Goal: Transaction & Acquisition: Purchase product/service

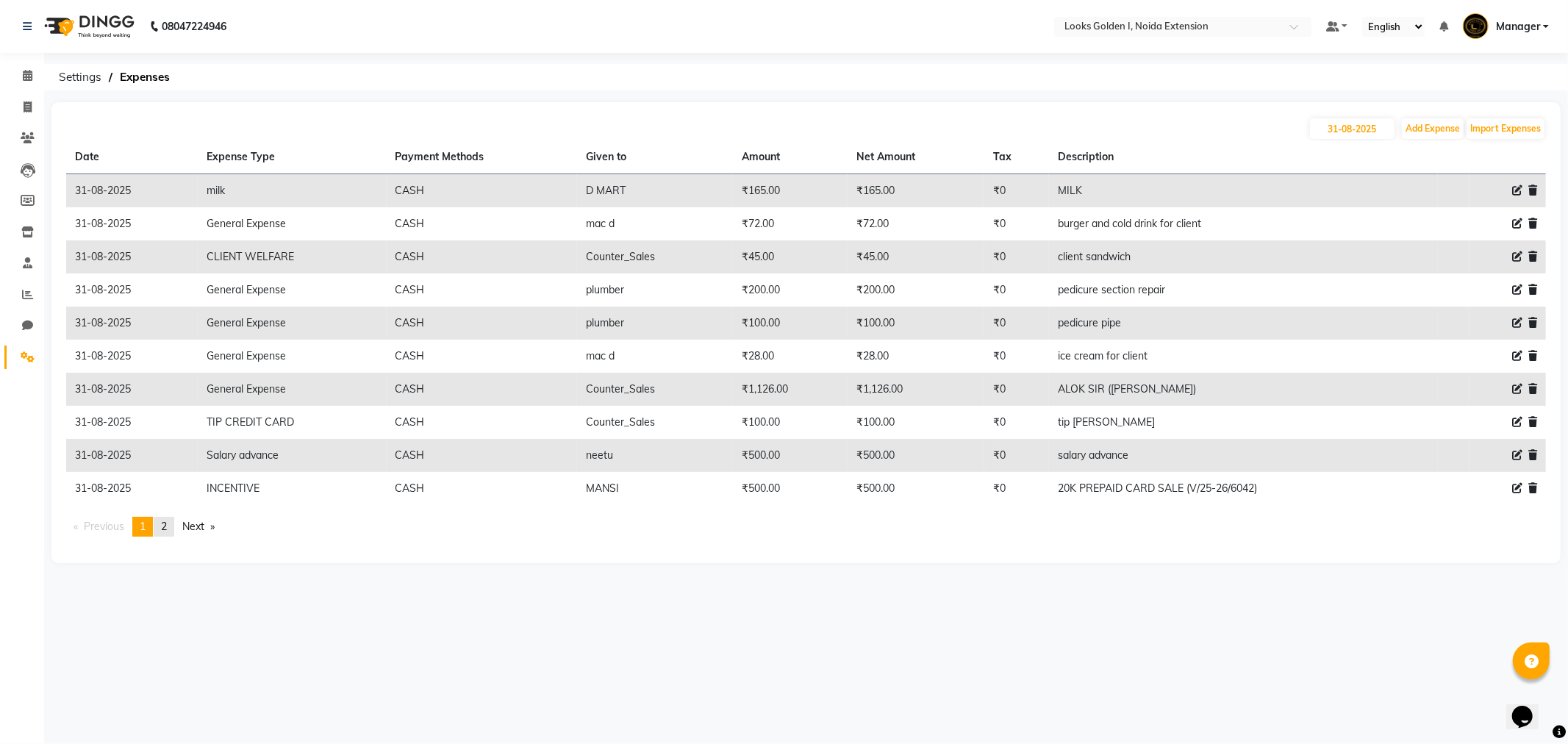
click at [174, 528] on link "page 2" at bounding box center [164, 526] width 20 height 20
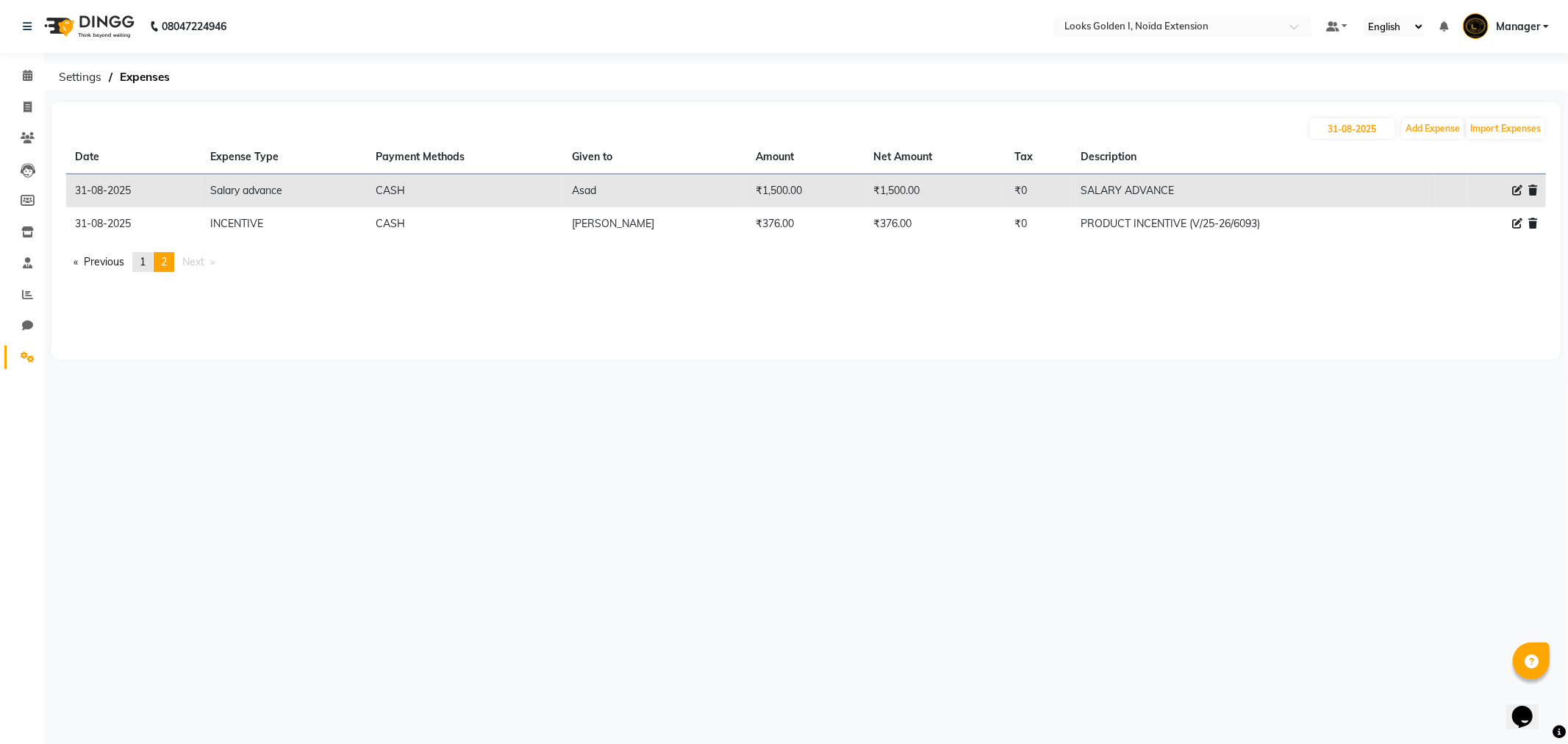
click at [140, 260] on link "page 1" at bounding box center [142, 261] width 20 height 20
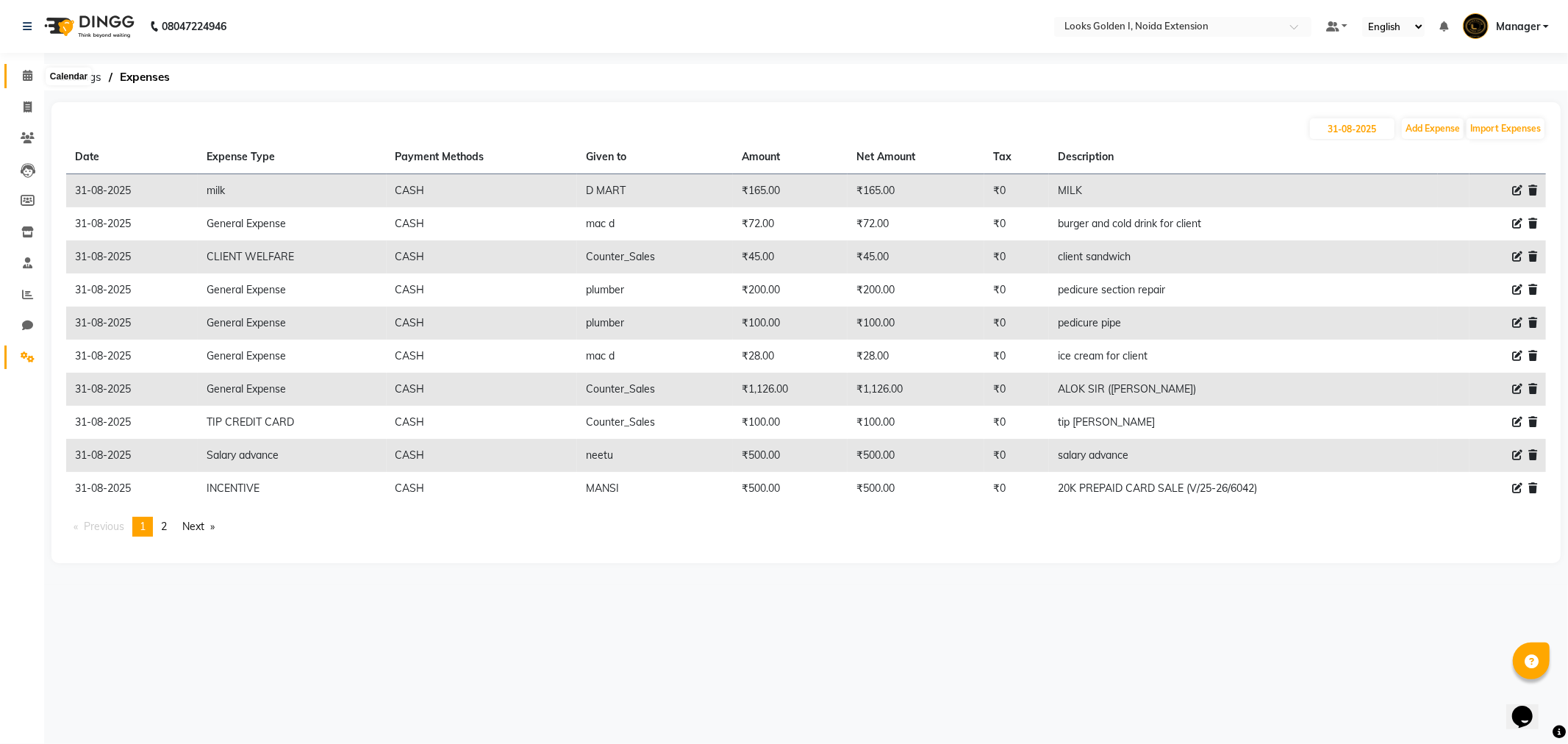
click at [23, 81] on icon at bounding box center [28, 75] width 9 height 11
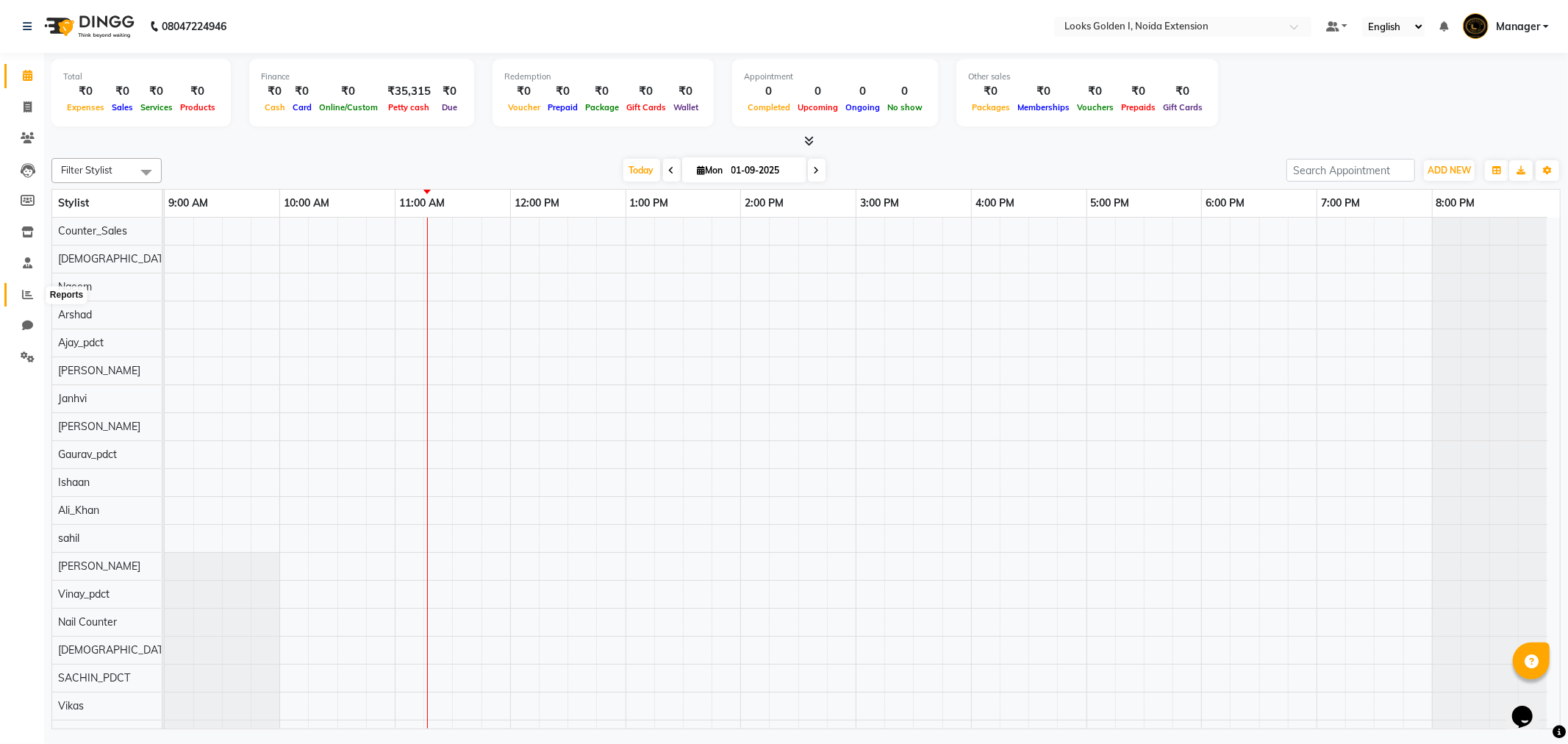
click at [26, 300] on icon at bounding box center [28, 295] width 11 height 11
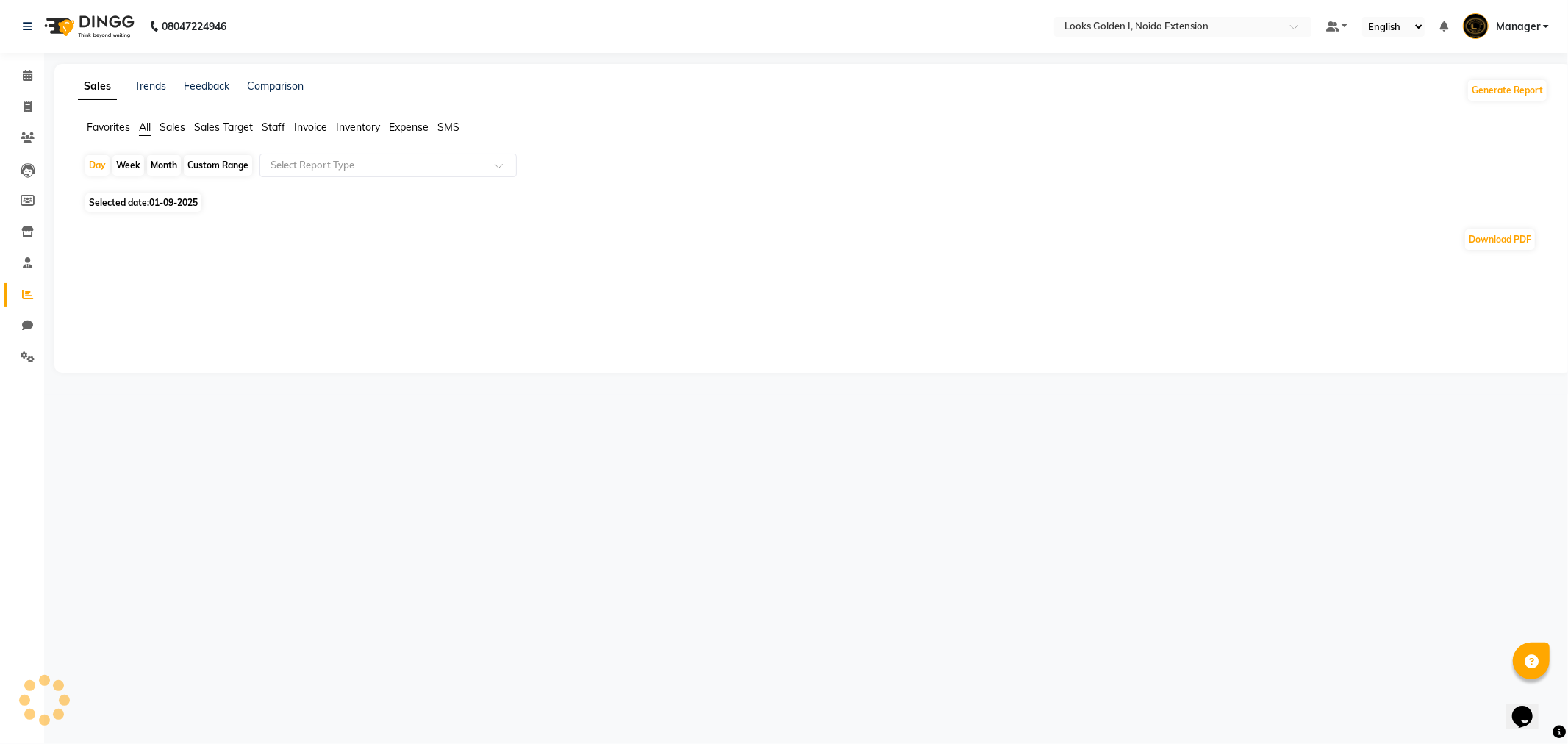
click at [165, 133] on span "Sales" at bounding box center [173, 127] width 26 height 13
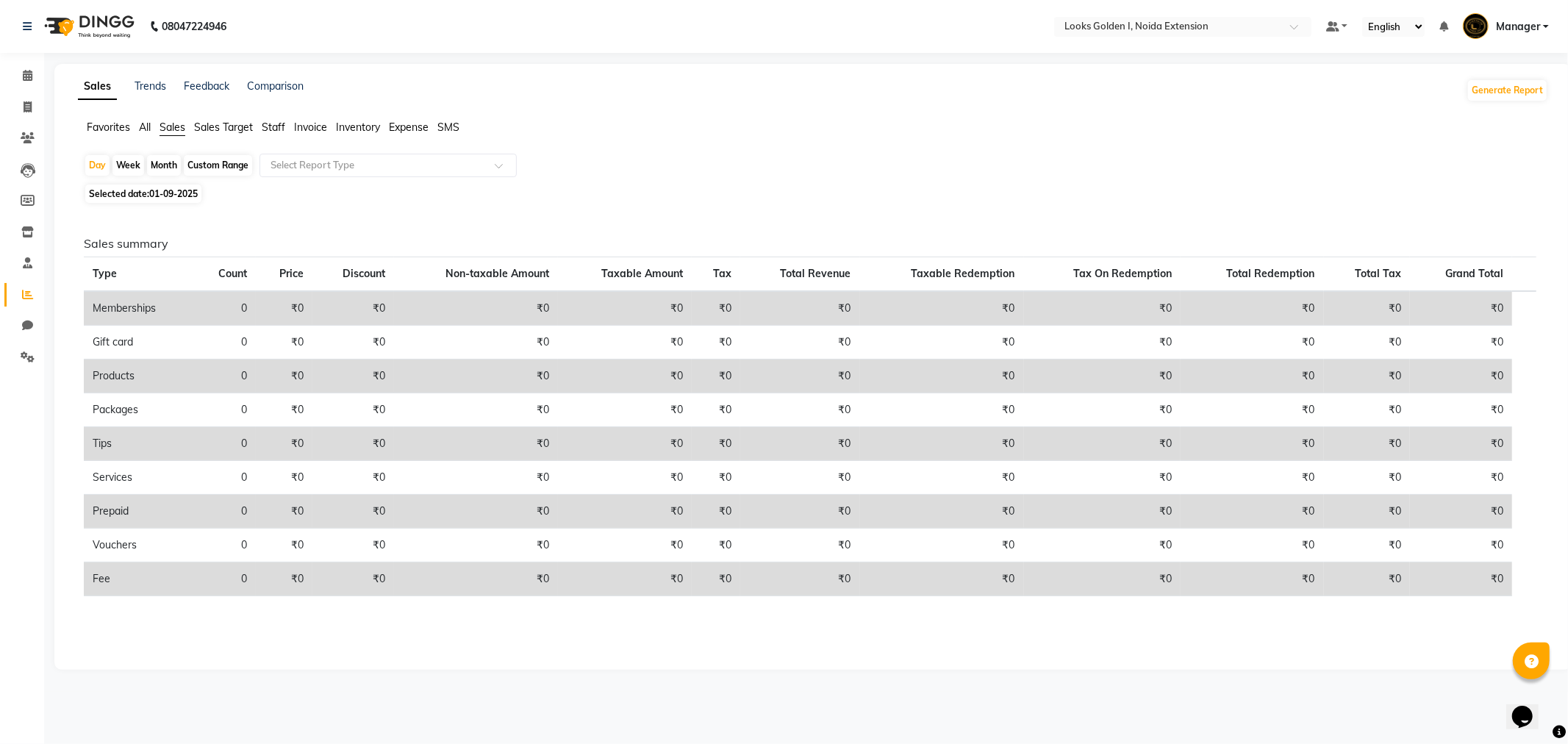
click at [152, 190] on span "01-09-2025" at bounding box center [174, 193] width 48 height 11
select select "9"
select select "2025"
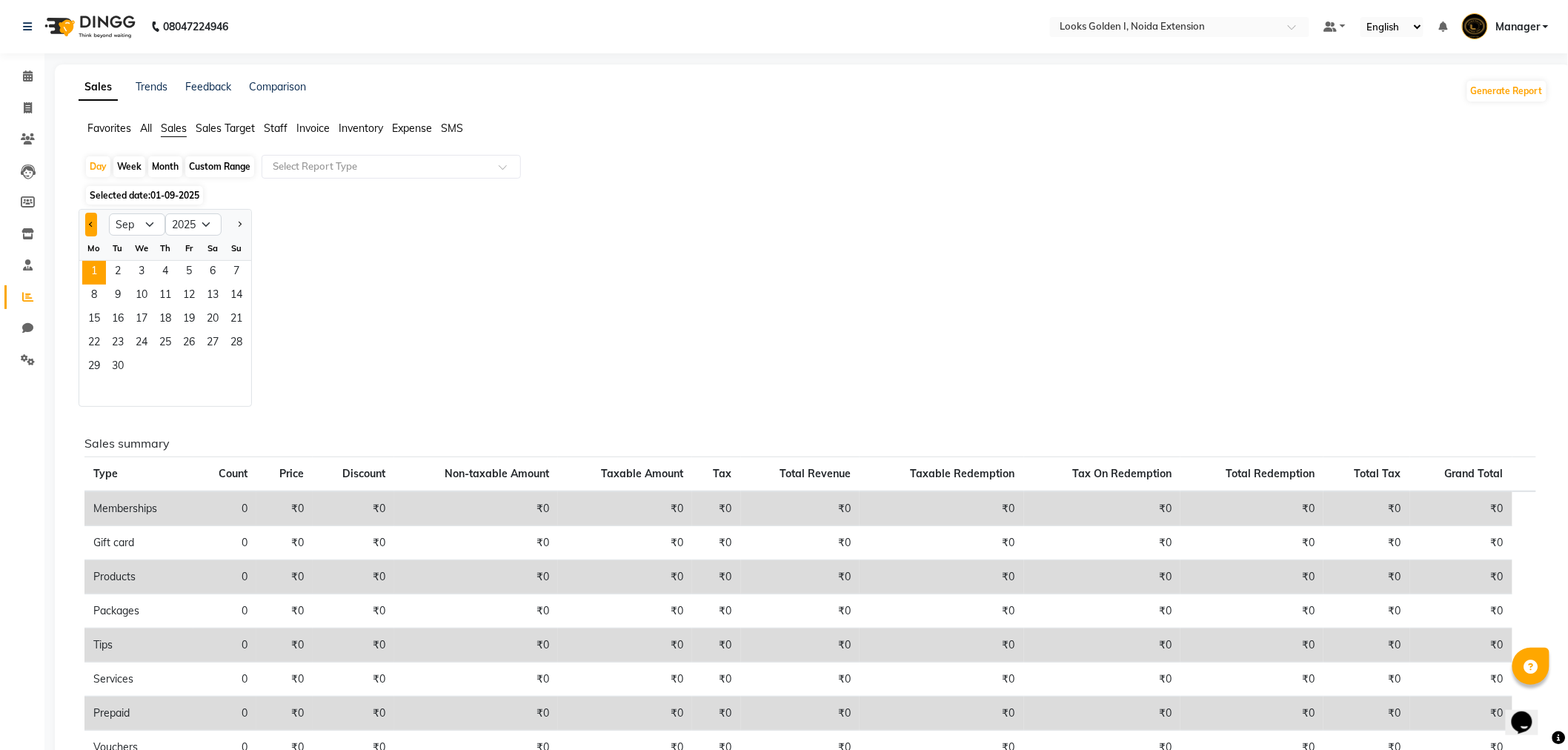
click at [85, 227] on button "Previous month" at bounding box center [91, 224] width 12 height 23
select select "8"
click at [240, 372] on span "31" at bounding box center [236, 368] width 23 height 23
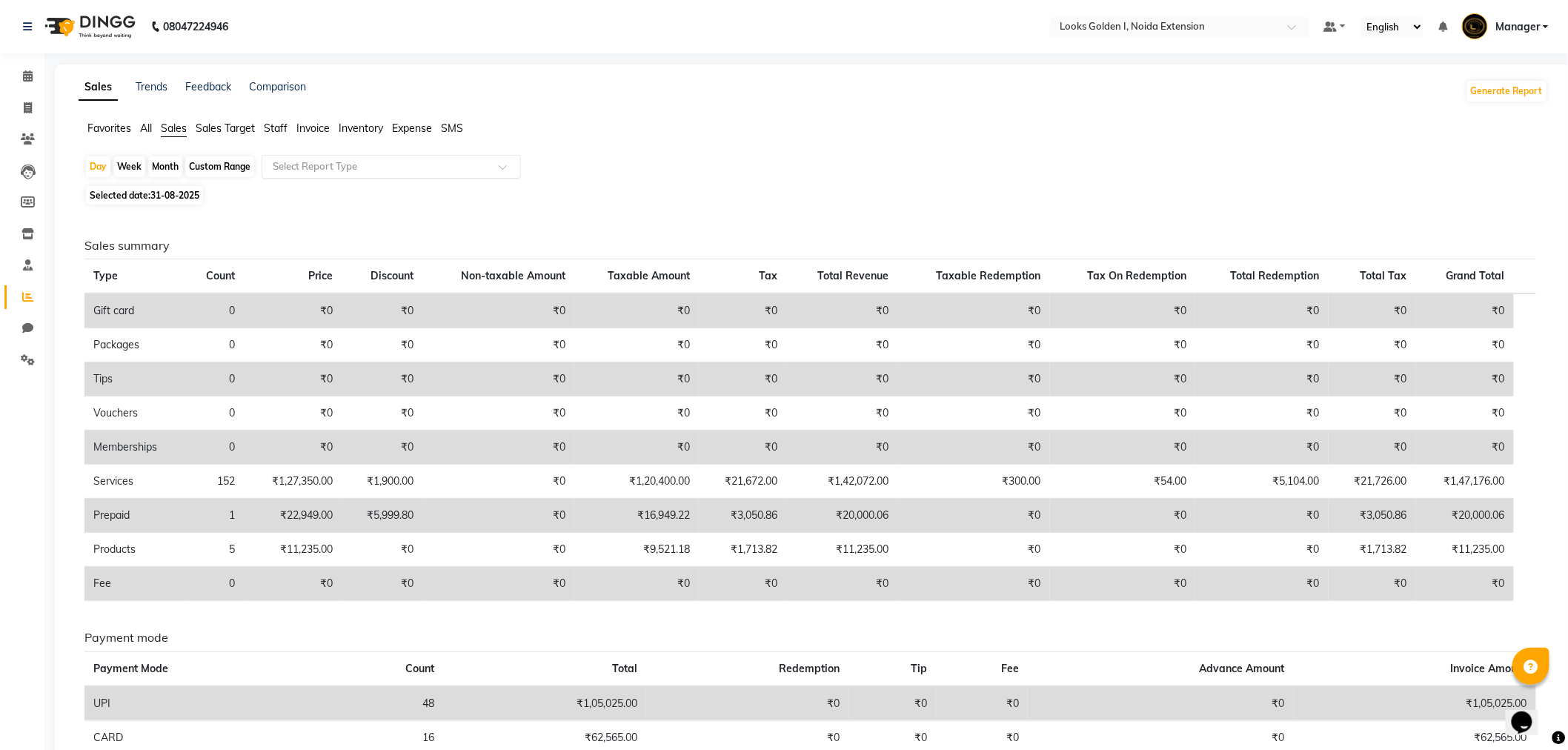
click at [368, 165] on input "text" at bounding box center [377, 167] width 214 height 15
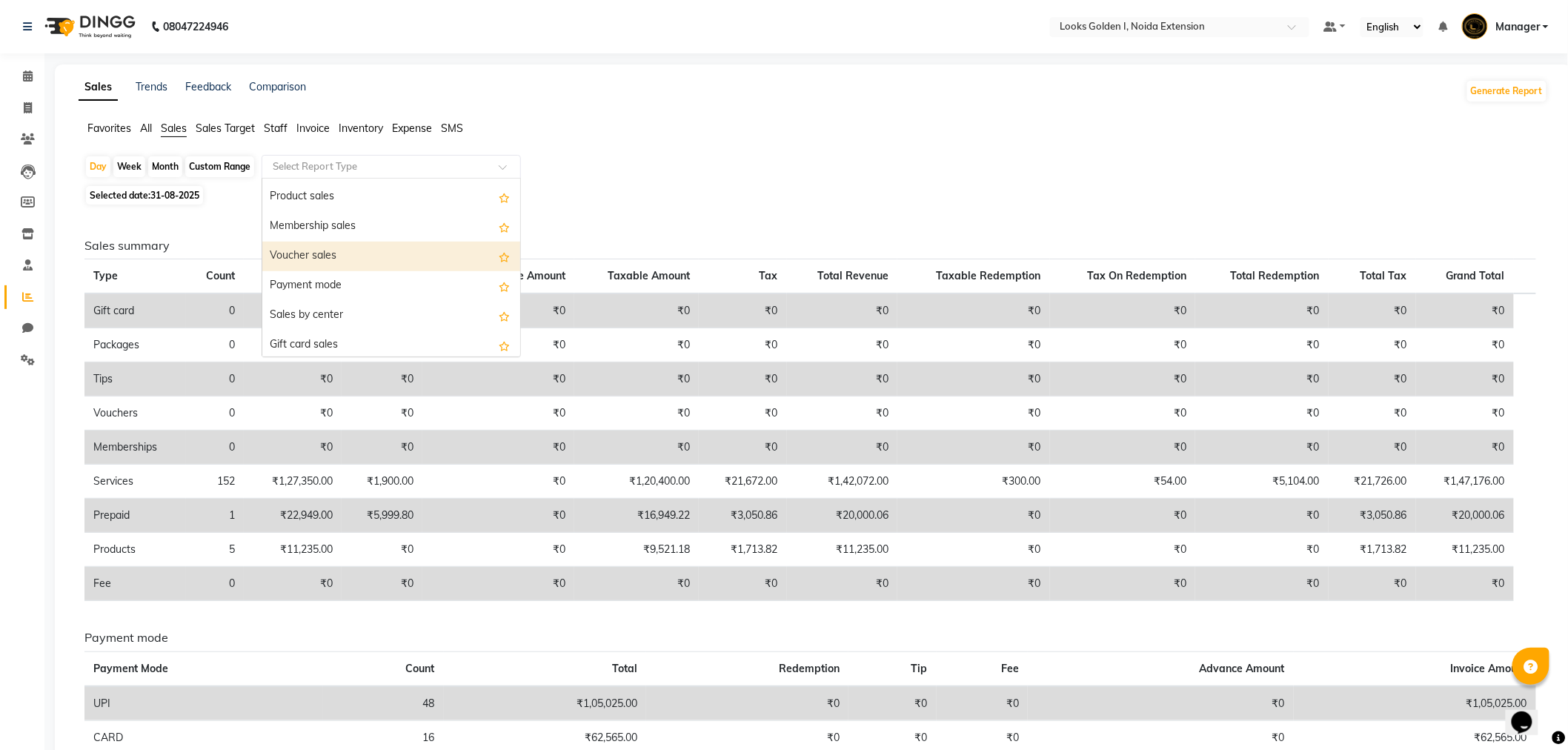
scroll to position [119, 0]
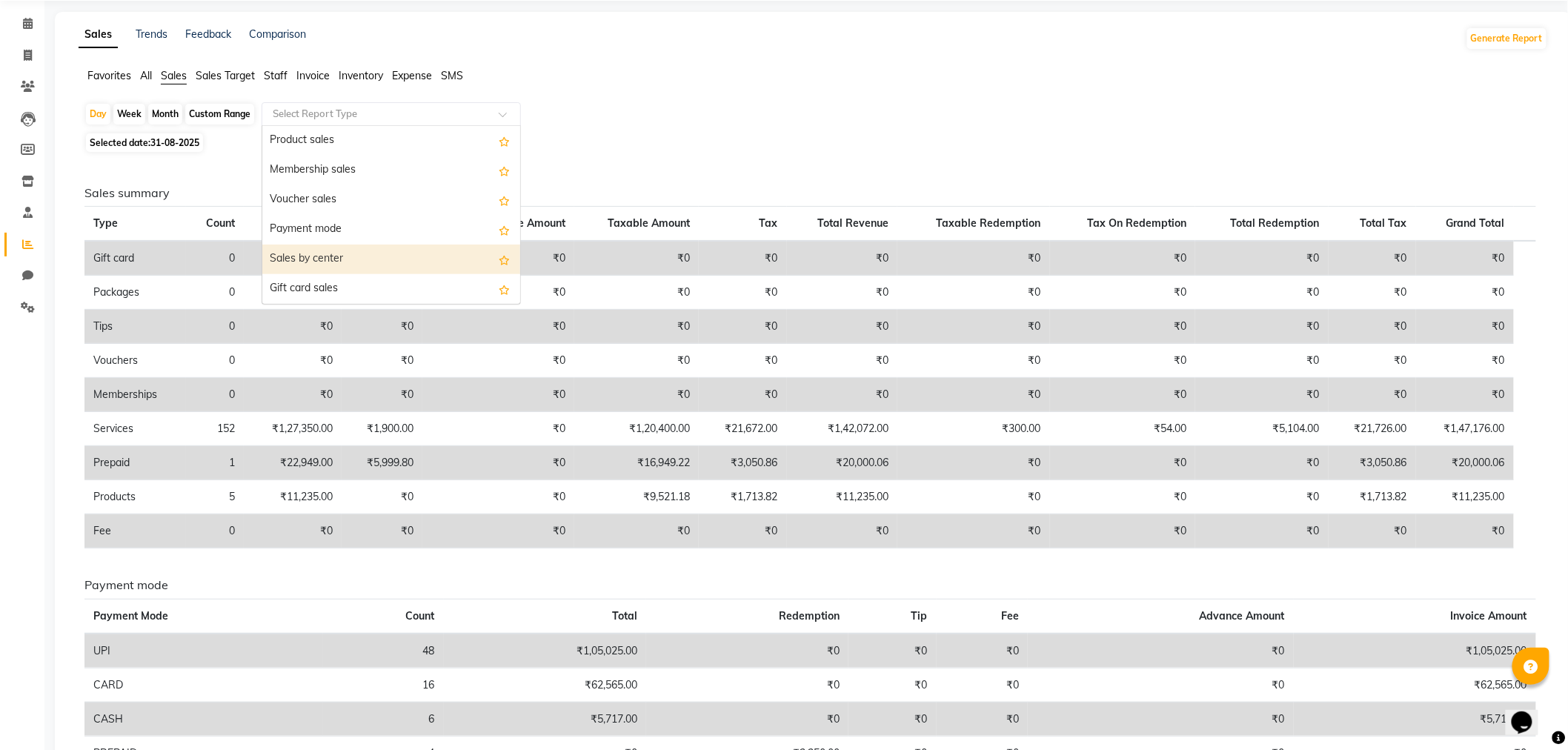
click at [369, 307] on div "Day Week Month Custom Range Select Report Type Daily Sales Customer Sales summa…" at bounding box center [814, 491] width 1470 height 778
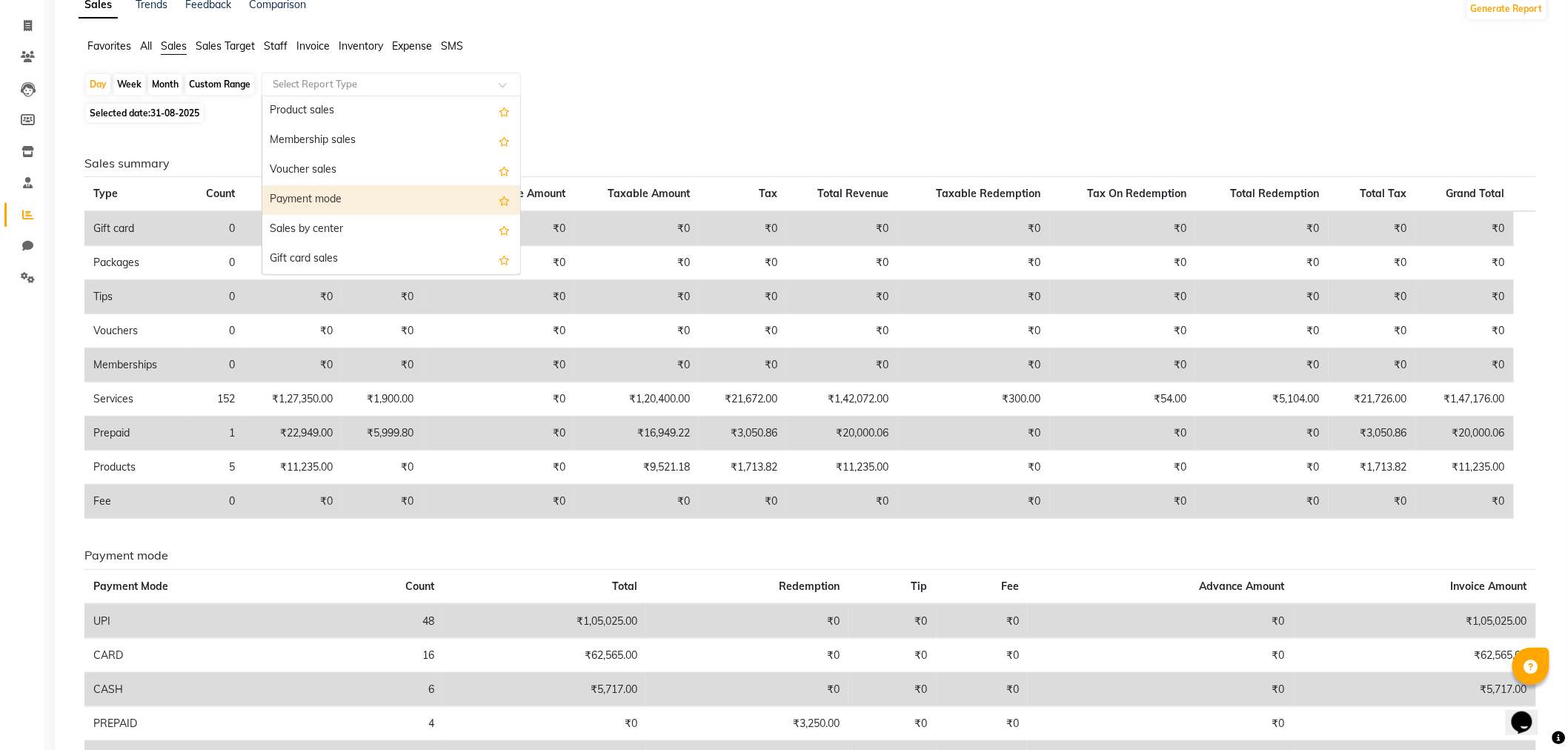
click at [342, 209] on div "Payment mode" at bounding box center [391, 201] width 258 height 30
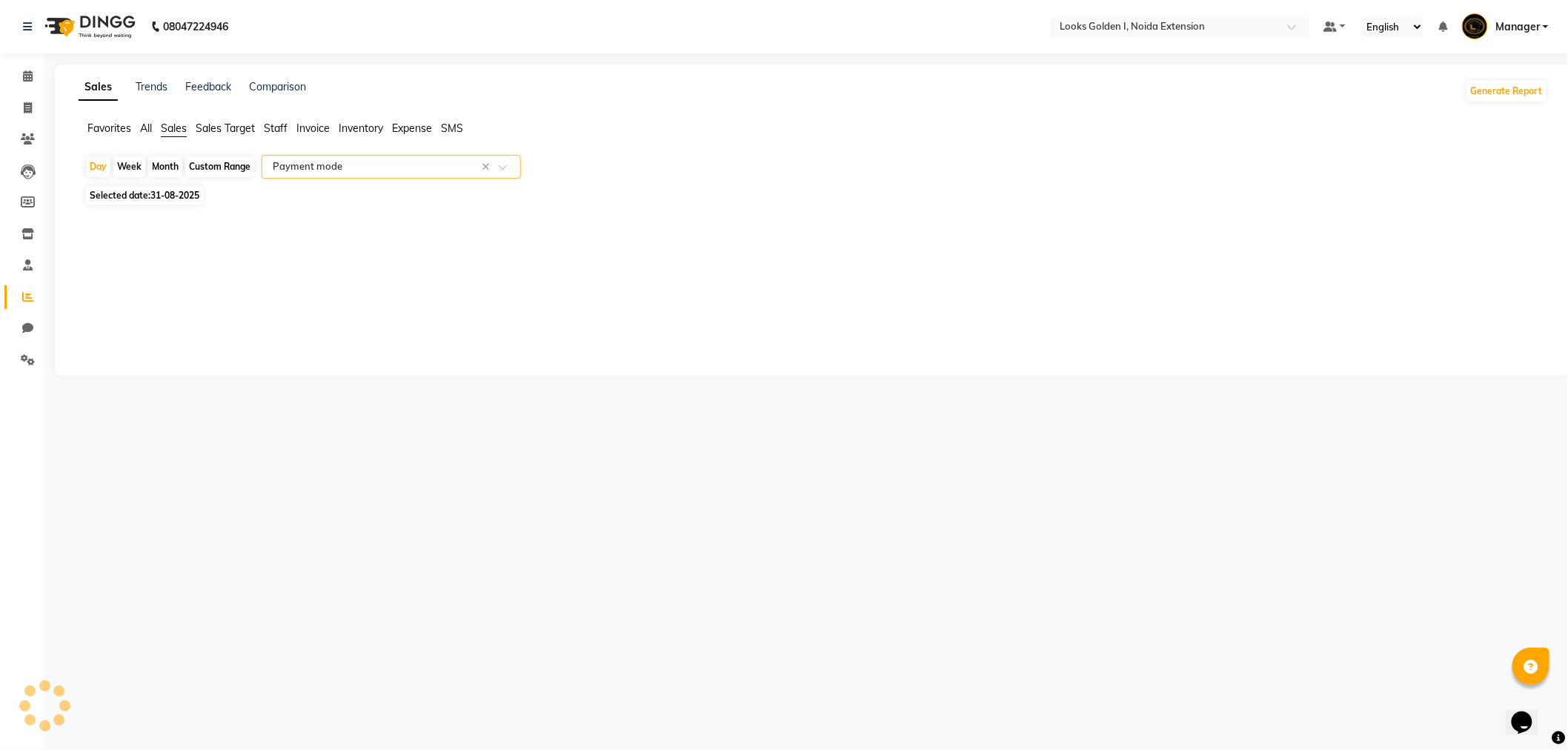
select select "filtered_report"
select select "csv"
click at [356, 167] on input "text" at bounding box center [377, 167] width 214 height 15
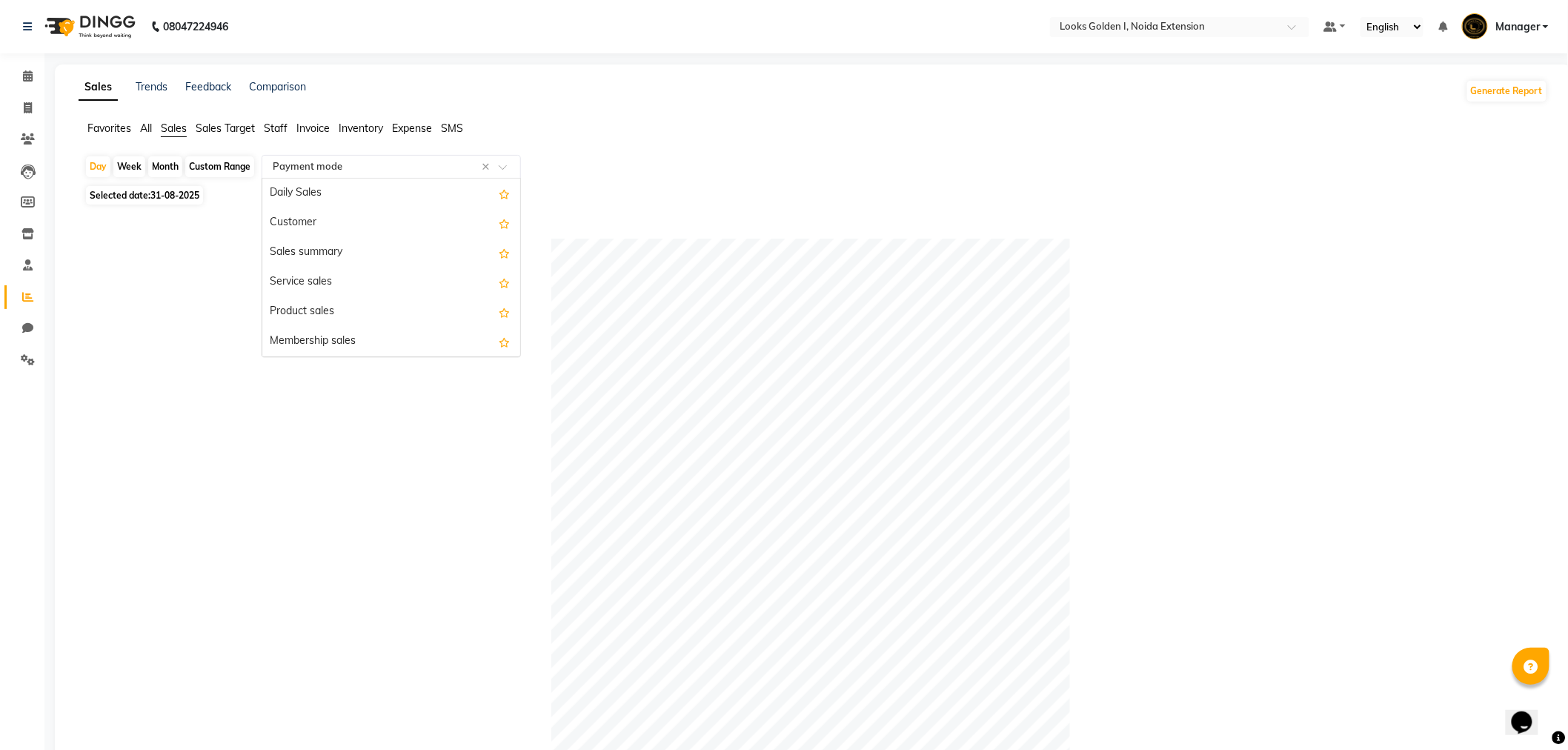
scroll to position [119, 0]
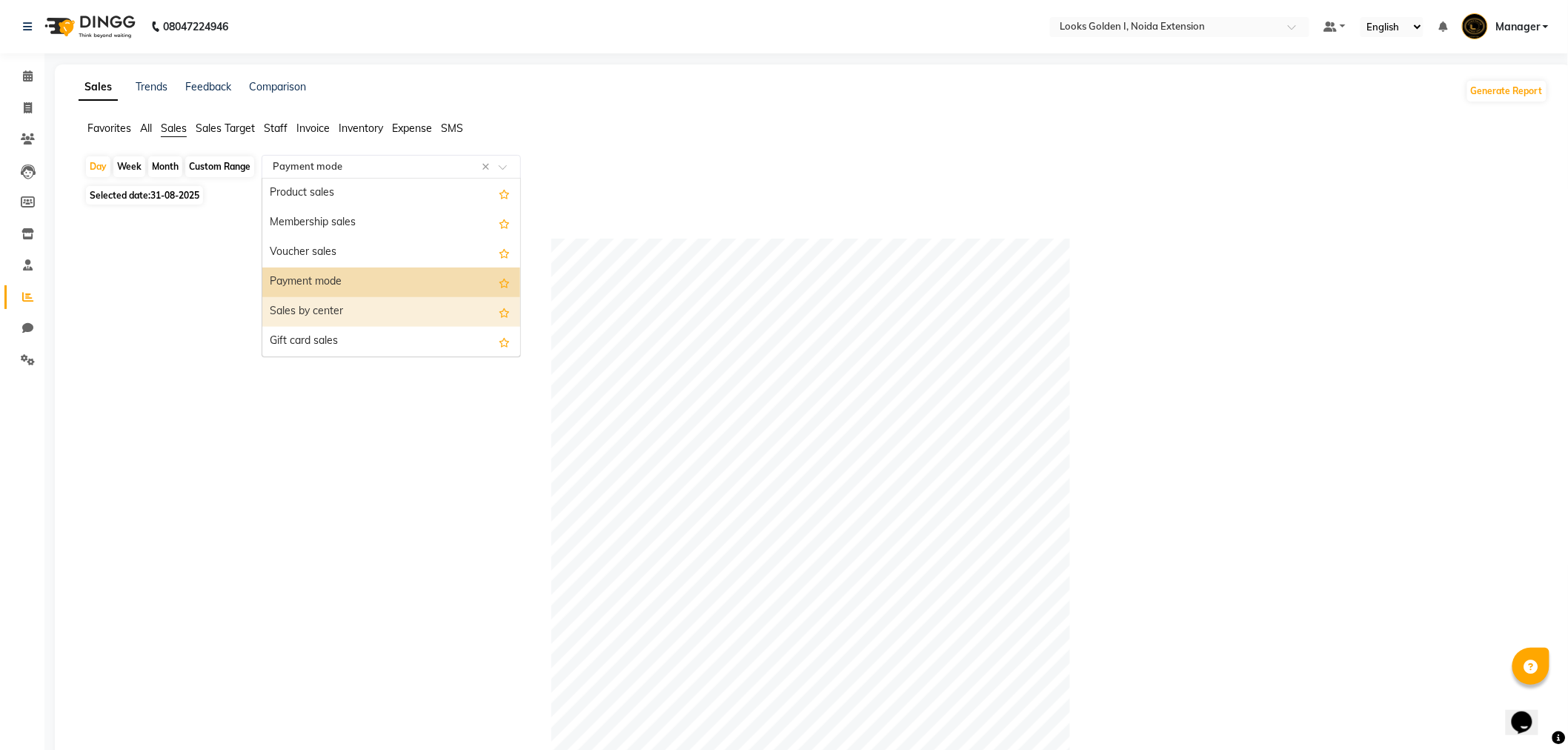
click at [352, 301] on div "Sales by center" at bounding box center [391, 312] width 258 height 30
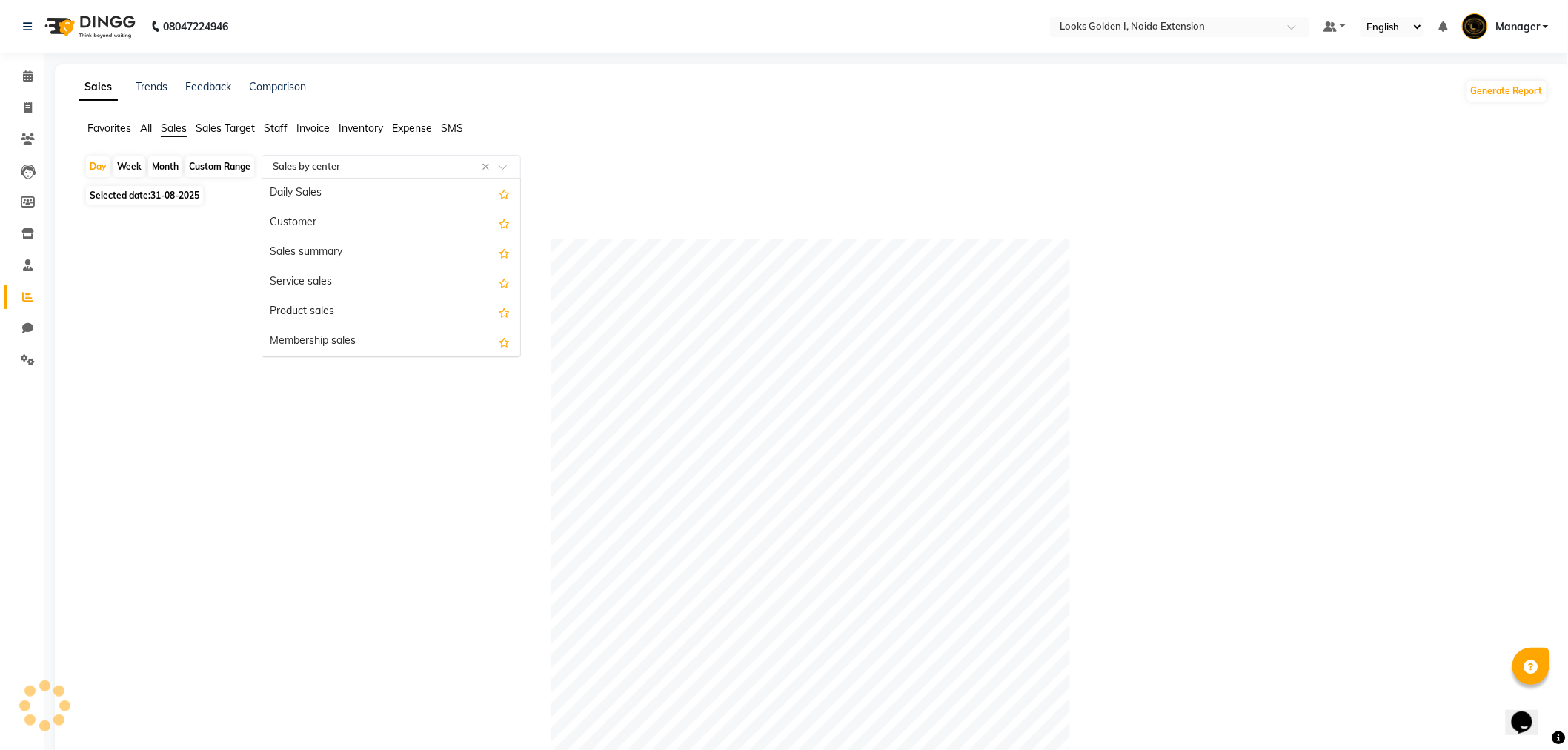
click at [382, 175] on div "Select Report Type × Sales by center ×" at bounding box center [391, 166] width 260 height 23
click at [324, 308] on div "Sales by center" at bounding box center [391, 312] width 258 height 30
click at [218, 131] on span "Sales Target" at bounding box center [225, 128] width 59 height 13
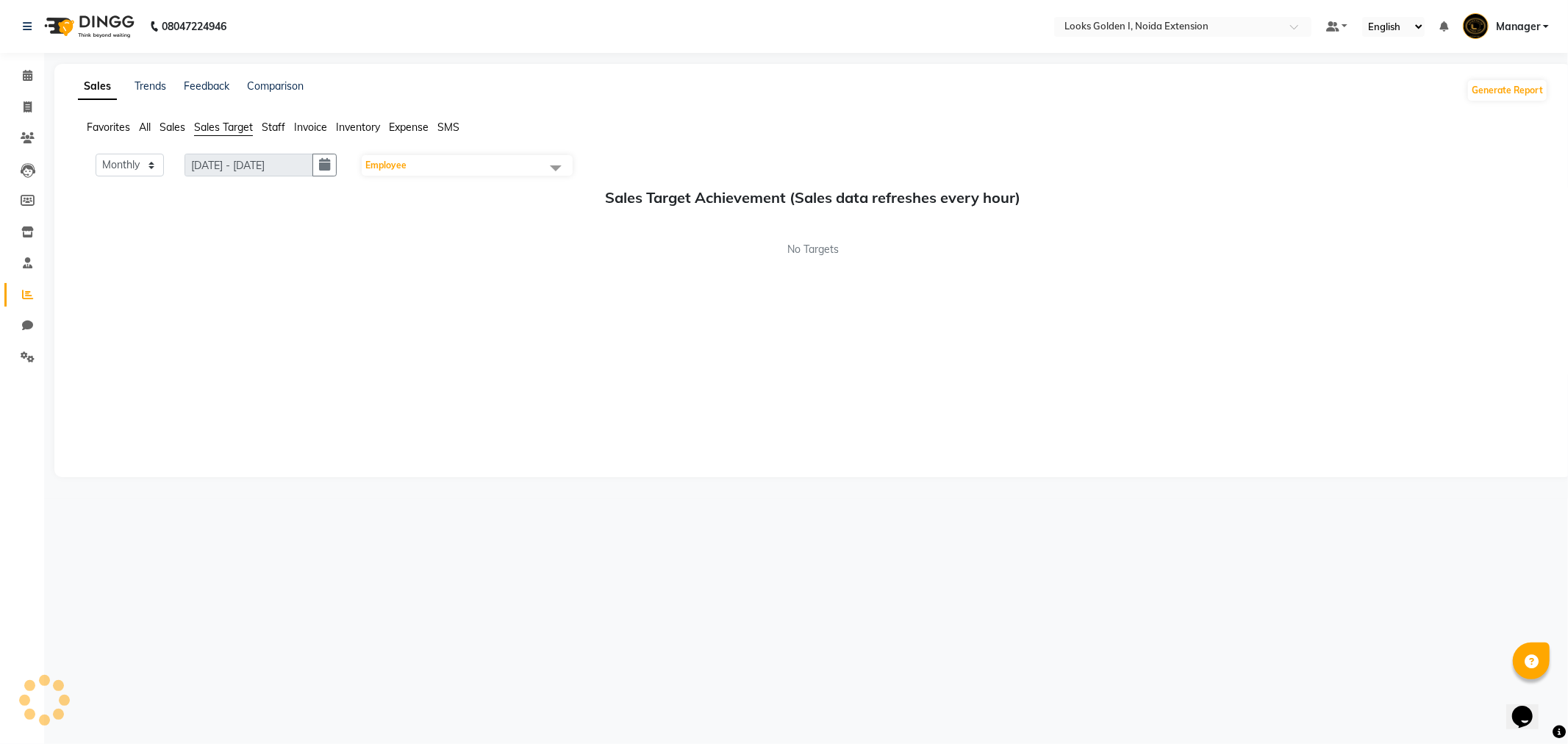
click at [165, 134] on li "Sales" at bounding box center [173, 127] width 26 height 16
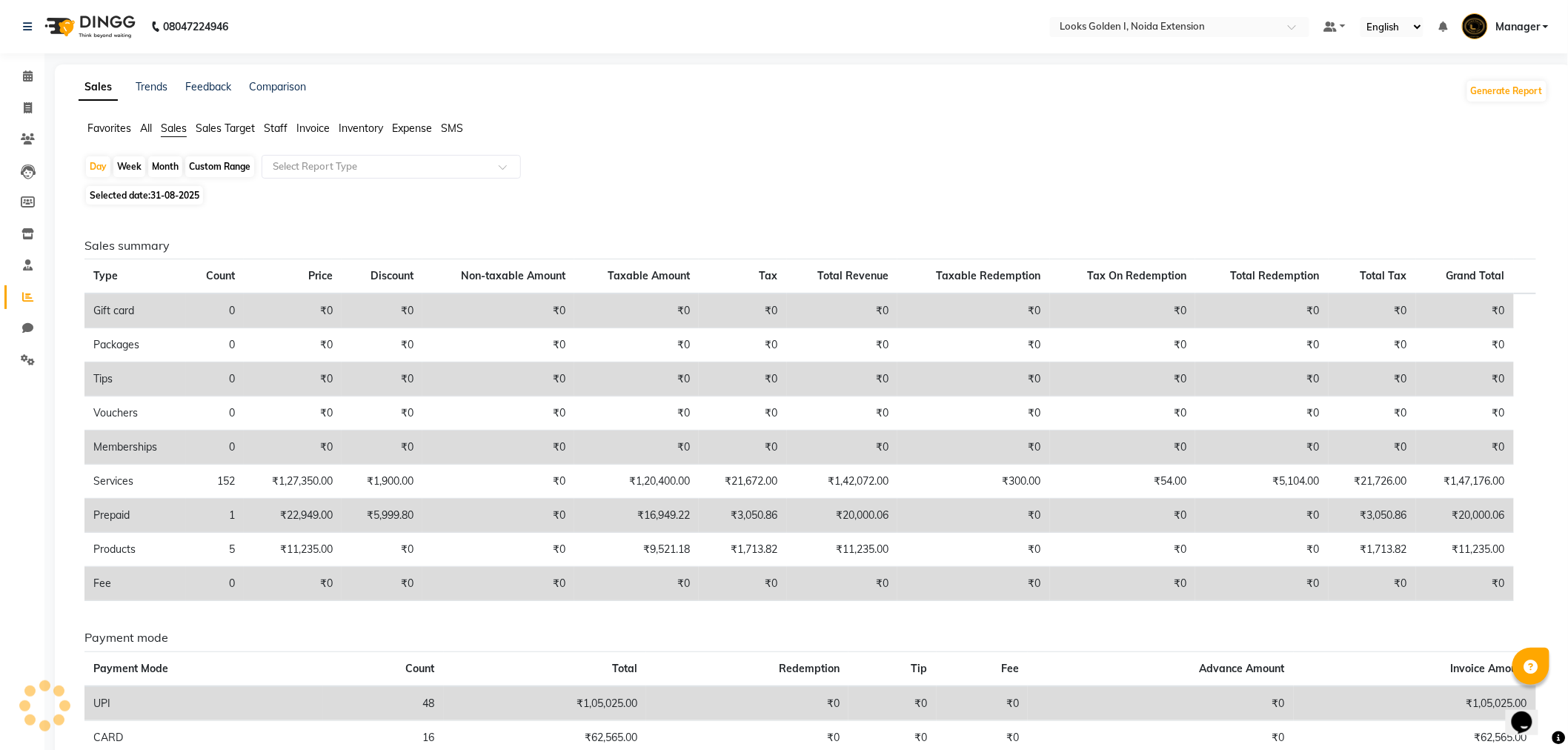
click at [189, 207] on div "Day Week Month Custom Range Select Report Type Selected date: 31-08-2025 Sales …" at bounding box center [814, 544] width 1470 height 778
click at [186, 202] on span "Selected date: 31-08-2025" at bounding box center [144, 195] width 117 height 19
select select "8"
select select "2025"
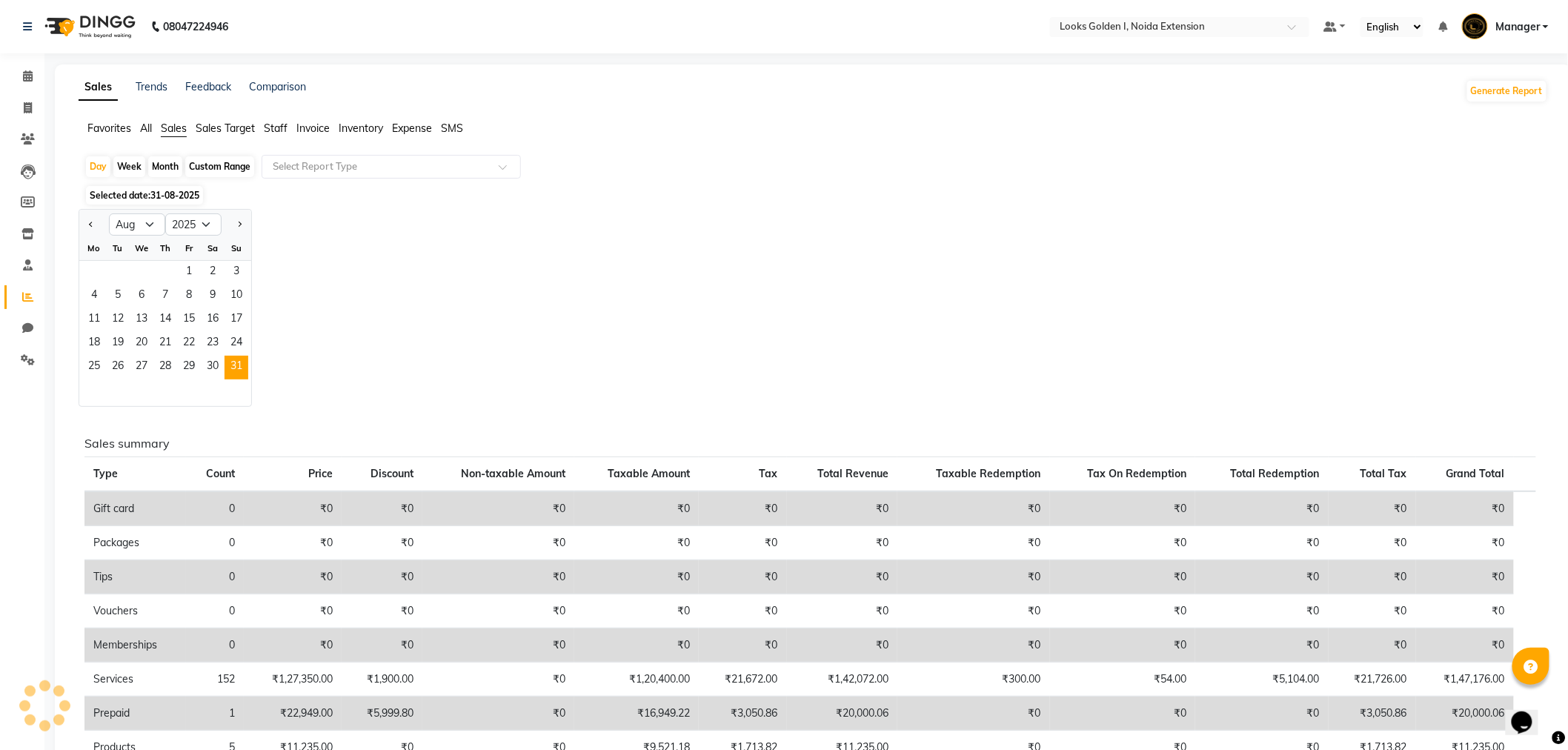
click at [379, 154] on app-reports "Favorites All Sales Sales Target Staff Invoice Inventory Expense SMS Day Week M…" at bounding box center [813, 626] width 1487 height 1011
click at [374, 168] on input "text" at bounding box center [377, 167] width 214 height 15
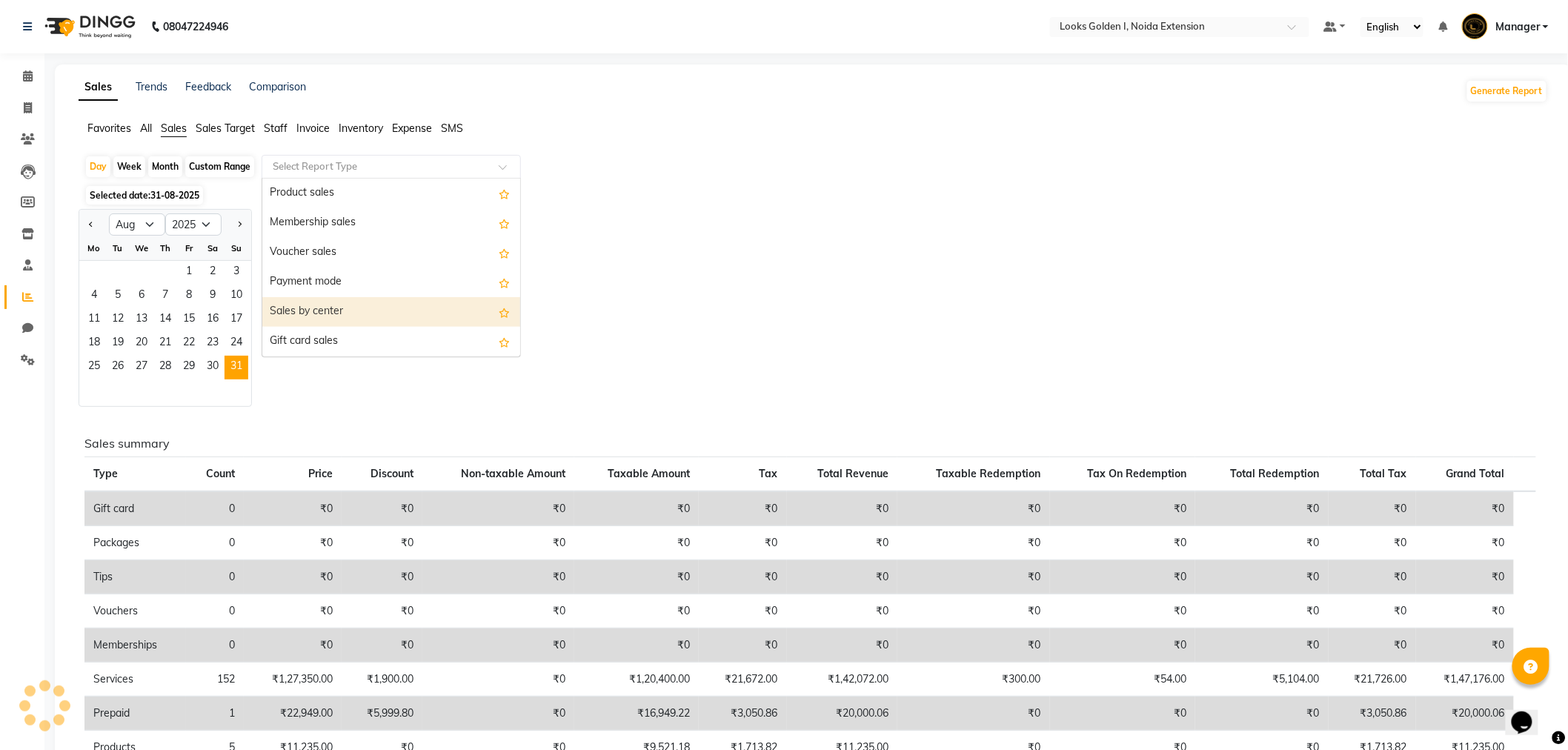
click at [378, 305] on div "Sales by center" at bounding box center [391, 312] width 258 height 30
select select "filtered_report"
select select "csv"
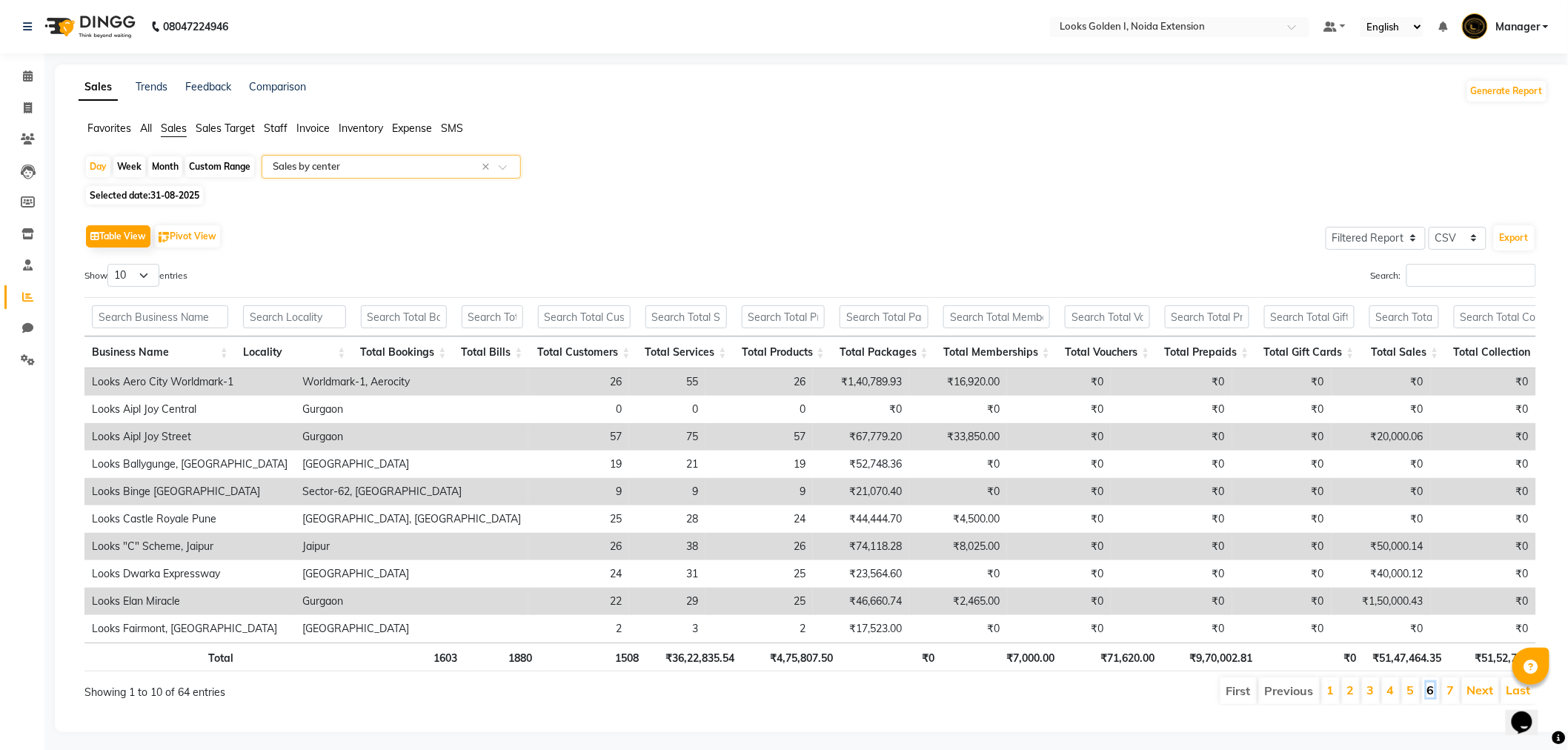
click at [1433, 698] on link "6" at bounding box center [1431, 690] width 7 height 15
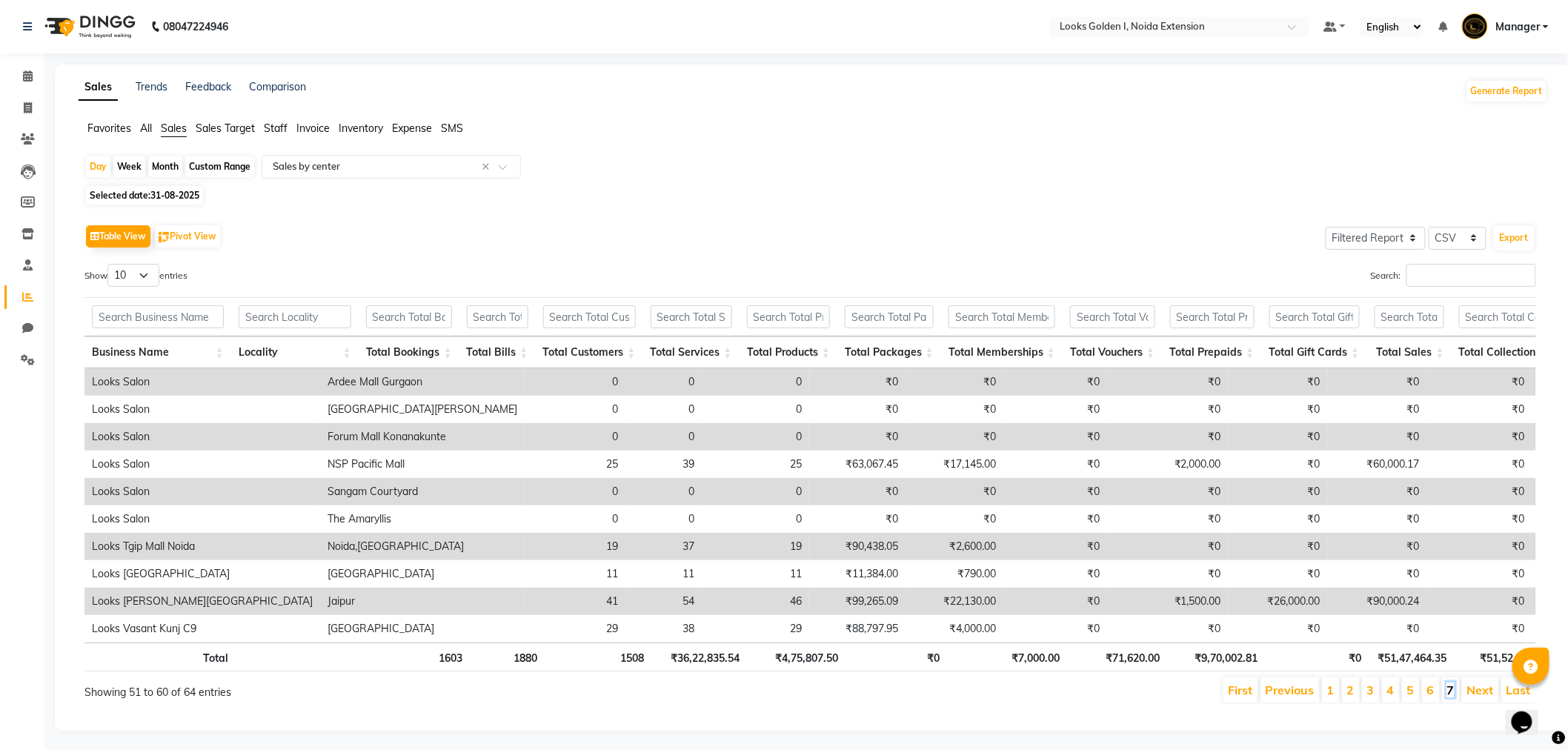
click at [1451, 698] on link "7" at bounding box center [1451, 690] width 7 height 15
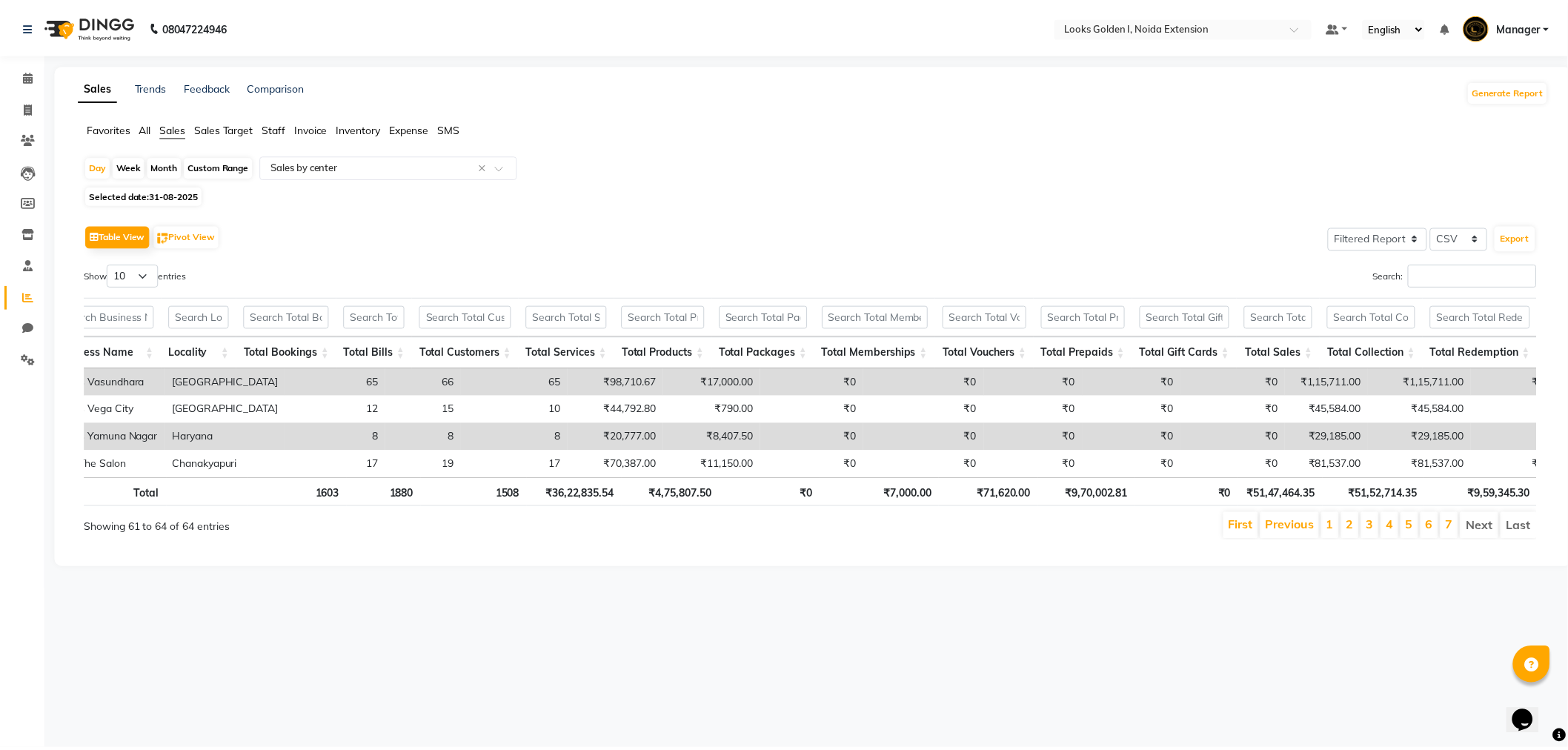
scroll to position [0, 0]
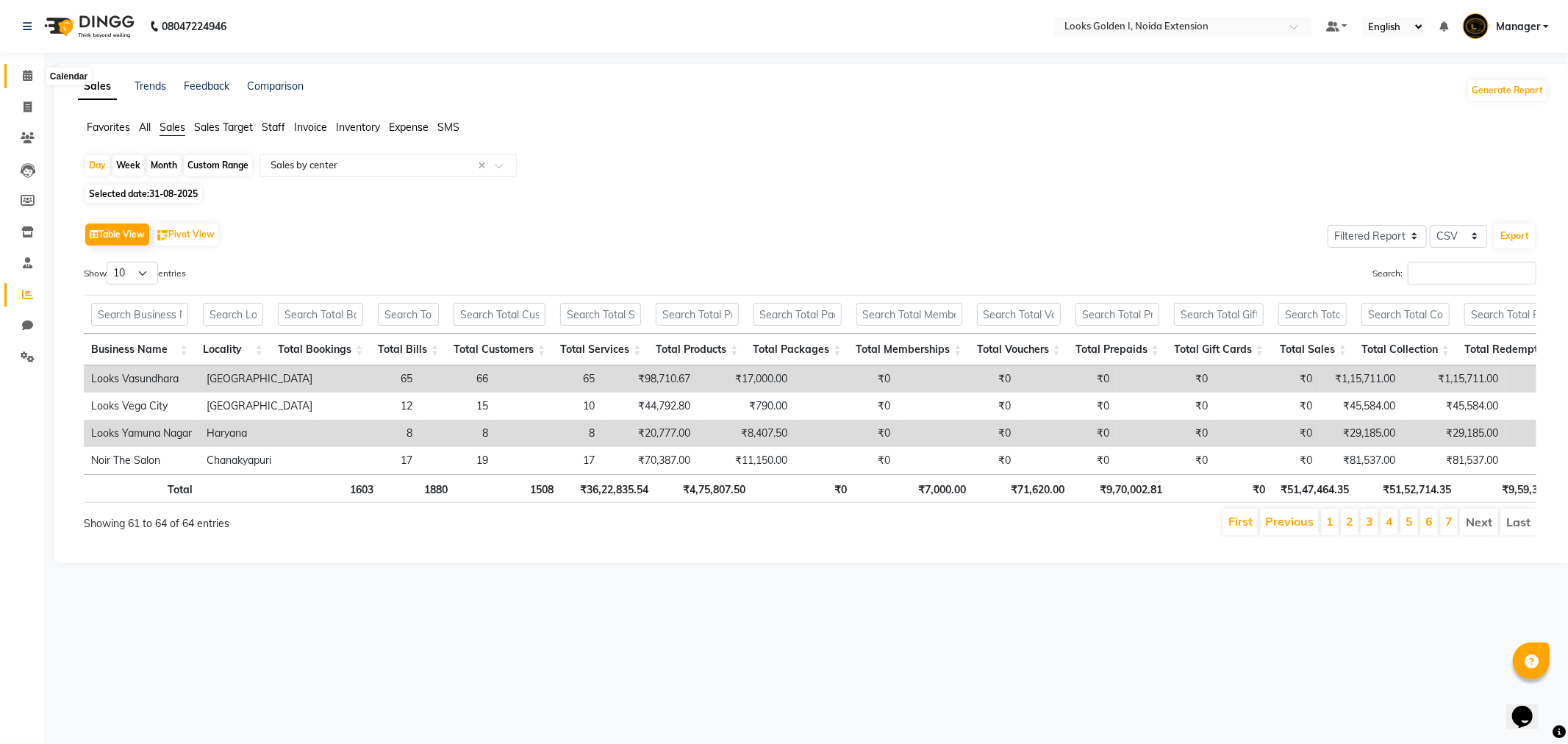
click at [20, 75] on span at bounding box center [28, 76] width 26 height 17
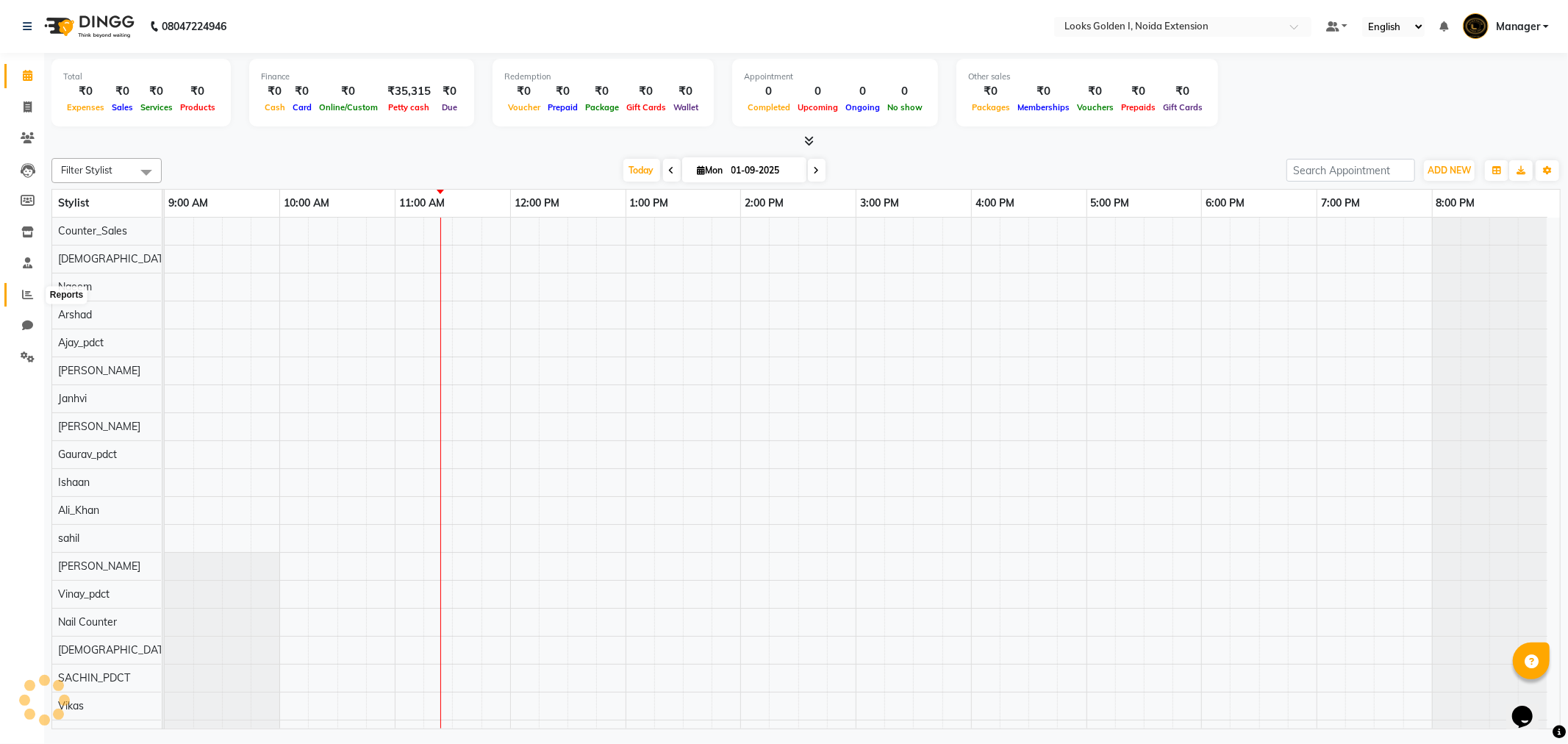
click at [25, 291] on icon at bounding box center [28, 295] width 11 height 11
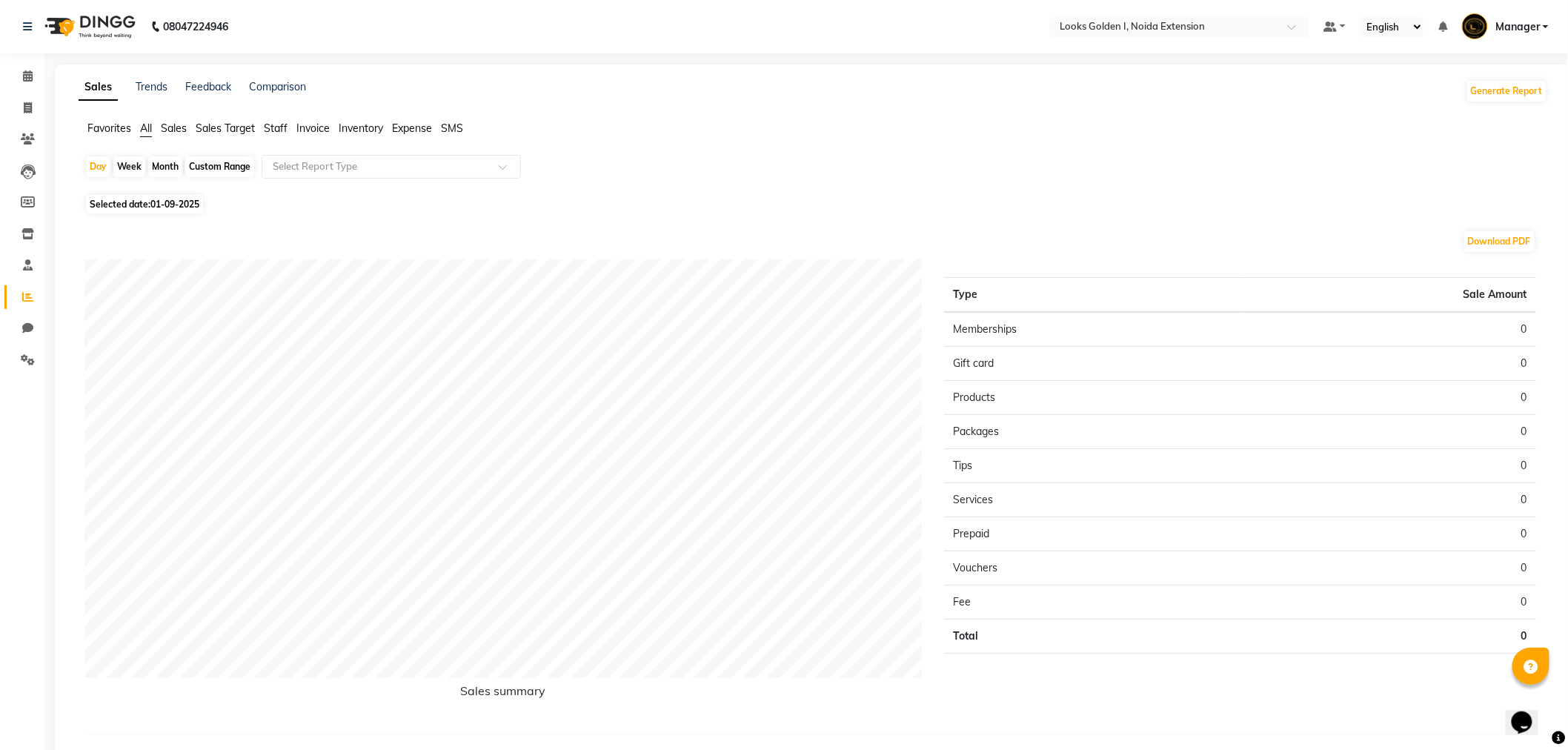
click at [172, 209] on span "01-09-2025" at bounding box center [175, 204] width 49 height 11
select select "9"
select select "2025"
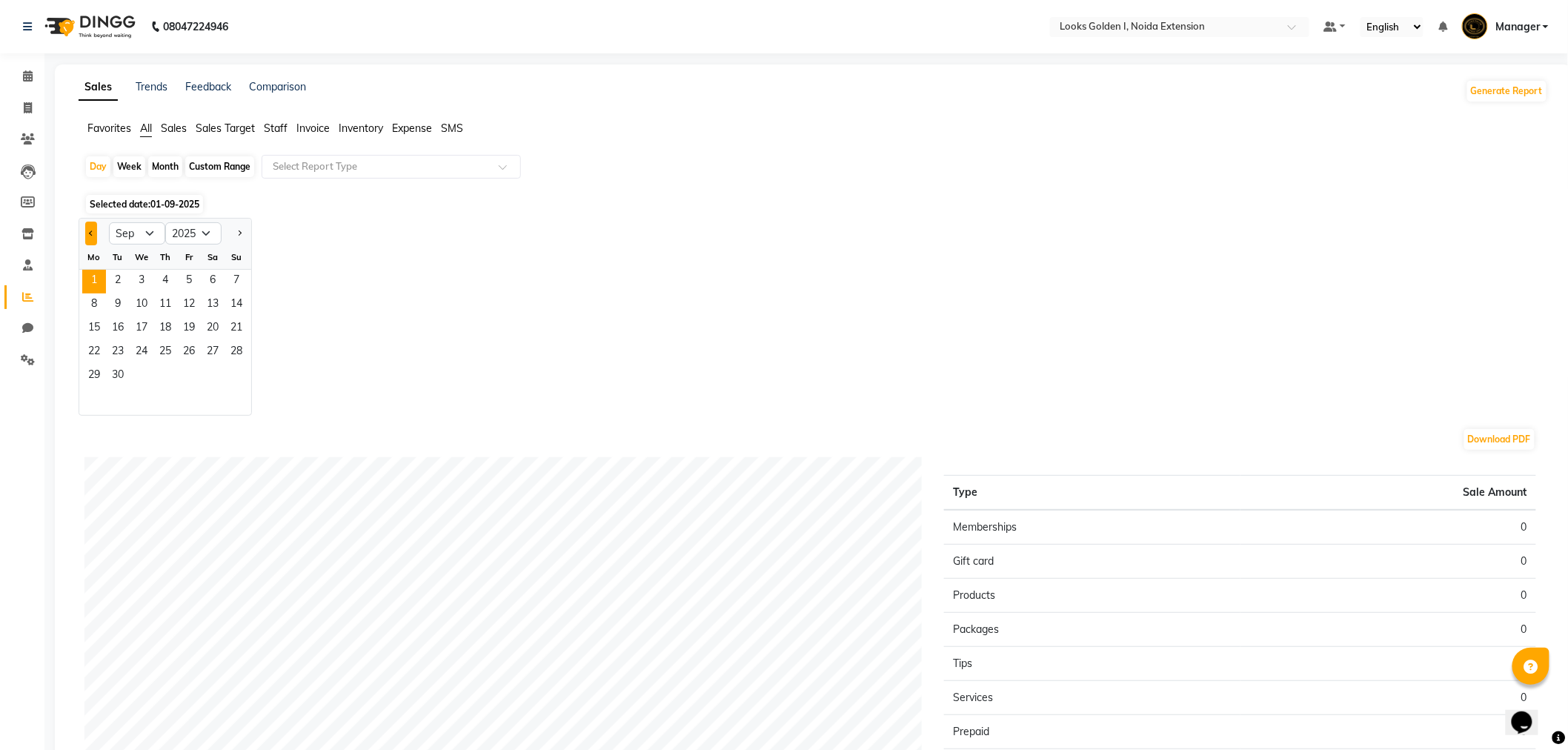
click at [97, 233] on button "Previous month" at bounding box center [91, 232] width 12 height 23
select select "8"
click at [232, 376] on span "31" at bounding box center [236, 376] width 23 height 23
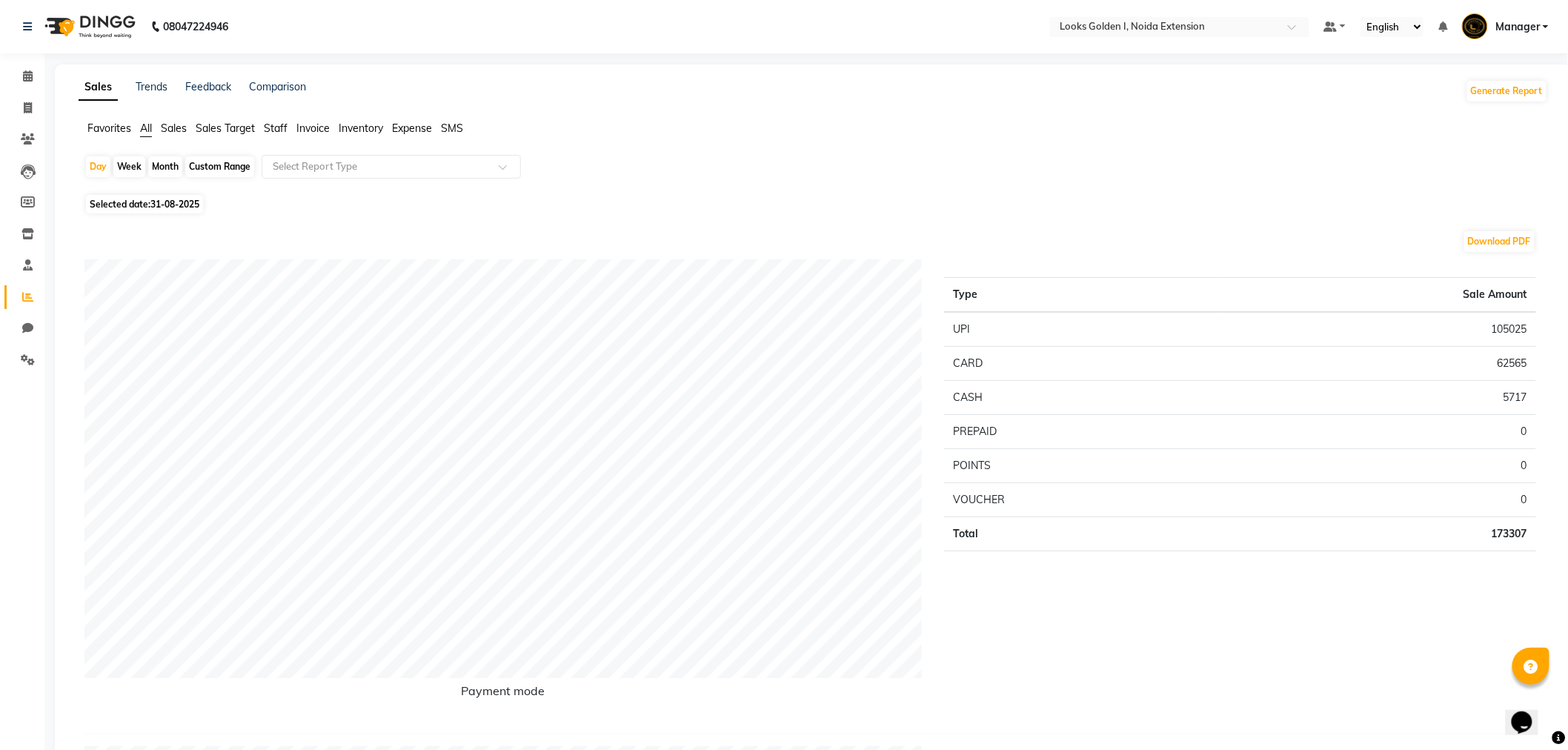
click at [278, 129] on span "Staff" at bounding box center [276, 128] width 23 height 13
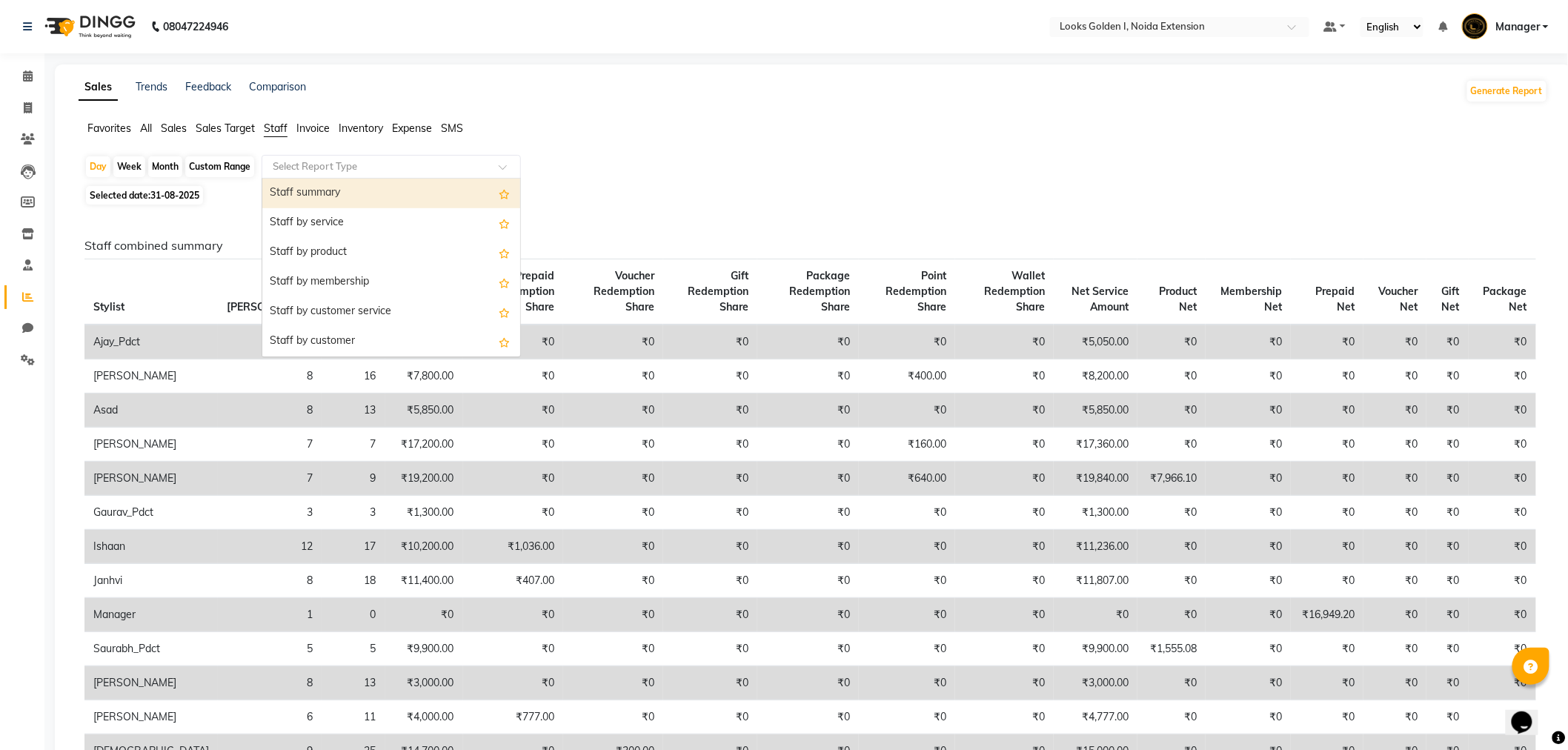
click at [313, 156] on div "Select Report Type" at bounding box center [391, 166] width 260 height 23
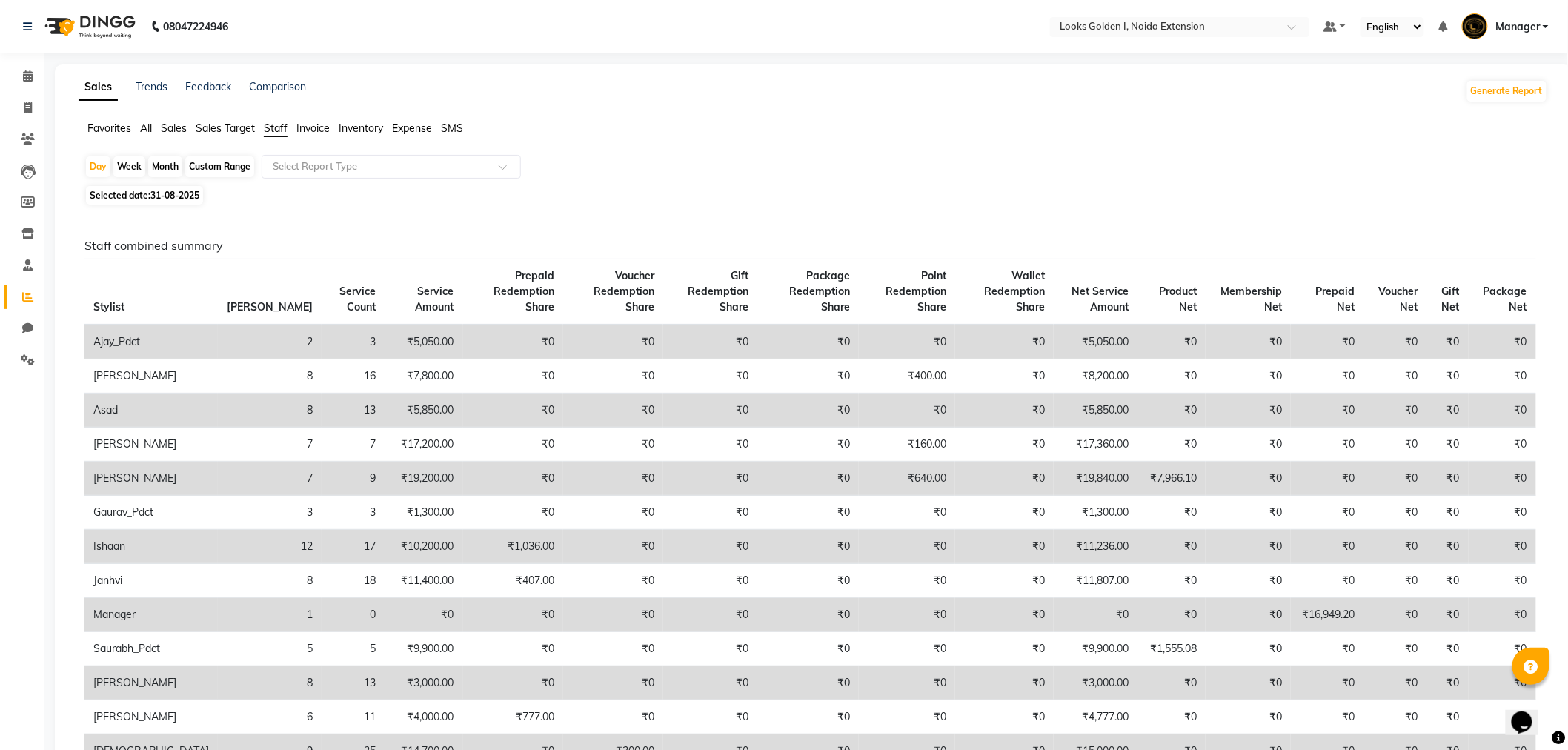
click at [172, 122] on span "Sales" at bounding box center [174, 128] width 26 height 13
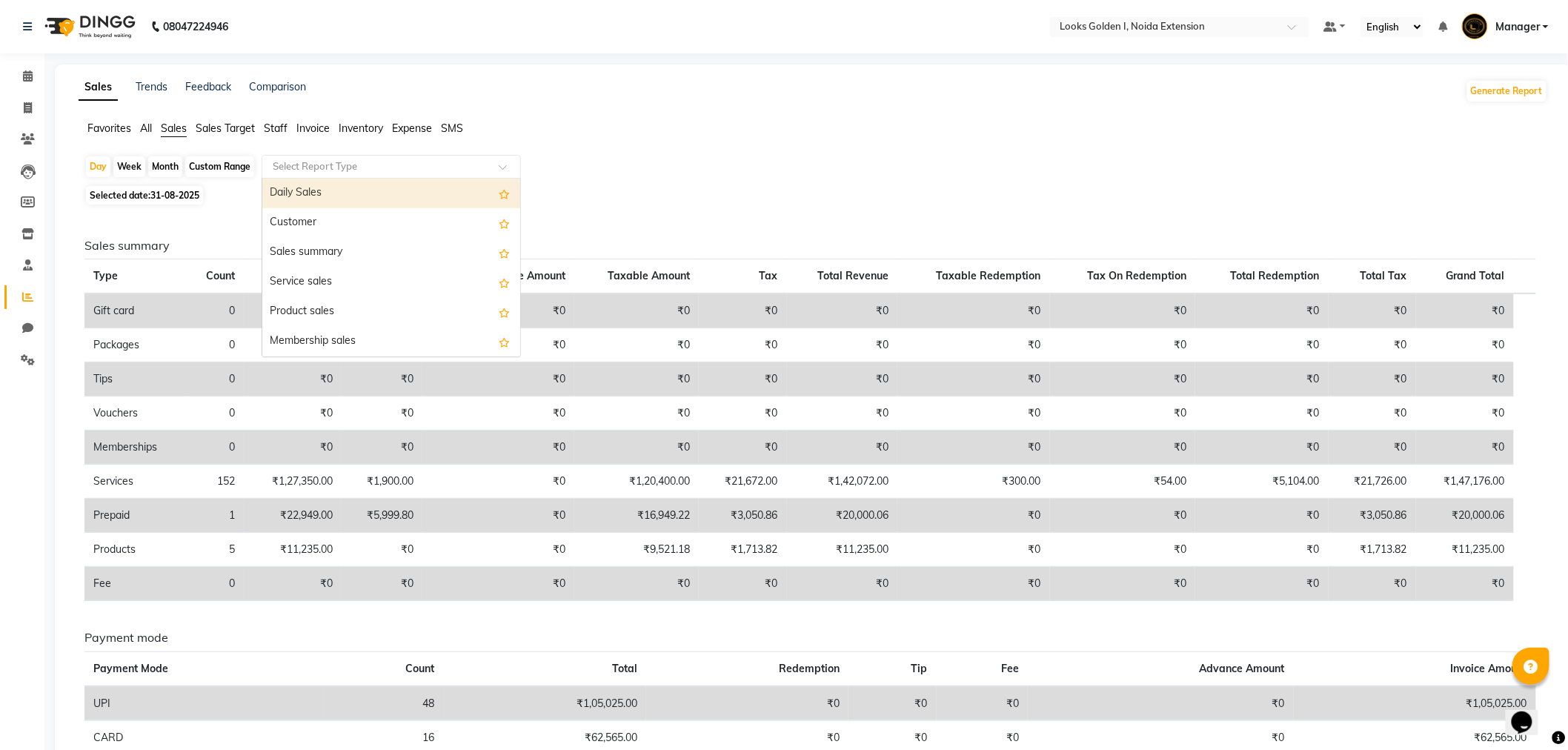
click at [342, 169] on input "text" at bounding box center [377, 167] width 214 height 15
click at [341, 193] on div "Daily Sales" at bounding box center [391, 194] width 258 height 30
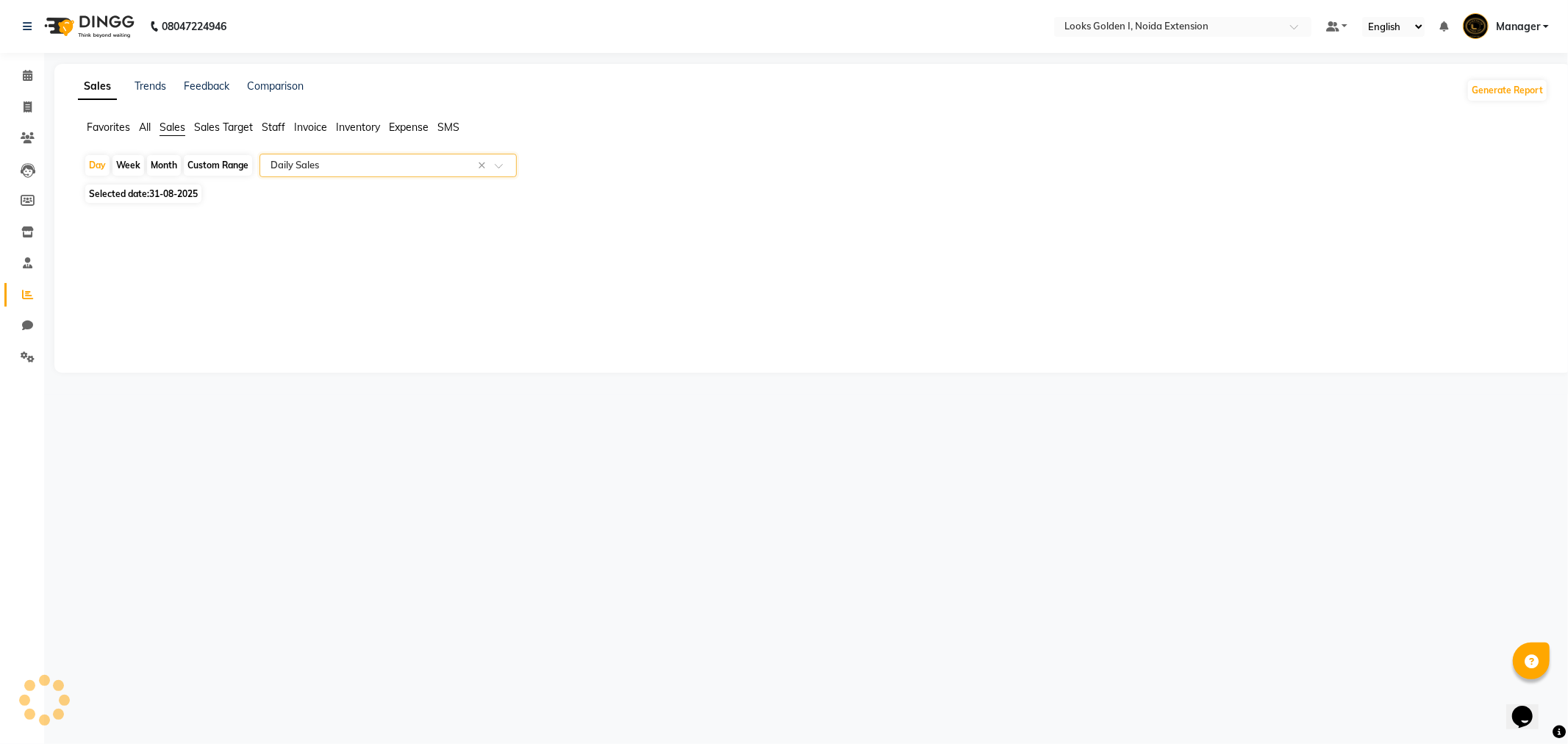
select select "filtered_report"
select select "csv"
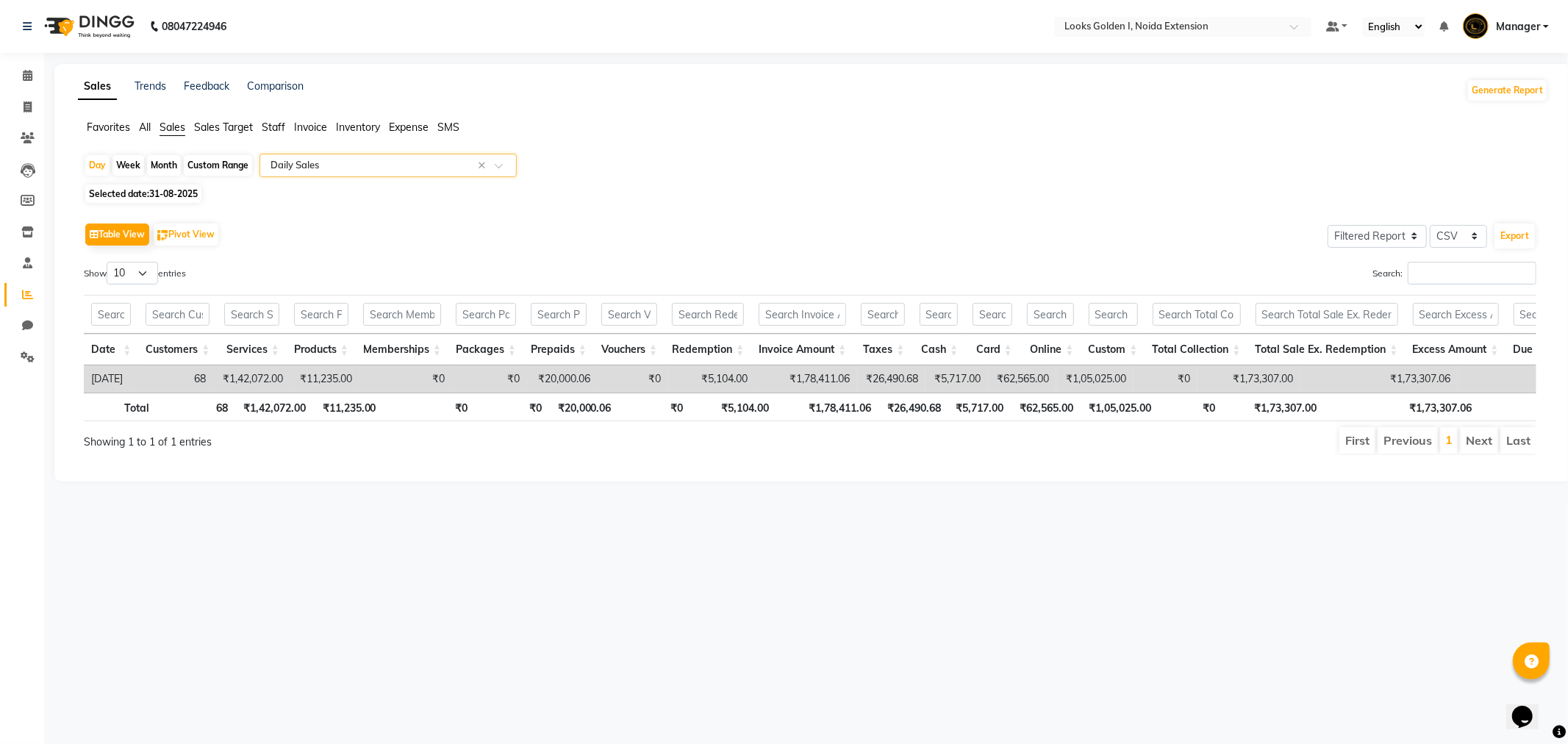
click at [495, 164] on span at bounding box center [504, 170] width 19 height 15
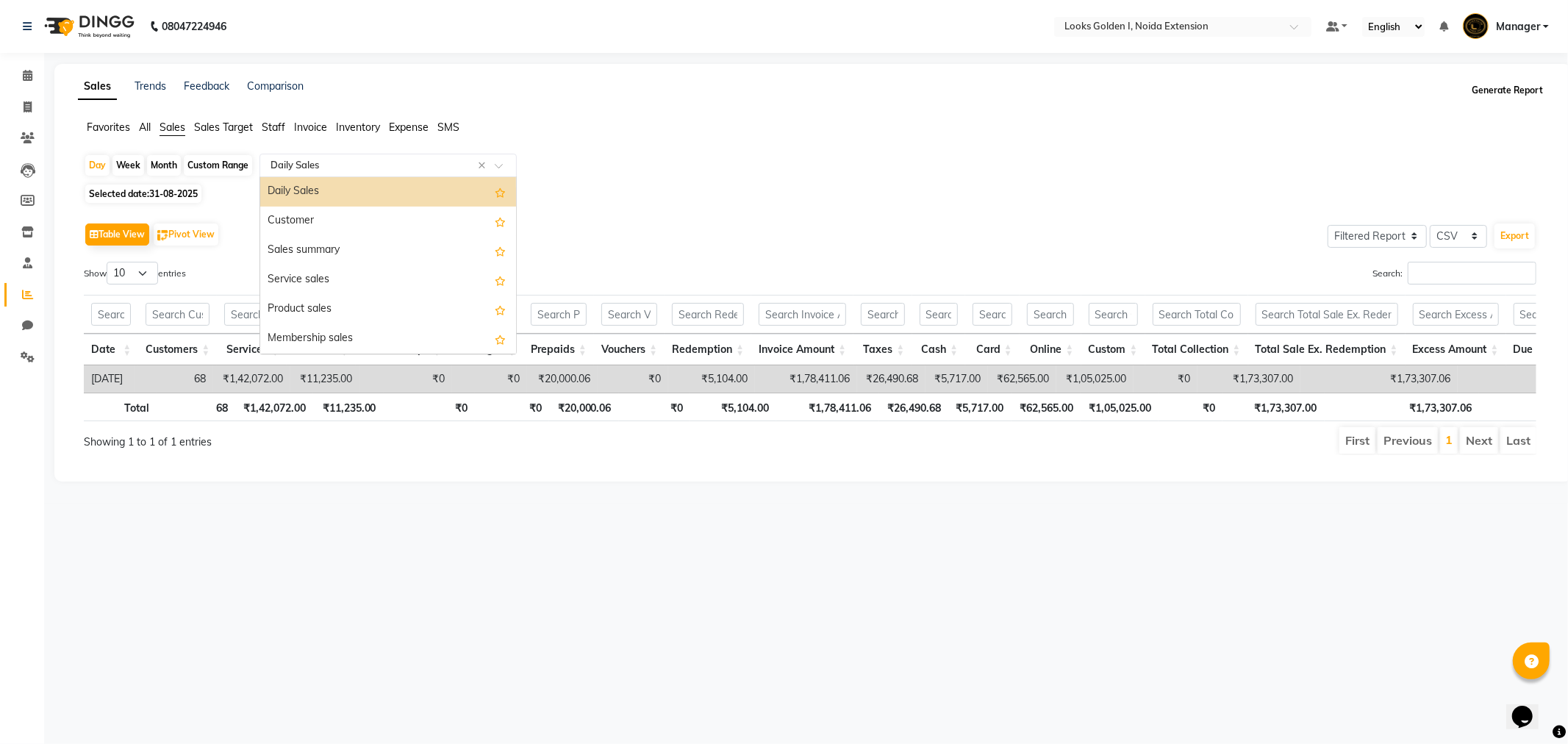
click at [1507, 88] on button "Generate Report" at bounding box center [1507, 90] width 79 height 20
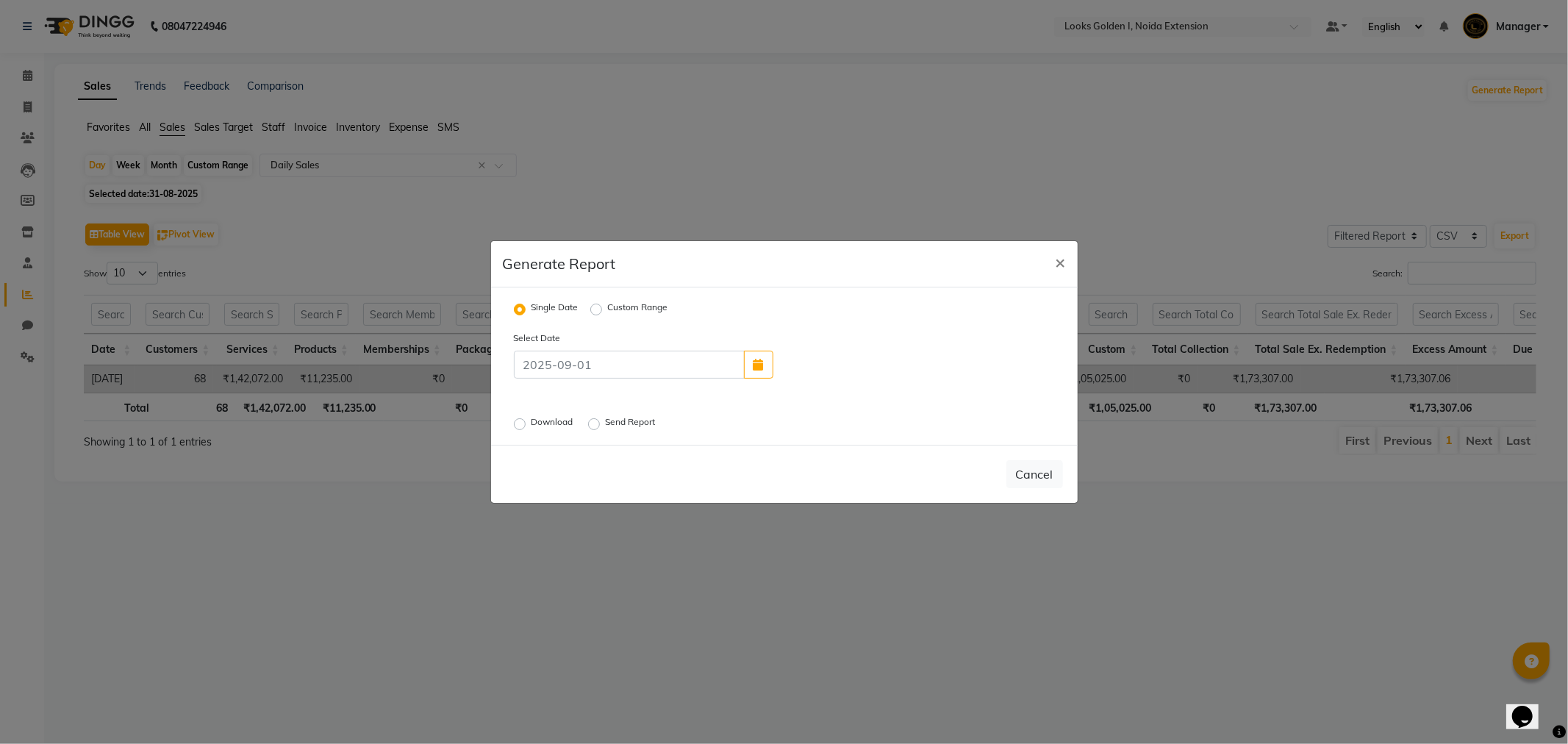
click at [532, 427] on label "Download" at bounding box center [554, 424] width 45 height 18
click at [517, 427] on input "Download" at bounding box center [521, 424] width 10 height 10
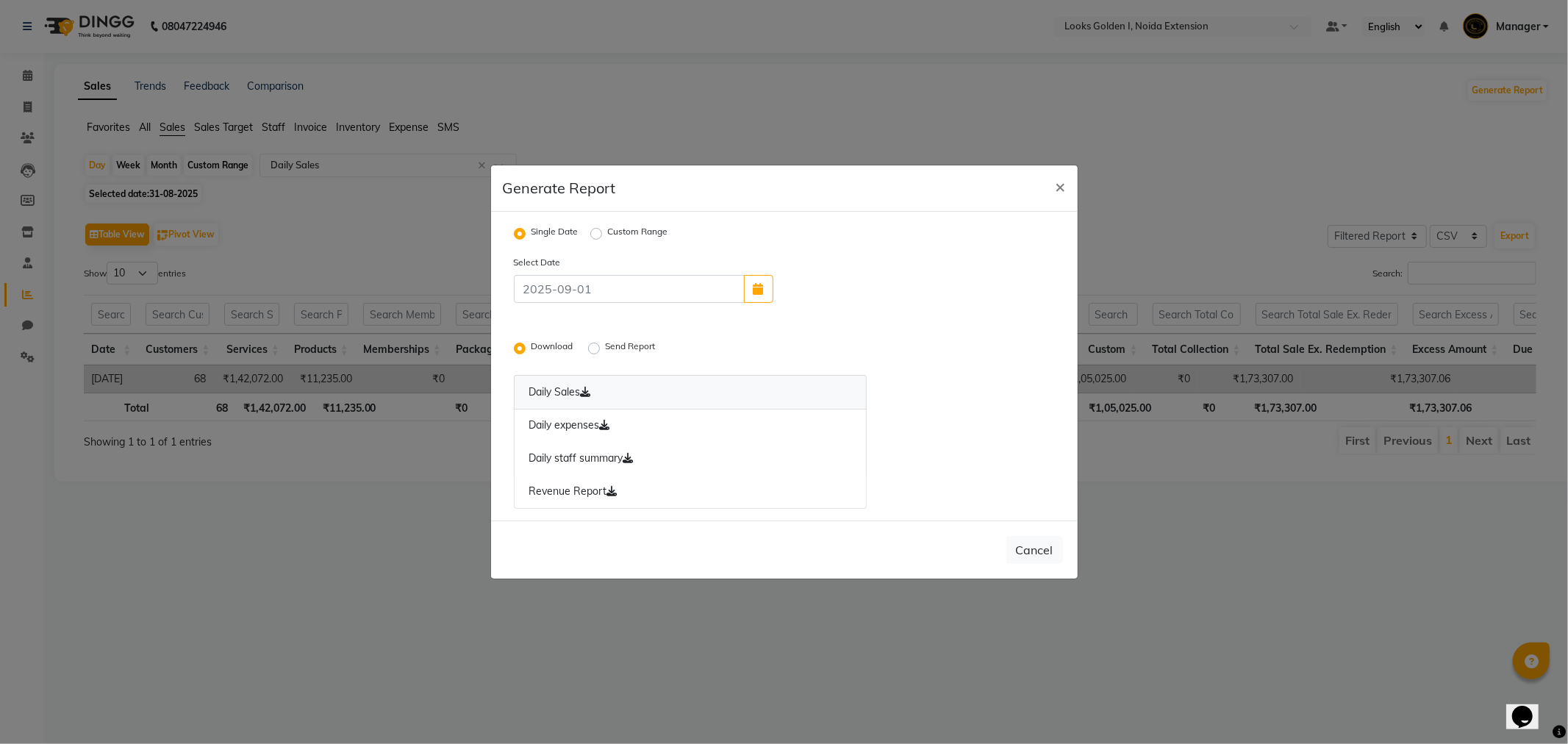
click at [562, 392] on link "Daily Sales" at bounding box center [691, 392] width 353 height 34
click at [1072, 184] on button "×" at bounding box center [1061, 186] width 33 height 41
radio input "false"
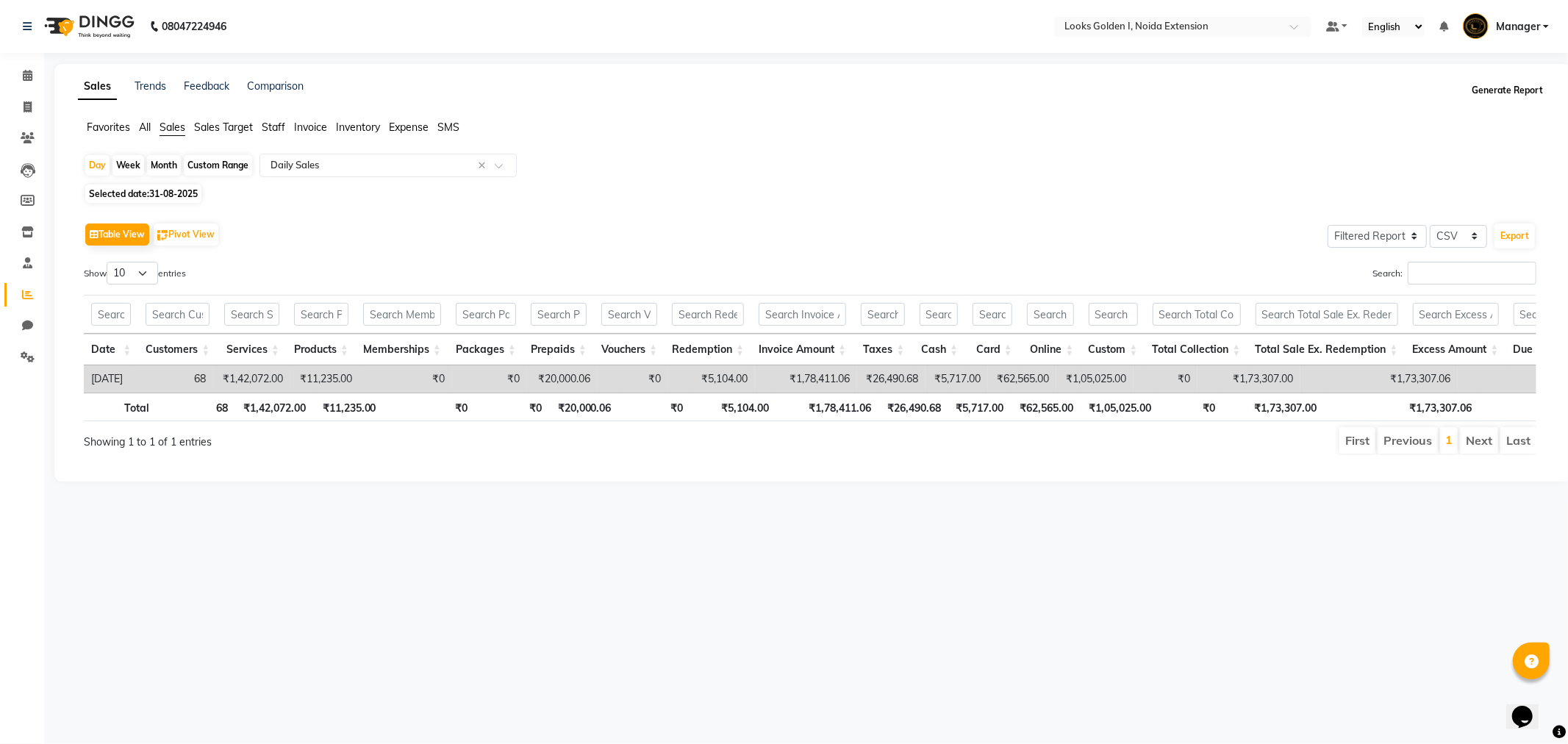
click at [1499, 97] on button "Generate Report" at bounding box center [1507, 90] width 79 height 20
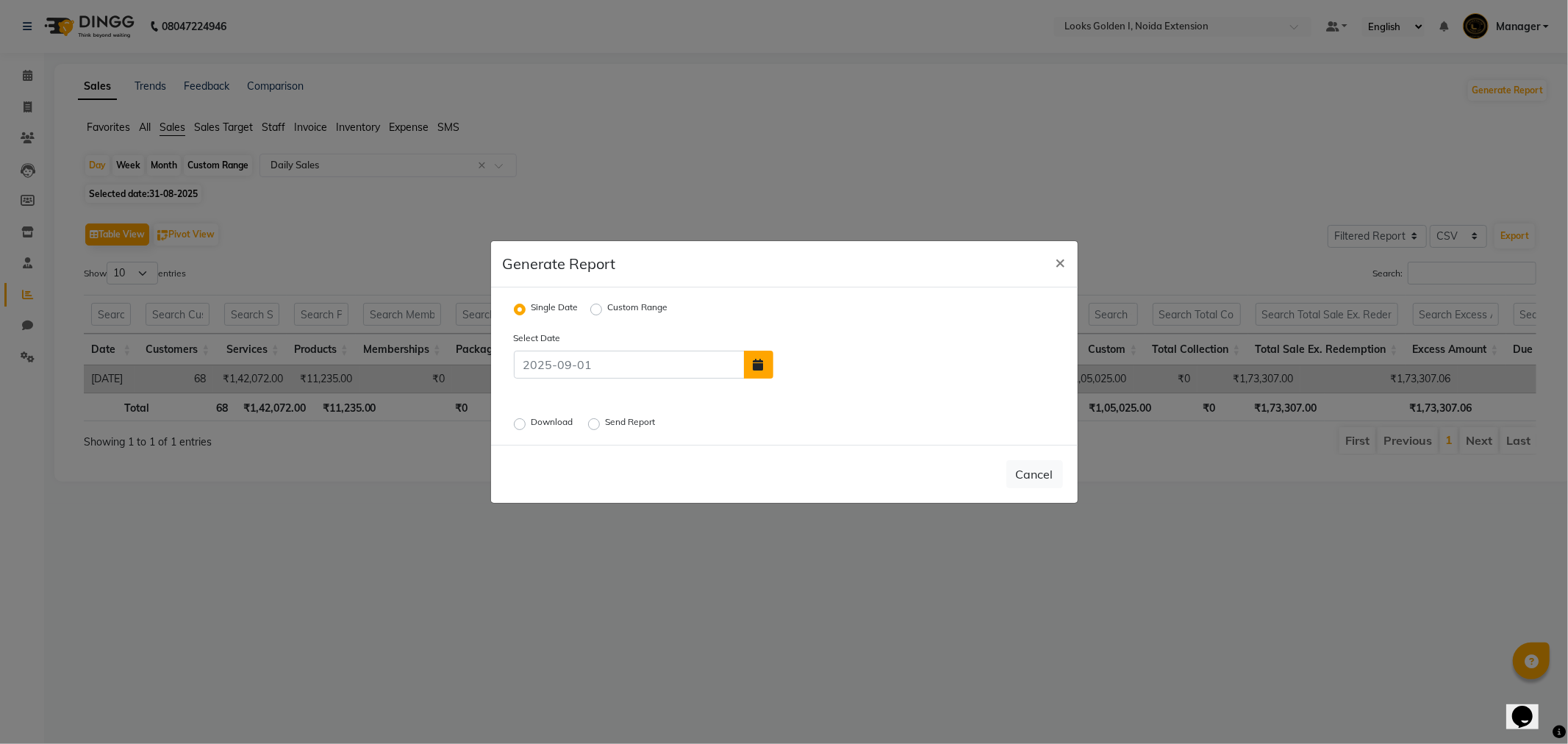
click at [761, 365] on icon "button" at bounding box center [758, 365] width 10 height 12
click at [785, 276] on button "Previous month" at bounding box center [786, 282] width 12 height 23
select select "8"
click at [929, 427] on div "31" at bounding box center [930, 424] width 23 height 23
type input "31-08-2025"
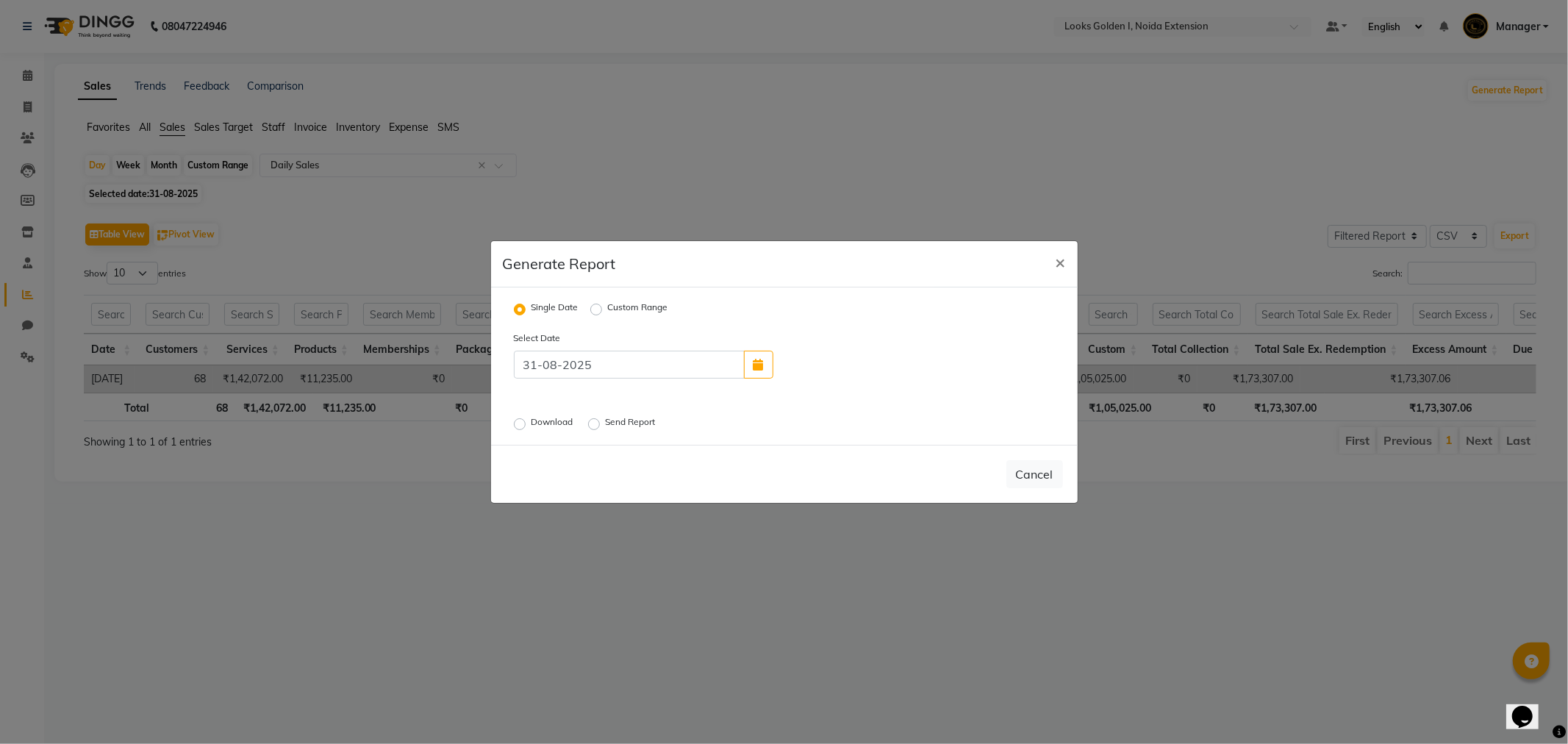
click at [532, 427] on label "Download" at bounding box center [554, 424] width 45 height 18
click at [517, 427] on input "Download" at bounding box center [521, 424] width 10 height 10
radio input "true"
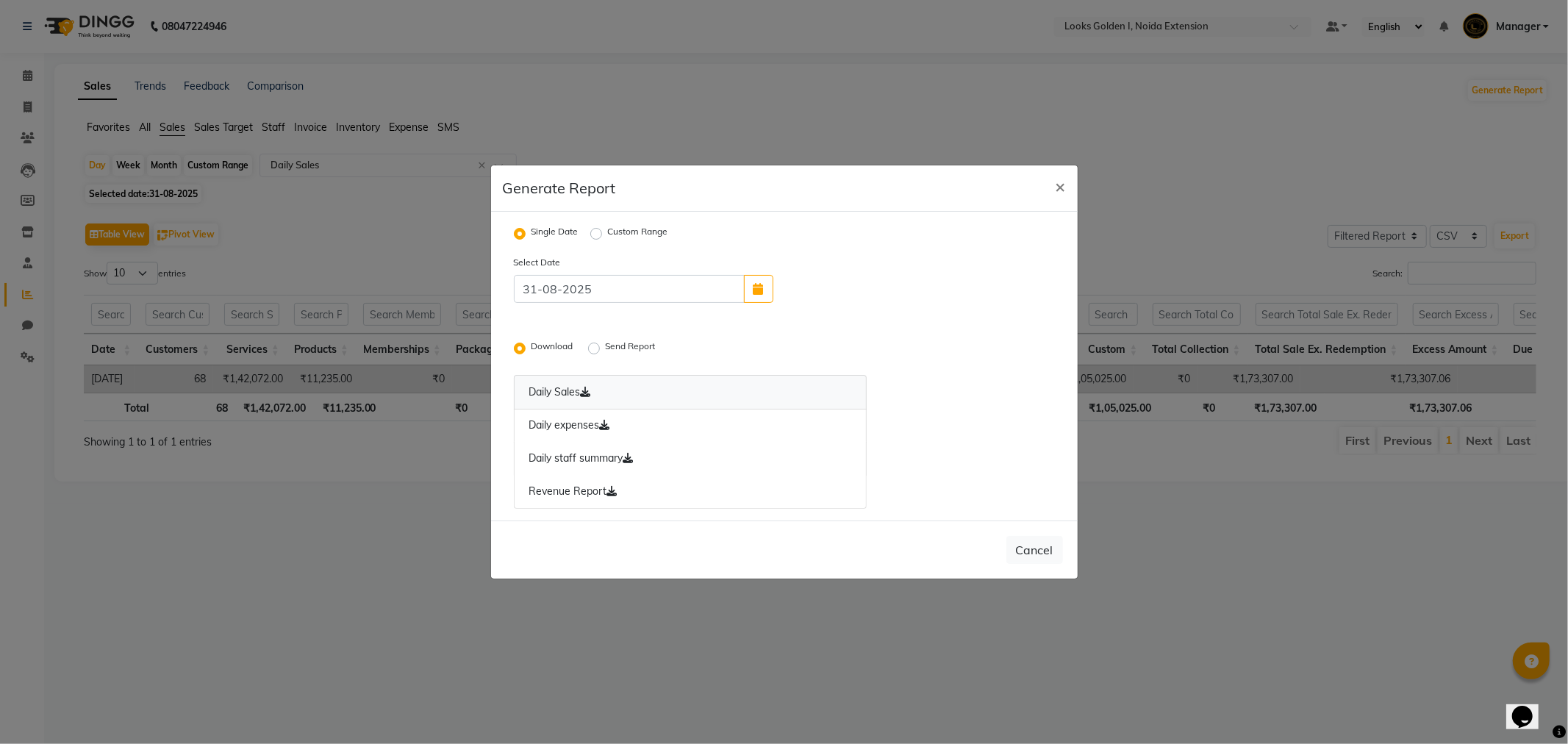
click at [542, 379] on link "Daily Sales" at bounding box center [691, 392] width 353 height 34
click at [1071, 188] on button "×" at bounding box center [1061, 186] width 33 height 41
radio input "false"
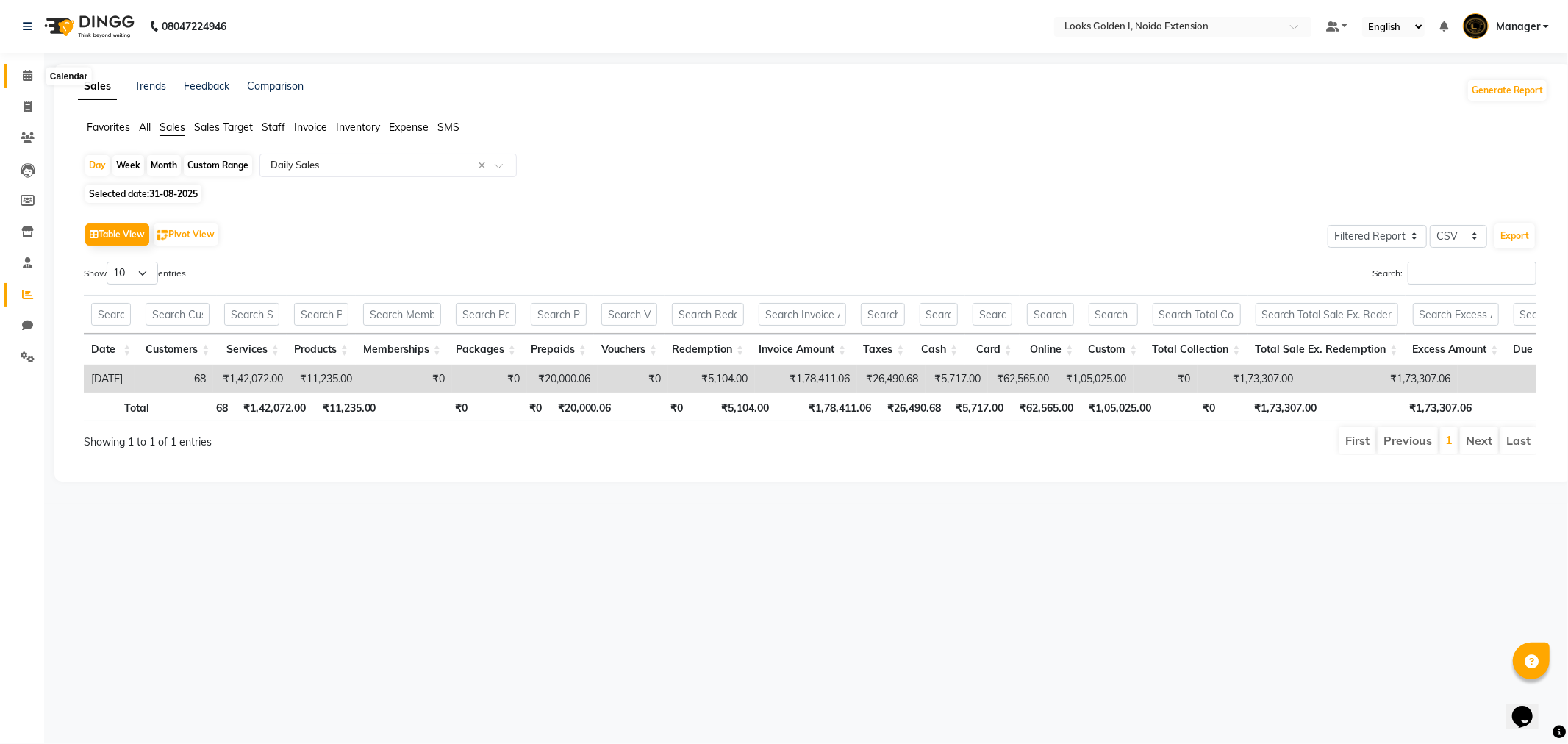
click at [28, 79] on icon at bounding box center [28, 75] width 9 height 11
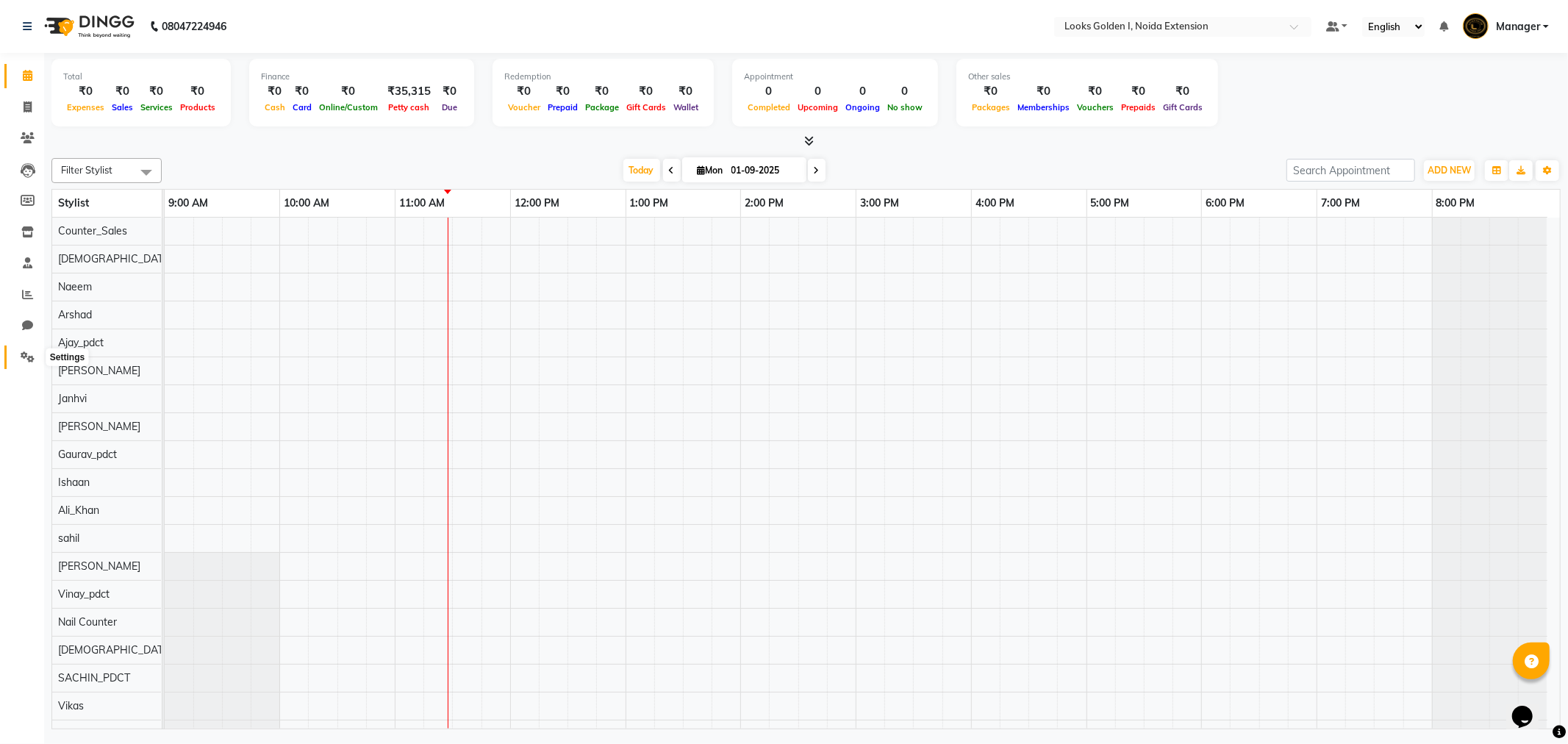
click at [27, 354] on icon at bounding box center [27, 357] width 14 height 11
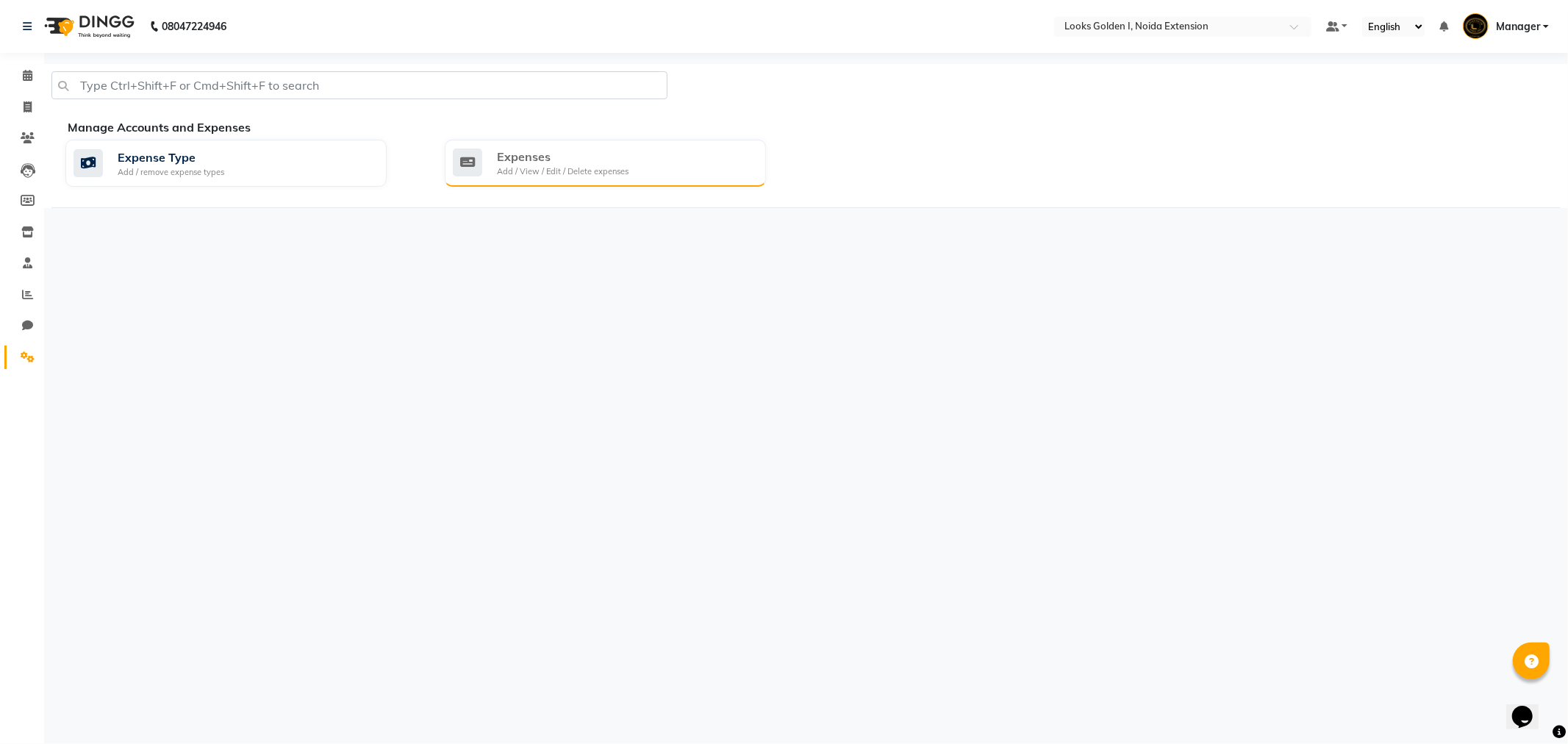
click at [560, 171] on div "Add / View / Edit / Delete expenses" at bounding box center [563, 171] width 132 height 12
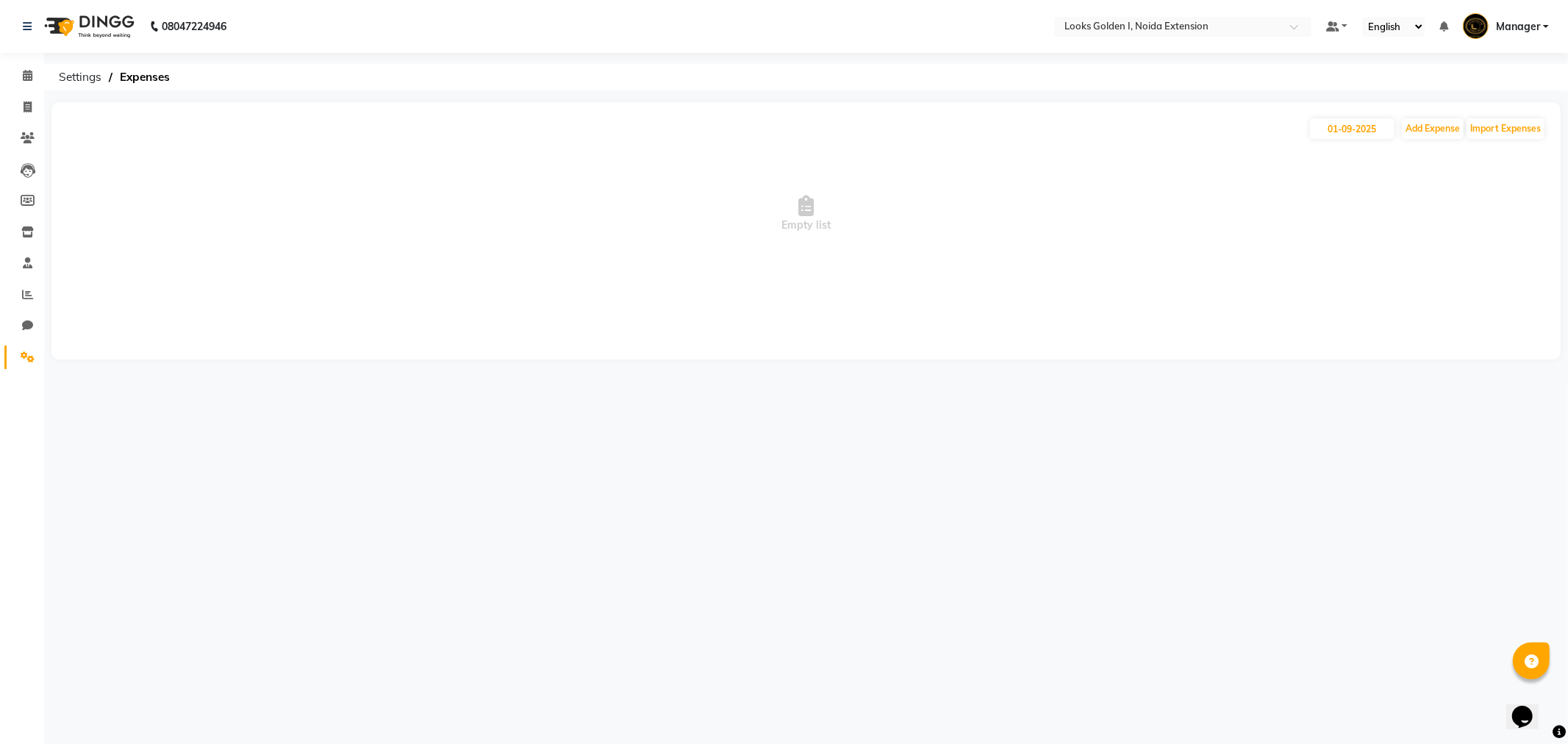
drag, startPoint x: 1412, startPoint y: 116, endPoint x: 1416, endPoint y: 124, distance: 8.9
click at [1412, 118] on div "01-09-2025 Add Expense Import Expenses" at bounding box center [806, 128] width 1480 height 23
click at [1419, 134] on button "Add Expense" at bounding box center [1432, 128] width 61 height 20
select select "1"
select select "4442"
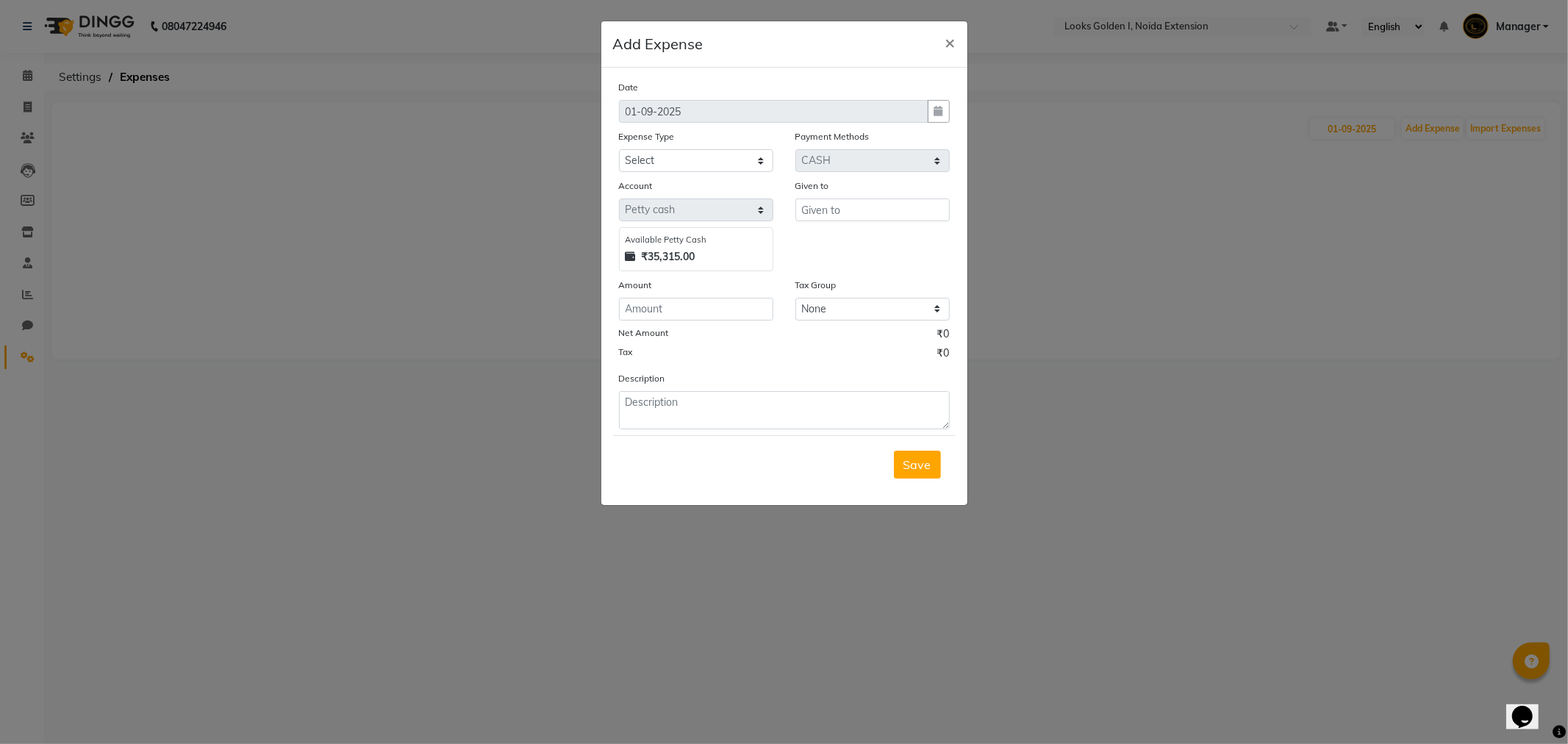
click at [718, 173] on div "Date 01-09-2025 Expense Type Select Bank Deposit Blinkit Cash Handover Client o…" at bounding box center [784, 254] width 331 height 350
click at [726, 164] on select "Select Bank Deposit Blinkit Cash Handover Client ordered food Client Refund Agn…" at bounding box center [696, 161] width 154 height 23
select select "24076"
click at [619, 150] on select "Select Bank Deposit Blinkit Cash Handover Client ordered food Client Refund Agn…" at bounding box center [696, 161] width 154 height 23
click at [850, 218] on input "text" at bounding box center [873, 210] width 154 height 23
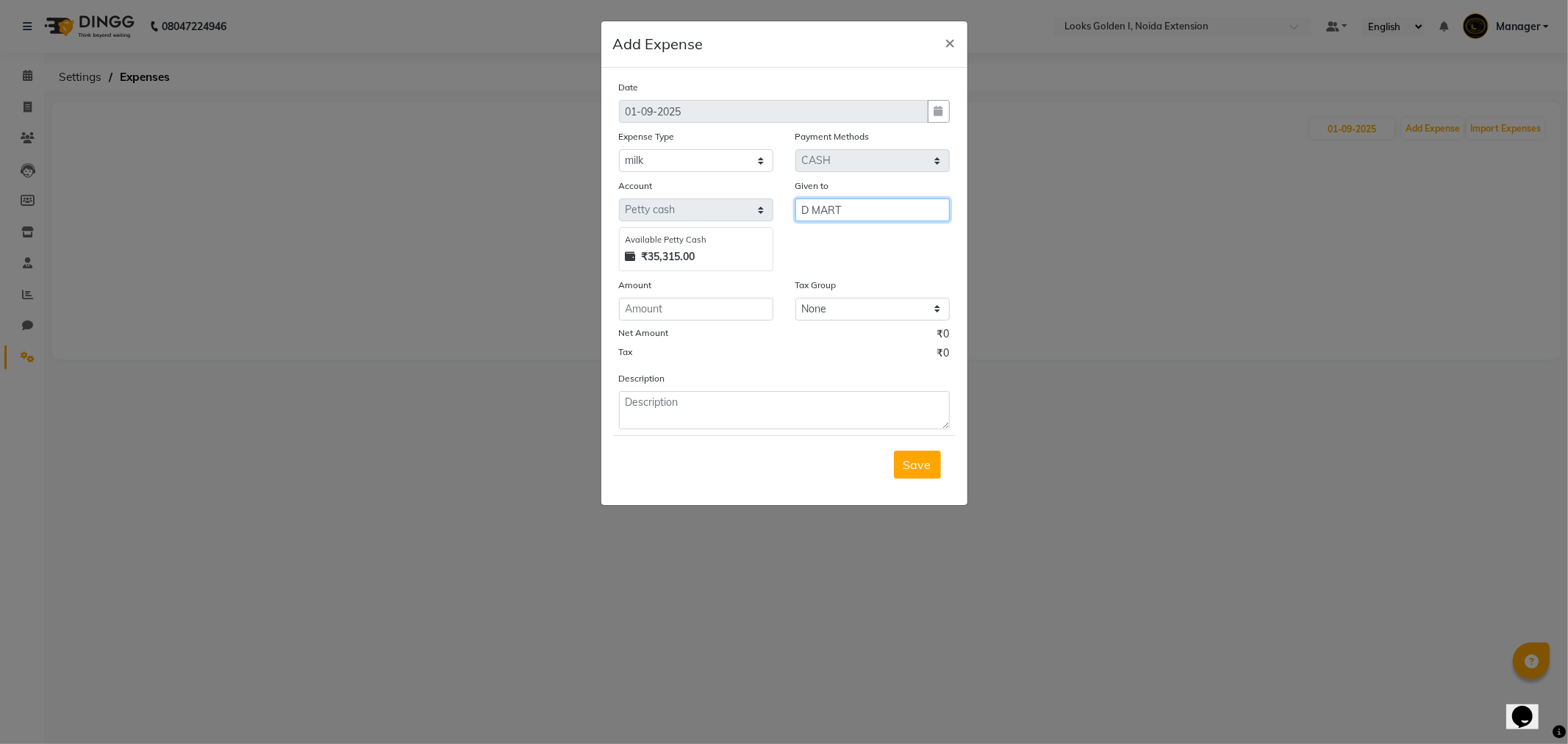
type input "D MART"
click at [728, 317] on input "number" at bounding box center [696, 309] width 154 height 23
type input "165"
click at [711, 401] on textarea at bounding box center [784, 410] width 331 height 38
type textarea "milk"
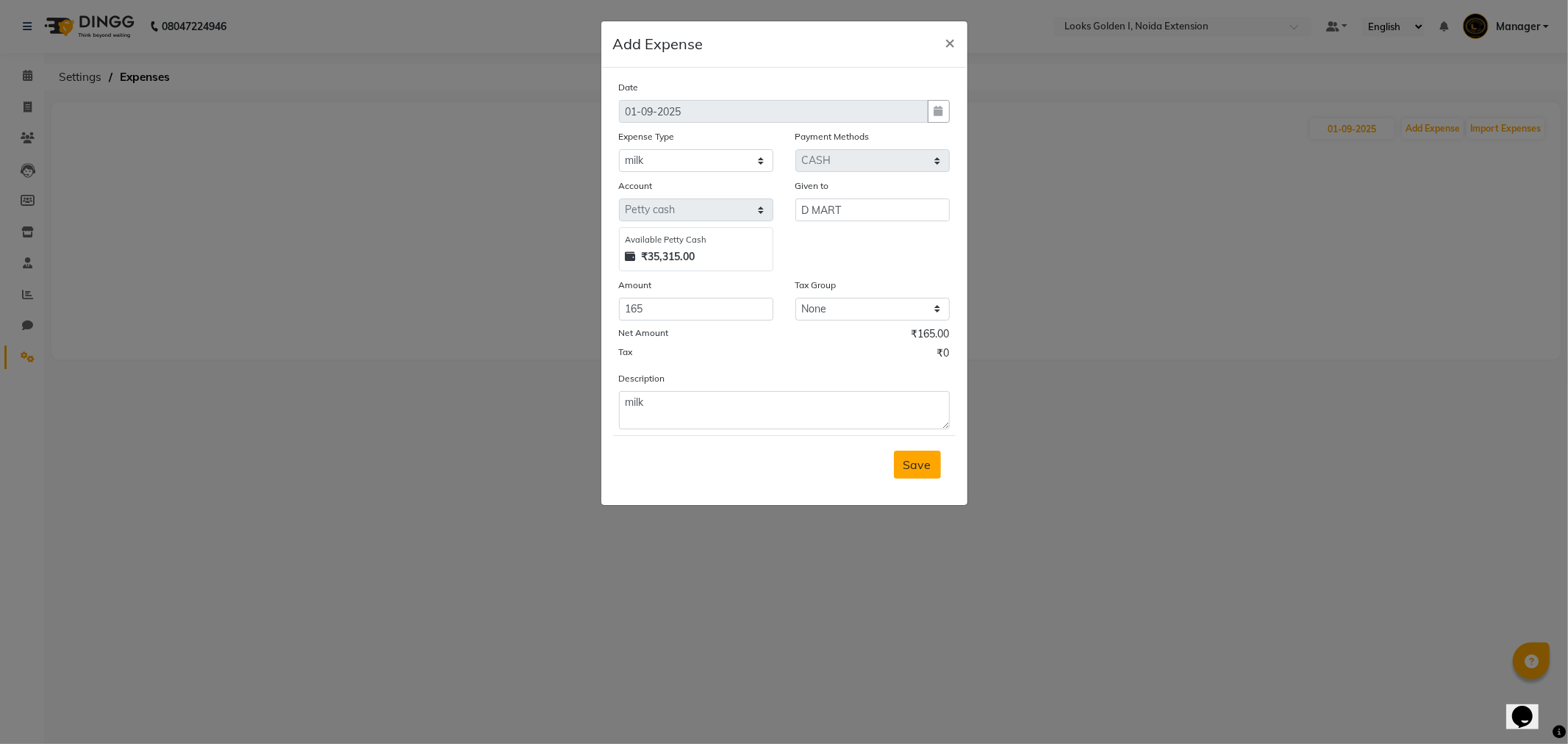
click at [920, 465] on span "Save" at bounding box center [917, 465] width 28 height 15
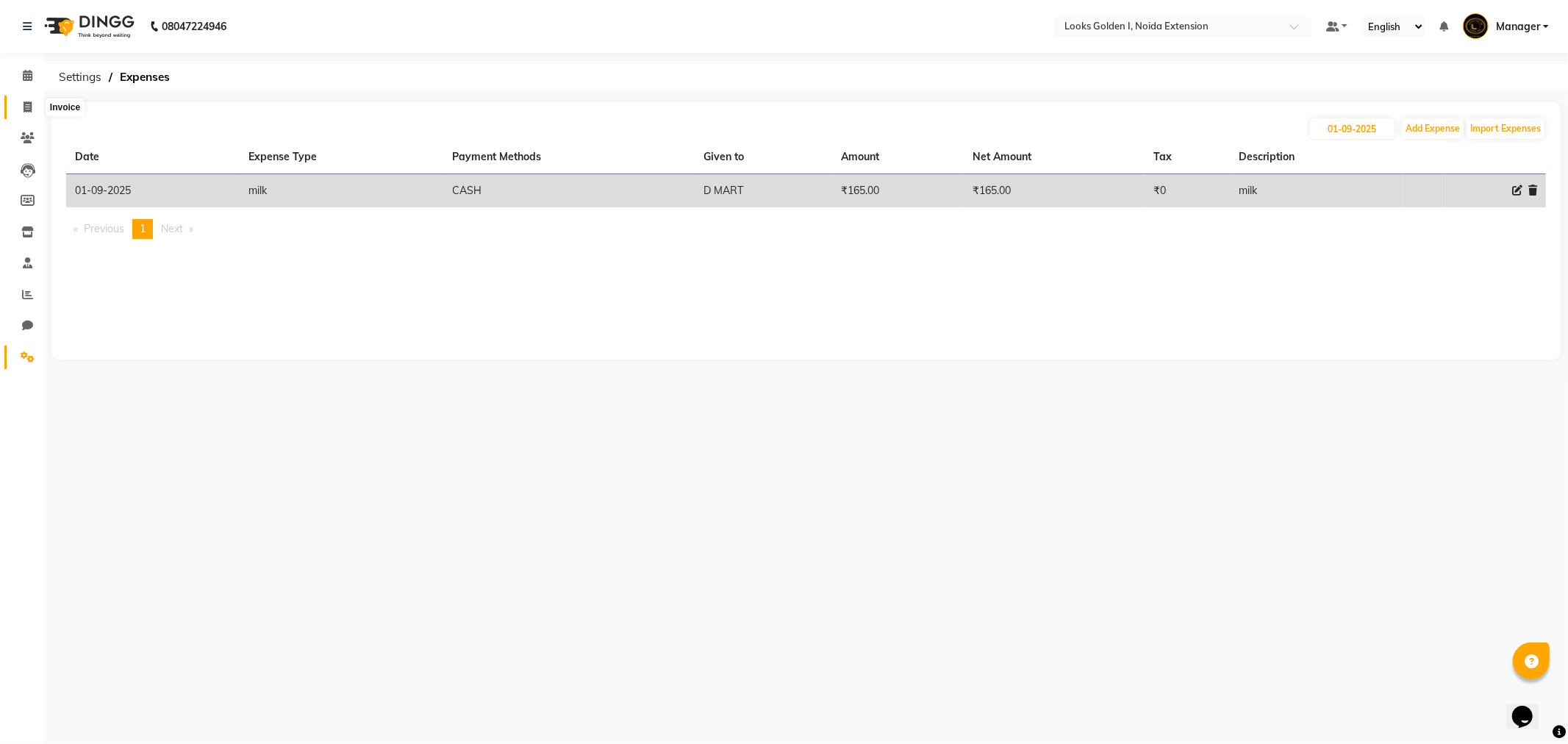
click at [23, 103] on icon at bounding box center [27, 107] width 8 height 11
select select "service"
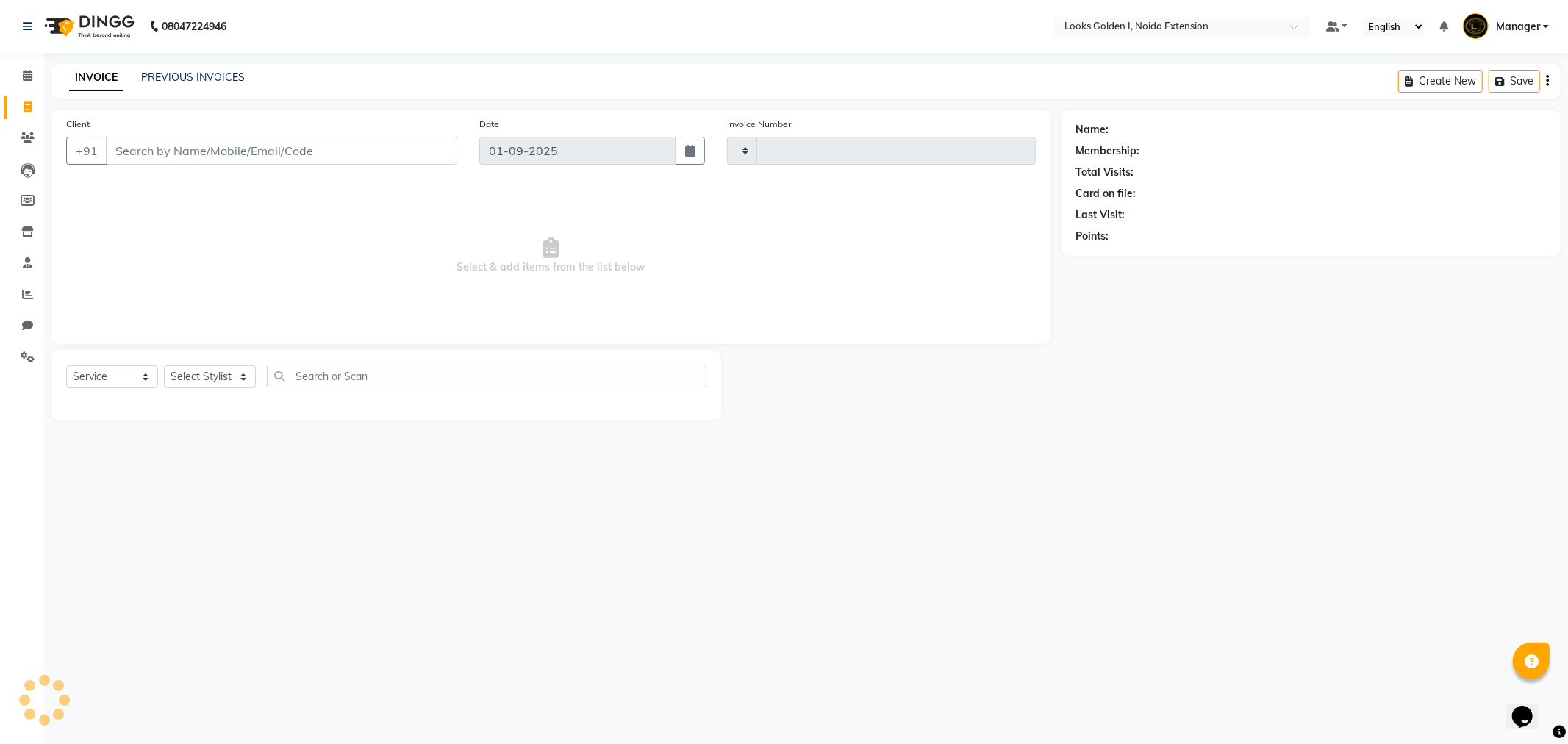
type input "6105"
select select "5508"
click at [33, 292] on span at bounding box center [28, 295] width 26 height 17
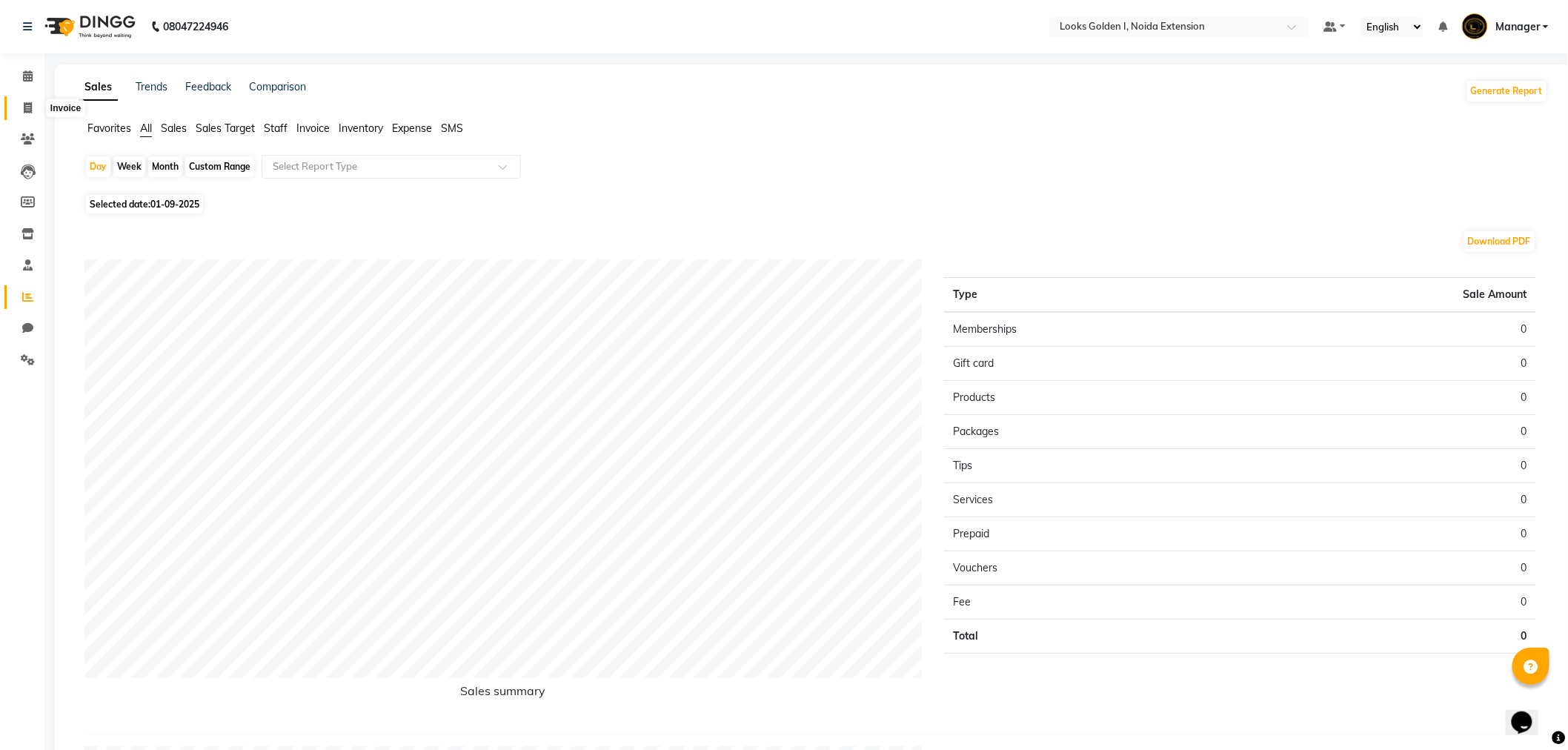
click at [31, 110] on icon at bounding box center [27, 108] width 8 height 11
select select "service"
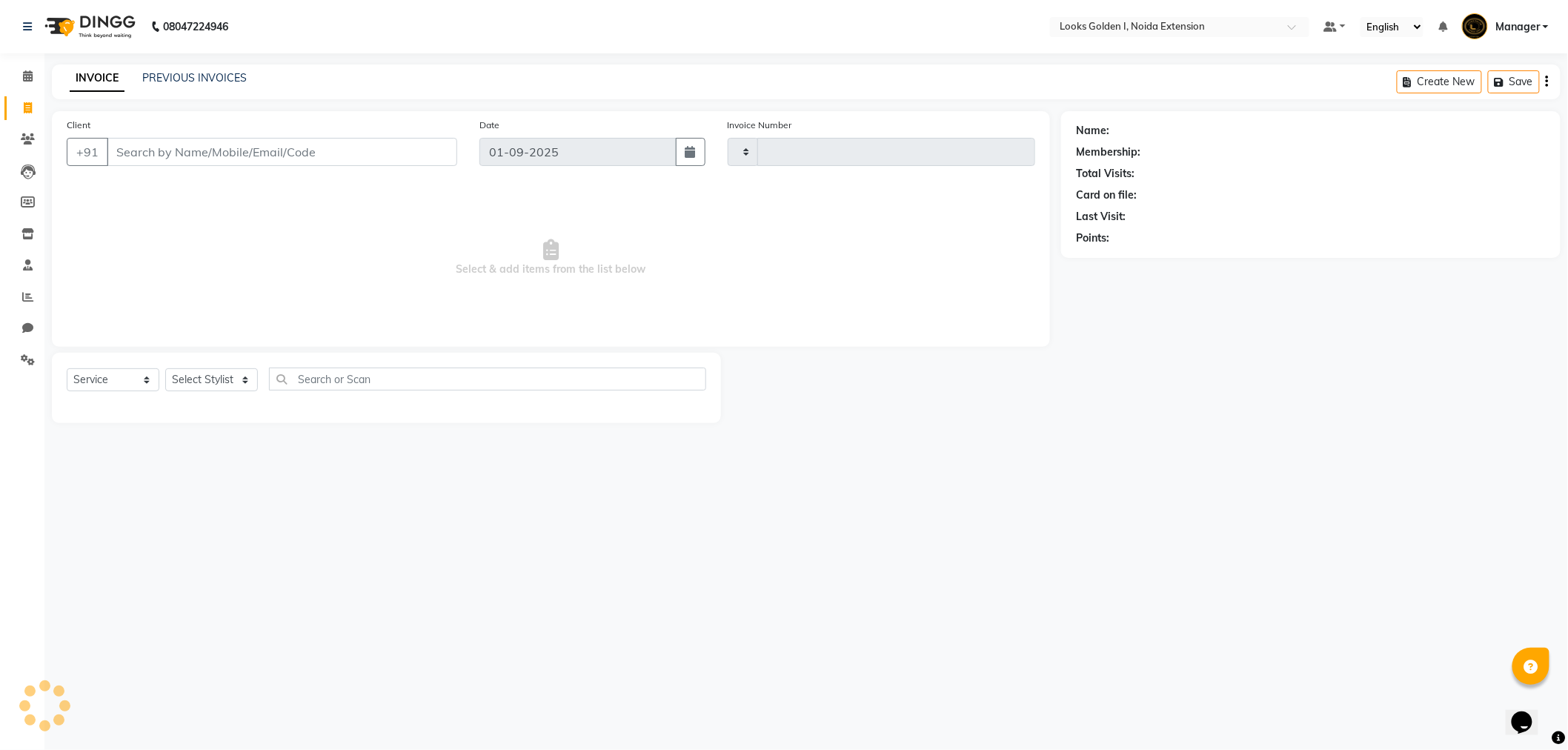
type input "6105"
select select "5508"
click at [26, 143] on icon at bounding box center [27, 139] width 14 height 11
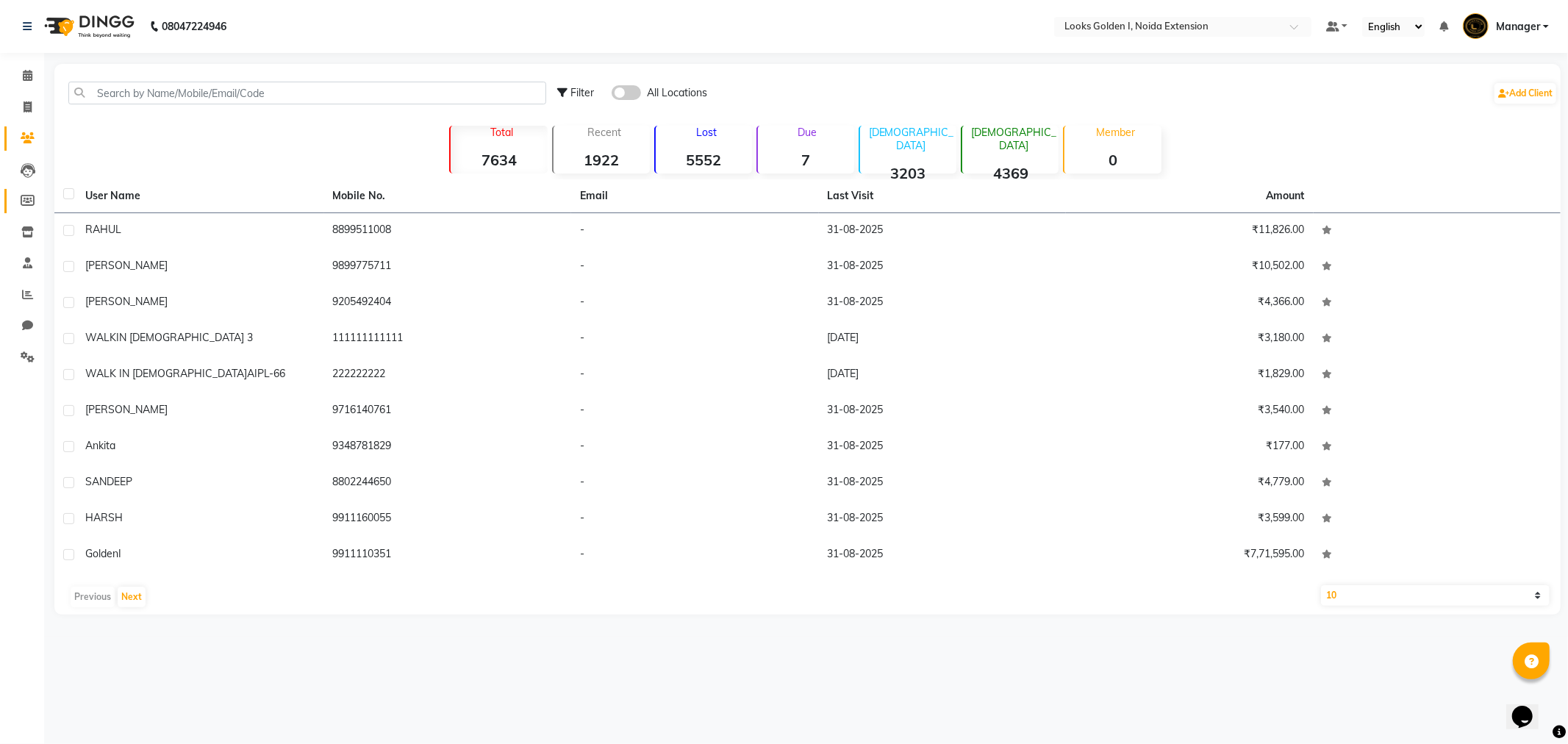
click at [33, 193] on span at bounding box center [28, 201] width 26 height 17
select select
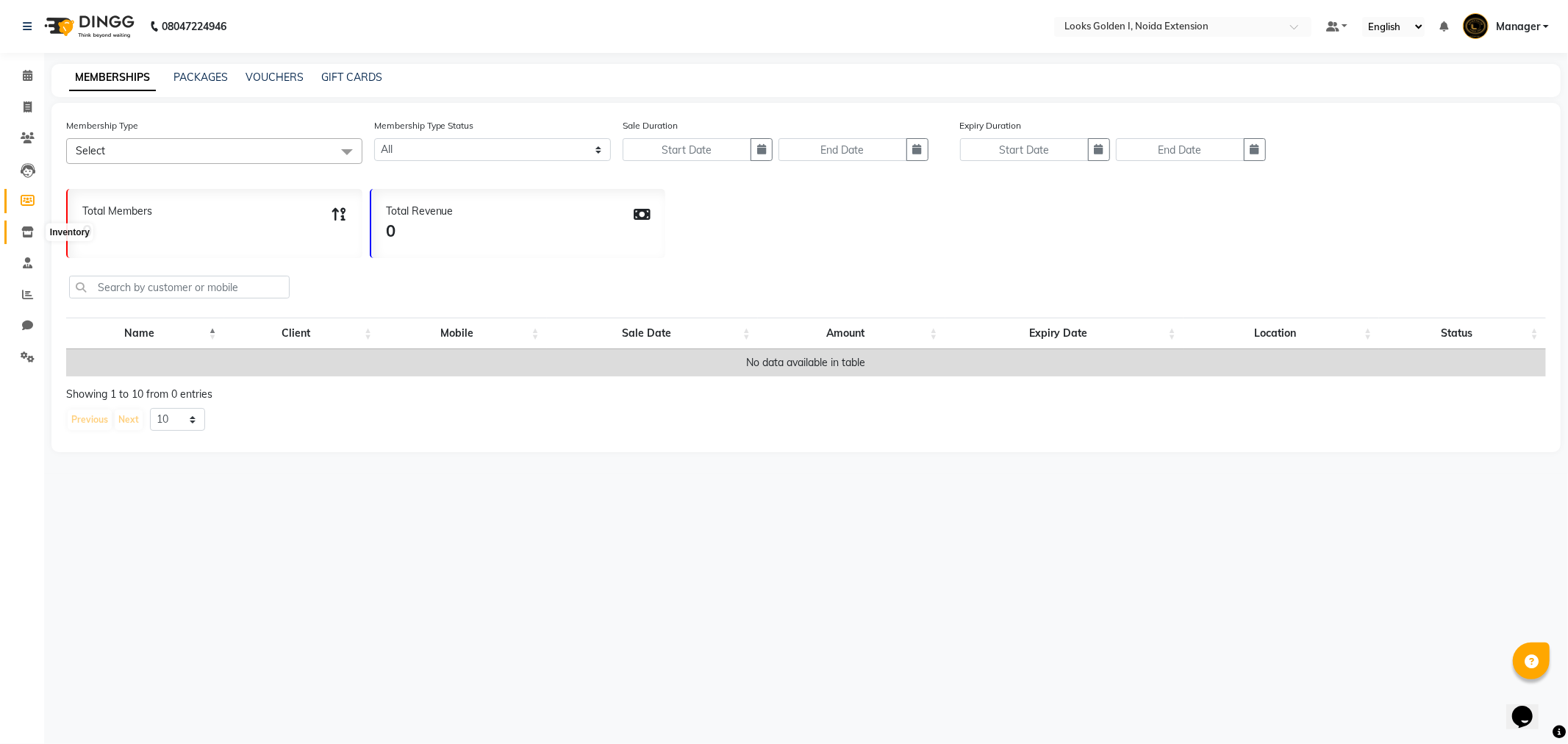
click at [32, 233] on icon at bounding box center [27, 232] width 12 height 11
select select
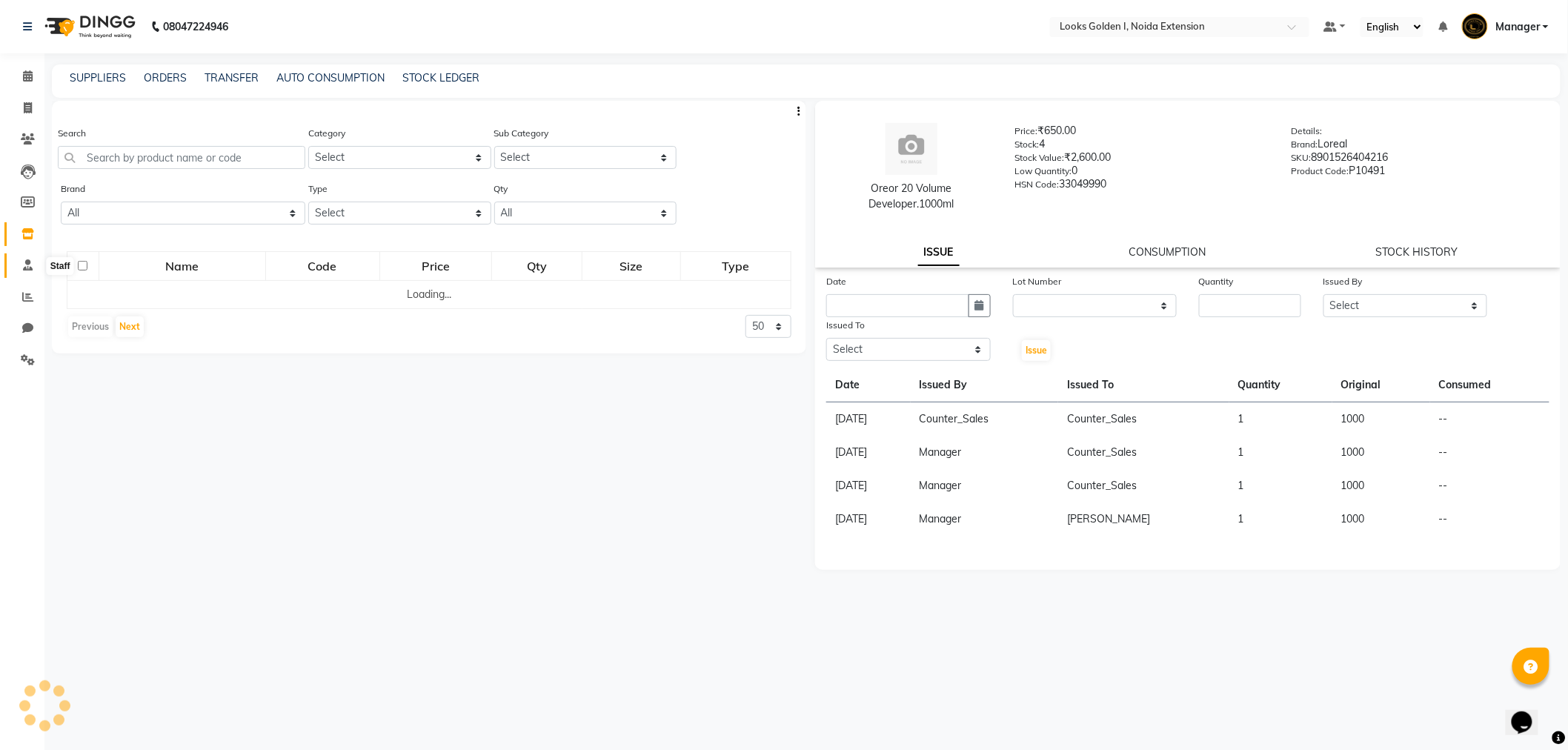
click at [30, 270] on icon at bounding box center [28, 265] width 9 height 11
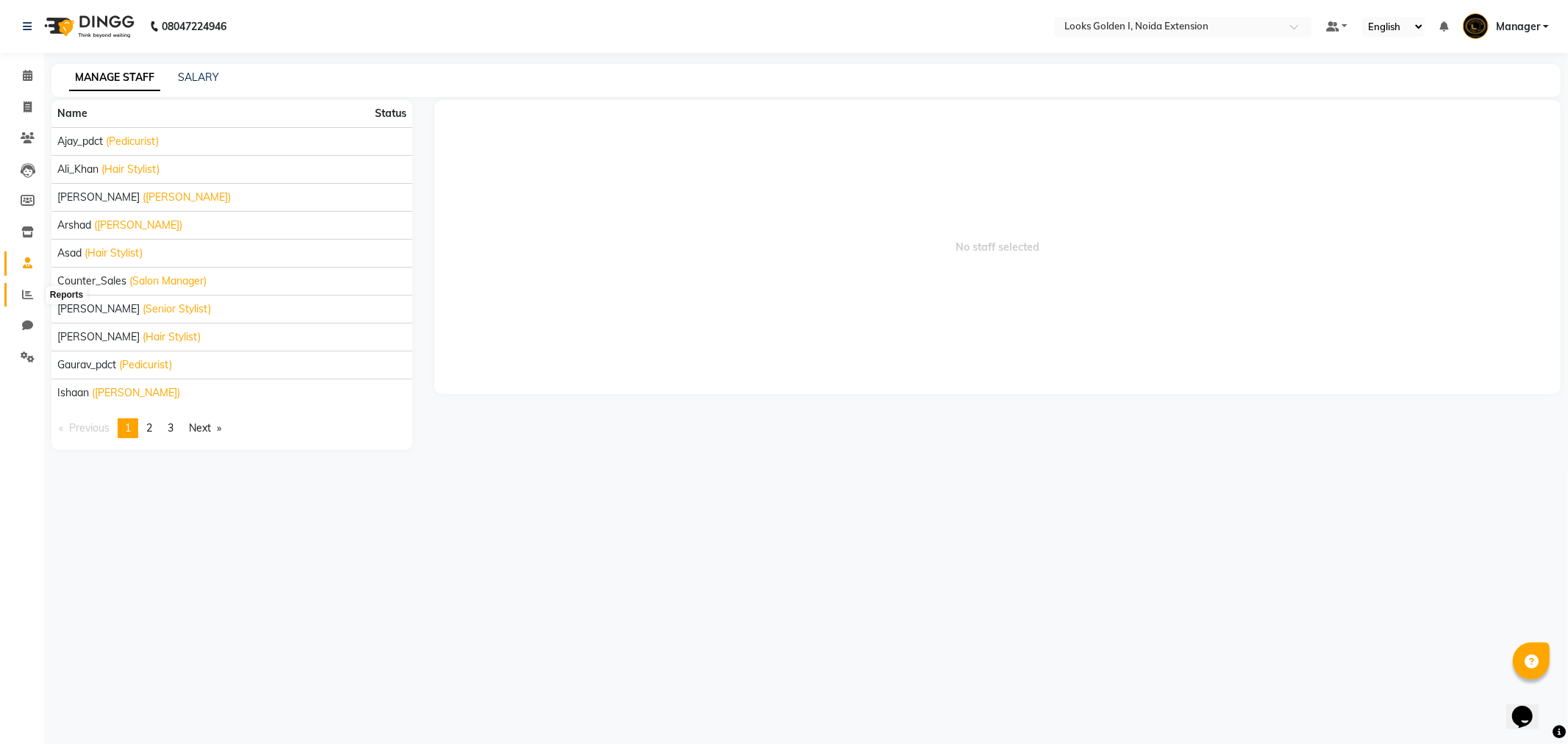
click at [22, 288] on span at bounding box center [28, 295] width 26 height 17
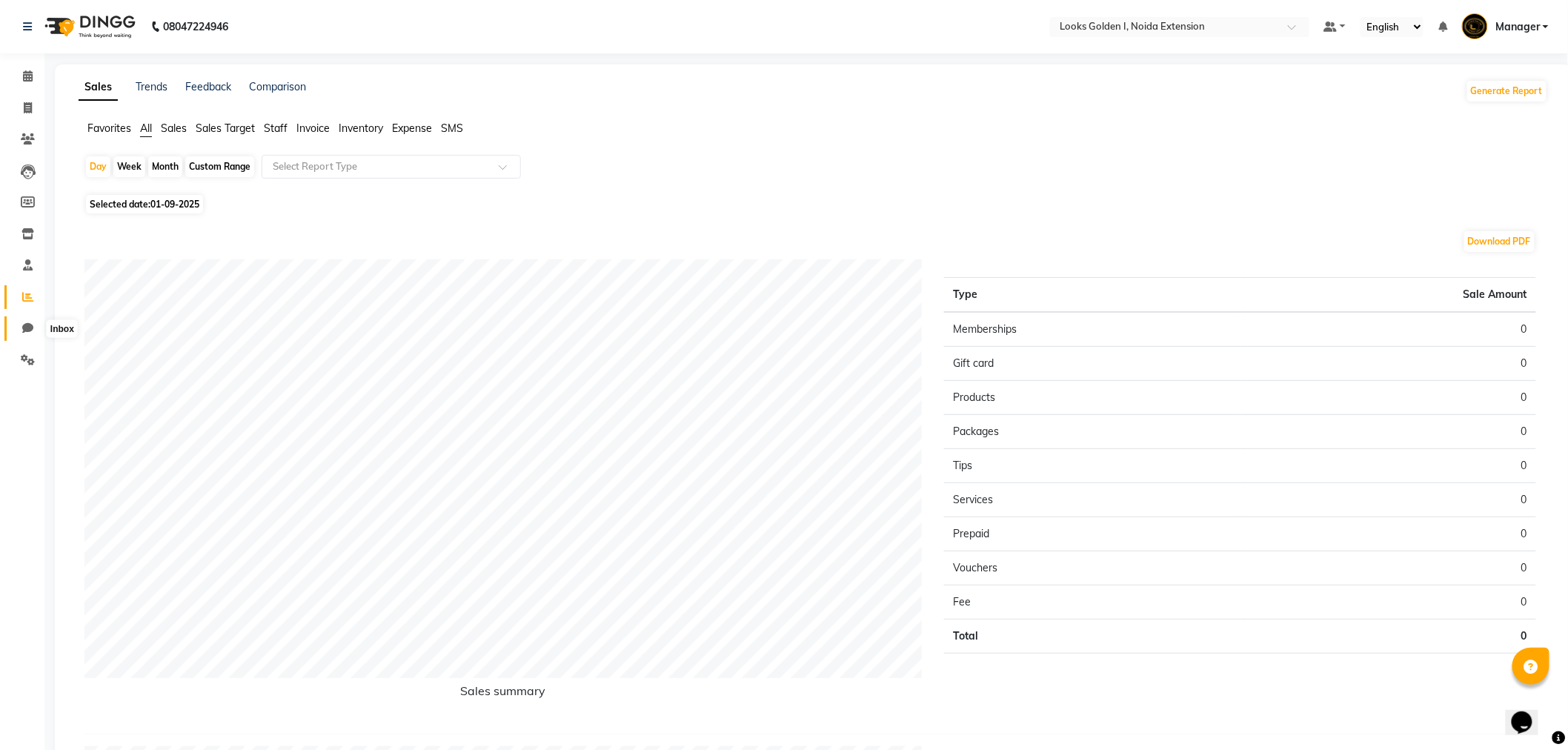
click at [30, 328] on icon at bounding box center [28, 328] width 11 height 11
select select "100"
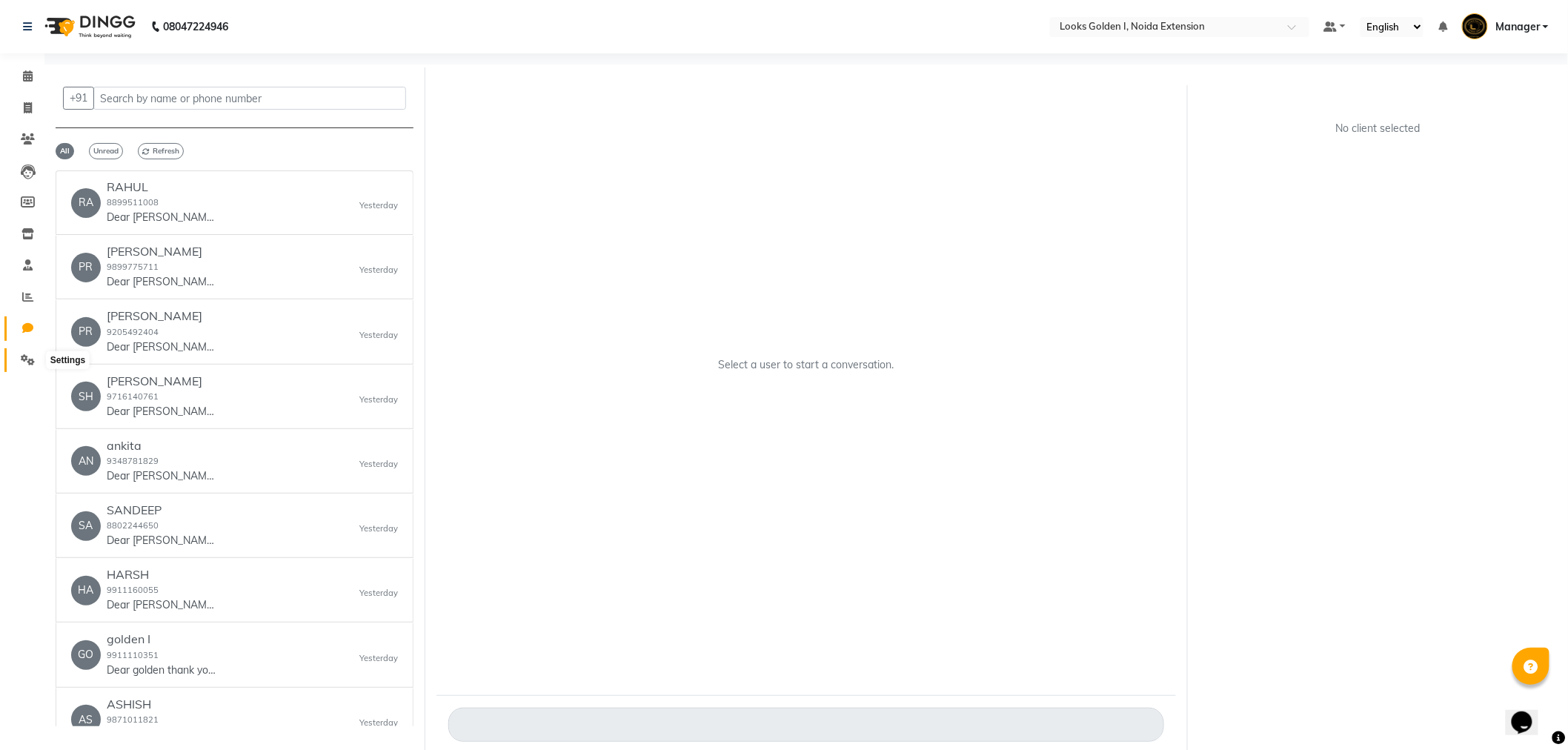
click at [25, 354] on icon at bounding box center [27, 360] width 14 height 11
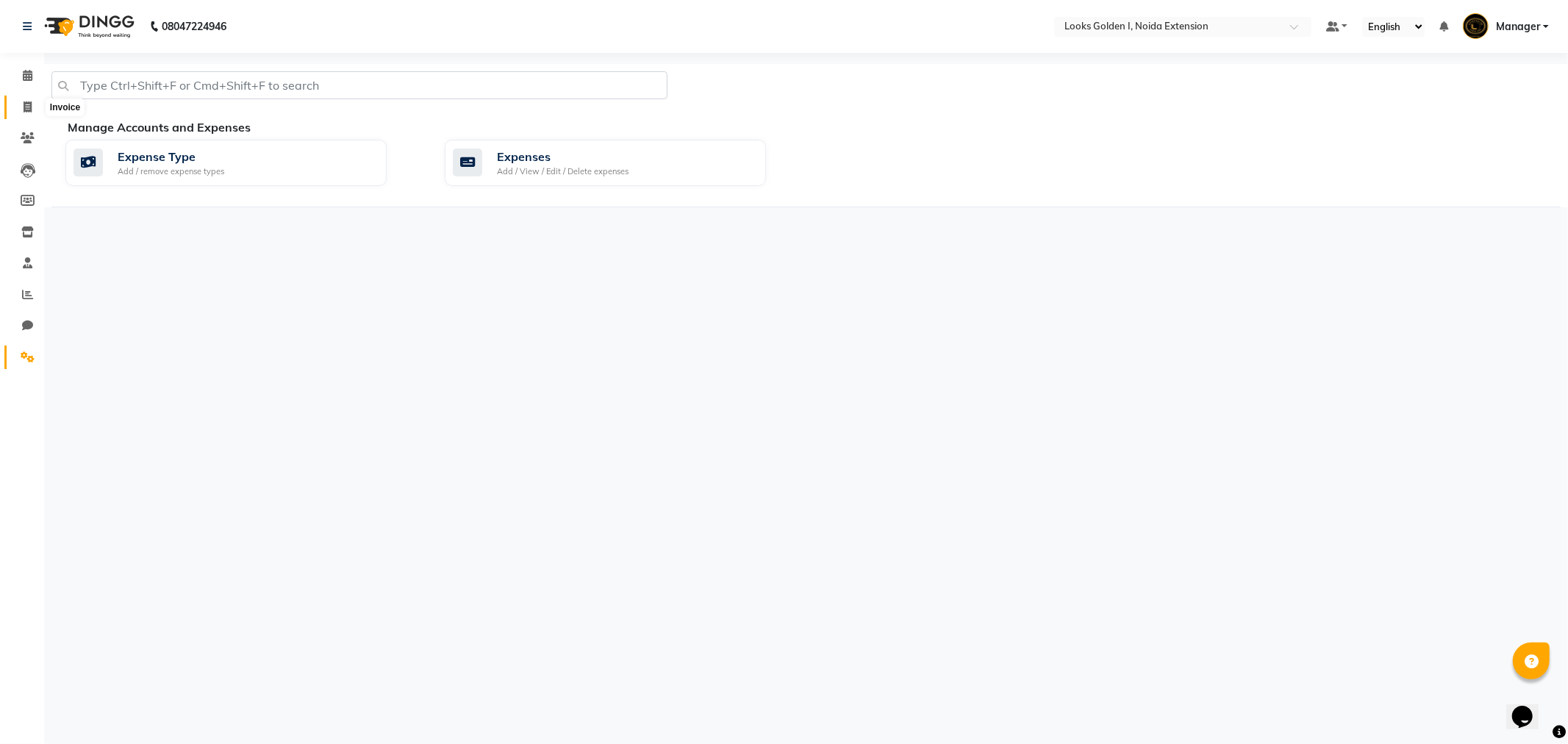
click at [32, 112] on span at bounding box center [28, 108] width 26 height 17
select select "5508"
select select "service"
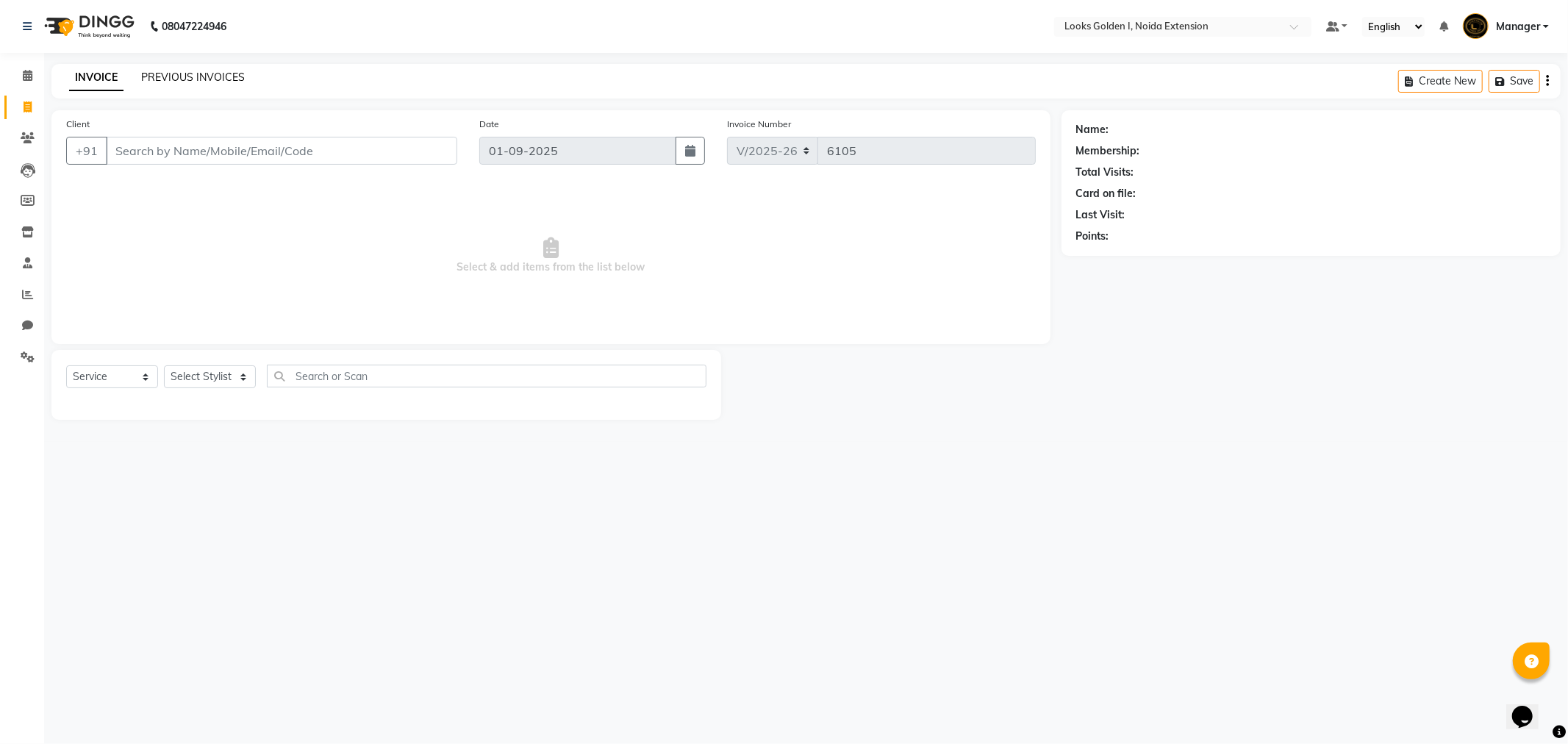
click at [192, 81] on link "PREVIOUS INVOICES" at bounding box center [193, 77] width 104 height 13
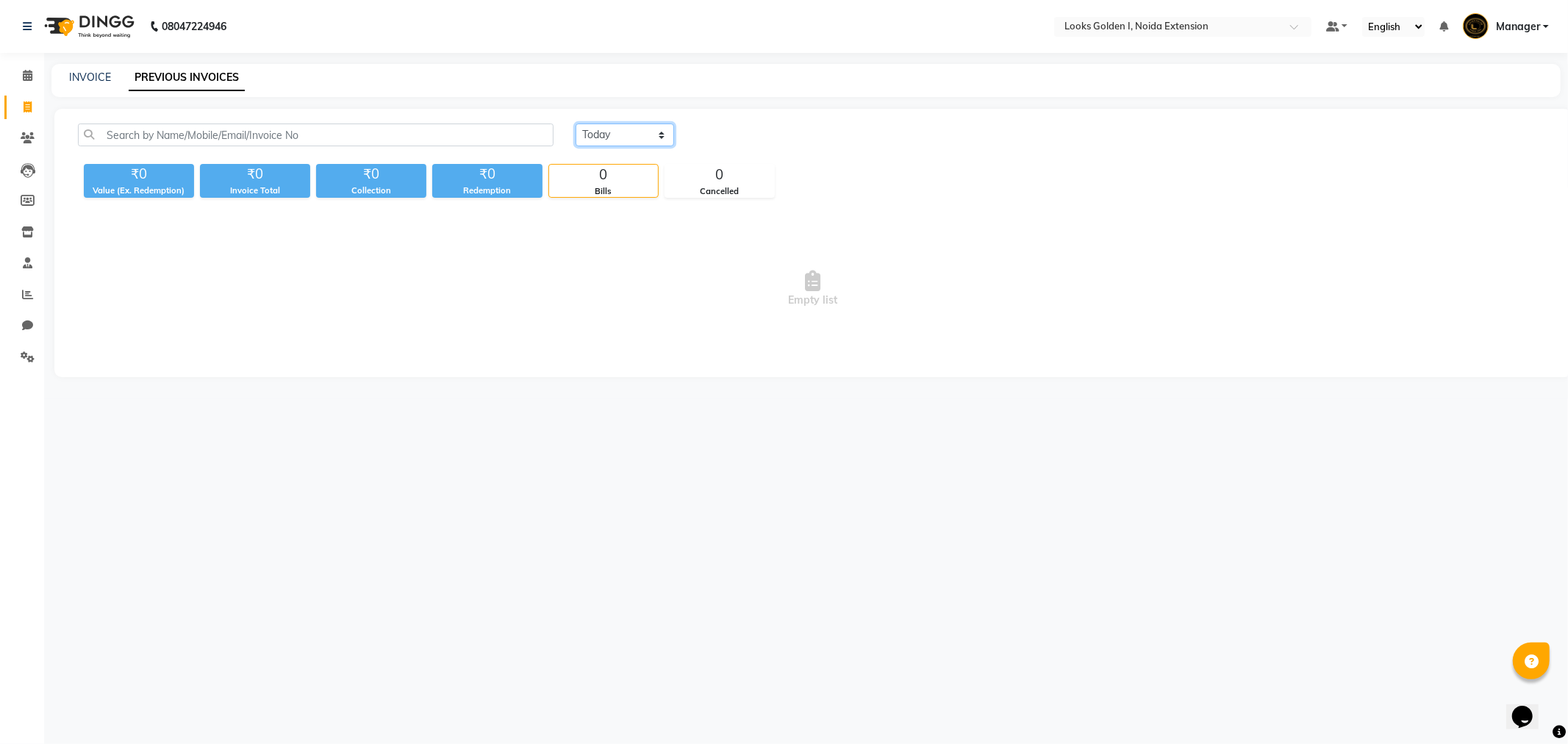
click at [586, 139] on select "Today Yesterday Custom Range" at bounding box center [625, 135] width 99 height 23
select select "yesterday"
click at [575, 124] on select "Today Yesterday Custom Range" at bounding box center [625, 135] width 99 height 23
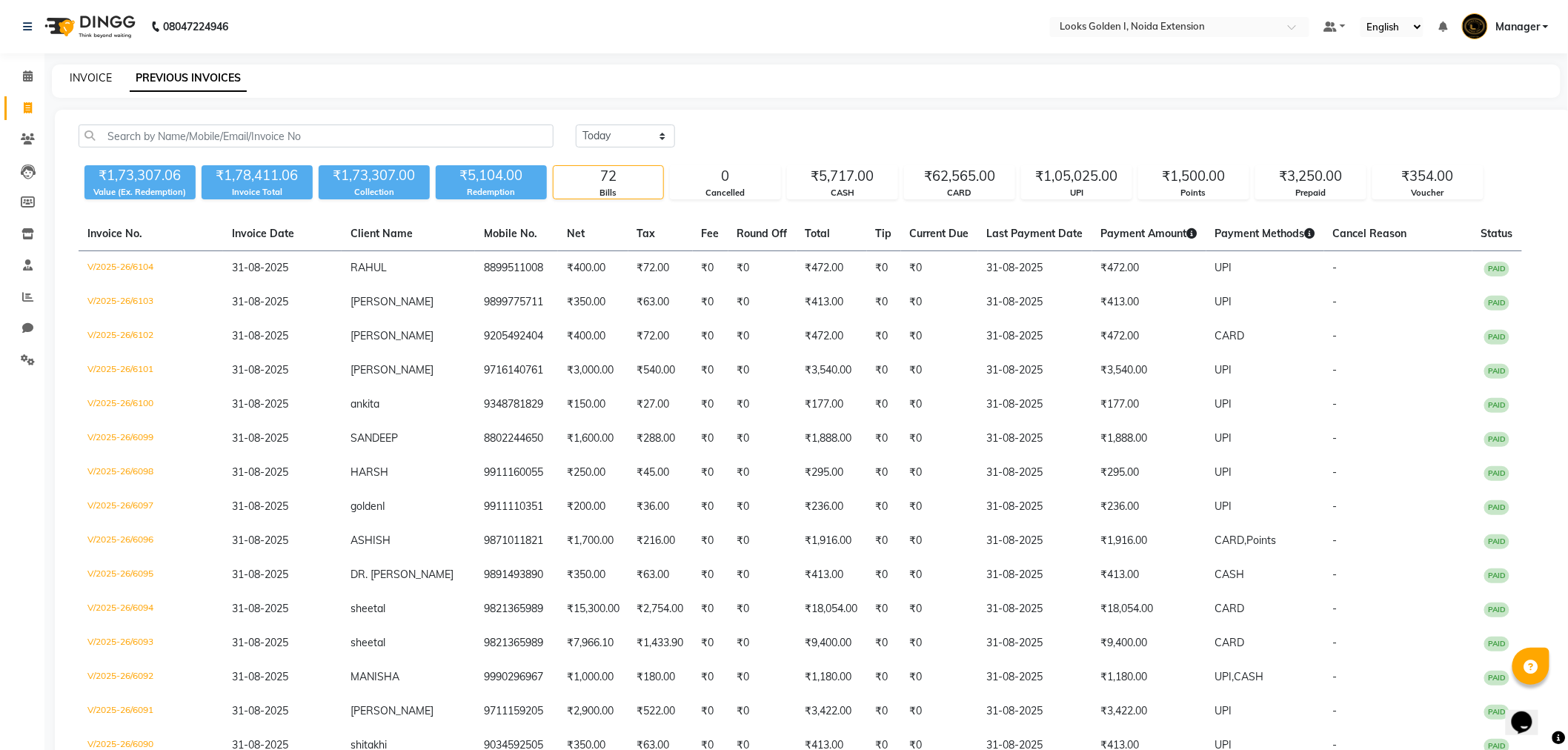
click at [89, 80] on link "INVOICE" at bounding box center [90, 78] width 42 height 13
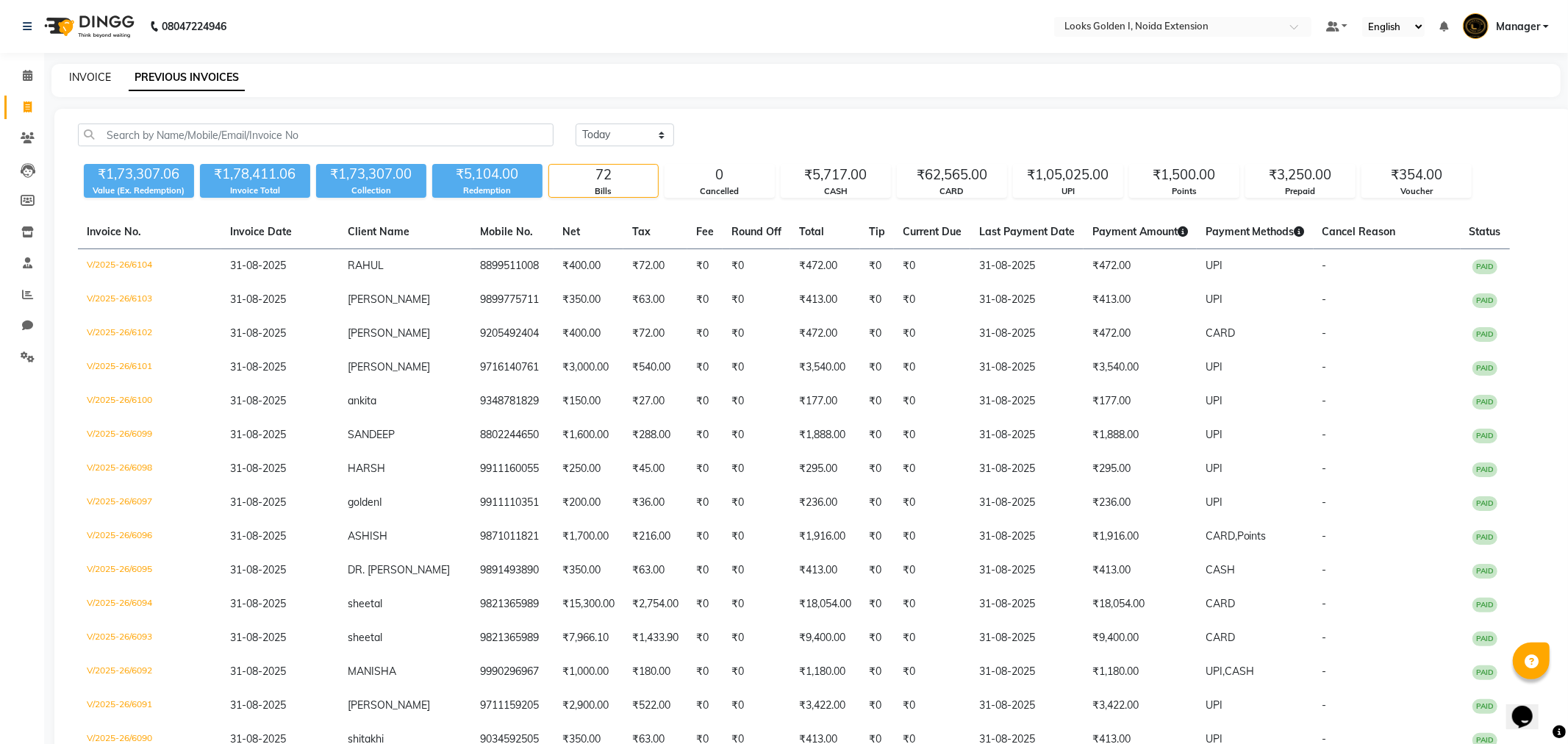
select select "5508"
select select "service"
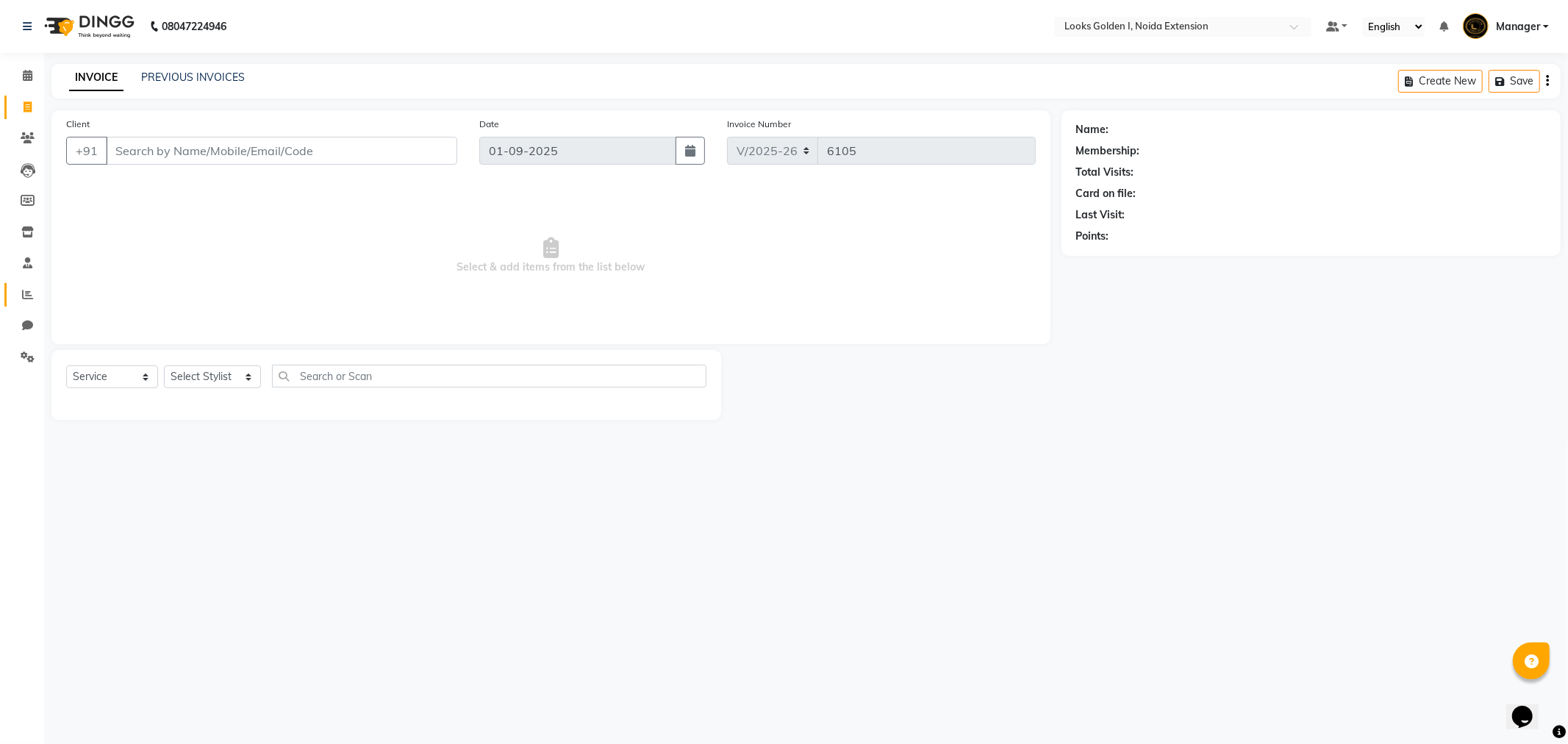
click at [32, 283] on link "Reports" at bounding box center [22, 295] width 35 height 24
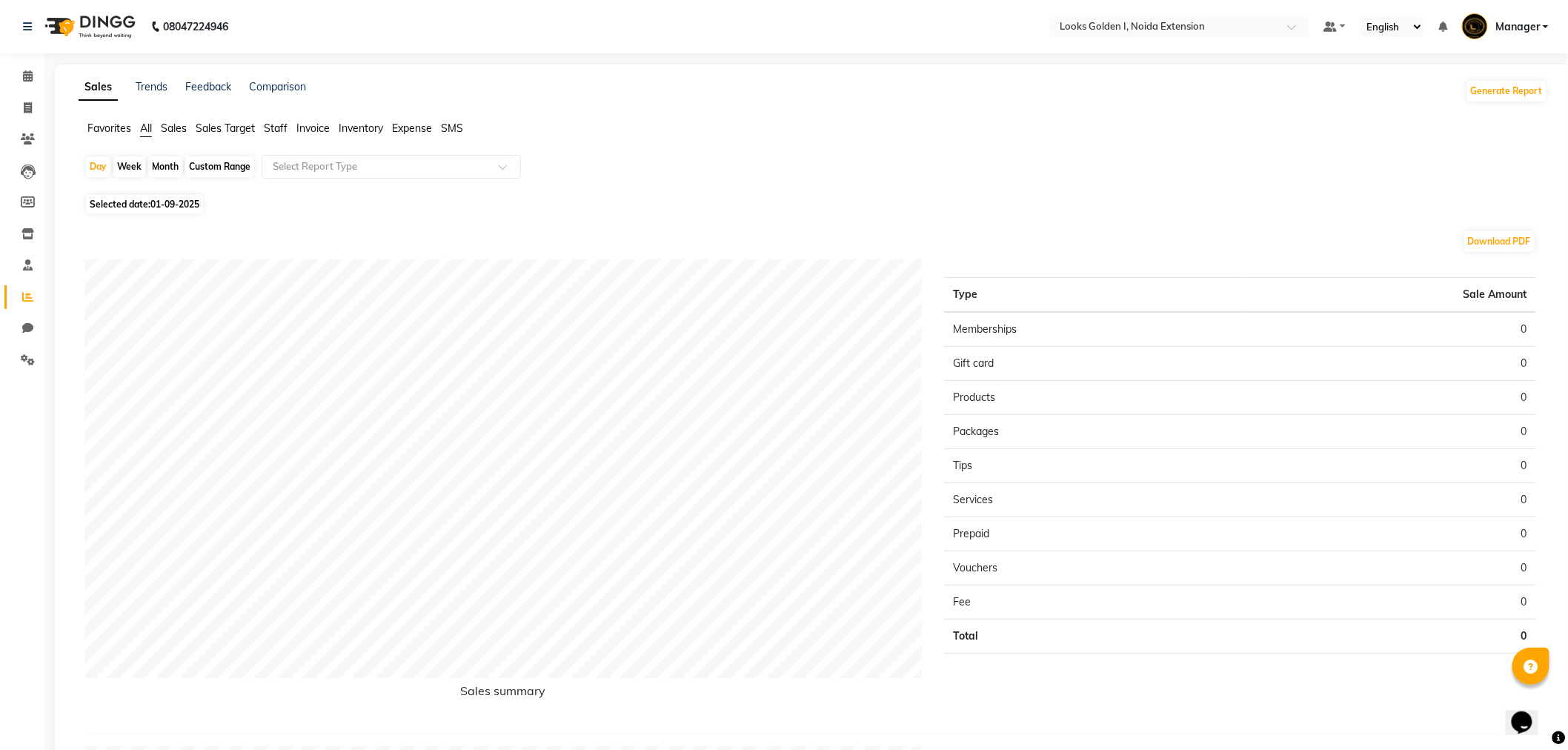
click at [287, 122] on span "Staff" at bounding box center [276, 128] width 23 height 13
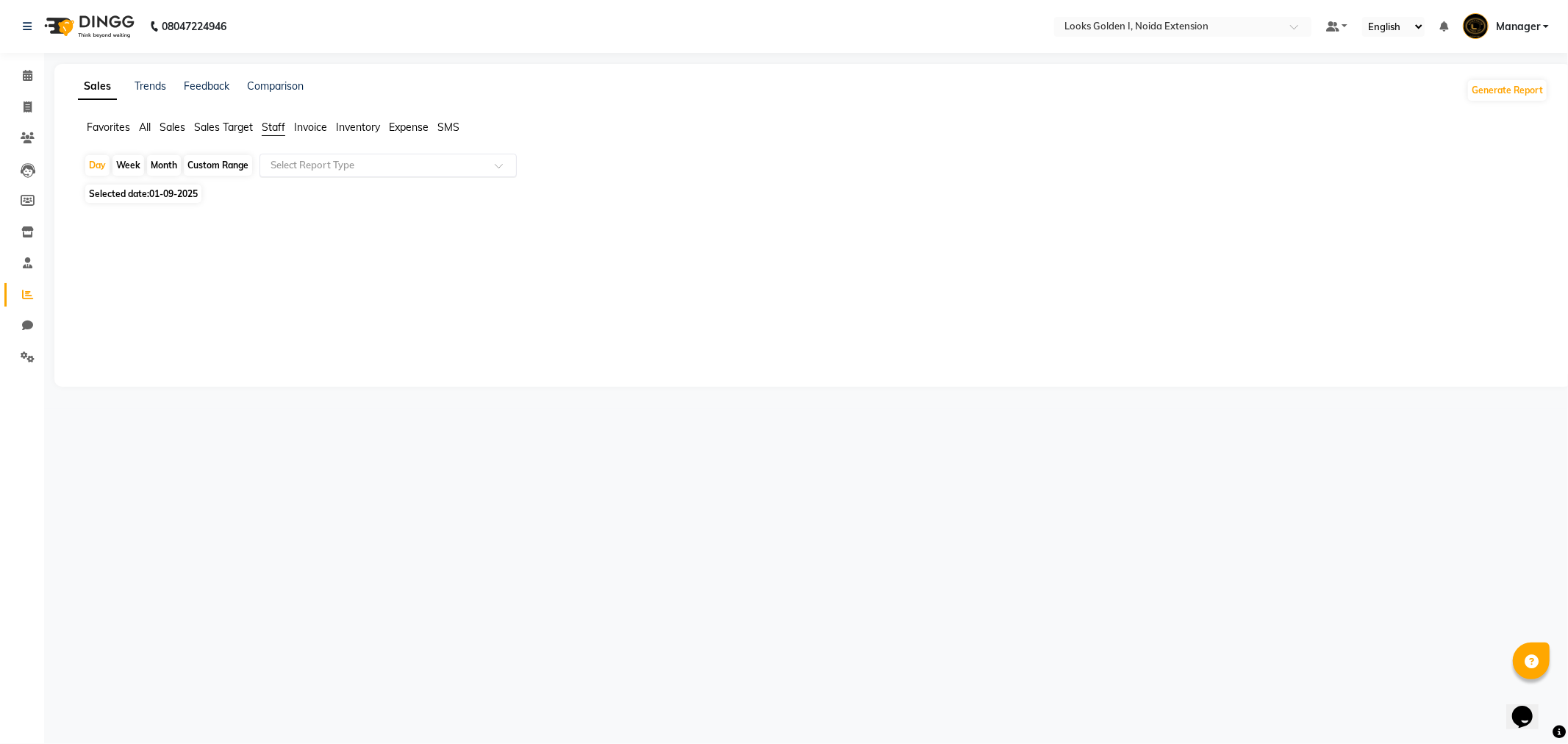
click at [310, 159] on input "text" at bounding box center [374, 166] width 212 height 15
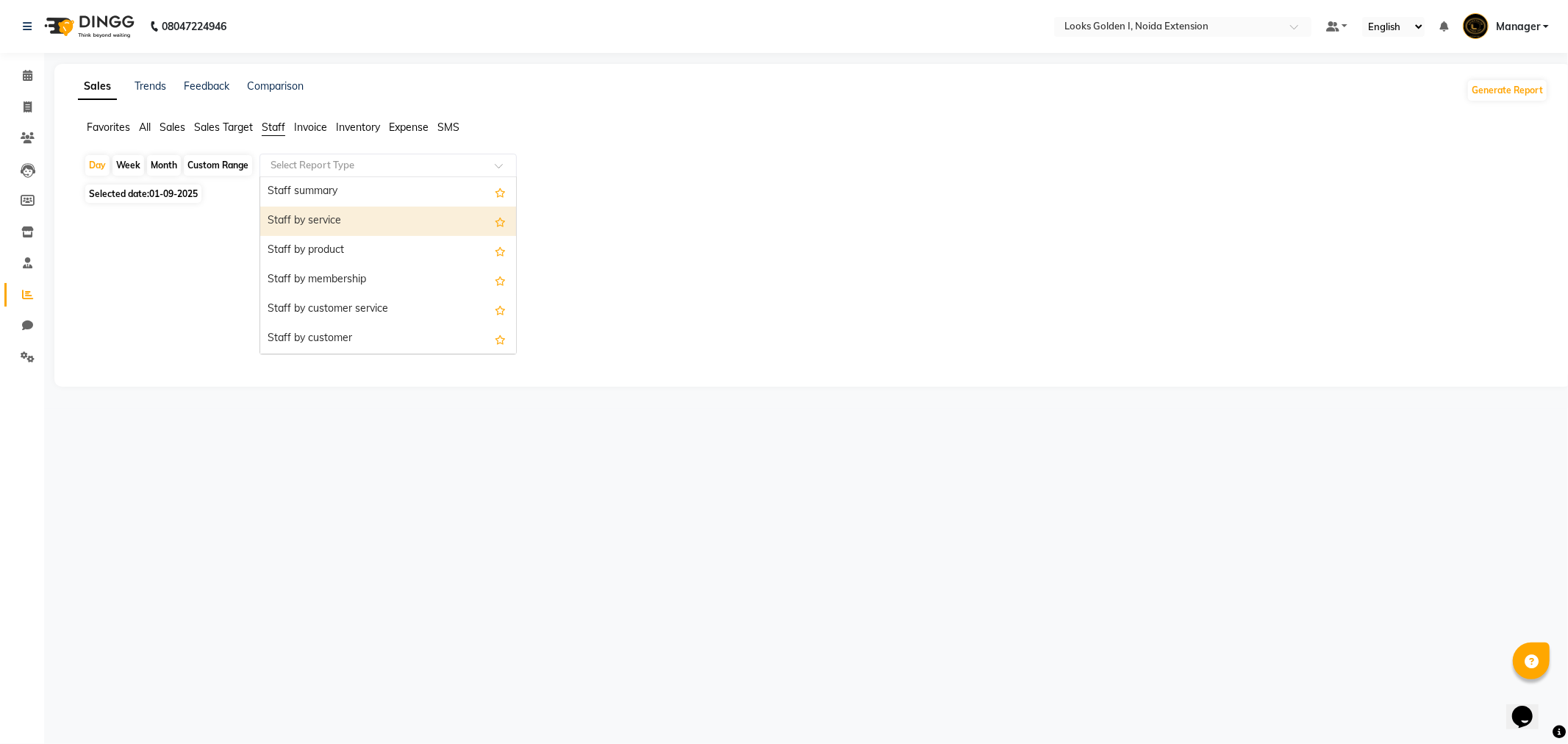
click at [328, 219] on div "Staff by service" at bounding box center [388, 221] width 256 height 30
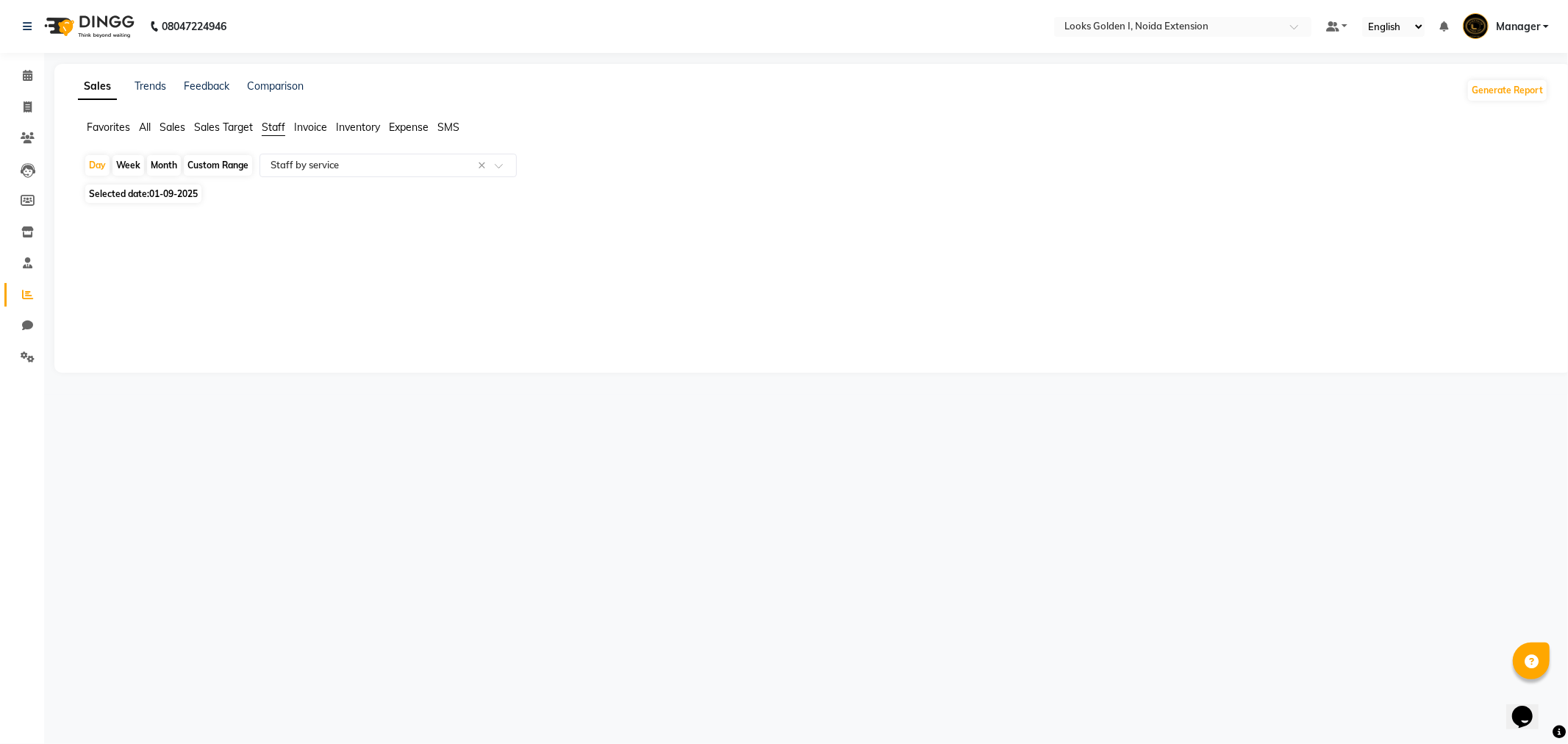
click at [179, 135] on li "Sales" at bounding box center [173, 127] width 26 height 16
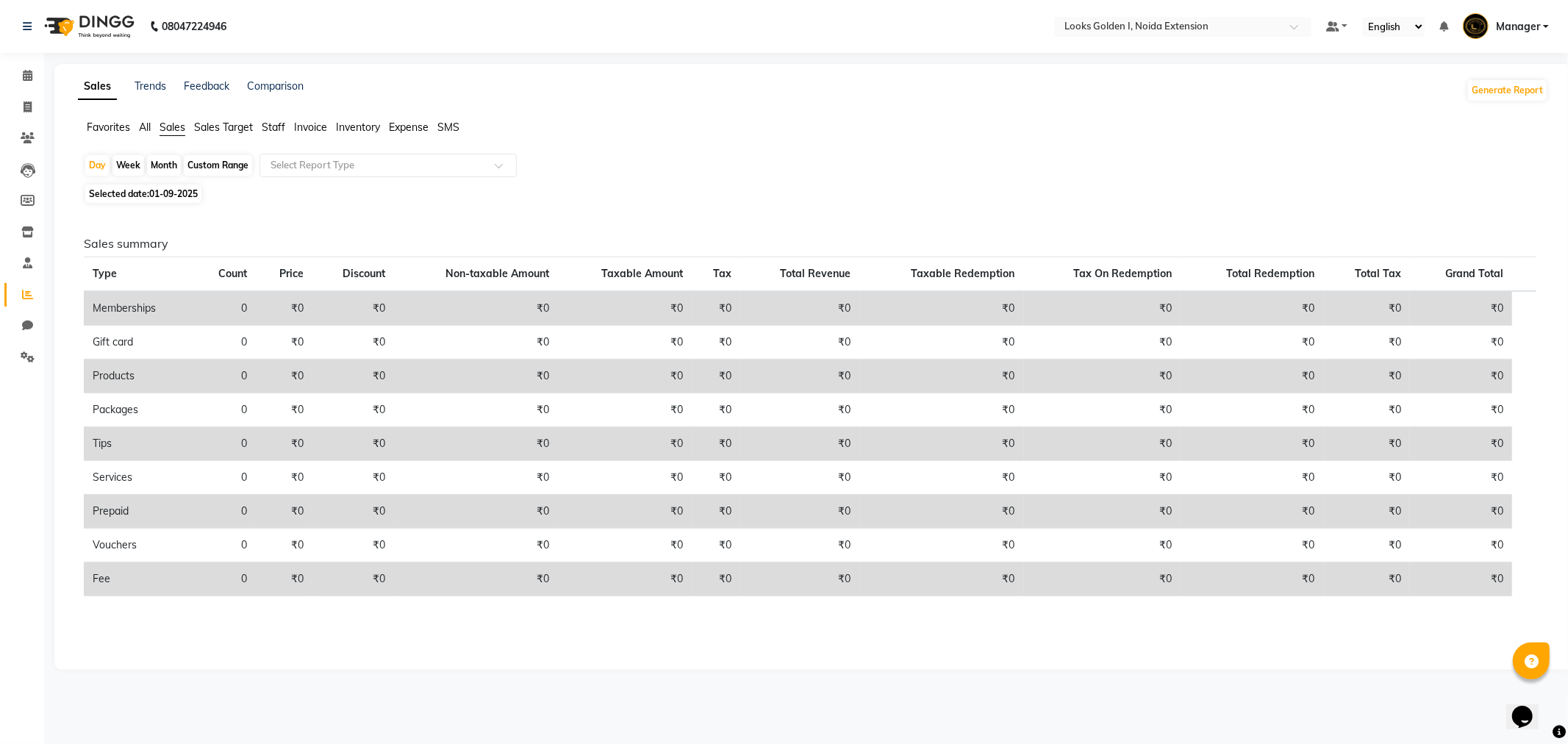
click at [209, 129] on span "Sales Target" at bounding box center [223, 127] width 59 height 13
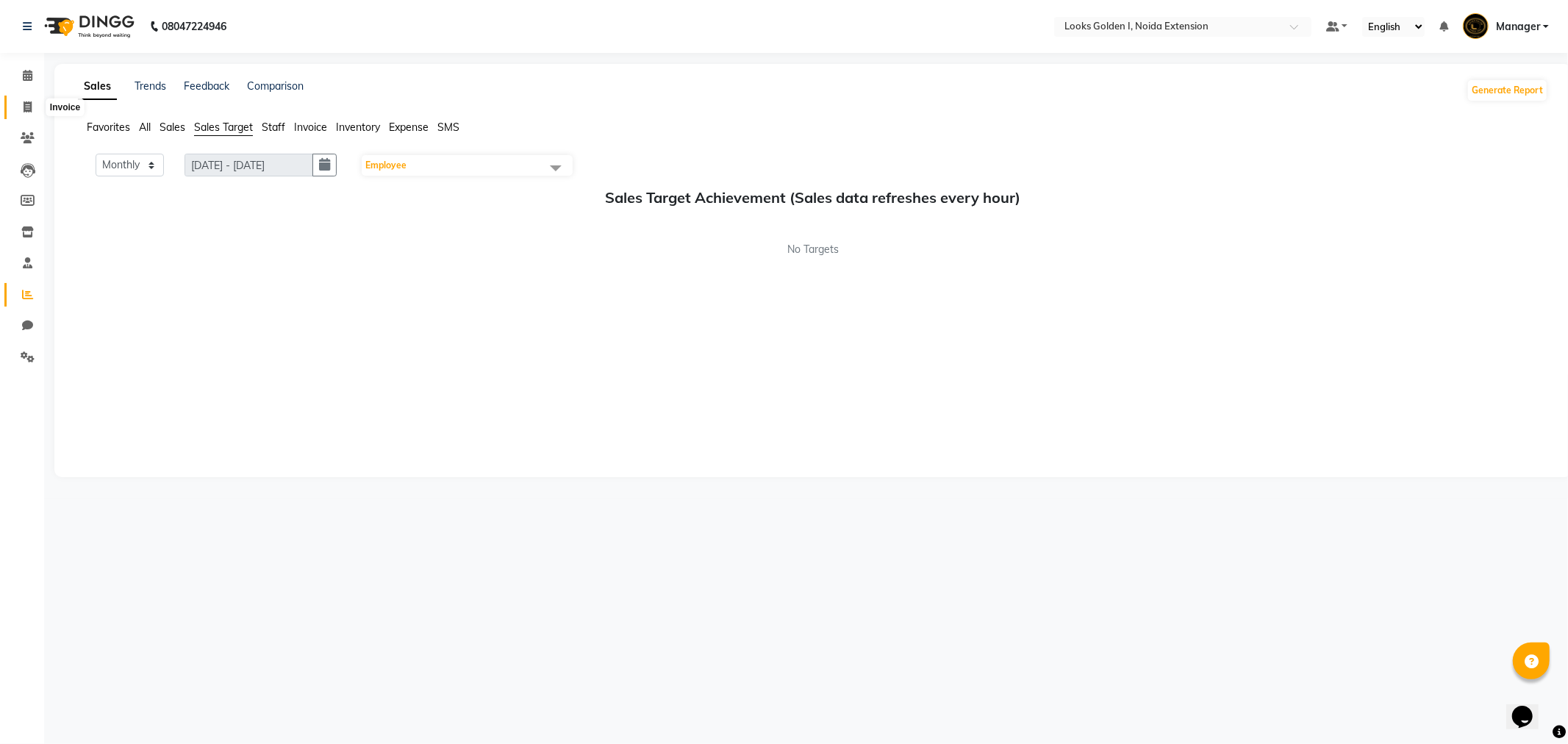
click at [33, 101] on span at bounding box center [28, 108] width 26 height 17
select select "5508"
select select "service"
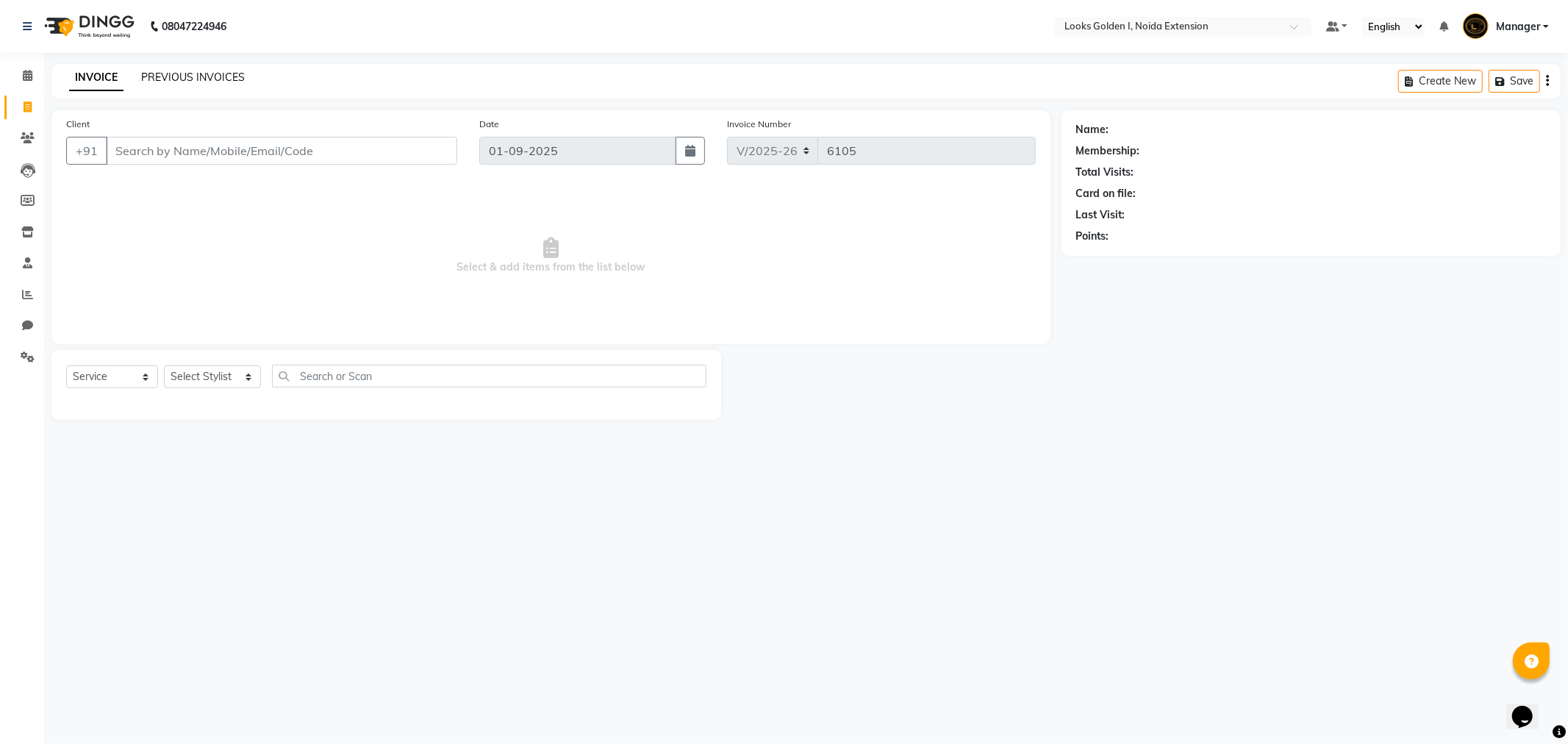
click at [177, 82] on link "PREVIOUS INVOICES" at bounding box center [193, 77] width 104 height 13
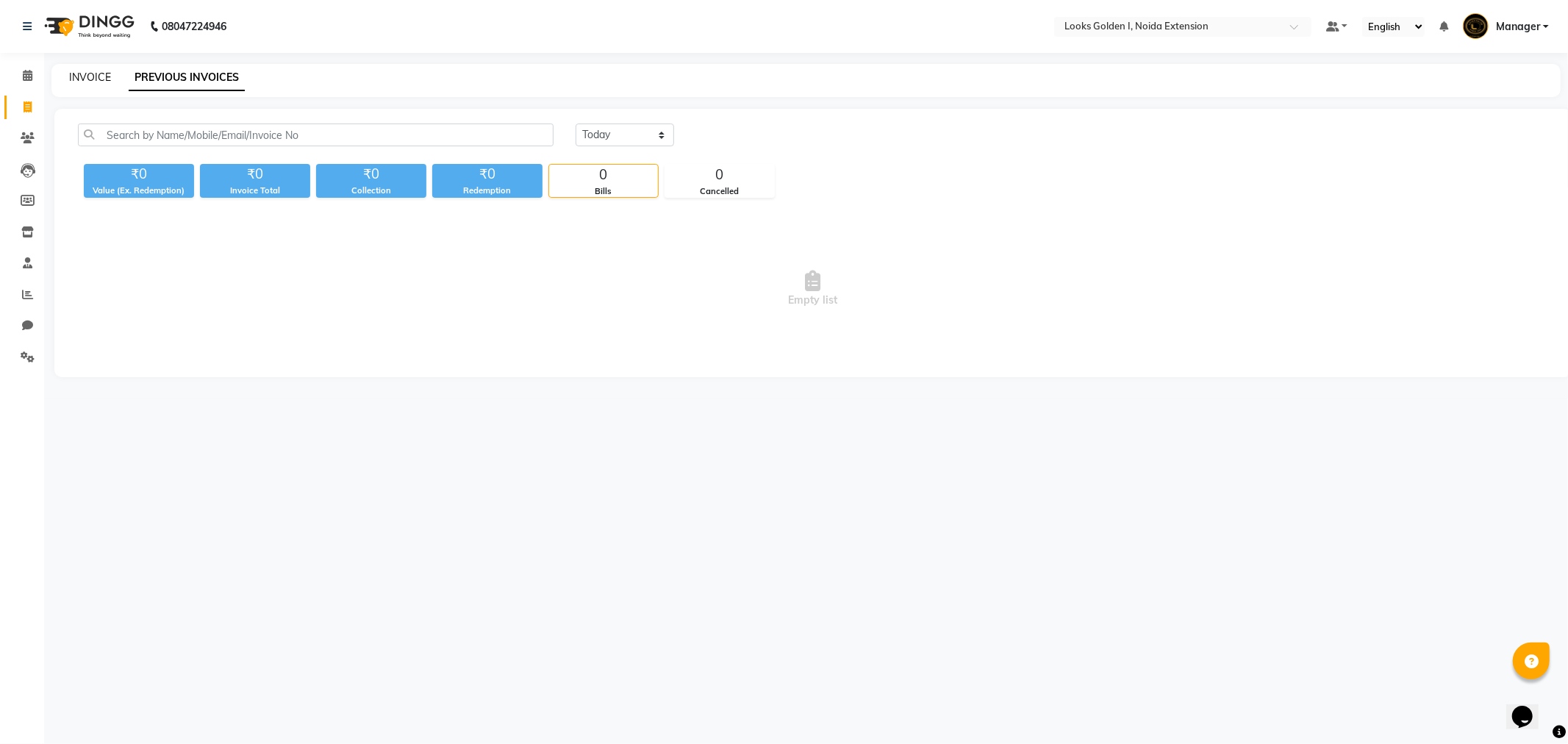
click at [103, 77] on link "INVOICE" at bounding box center [89, 77] width 42 height 13
select select "5508"
select select "service"
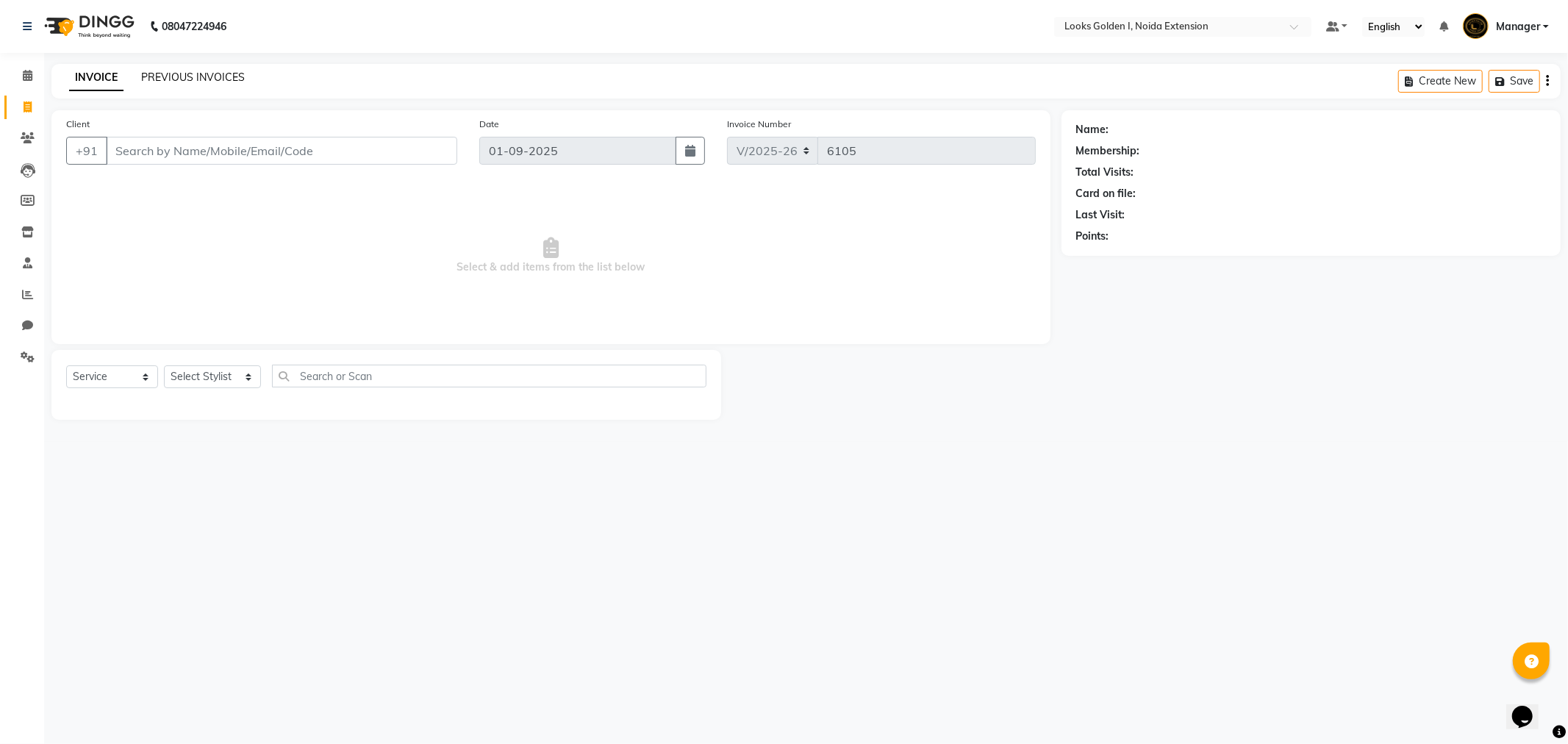
click at [166, 73] on link "PREVIOUS INVOICES" at bounding box center [193, 77] width 104 height 13
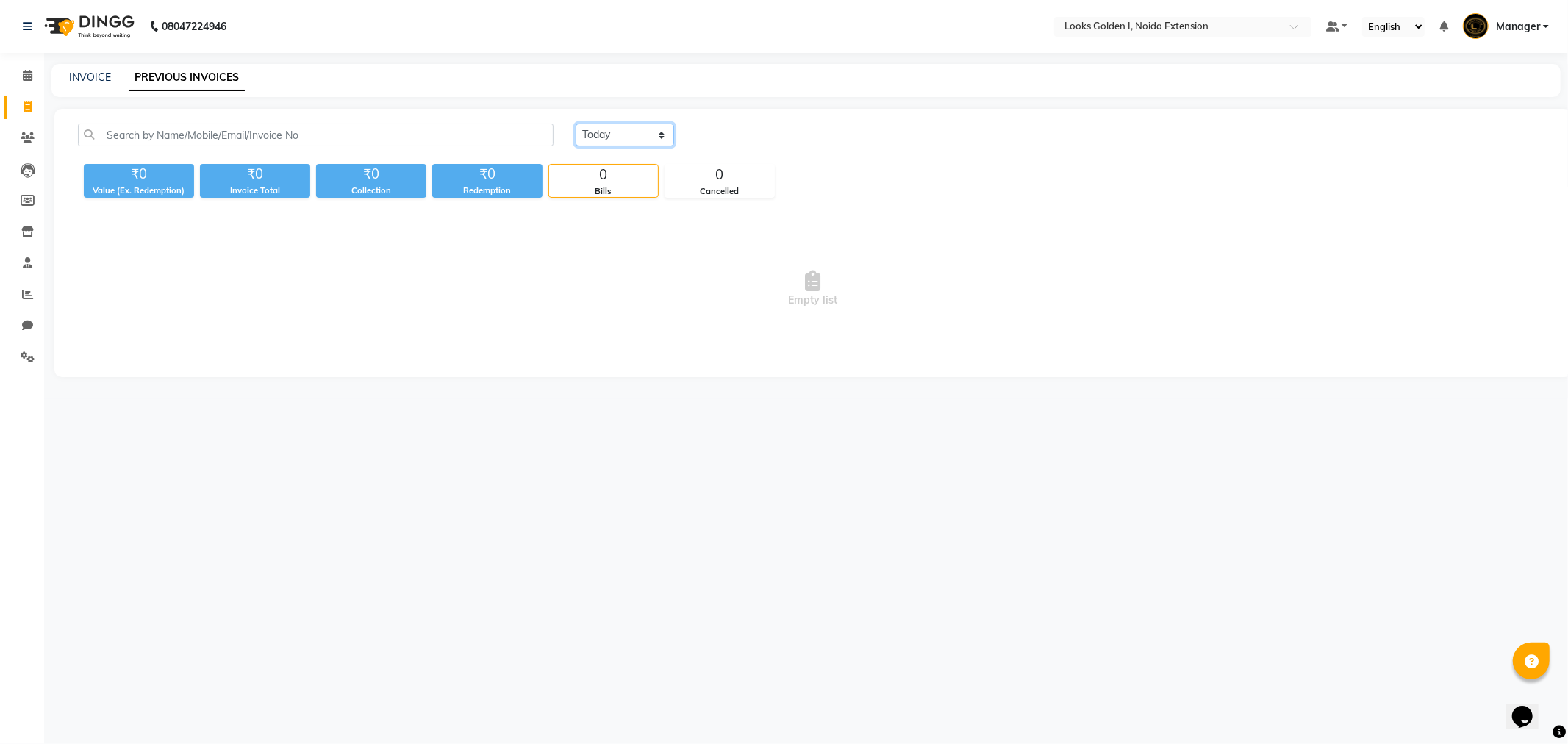
click at [593, 139] on select "Today Yesterday Custom Range" at bounding box center [625, 135] width 99 height 23
select select "range"
click at [575, 124] on select "Today Yesterday Custom Range" at bounding box center [625, 135] width 99 height 23
click at [743, 143] on input "01-09-2025" at bounding box center [744, 135] width 103 height 20
select select "9"
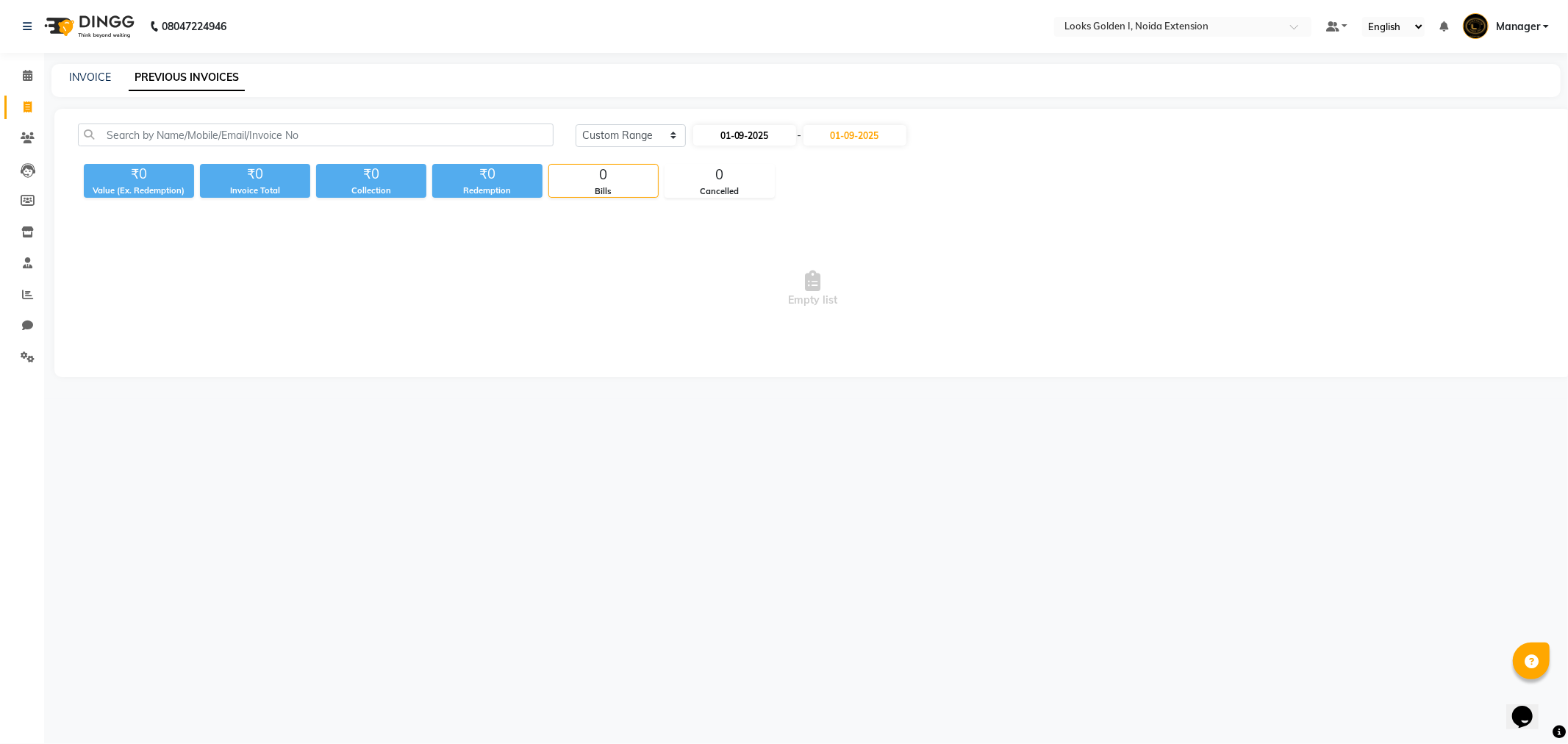
select select "2025"
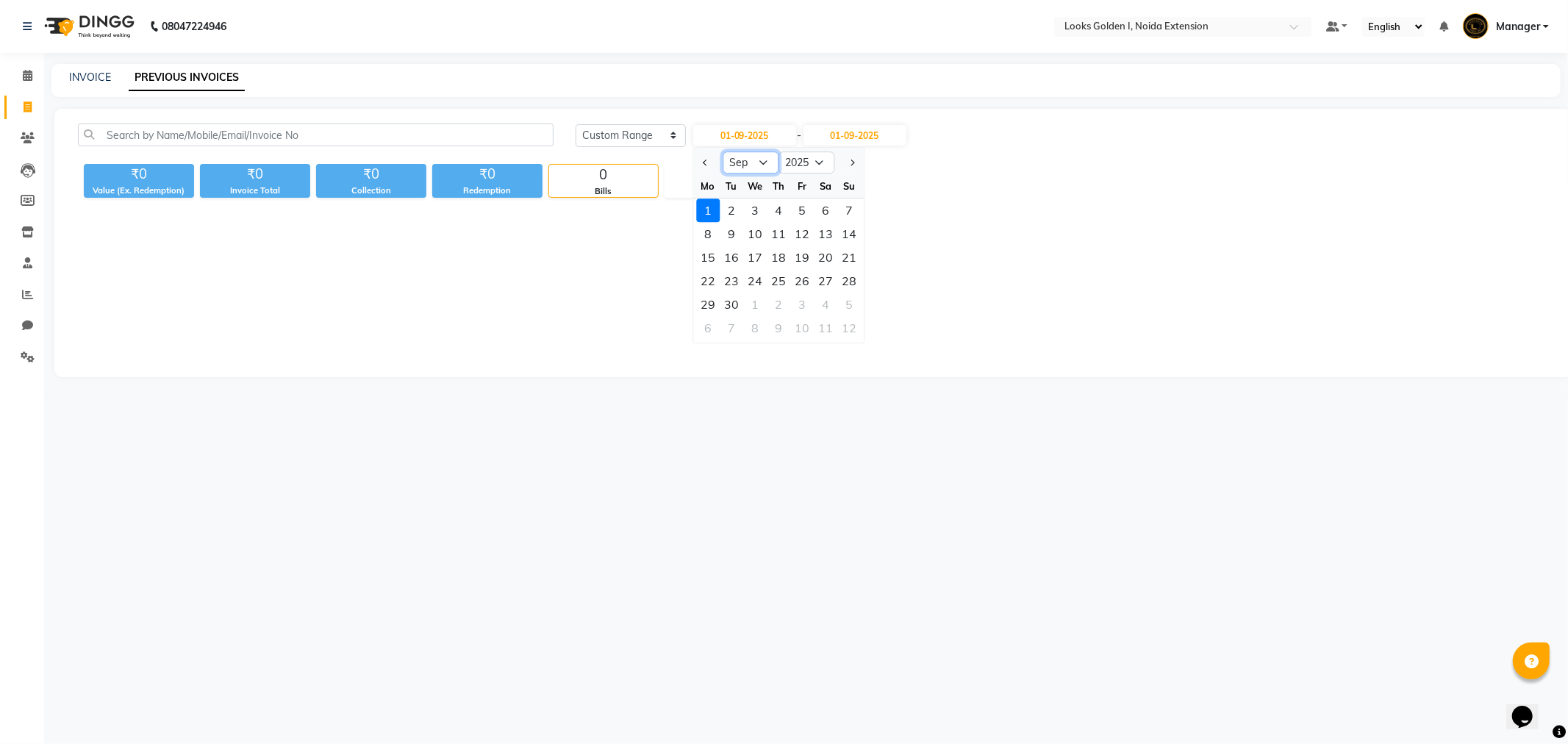
click at [766, 157] on select "Jan Feb Mar Apr May Jun Jul Aug Sep Oct Nov Dec" at bounding box center [750, 163] width 56 height 22
select select "8"
click at [722, 152] on select "Jan Feb Mar Apr May Jun Jul Aug Sep Oct Nov Dec" at bounding box center [750, 163] width 56 height 22
click at [803, 214] on div "1" at bounding box center [801, 210] width 23 height 23
type input "01-08-2025"
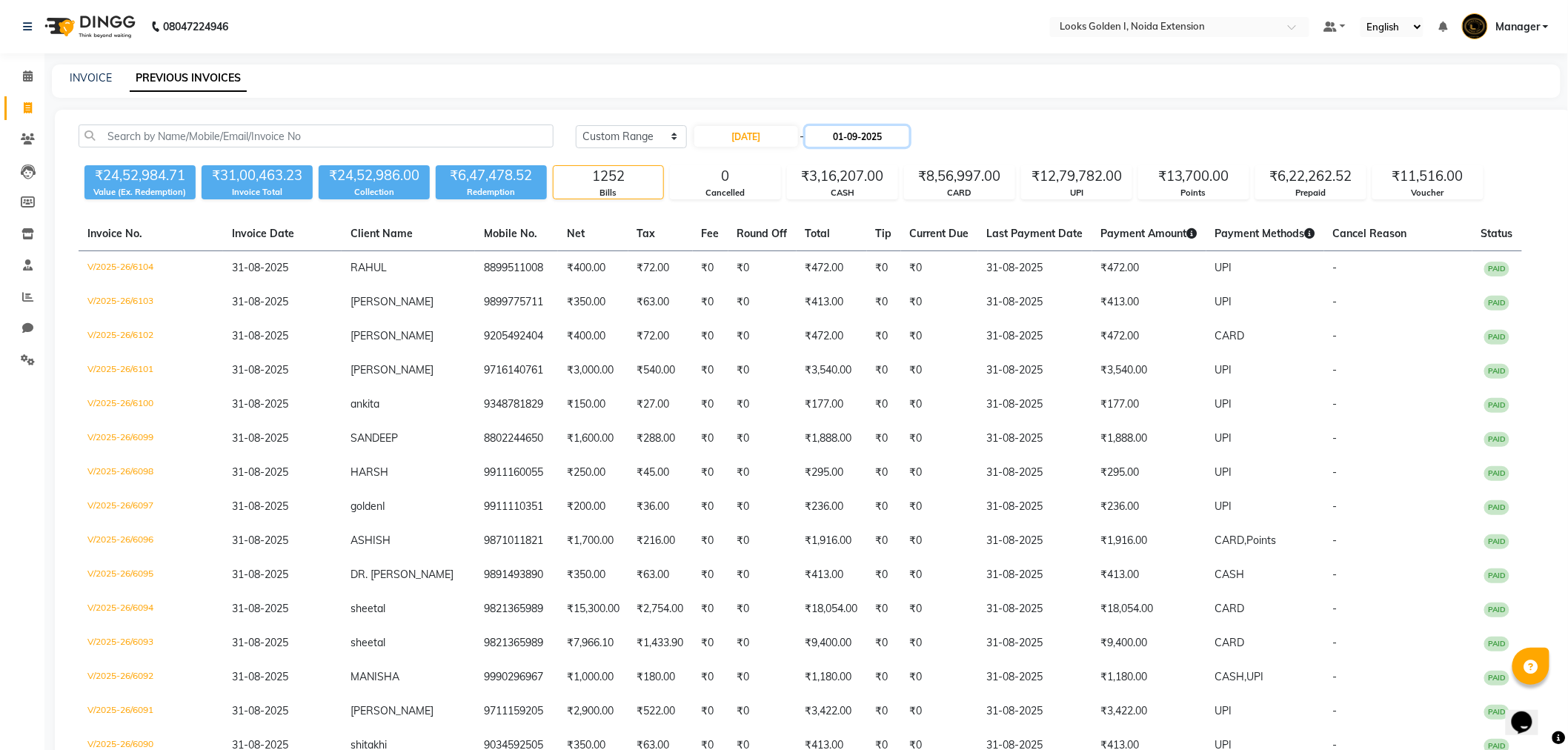
click at [843, 136] on input "01-09-2025" at bounding box center [858, 136] width 104 height 21
click at [872, 172] on select "Aug Sep Oct Nov Dec" at bounding box center [870, 164] width 56 height 22
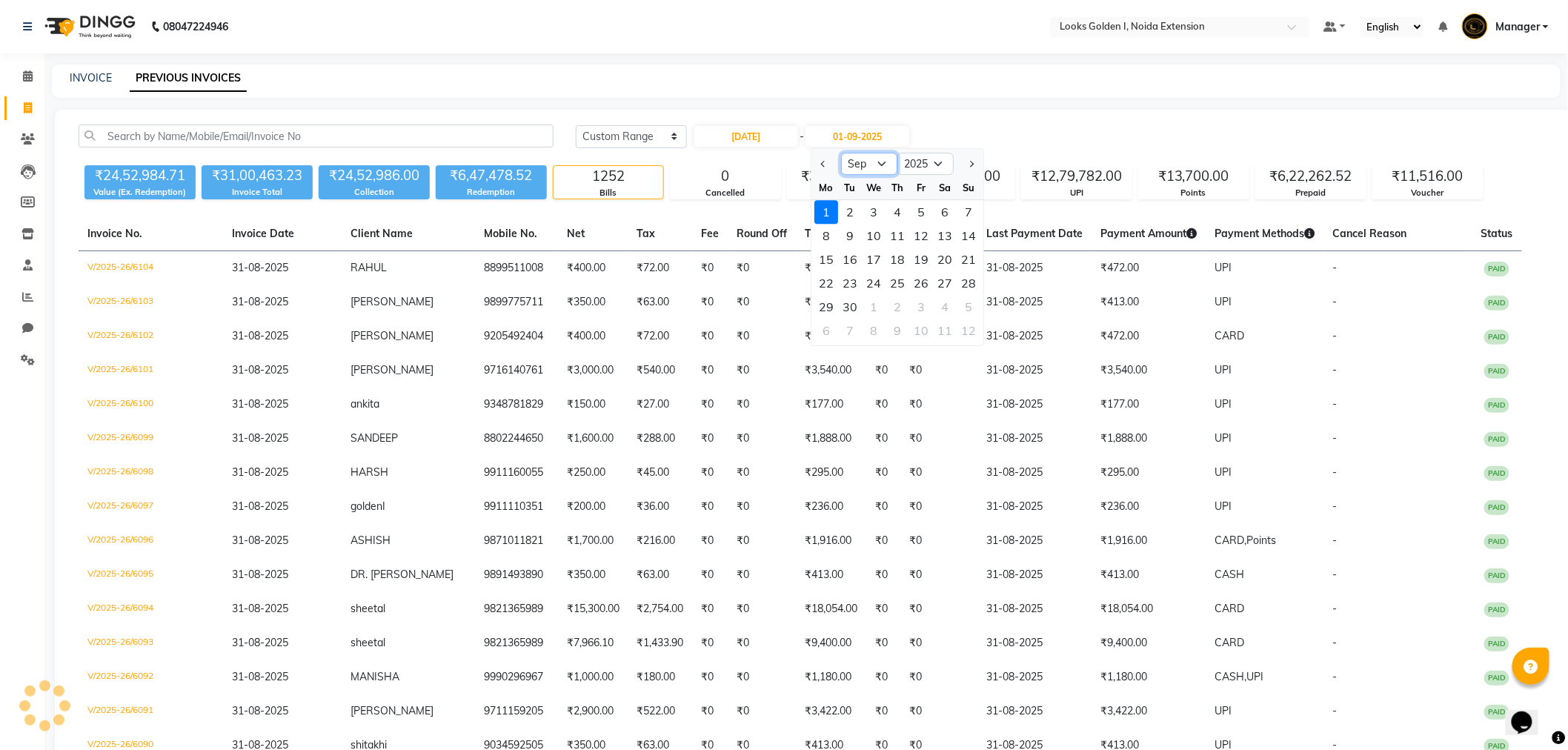
select select "8"
click at [842, 153] on select "Aug Sep Oct Nov Dec" at bounding box center [870, 164] width 56 height 22
click at [962, 305] on div "31" at bounding box center [968, 307] width 23 height 23
type input "31-08-2025"
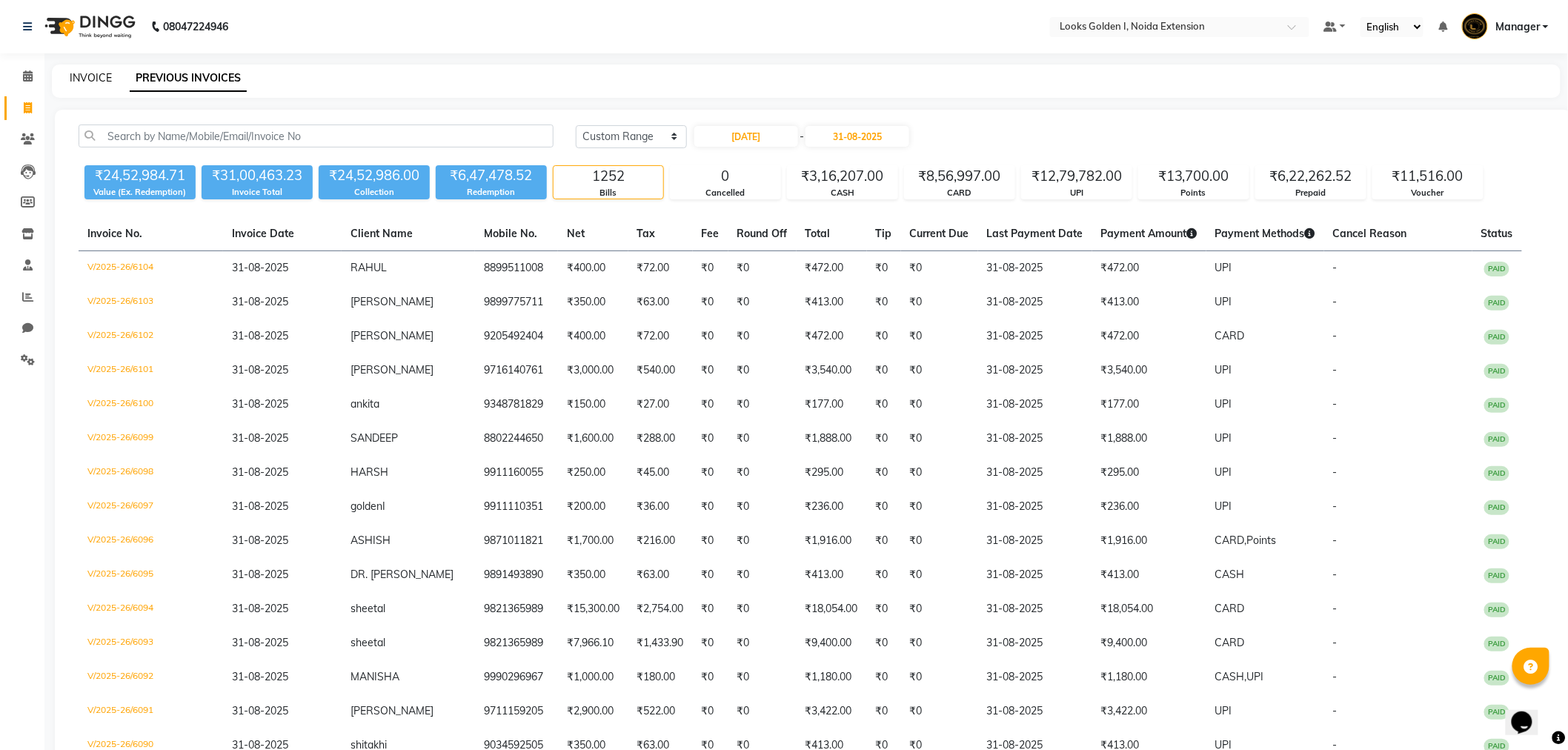
click at [85, 77] on link "INVOICE" at bounding box center [90, 78] width 42 height 13
select select "5508"
select select "service"
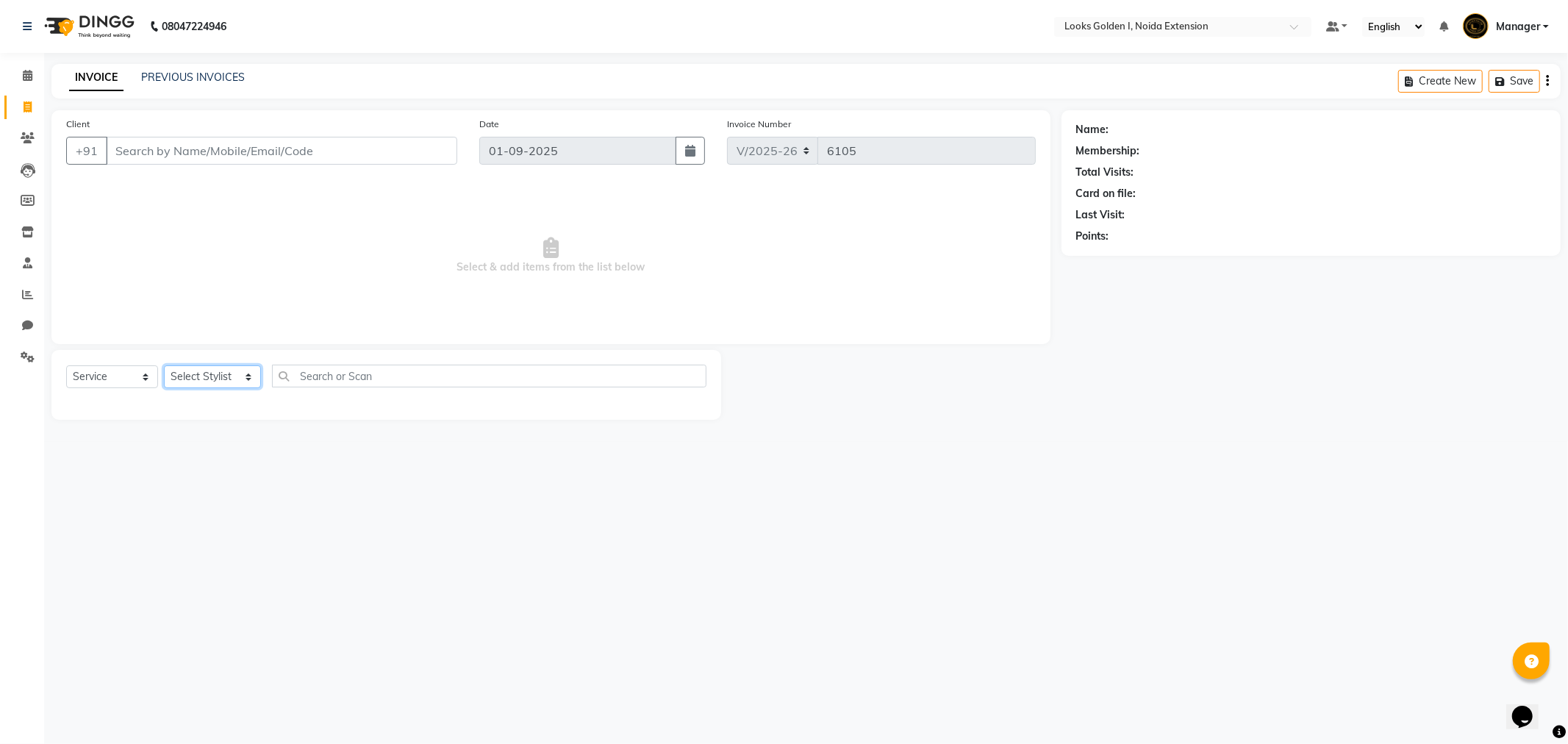
click at [223, 371] on select "Select Stylist Ajay_pdct Ali_Khan Anwar Arshad Asad Counter_Sales Faheem Gagan …" at bounding box center [212, 377] width 97 height 23
select select "89615"
click at [164, 366] on select "Select Stylist Ajay_pdct Ali_Khan Anwar Arshad Asad Counter_Sales Faheem Gagan …" at bounding box center [212, 377] width 97 height 23
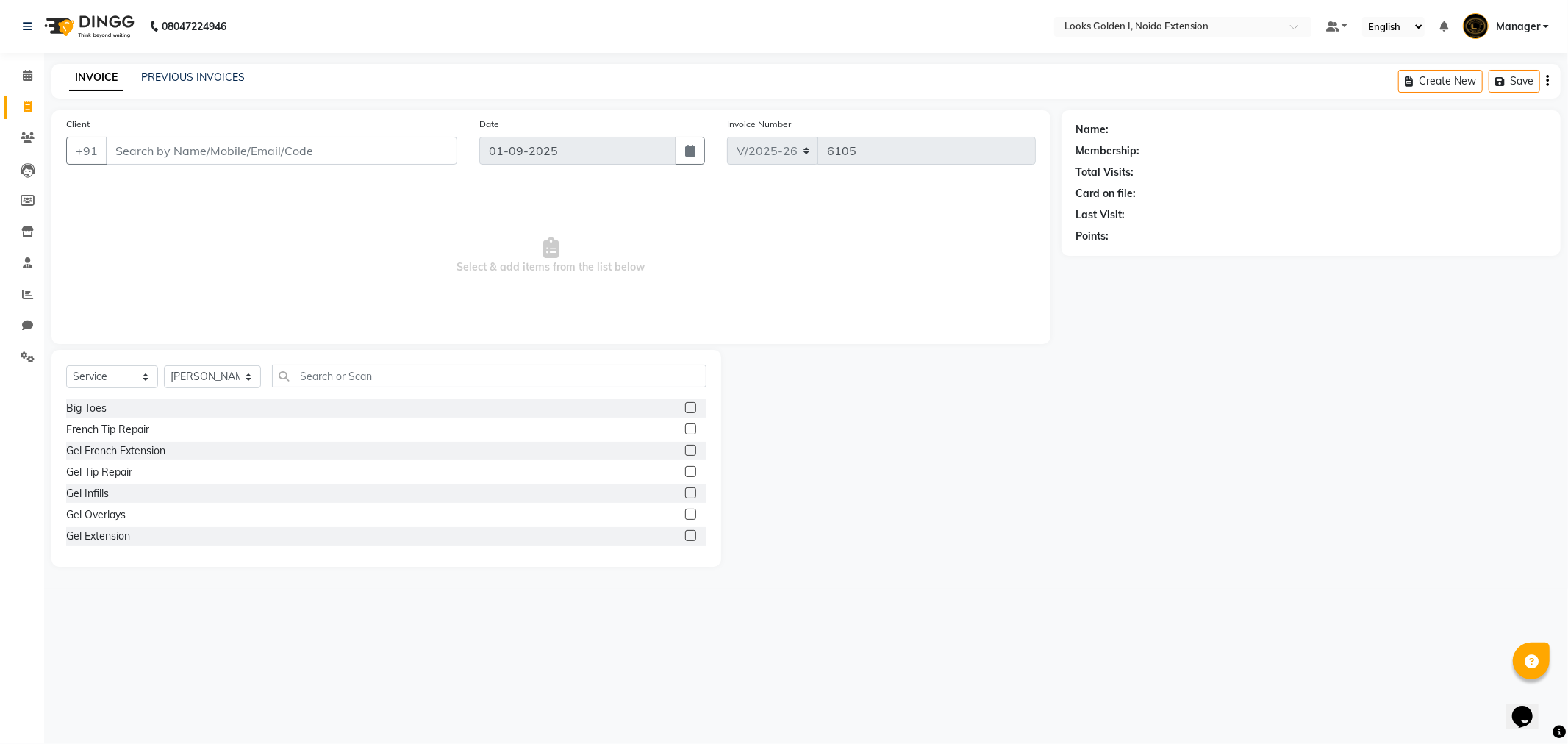
drag, startPoint x: 400, startPoint y: 346, endPoint x: 393, endPoint y: 409, distance: 63.4
click at [399, 357] on div "Client +91 Date 01-09-2025 Invoice Number V/2025 V/2025-26 6105 Select & add it…" at bounding box center [550, 339] width 1021 height 457
drag, startPoint x: 458, startPoint y: 348, endPoint x: 455, endPoint y: 357, distance: 9.5
click at [458, 350] on div "Client +91 Date 01-09-2025 Invoice Number V/2025 V/2025-26 6105 Select & add it…" at bounding box center [550, 339] width 1021 height 457
click at [463, 383] on input "text" at bounding box center [489, 376] width 434 height 23
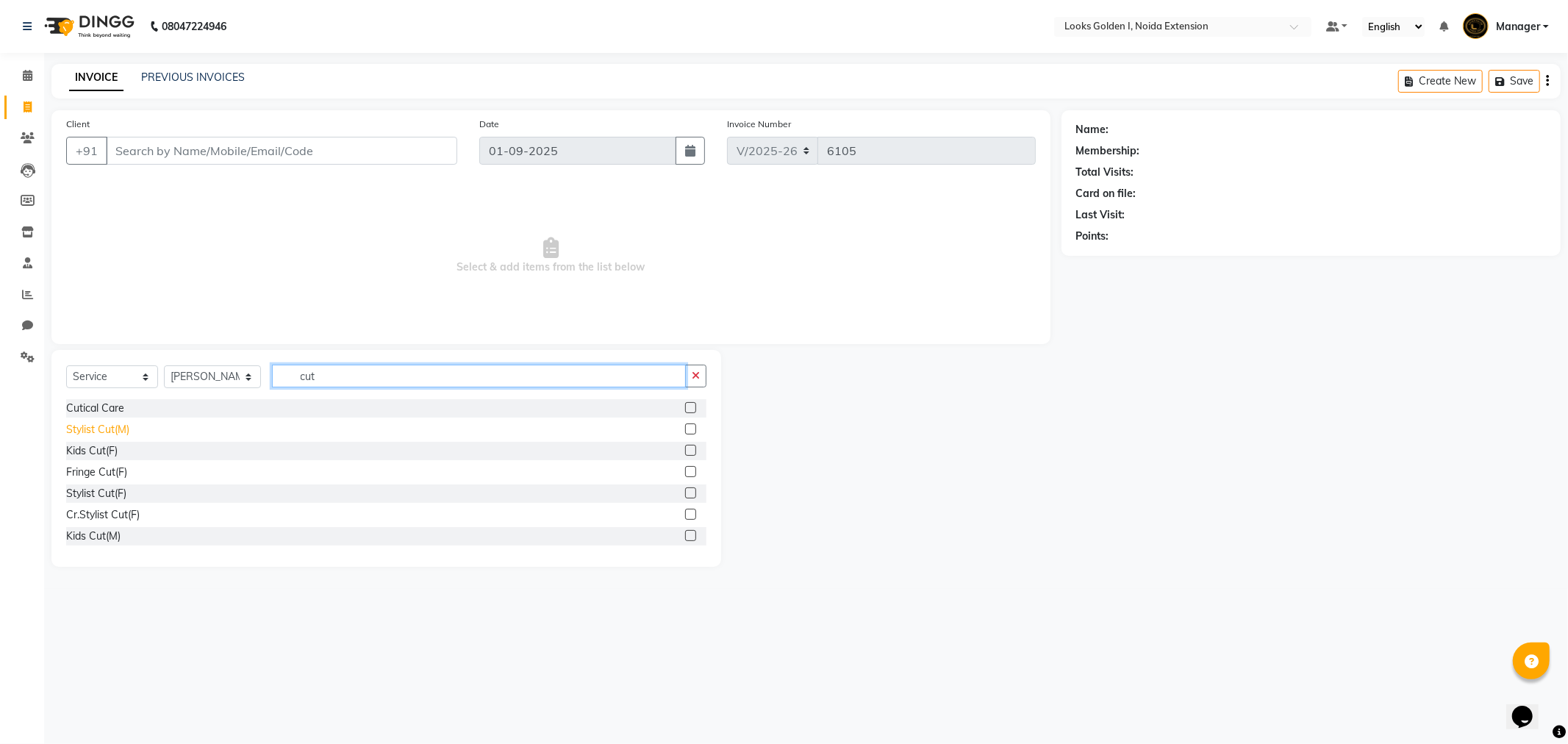
type input "cut"
drag, startPoint x: 83, startPoint y: 431, endPoint x: 194, endPoint y: 413, distance: 112.4
click at [84, 430] on div "Stylist Cut(M)" at bounding box center [98, 430] width 63 height 16
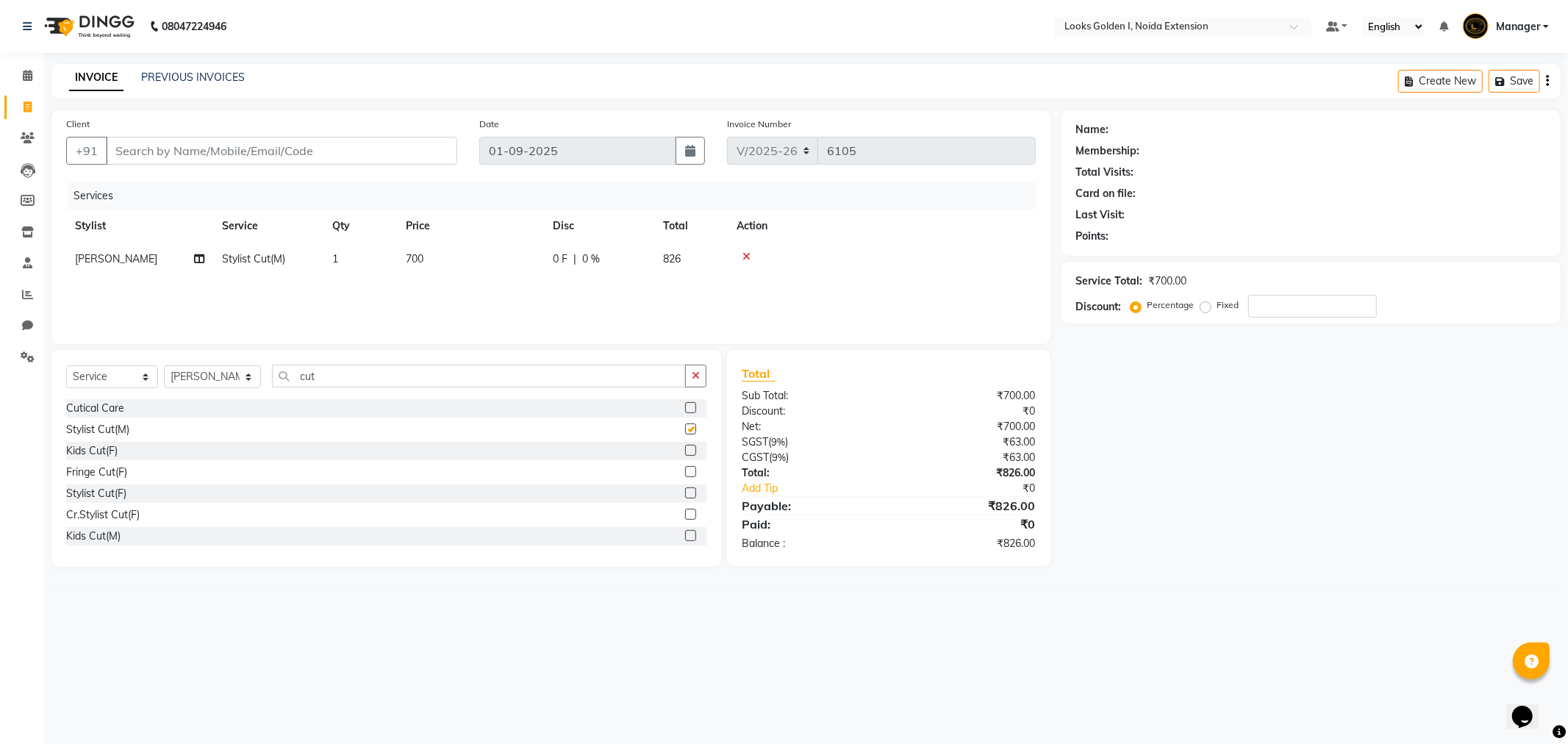
checkbox input "false"
click at [438, 377] on input "cut" at bounding box center [479, 376] width 414 height 23
type input "c"
type input "bea"
click at [119, 420] on div "Beard Trimming Beard Styling Premium Beard Styling Beard Spa Experience Beard C…" at bounding box center [386, 463] width 640 height 128
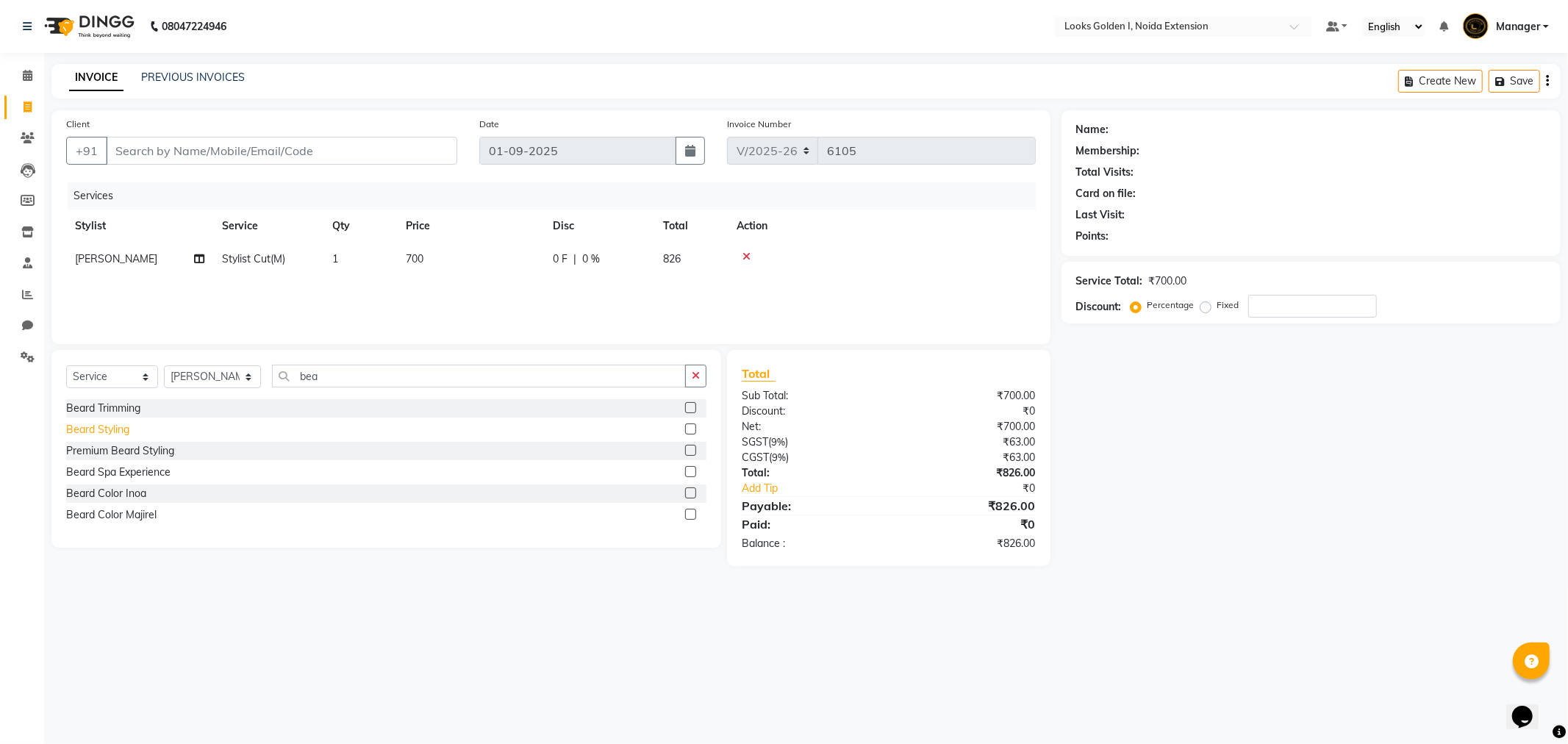
click at [118, 431] on div "Beard Styling" at bounding box center [98, 430] width 63 height 16
checkbox input "false"
click at [425, 256] on td "700" at bounding box center [470, 259] width 147 height 33
select select "89615"
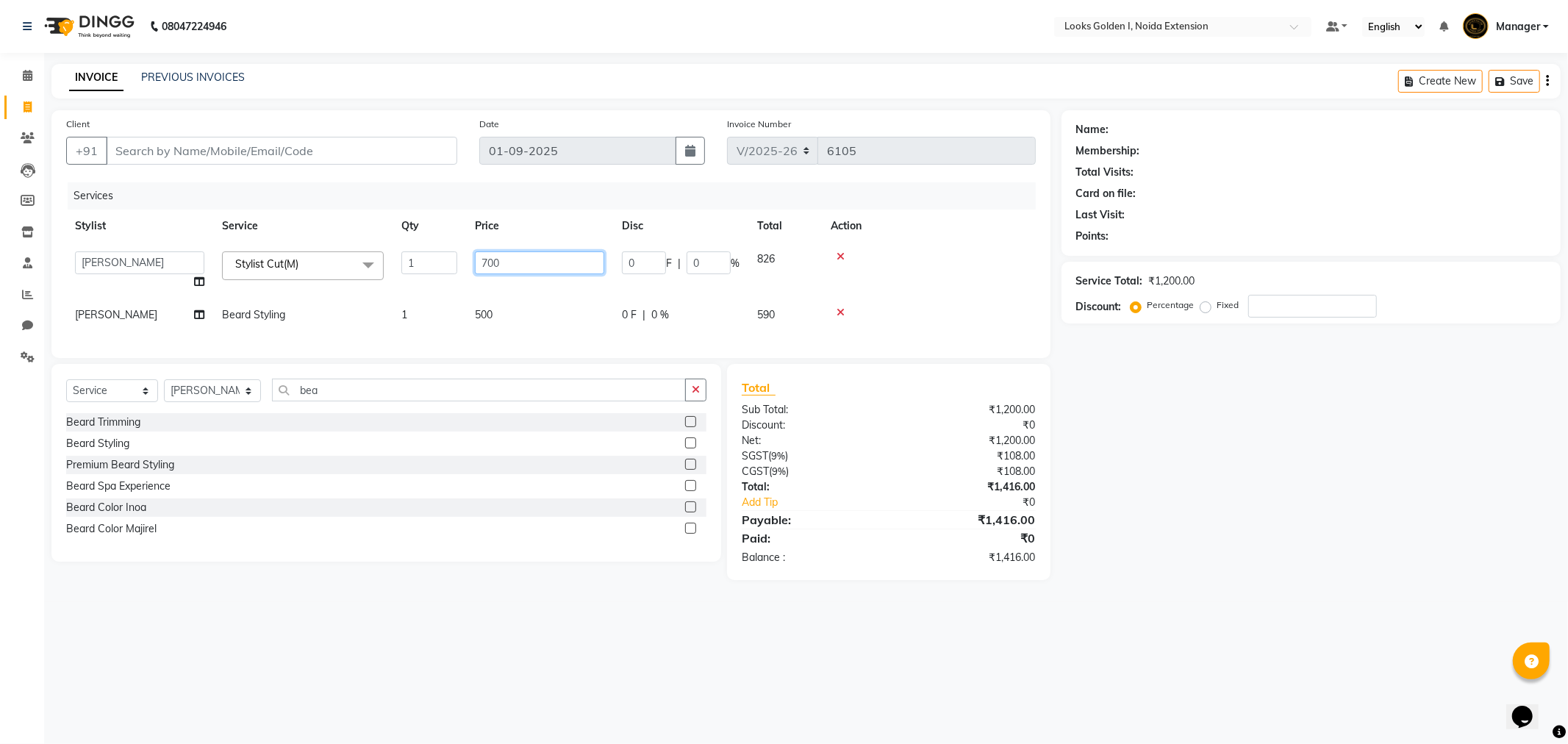
drag, startPoint x: 510, startPoint y: 265, endPoint x: 428, endPoint y: 262, distance: 82.1
click at [428, 262] on tr "Ajay_pdct Ali_Khan Anwar Arshad Asad Counter_Sales Faheem Gagan Gupta Gaurav_pd…" at bounding box center [550, 271] width 969 height 56
type input "400"
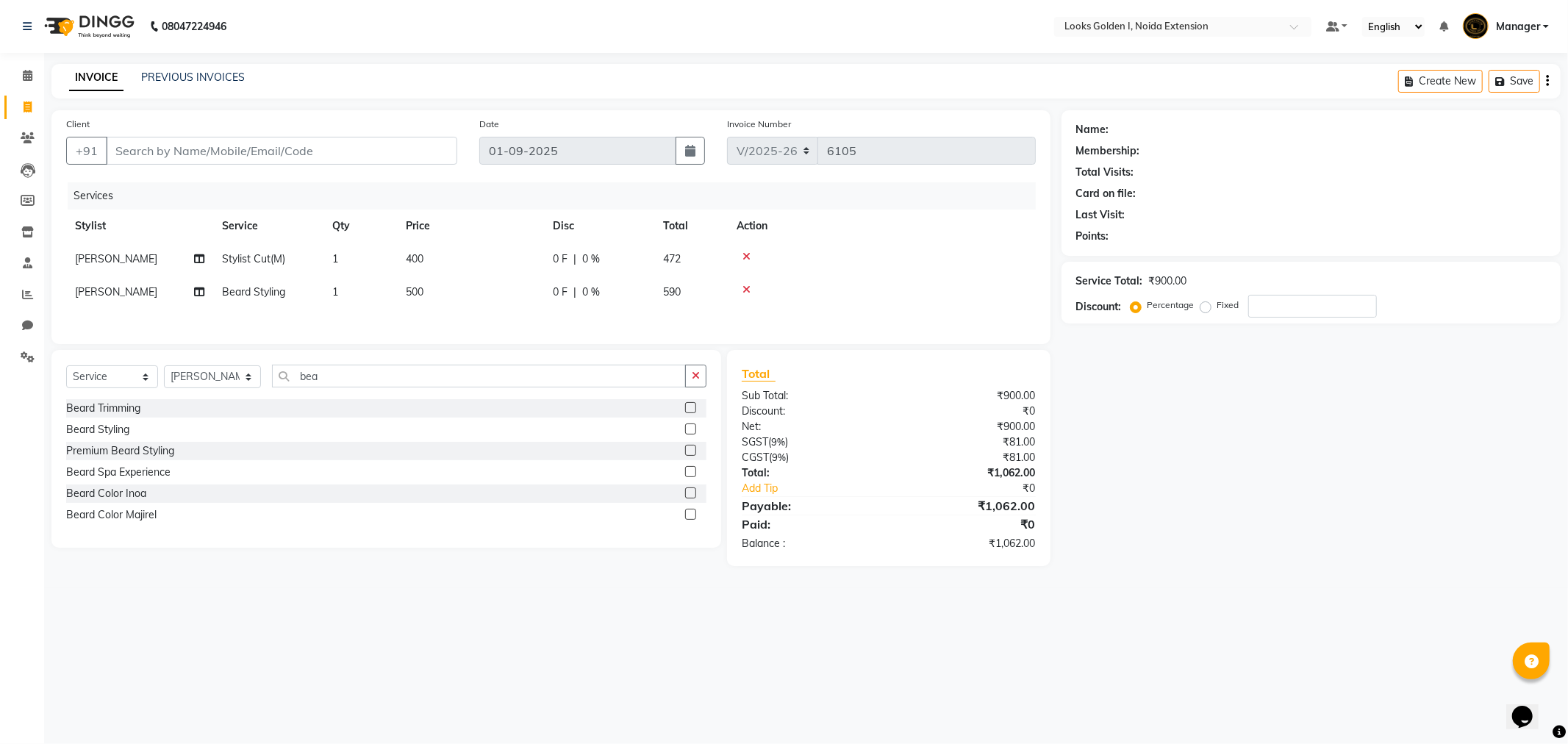
click at [486, 309] on td "500" at bounding box center [470, 293] width 147 height 33
select select "89615"
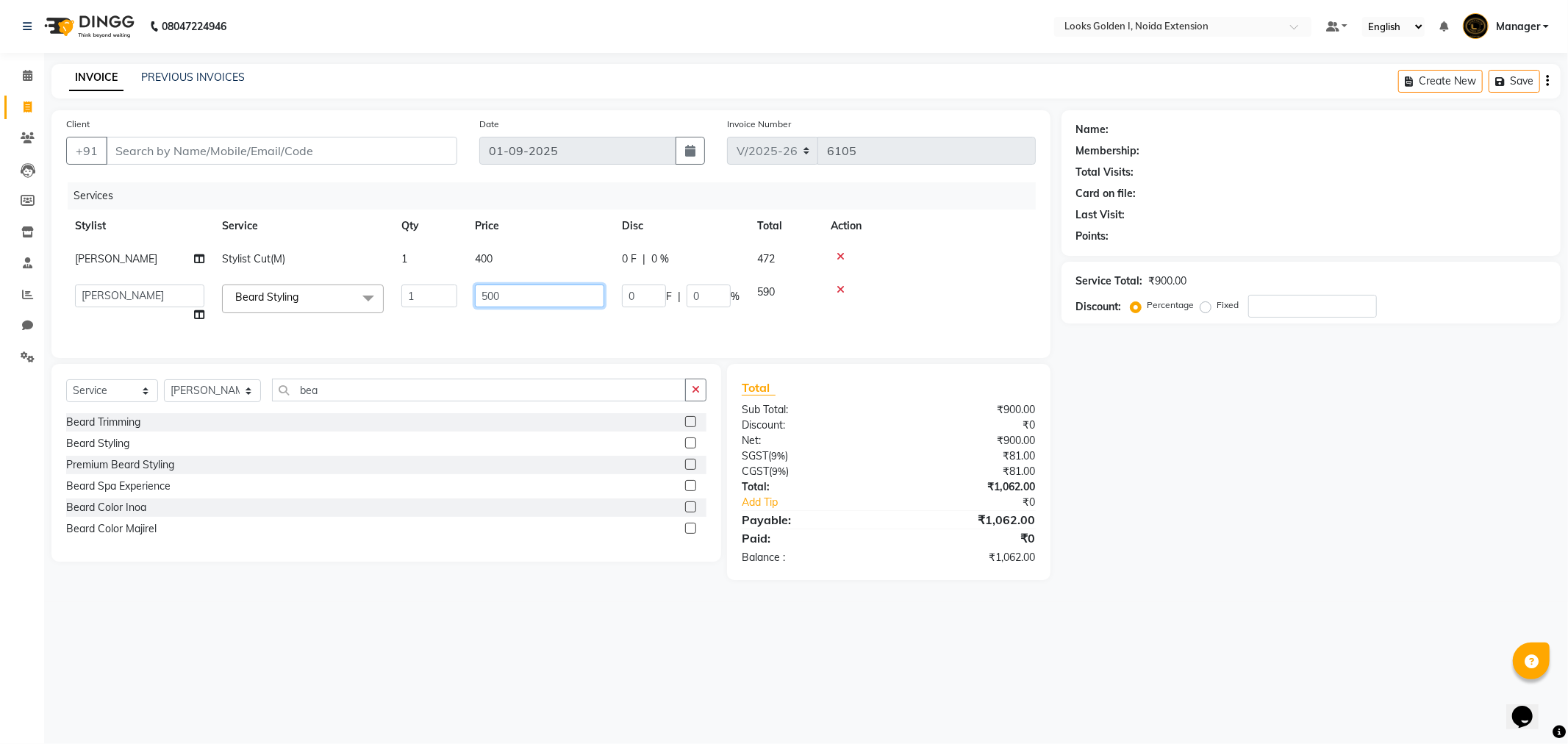
drag, startPoint x: 507, startPoint y: 296, endPoint x: 473, endPoint y: 295, distance: 34.0
click at [473, 295] on td "500" at bounding box center [539, 304] width 147 height 56
type input "250"
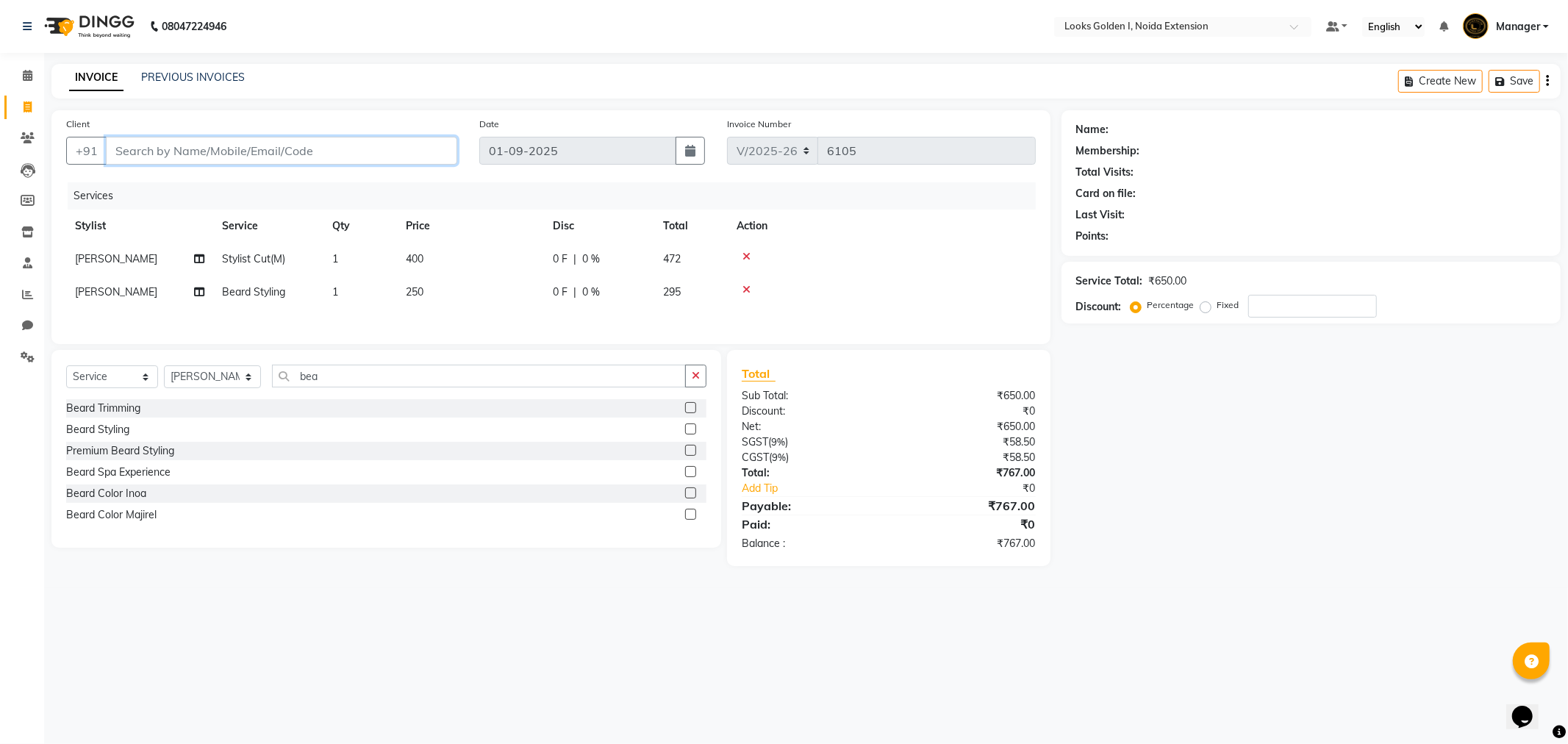
click at [412, 141] on input "Client" at bounding box center [282, 151] width 351 height 28
click at [401, 150] on input "Client" at bounding box center [282, 151] width 351 height 28
type input "8"
type input "0"
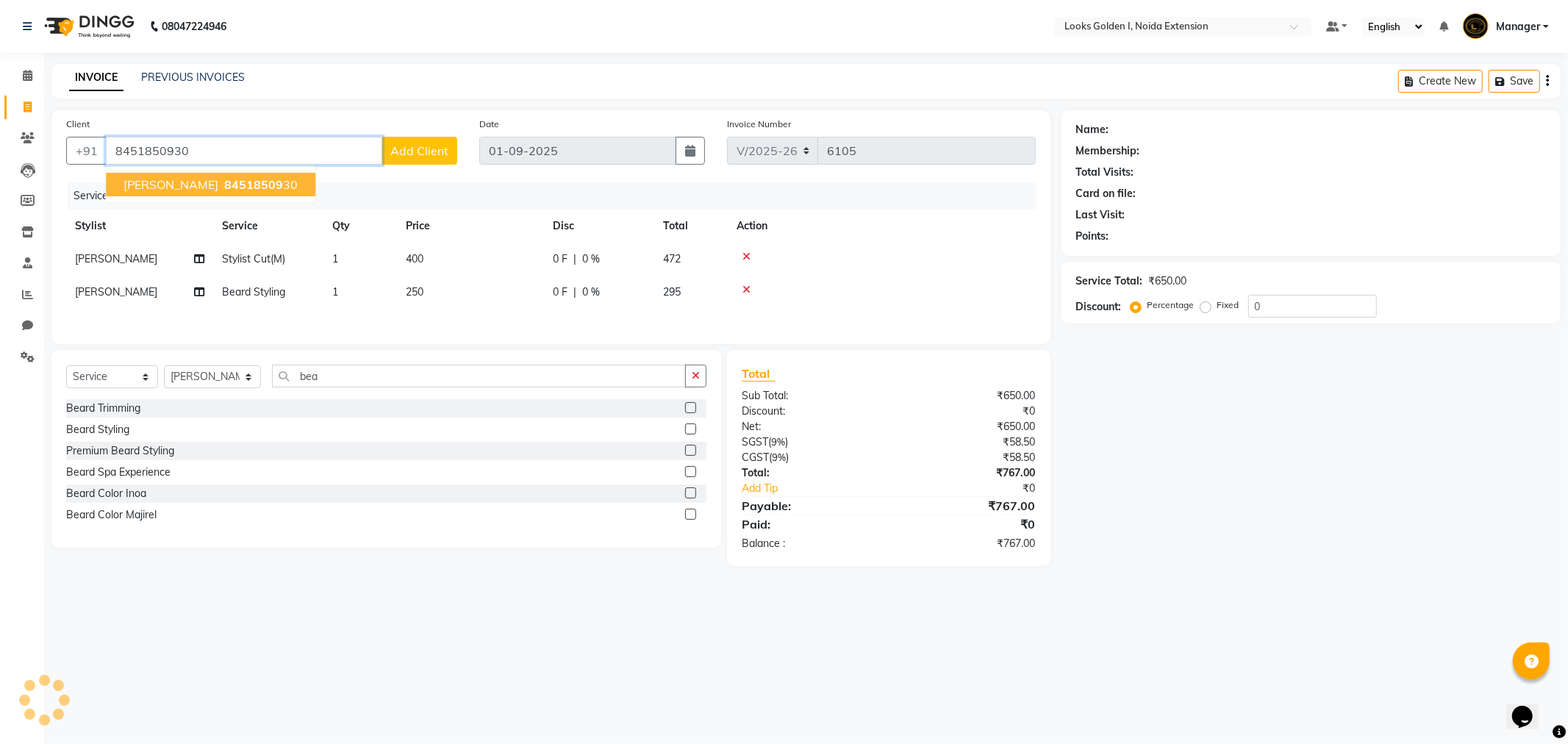
type input "8451850930"
select select "1: Object"
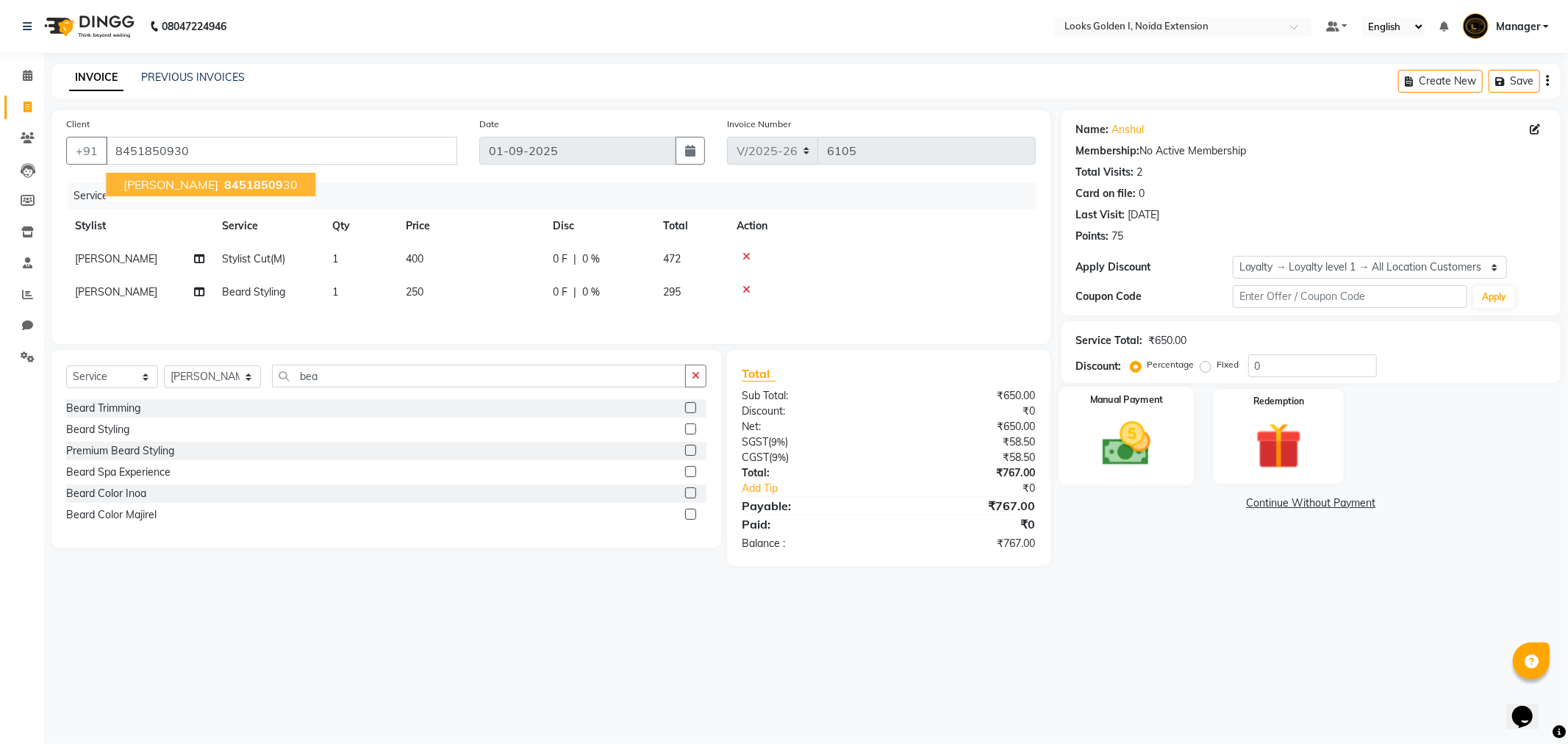
click at [1123, 443] on img at bounding box center [1127, 445] width 79 height 56
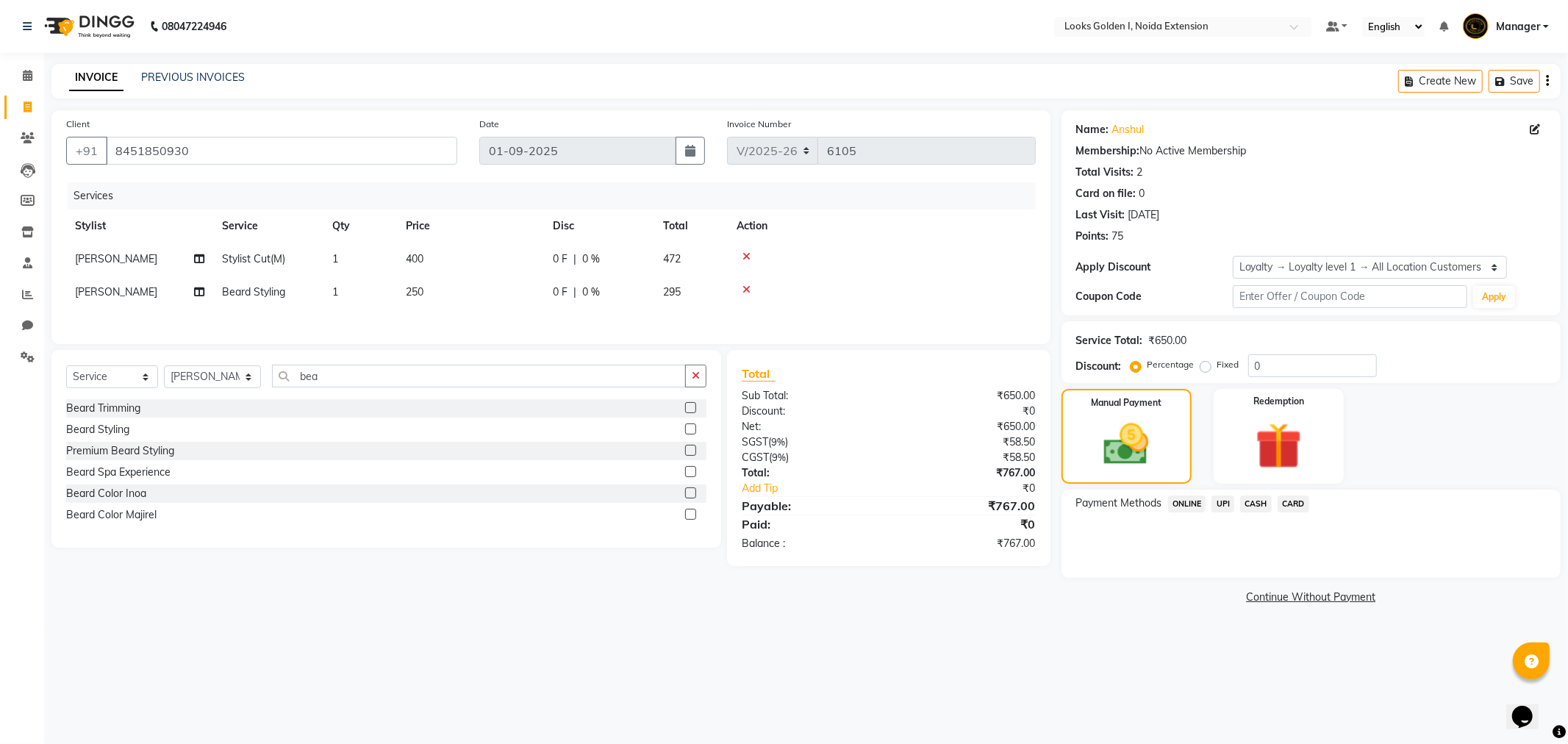
click at [1225, 504] on span "UPI" at bounding box center [1222, 504] width 23 height 17
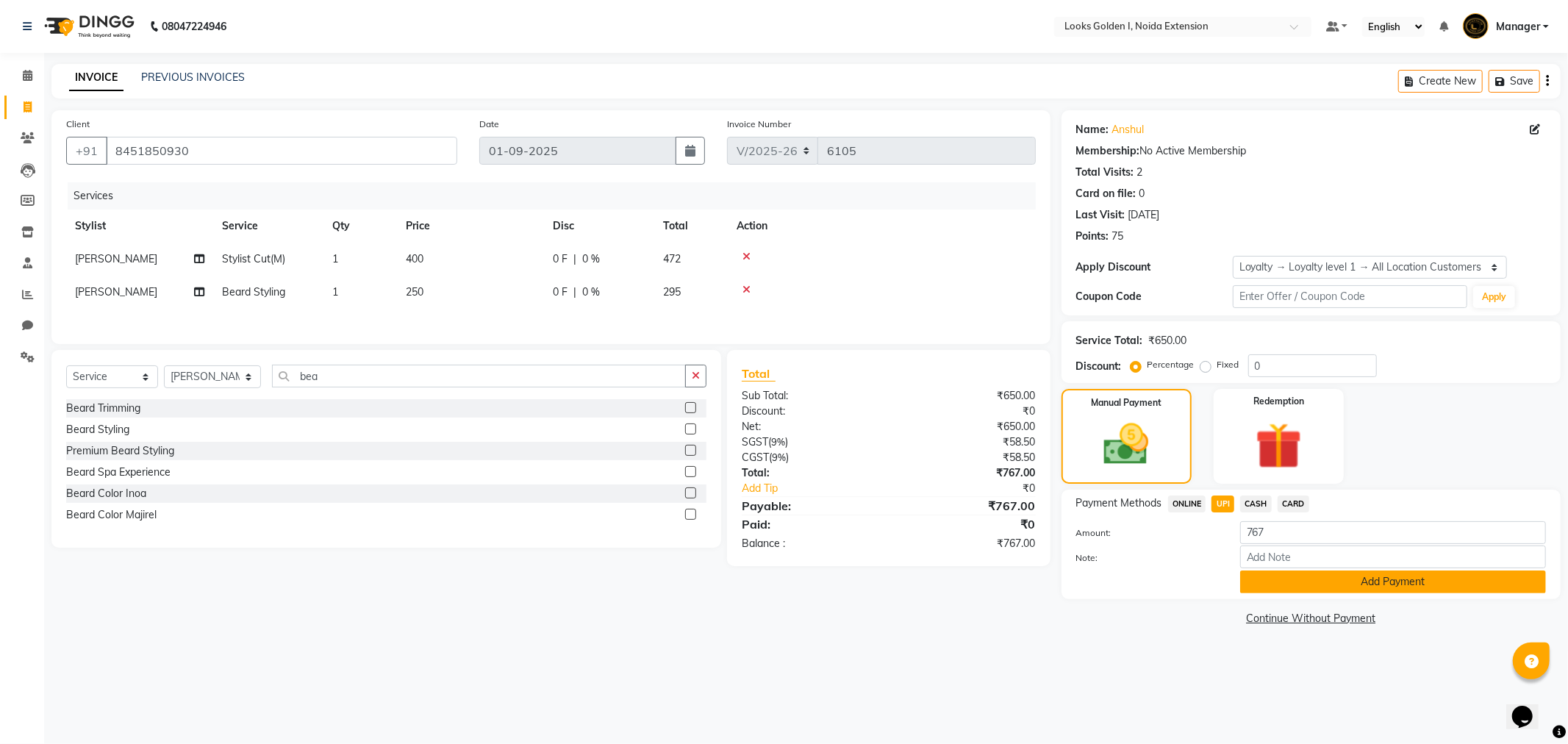
click at [1250, 589] on button "Add Payment" at bounding box center [1392, 582] width 306 height 23
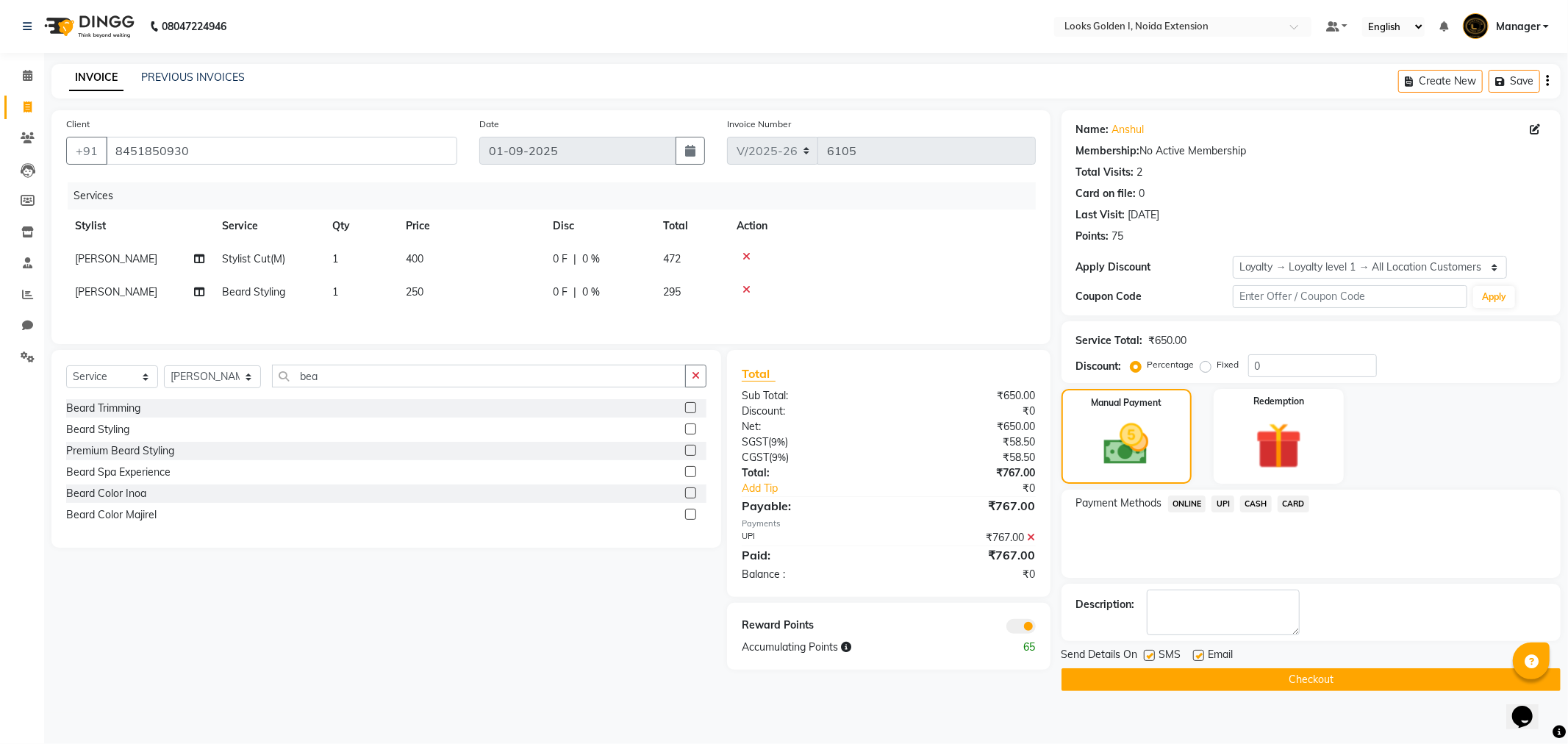
click at [1298, 686] on button "Checkout" at bounding box center [1311, 680] width 499 height 23
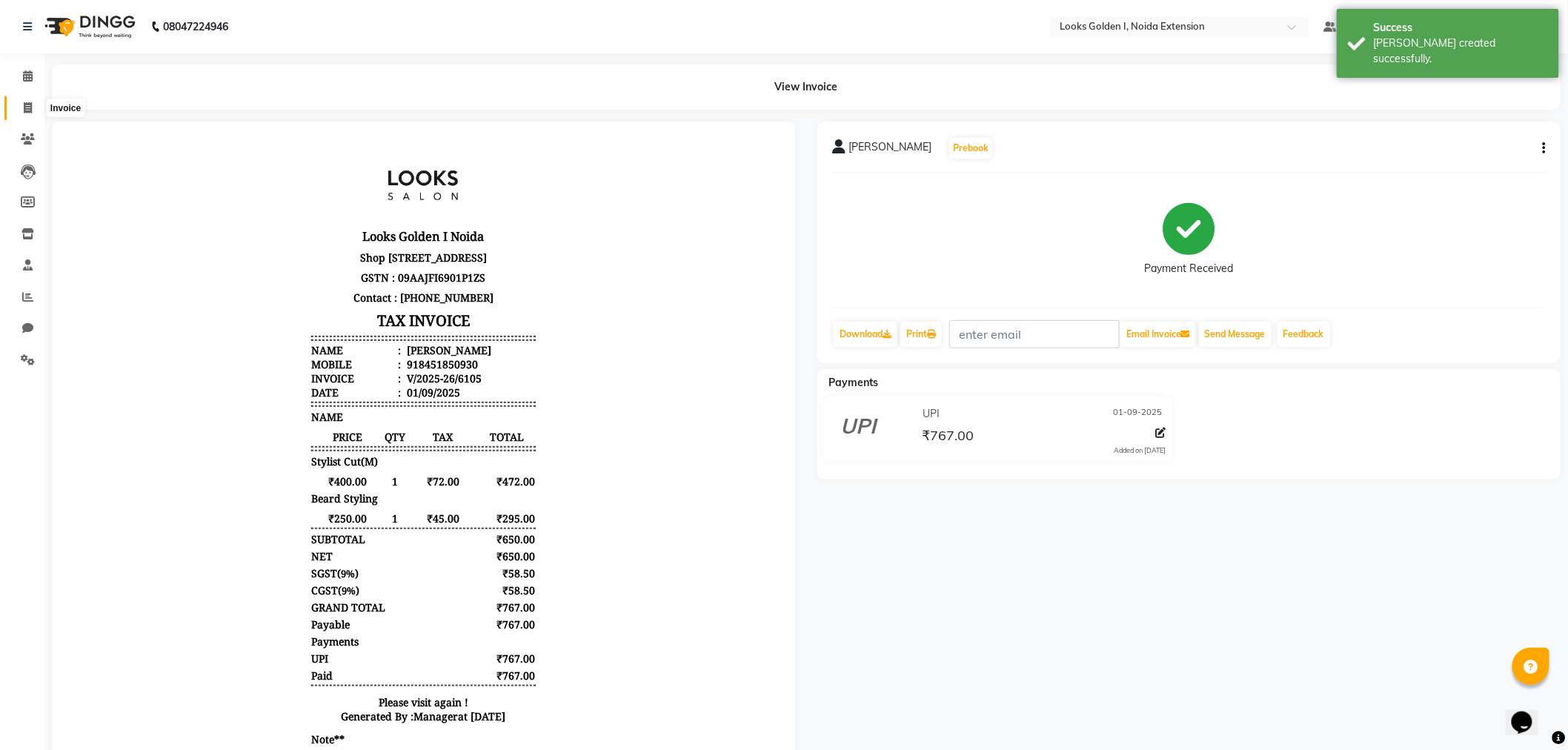
click at [23, 104] on icon at bounding box center [27, 108] width 8 height 11
select select "5508"
select select "service"
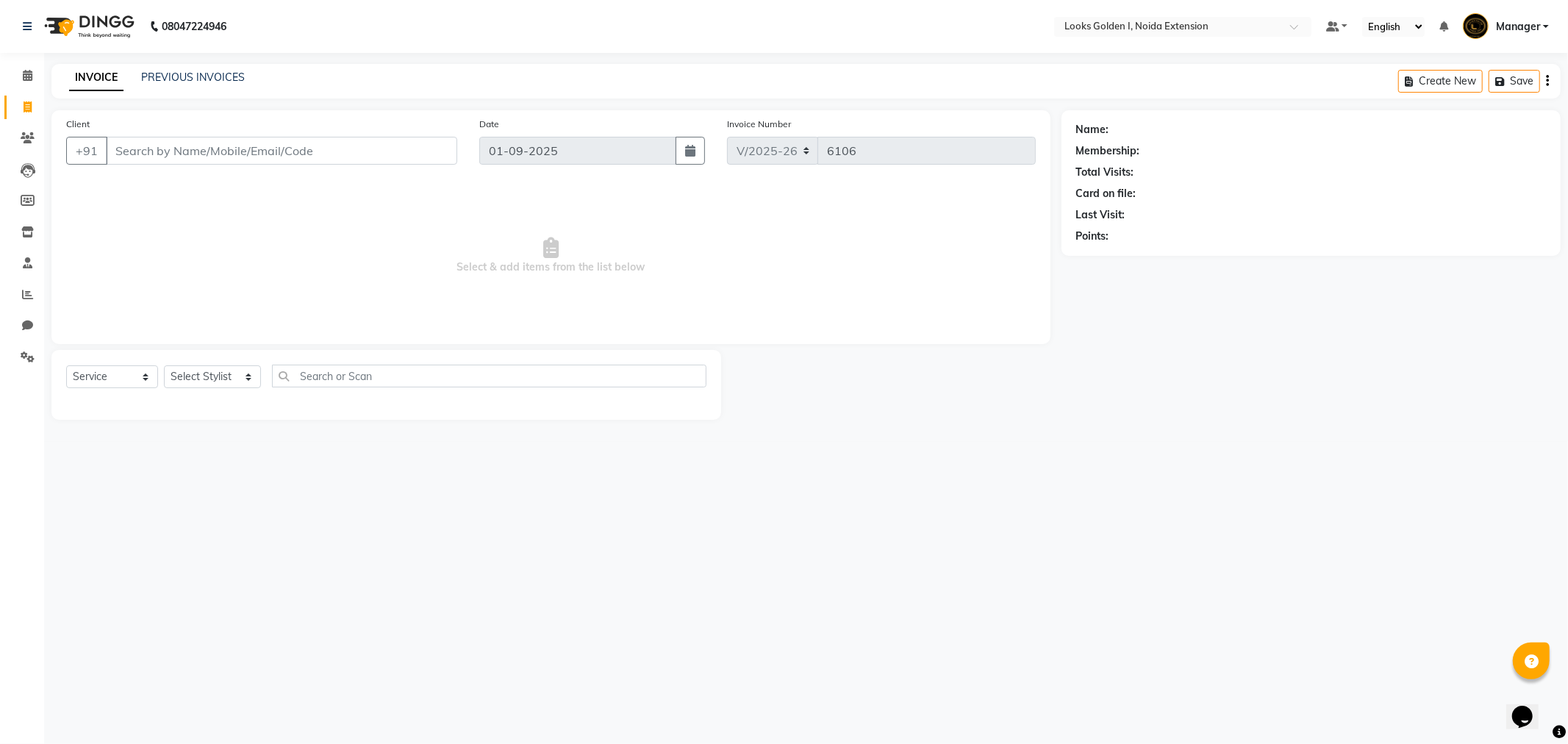
click at [333, 153] on input "Client" at bounding box center [282, 151] width 351 height 28
type input "9911110351"
select select "1: Object"
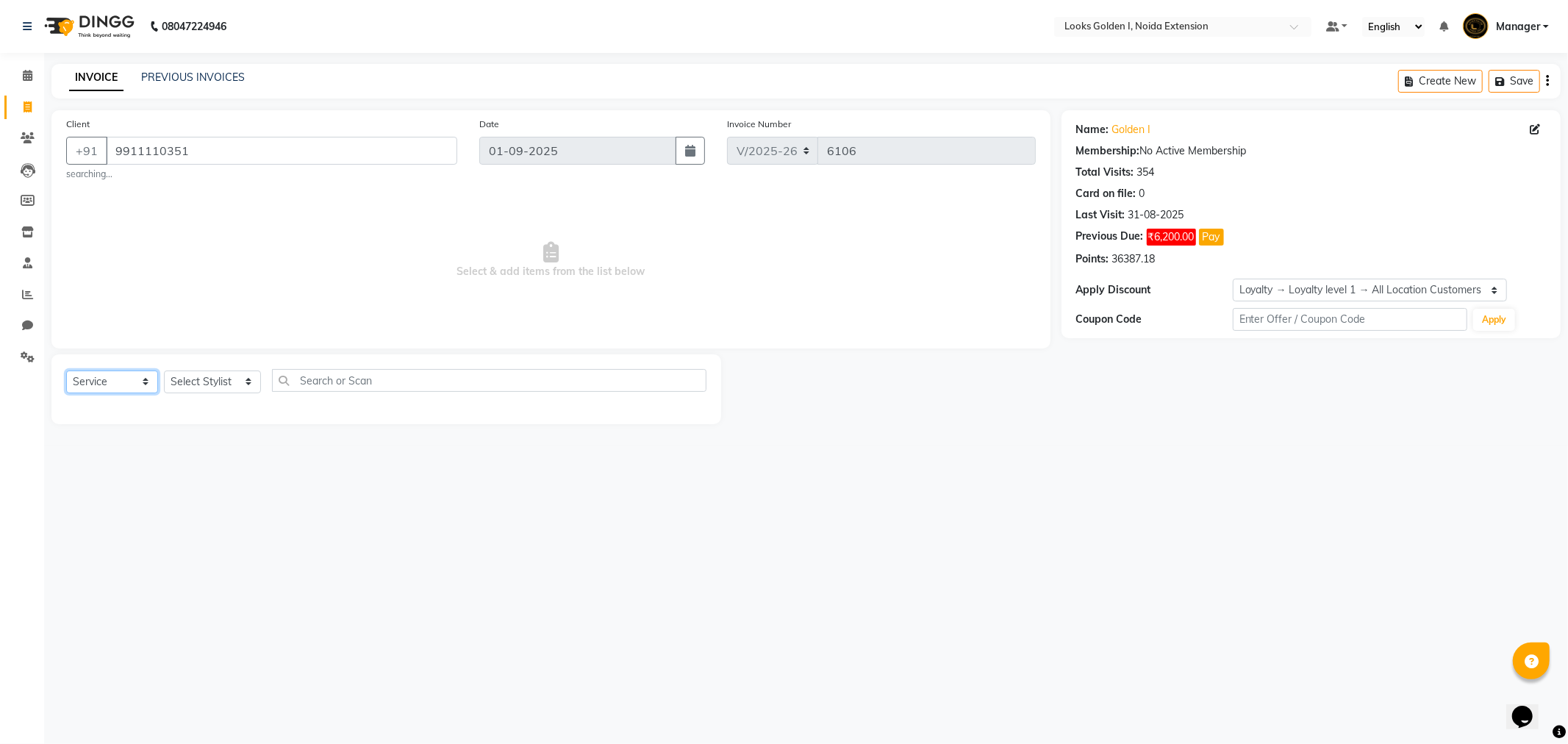
click at [100, 378] on select "Select Service Product Membership Package Voucher Prepaid Gift Card" at bounding box center [112, 382] width 92 height 23
select select "product"
click at [66, 371] on select "Select Service Product Membership Package Voucher Prepaid Gift Card" at bounding box center [112, 382] width 92 height 23
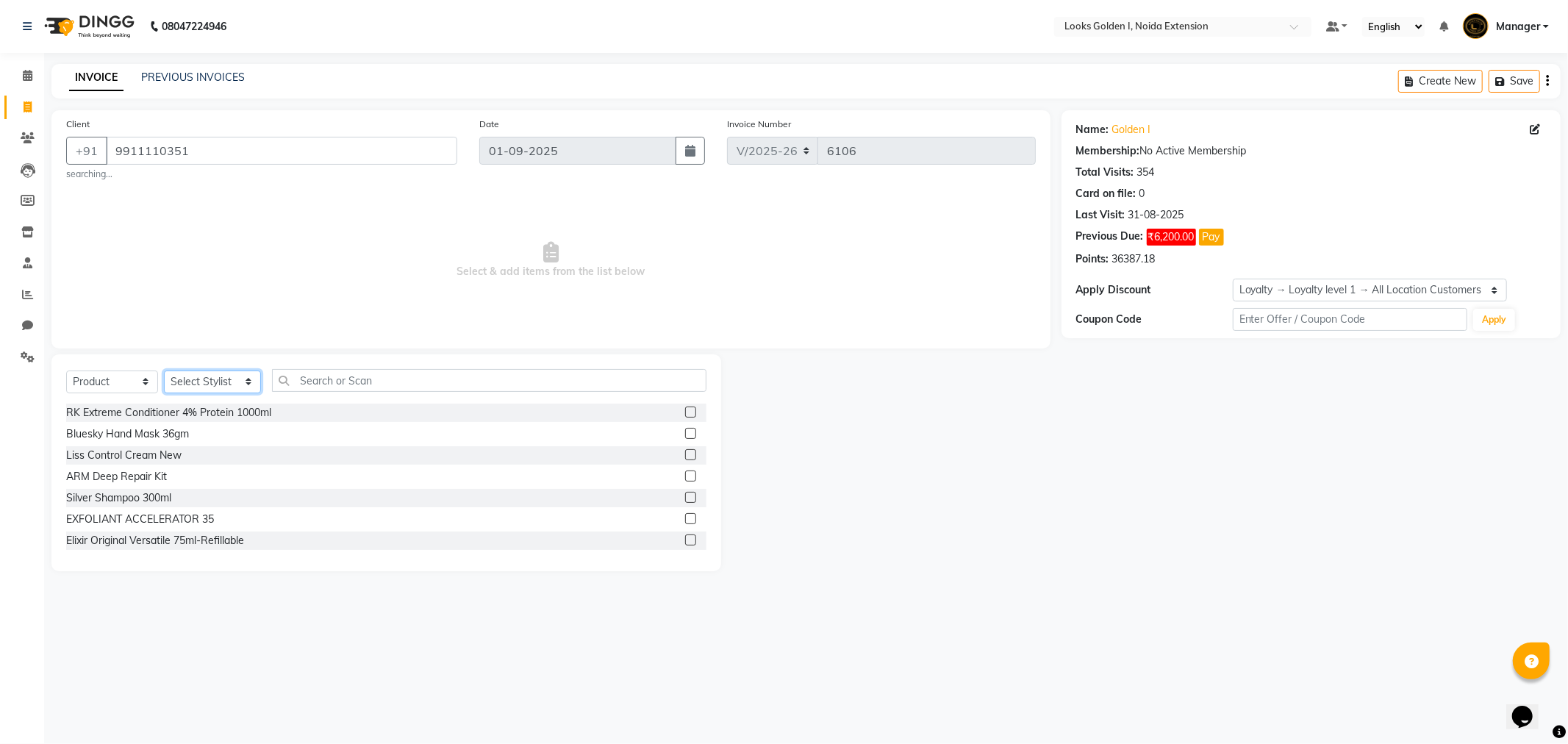
click at [228, 392] on select "Select Stylist Ajay_pdct Ali_Khan Anwar Arshad Asad Counter_Sales Faheem Gagan …" at bounding box center [212, 382] width 97 height 23
select select "37647"
click at [164, 371] on select "Select Stylist Ajay_pdct Ali_Khan Anwar Arshad Asad Counter_Sales Faheem Gagan …" at bounding box center [212, 382] width 97 height 23
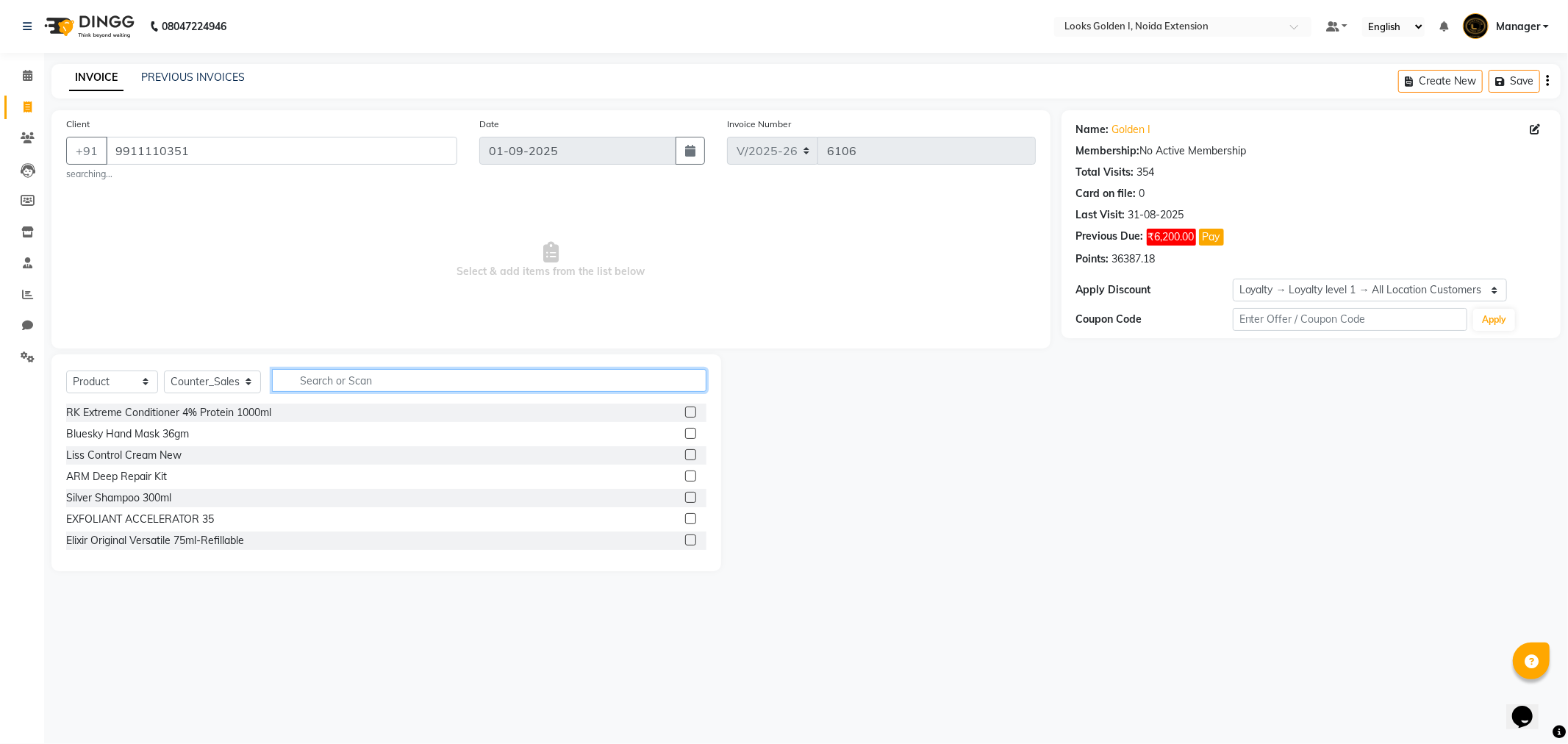
click at [374, 377] on input "text" at bounding box center [489, 380] width 434 height 23
type input "4045787999327"
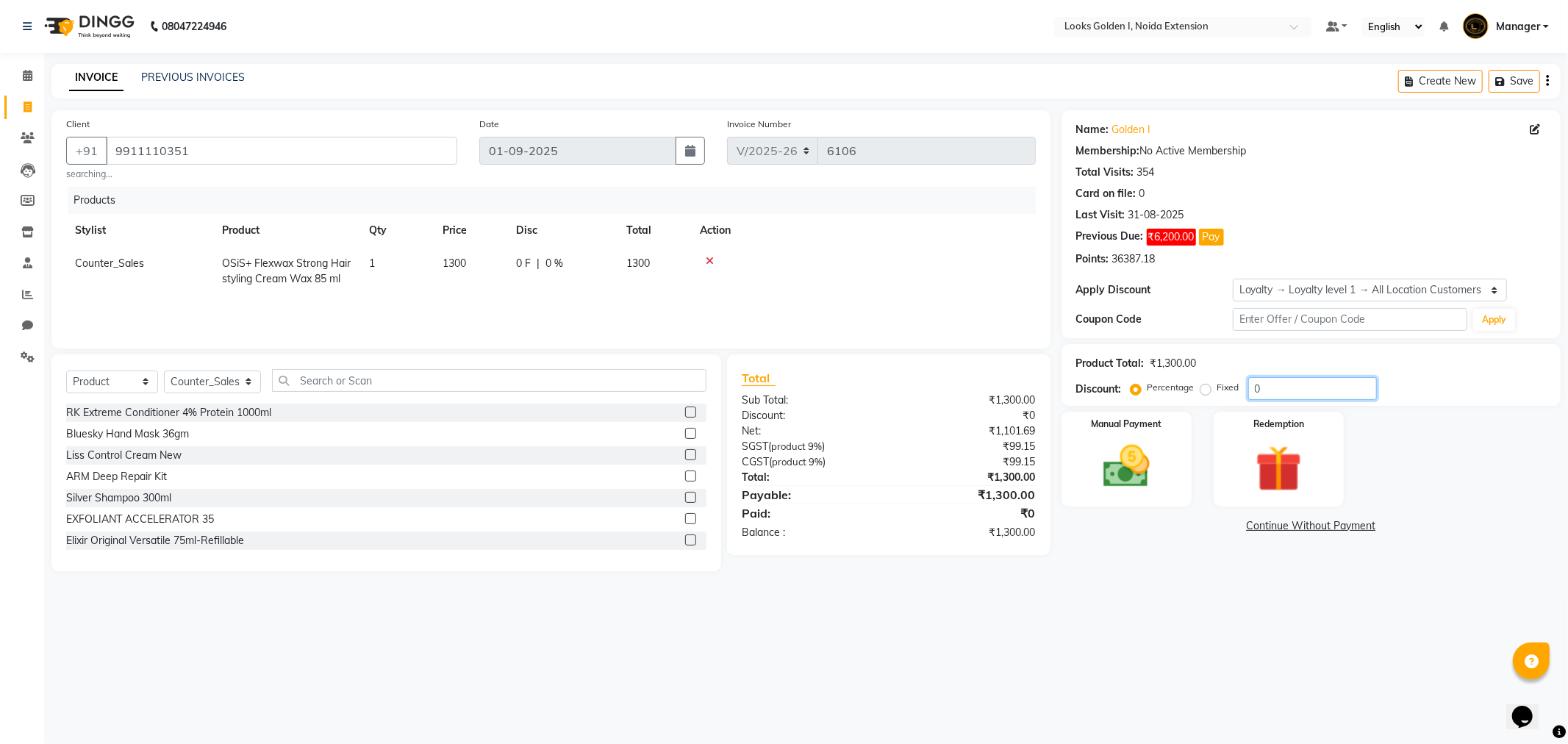
click at [1253, 390] on input "0" at bounding box center [1312, 389] width 128 height 23
type input "100"
click at [1158, 458] on img at bounding box center [1127, 467] width 79 height 56
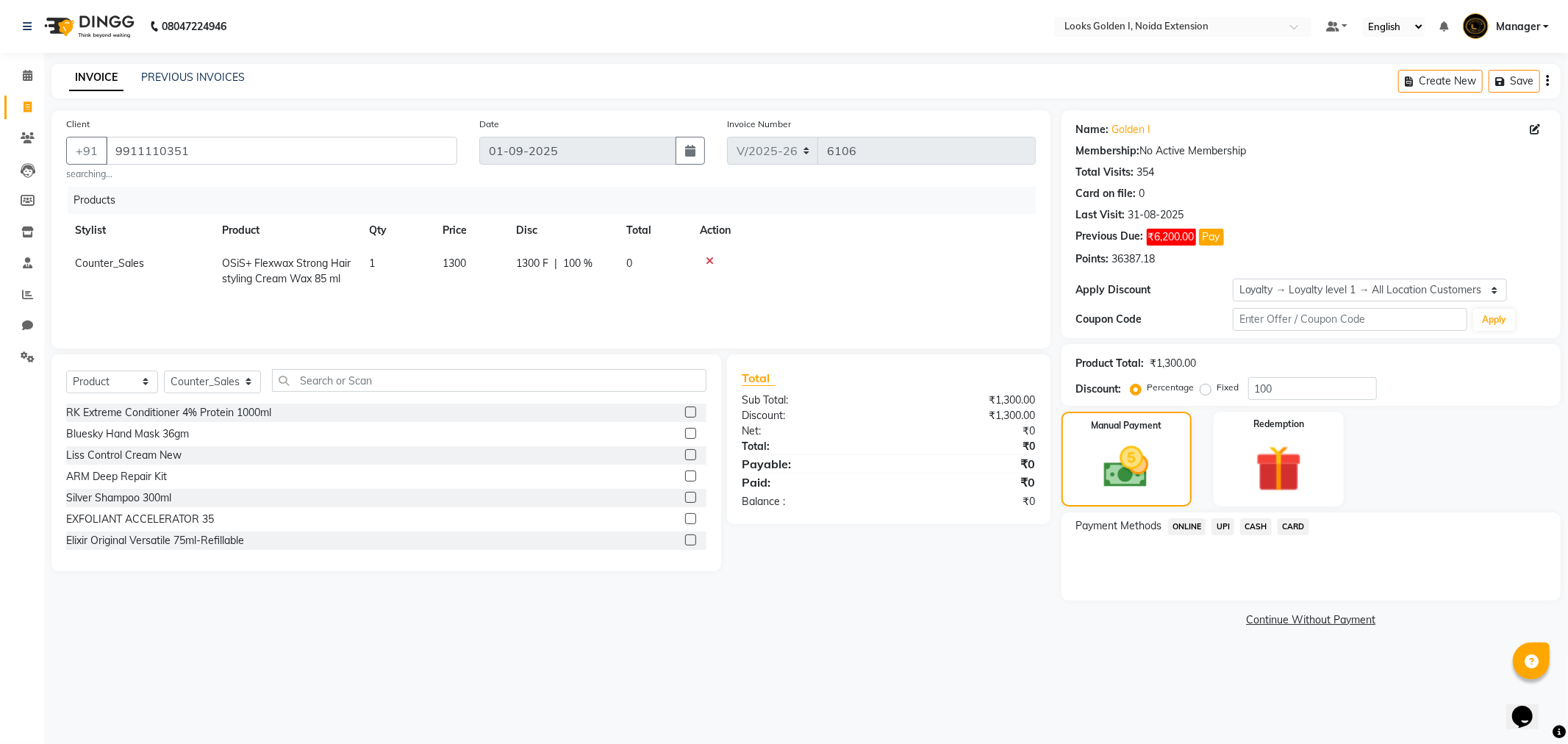
drag, startPoint x: 1254, startPoint y: 525, endPoint x: 1265, endPoint y: 539, distance: 17.8
click at [1255, 525] on span "CASH" at bounding box center [1256, 527] width 32 height 17
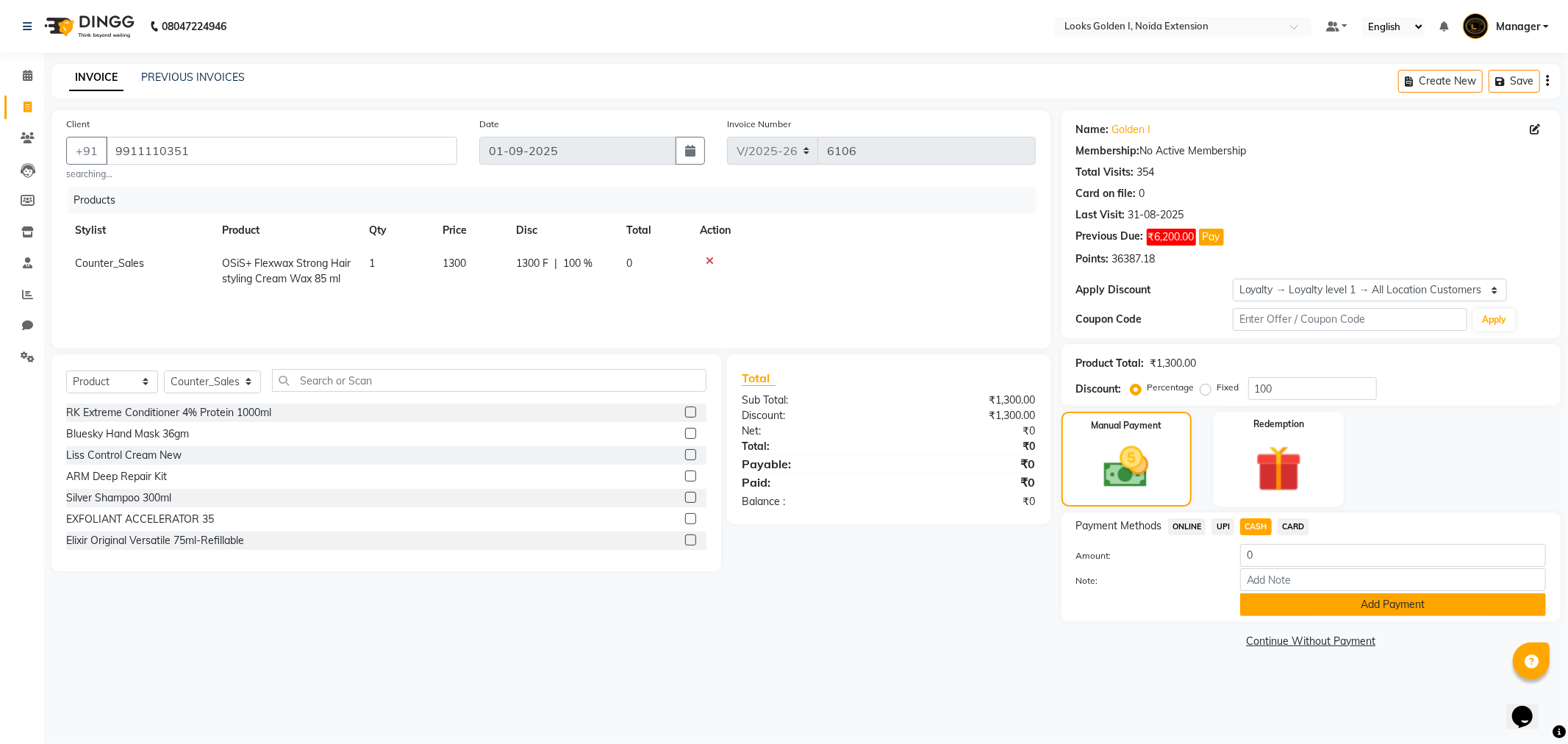
click at [1291, 598] on button "Add Payment" at bounding box center [1392, 604] width 306 height 23
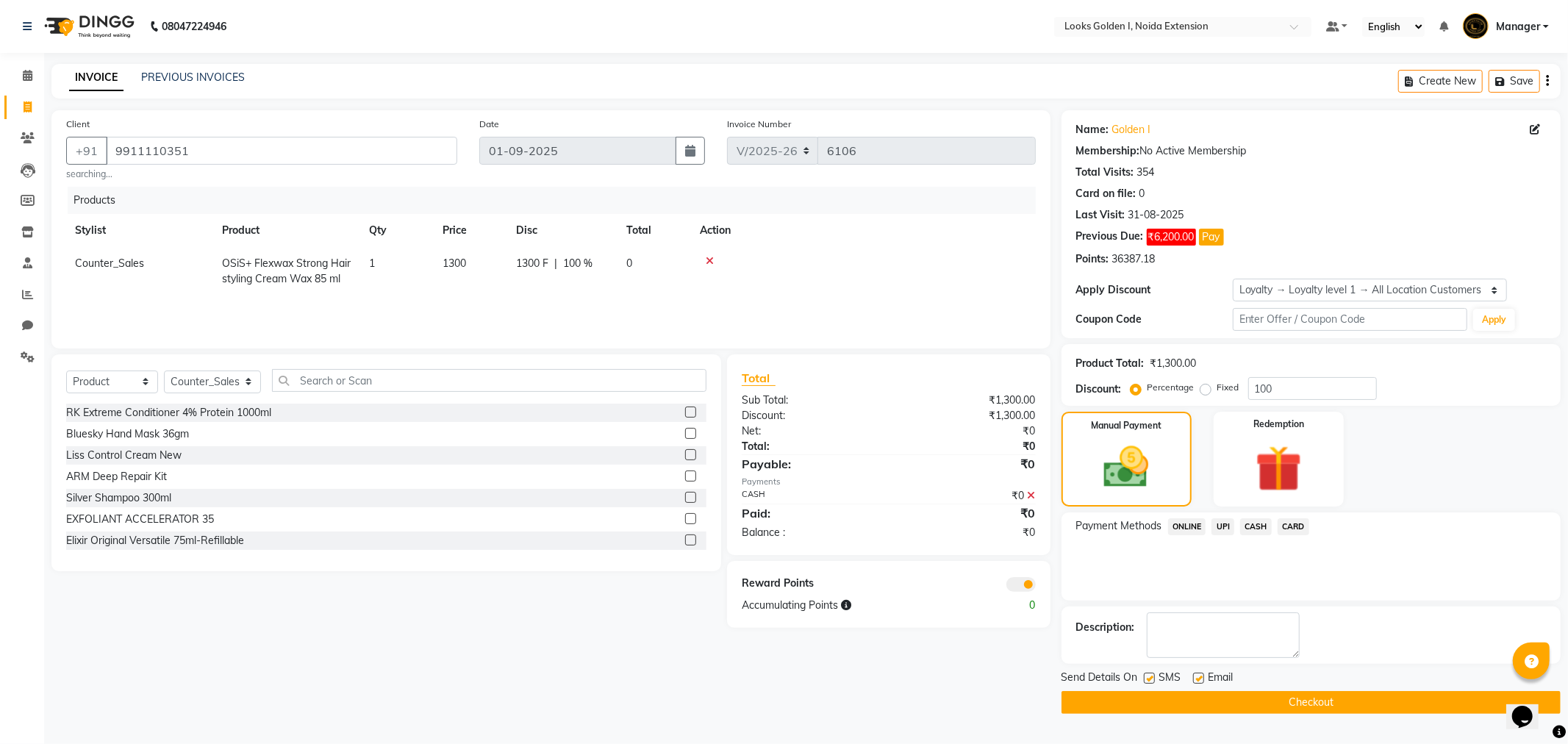
click at [1201, 679] on label at bounding box center [1199, 679] width 11 height 11
click at [1201, 679] on input "checkbox" at bounding box center [1198, 679] width 9 height 9
checkbox input "false"
click at [1192, 705] on button "Checkout" at bounding box center [1311, 702] width 499 height 23
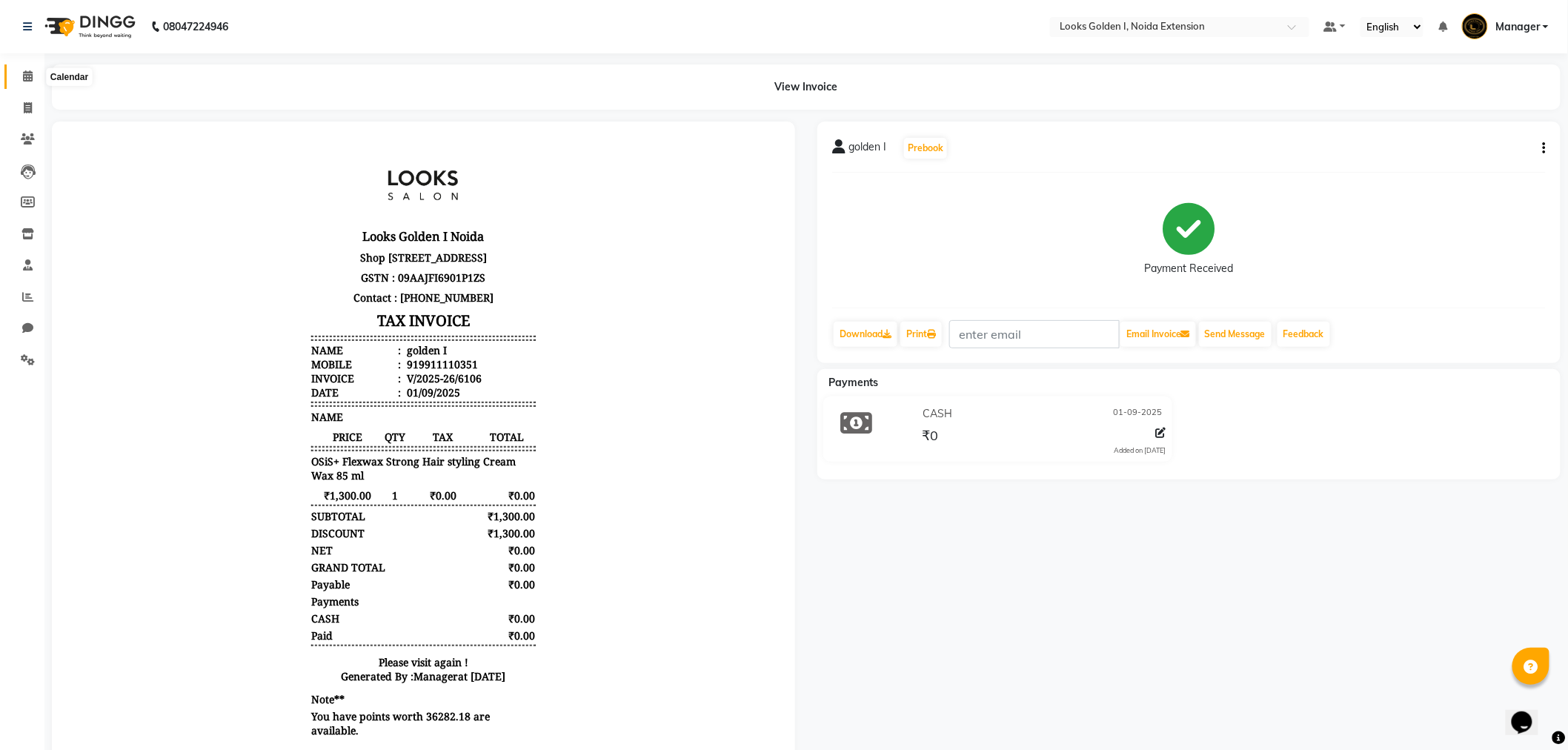
click at [24, 76] on icon at bounding box center [28, 76] width 9 height 11
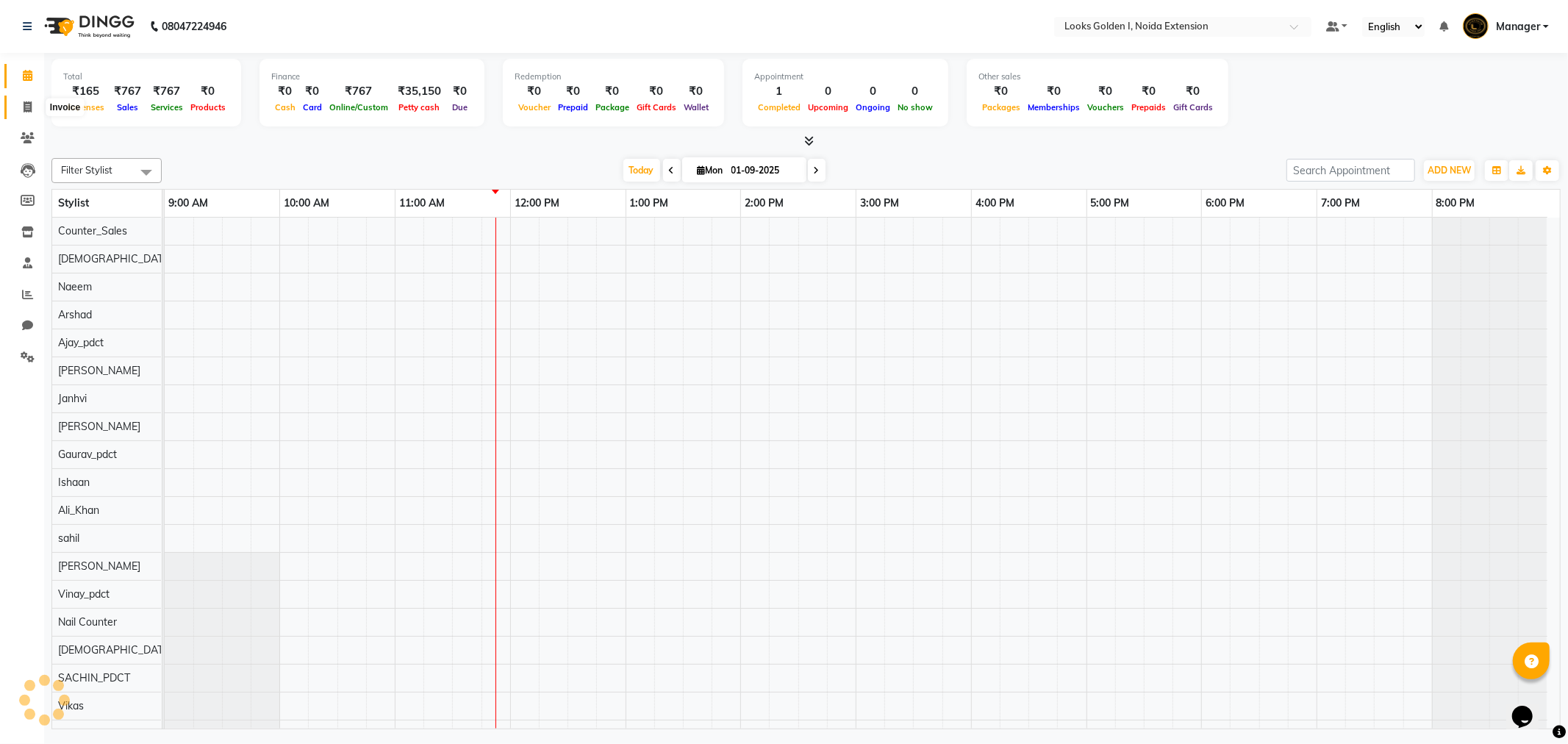
click at [20, 107] on span at bounding box center [28, 108] width 26 height 17
select select "service"
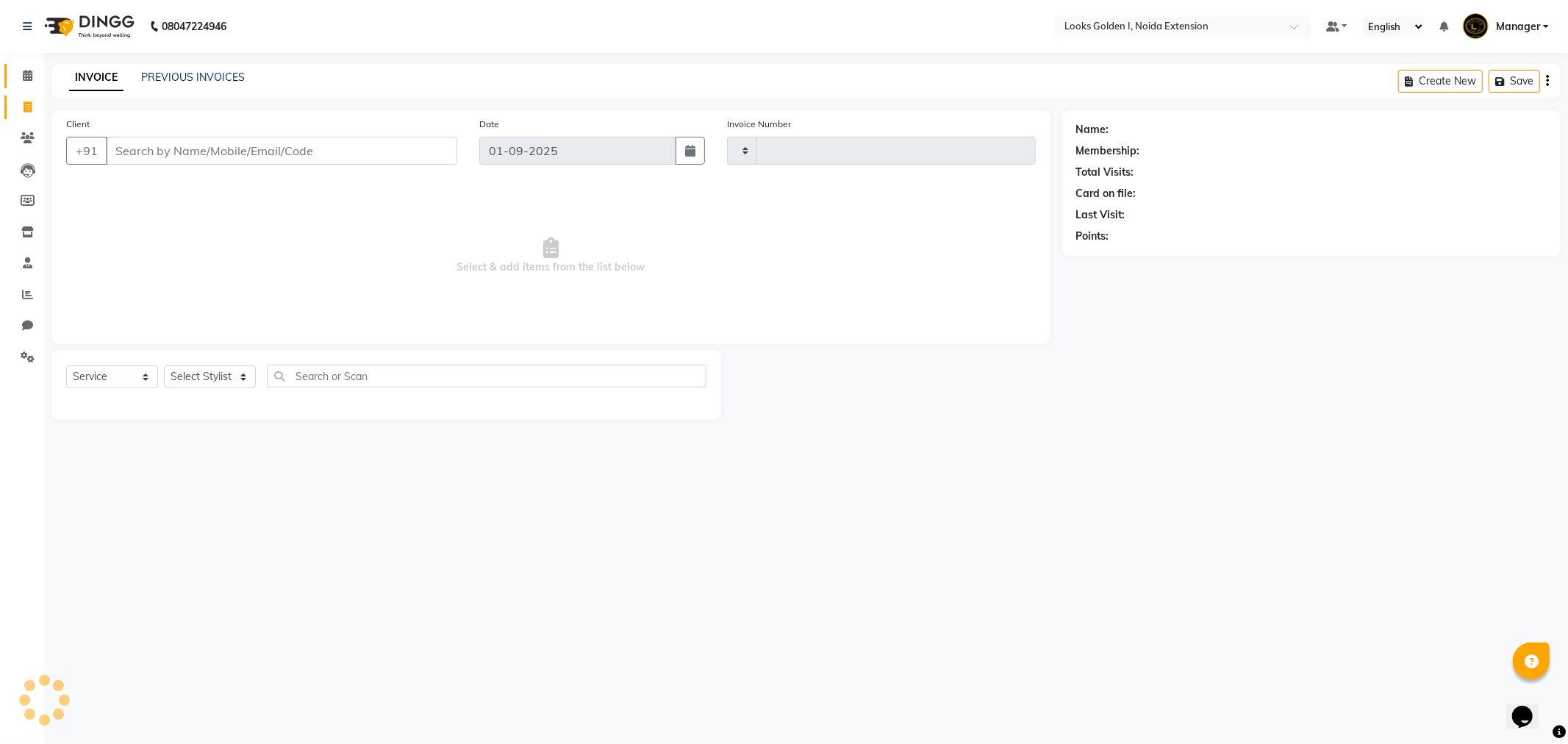
type input "6107"
select select "5508"
click at [17, 85] on link "Calendar" at bounding box center [22, 76] width 35 height 24
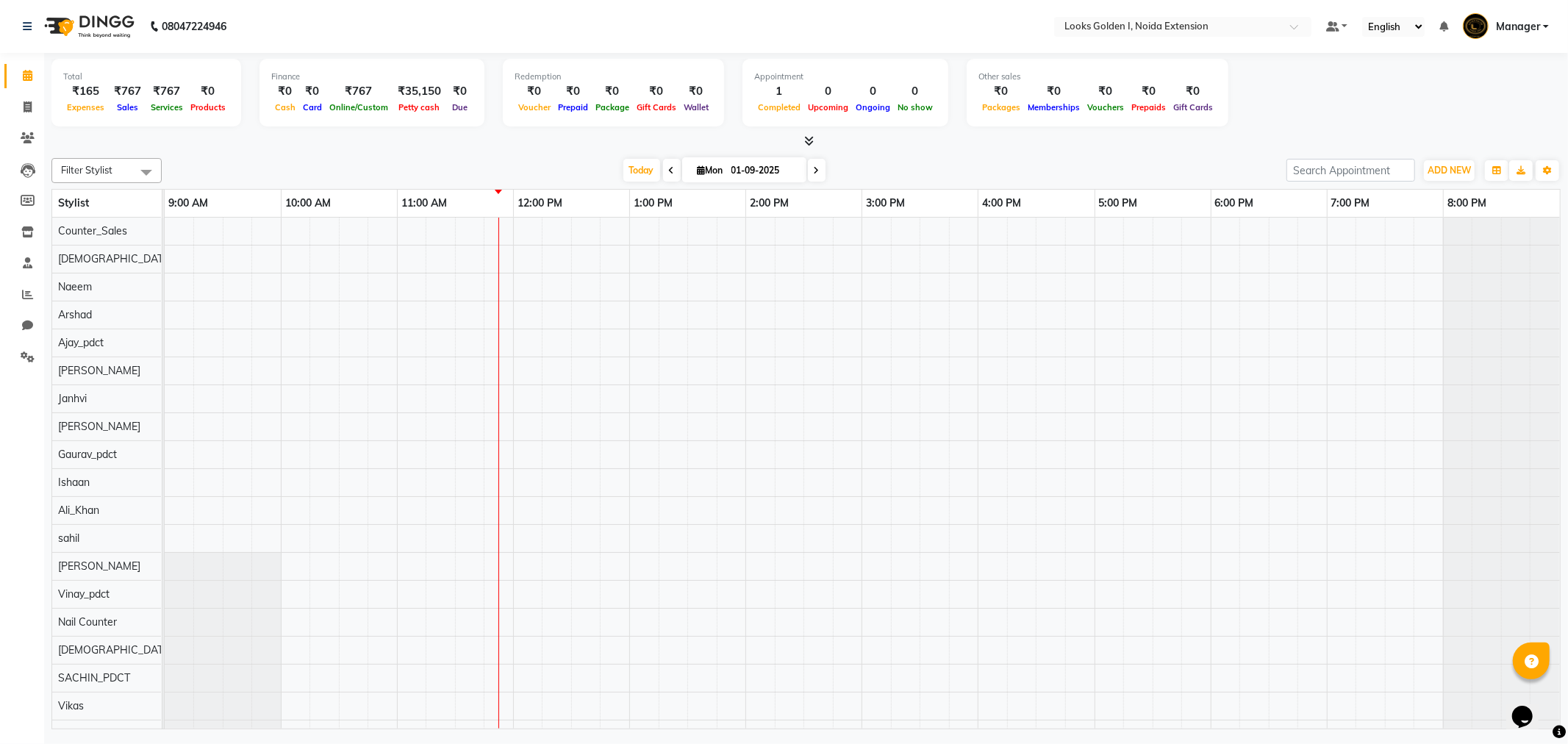
click at [805, 140] on icon at bounding box center [809, 141] width 9 height 11
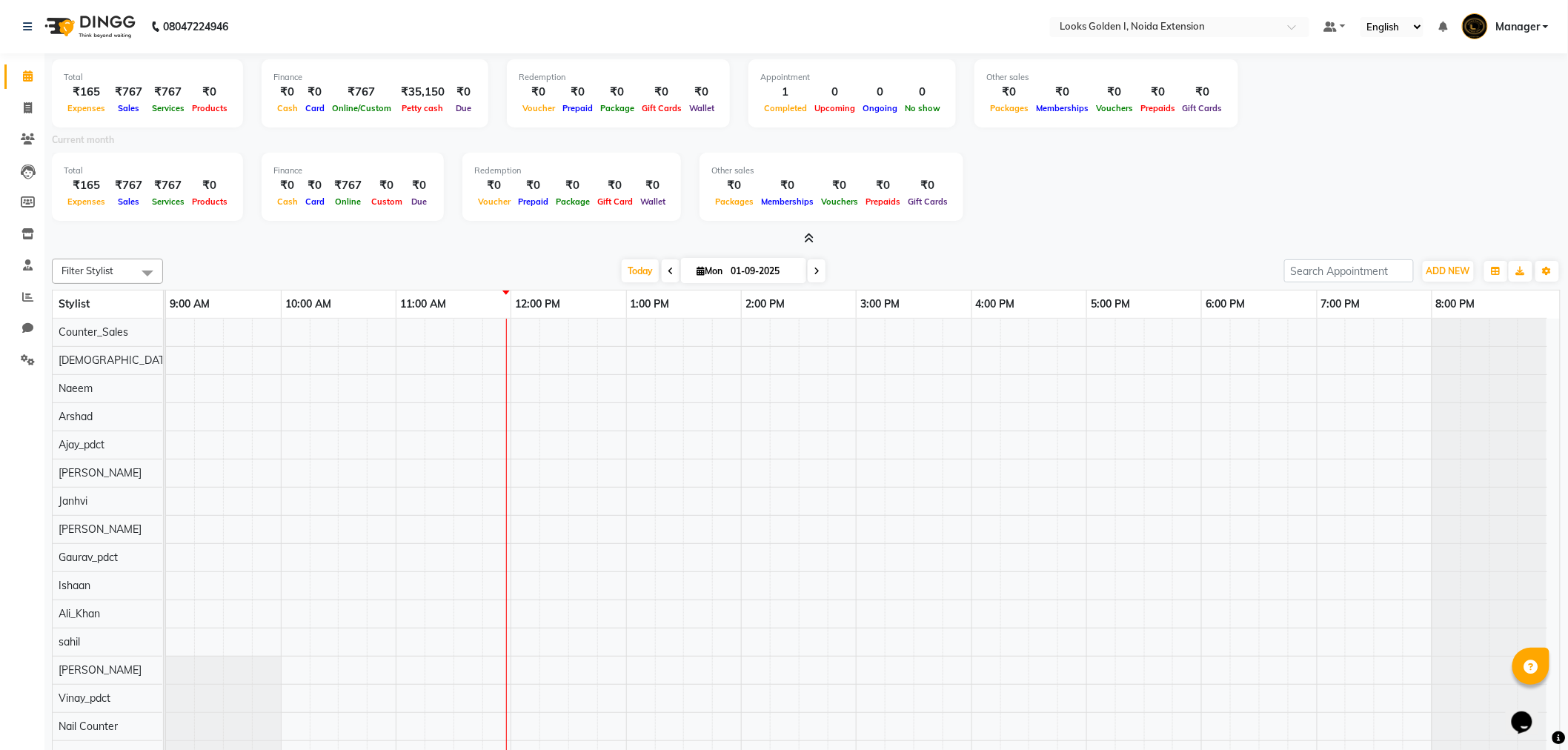
click at [0, 108] on li "Invoice" at bounding box center [22, 109] width 44 height 32
click at [37, 108] on span at bounding box center [28, 109] width 26 height 17
select select "service"
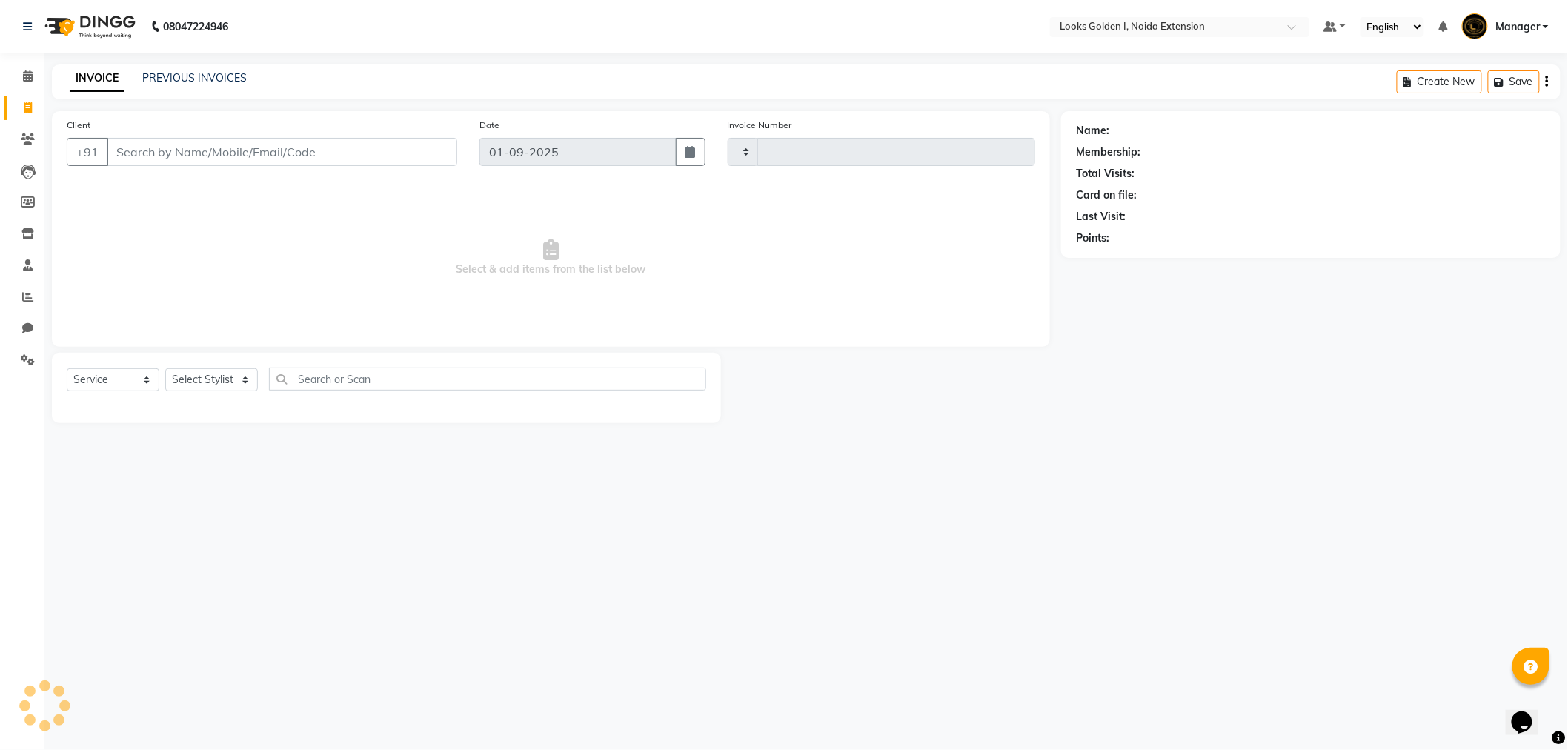
type input "6107"
select select "5508"
click at [219, 159] on input "Client" at bounding box center [284, 152] width 354 height 28
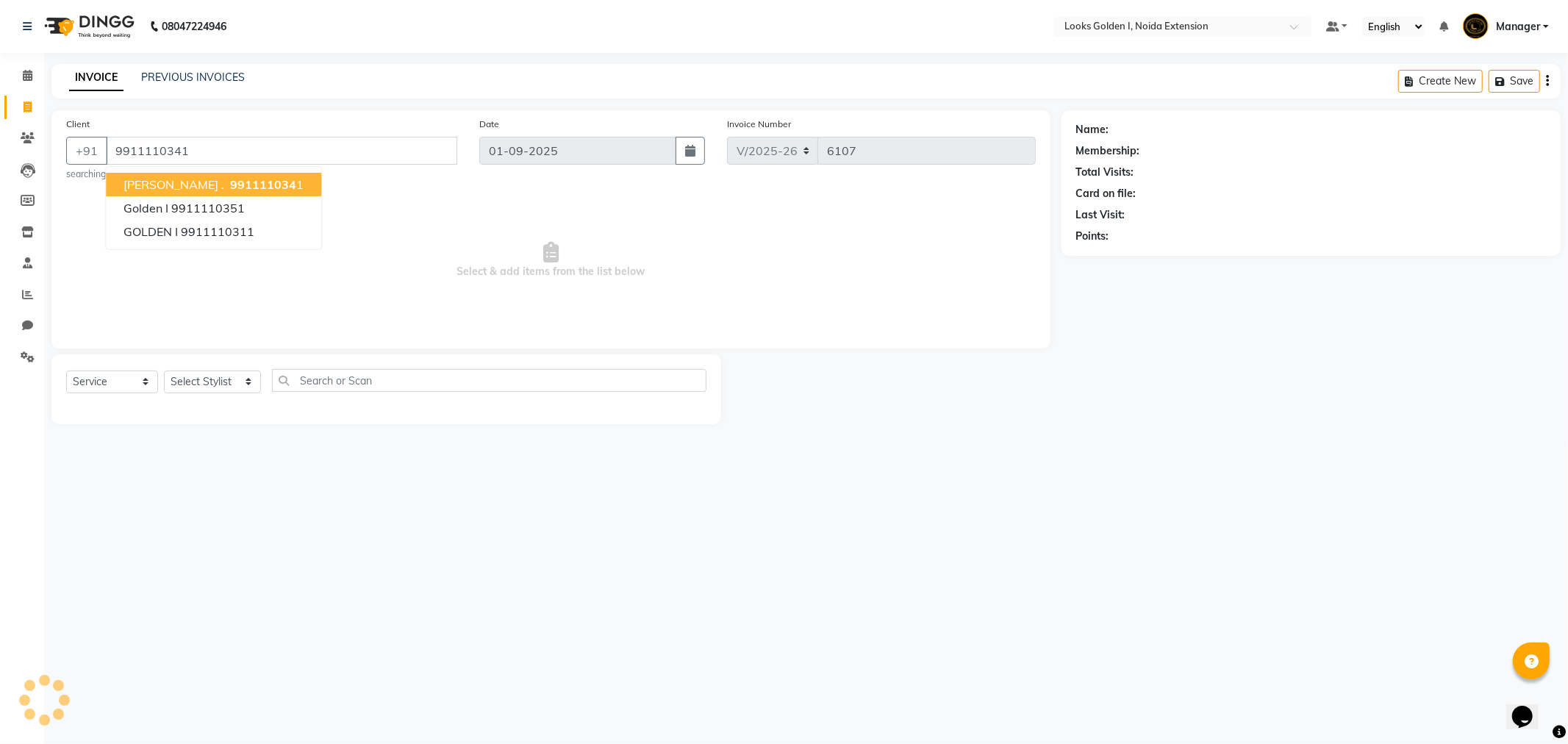
type input "9911110341"
select select "1: Object"
click at [241, 179] on span "991111034" at bounding box center [263, 185] width 66 height 15
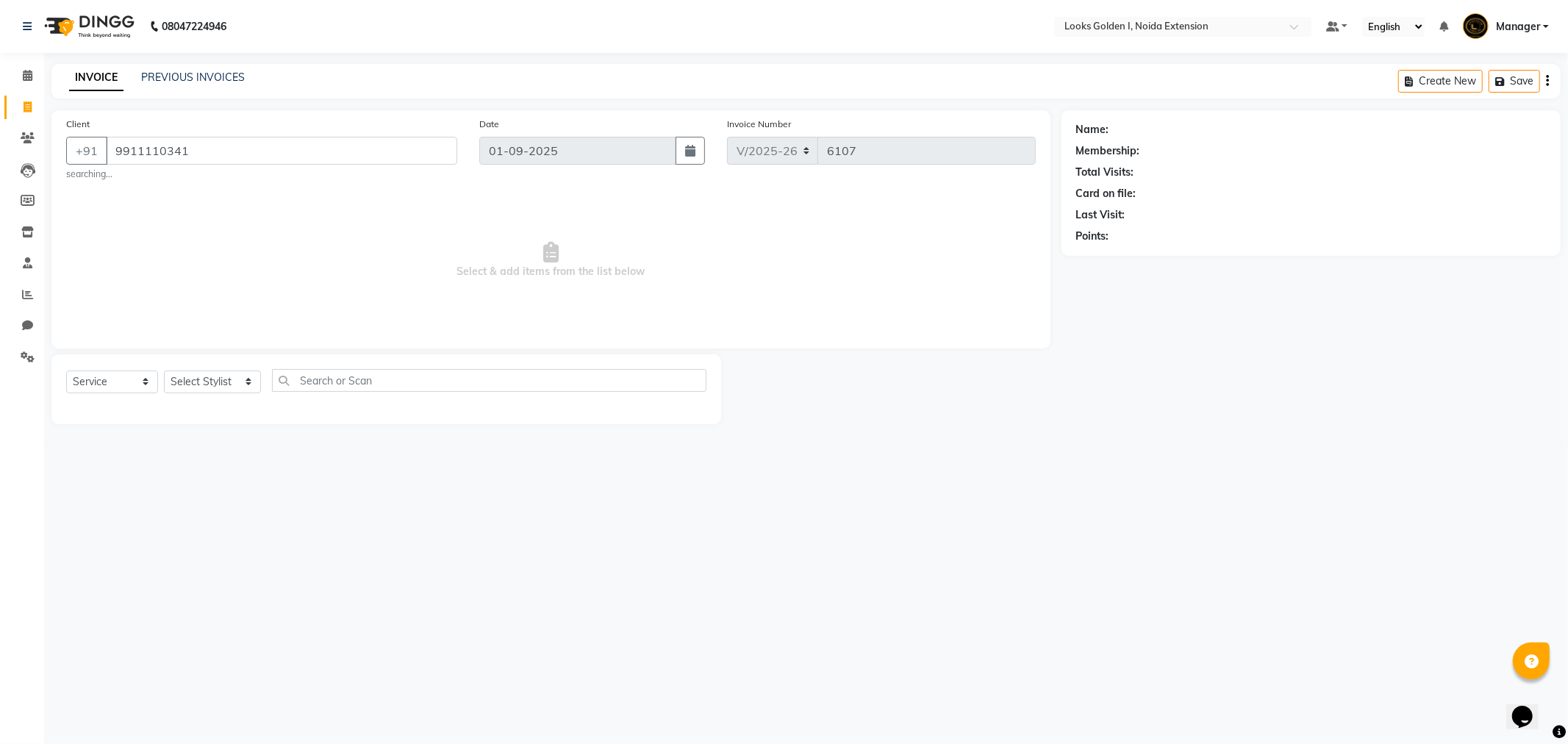
select select "1: Object"
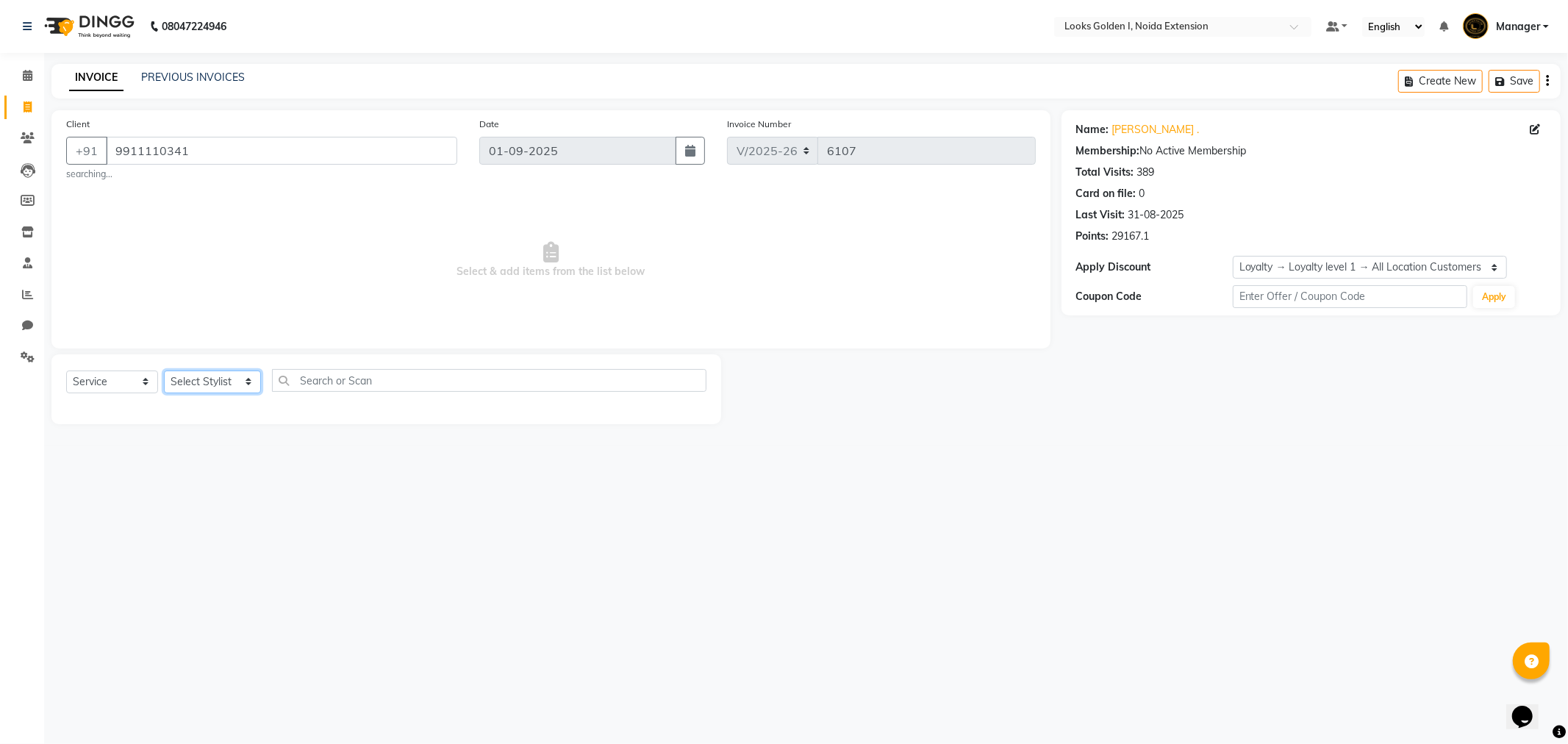
click at [199, 392] on select "Select Stylist Ajay_pdct Ali_Khan Anwar Arshad Asad Counter_Sales Faheem Gagan …" at bounding box center [212, 382] width 97 height 23
select select "68308"
click at [164, 371] on select "Select Stylist Ajay_pdct Ali_Khan Anwar Arshad Asad Counter_Sales Faheem Gagan …" at bounding box center [212, 382] width 97 height 23
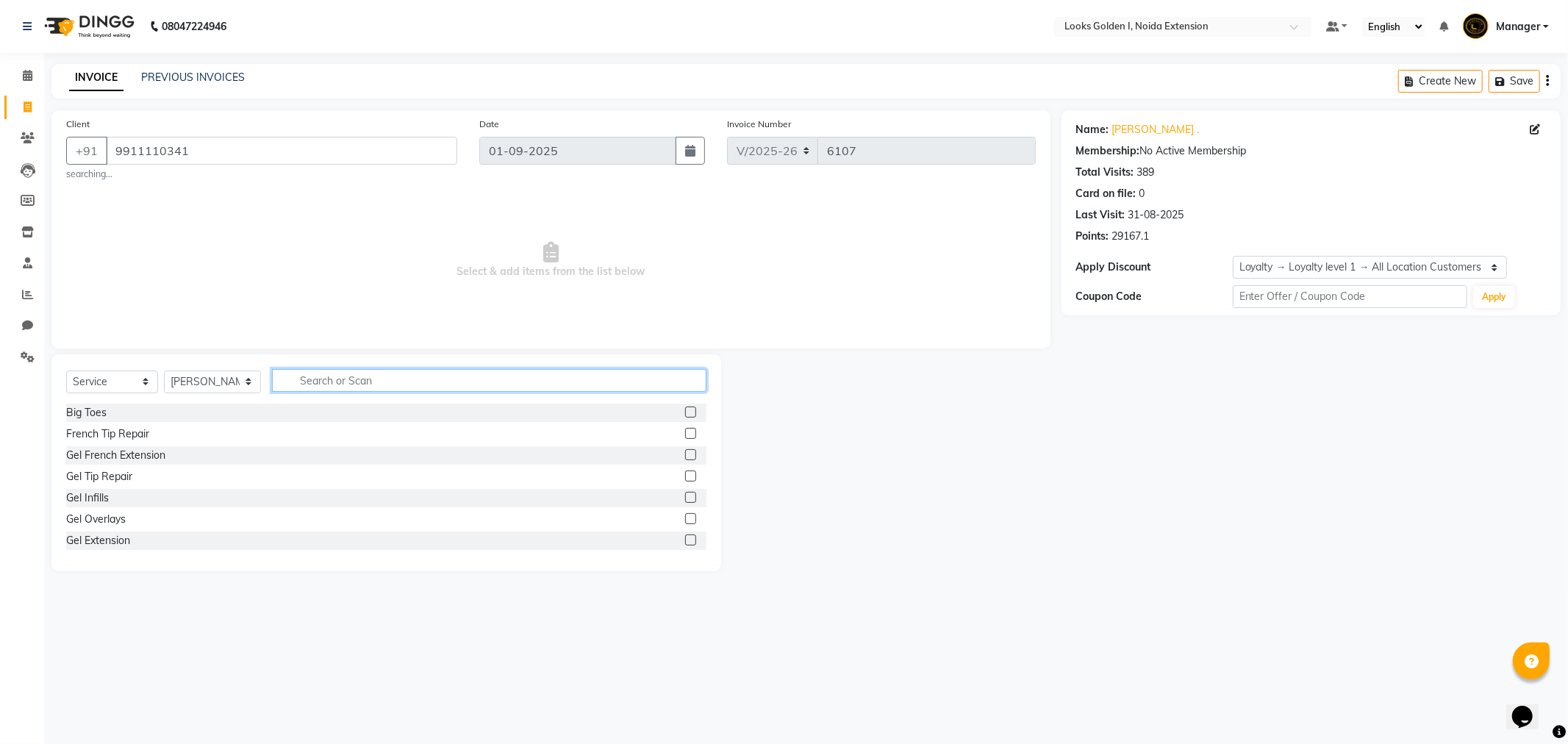
click at [293, 372] on input "text" at bounding box center [489, 380] width 434 height 23
type input "cut"
click at [685, 429] on label at bounding box center [691, 433] width 11 height 11
click at [685, 430] on input "checkbox" at bounding box center [690, 434] width 9 height 9
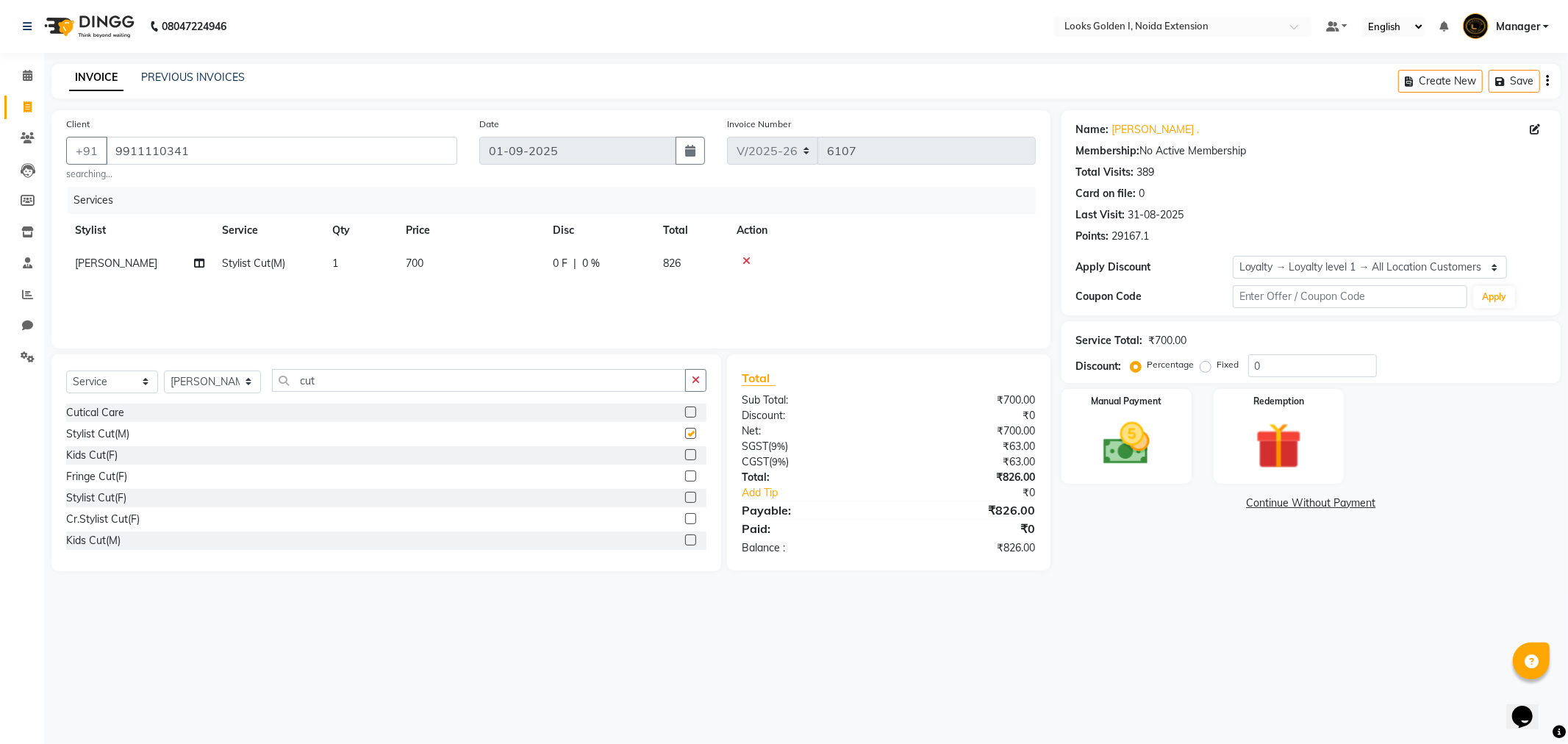
checkbox input "false"
click at [481, 371] on input "cut" at bounding box center [479, 380] width 414 height 23
click at [238, 383] on select "Select Stylist Ajay_pdct Ali_Khan Anwar Arshad Asad Counter_Sales Faheem Gagan …" at bounding box center [212, 382] width 97 height 23
drag, startPoint x: 259, startPoint y: 236, endPoint x: 254, endPoint y: 265, distance: 29.4
click at [256, 259] on table "Stylist Service Qty Price Disc Total Action Shaifali Stylist Cut(M) 1 700 0 F |…" at bounding box center [550, 246] width 969 height 66
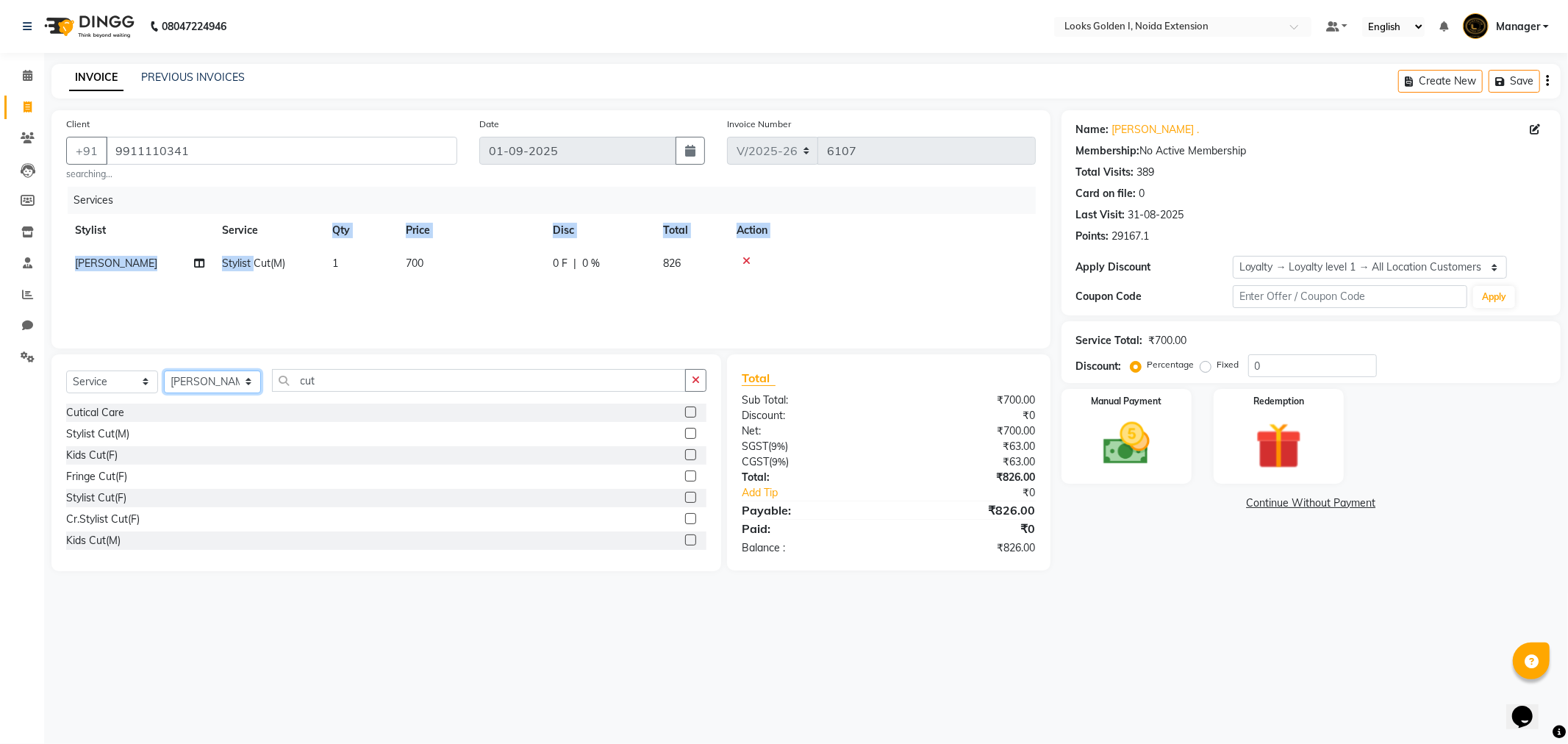
click at [252, 384] on select "Select Stylist Ajay_pdct Ali_Khan Anwar Arshad Asad Counter_Sales Faheem Gagan …" at bounding box center [212, 382] width 97 height 23
select select "45908"
click at [164, 371] on select "Select Stylist Ajay_pdct Ali_Khan Anwar Arshad Asad Counter_Sales Faheem Gagan …" at bounding box center [212, 382] width 97 height 23
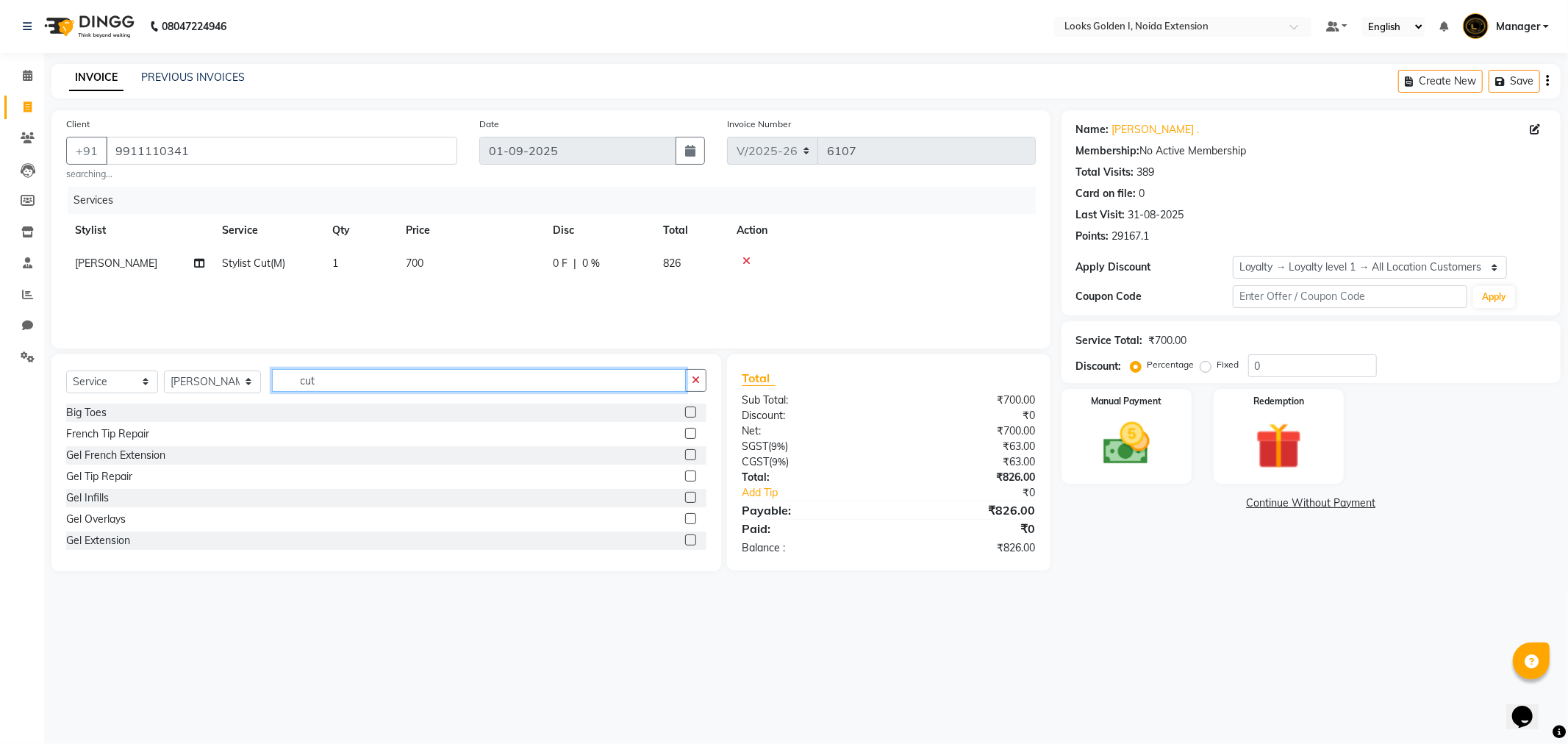
click at [342, 381] on input "cut" at bounding box center [479, 380] width 414 height 23
type input "c"
click at [744, 263] on icon at bounding box center [746, 260] width 8 height 10
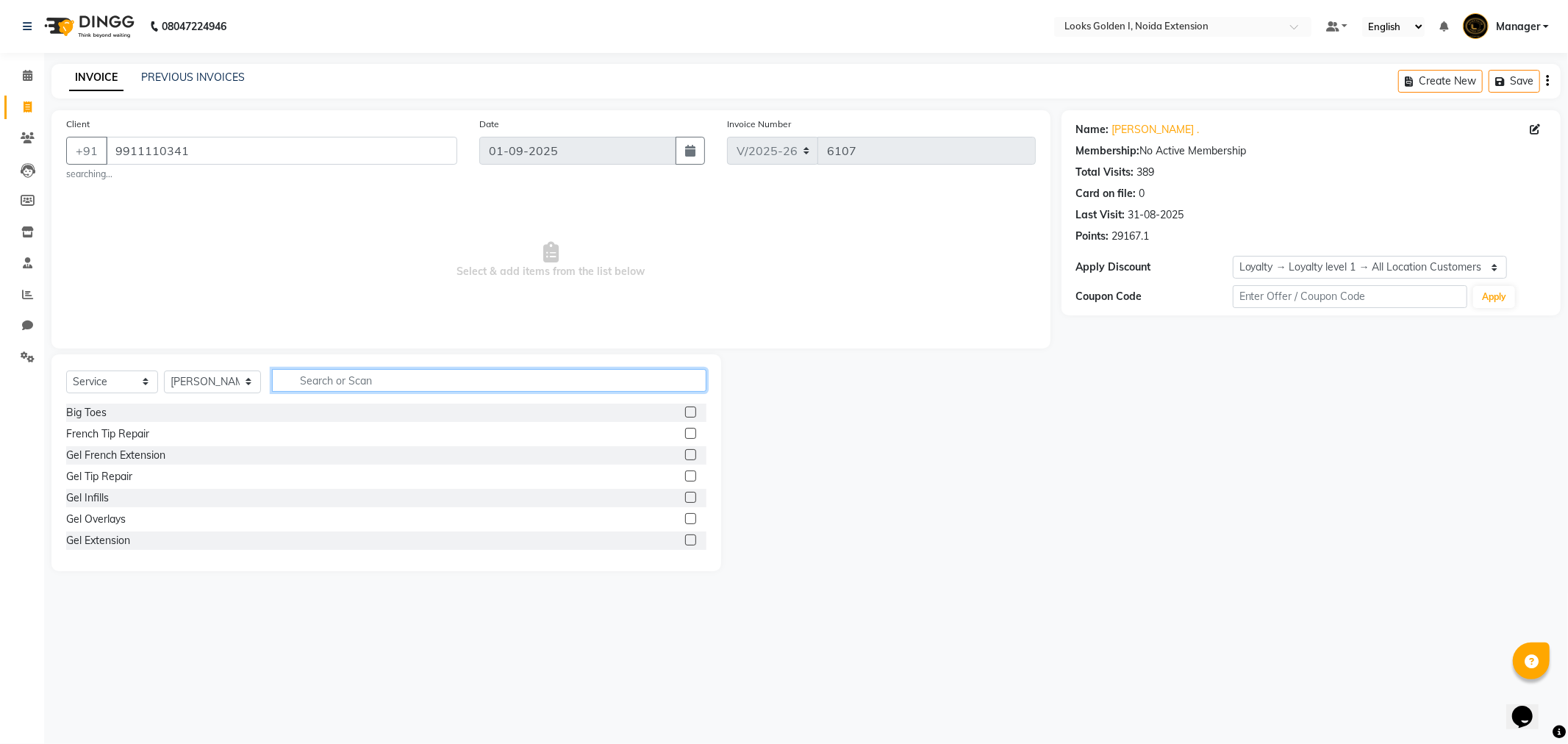
click at [489, 370] on input "text" at bounding box center [489, 380] width 434 height 23
type input "eye"
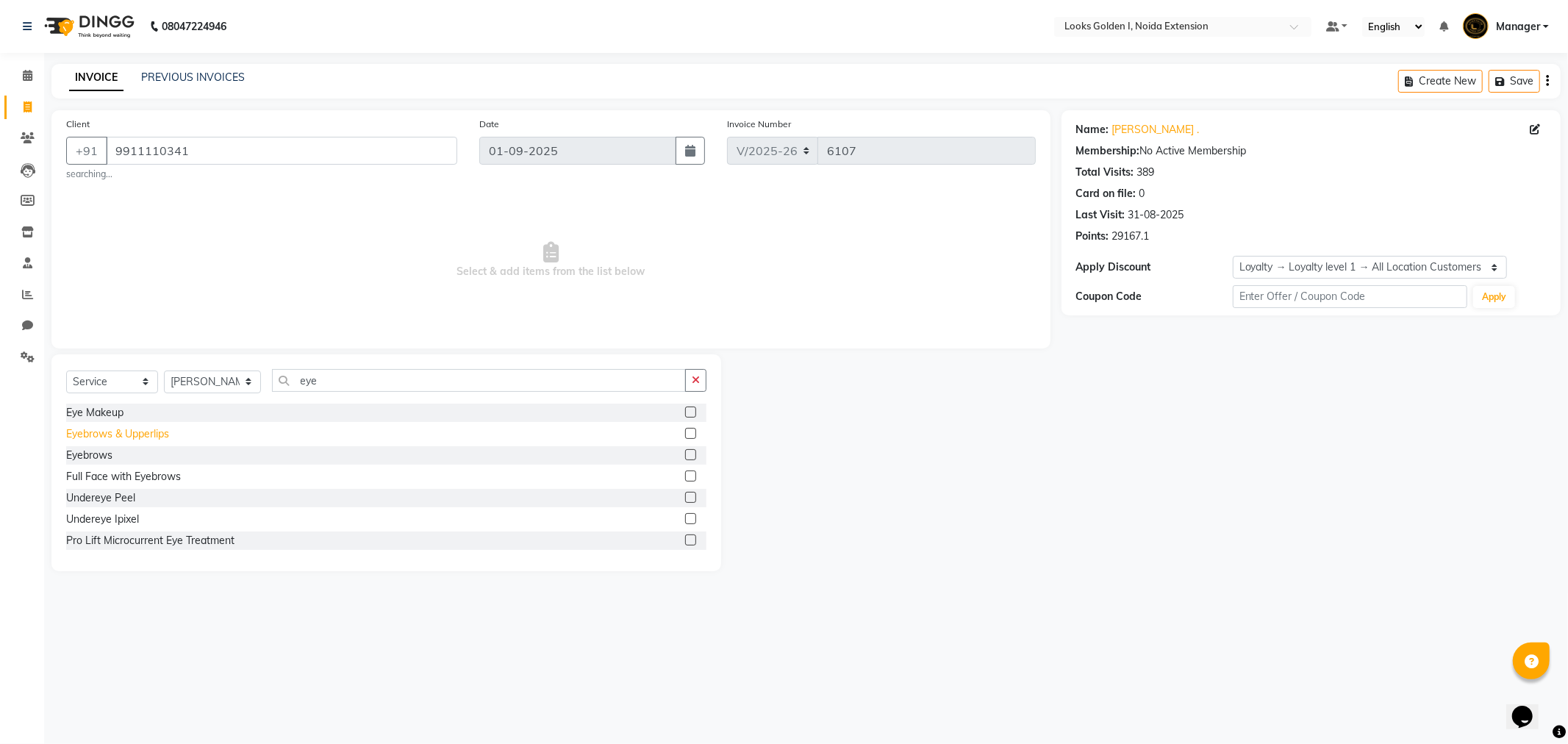
click at [160, 434] on div "Eyebrows & Upperlips" at bounding box center [117, 434] width 103 height 16
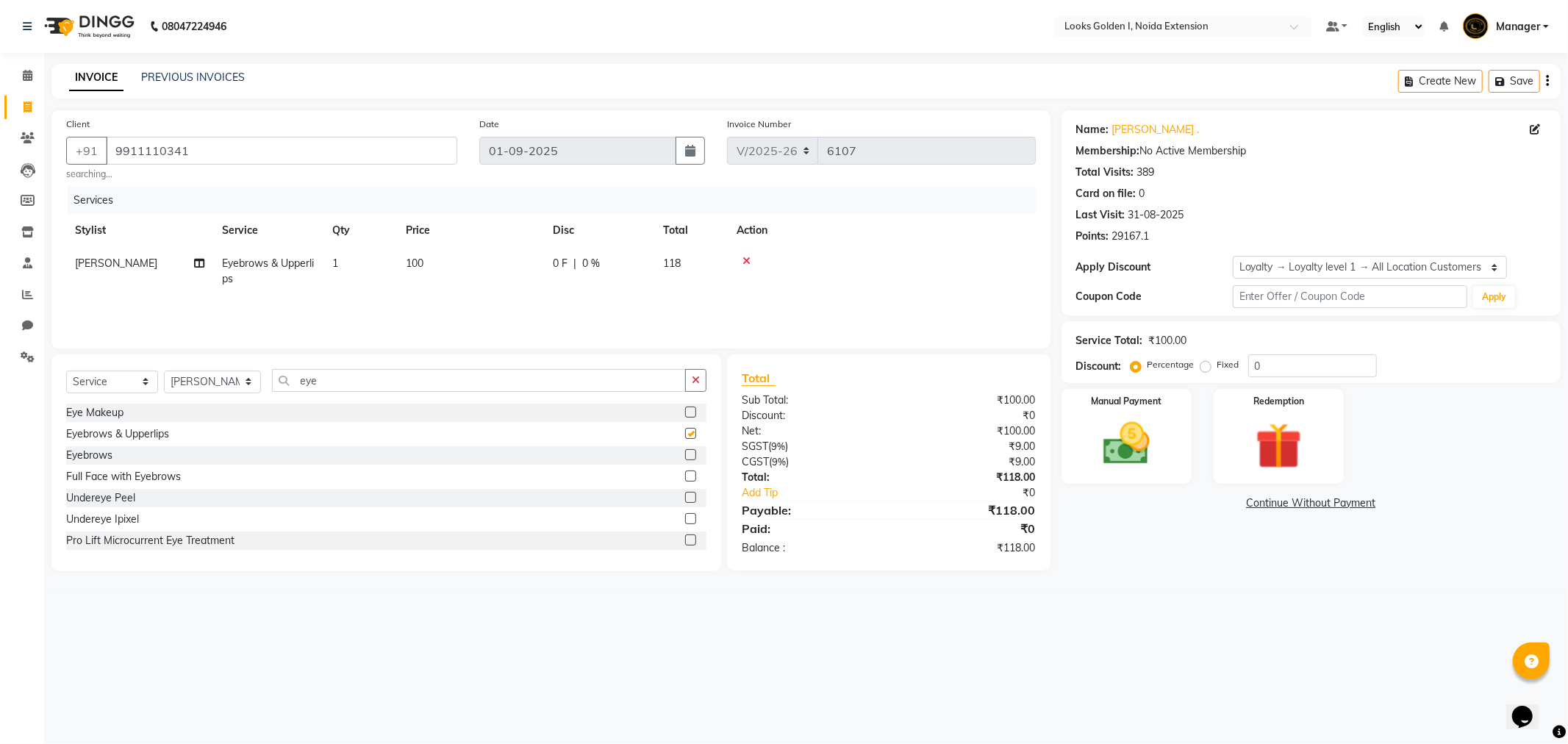
checkbox input "false"
click at [346, 138] on input "9911110341" at bounding box center [282, 151] width 351 height 28
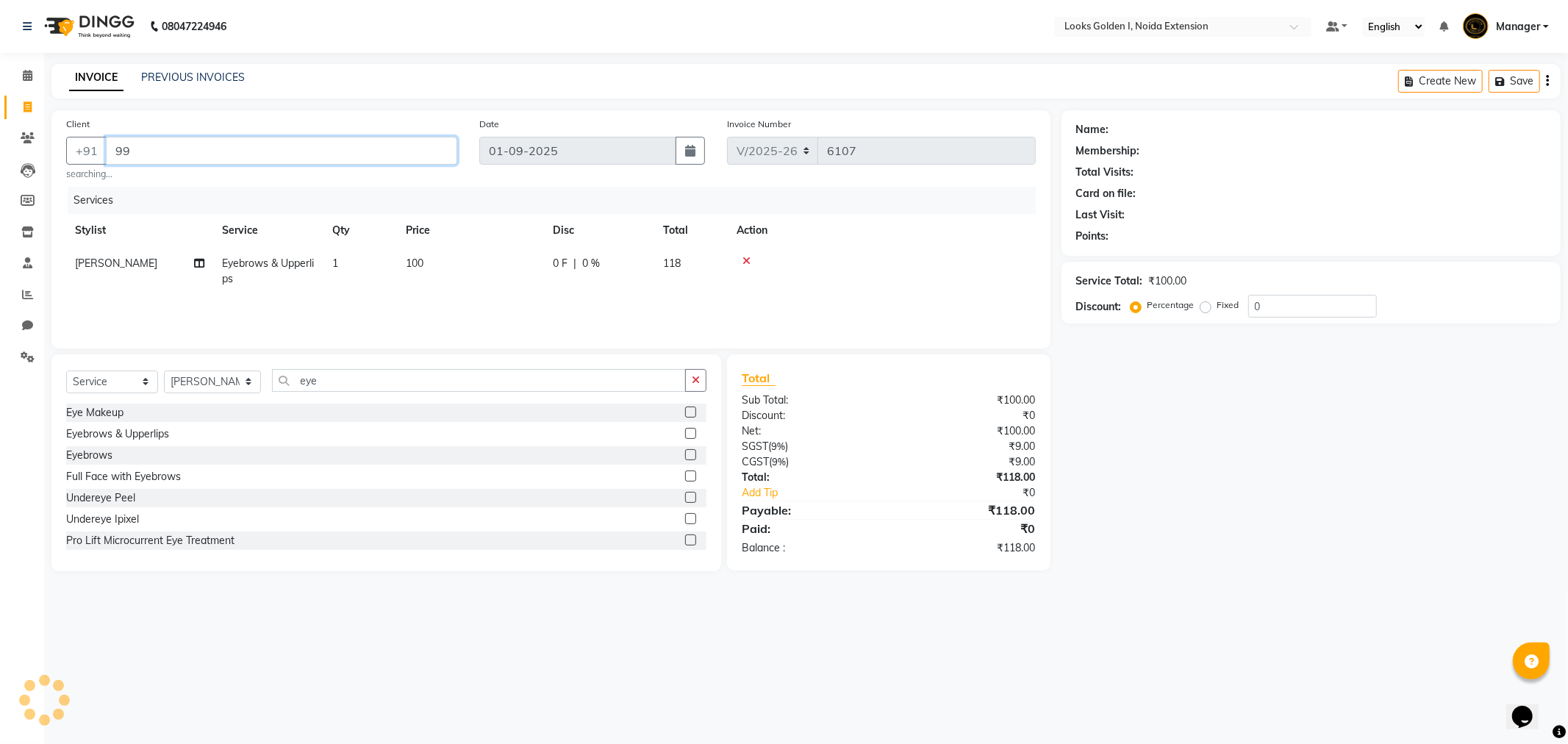
type input "9"
type input "9739665789"
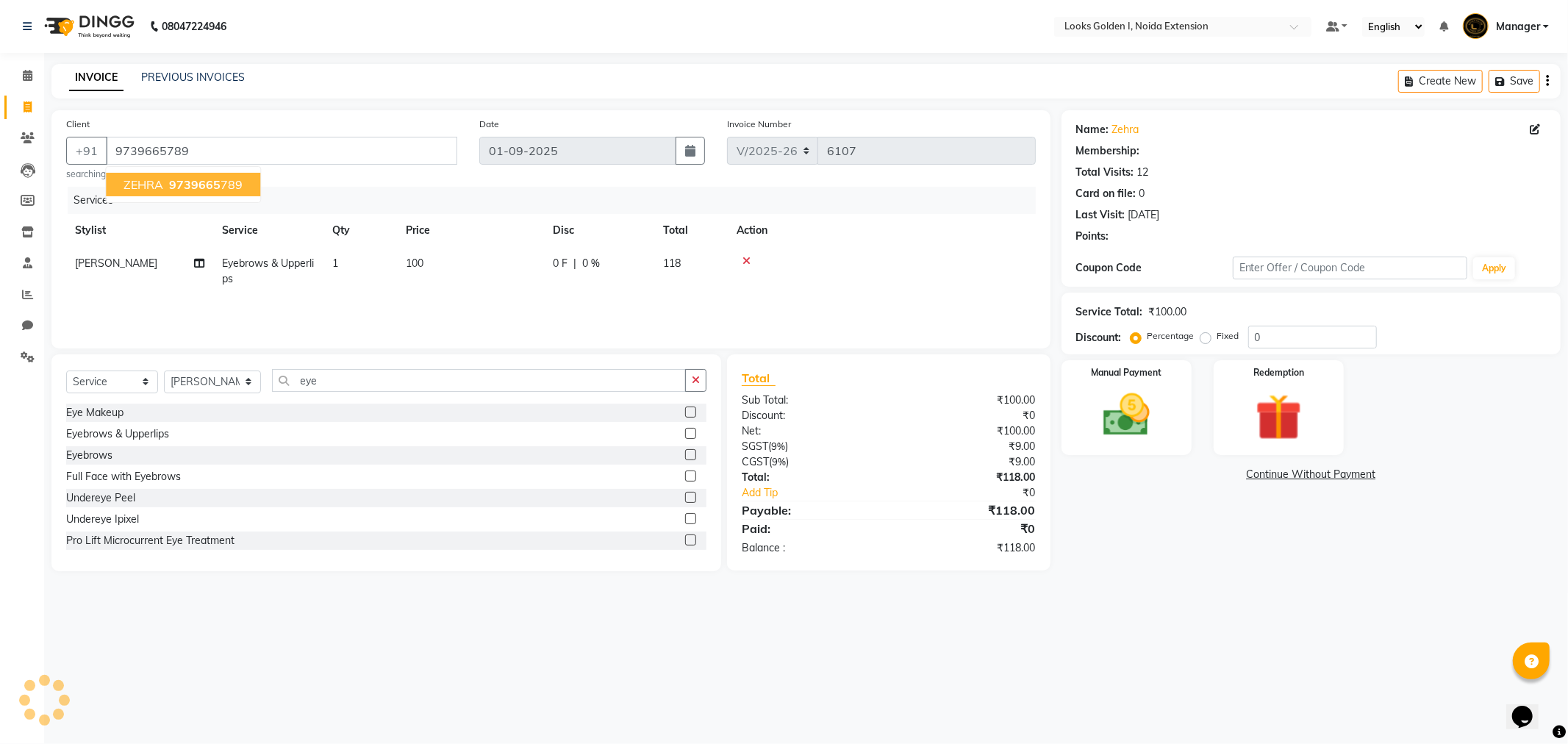
select select "1: Object"
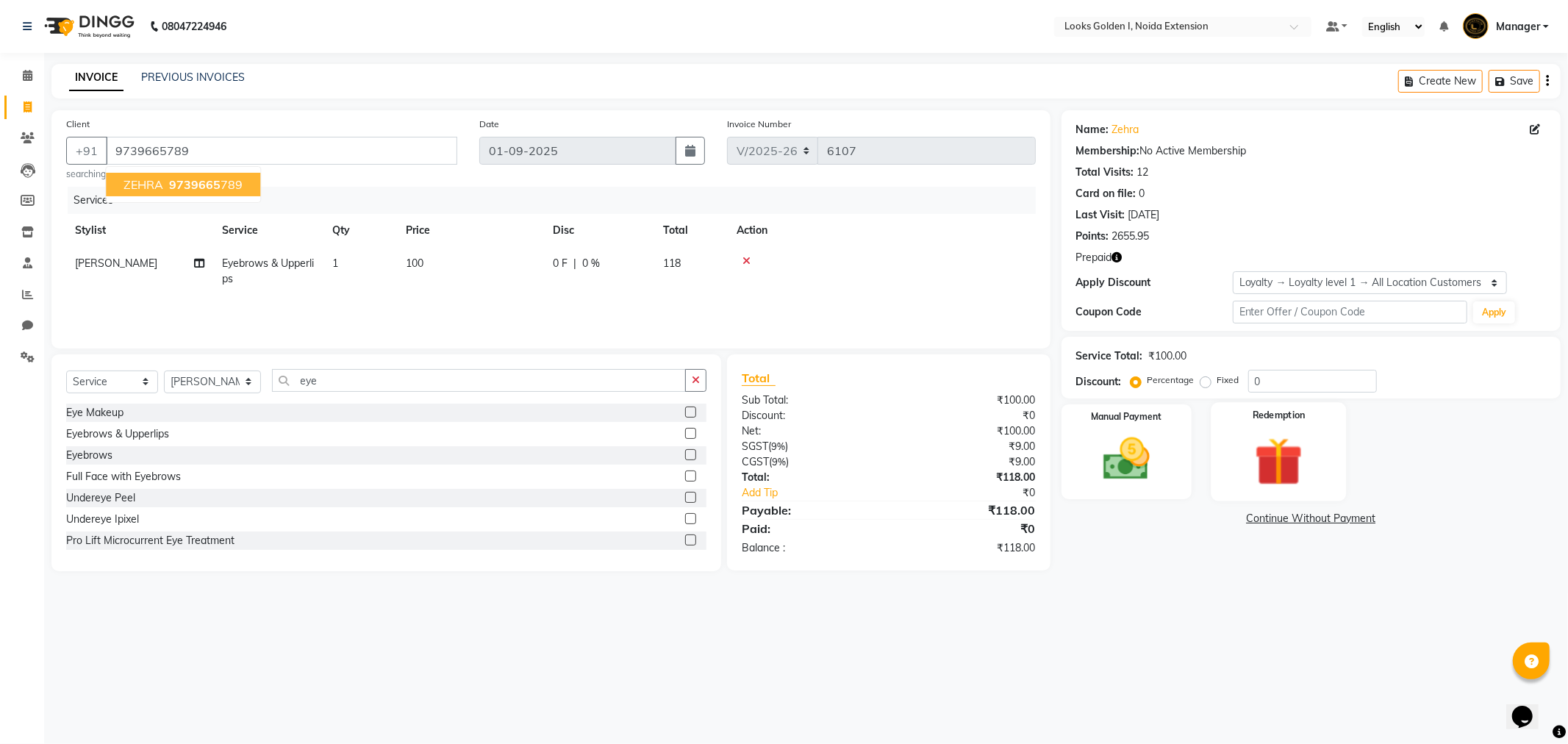
click at [1259, 446] on img at bounding box center [1278, 461] width 79 height 60
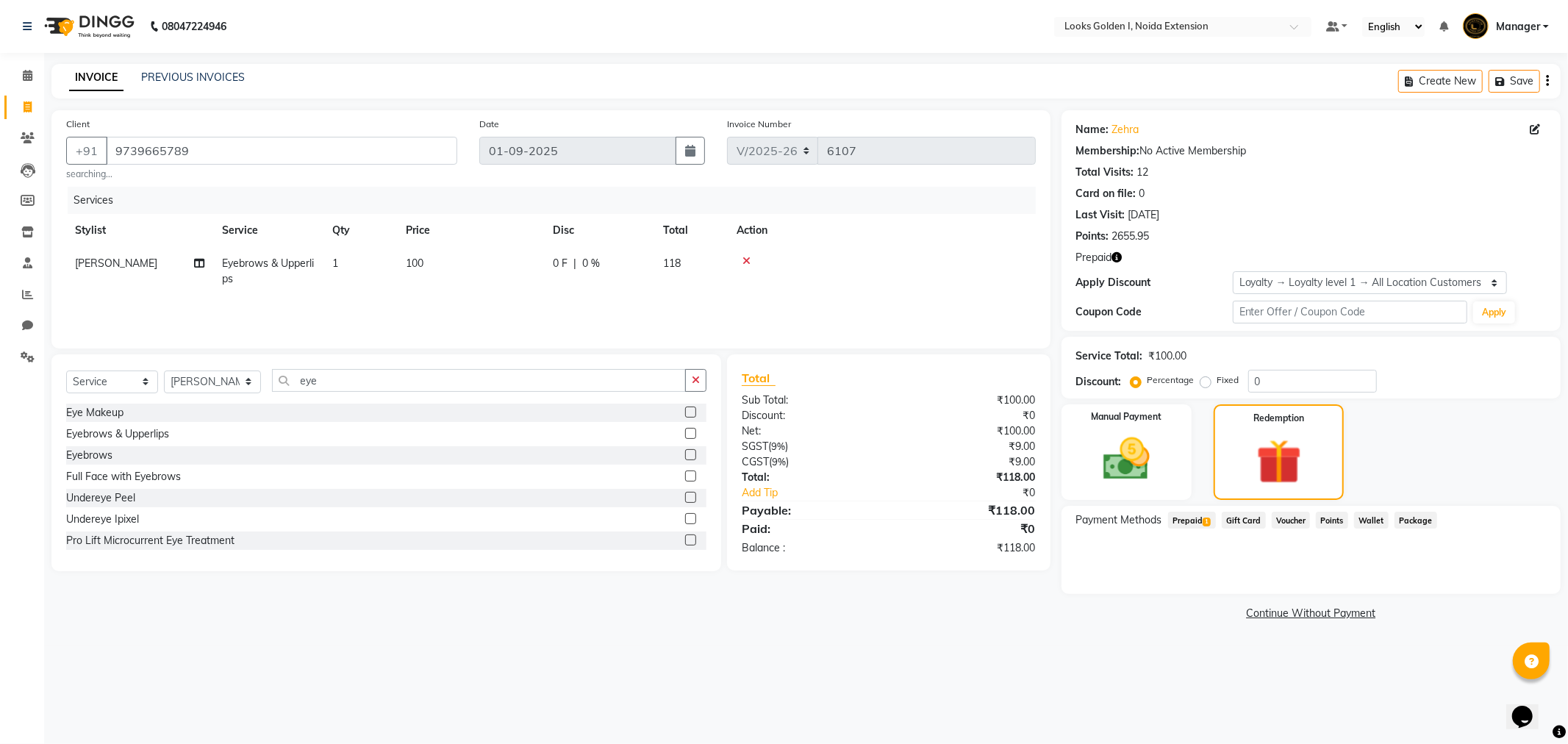
click at [1196, 519] on span "Prepaid 1" at bounding box center [1192, 520] width 47 height 17
click at [1507, 582] on button "Add" at bounding box center [1511, 579] width 54 height 25
click at [1121, 568] on button "Send OTP" at bounding box center [1115, 566] width 77 height 25
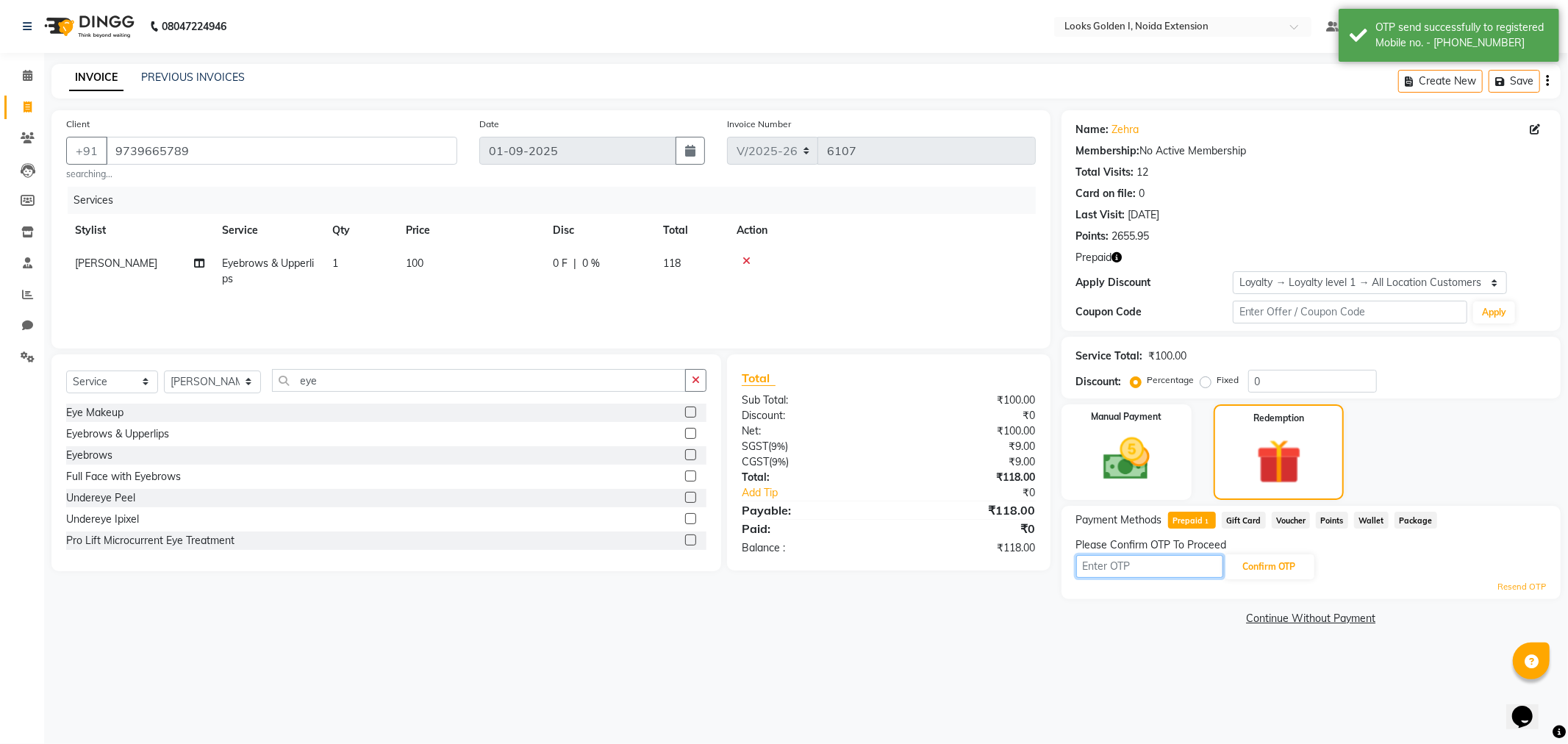
click at [1154, 571] on input "text" at bounding box center [1150, 566] width 147 height 23
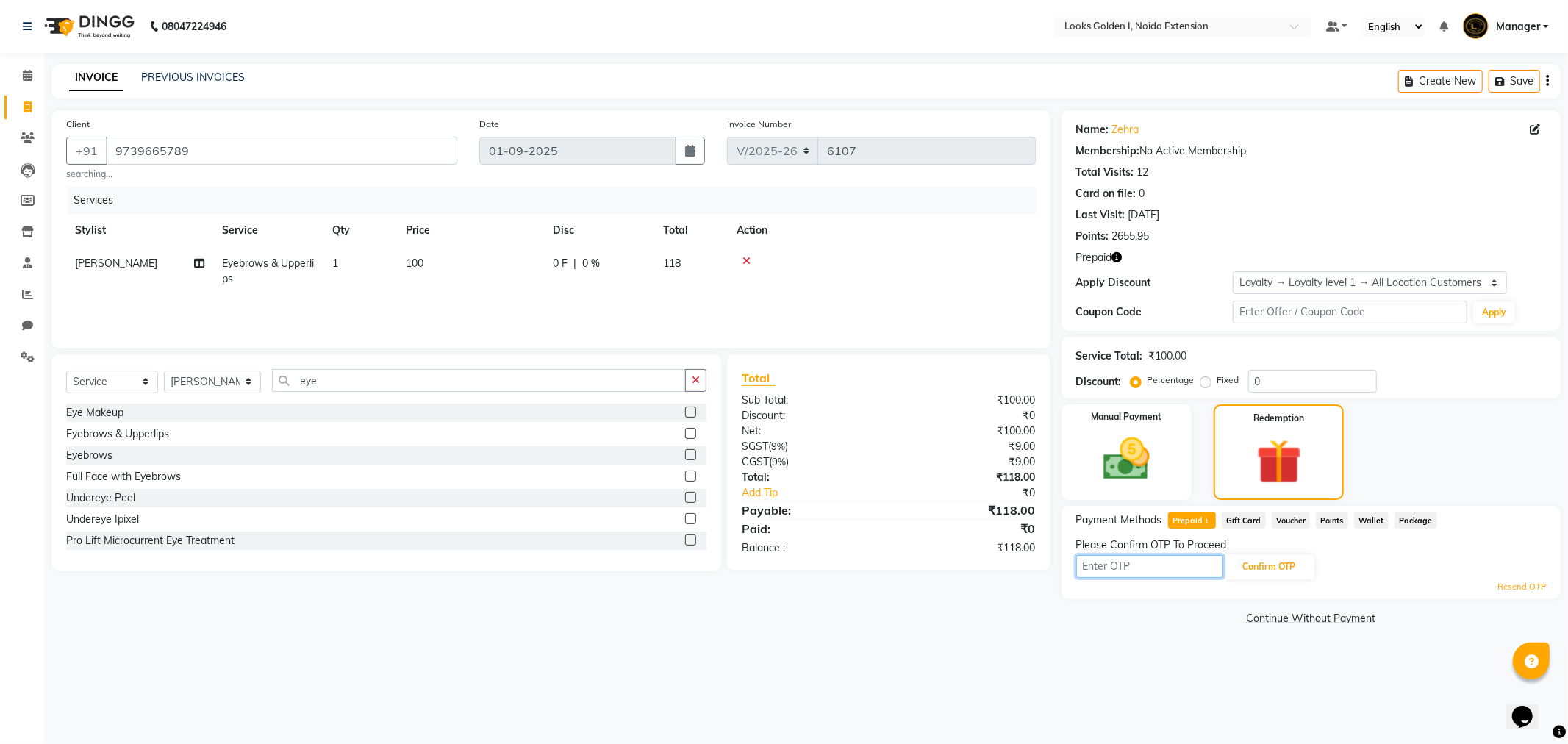
type input "9"
type input "6901"
click at [1251, 557] on button "Confirm OTP" at bounding box center [1270, 566] width 89 height 25
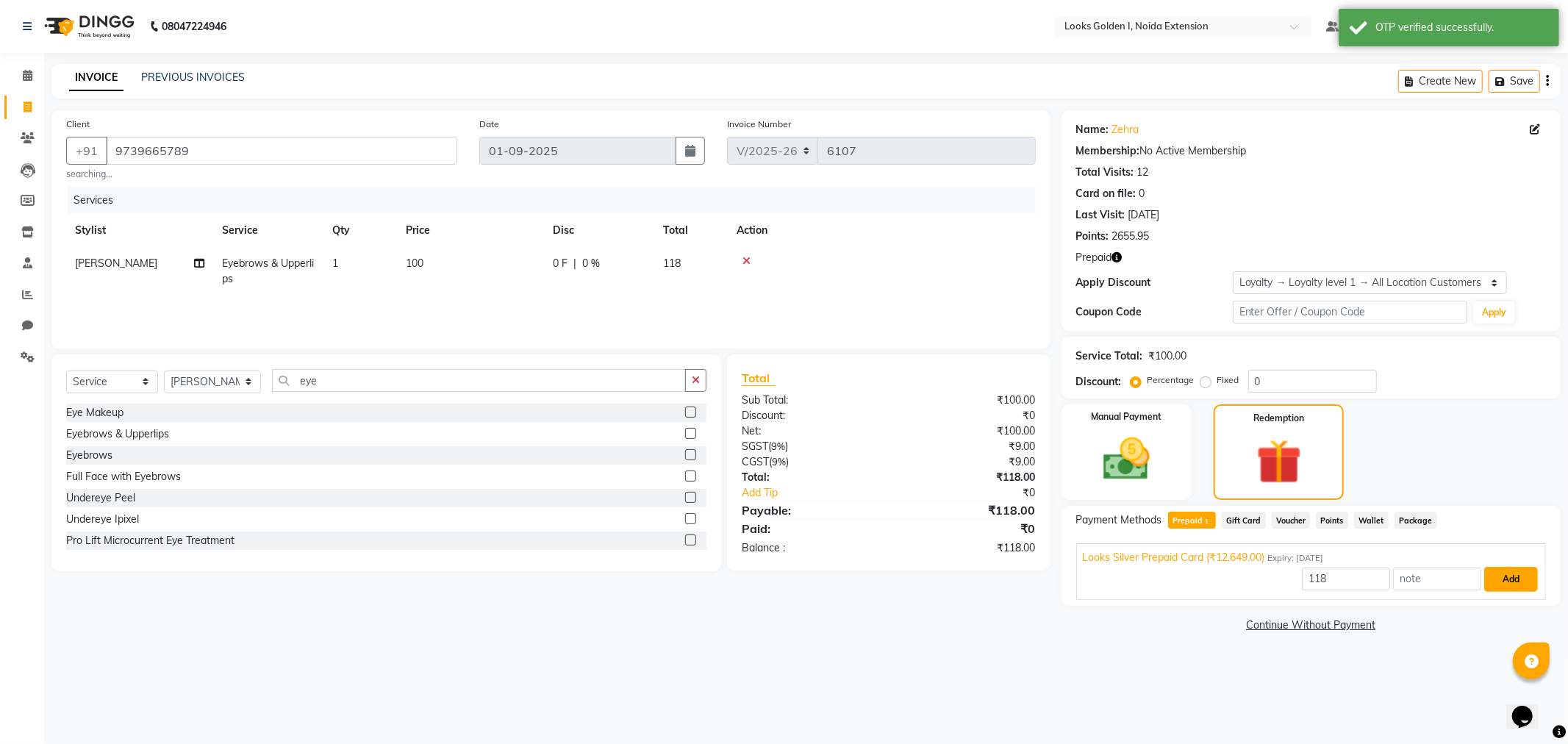
click at [1522, 579] on button "Add" at bounding box center [1511, 579] width 54 height 25
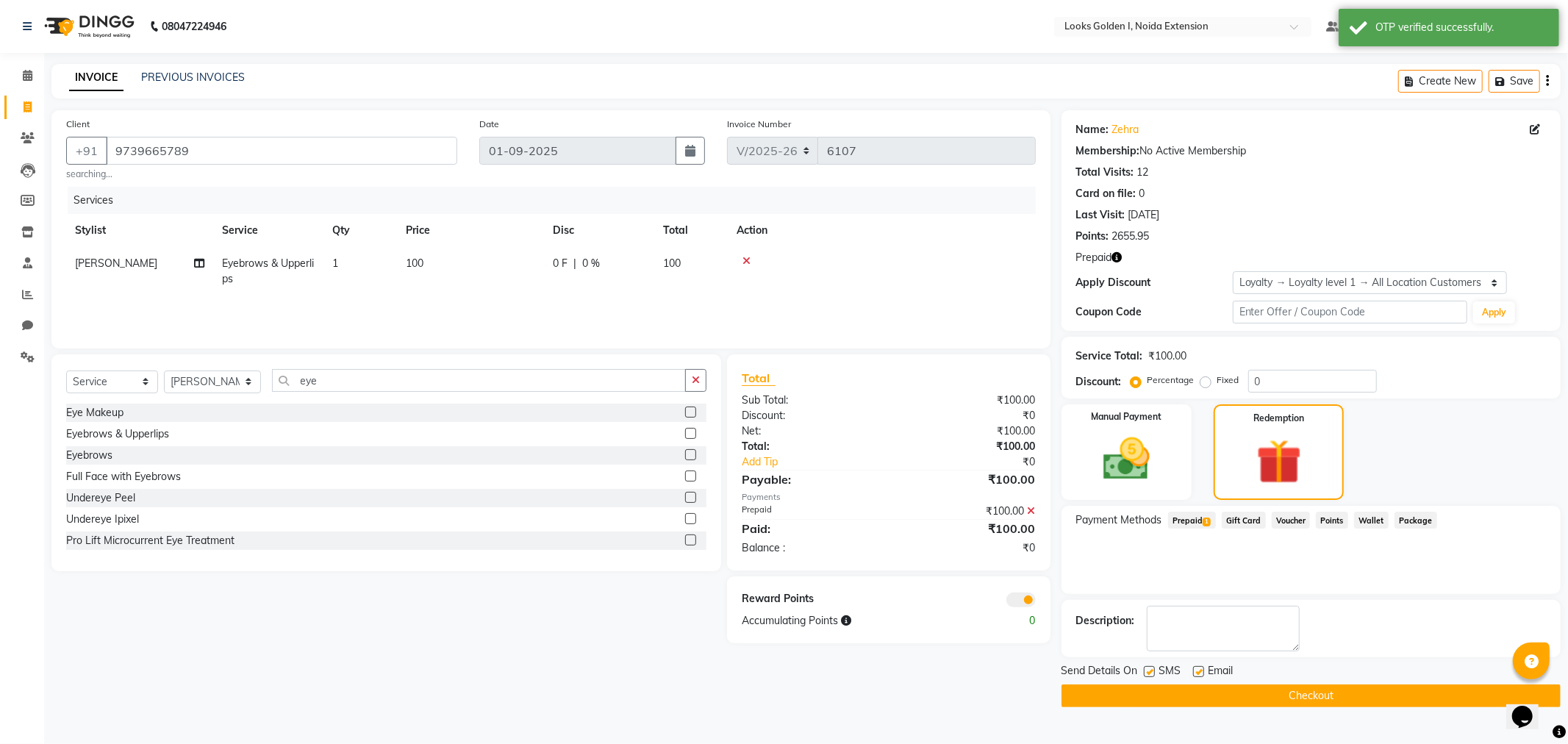
click at [1421, 698] on button "Checkout" at bounding box center [1311, 696] width 499 height 23
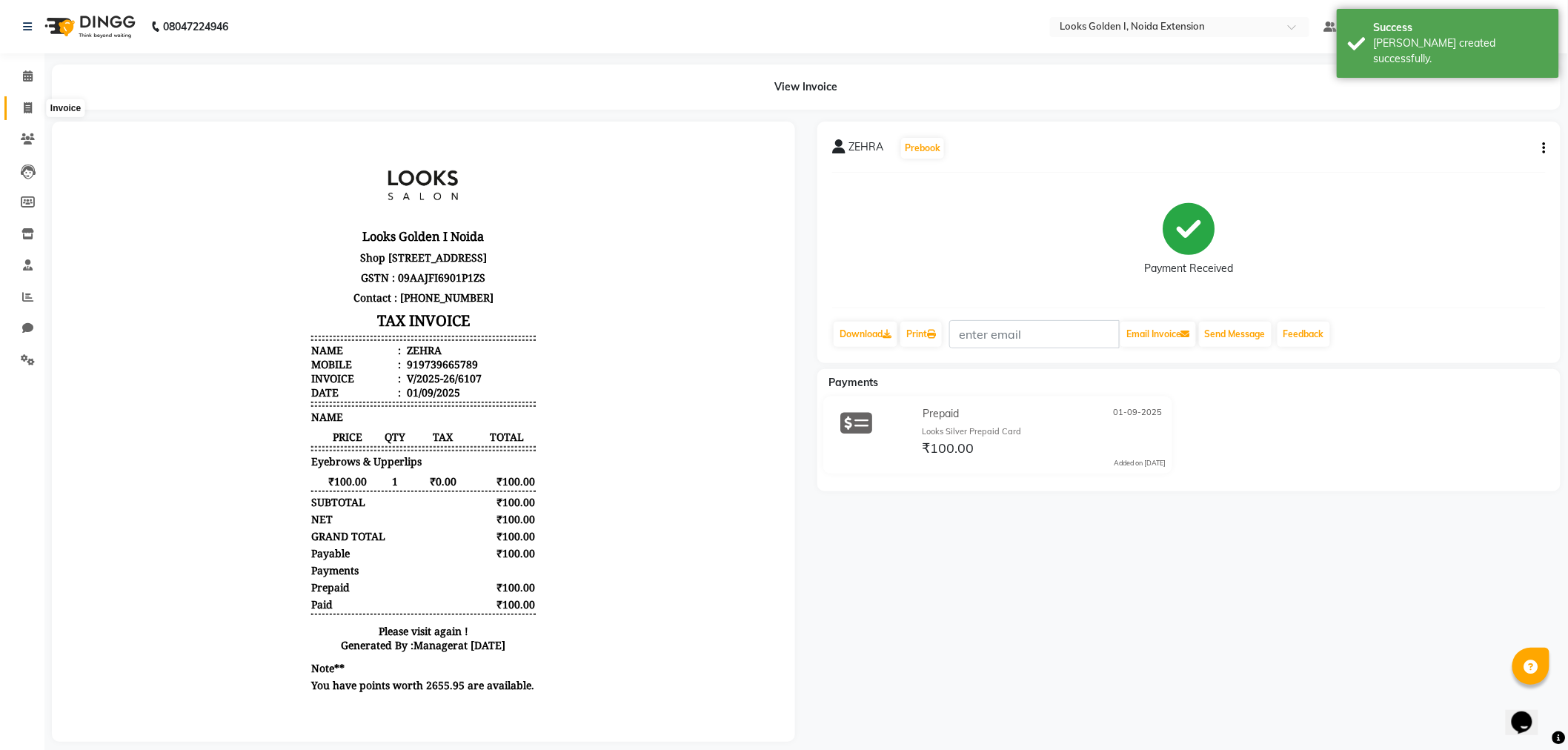
click at [20, 112] on span at bounding box center [28, 109] width 26 height 17
select select "5508"
select select "service"
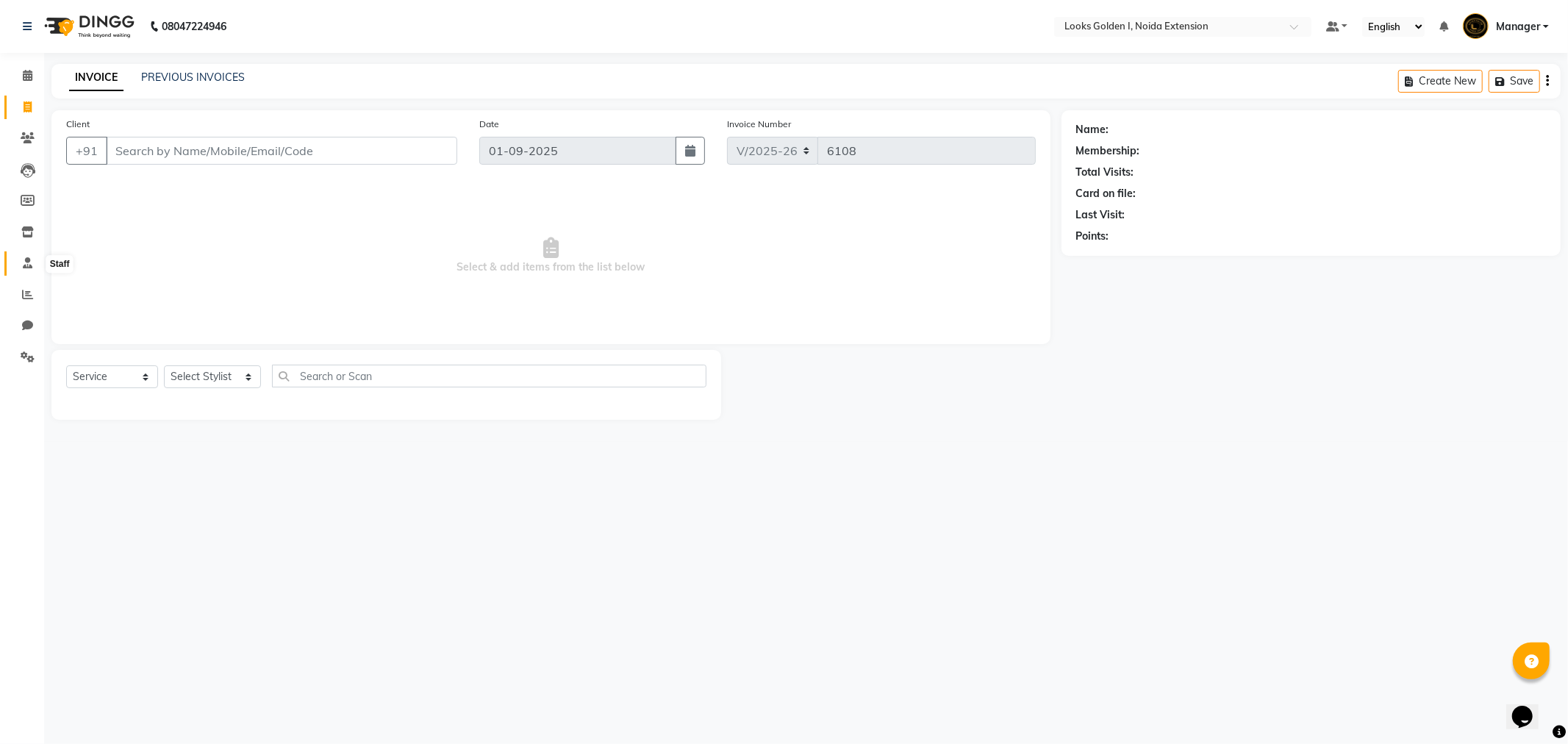
click at [31, 262] on icon at bounding box center [28, 263] width 9 height 11
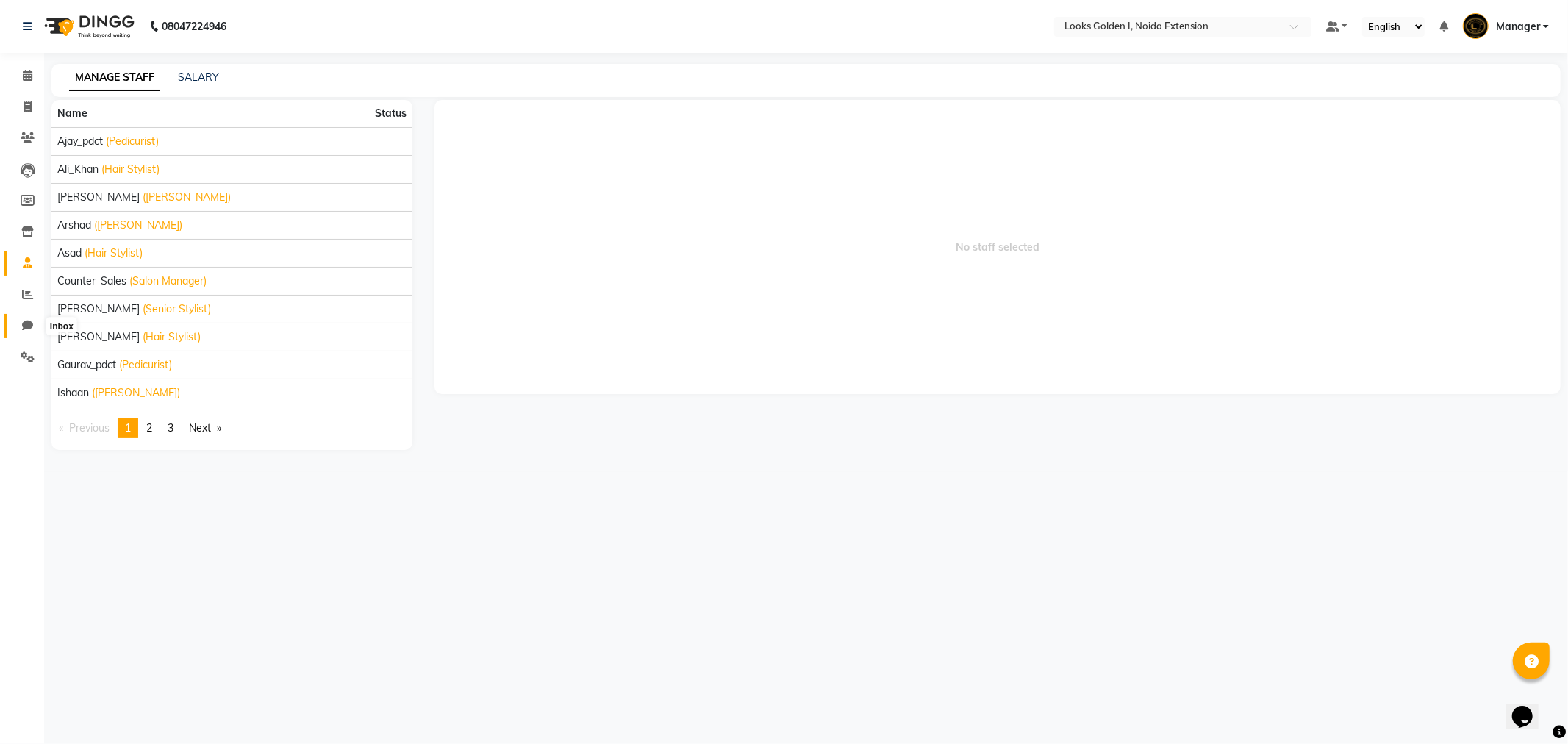
click at [27, 322] on icon at bounding box center [28, 326] width 11 height 11
select select "100"
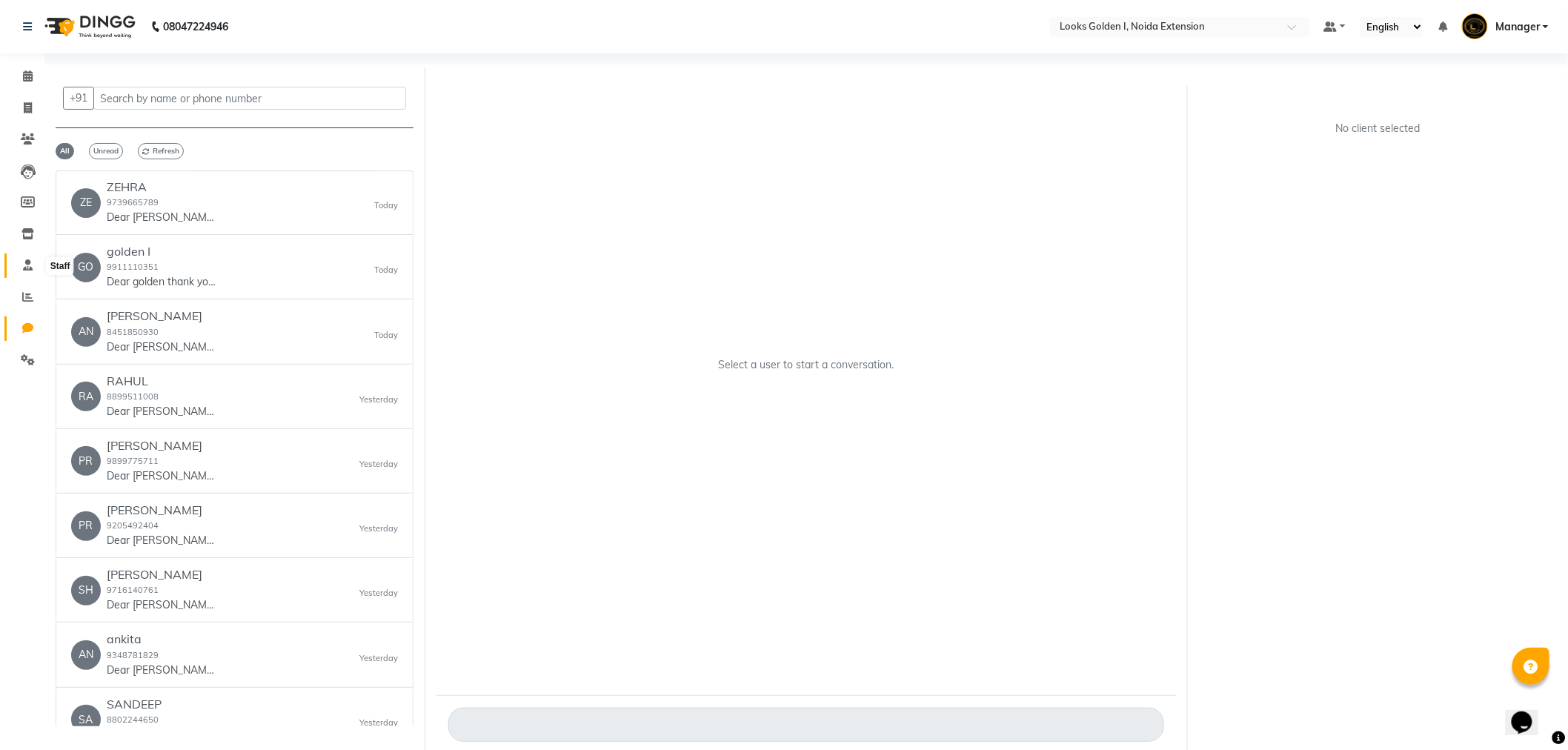
click at [30, 271] on icon at bounding box center [28, 265] width 9 height 11
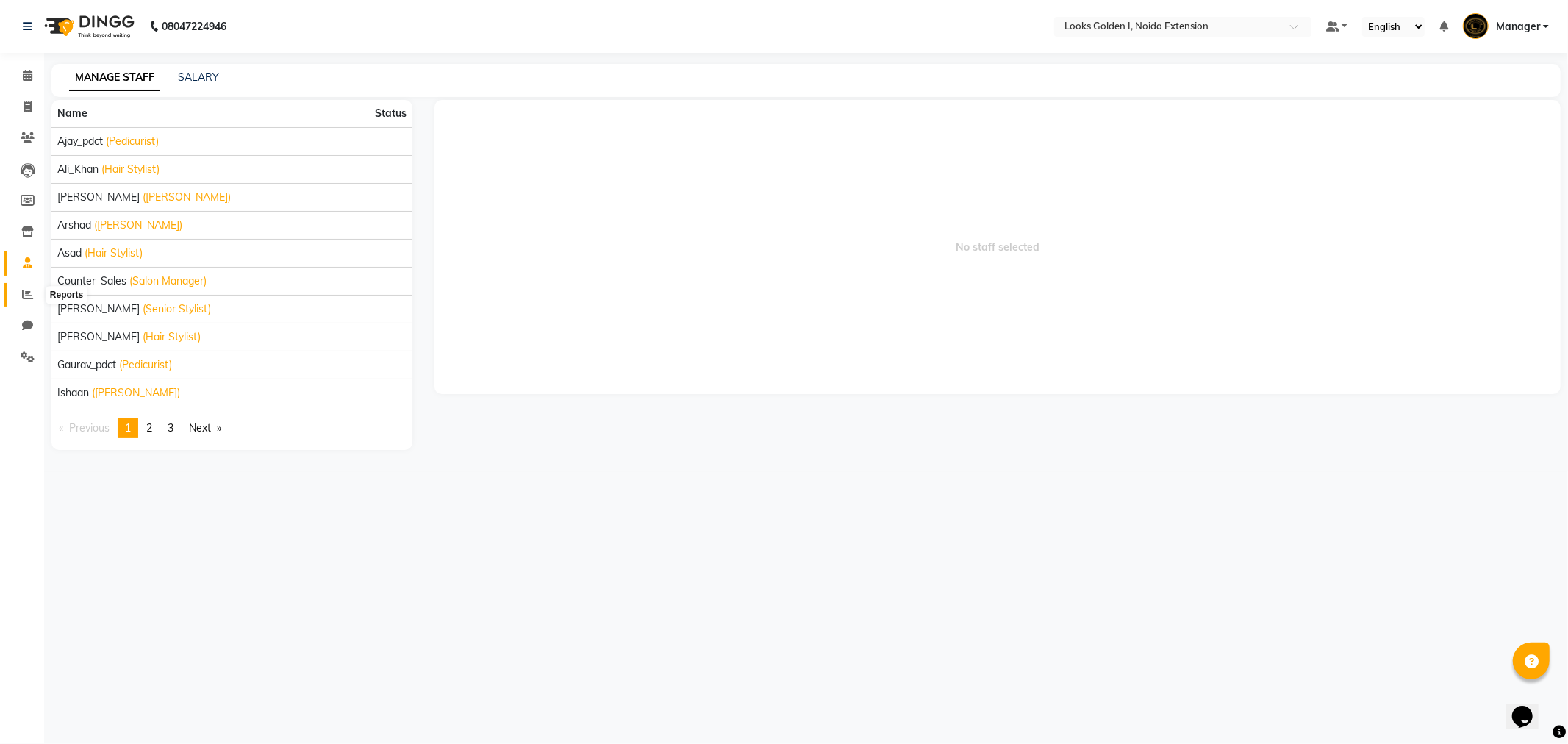
click at [30, 297] on icon at bounding box center [28, 295] width 11 height 11
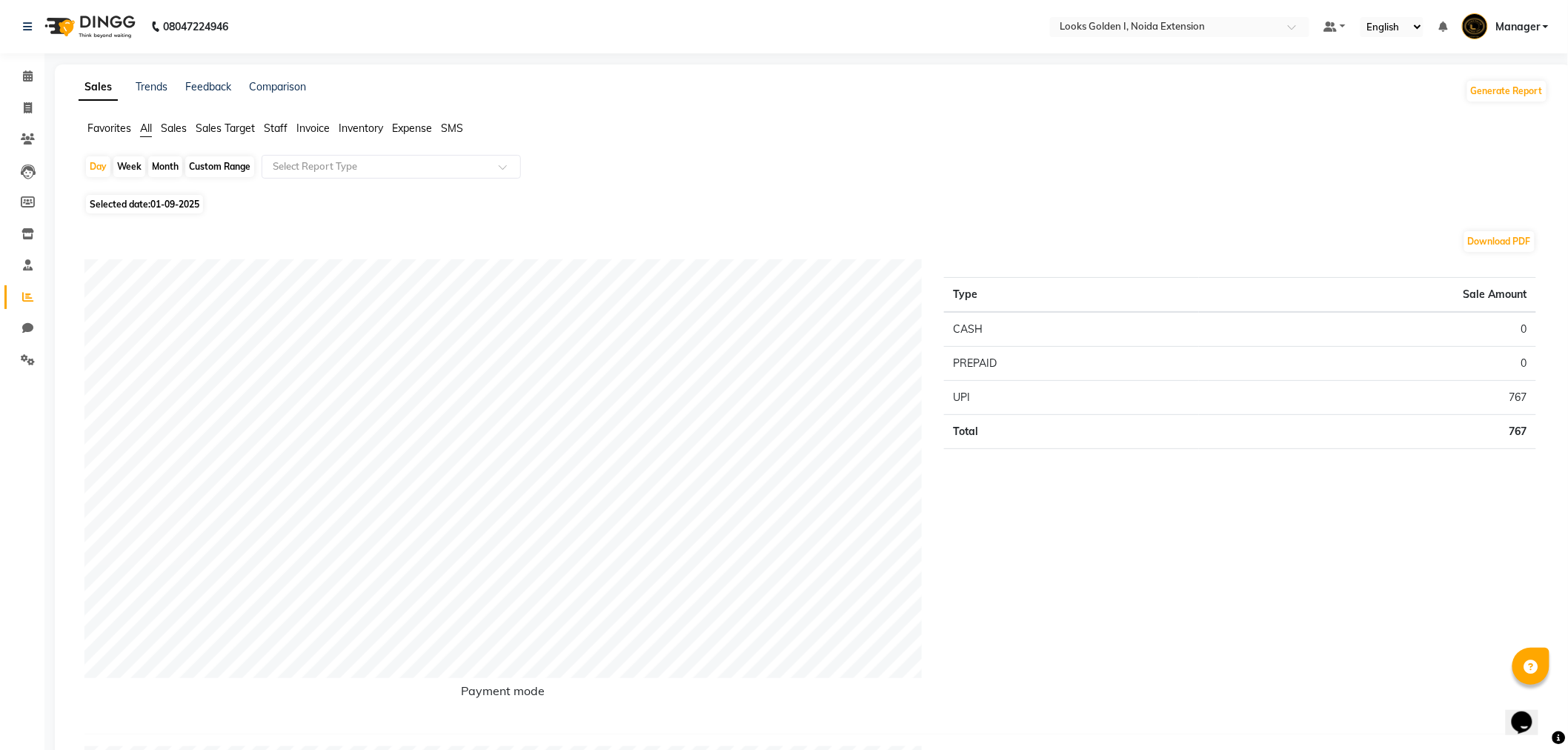
click at [286, 130] on span "Staff" at bounding box center [276, 128] width 23 height 13
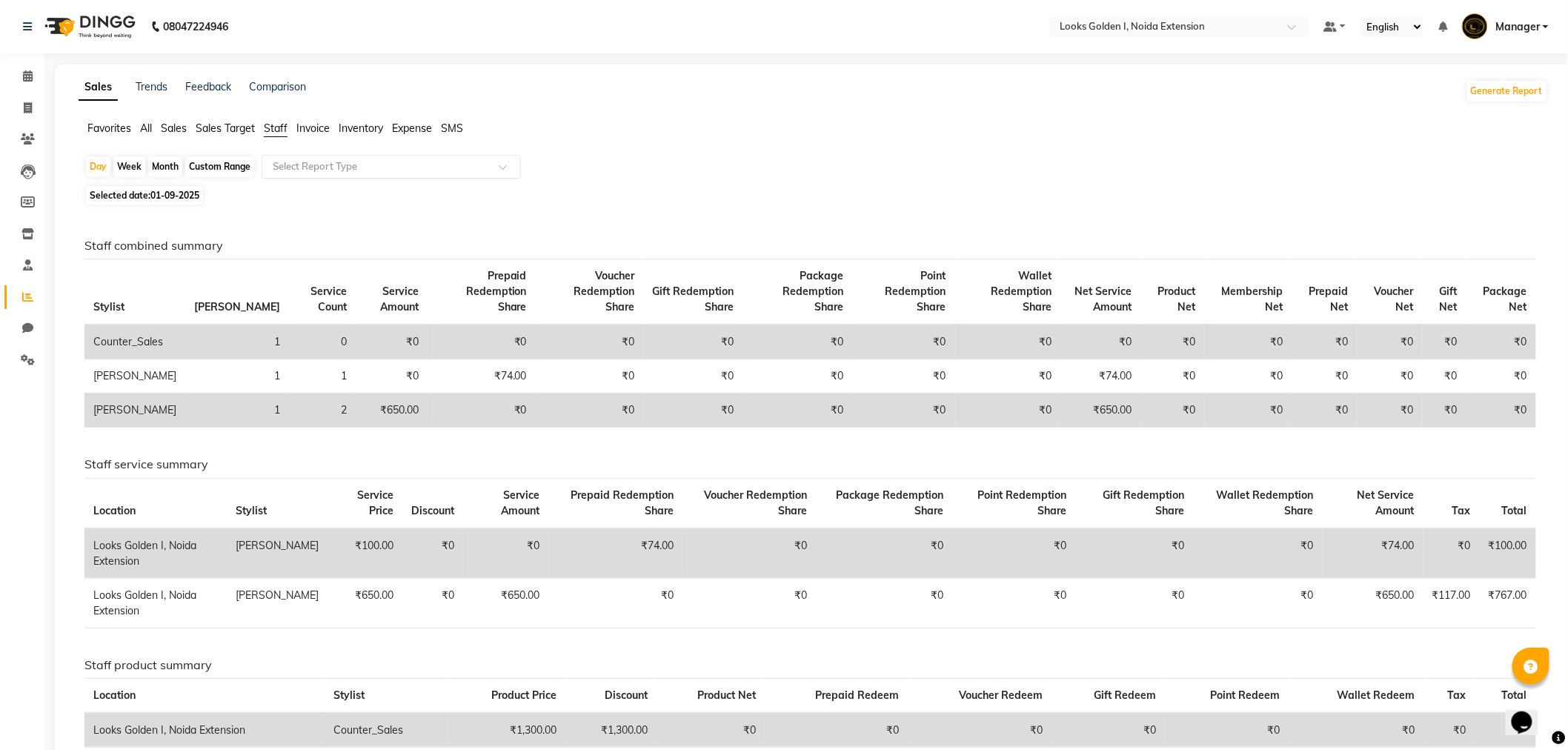
click at [362, 168] on input "text" at bounding box center [377, 167] width 214 height 15
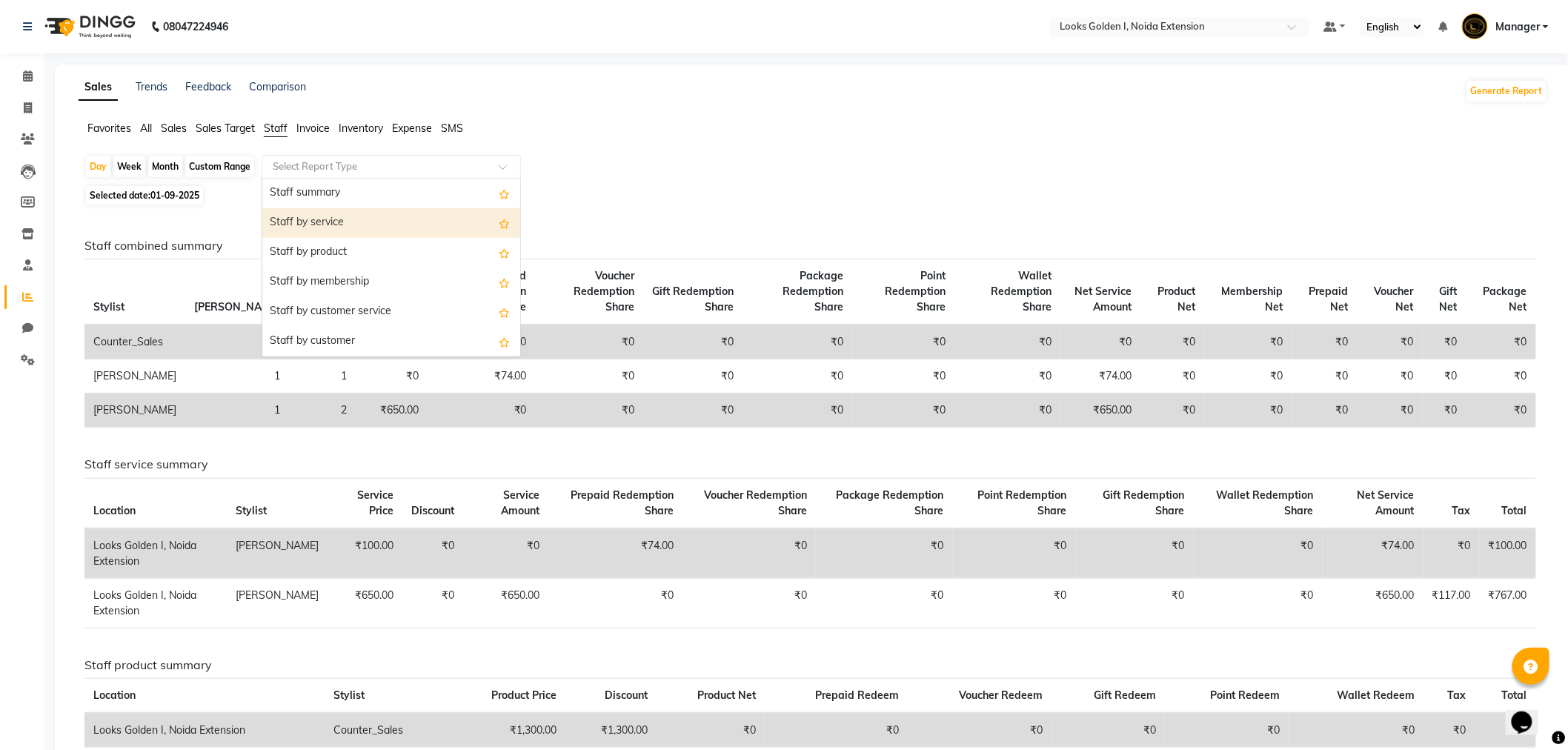
click at [356, 218] on div "Staff by service" at bounding box center [391, 223] width 258 height 30
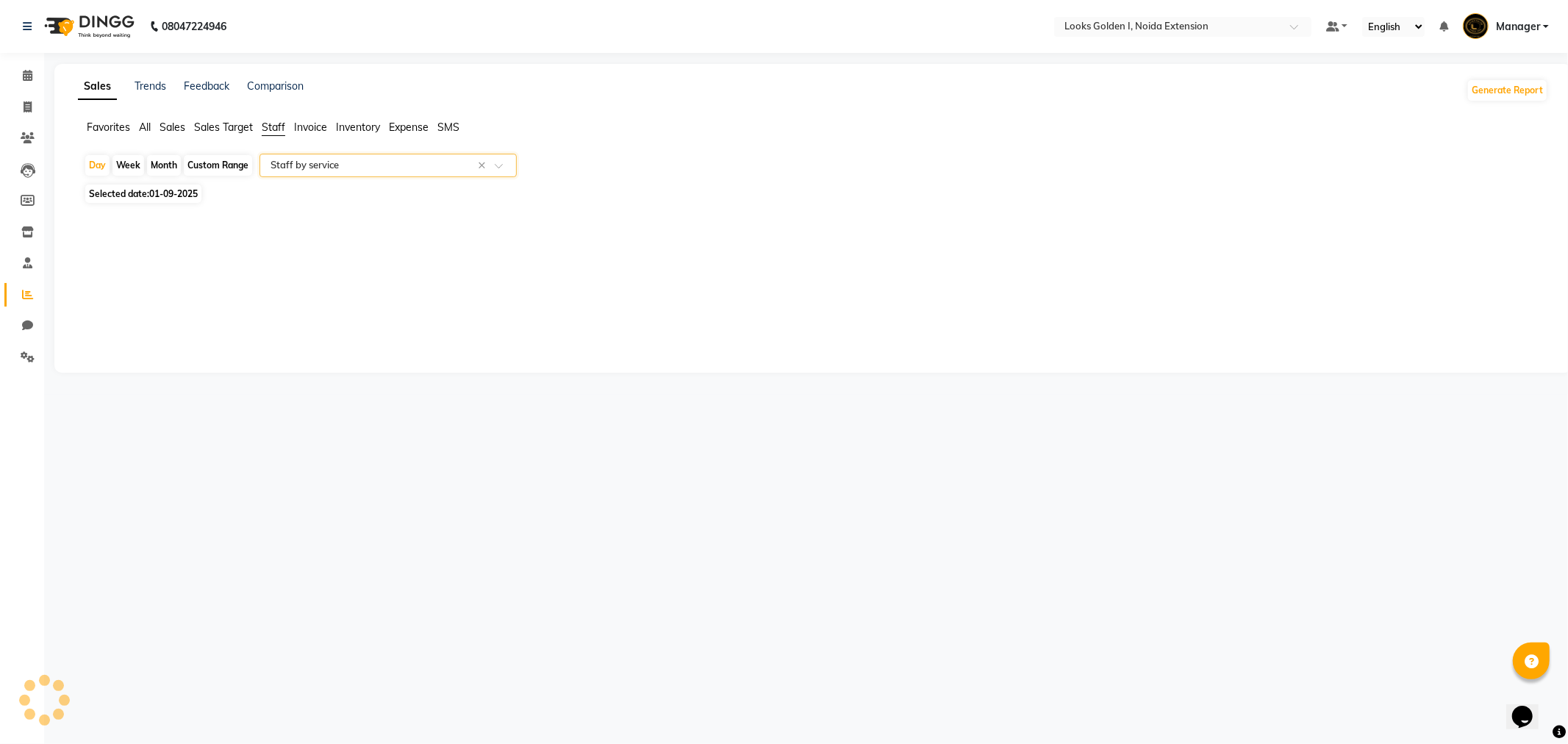
select select "filtered_report"
select select "csv"
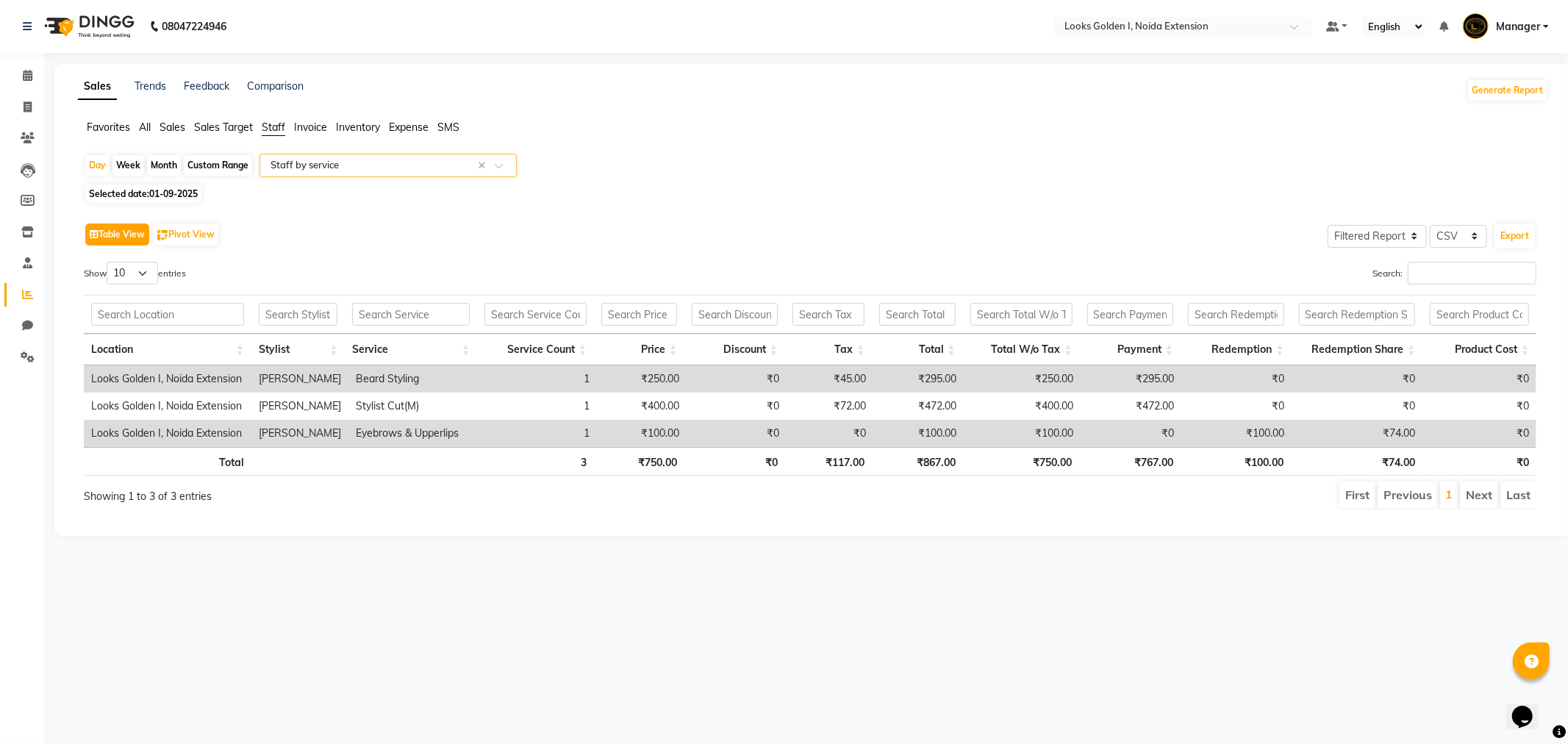
click at [133, 233] on button "Table View" at bounding box center [117, 234] width 64 height 22
click at [167, 194] on span "01-09-2025" at bounding box center [174, 193] width 48 height 11
select select "9"
select select "2025"
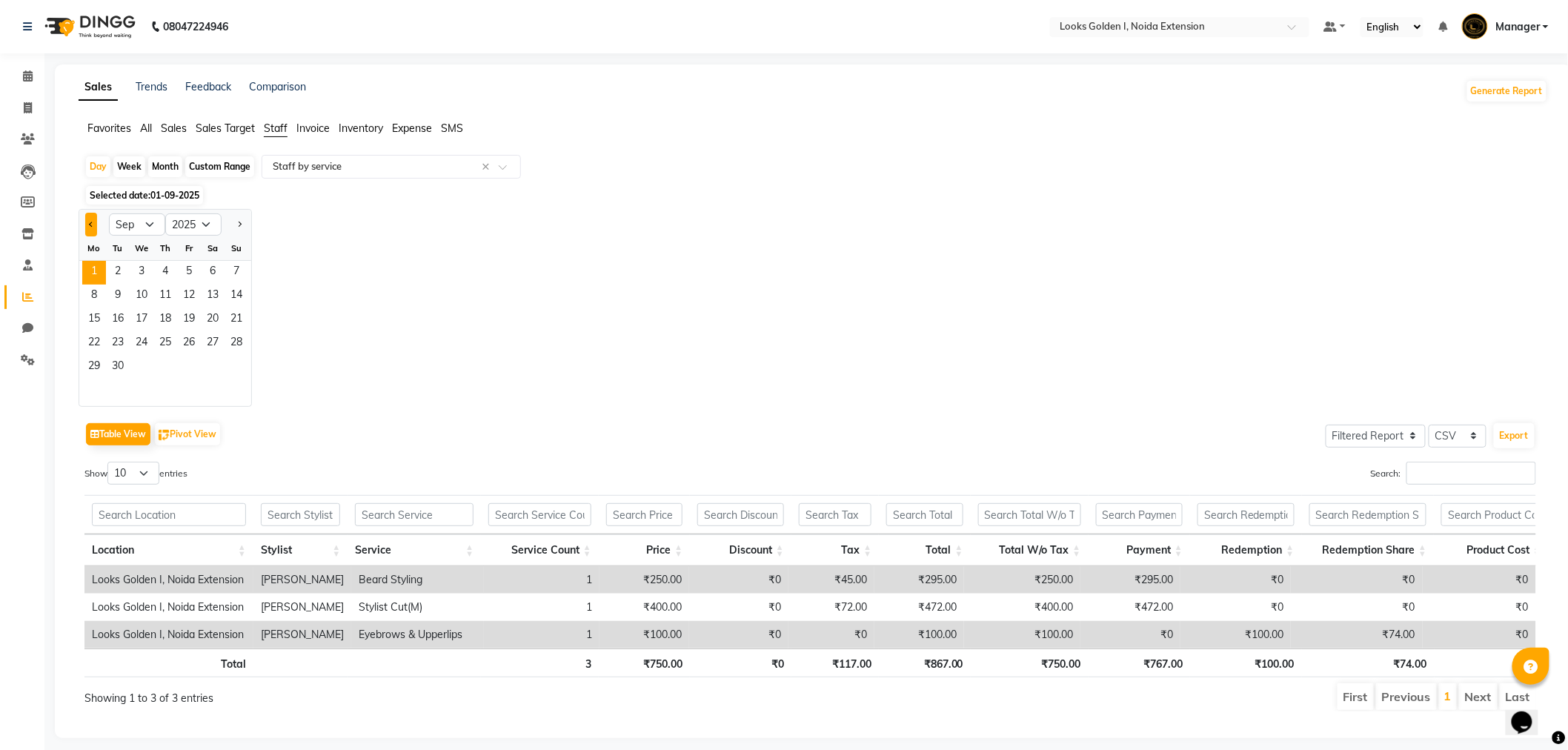
click at [90, 227] on button "Previous month" at bounding box center [91, 224] width 12 height 23
select select "8"
click at [227, 367] on span "31" at bounding box center [236, 368] width 23 height 23
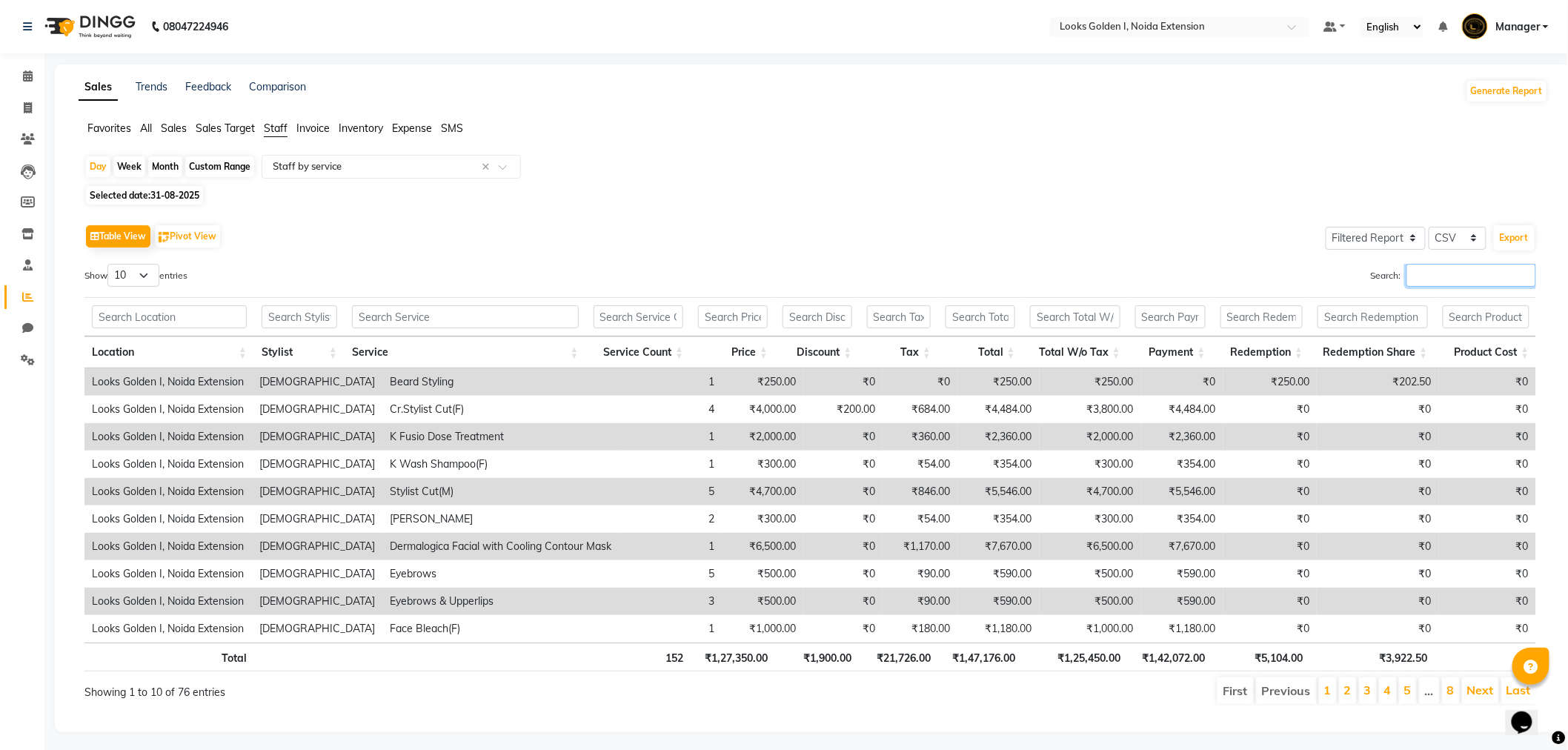
click at [1410, 276] on input "Search:" at bounding box center [1471, 276] width 129 height 23
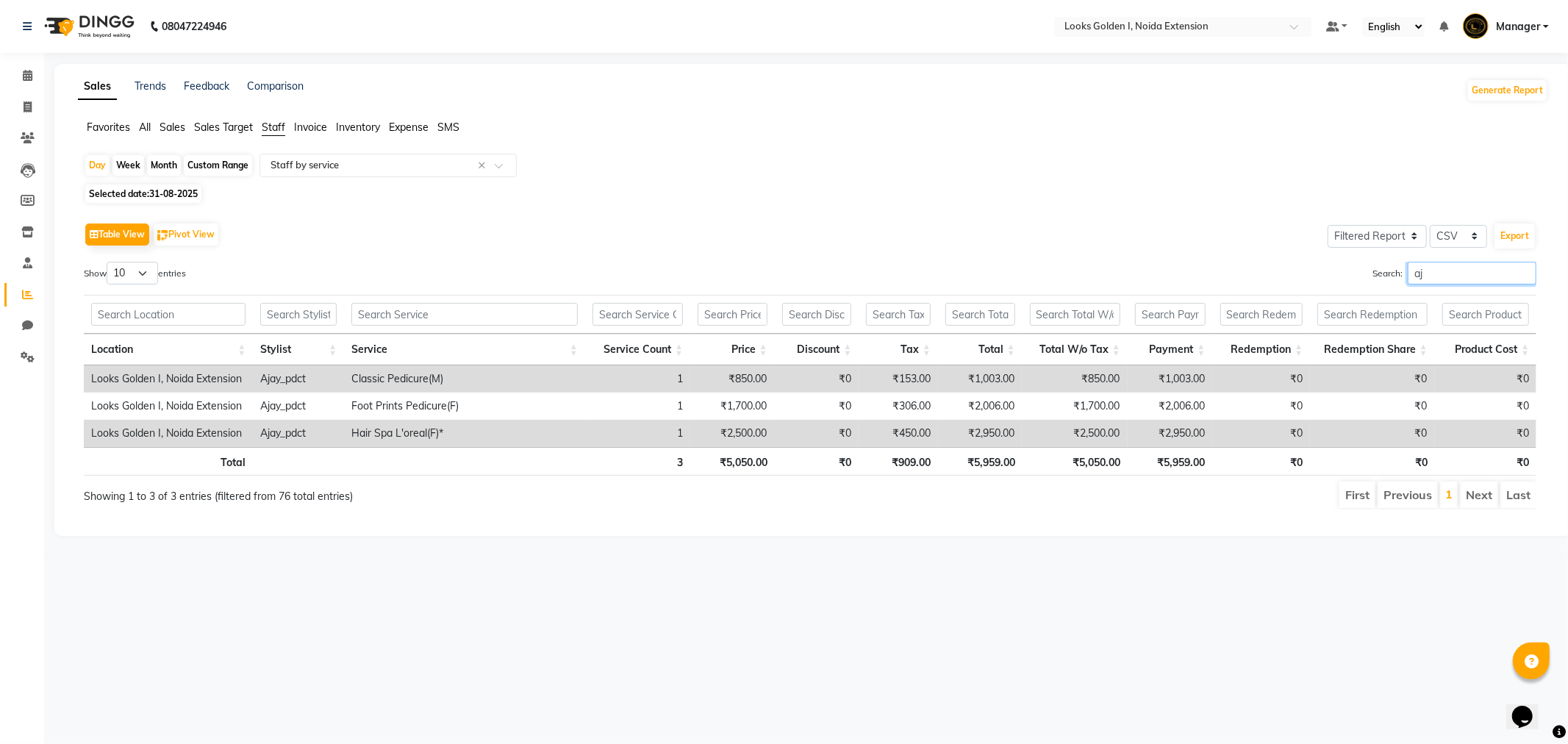
type input "a"
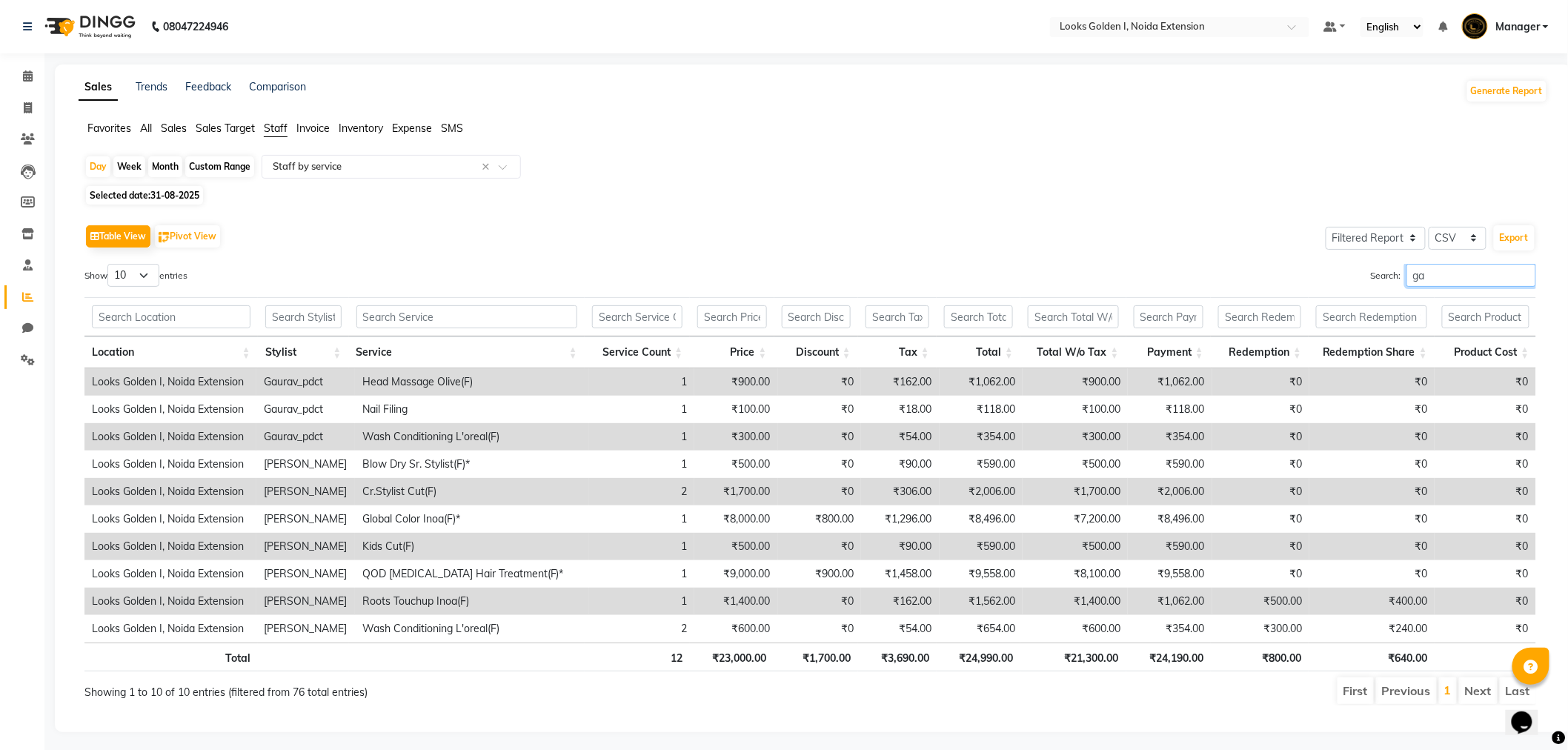
type input "g"
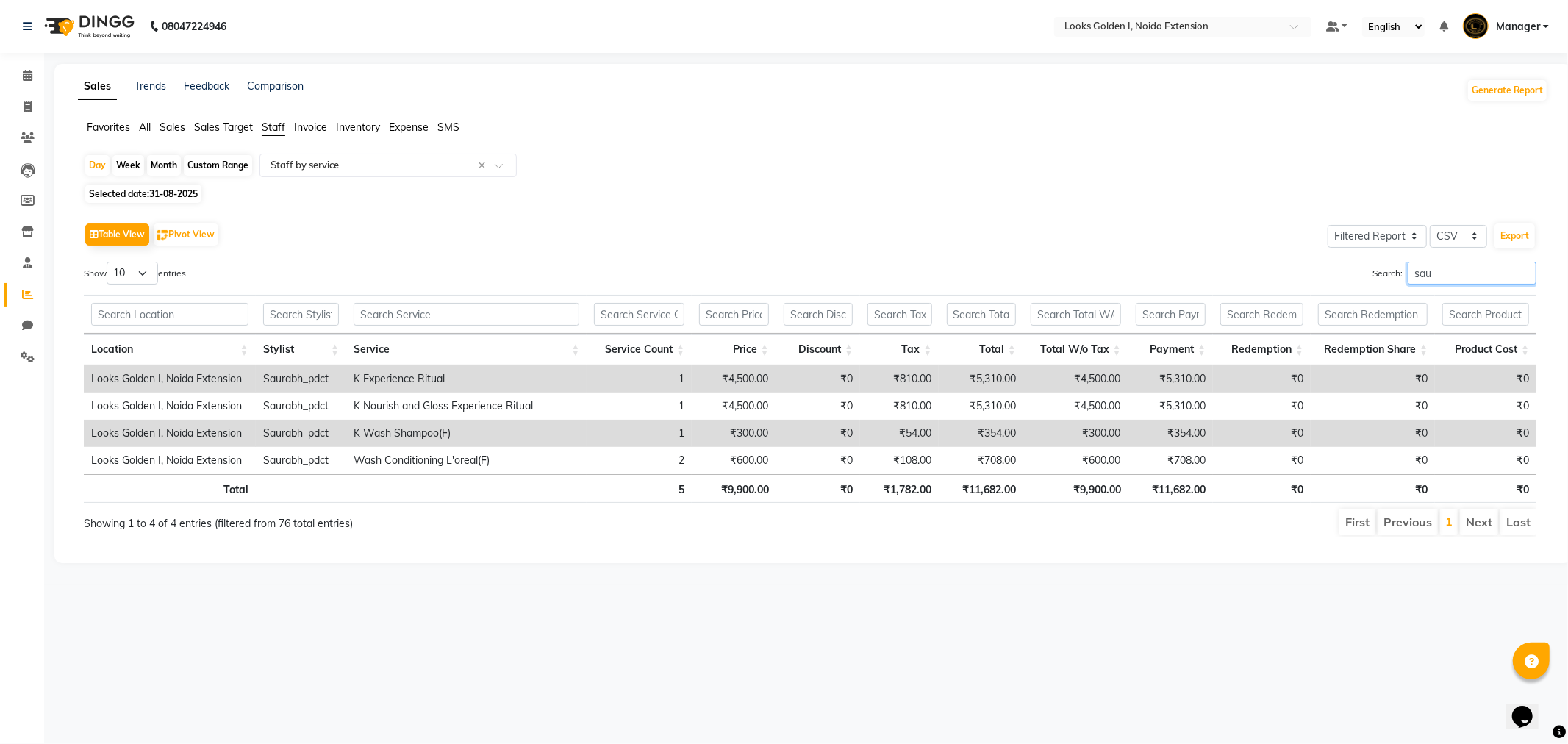
type input "sau"
click at [165, 197] on span "31-08-2025" at bounding box center [174, 193] width 48 height 11
select select "8"
select select "2025"
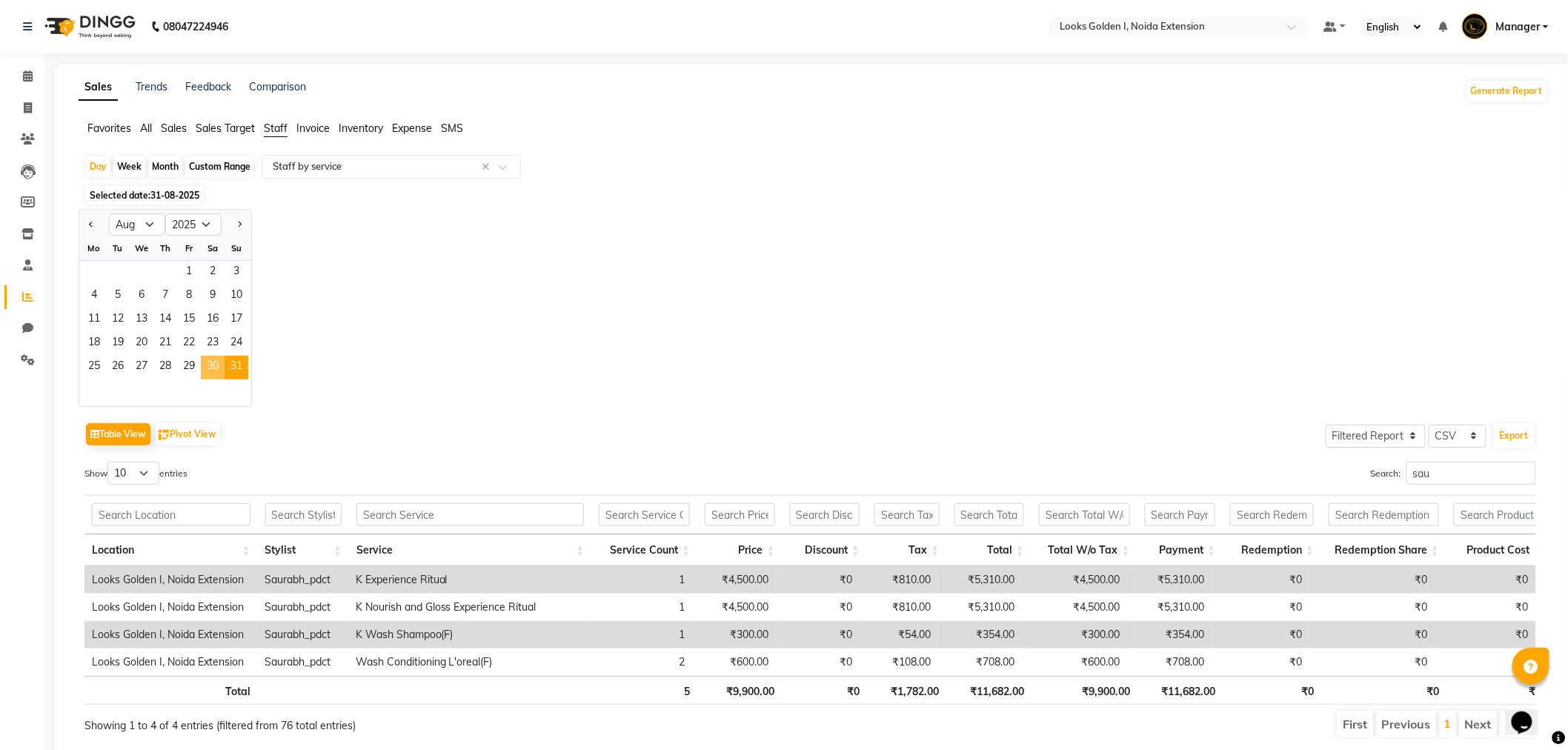
click at [217, 371] on span "30" at bounding box center [212, 368] width 23 height 23
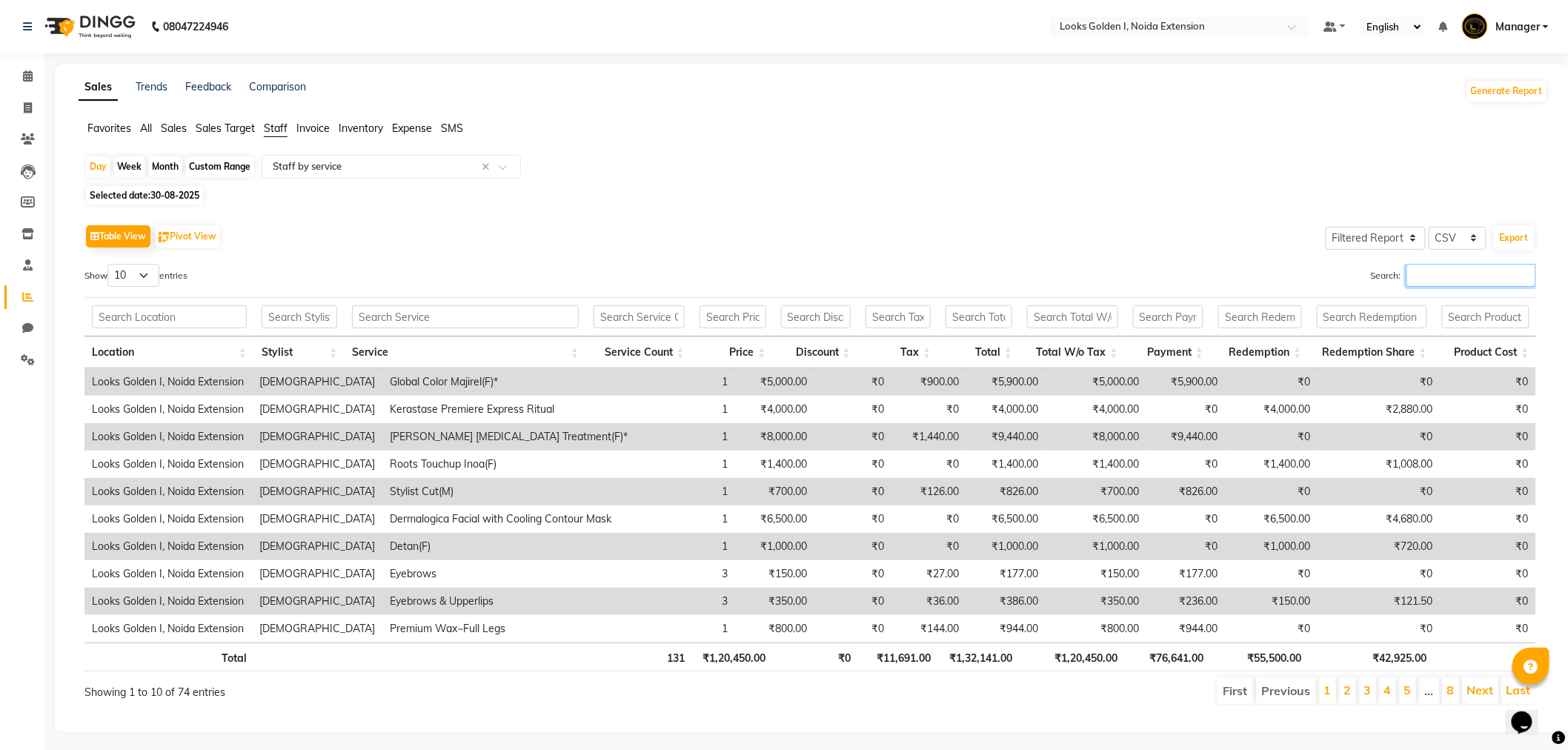
click at [1448, 284] on input "Search:" at bounding box center [1471, 276] width 129 height 23
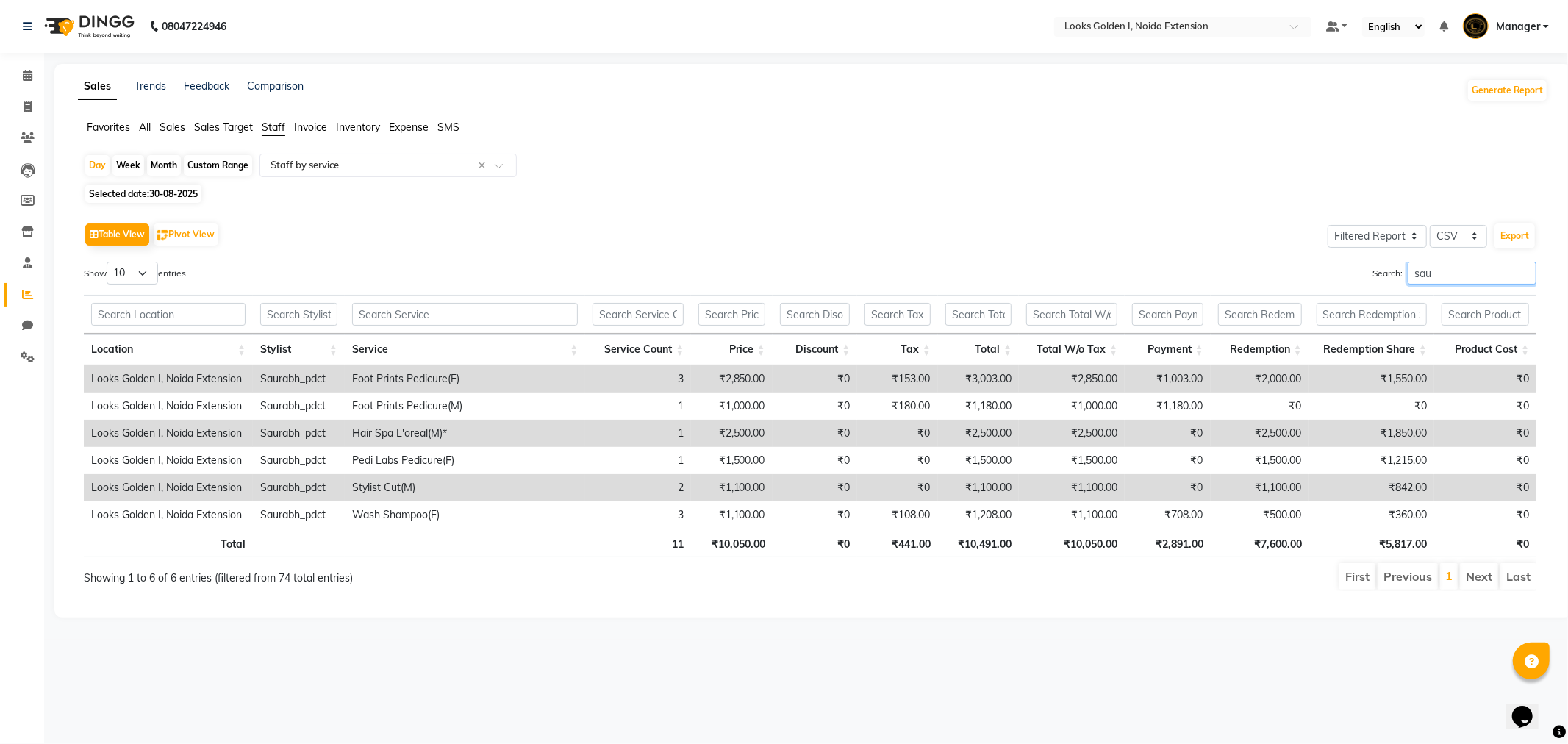
click at [1439, 282] on input "sau" at bounding box center [1471, 273] width 128 height 23
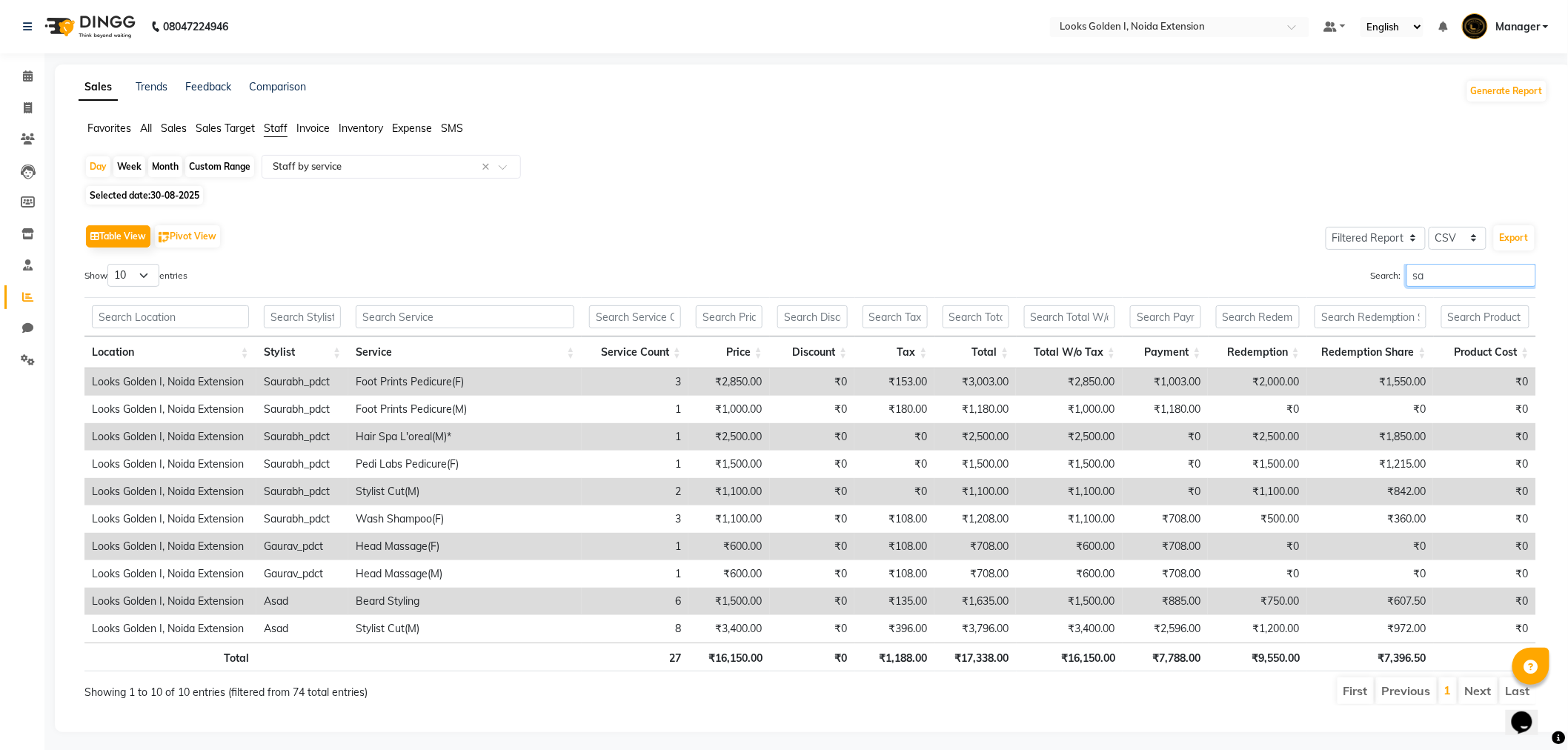
type input "s"
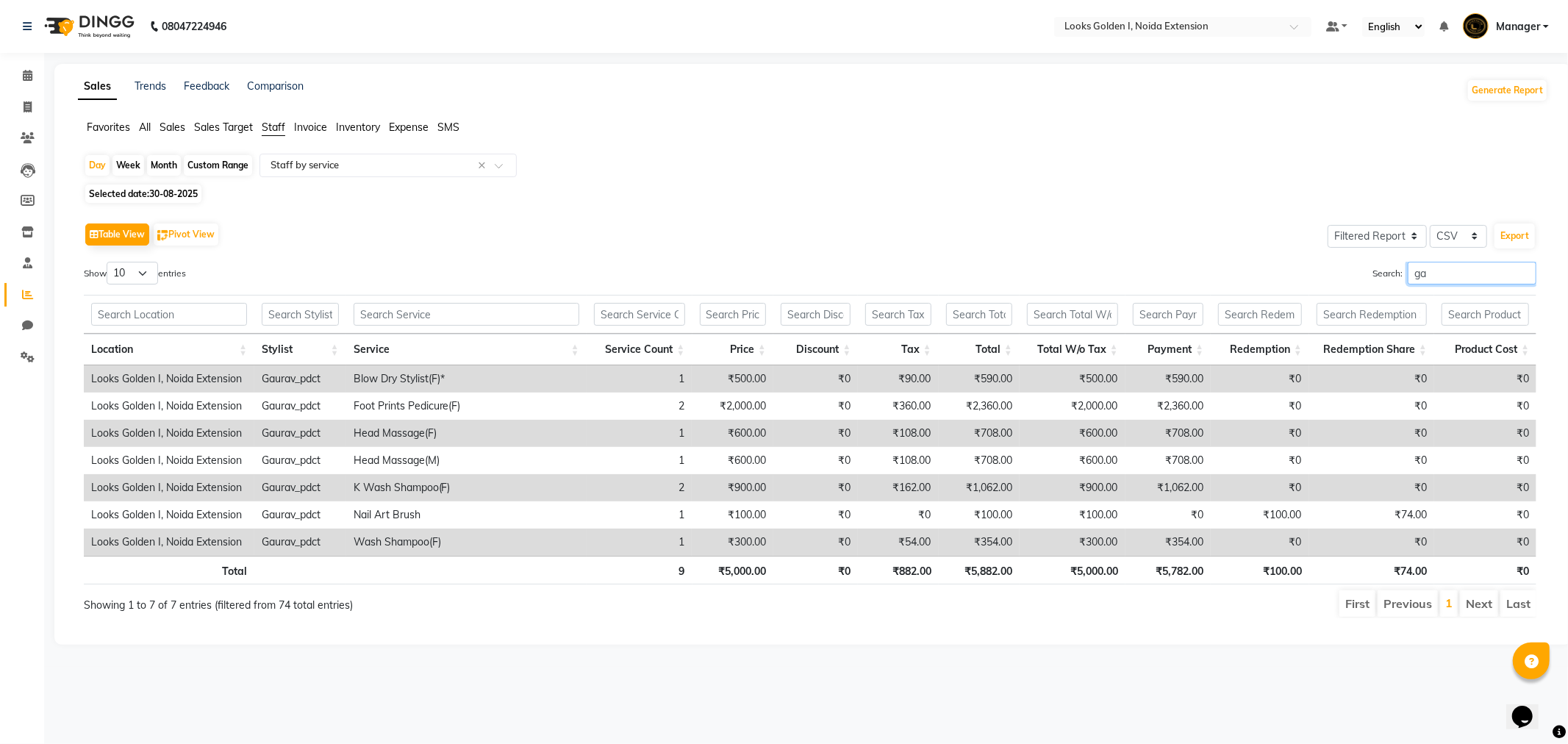
type input "g"
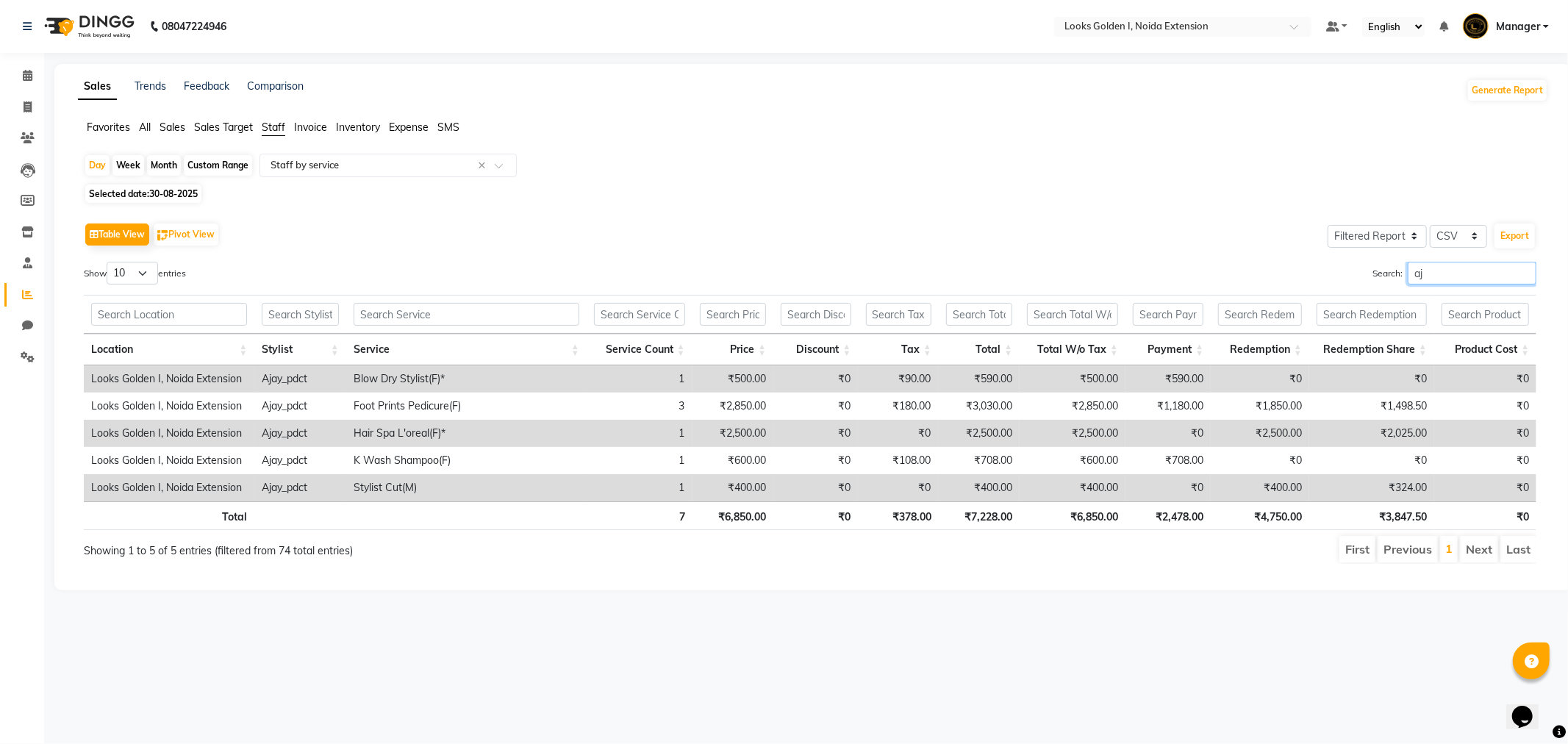
type input "a"
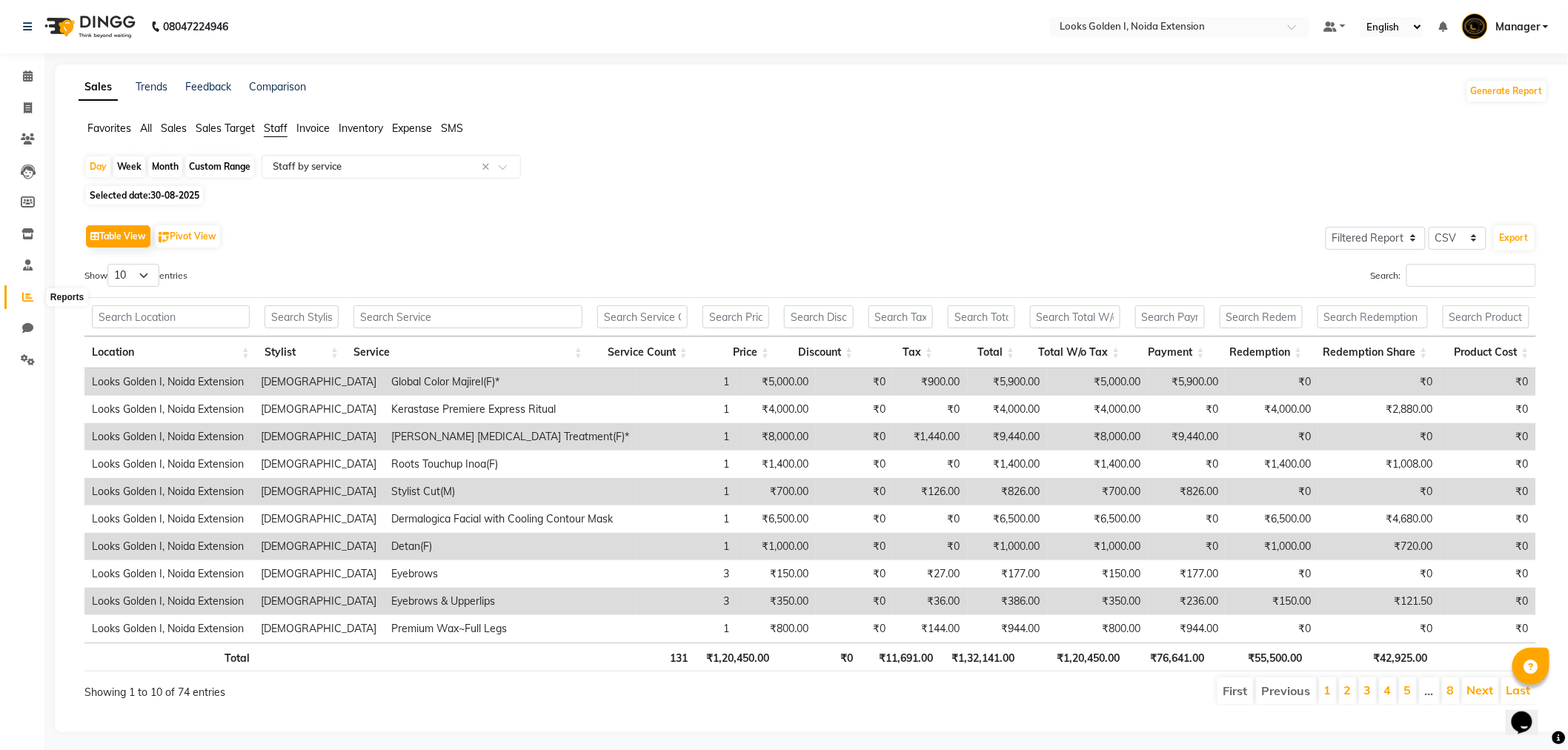
click at [26, 295] on icon at bounding box center [28, 297] width 11 height 11
click at [33, 201] on icon at bounding box center [27, 202] width 14 height 11
select select
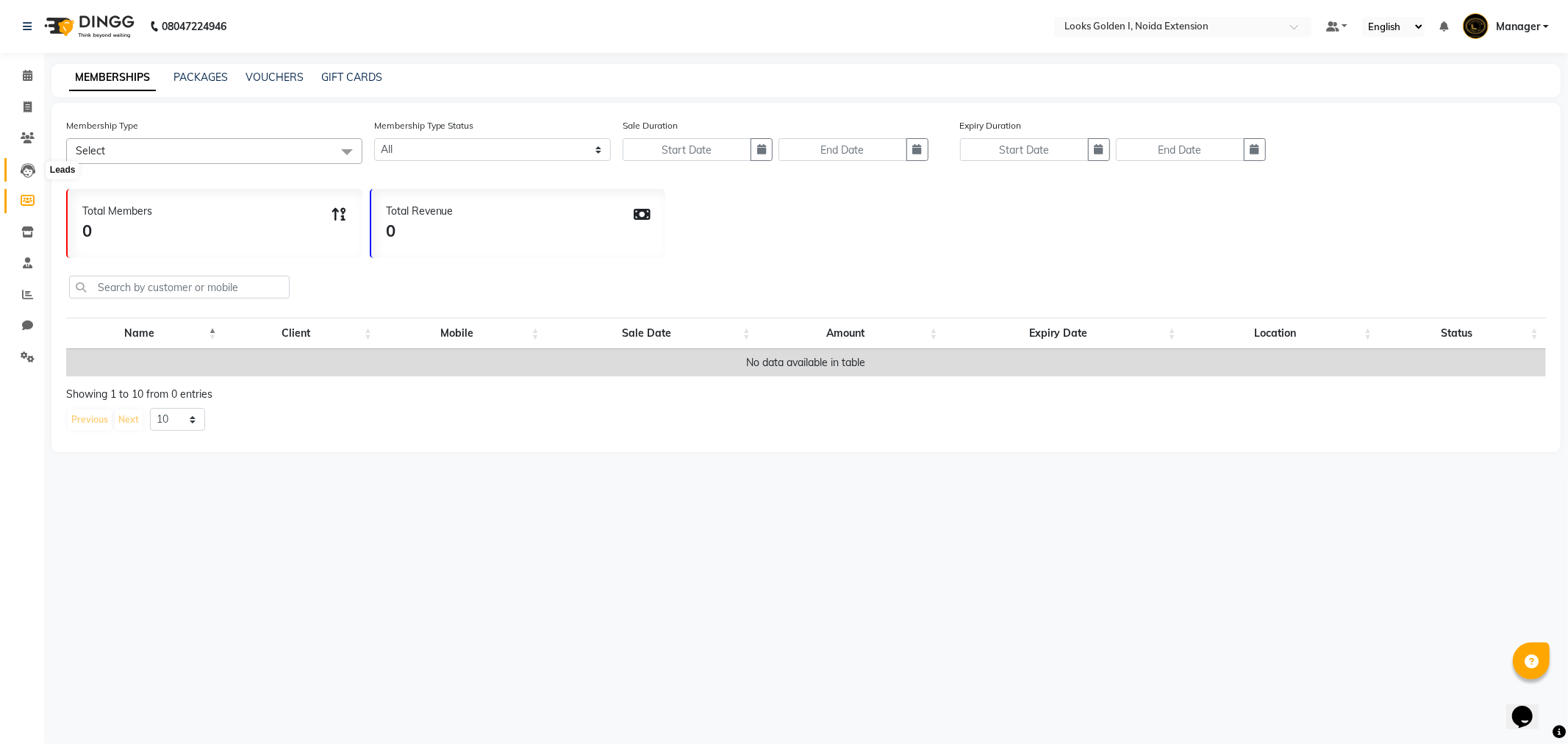
click at [28, 171] on icon at bounding box center [28, 171] width 15 height 15
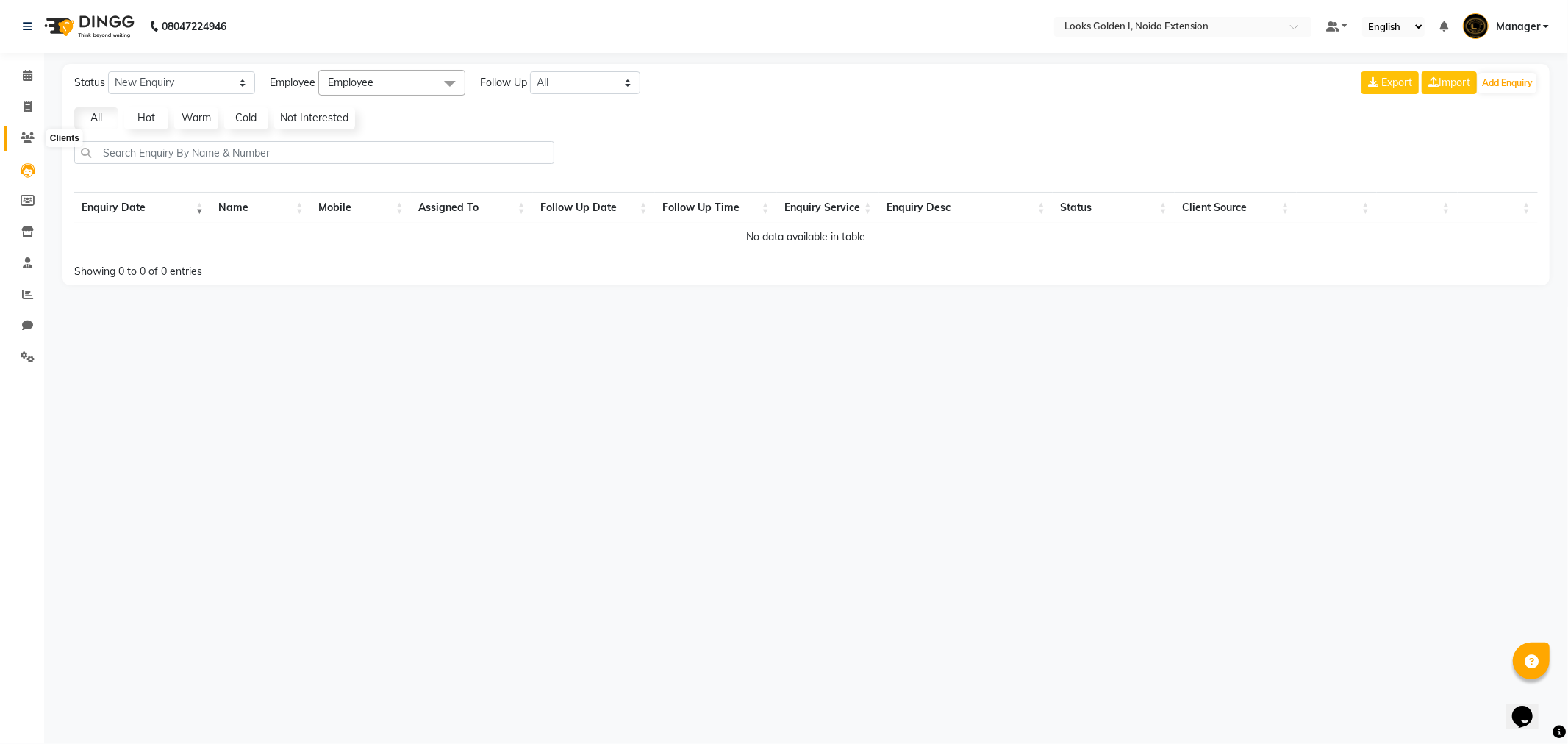
click at [25, 137] on icon at bounding box center [27, 138] width 14 height 11
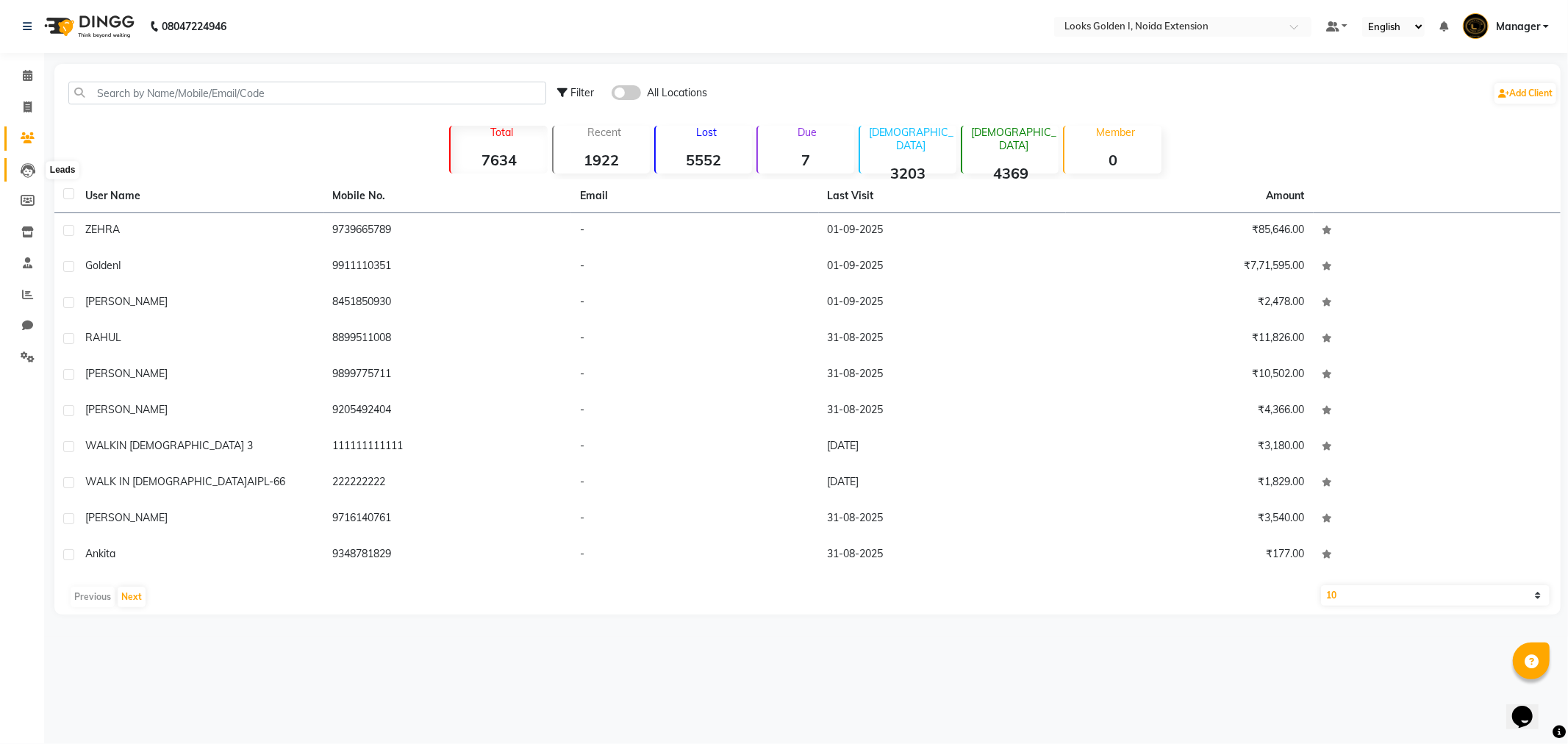
click at [20, 169] on icon at bounding box center [28, 171] width 15 height 15
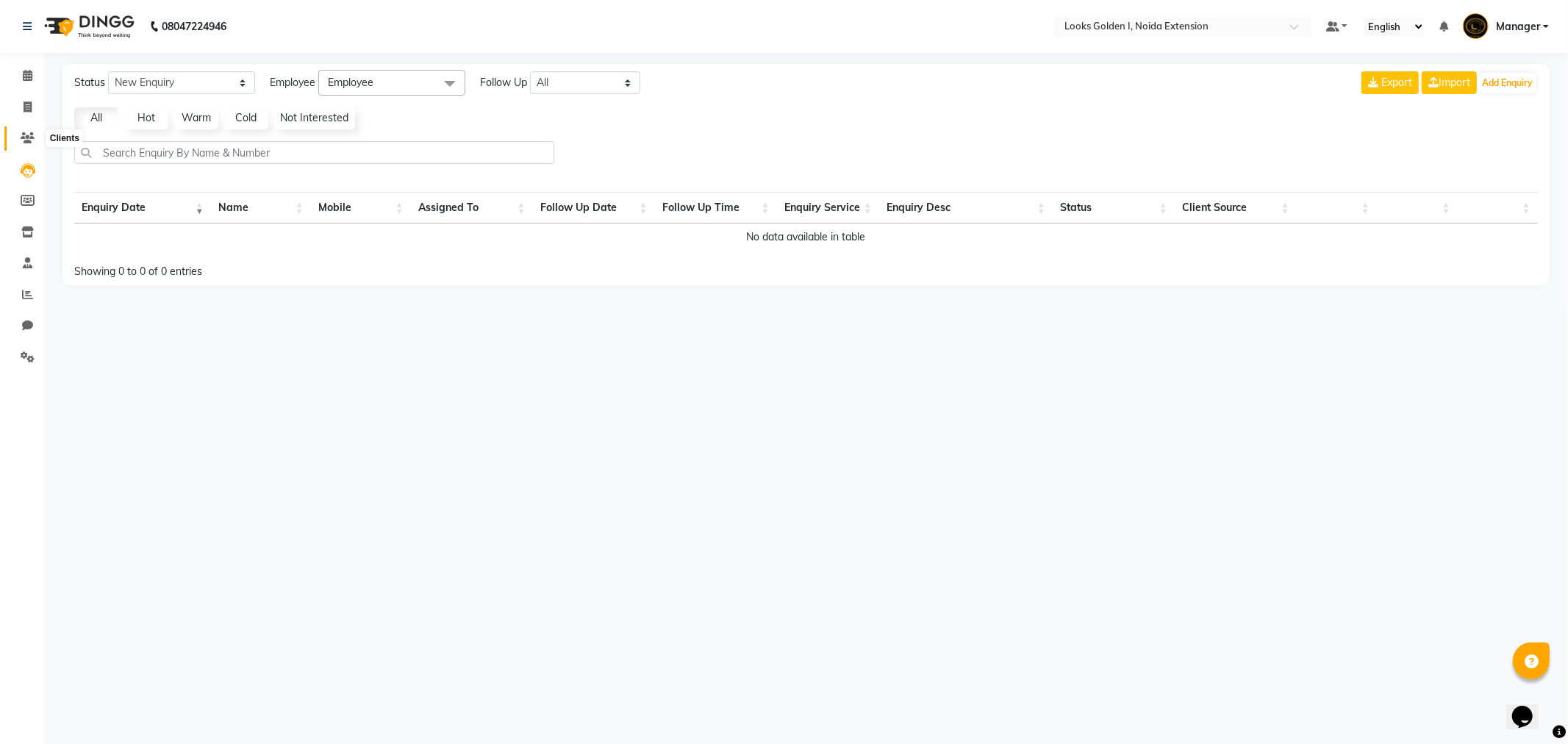
click at [32, 133] on icon at bounding box center [27, 138] width 14 height 11
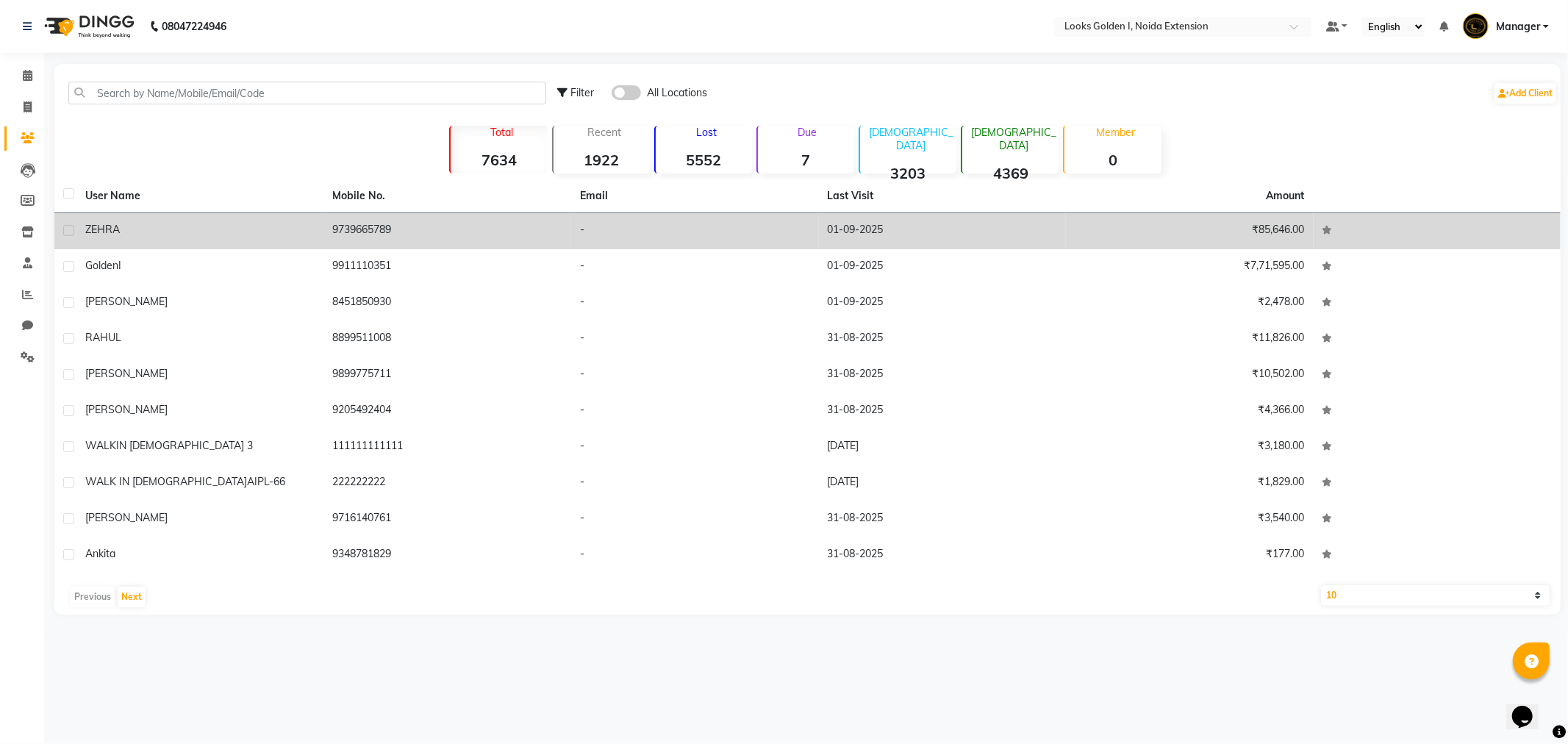
click at [390, 239] on td "9739665789" at bounding box center [448, 231] width 248 height 36
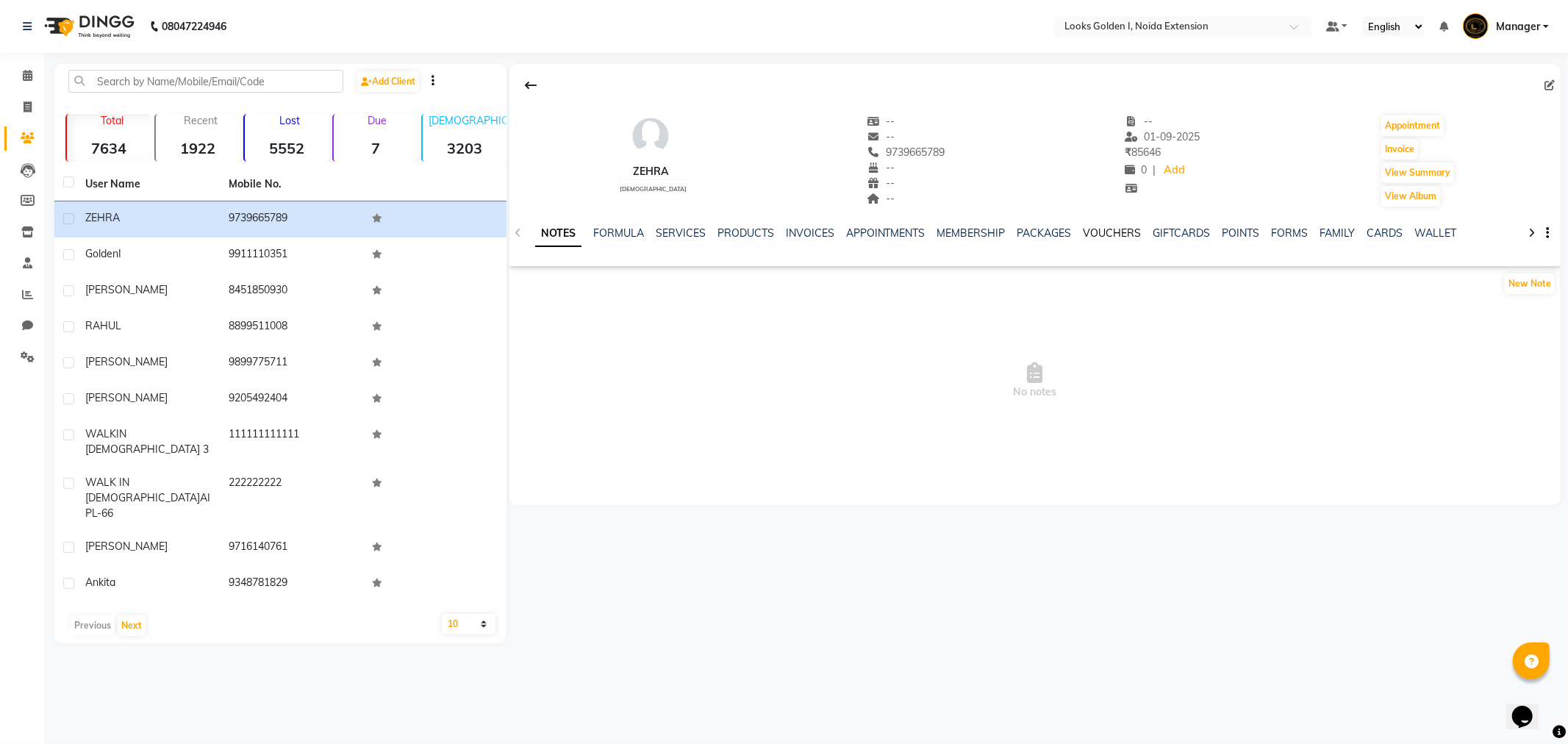
click at [1127, 237] on link "VOUCHERS" at bounding box center [1113, 233] width 58 height 13
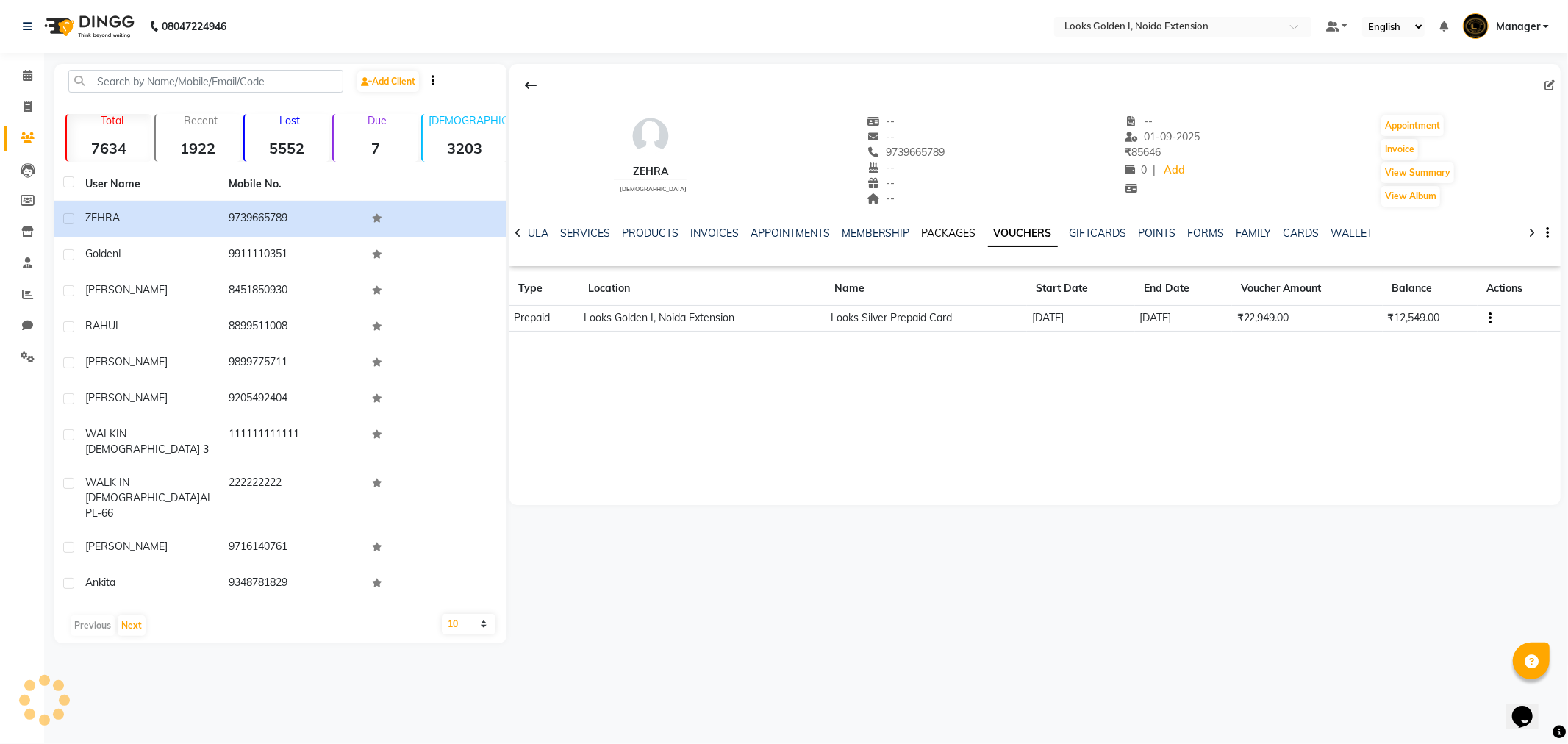
click at [947, 237] on link "PACKAGES" at bounding box center [949, 233] width 55 height 13
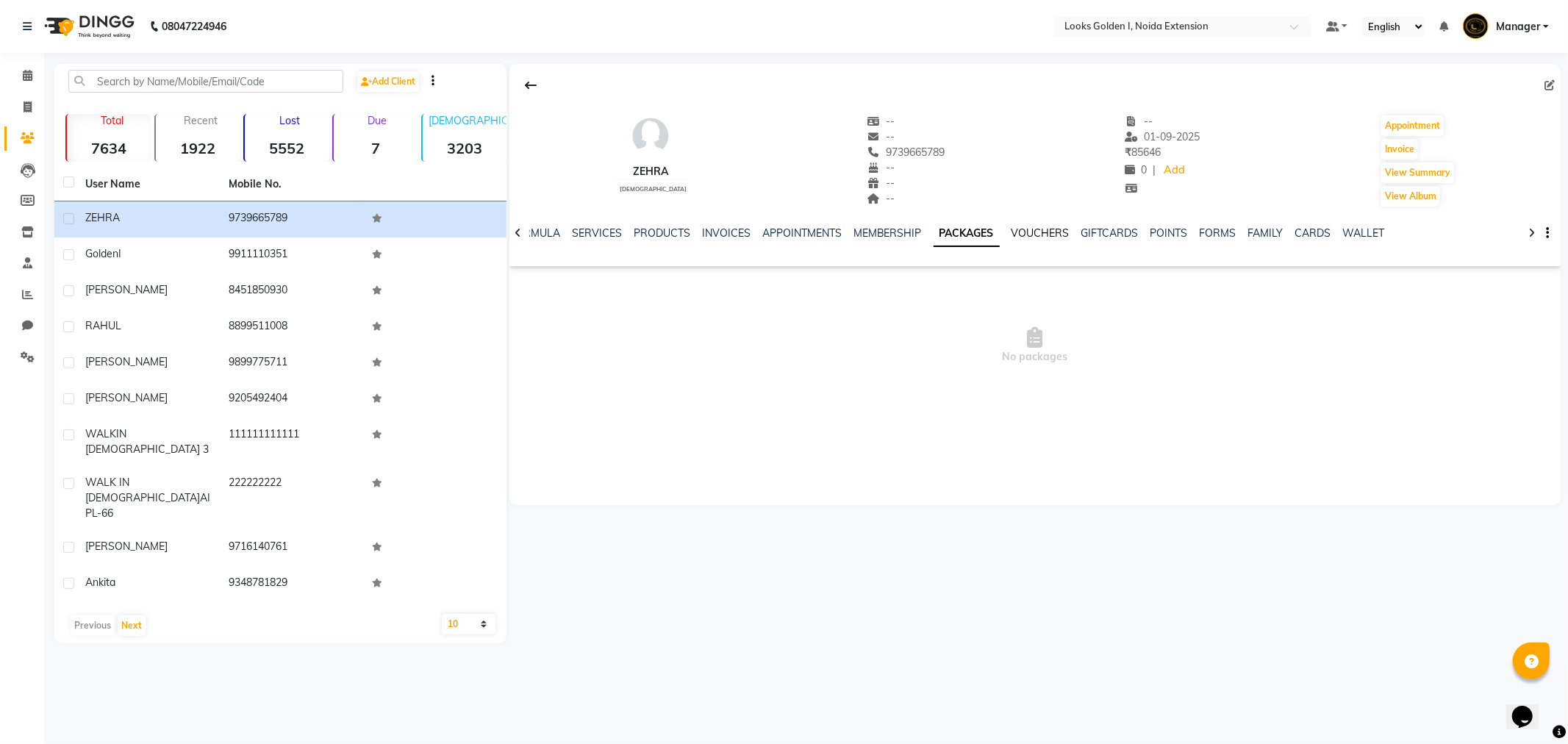
click at [1049, 228] on link "VOUCHERS" at bounding box center [1040, 233] width 58 height 13
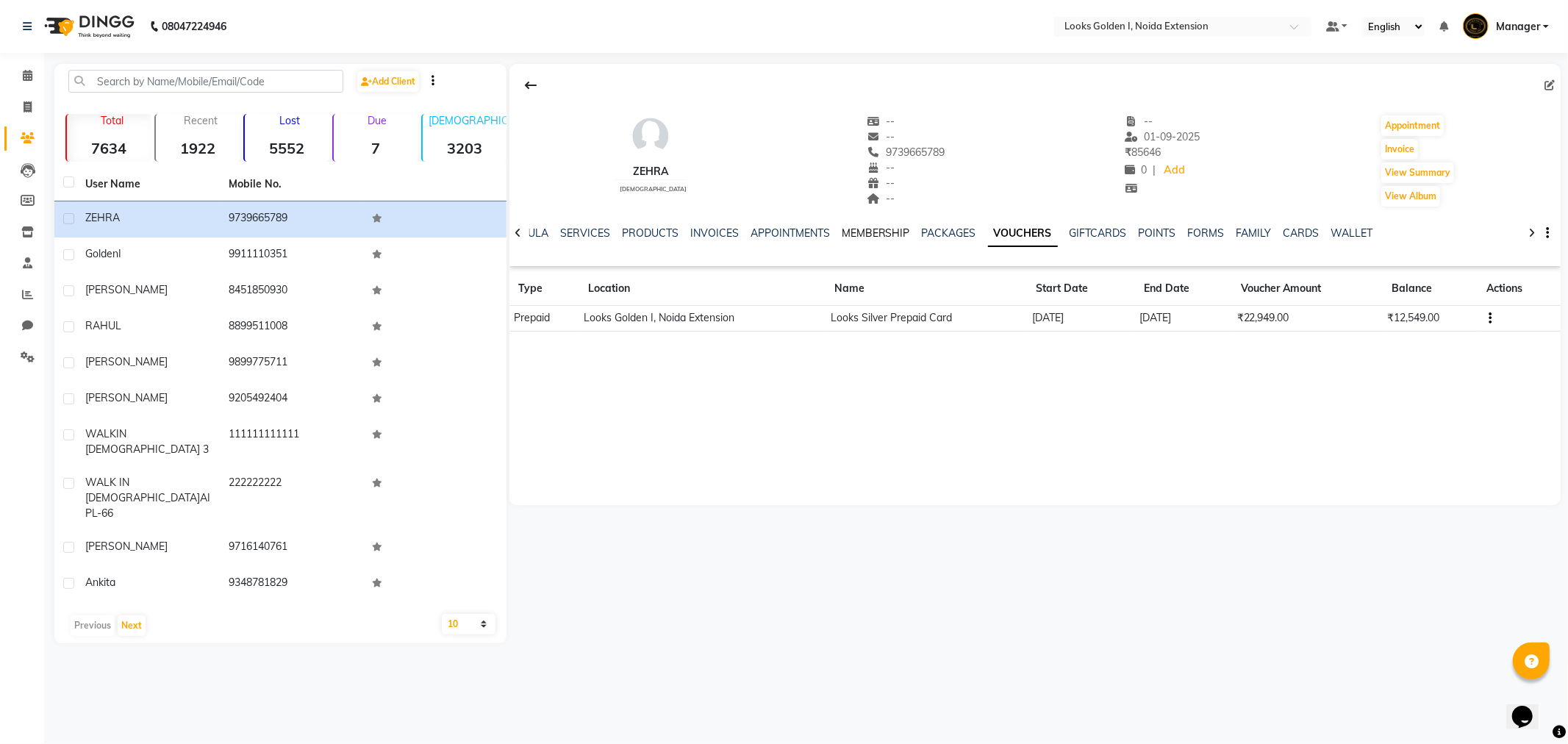
click at [872, 237] on link "MEMBERSHIP" at bounding box center [876, 233] width 69 height 13
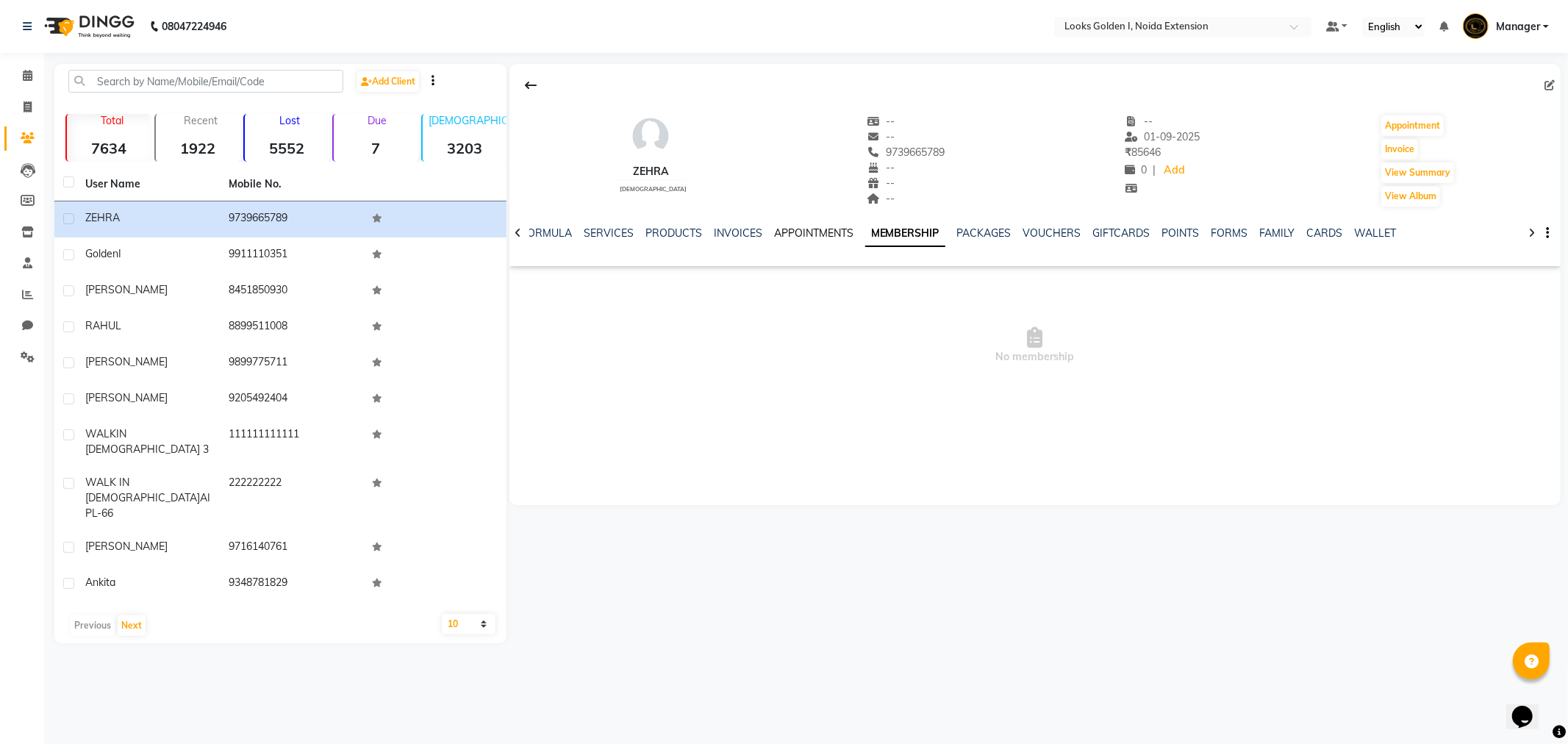
click at [820, 230] on link "APPOINTMENTS" at bounding box center [813, 233] width 79 height 13
click at [736, 238] on link "INVOICES" at bounding box center [750, 233] width 48 height 13
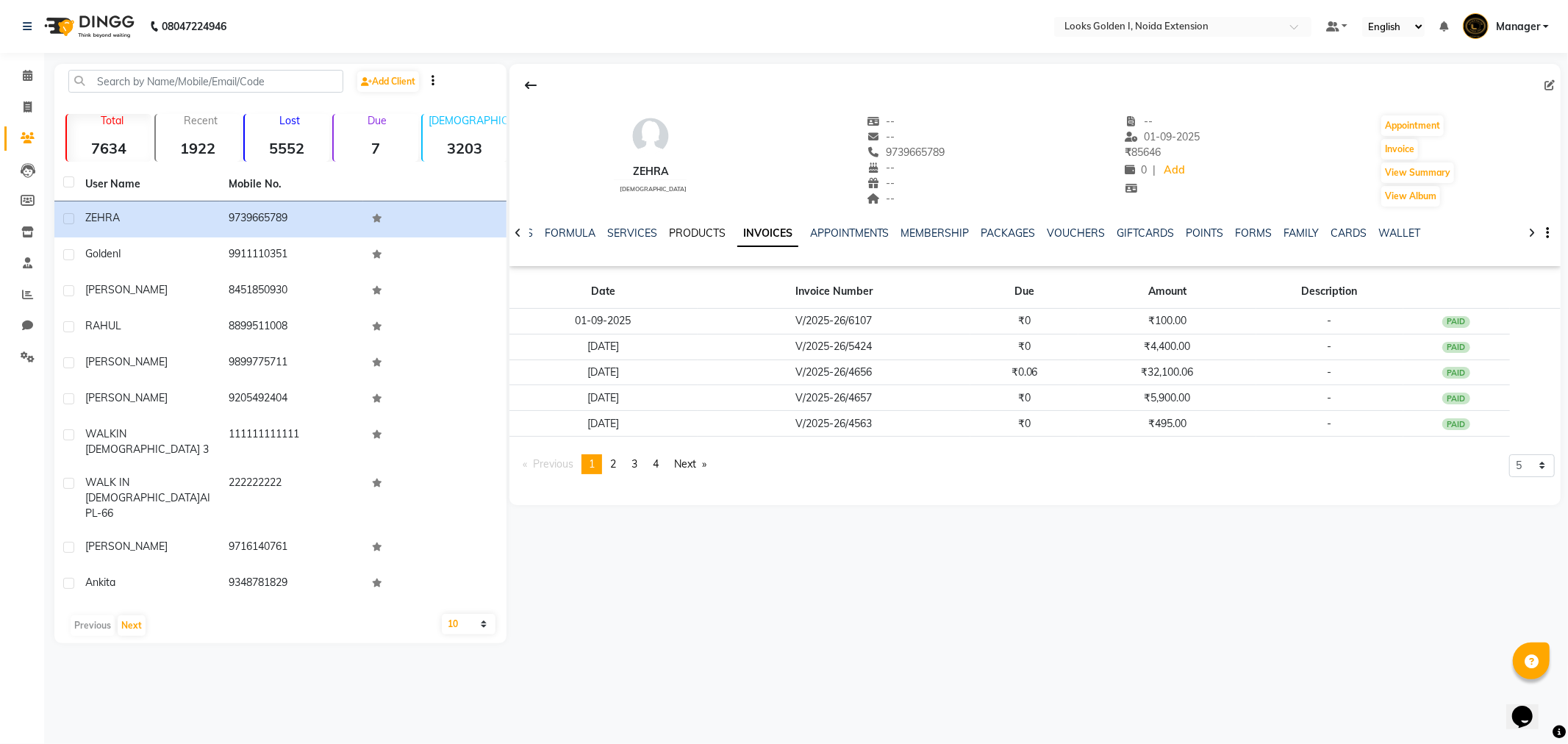
click at [705, 235] on link "PRODUCTS" at bounding box center [697, 233] width 57 height 13
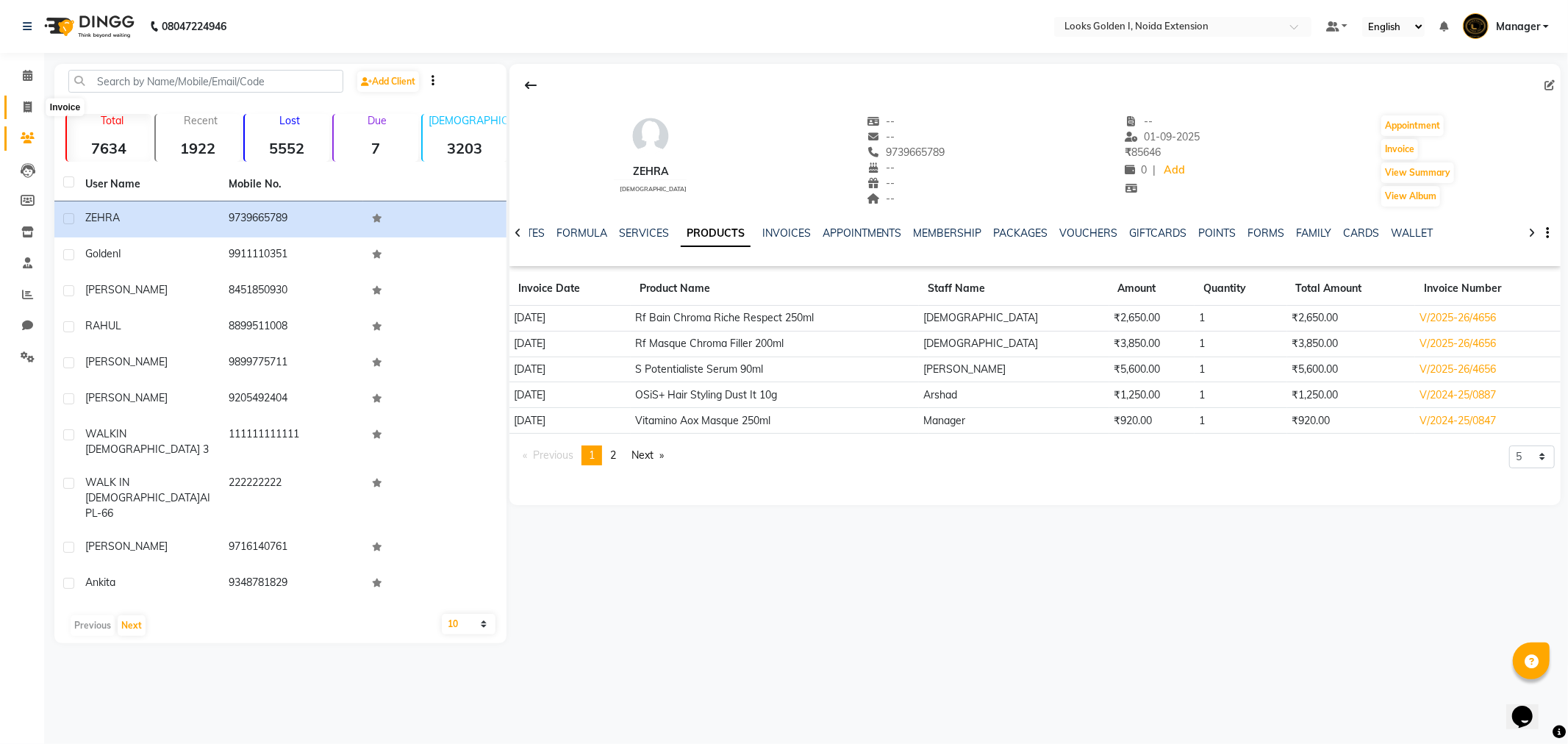
click at [25, 111] on icon at bounding box center [27, 107] width 8 height 11
select select "service"
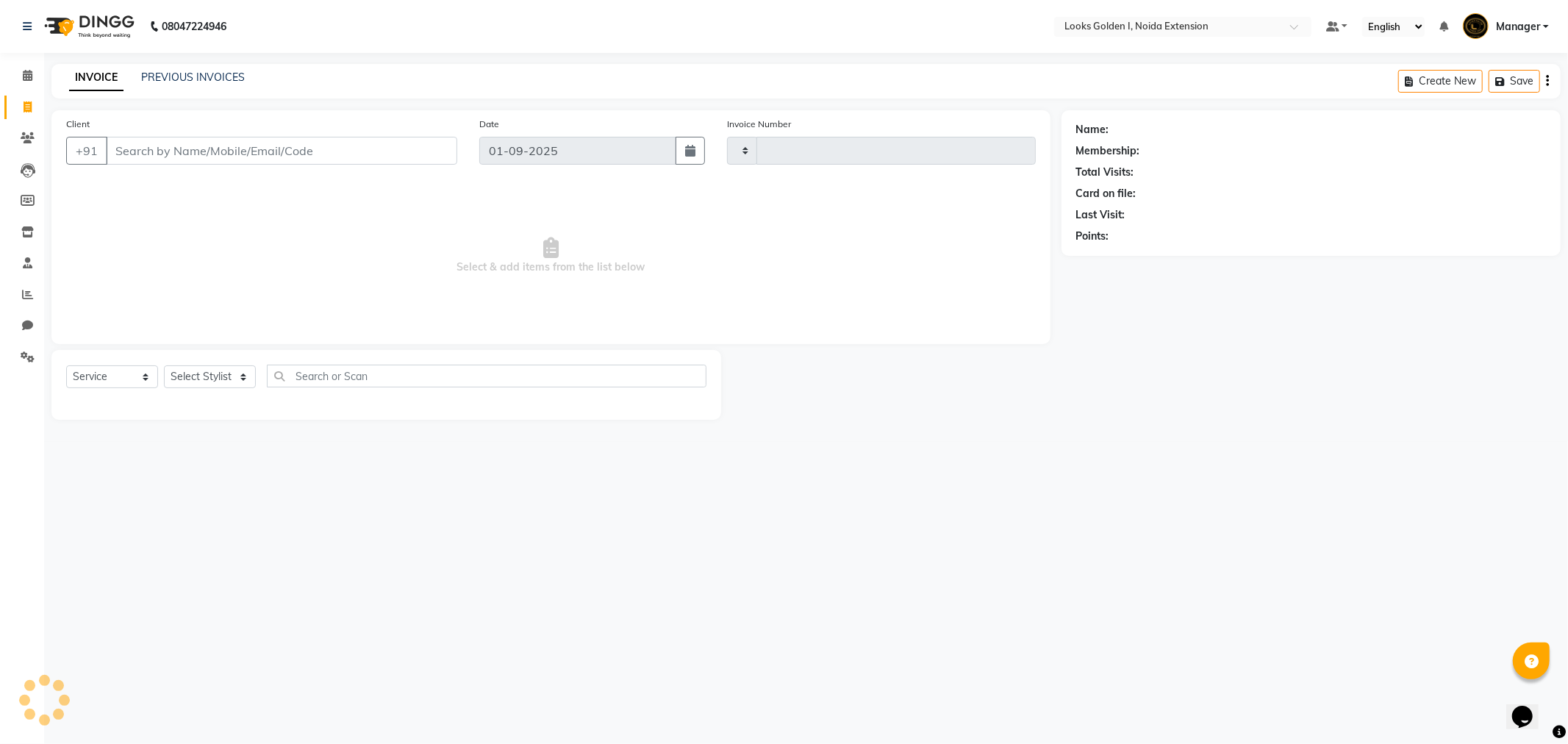
type input "6108"
select select "5508"
click at [10, 65] on link "Calendar" at bounding box center [22, 76] width 35 height 24
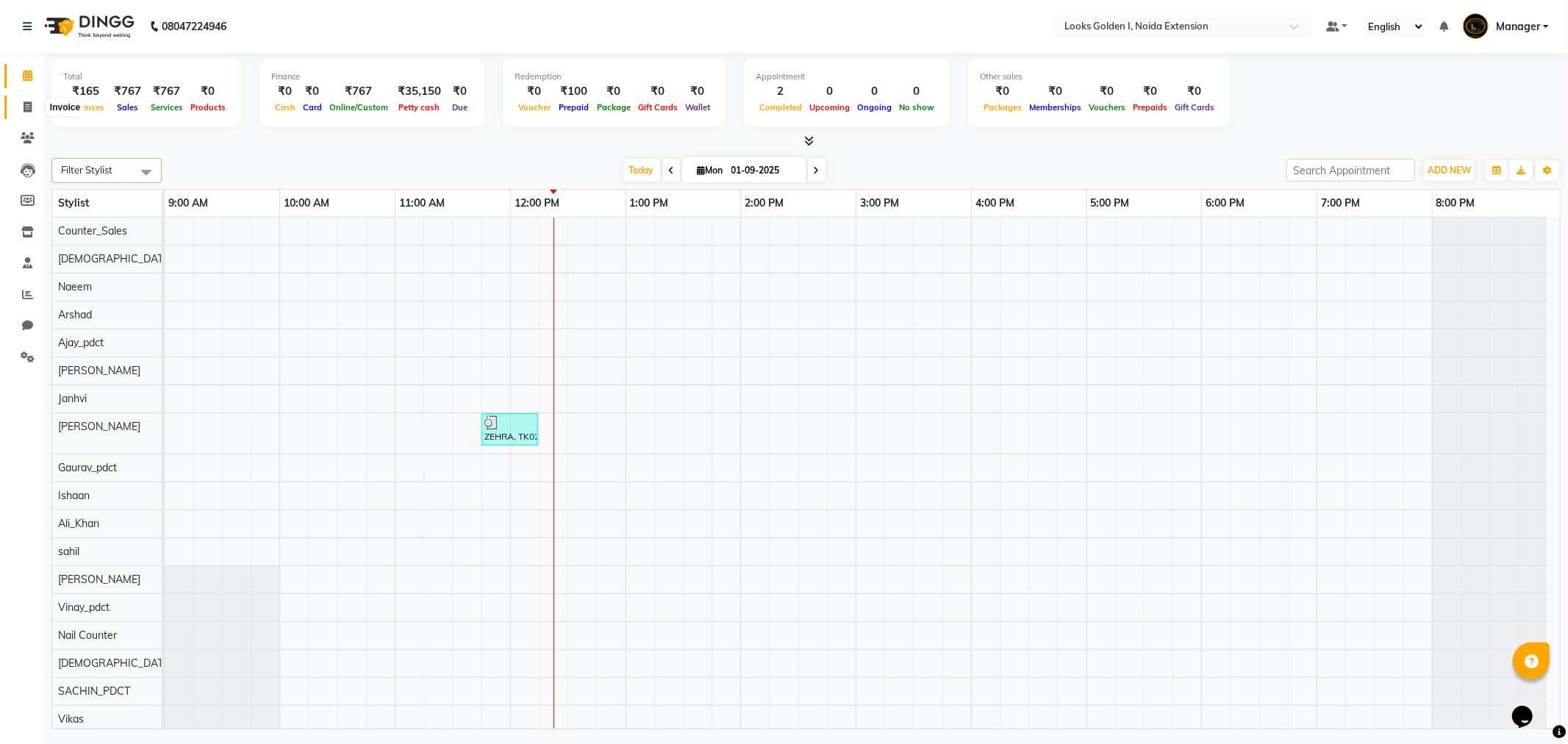
click at [20, 111] on span at bounding box center [28, 108] width 26 height 17
select select "5508"
select select "service"
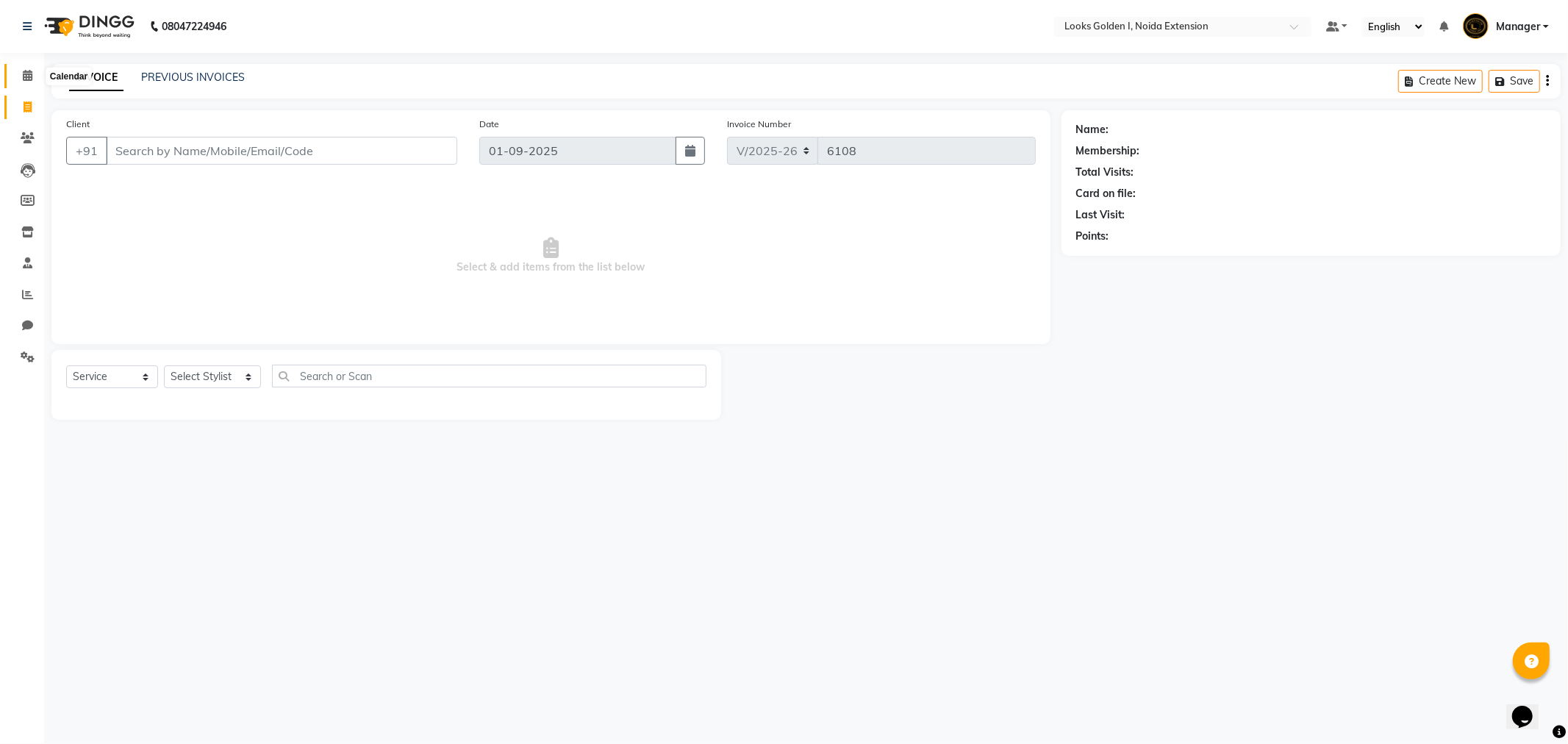
click at [15, 70] on span at bounding box center [28, 76] width 26 height 17
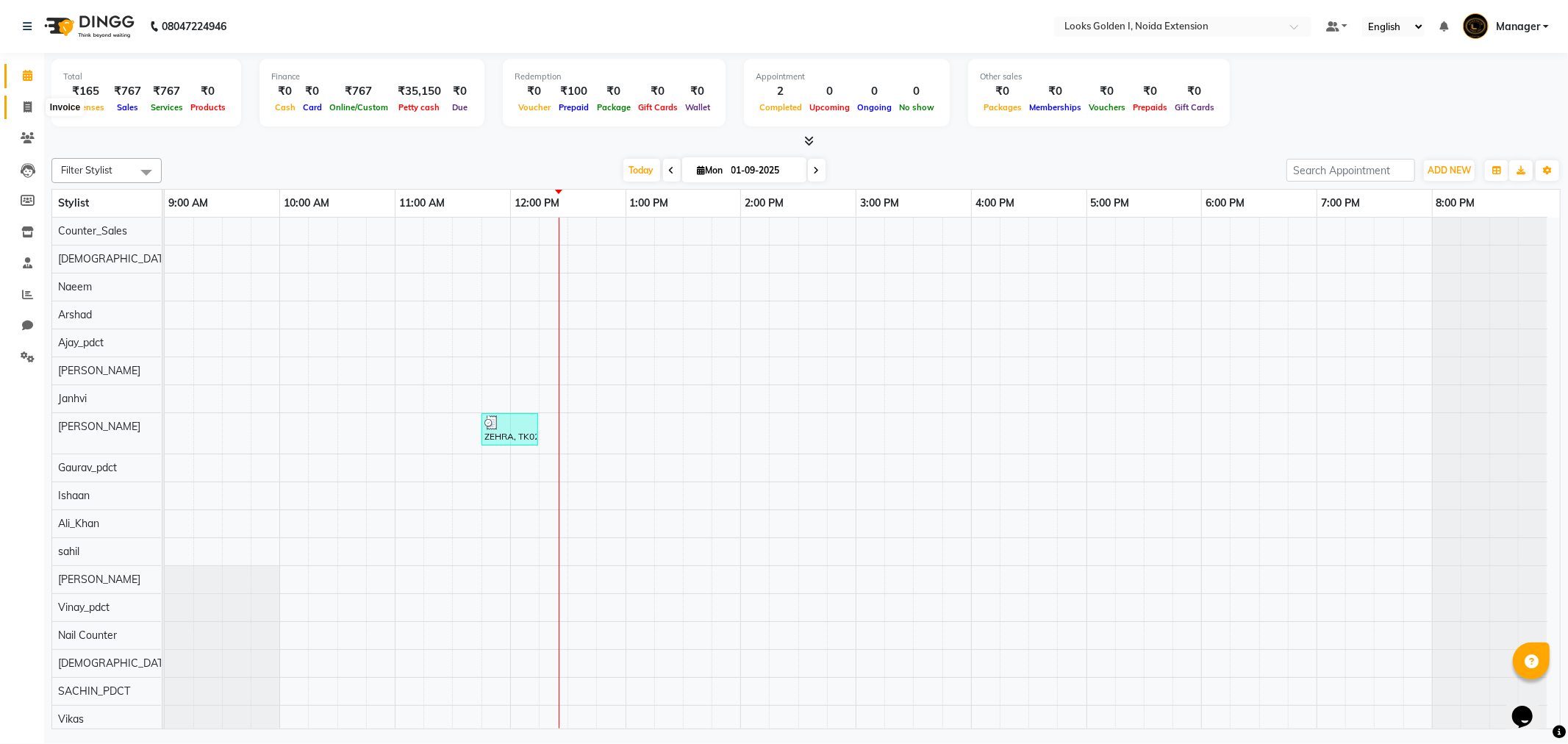
click at [24, 100] on span at bounding box center [28, 108] width 26 height 17
select select "5508"
select select "service"
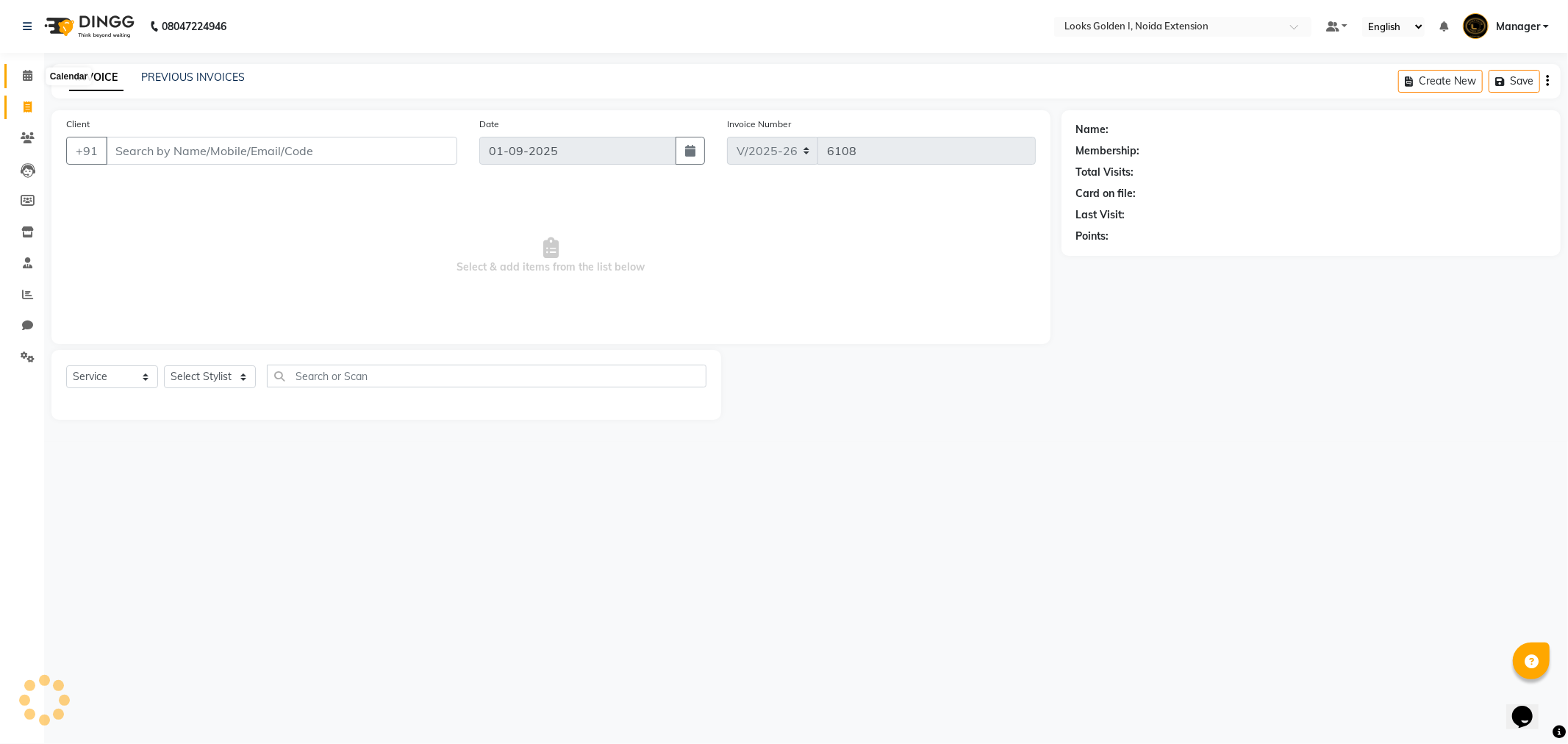
click at [25, 79] on icon at bounding box center [28, 75] width 9 height 11
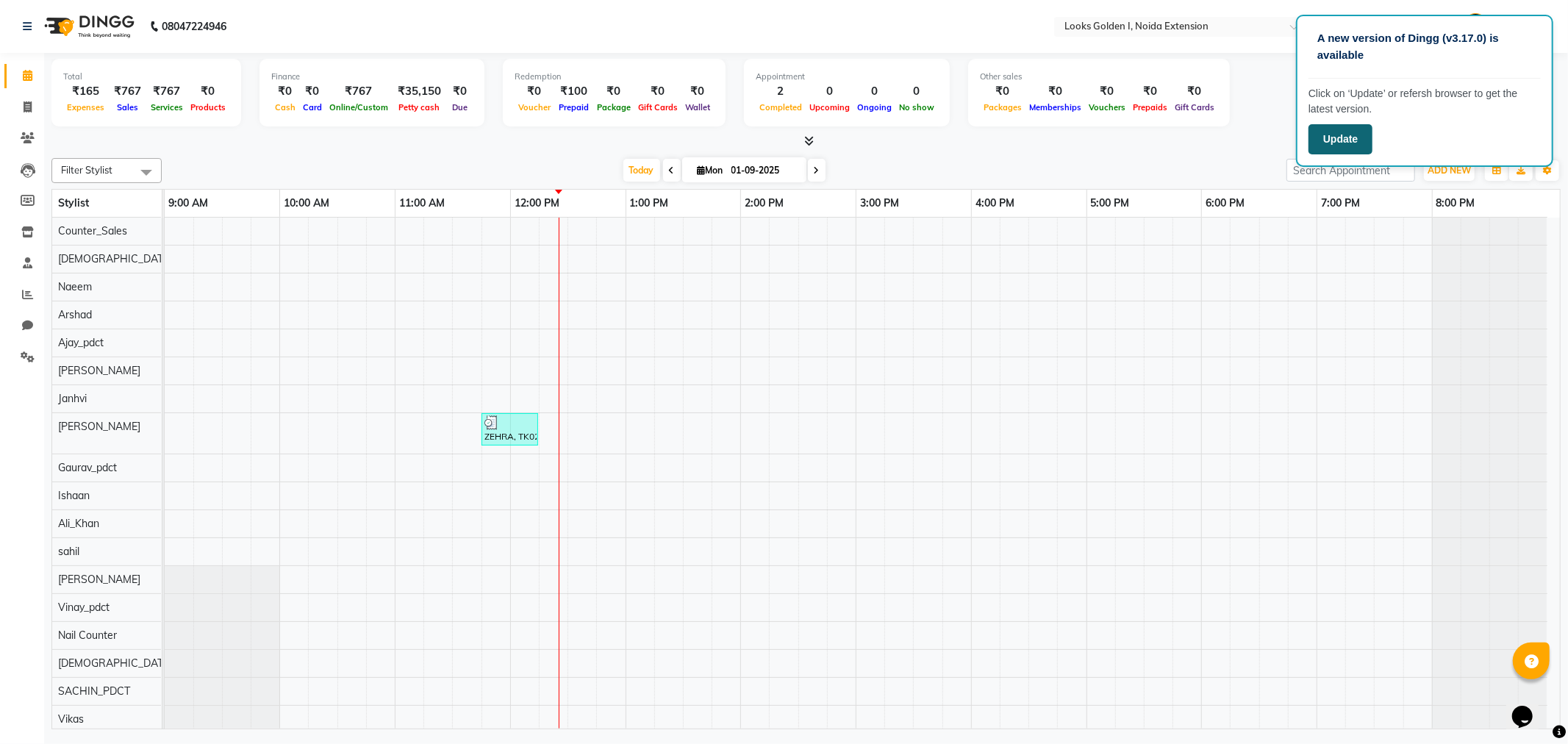
click at [1357, 141] on button "Update" at bounding box center [1340, 140] width 64 height 30
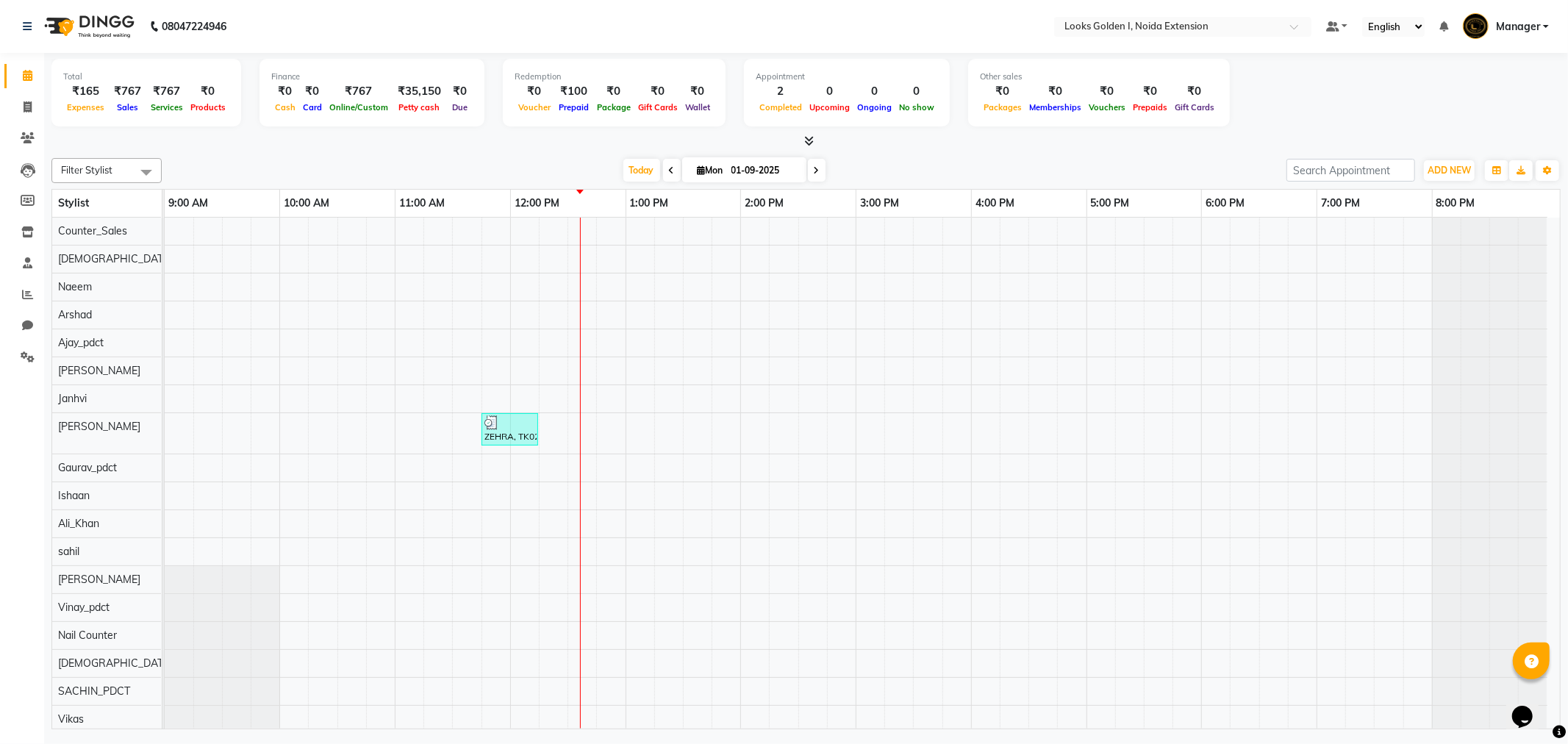
click at [809, 136] on icon at bounding box center [809, 141] width 9 height 11
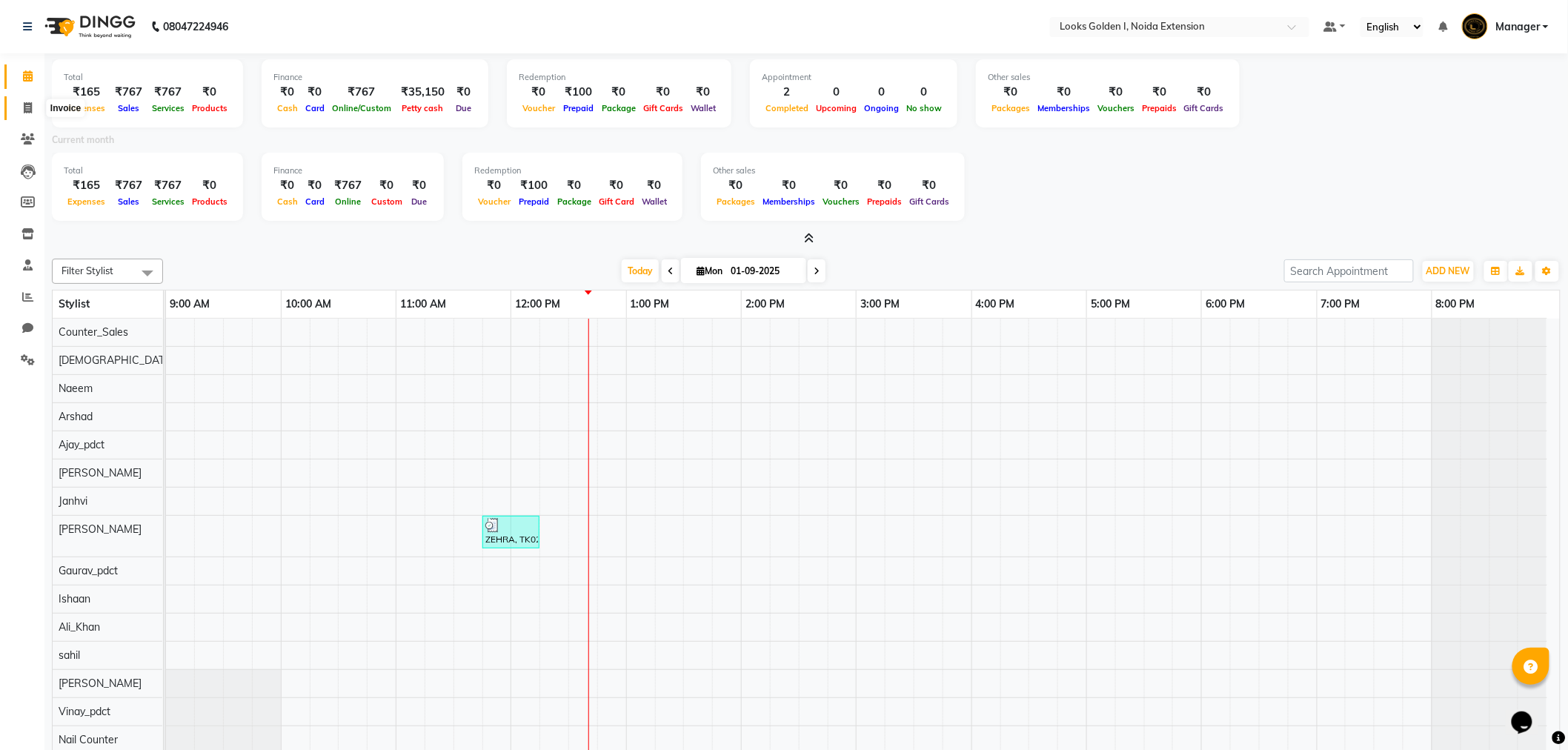
drag, startPoint x: 26, startPoint y: 112, endPoint x: 10, endPoint y: 98, distance: 21.3
click at [26, 112] on icon at bounding box center [27, 108] width 8 height 11
select select "service"
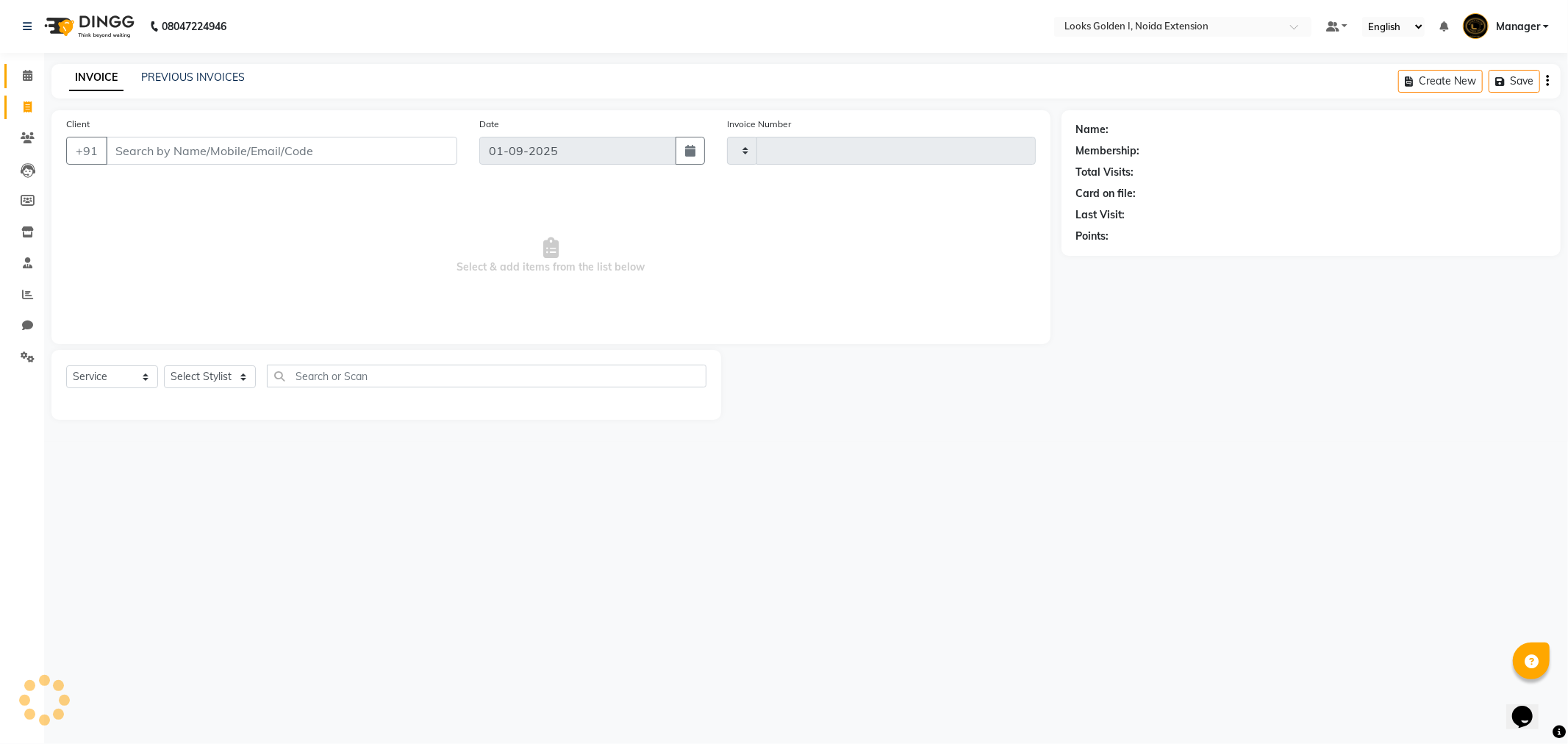
type input "6108"
select select "5508"
click at [11, 71] on link "Calendar" at bounding box center [22, 76] width 35 height 24
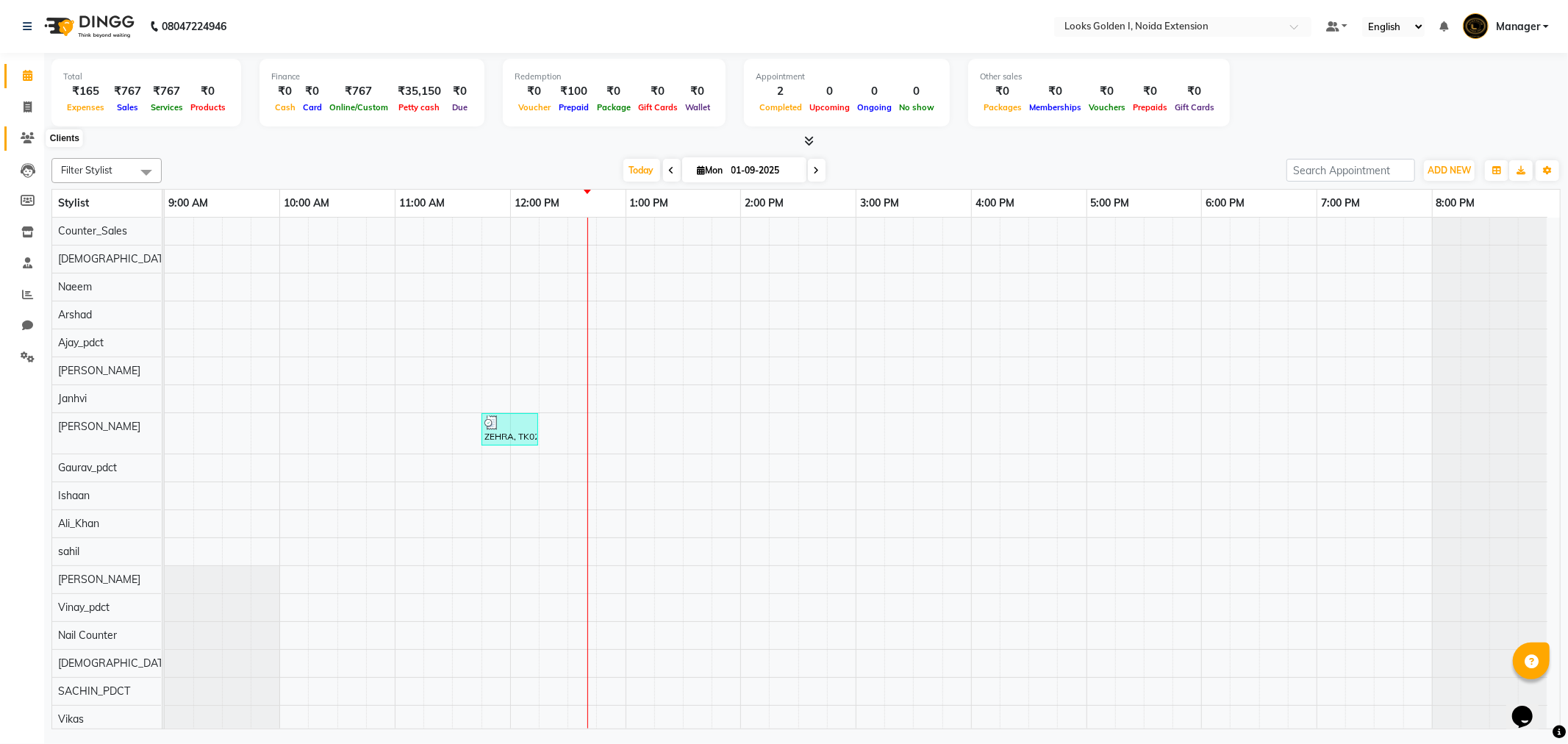
click at [31, 130] on span at bounding box center [28, 139] width 26 height 17
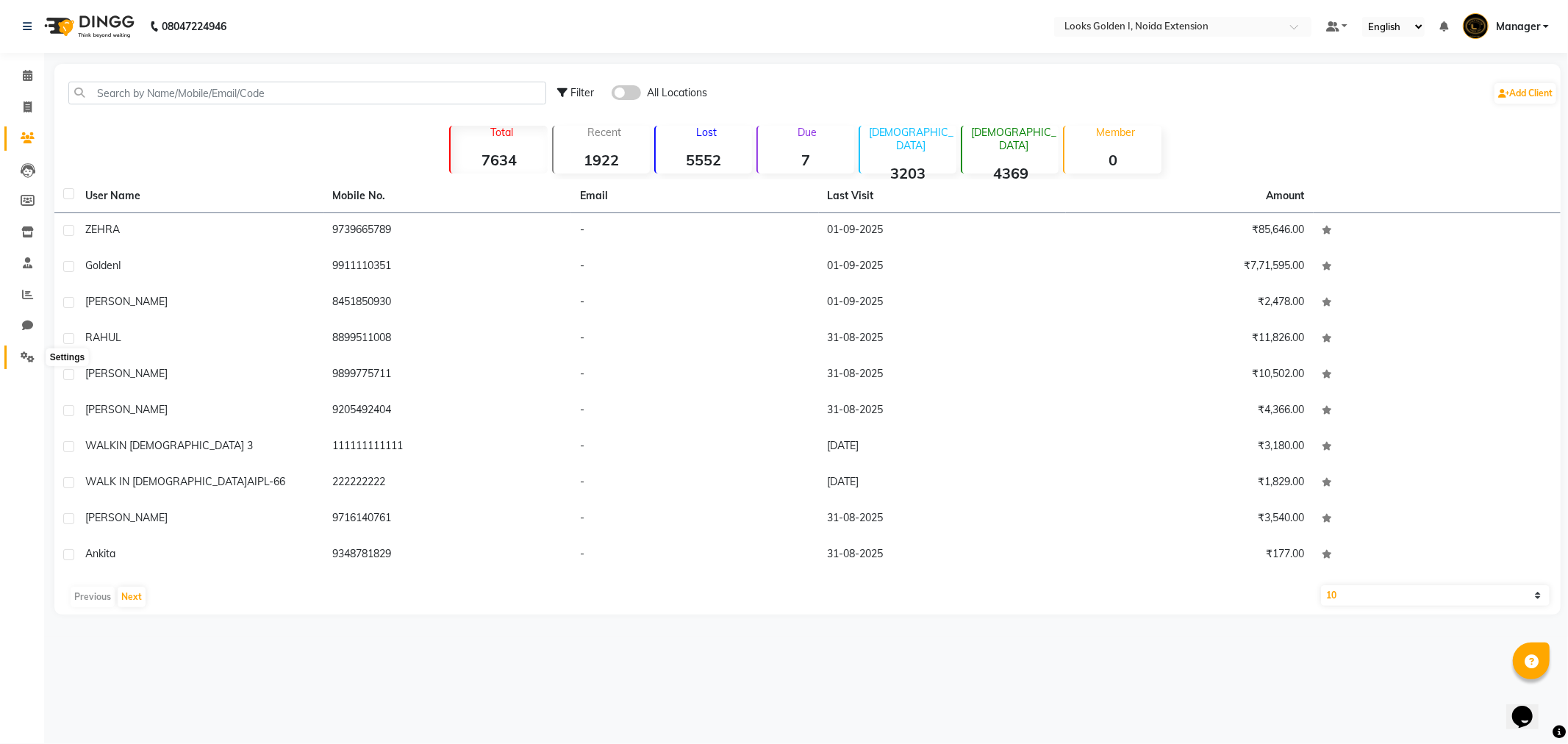
click at [24, 348] on link "Settings" at bounding box center [22, 358] width 35 height 24
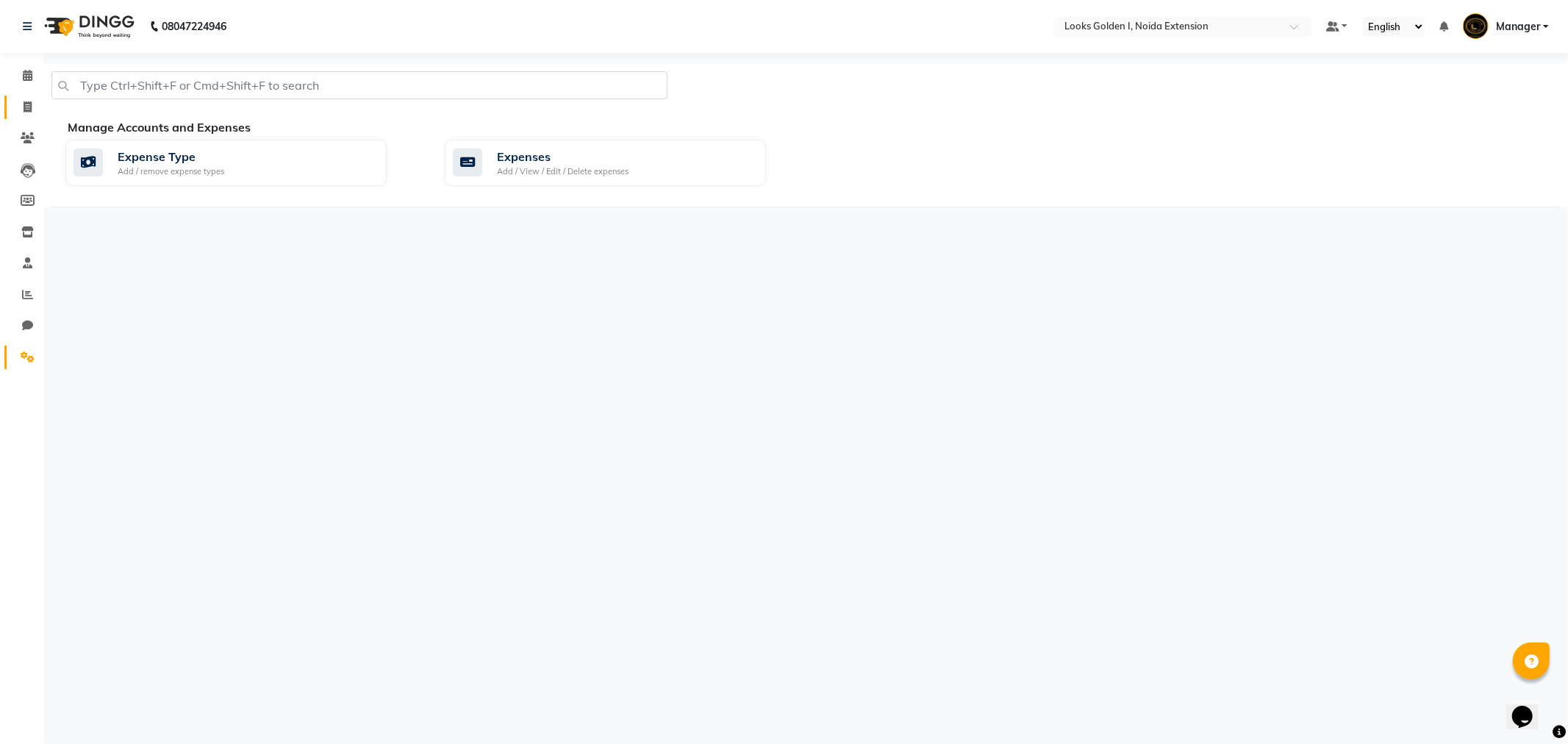
click at [8, 105] on link "Invoice" at bounding box center [22, 108] width 35 height 24
select select "service"
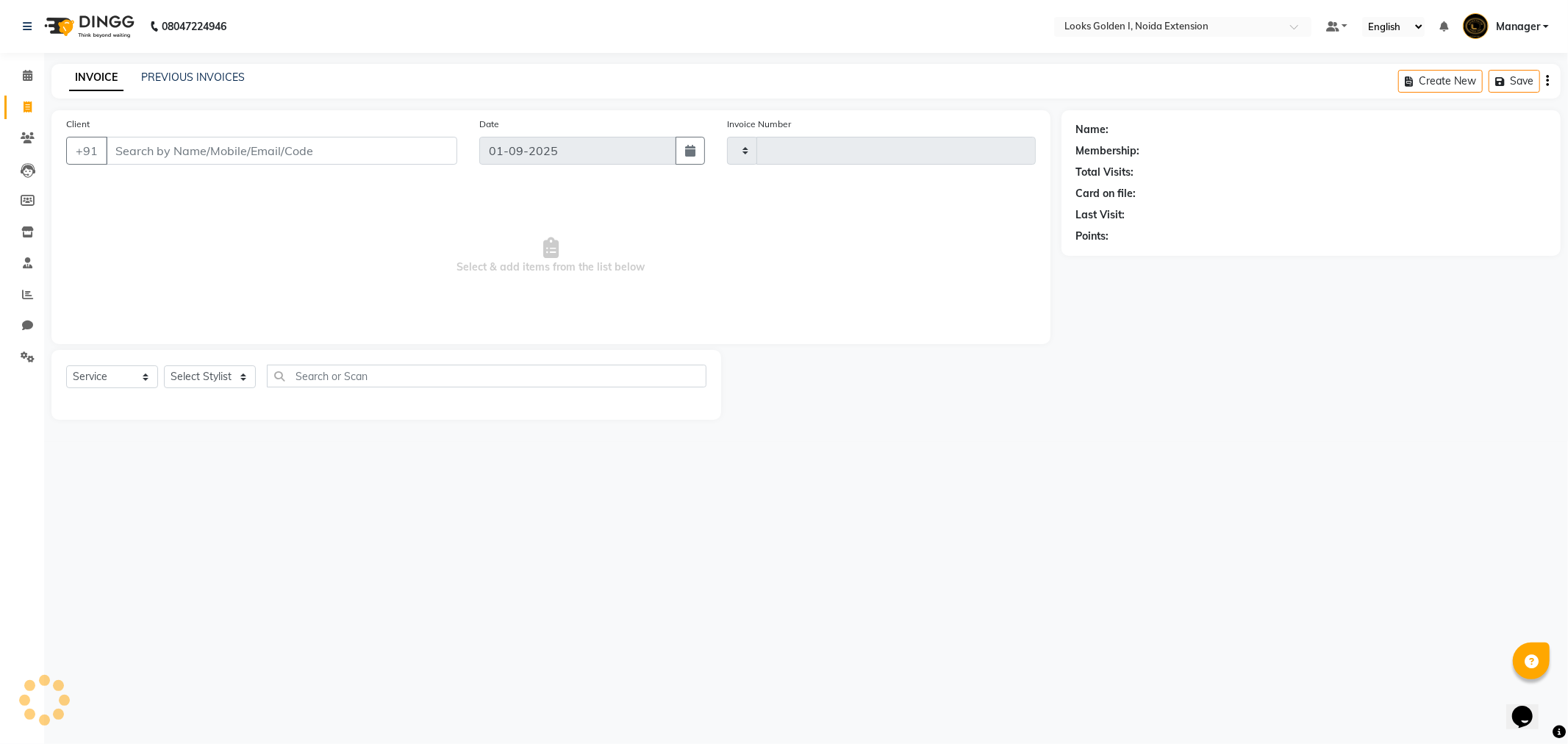
type input "6108"
select select "5508"
click at [10, 74] on link "Calendar" at bounding box center [22, 76] width 35 height 24
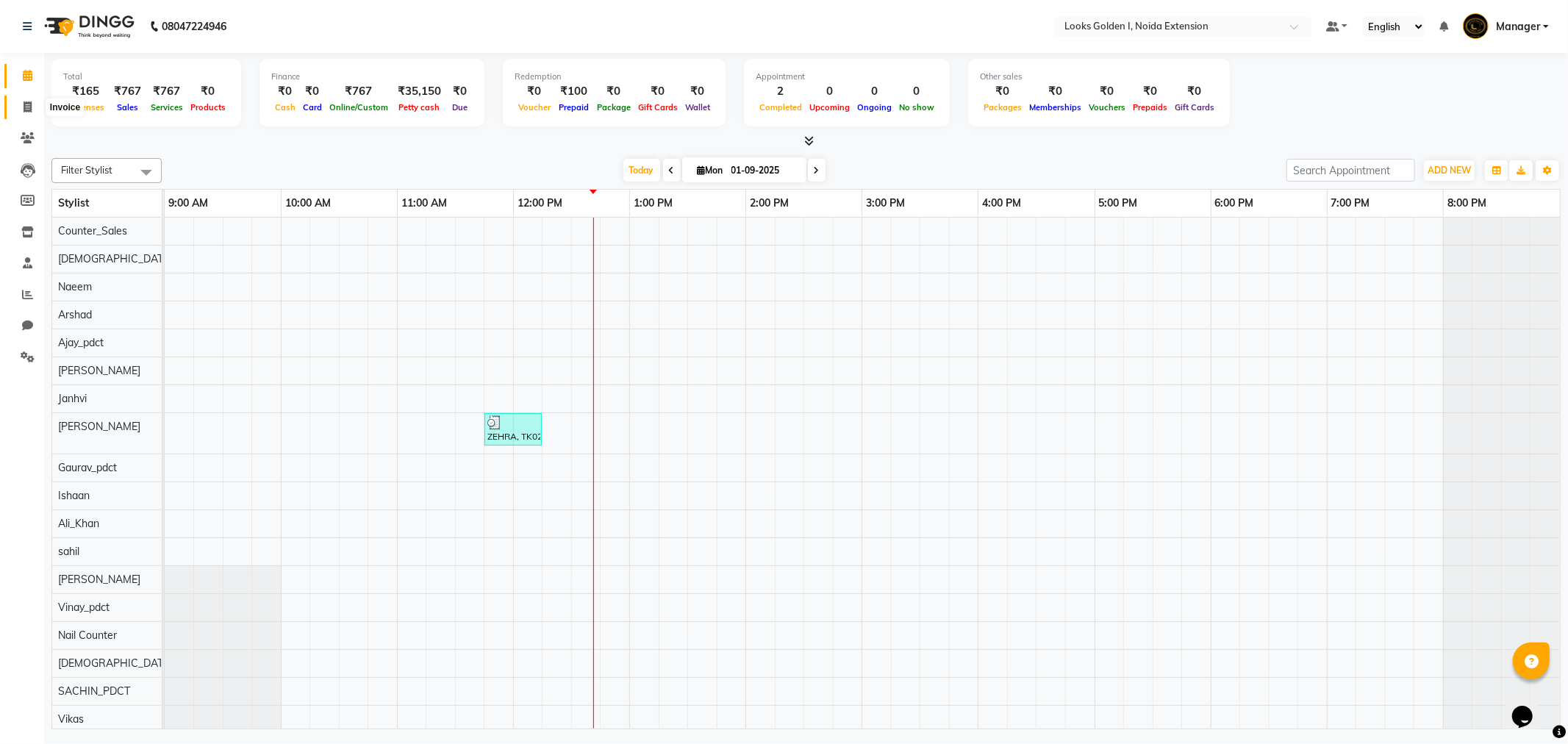
click at [23, 101] on icon at bounding box center [27, 107] width 8 height 11
select select "5508"
select select "service"
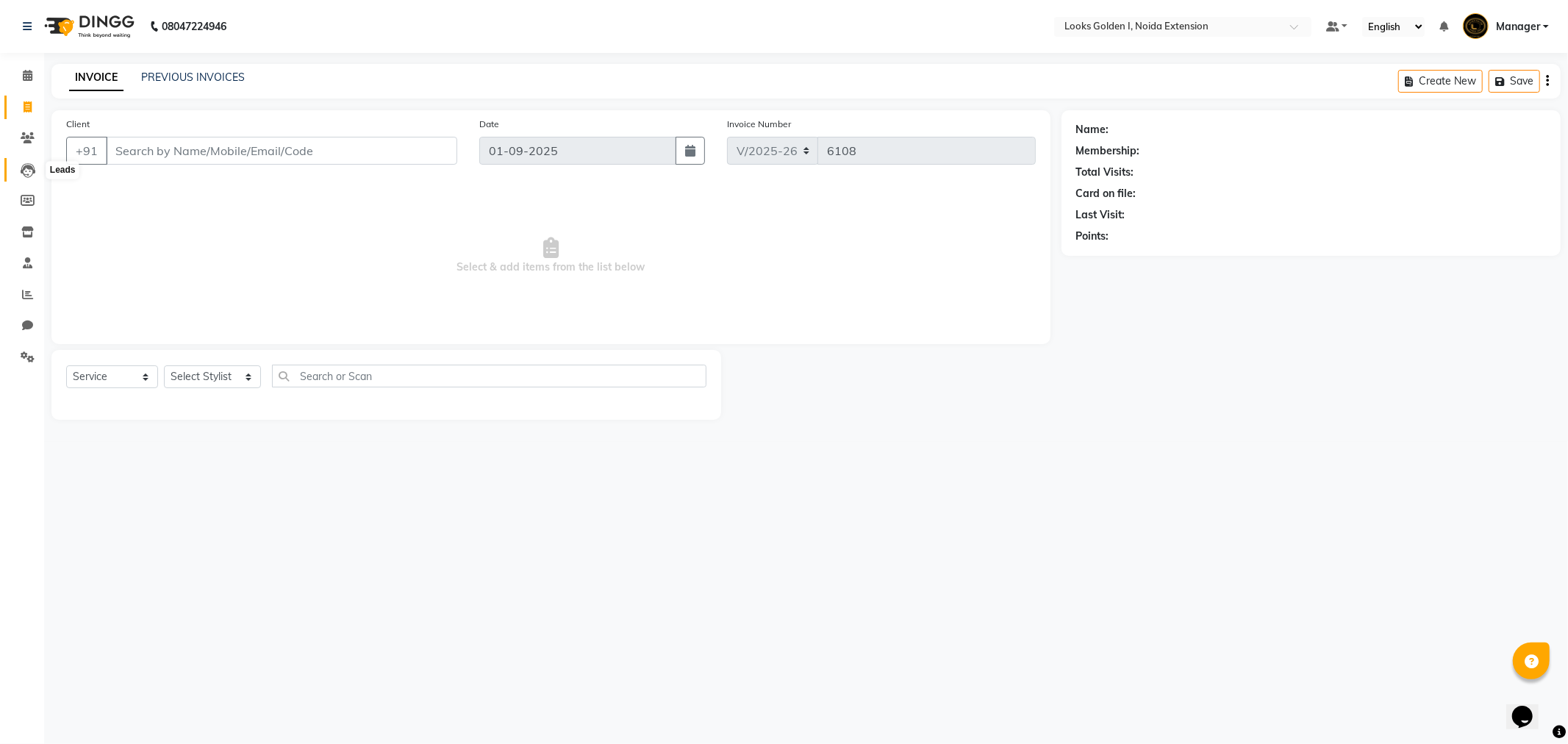
click at [27, 170] on icon at bounding box center [28, 171] width 15 height 15
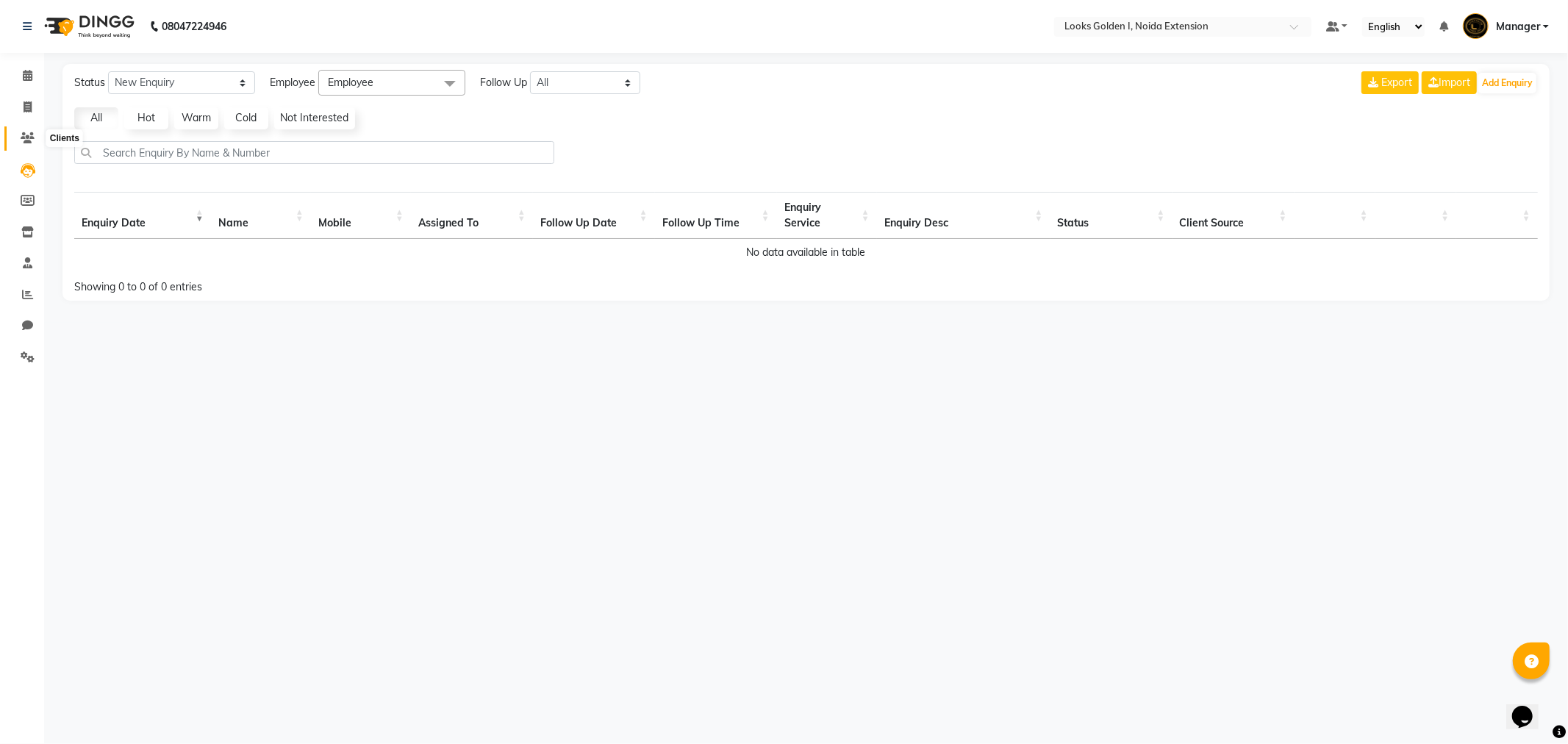
click at [28, 131] on span at bounding box center [28, 139] width 26 height 17
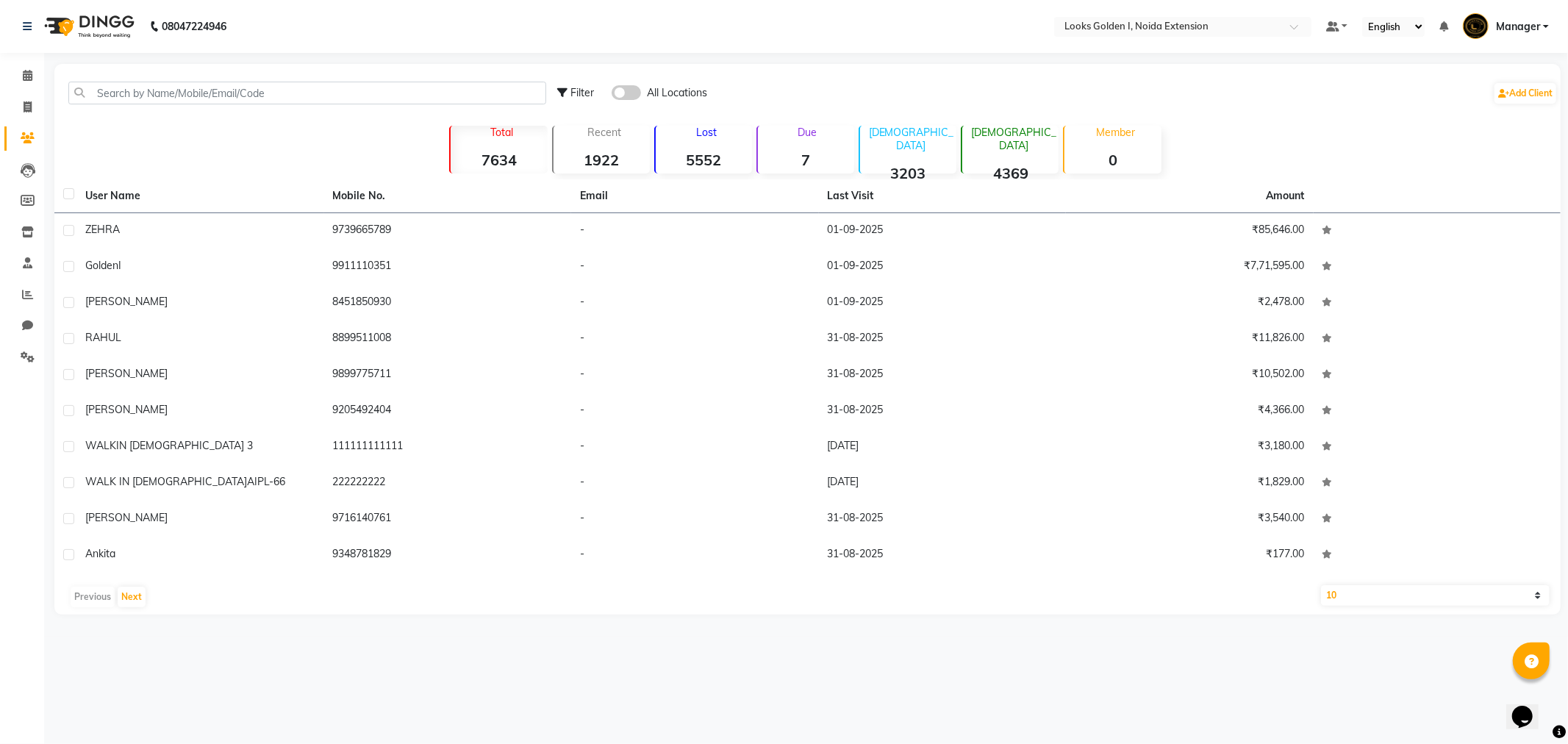
click at [437, 78] on div "Filter All Locations Add Client" at bounding box center [808, 93] width 1500 height 46
click at [211, 89] on input "text" at bounding box center [308, 93] width 478 height 23
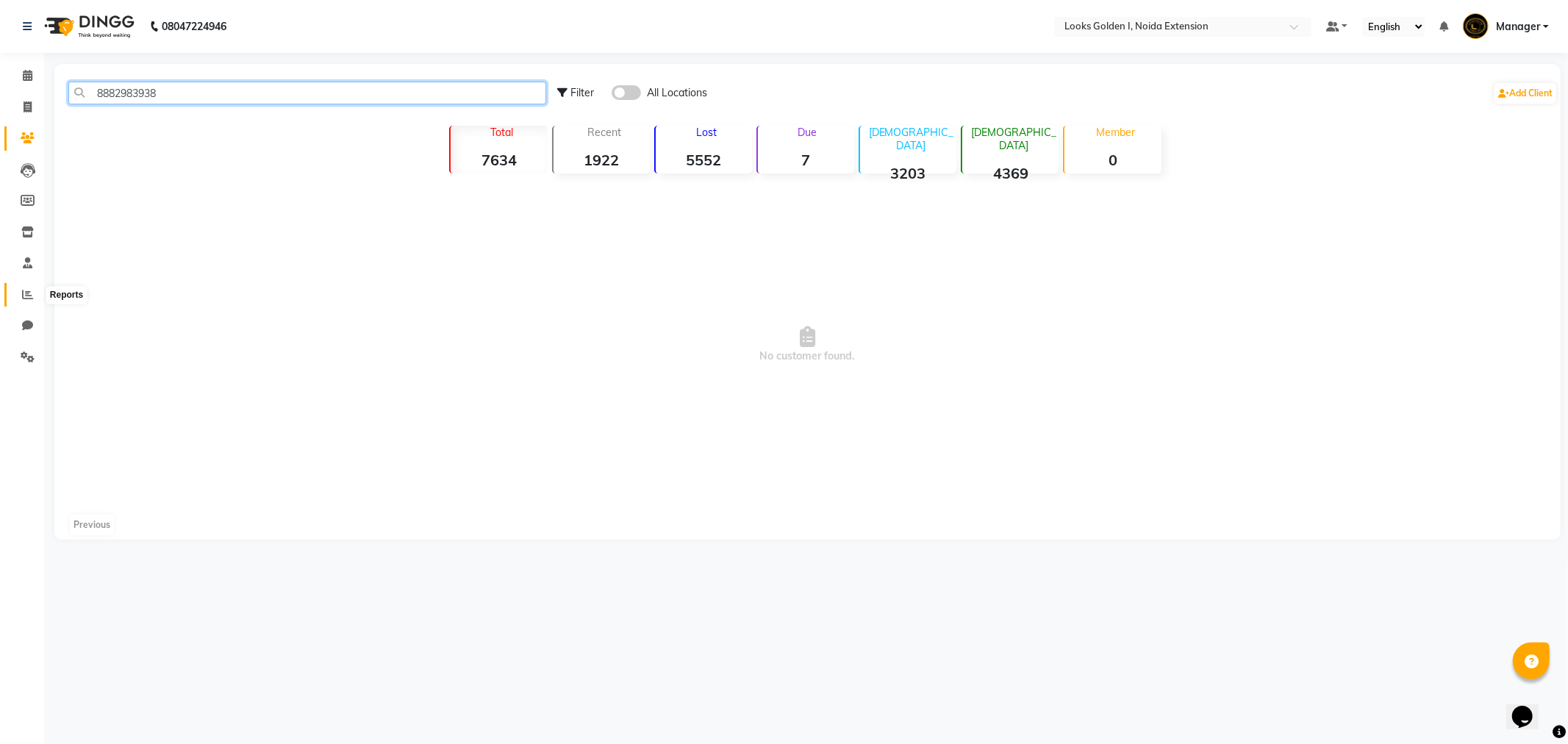
type input "8882983938"
click at [26, 290] on icon at bounding box center [28, 295] width 11 height 11
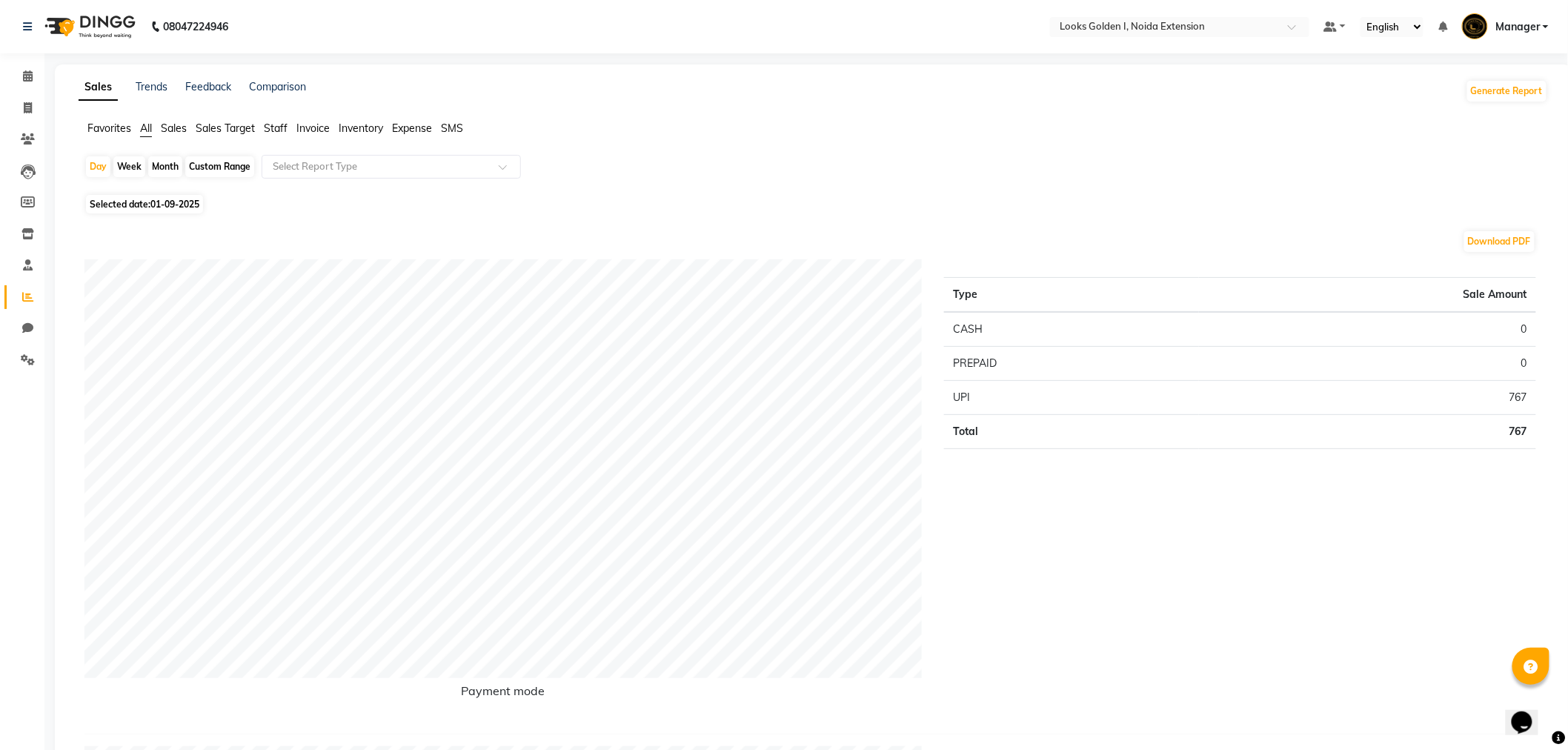
click at [163, 203] on span "01-09-2025" at bounding box center [175, 204] width 49 height 11
select select "9"
select select "2025"
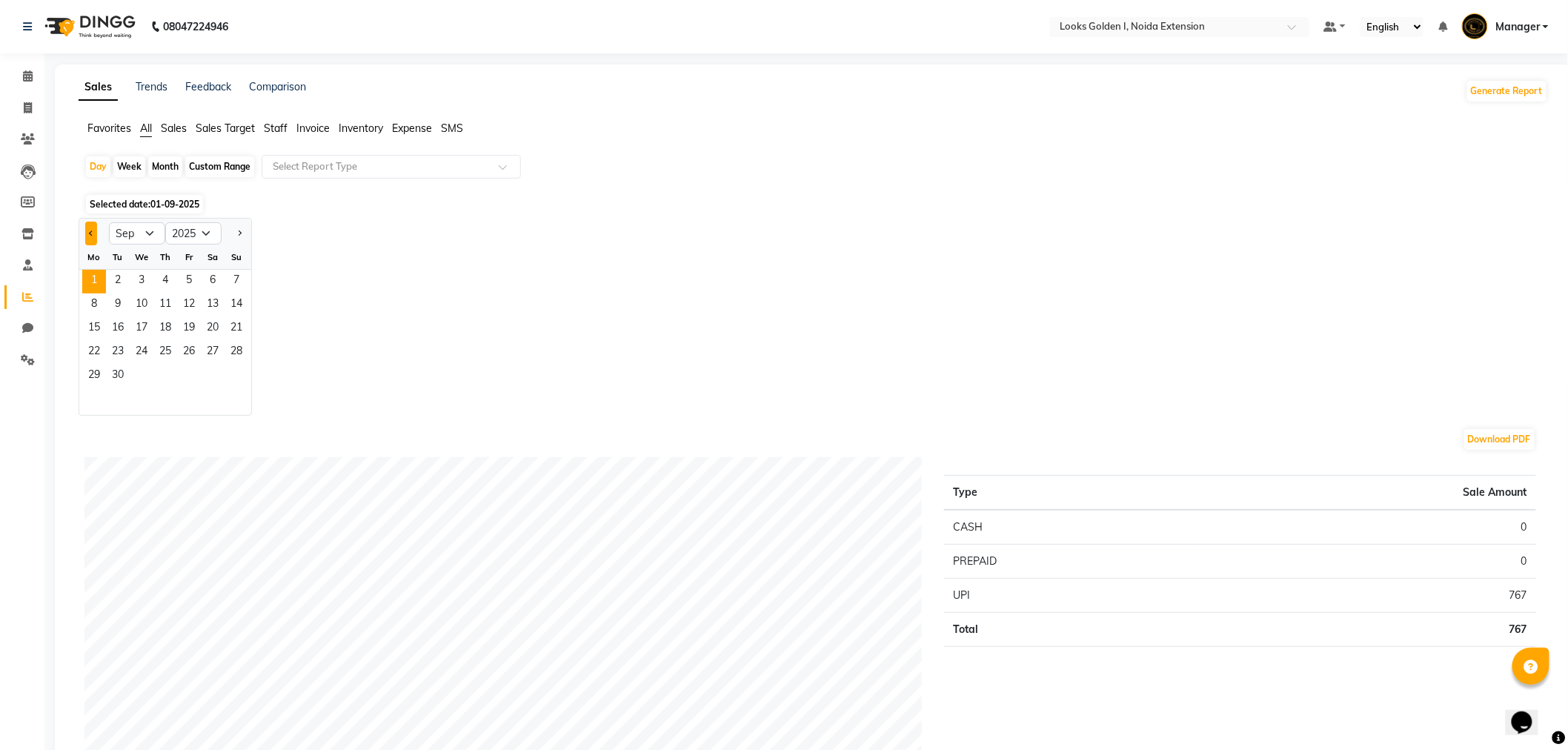
click at [93, 233] on span "Previous month" at bounding box center [92, 232] width 6 height 6
select select "8"
click at [238, 375] on span "31" at bounding box center [236, 376] width 23 height 23
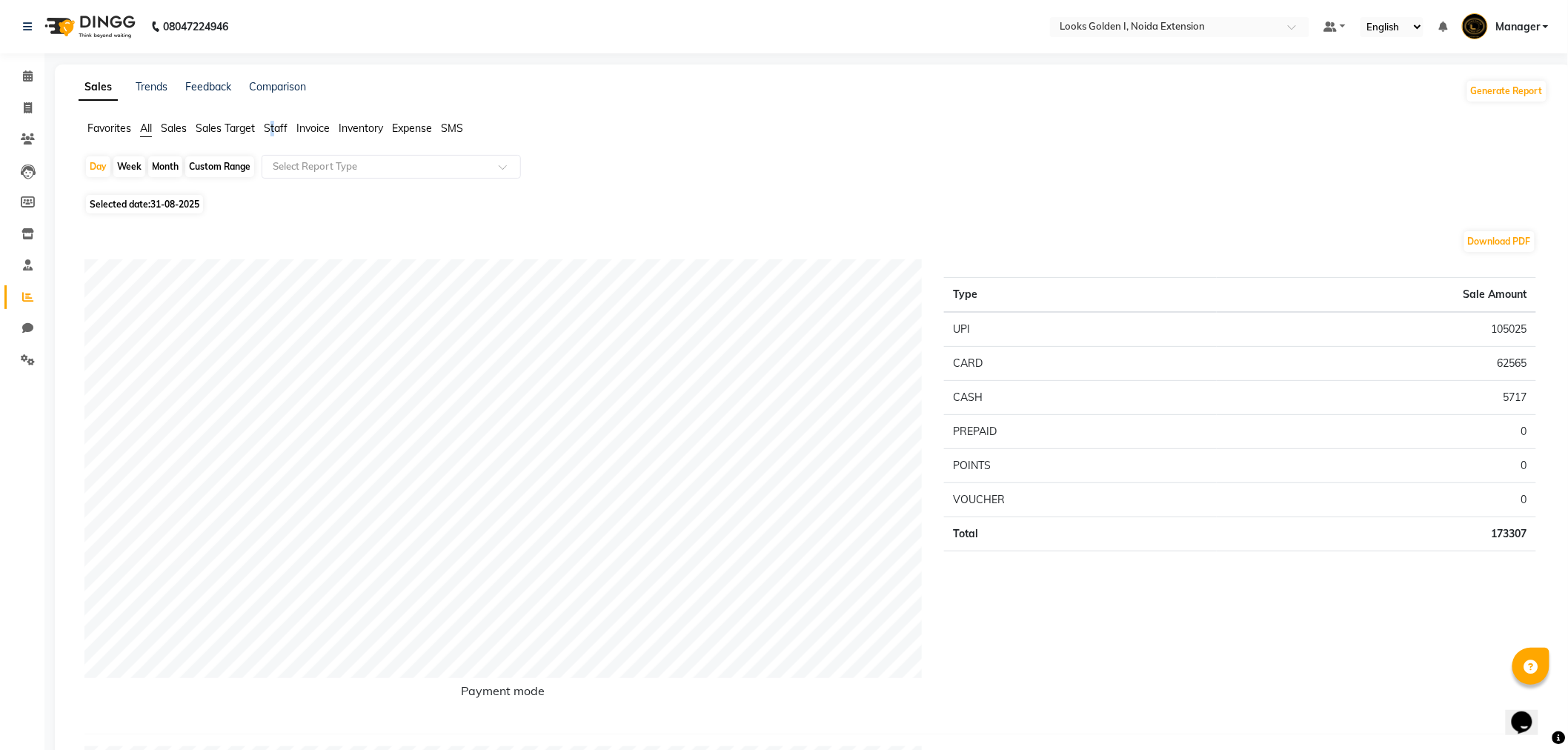
click at [277, 128] on span "Staff" at bounding box center [276, 128] width 23 height 13
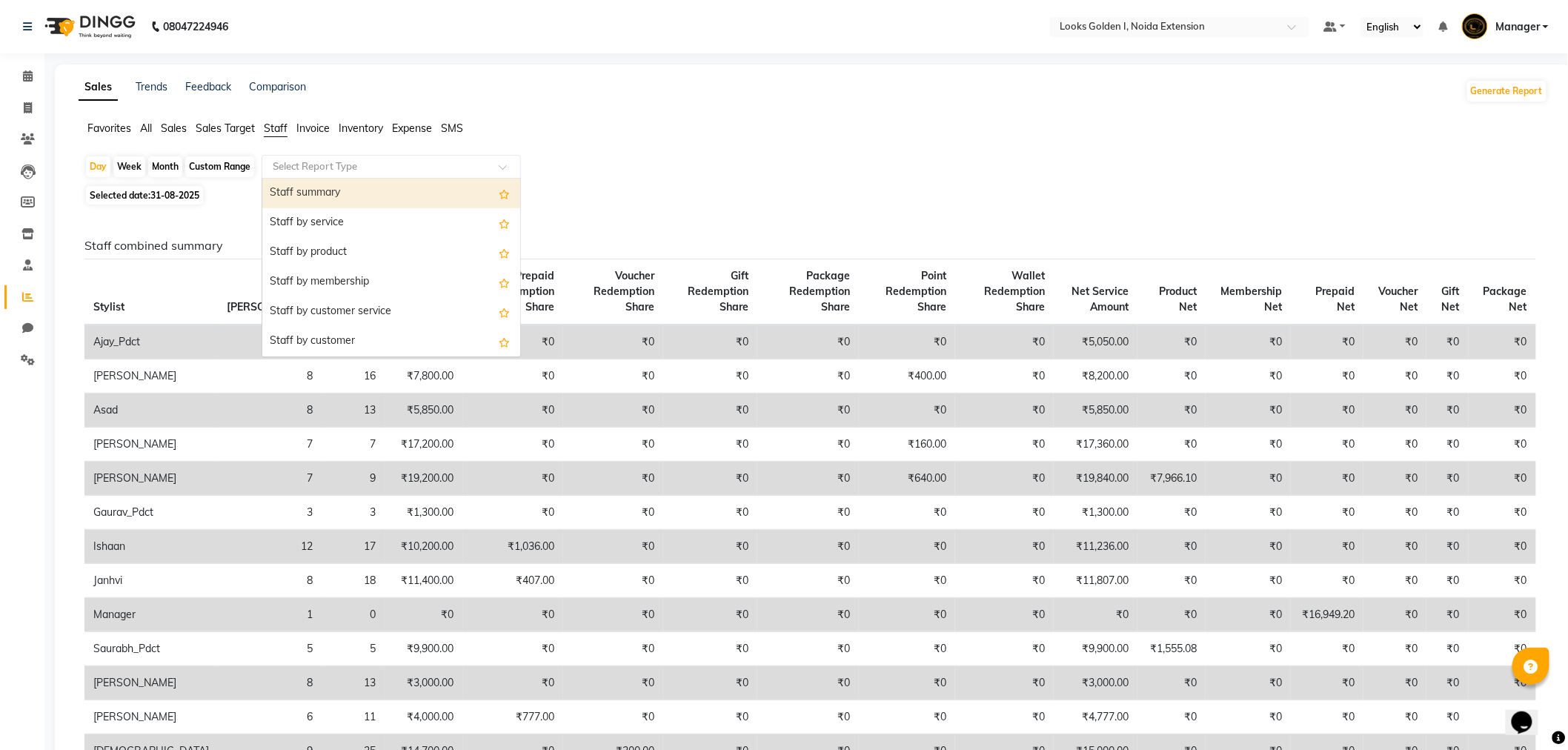
click at [350, 168] on input "text" at bounding box center [377, 167] width 214 height 15
click at [346, 232] on div "Staff by service" at bounding box center [391, 223] width 258 height 30
select select "filtered_report"
select select "csv"
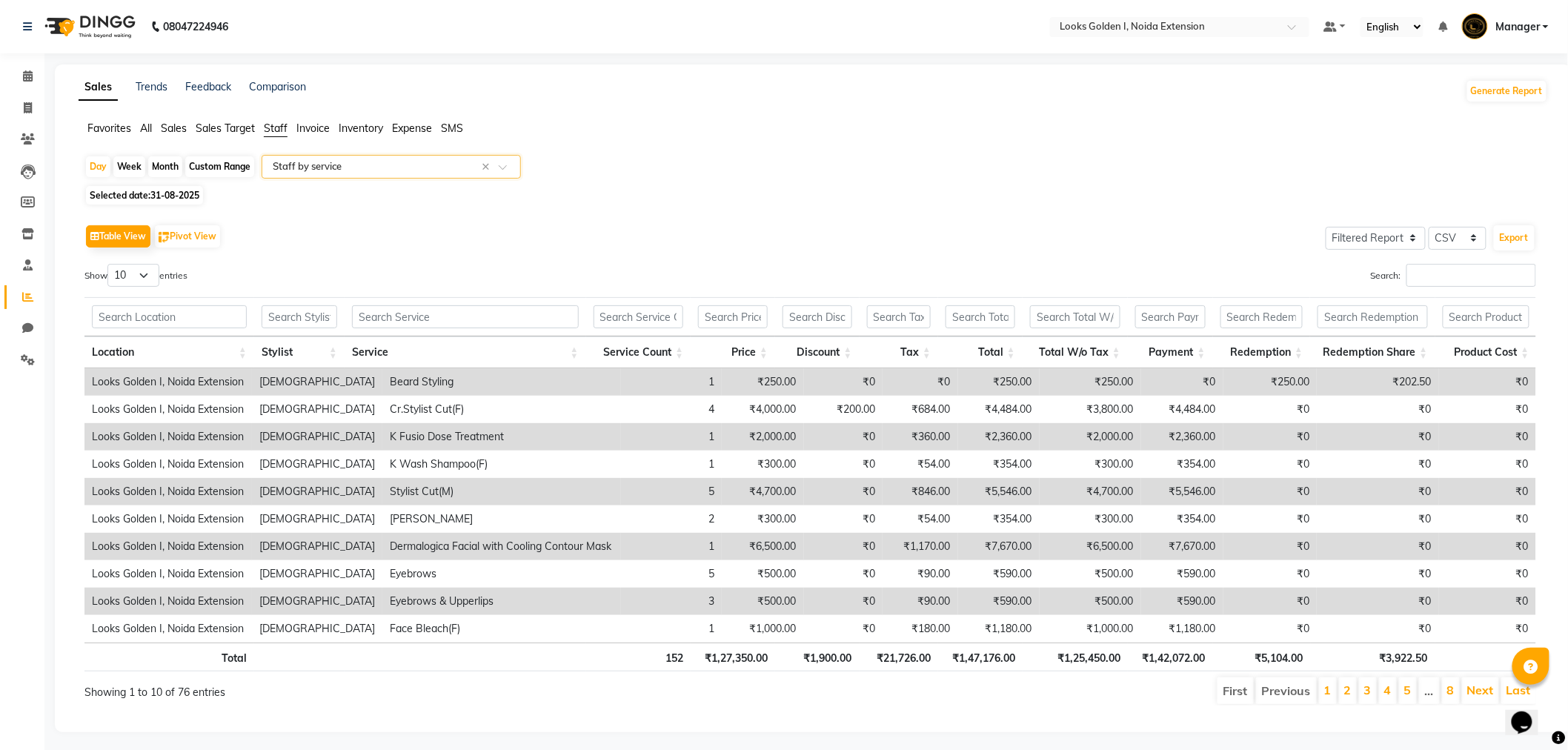
click at [477, 172] on input "text" at bounding box center [377, 167] width 214 height 15
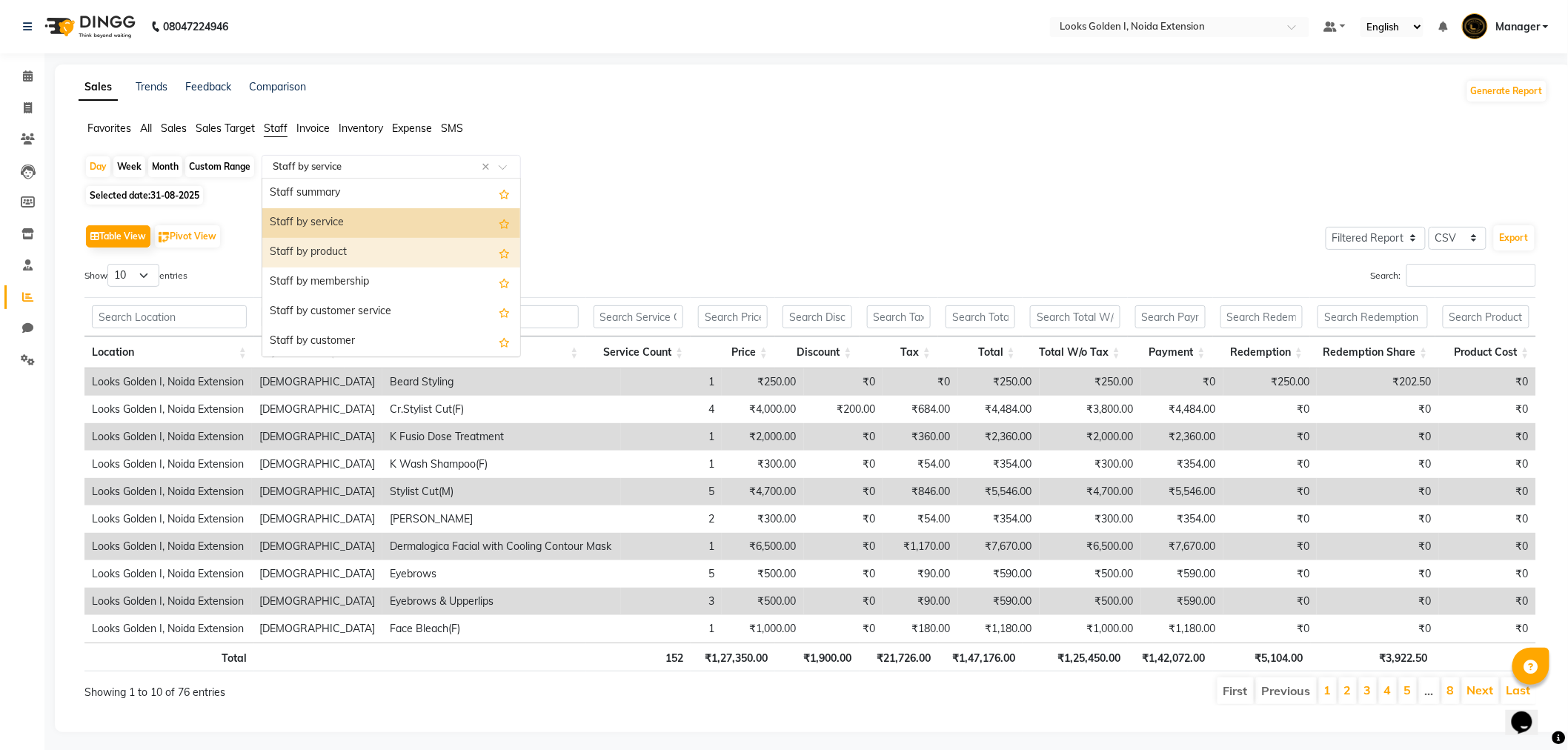
click at [401, 238] on div "Staff by product" at bounding box center [391, 253] width 258 height 30
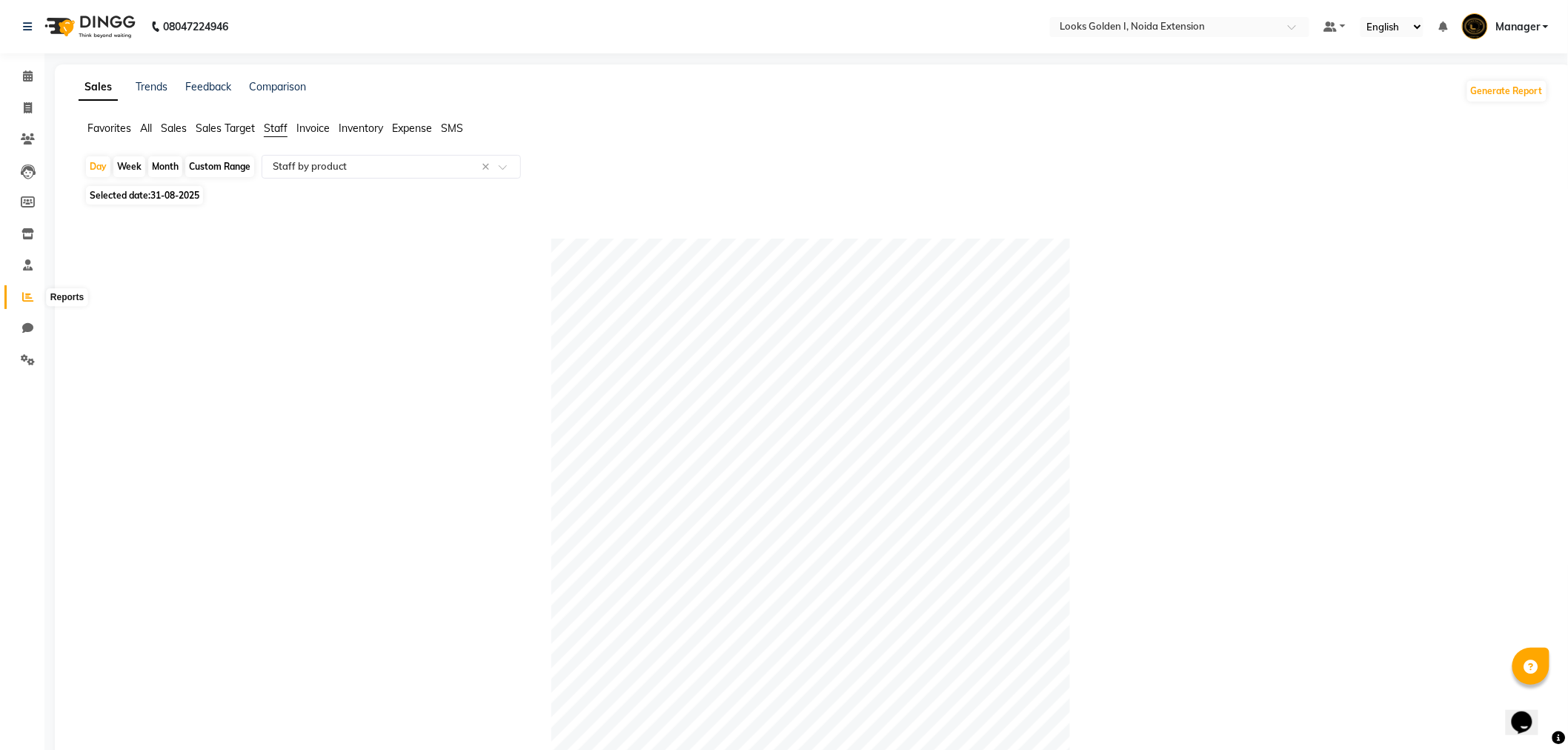
click at [34, 292] on span at bounding box center [28, 297] width 26 height 17
click at [27, 112] on icon at bounding box center [27, 108] width 8 height 11
select select "5508"
select select "service"
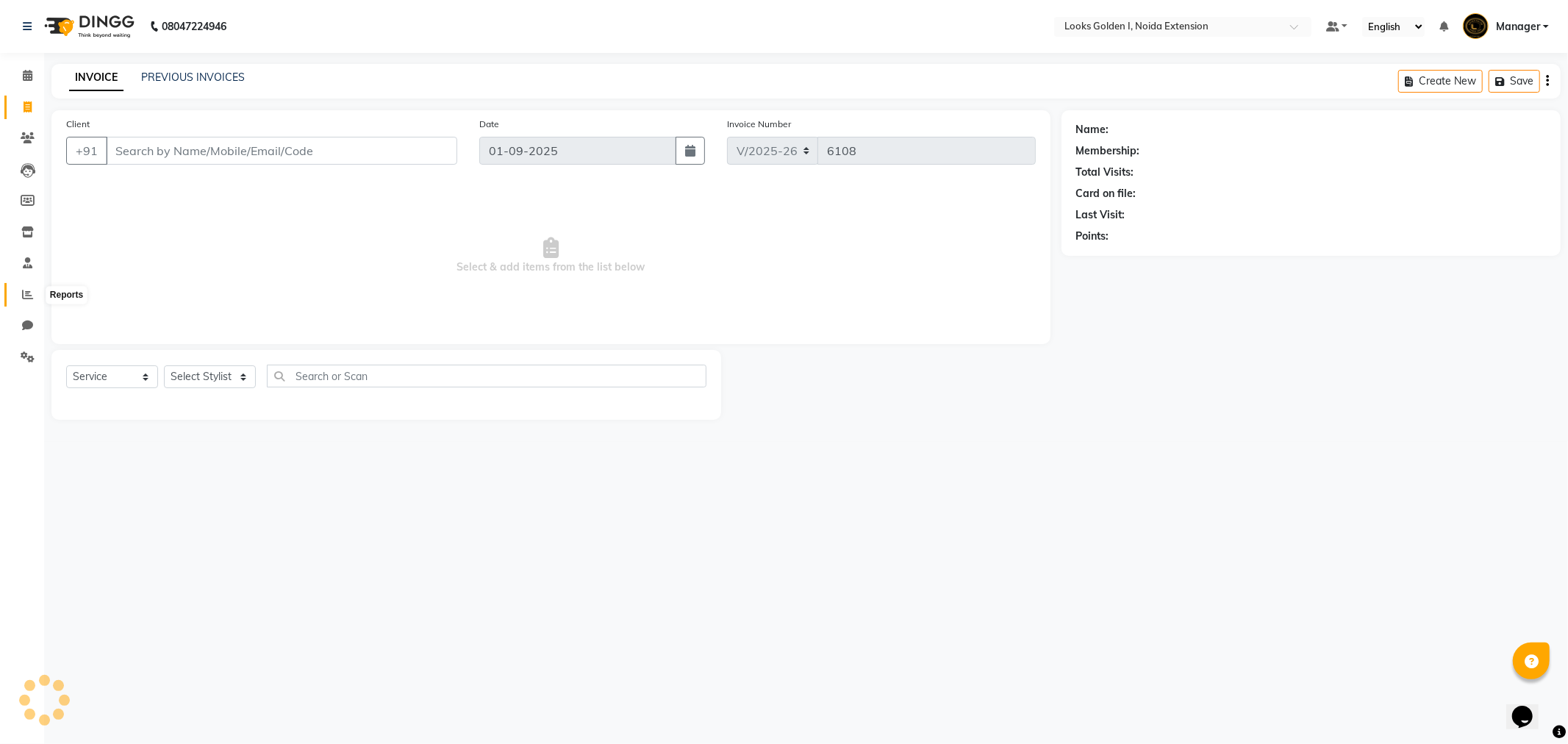
click at [24, 294] on icon at bounding box center [28, 295] width 11 height 11
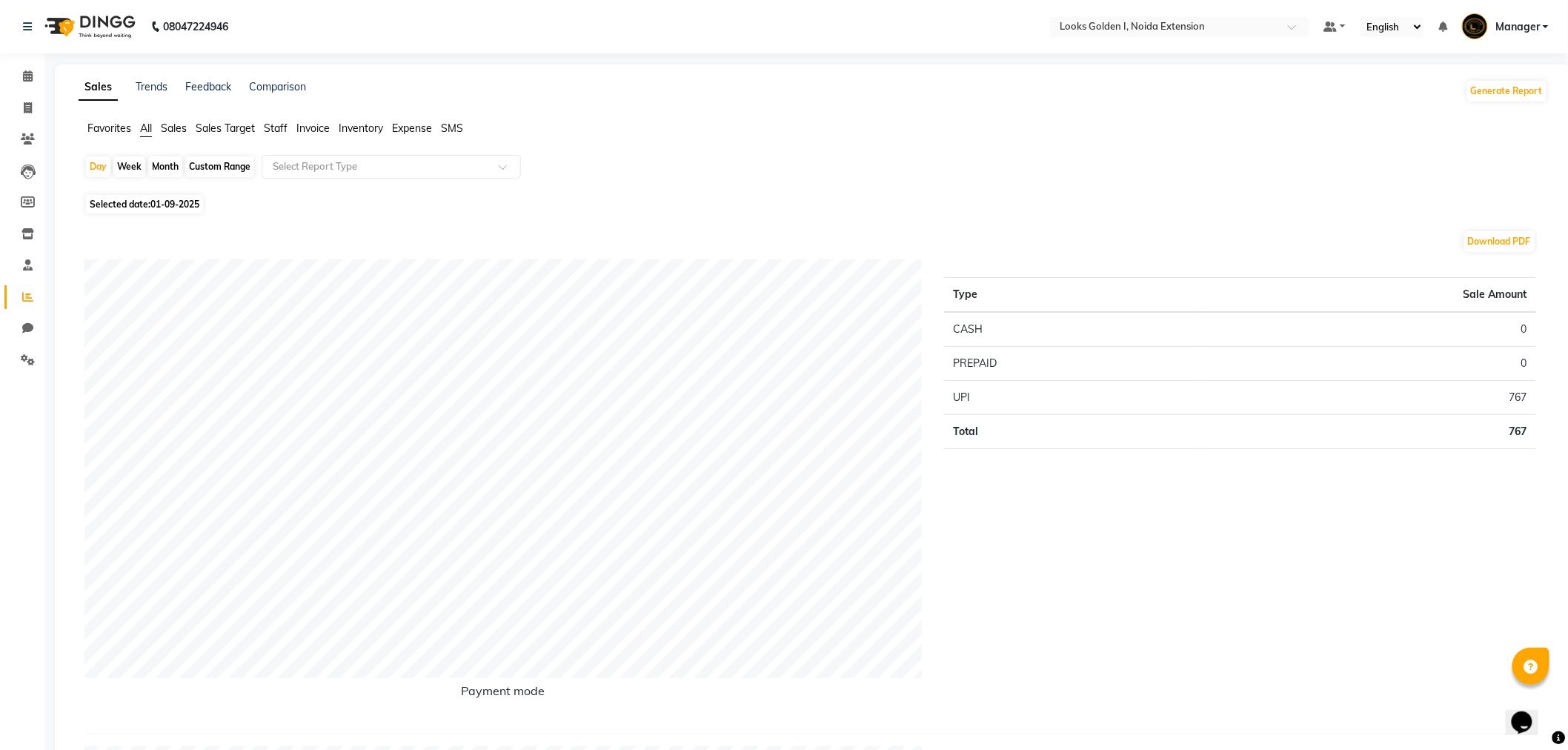
click at [275, 125] on span "Staff" at bounding box center [276, 128] width 23 height 13
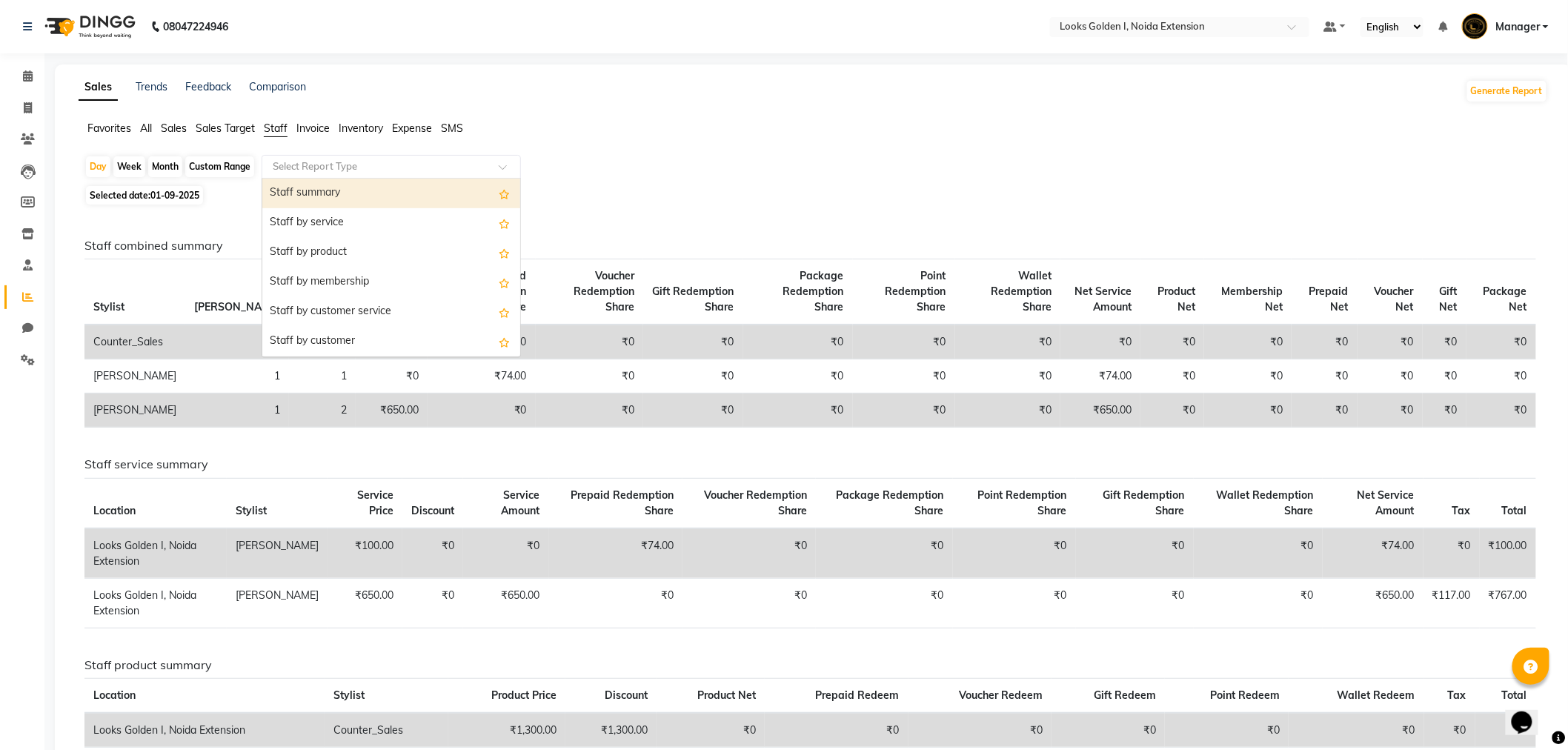
click at [303, 169] on input "text" at bounding box center [377, 167] width 214 height 15
click at [328, 225] on div "Staff by service" at bounding box center [391, 223] width 258 height 30
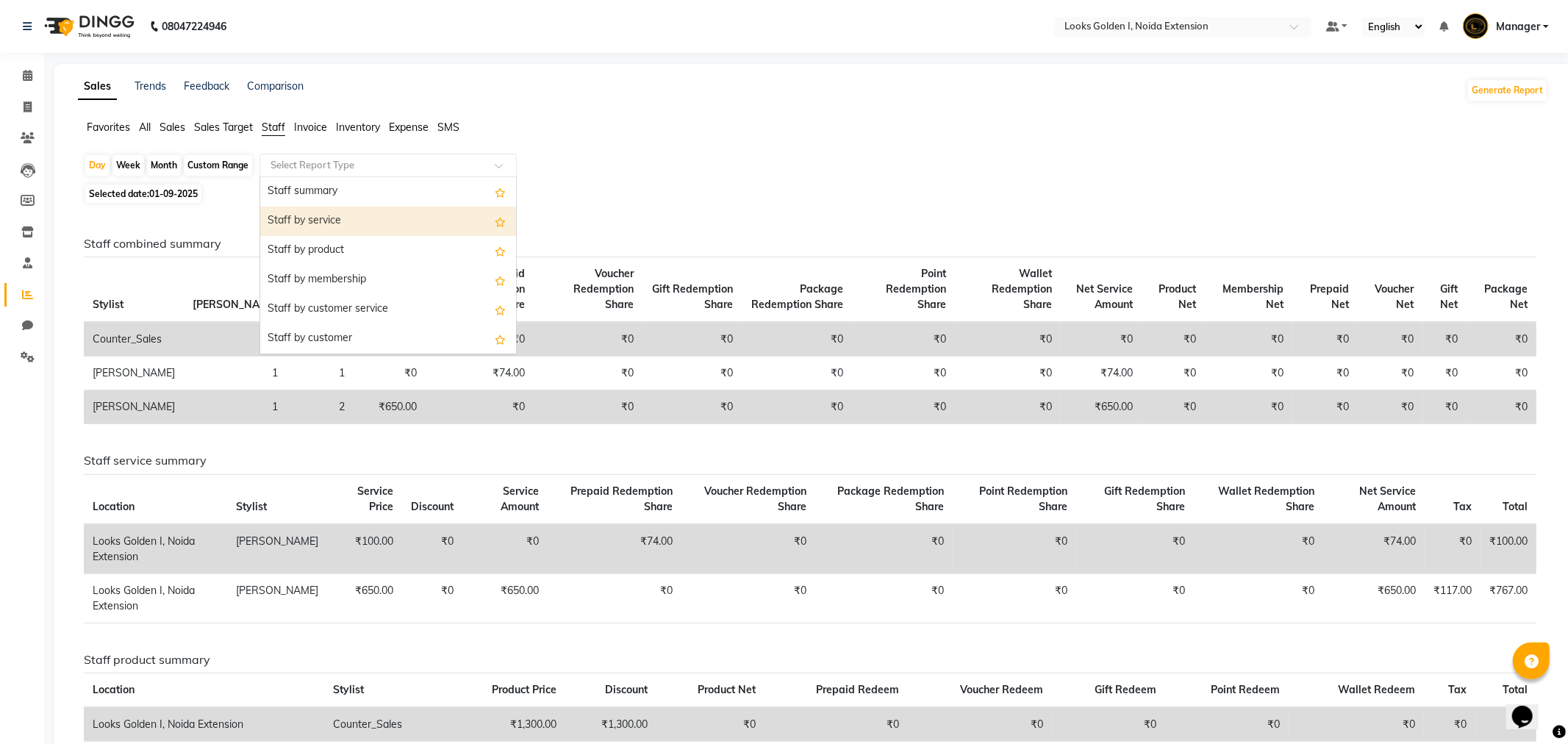
select select "filtered_report"
select select "csv"
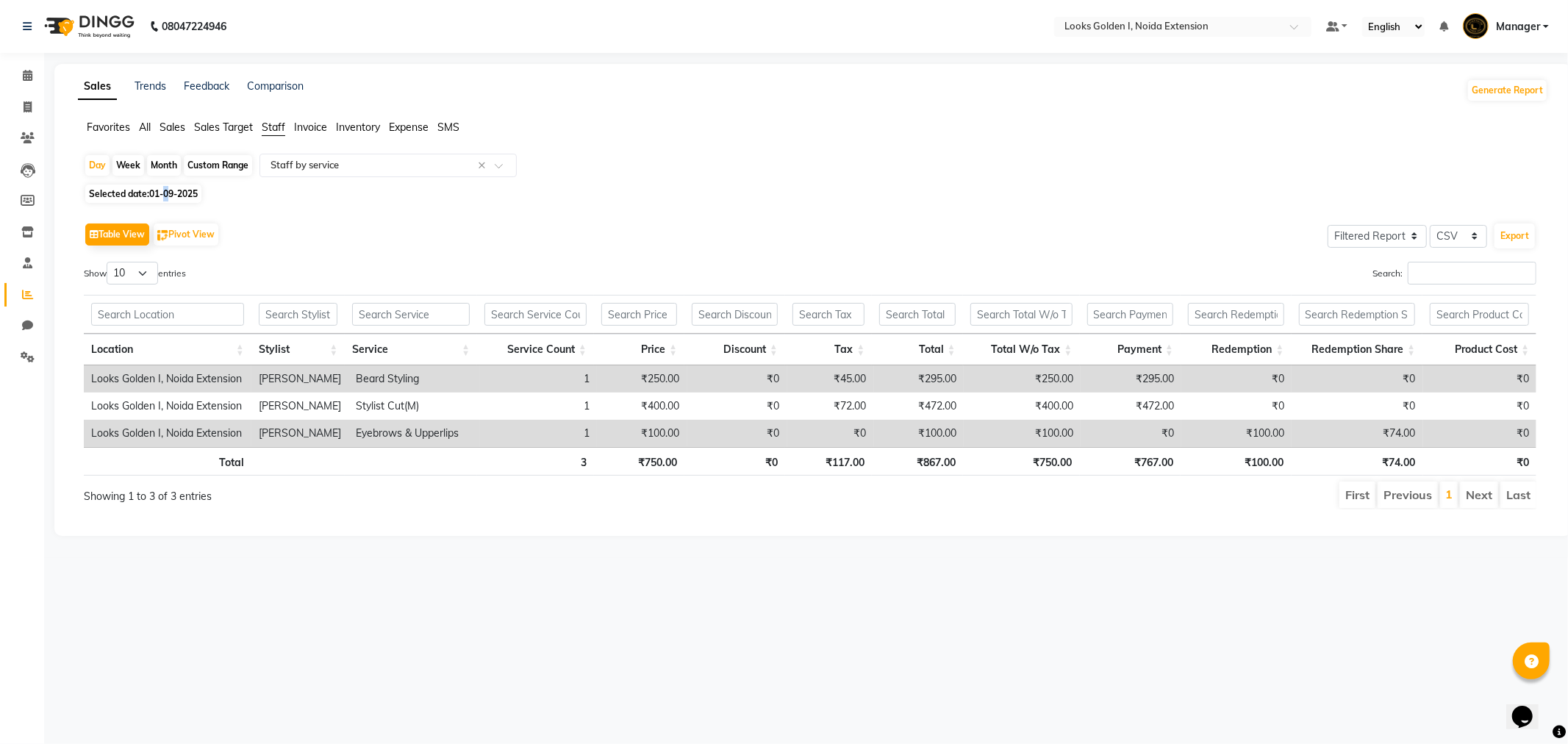
click at [167, 193] on span "01-09-2025" at bounding box center [174, 193] width 48 height 11
select select "9"
select select "2025"
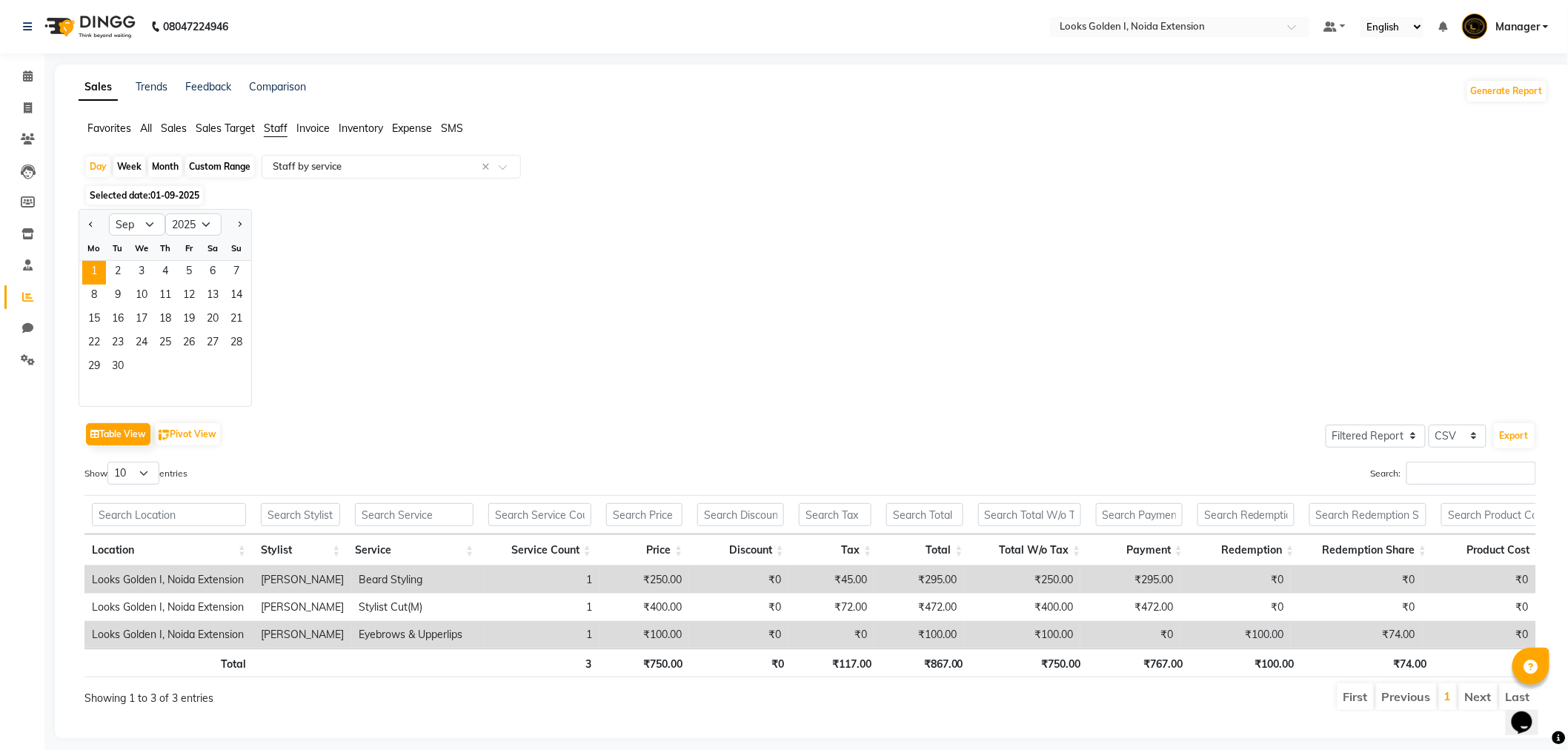
click at [147, 198] on span "Selected date: 01-09-2025" at bounding box center [144, 195] width 117 height 19
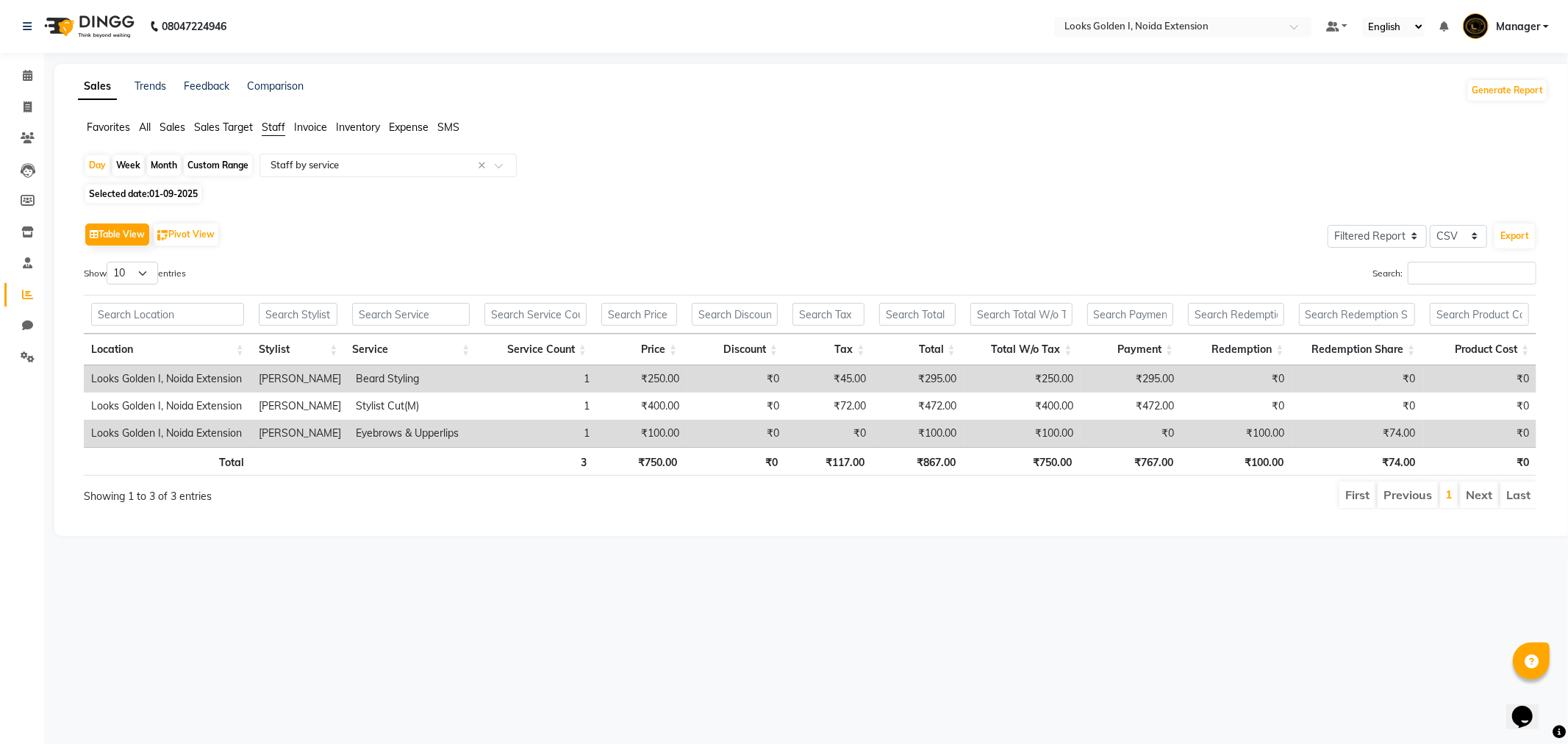
click at [154, 192] on span "01-09-2025" at bounding box center [174, 193] width 48 height 11
select select "9"
select select "2025"
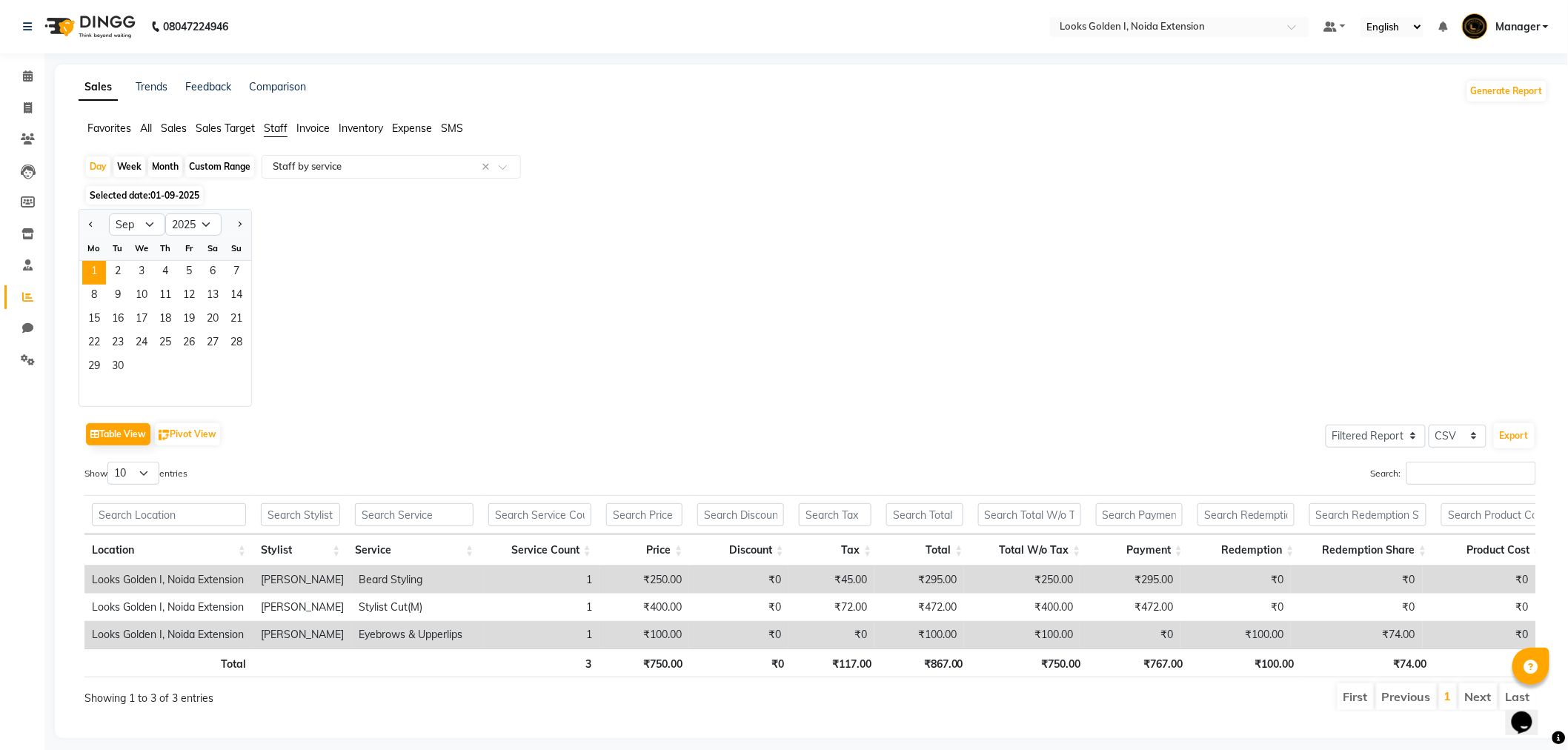
click at [99, 225] on div at bounding box center [95, 224] width 30 height 23
click at [229, 224] on div at bounding box center [236, 224] width 30 height 23
click at [238, 226] on span "Next month" at bounding box center [239, 224] width 6 height 6
select select "10"
click at [188, 356] on span "31" at bounding box center [188, 368] width 23 height 23
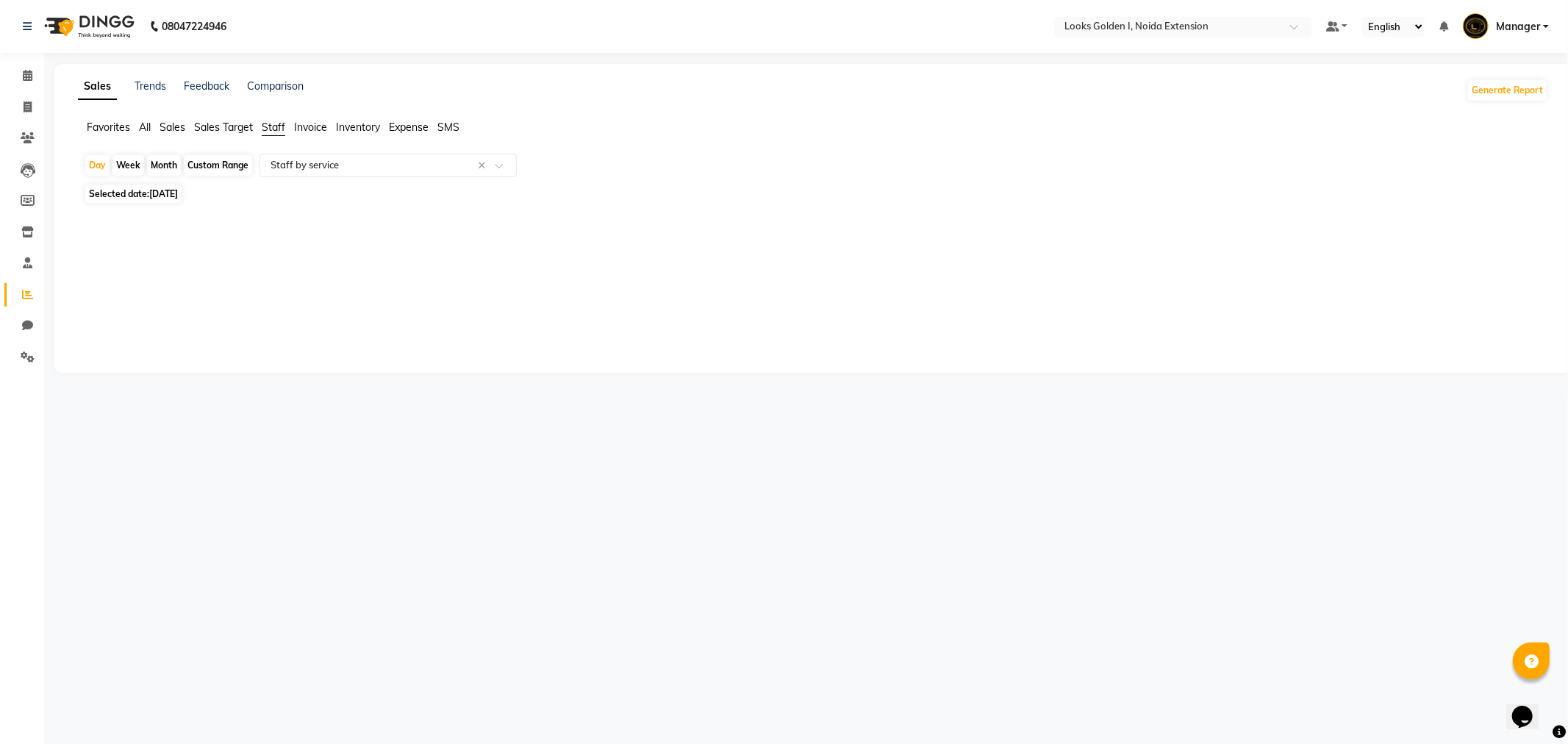
click at [107, 193] on span "Selected date: 31-10-2025" at bounding box center [134, 193] width 97 height 19
select select "10"
select select "2025"
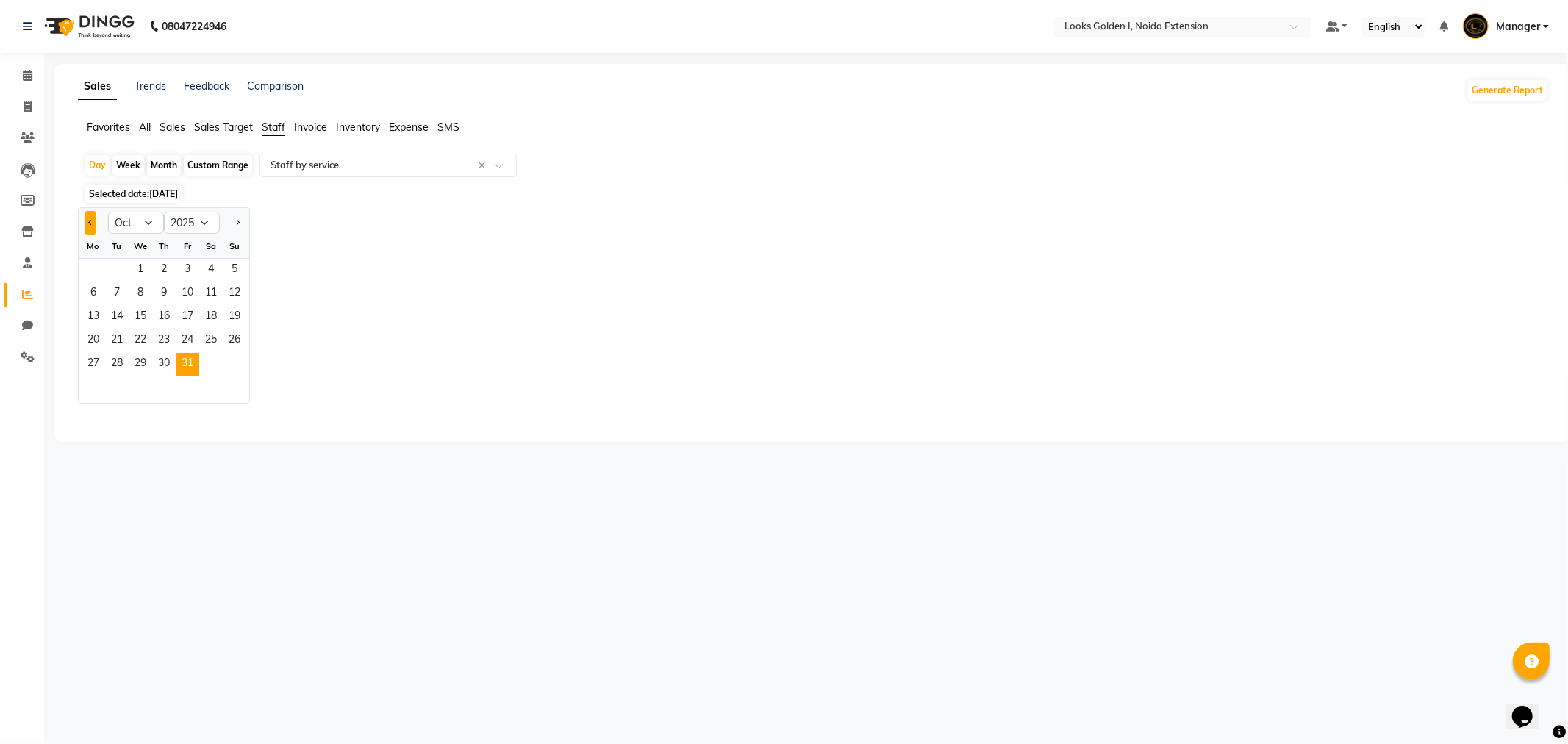
click at [90, 221] on span "Previous month" at bounding box center [91, 222] width 6 height 6
select select "8"
click at [237, 361] on span "31" at bounding box center [234, 365] width 23 height 23
select select "filtered_report"
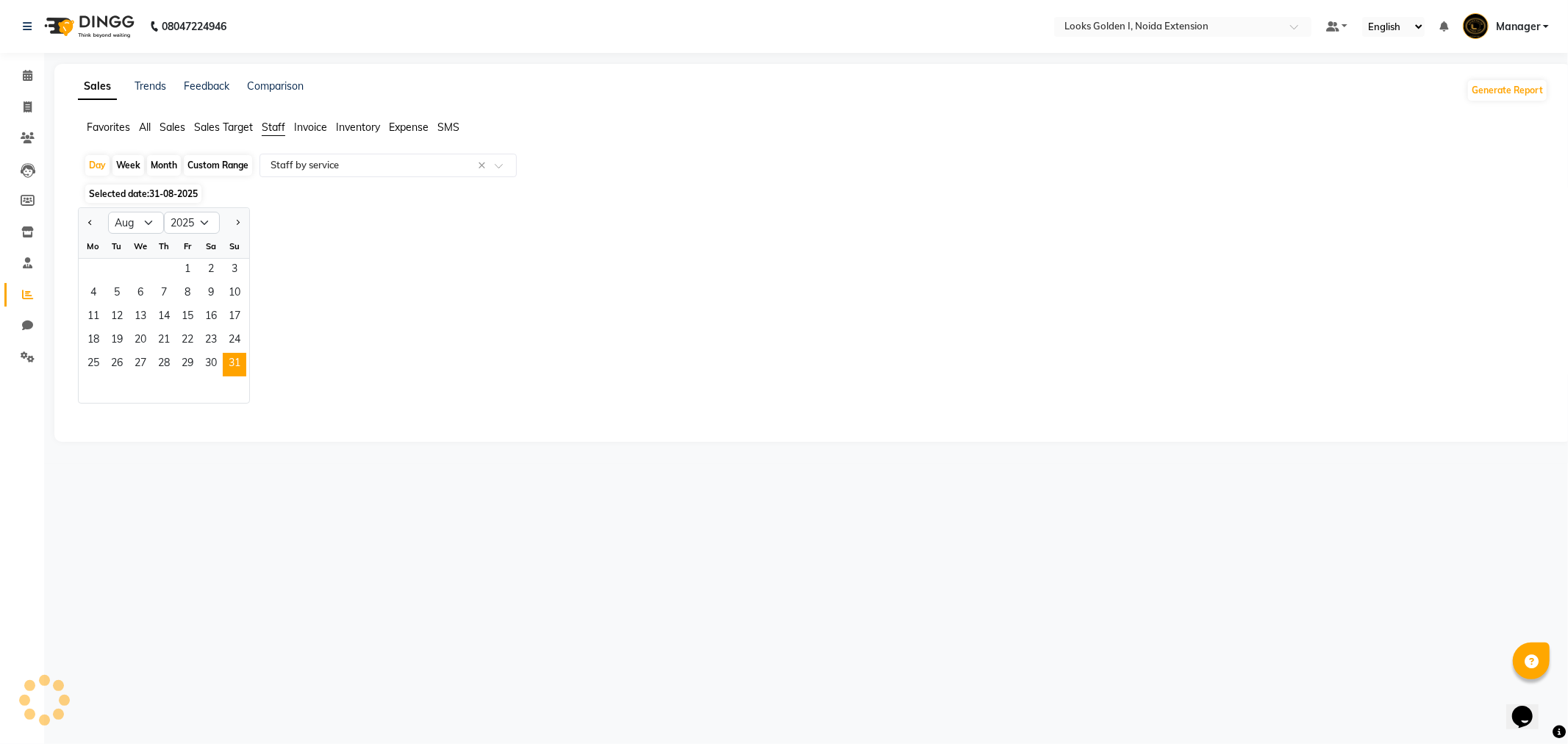
select select "csv"
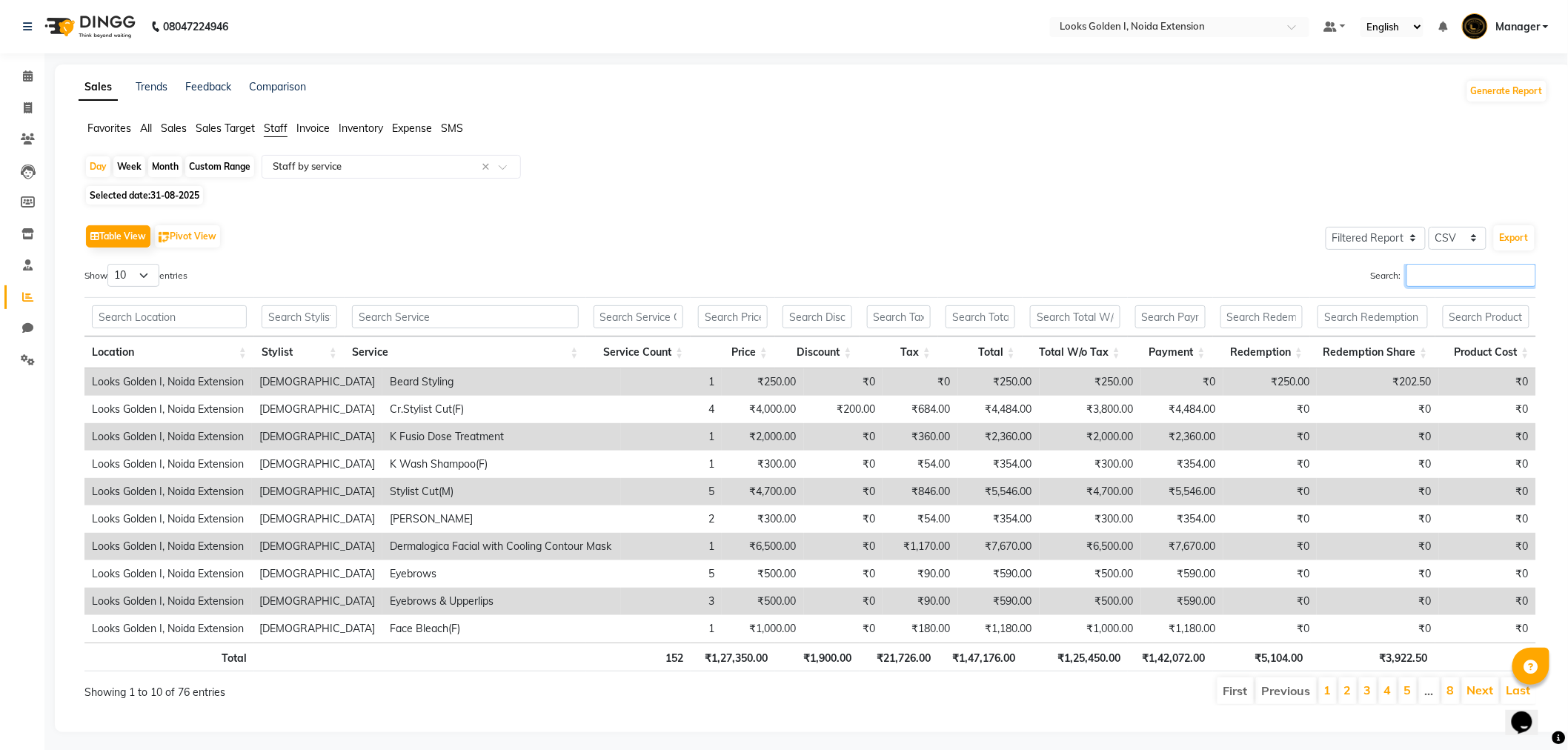
click at [1490, 277] on input "Search:" at bounding box center [1471, 276] width 129 height 23
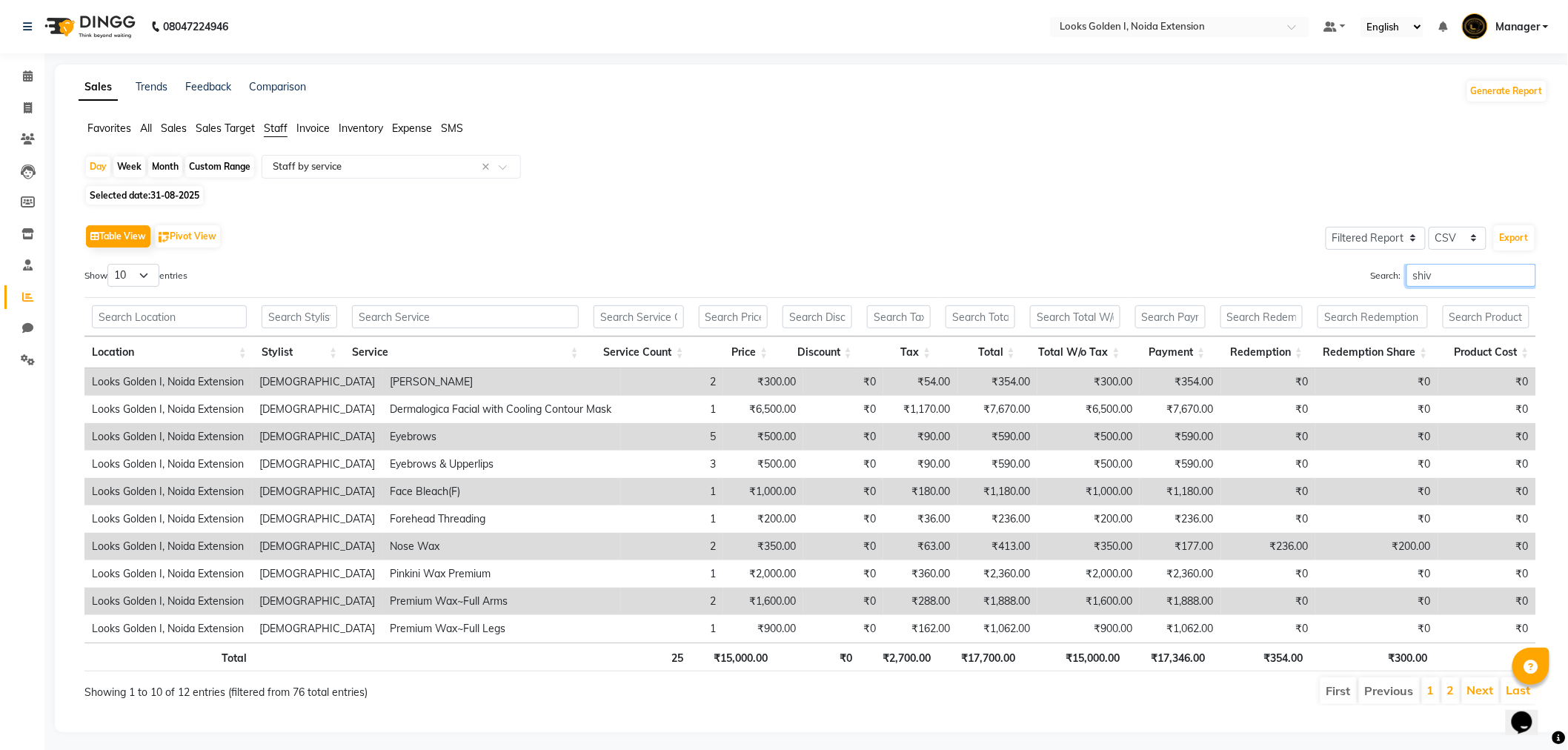
type input "shiv"
drag, startPoint x: 1068, startPoint y: 658, endPoint x: 1143, endPoint y: 665, distance: 75.3
click at [1143, 665] on tr "Total 25 ₹15,000.00 ₹0 ₹2,700.00 ₹17,700.00 ₹15,000.00 ₹17,346.00 ₹354.00 ₹300.…" at bounding box center [811, 657] width 1453 height 29
click at [28, 175] on icon at bounding box center [28, 172] width 15 height 15
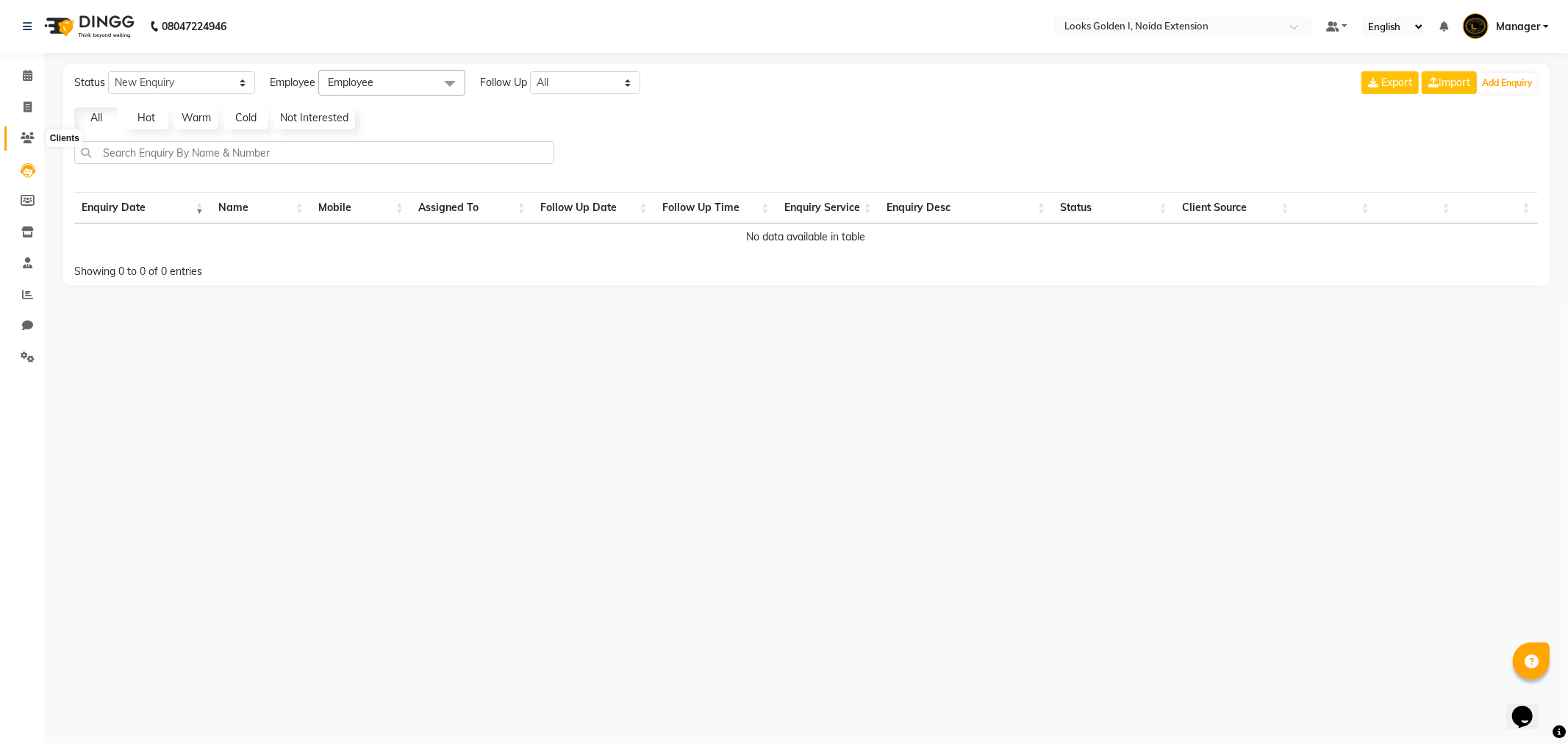
click at [24, 131] on span at bounding box center [28, 139] width 26 height 17
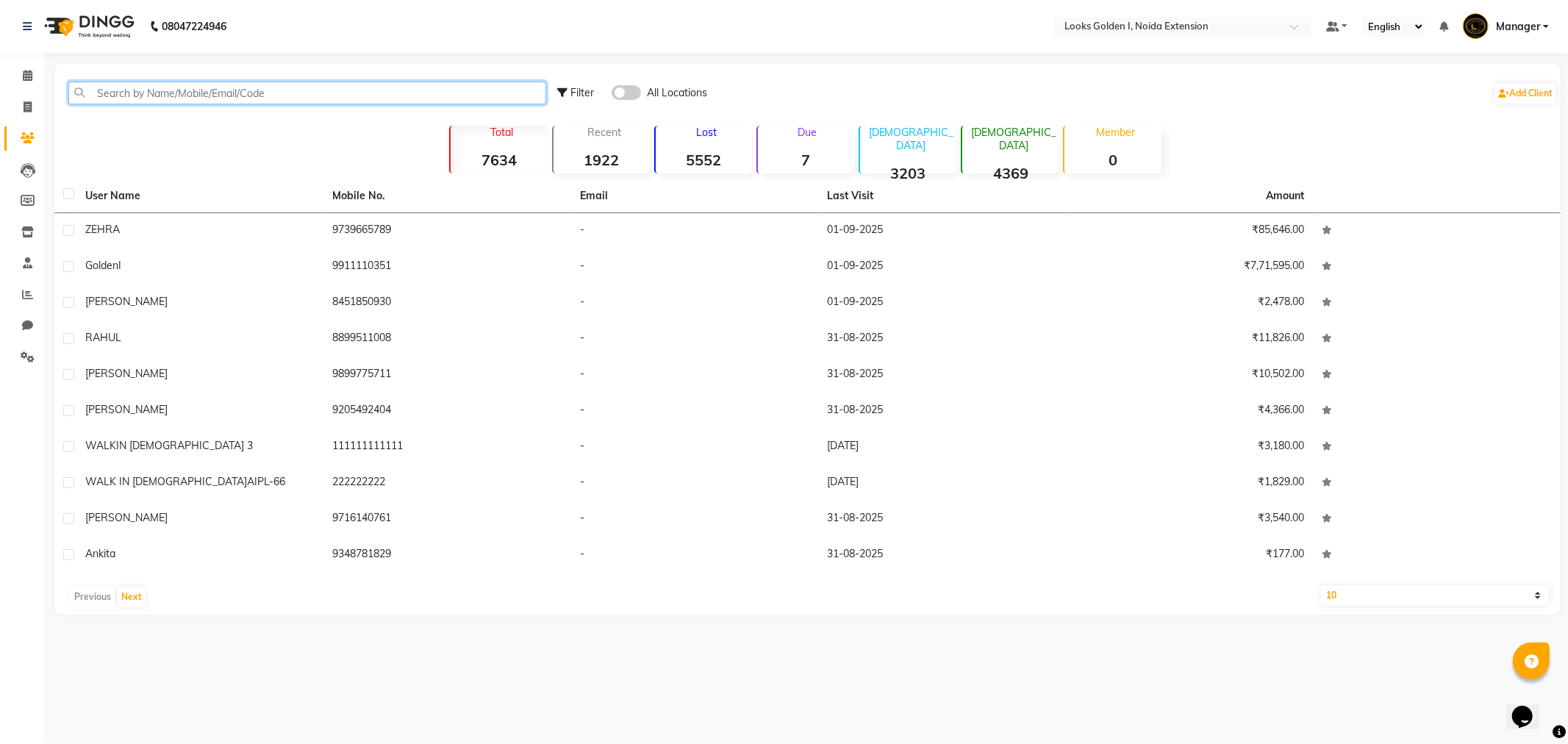
click at [314, 97] on input "text" at bounding box center [308, 93] width 478 height 23
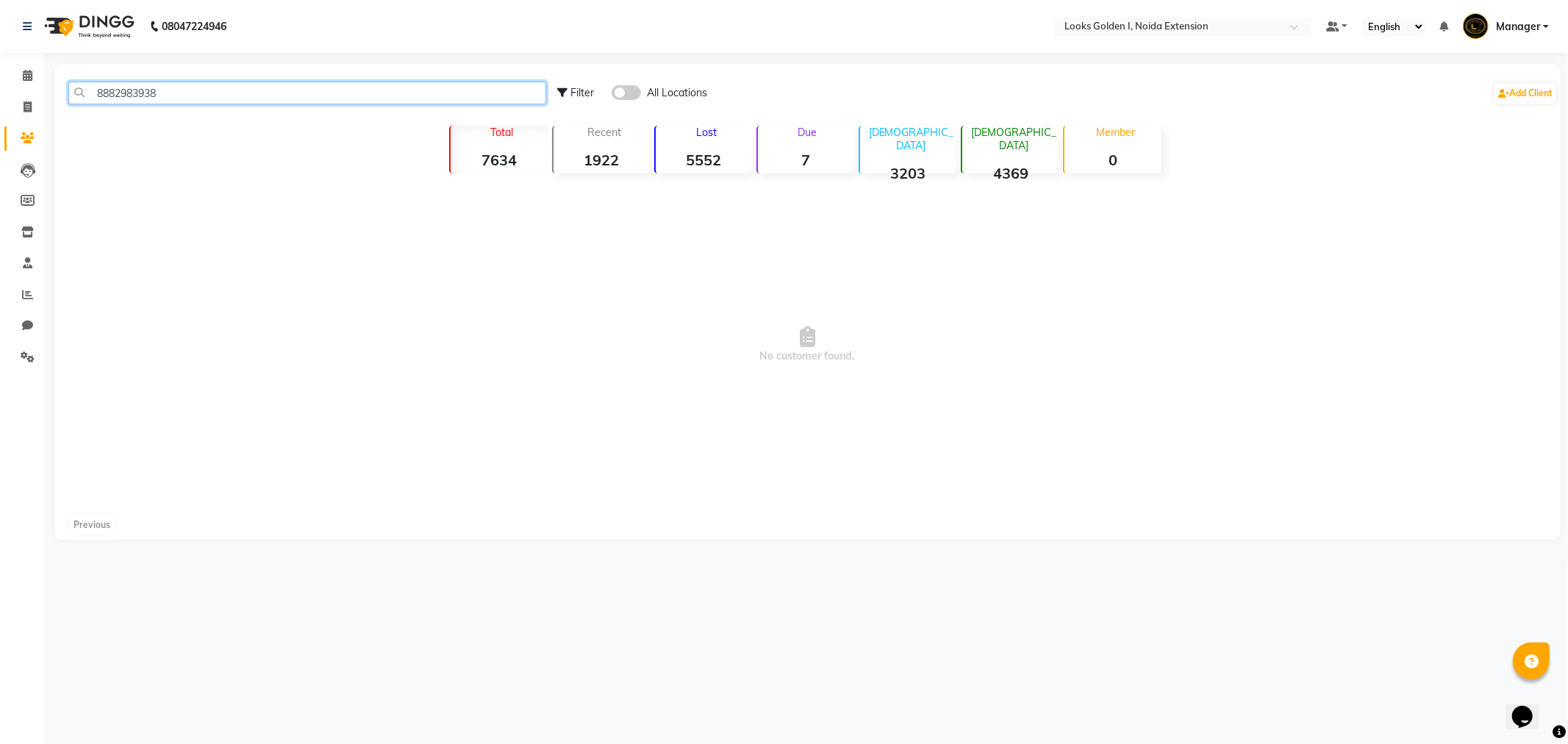
click at [191, 93] on input "8882983938" at bounding box center [308, 93] width 478 height 23
type input "8"
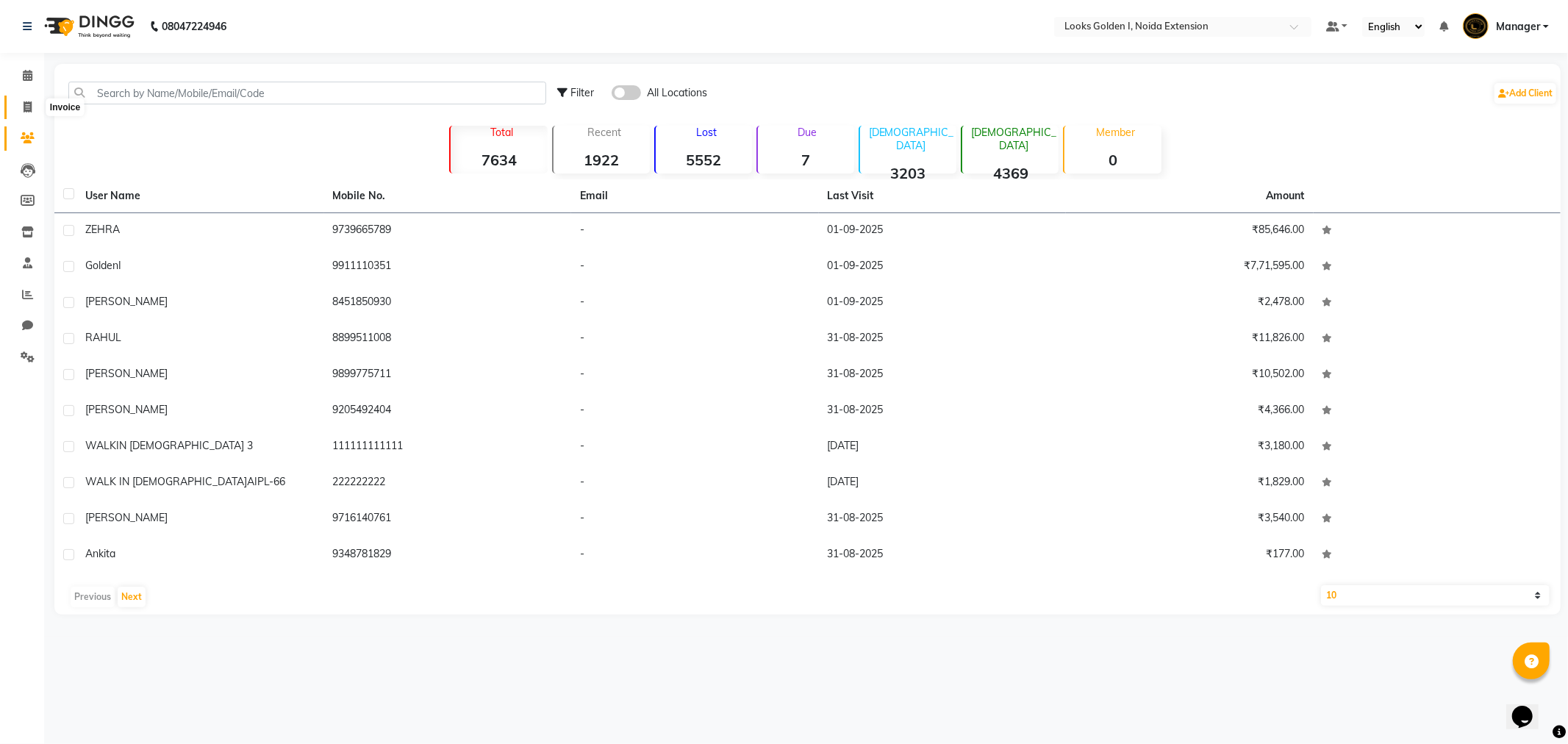
click at [27, 105] on icon at bounding box center [27, 107] width 8 height 11
select select "service"
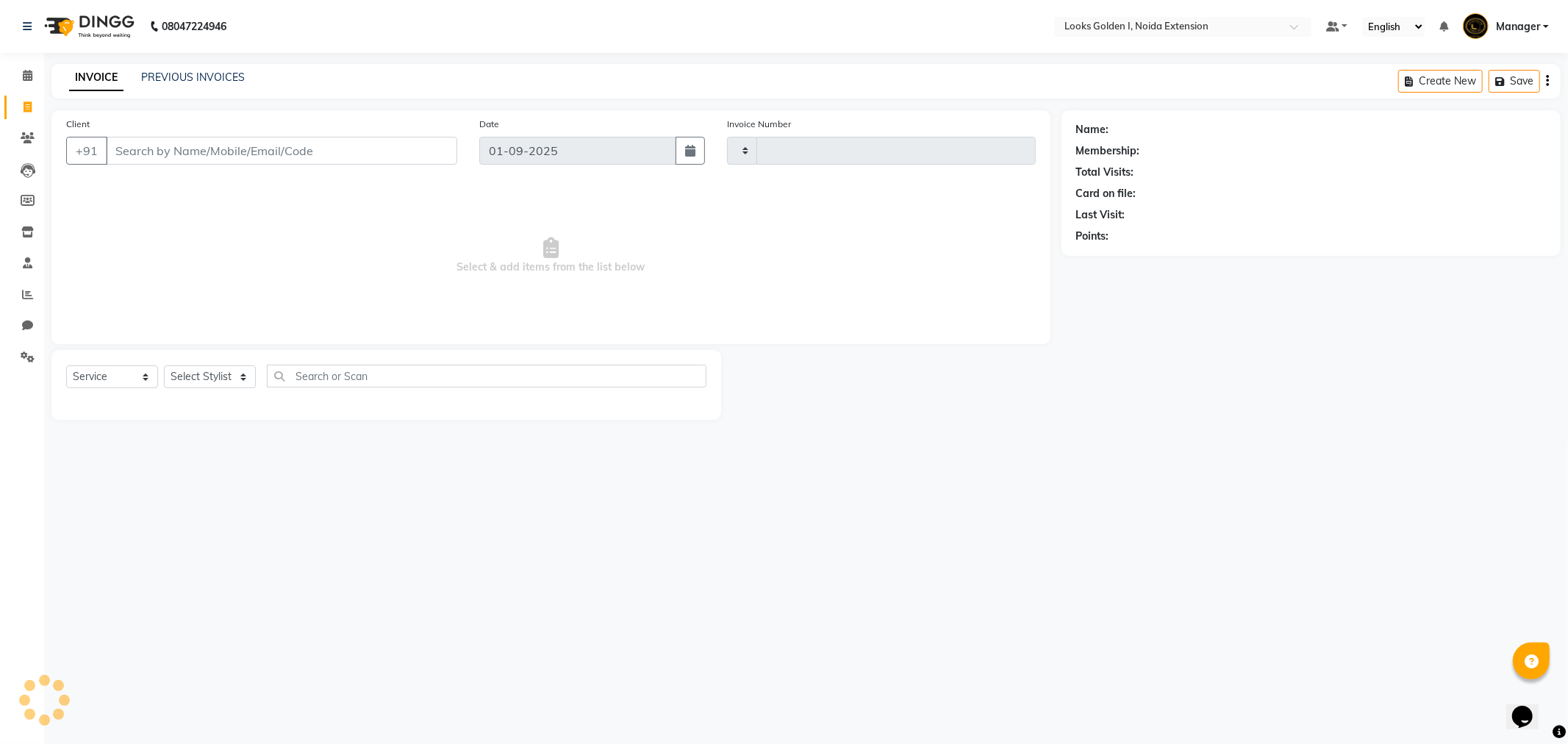
type input "6108"
select select "5508"
click at [217, 376] on select "Select Stylist Ajay_pdct Ali_Khan Anwar Arshad Asad Counter_Sales Faheem Gagan …" at bounding box center [212, 377] width 97 height 23
select select "45908"
click at [164, 366] on select "Select Stylist Ajay_pdct Ali_Khan Anwar Arshad Asad Counter_Sales Faheem Gagan …" at bounding box center [212, 377] width 97 height 23
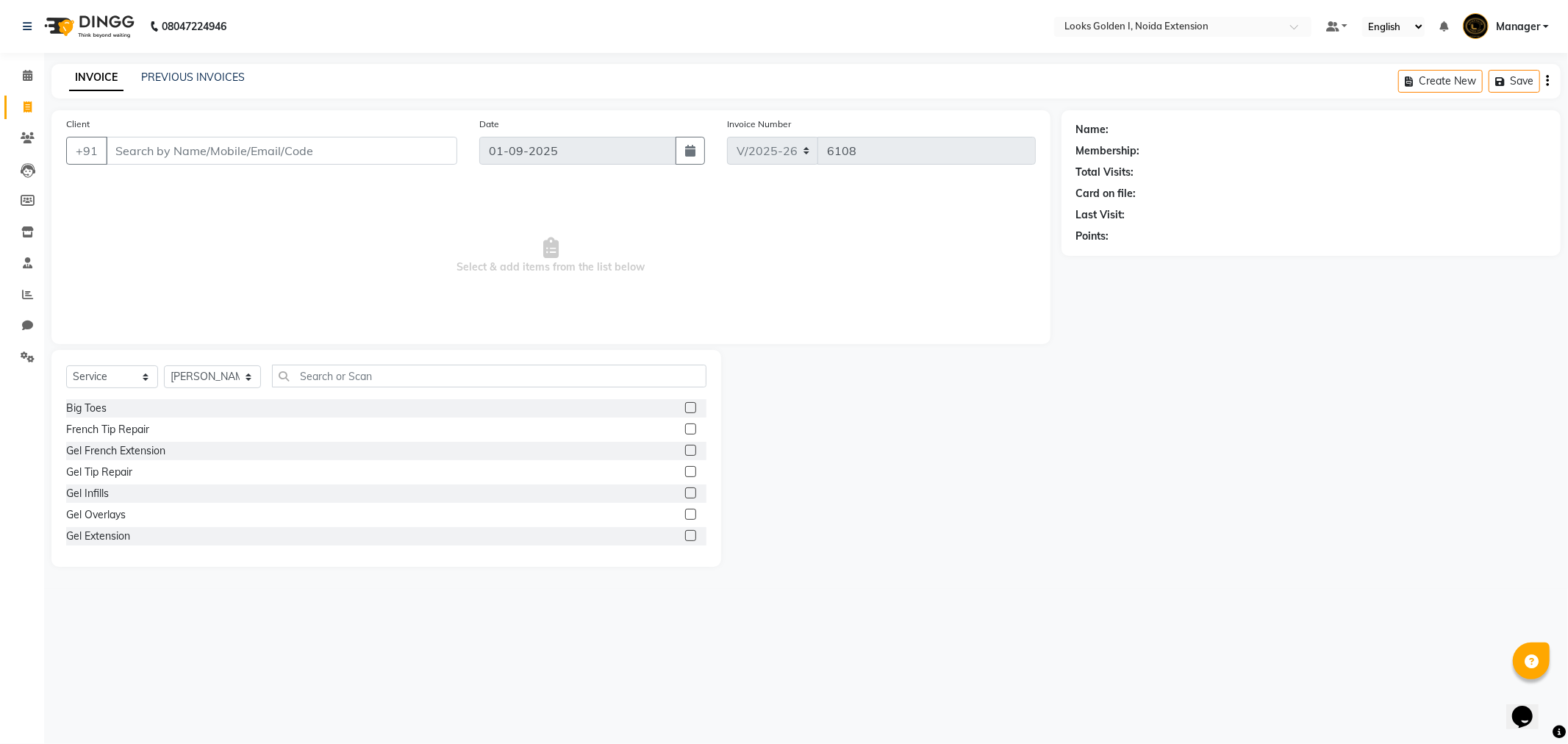
click at [335, 392] on div "Select Service Product Membership Package Voucher Prepaid Gift Card Select Styl…" at bounding box center [386, 381] width 640 height 34
click at [332, 384] on input "text" at bounding box center [489, 376] width 434 height 23
type input "eye"
click at [685, 424] on label at bounding box center [691, 430] width 11 height 11
click at [685, 425] on input "checkbox" at bounding box center [690, 430] width 9 height 9
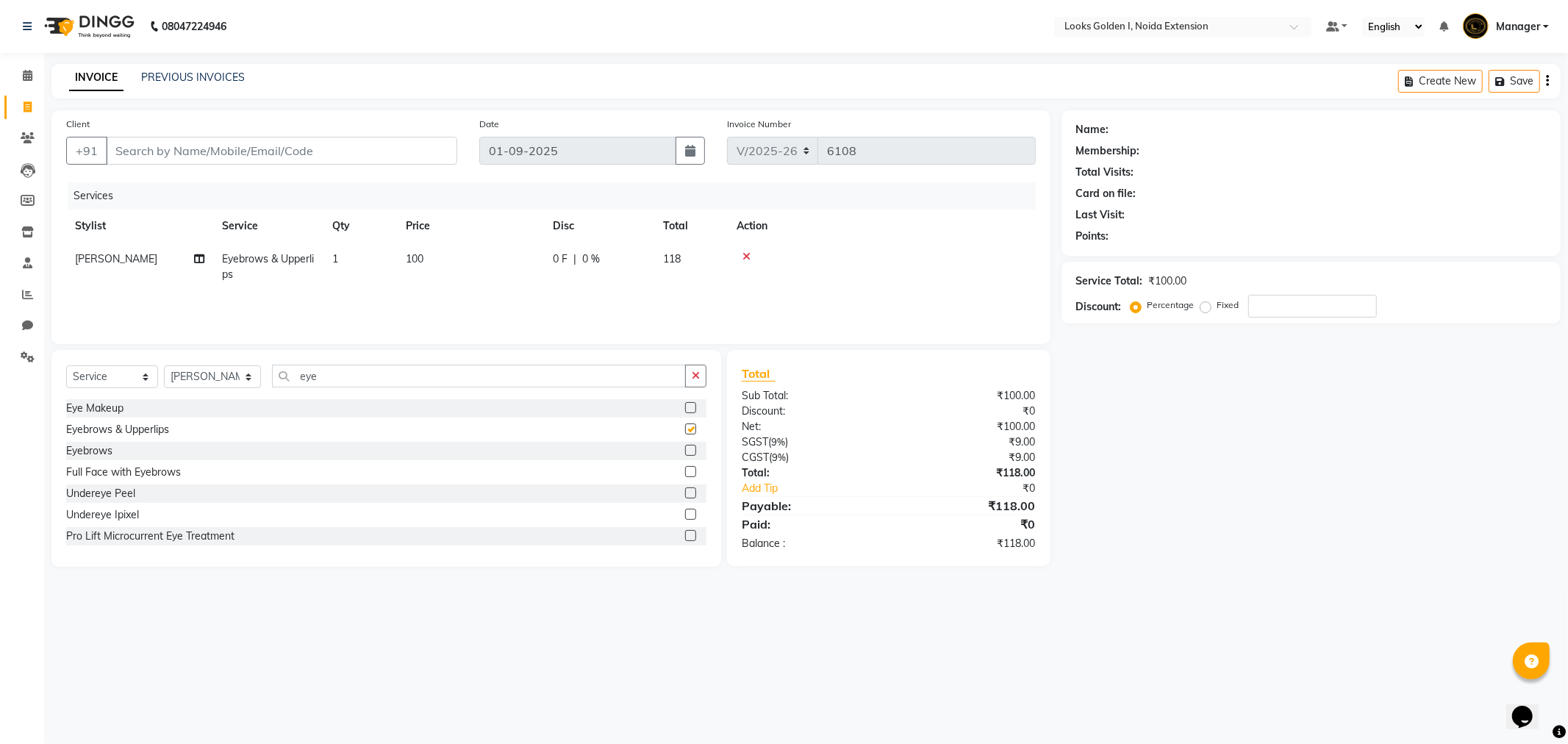
checkbox input "false"
click at [203, 376] on select "Select Stylist Ajay_pdct Ali_Khan Anwar Arshad Asad Counter_Sales Faheem Gagan …" at bounding box center [212, 377] width 97 height 23
select select "85709"
click at [164, 366] on select "Select Stylist Ajay_pdct Ali_Khan Anwar Arshad Asad Counter_Sales Faheem Gagan …" at bounding box center [212, 377] width 97 height 23
click at [346, 373] on input "eye" at bounding box center [479, 376] width 414 height 23
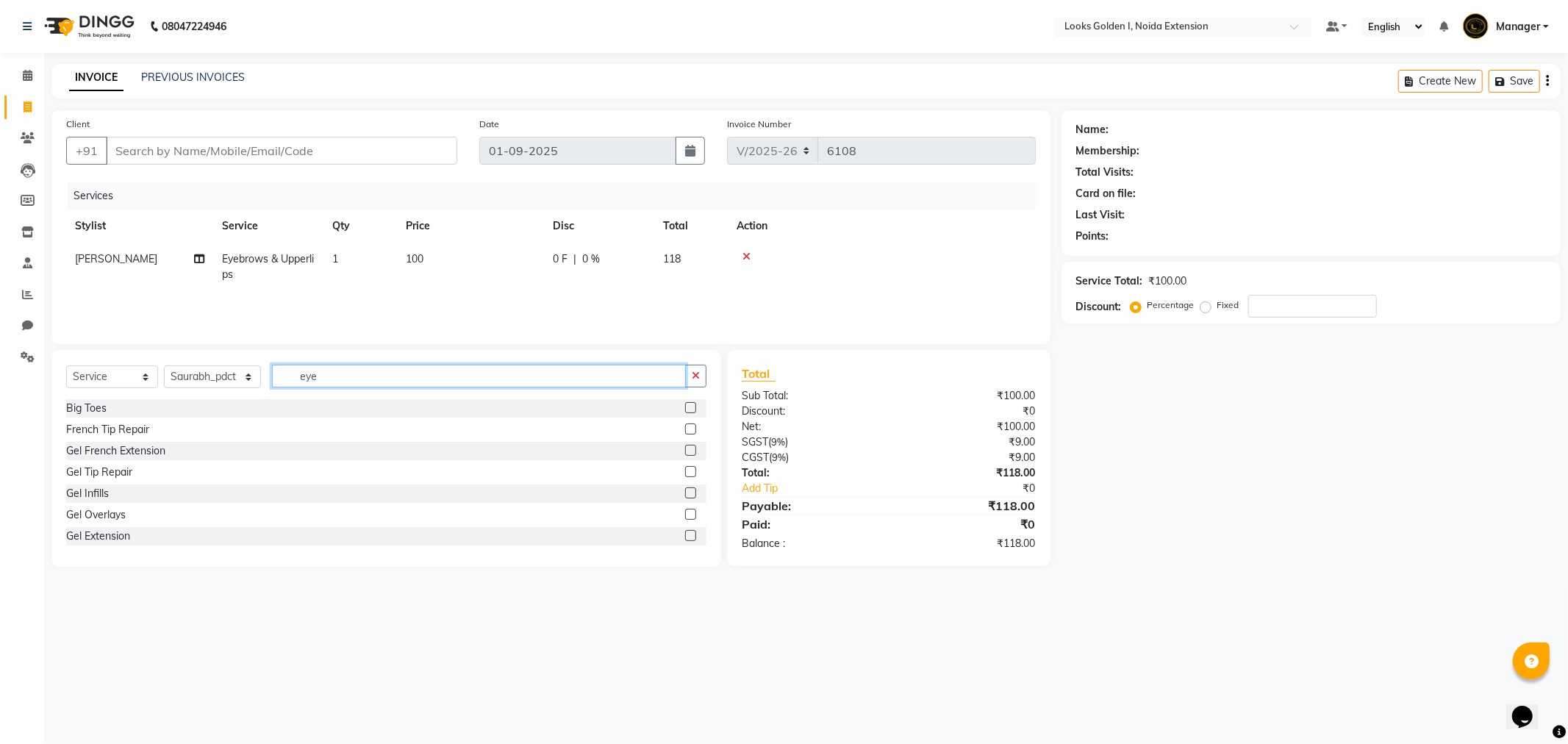
click at [346, 373] on input "eye" at bounding box center [479, 376] width 414 height 23
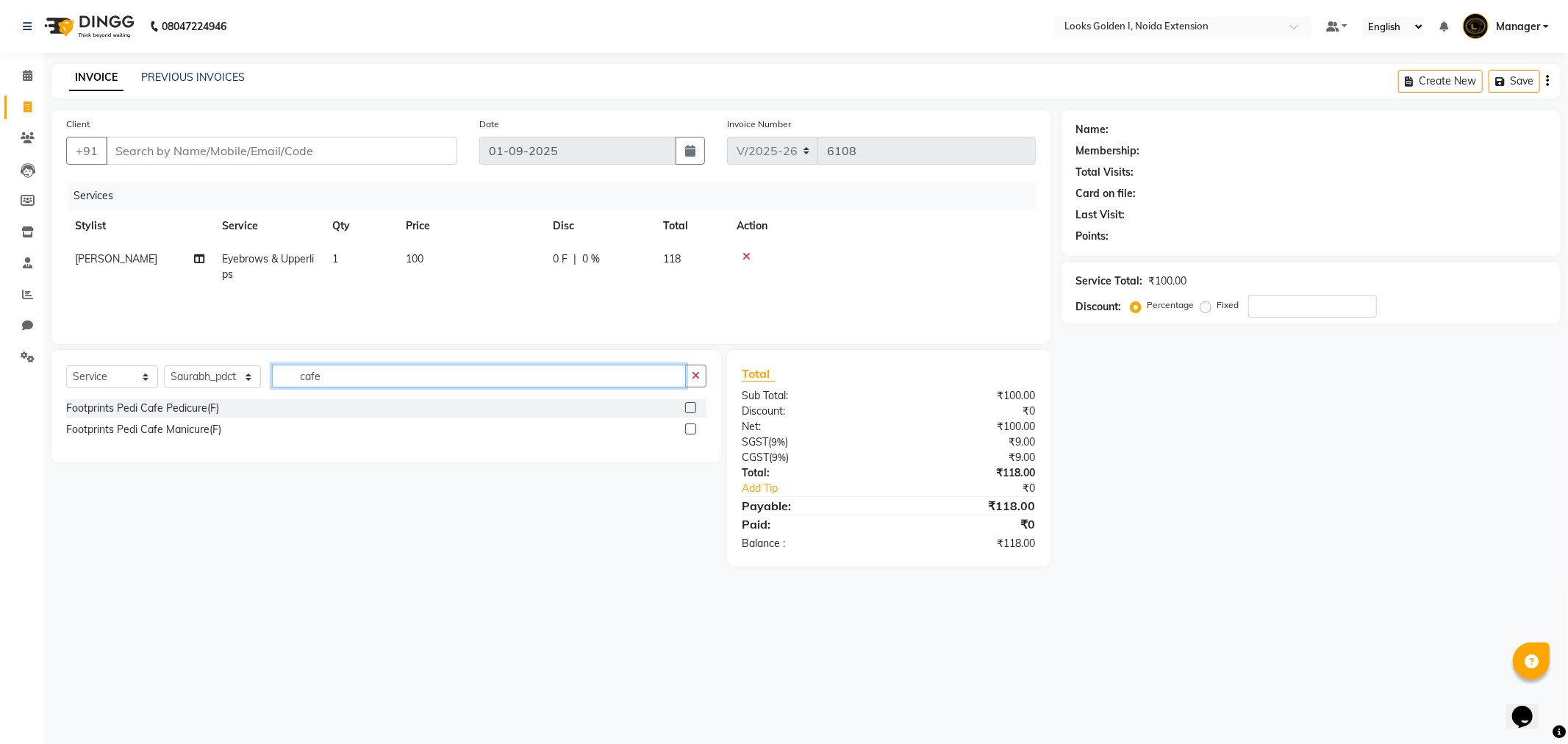
type input "cafe"
click at [691, 406] on label at bounding box center [691, 408] width 11 height 11
click at [691, 406] on input "checkbox" at bounding box center [690, 408] width 9 height 9
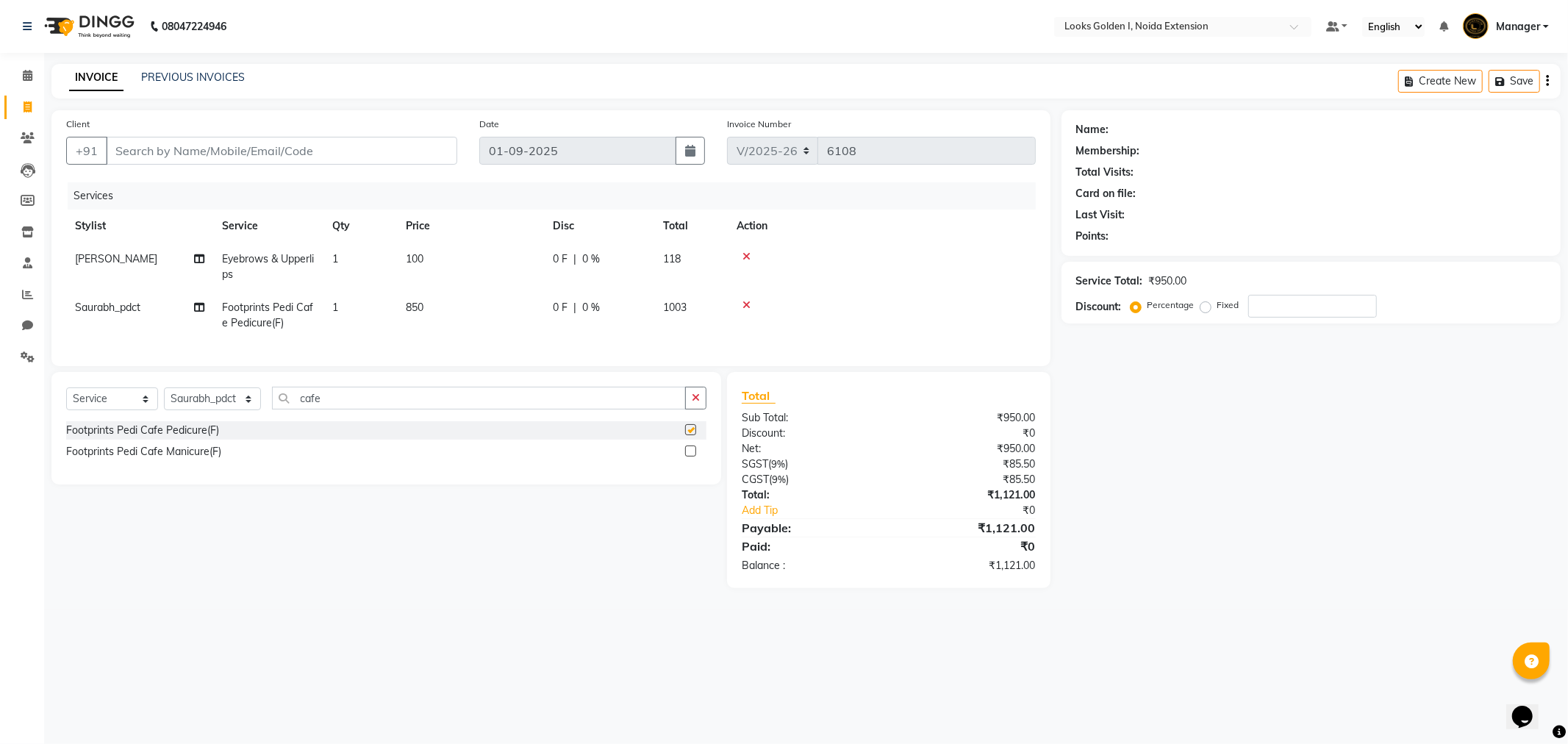
checkbox input "false"
click at [307, 155] on input "Client" at bounding box center [282, 151] width 351 height 28
type input "9"
type input "0"
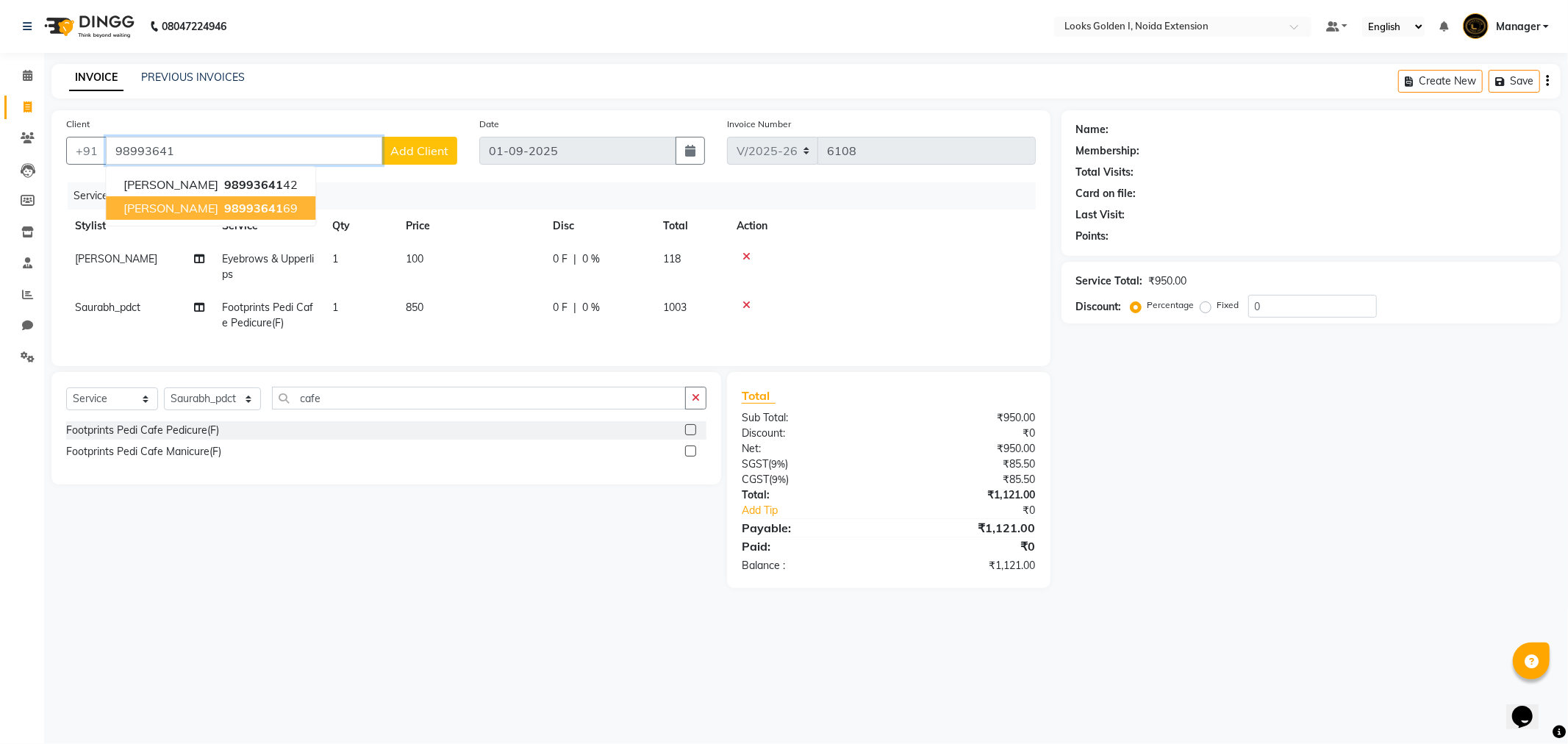
click at [224, 210] on span "98993641" at bounding box center [253, 208] width 59 height 15
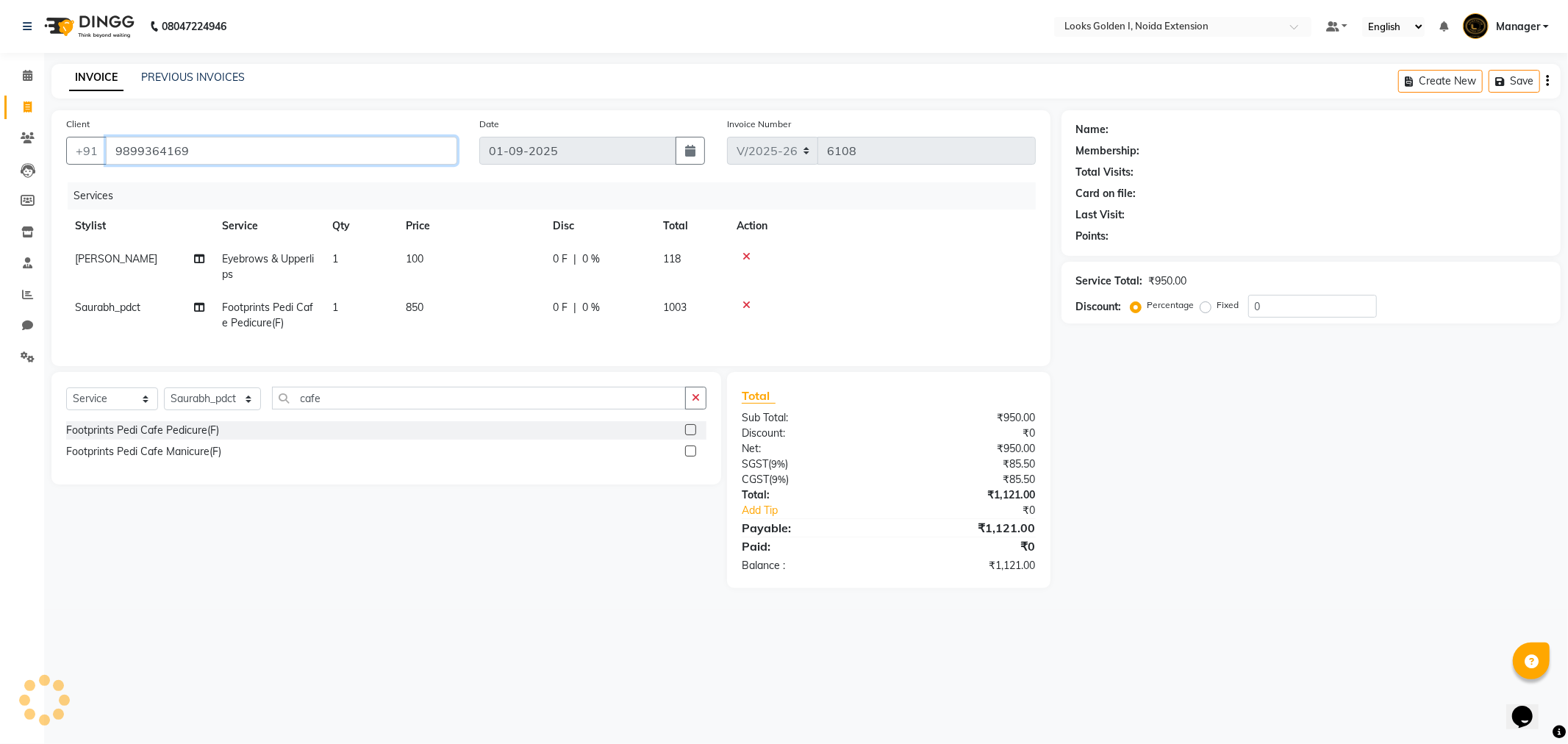
type input "9899364169"
select select "1: Object"
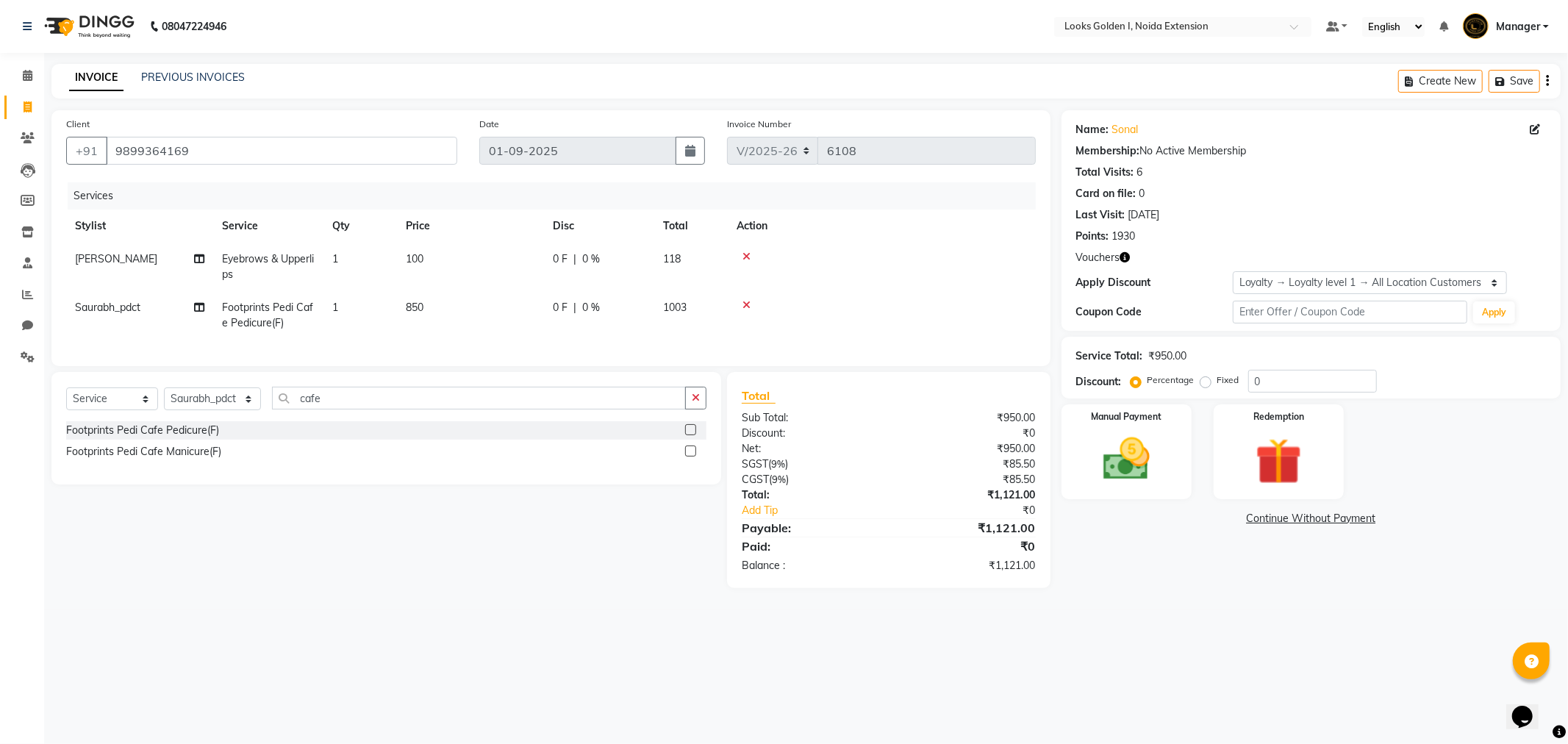
click at [1123, 255] on icon "button" at bounding box center [1125, 257] width 10 height 10
click at [1272, 202] on div "Name: Sonal Membership: No Active Membership Total Visits: 6 Card on file: 0 La…" at bounding box center [1311, 180] width 469 height 128
click at [1121, 258] on icon "button" at bounding box center [1125, 257] width 10 height 10
click at [1152, 471] on img at bounding box center [1127, 459] width 79 height 56
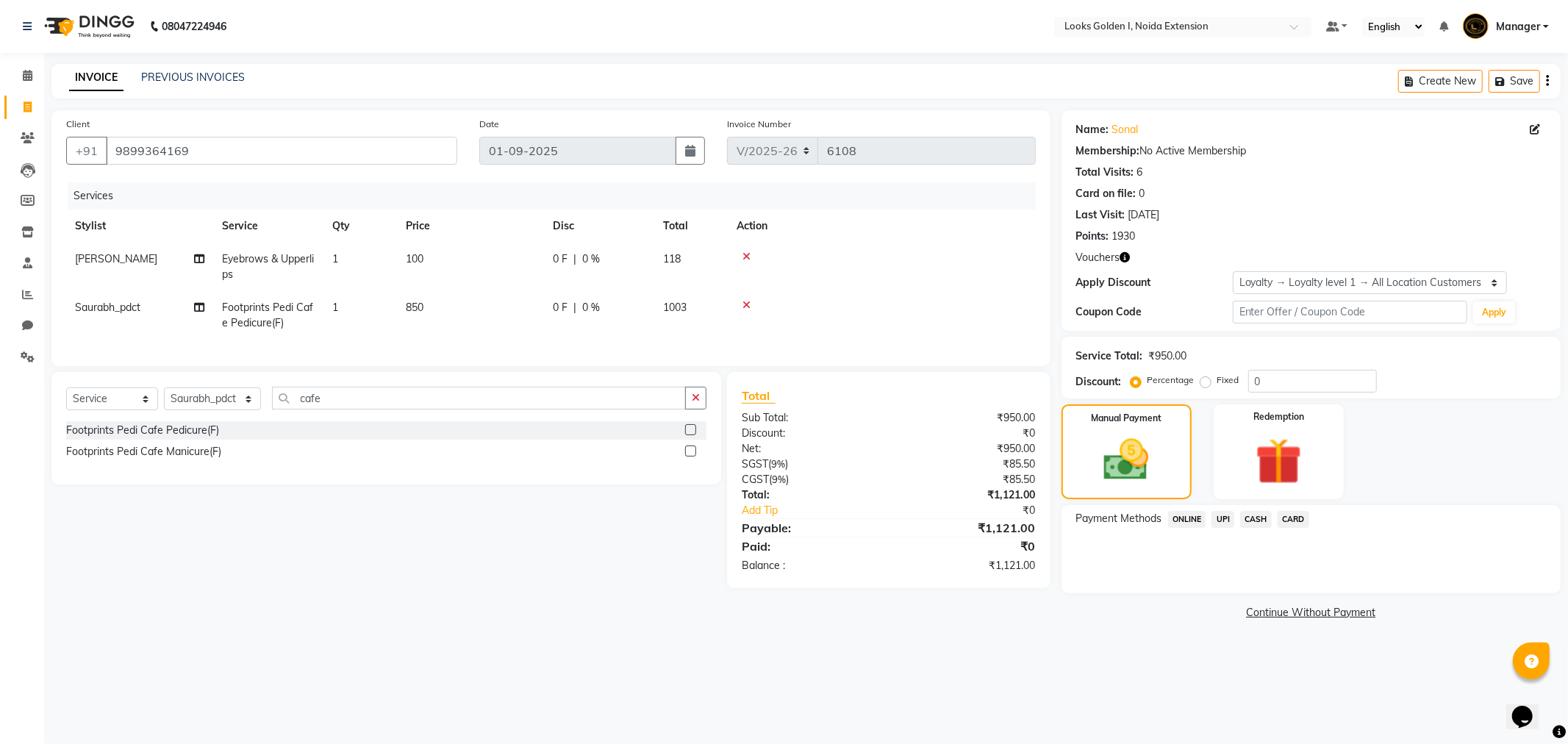
click at [1222, 512] on span "UPI" at bounding box center [1222, 520] width 23 height 17
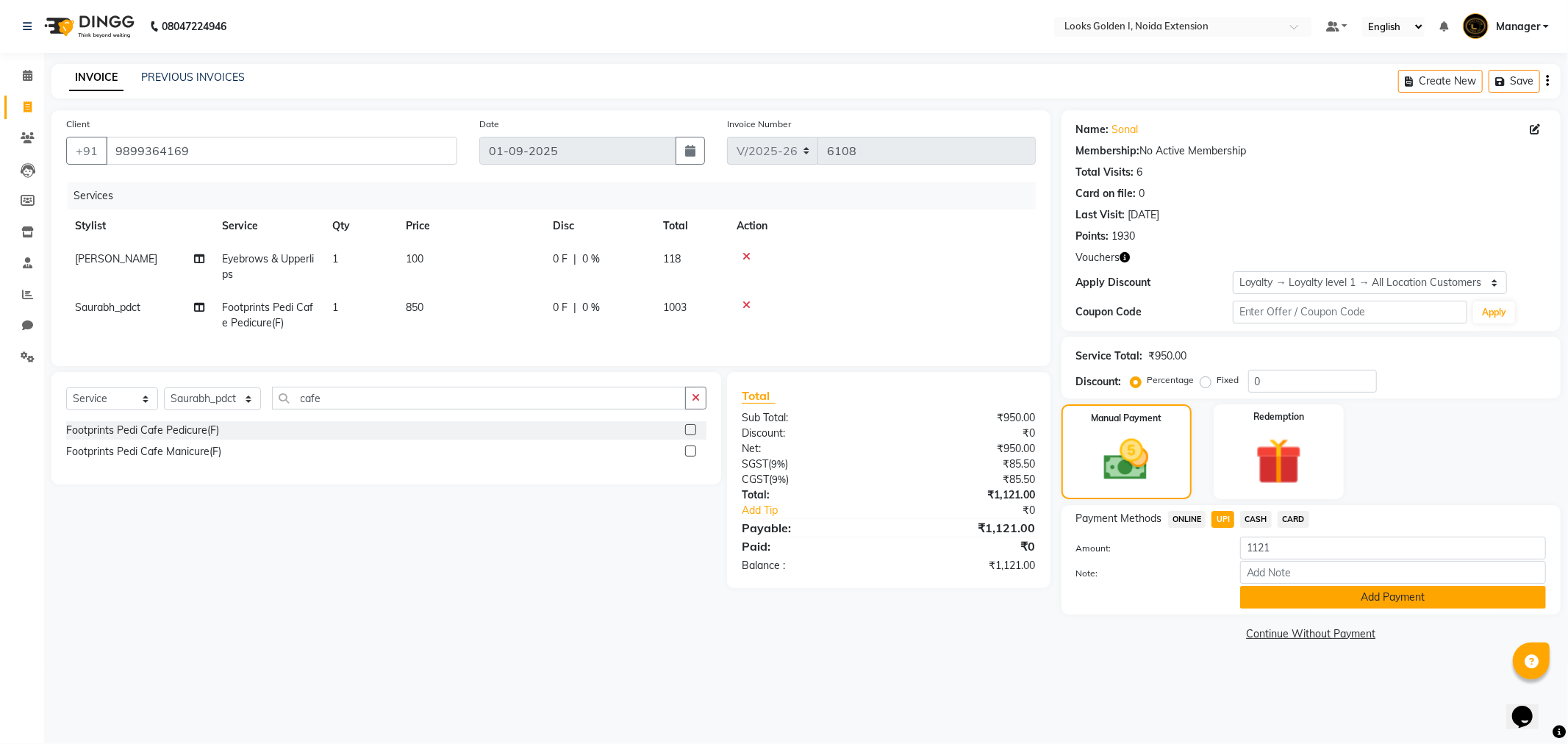
click at [1272, 592] on button "Add Payment" at bounding box center [1392, 597] width 306 height 23
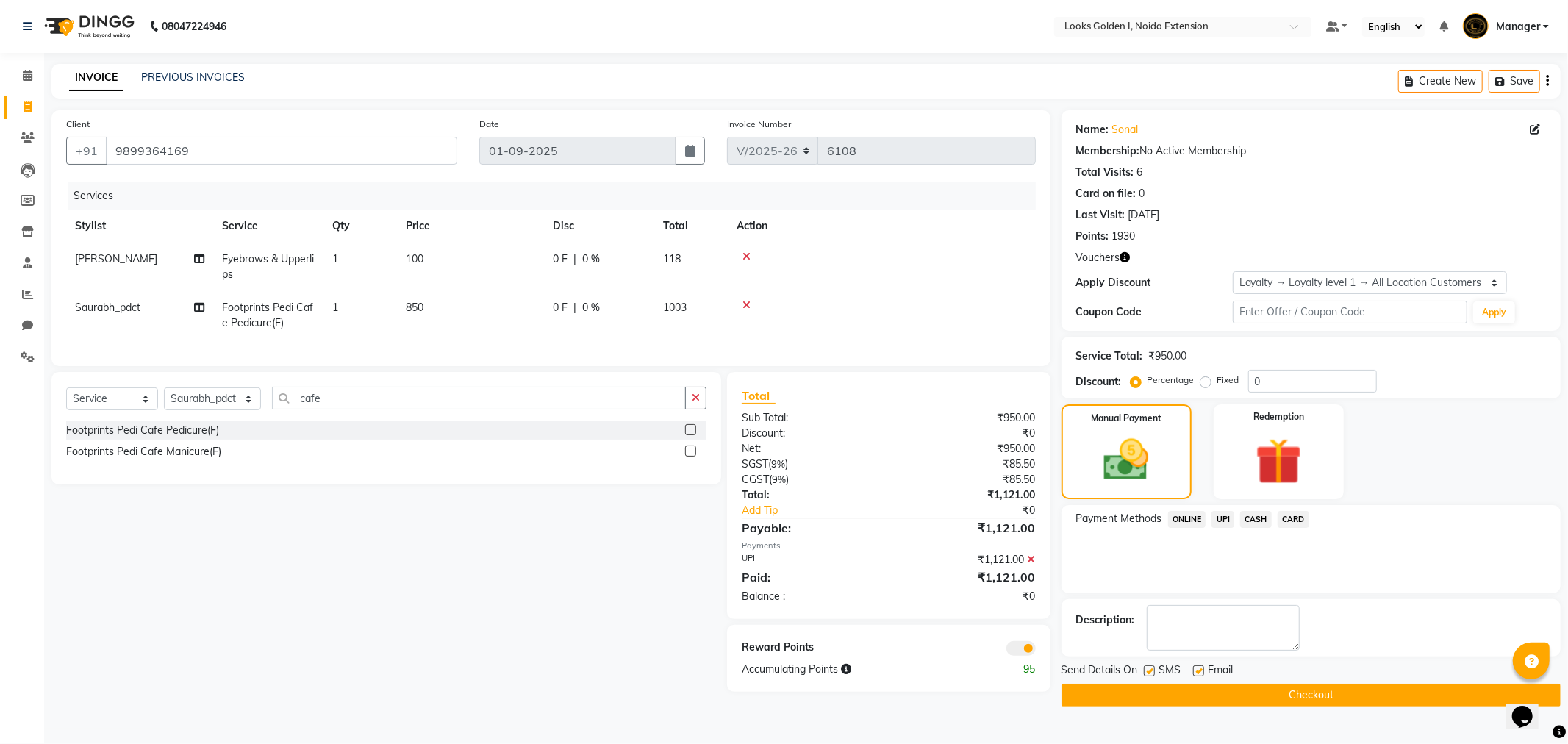
click at [1196, 672] on label at bounding box center [1199, 671] width 11 height 11
click at [1196, 672] on input "checkbox" at bounding box center [1198, 671] width 9 height 9
checkbox input "false"
click at [1159, 691] on button "Checkout" at bounding box center [1311, 695] width 499 height 23
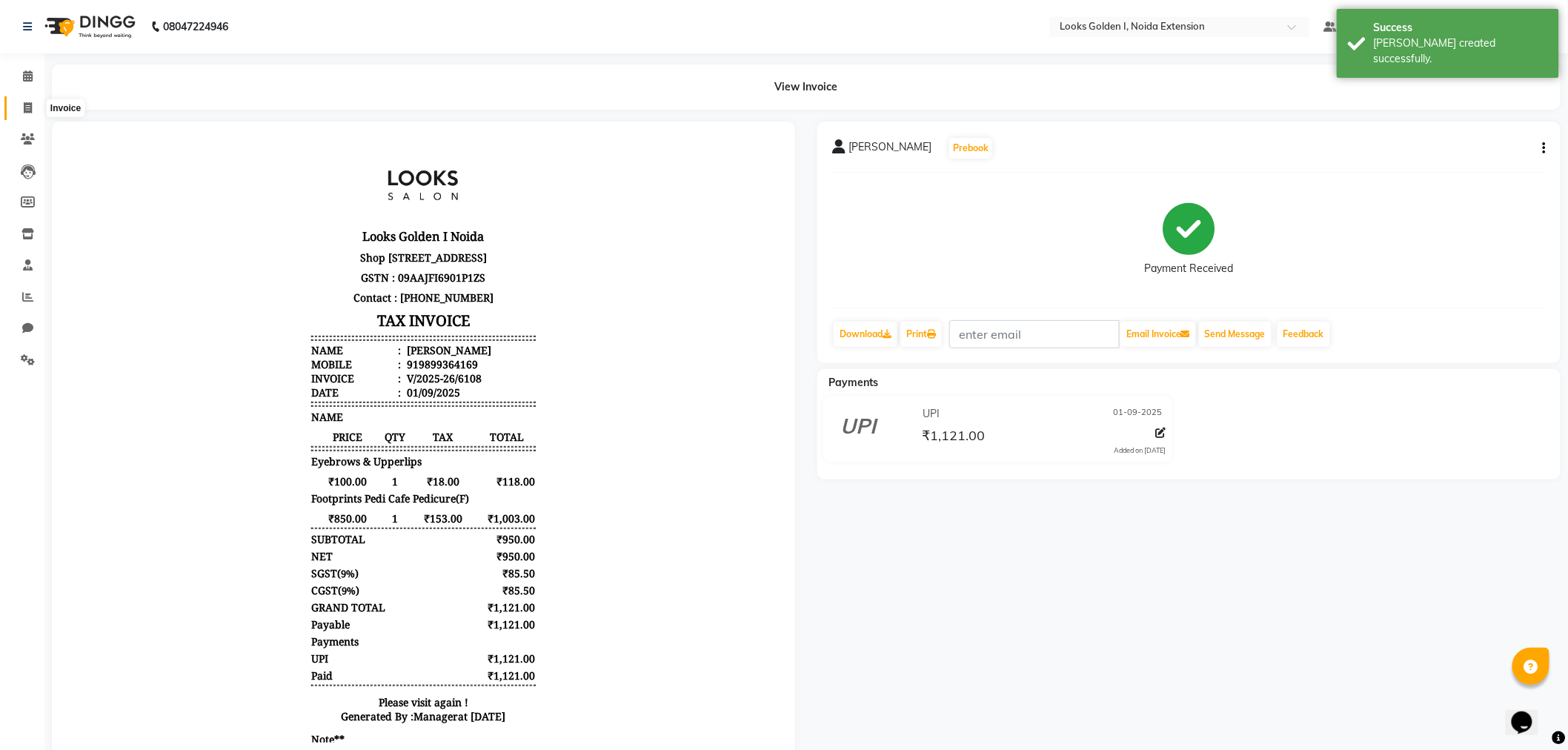
click at [20, 100] on span at bounding box center [28, 109] width 26 height 17
select select "5508"
select select "service"
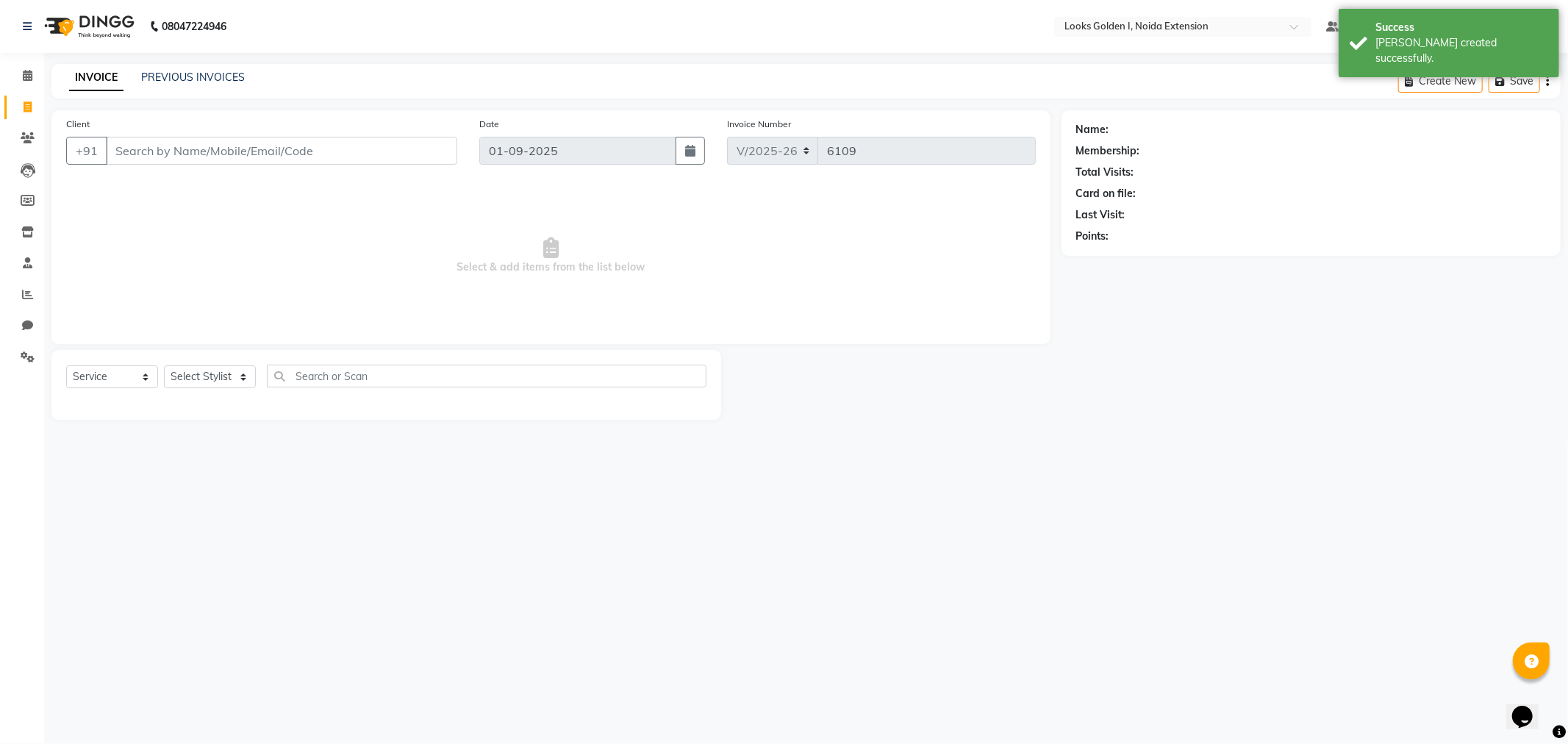
click at [207, 142] on input "Client" at bounding box center [282, 151] width 351 height 28
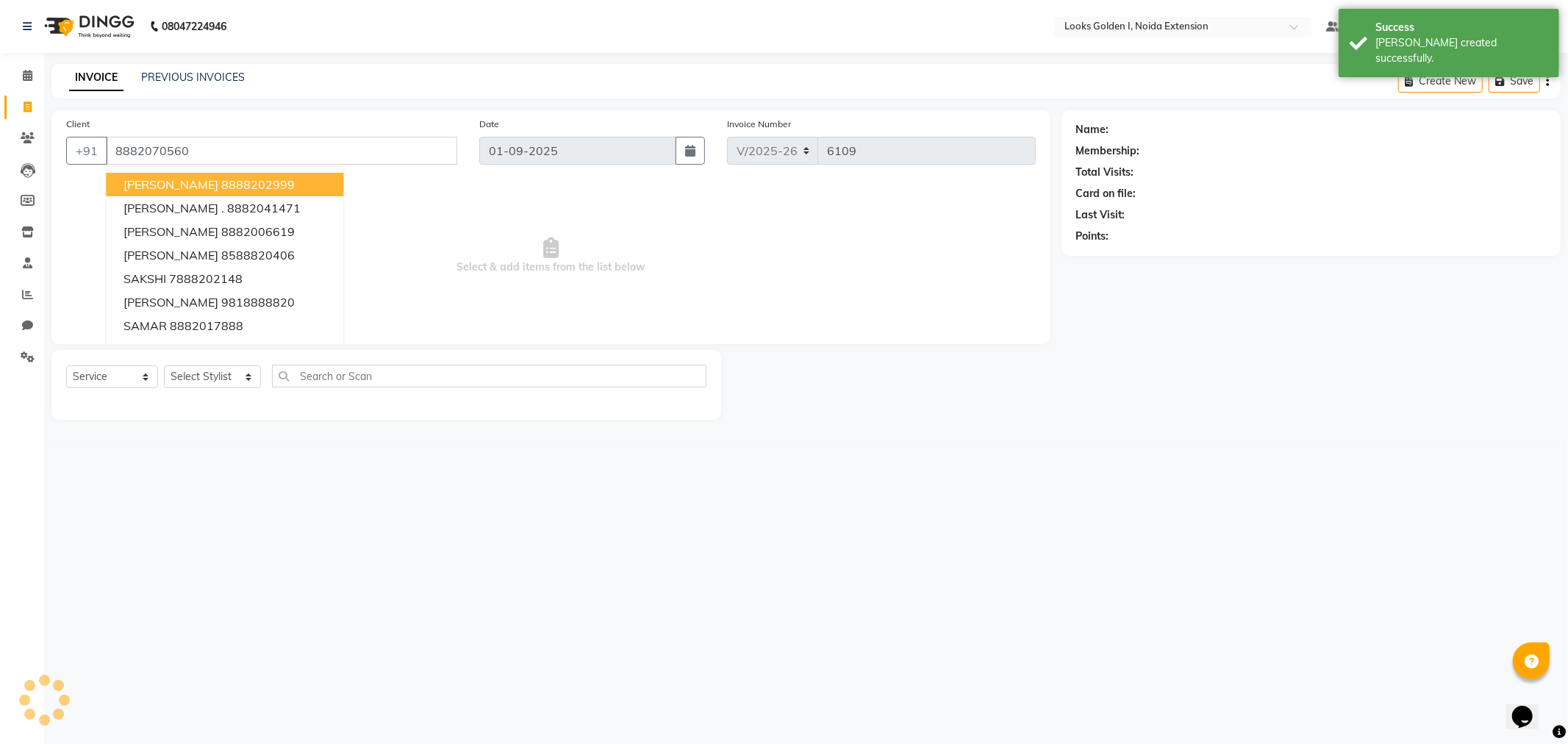
type input "8882070560"
select select "1: Object"
click at [1140, 133] on link "Neelam" at bounding box center [1130, 129] width 36 height 16
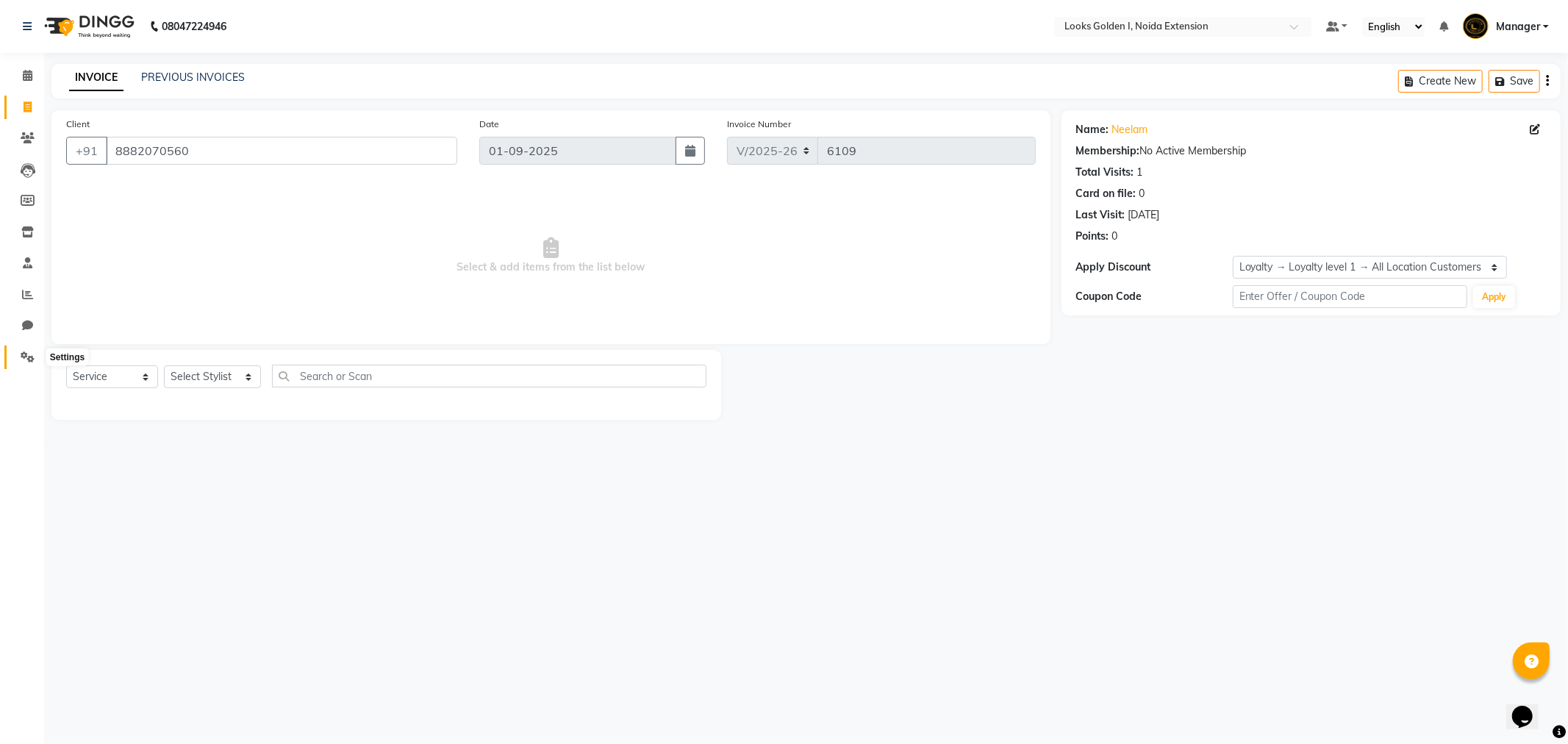
click at [25, 350] on span at bounding box center [28, 358] width 26 height 17
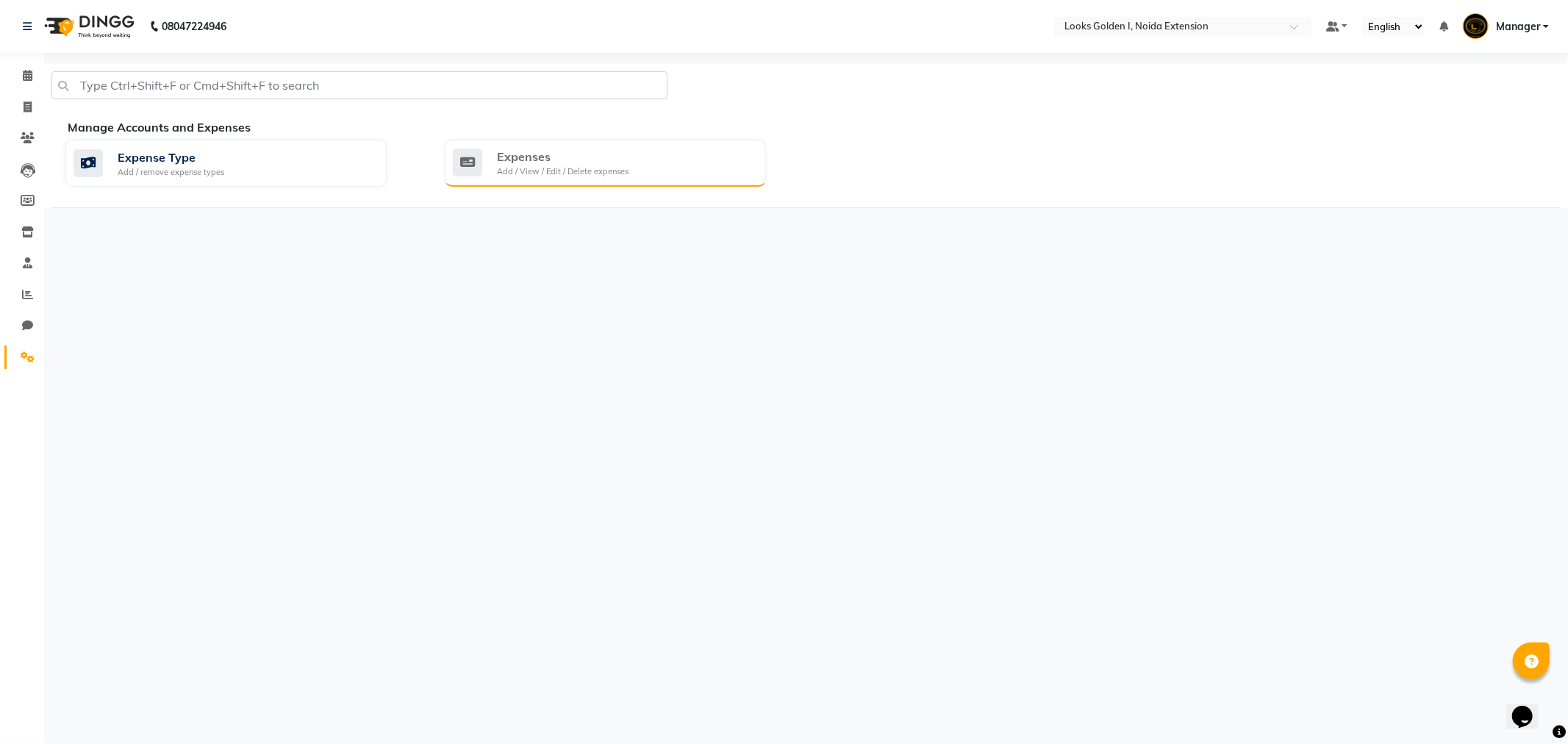
click at [552, 179] on div "Expenses Add / View / Edit / Delete expenses" at bounding box center [605, 163] width 322 height 47
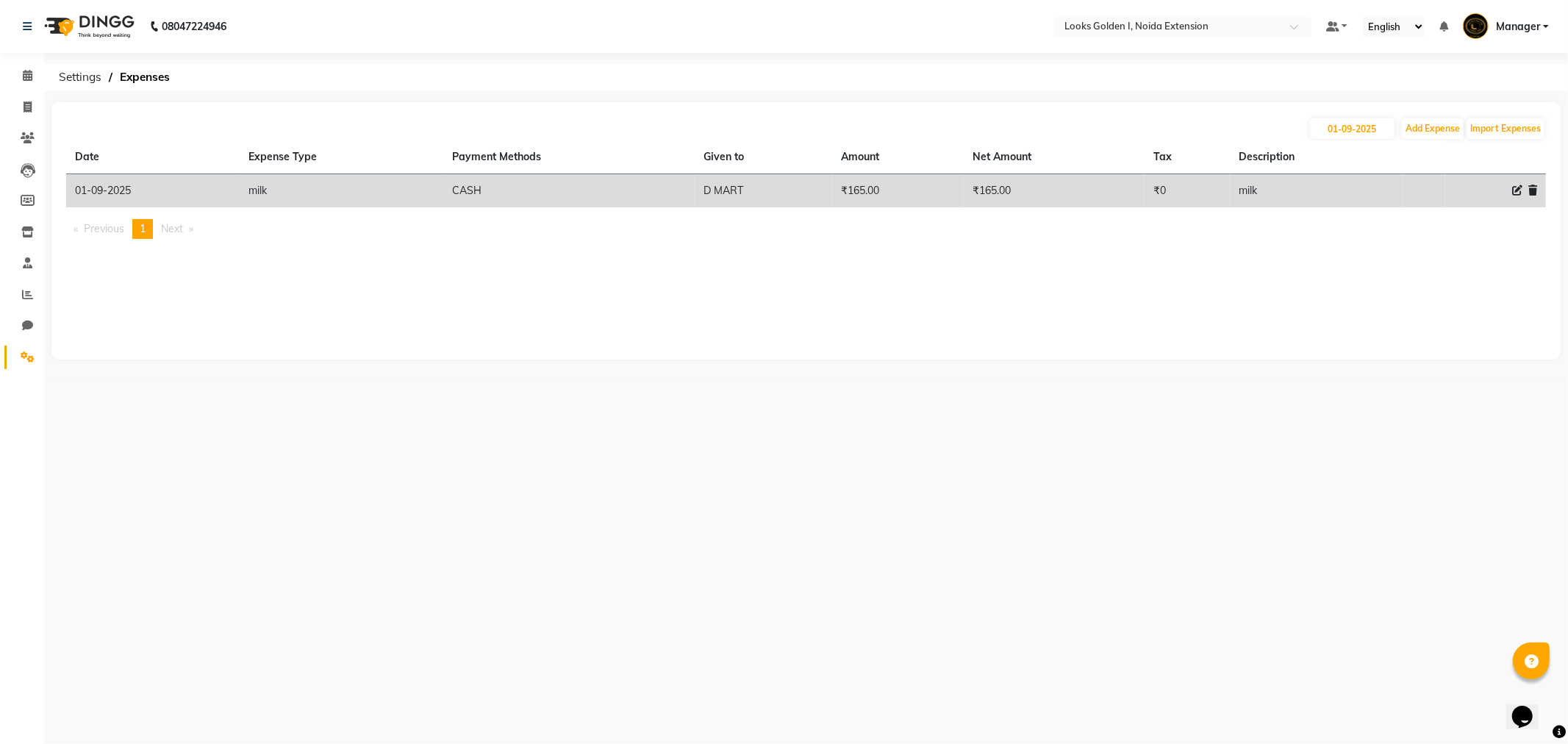
click at [1356, 114] on div "01-09-2025 Add Expense Import Expenses Date Expense Type Payment Methods Given …" at bounding box center [806, 231] width 1509 height 258
click at [1357, 128] on input "01-09-2025" at bounding box center [1351, 128] width 85 height 20
select select "9"
select select "2025"
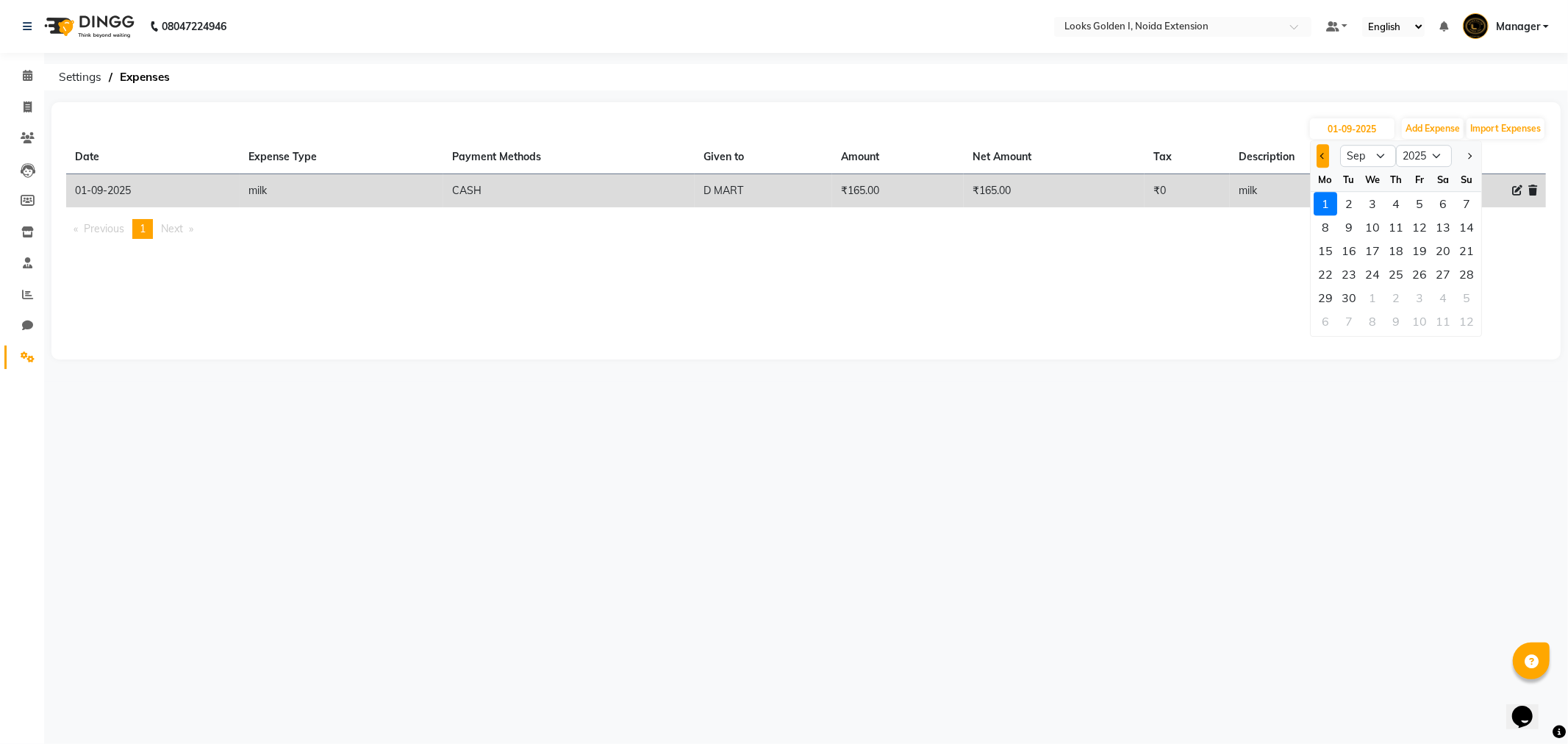
click at [1319, 166] on button "Previous month" at bounding box center [1322, 155] width 12 height 23
select select "8"
click at [1460, 301] on div "31" at bounding box center [1466, 298] width 23 height 23
type input "31-08-2025"
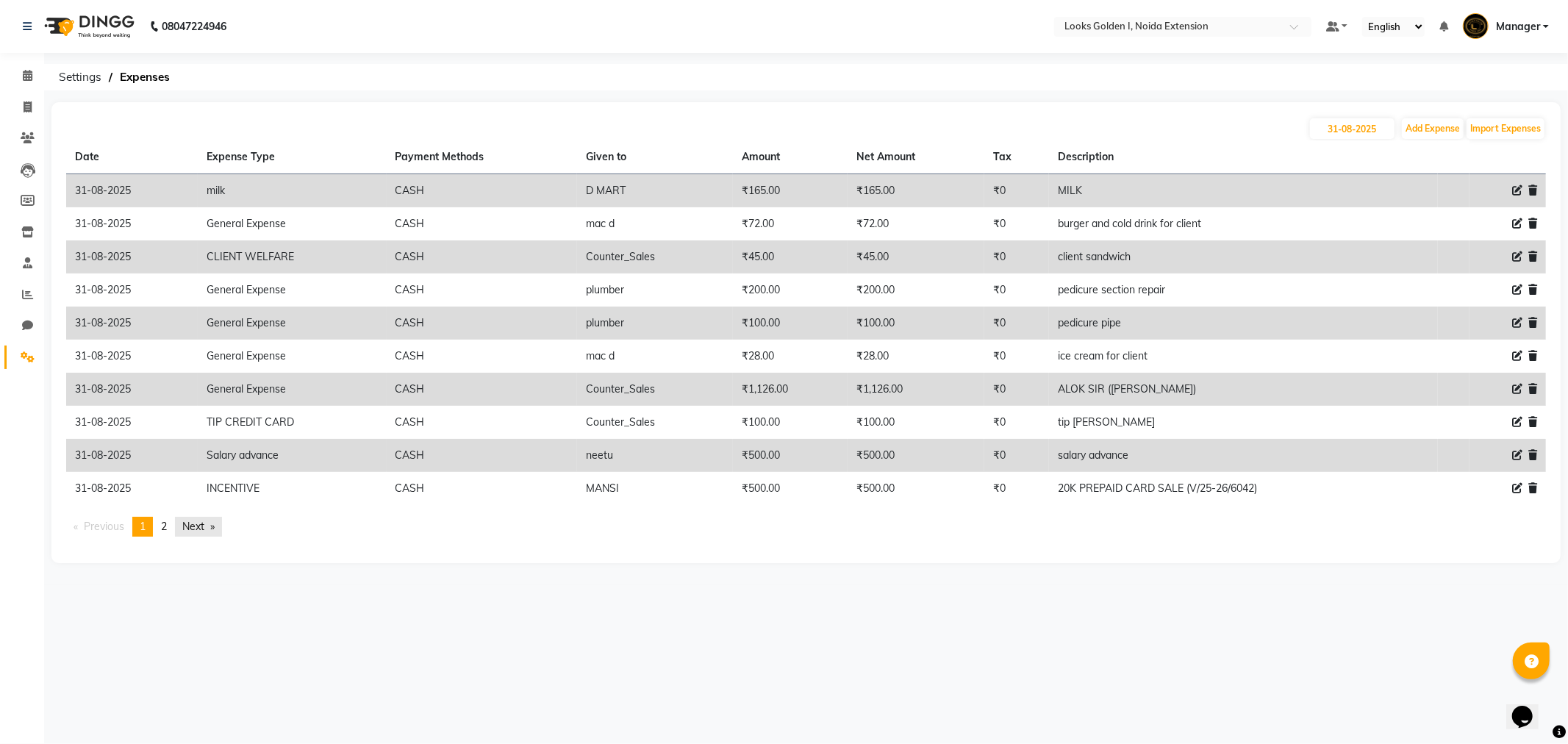
click at [202, 527] on link "Next page" at bounding box center [198, 526] width 47 height 20
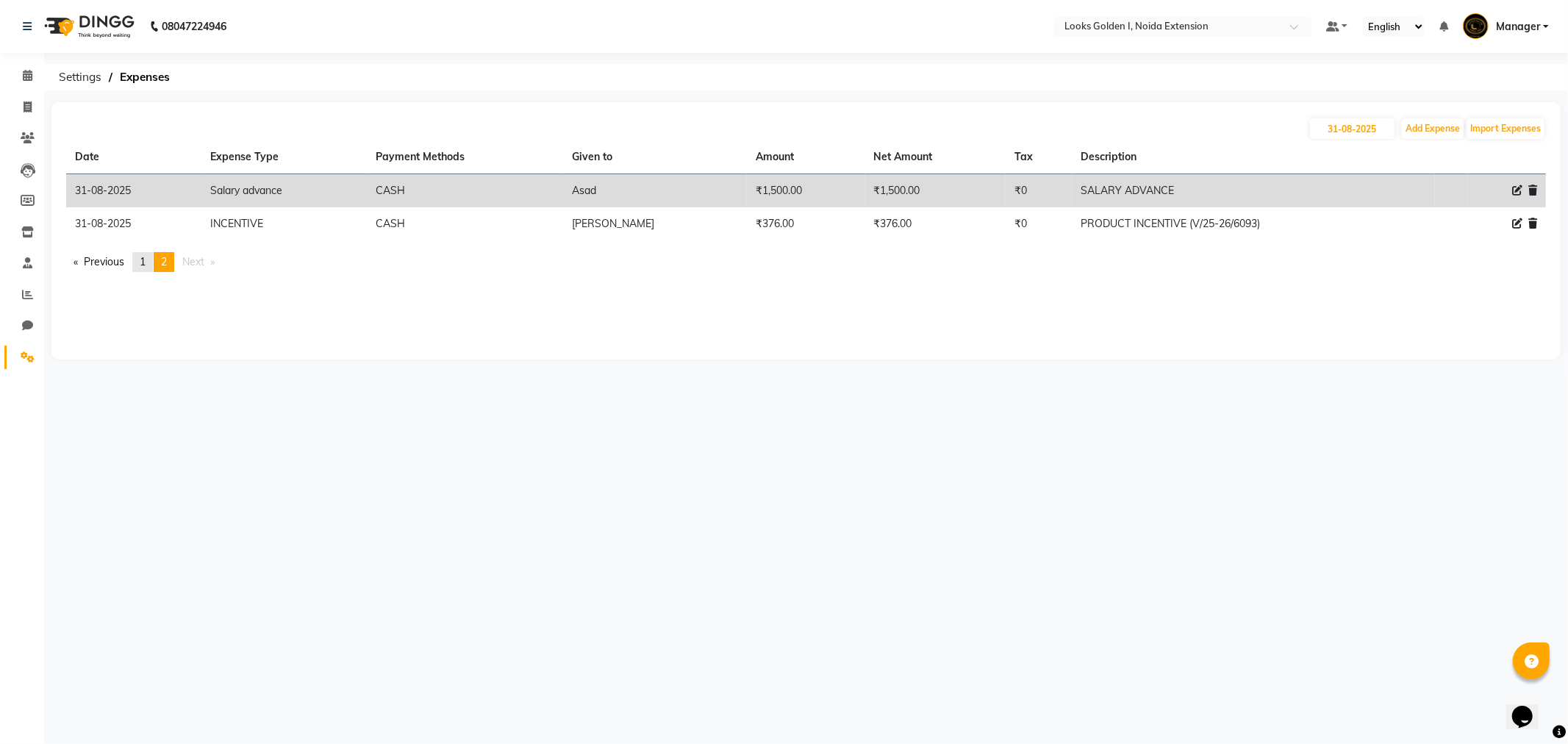
click at [141, 259] on link "page 1" at bounding box center [142, 261] width 20 height 20
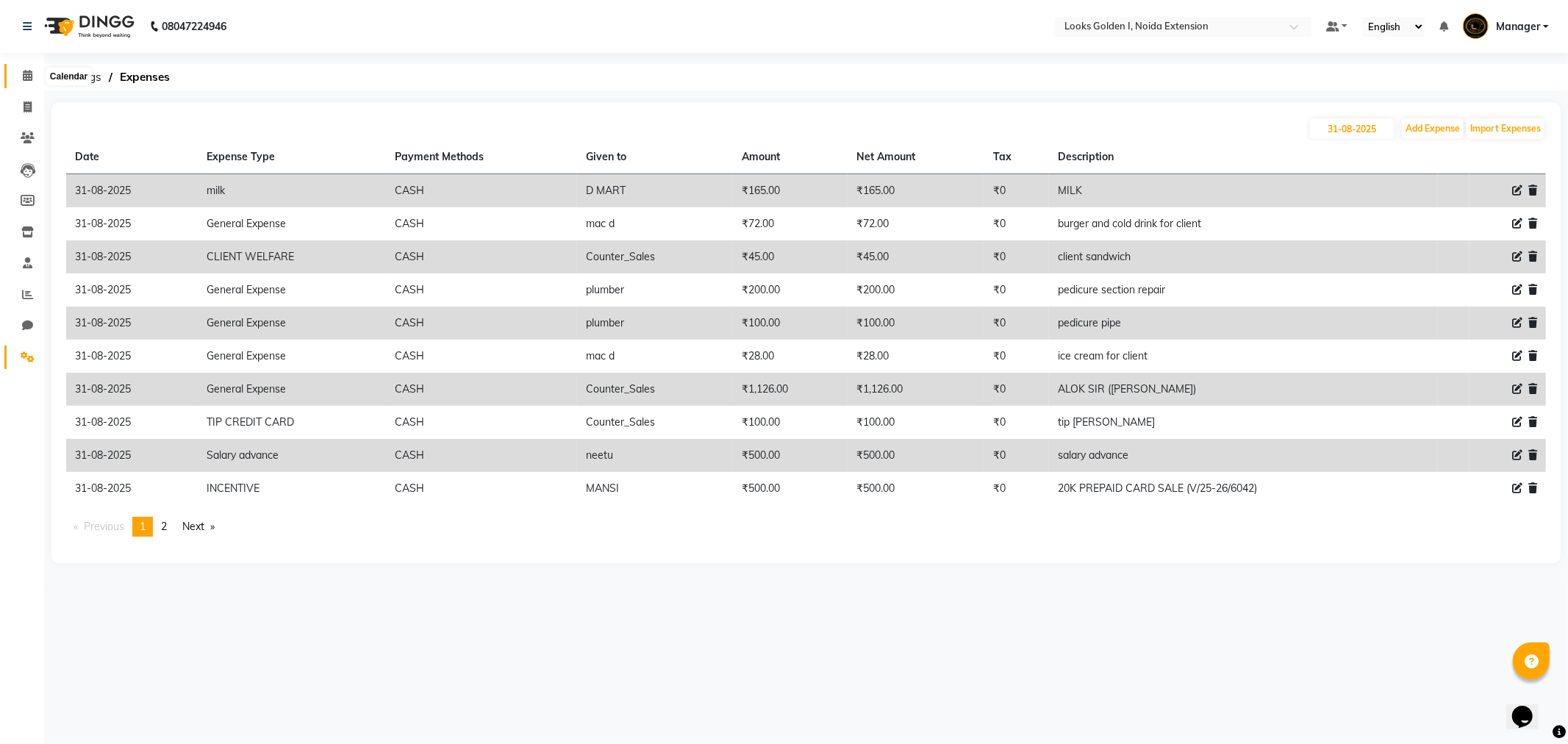
click at [23, 75] on icon at bounding box center [28, 75] width 9 height 11
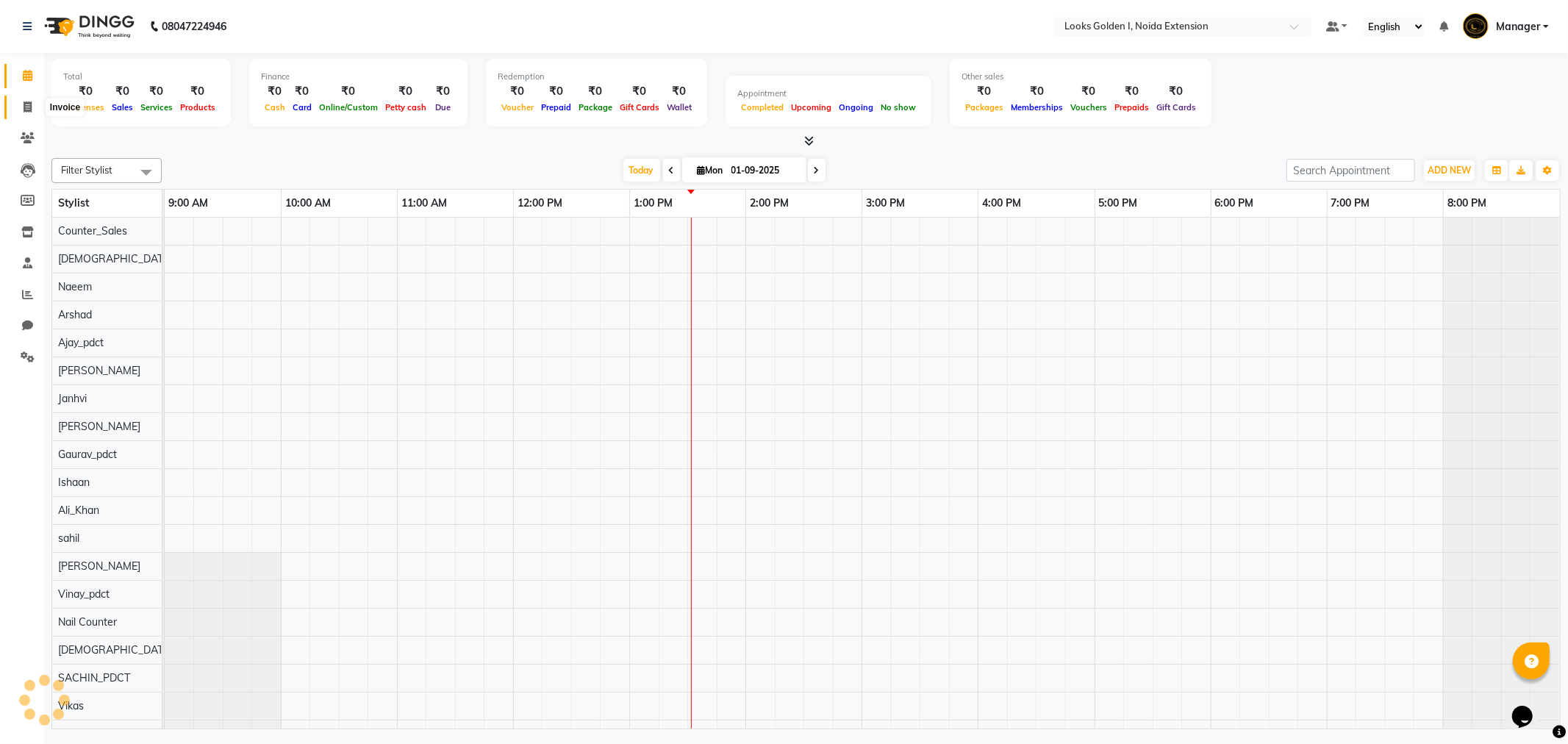
click at [20, 106] on span at bounding box center [28, 108] width 26 height 17
select select "service"
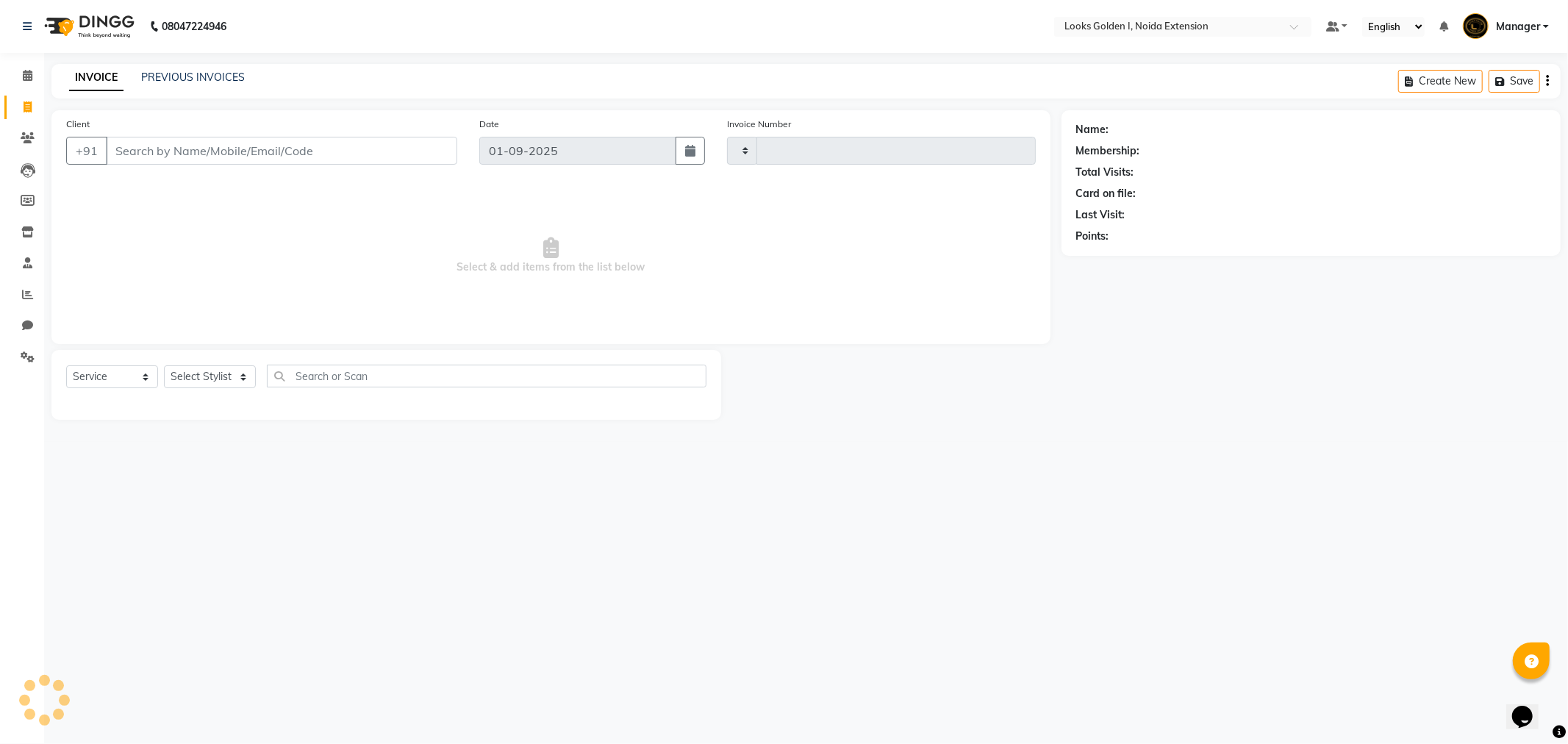
type input "6109"
select select "5508"
click at [191, 371] on select "Select Stylist Ajay_pdct Ali_Khan Anwar Arshad Asad Counter_Sales Faheem Gagan …" at bounding box center [212, 377] width 97 height 23
select select "52725"
click at [164, 366] on select "Select Stylist Ajay_pdct Ali_Khan Anwar Arshad Asad Counter_Sales Faheem Gagan …" at bounding box center [212, 377] width 97 height 23
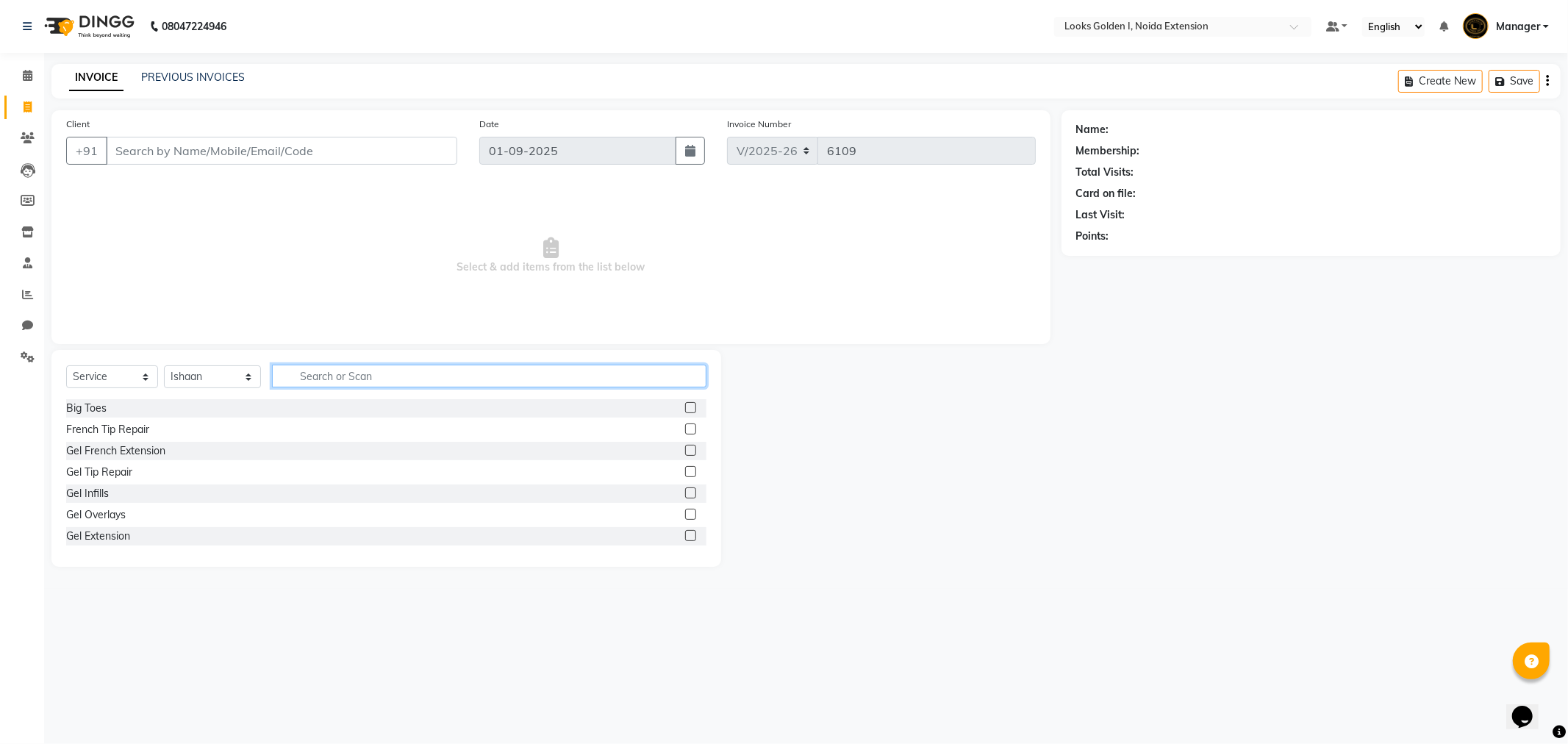
click at [336, 379] on input "text" at bounding box center [489, 376] width 434 height 23
type input "cut"
click at [685, 457] on div at bounding box center [690, 452] width 9 height 16
click at [685, 450] on label at bounding box center [691, 450] width 11 height 11
click at [685, 450] on input "checkbox" at bounding box center [690, 451] width 9 height 9
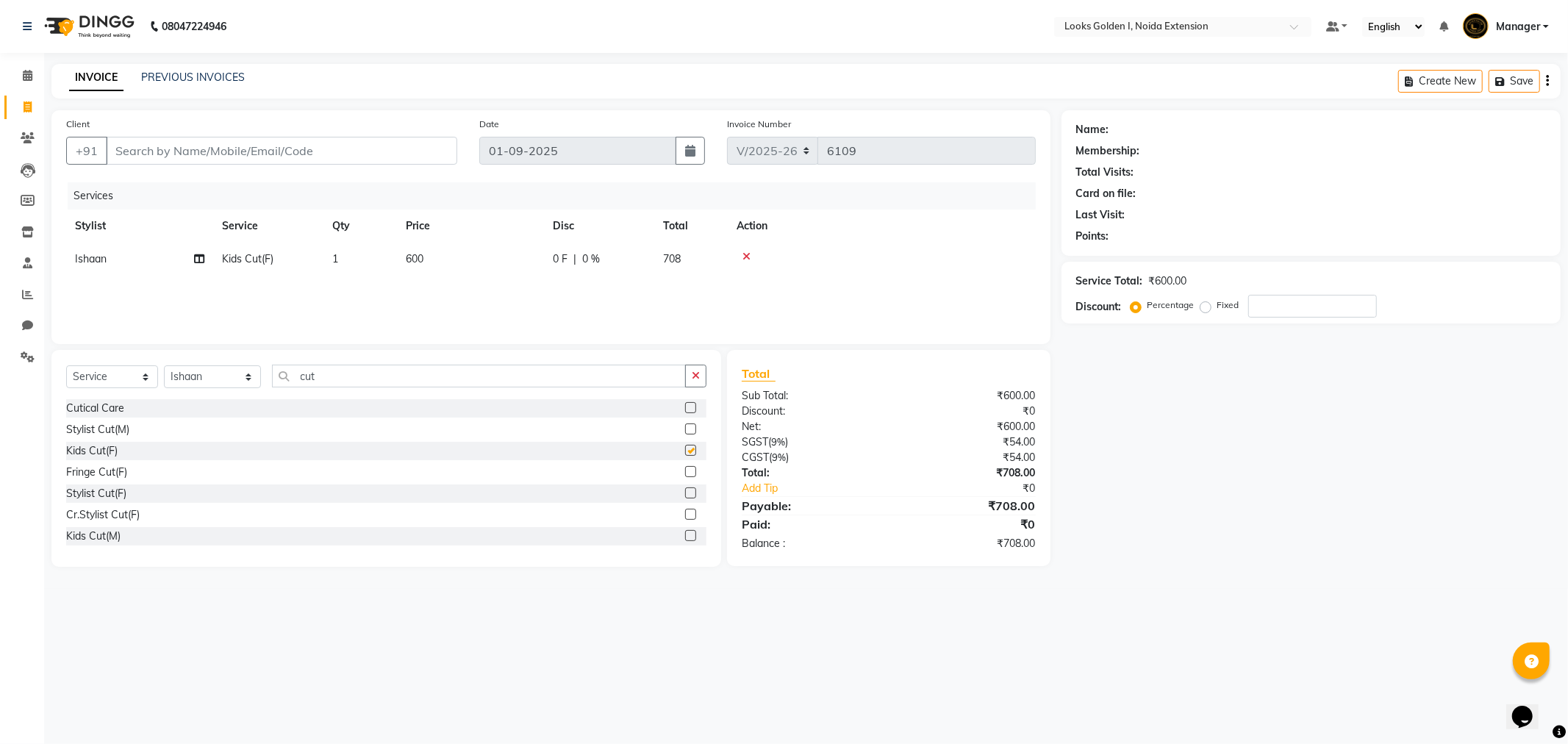
checkbox input "false"
click at [527, 259] on td "600" at bounding box center [470, 259] width 147 height 33
select select "52725"
click at [527, 259] on input "600" at bounding box center [539, 262] width 129 height 23
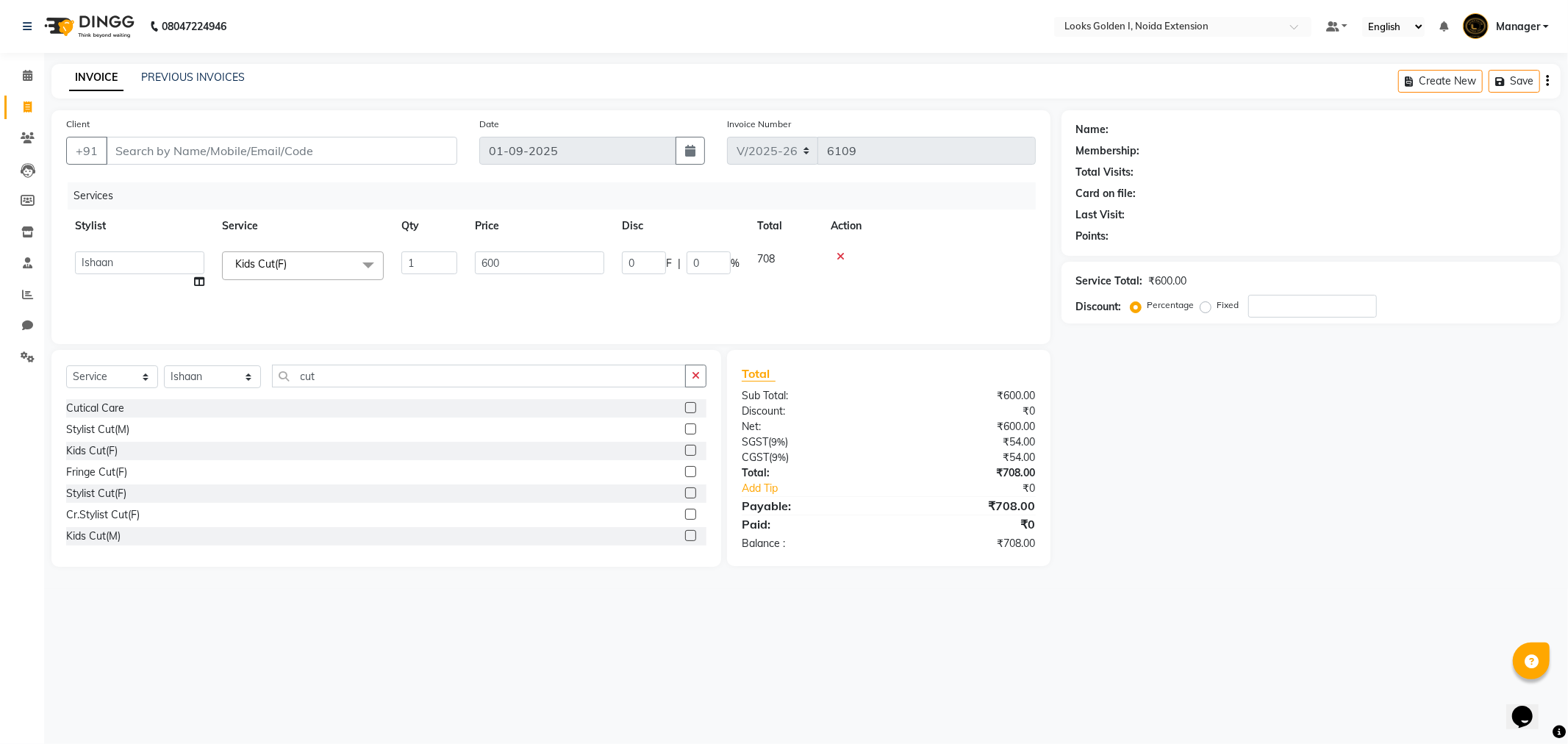
click at [841, 251] on div at bounding box center [929, 256] width 196 height 10
click at [744, 254] on icon at bounding box center [746, 256] width 8 height 10
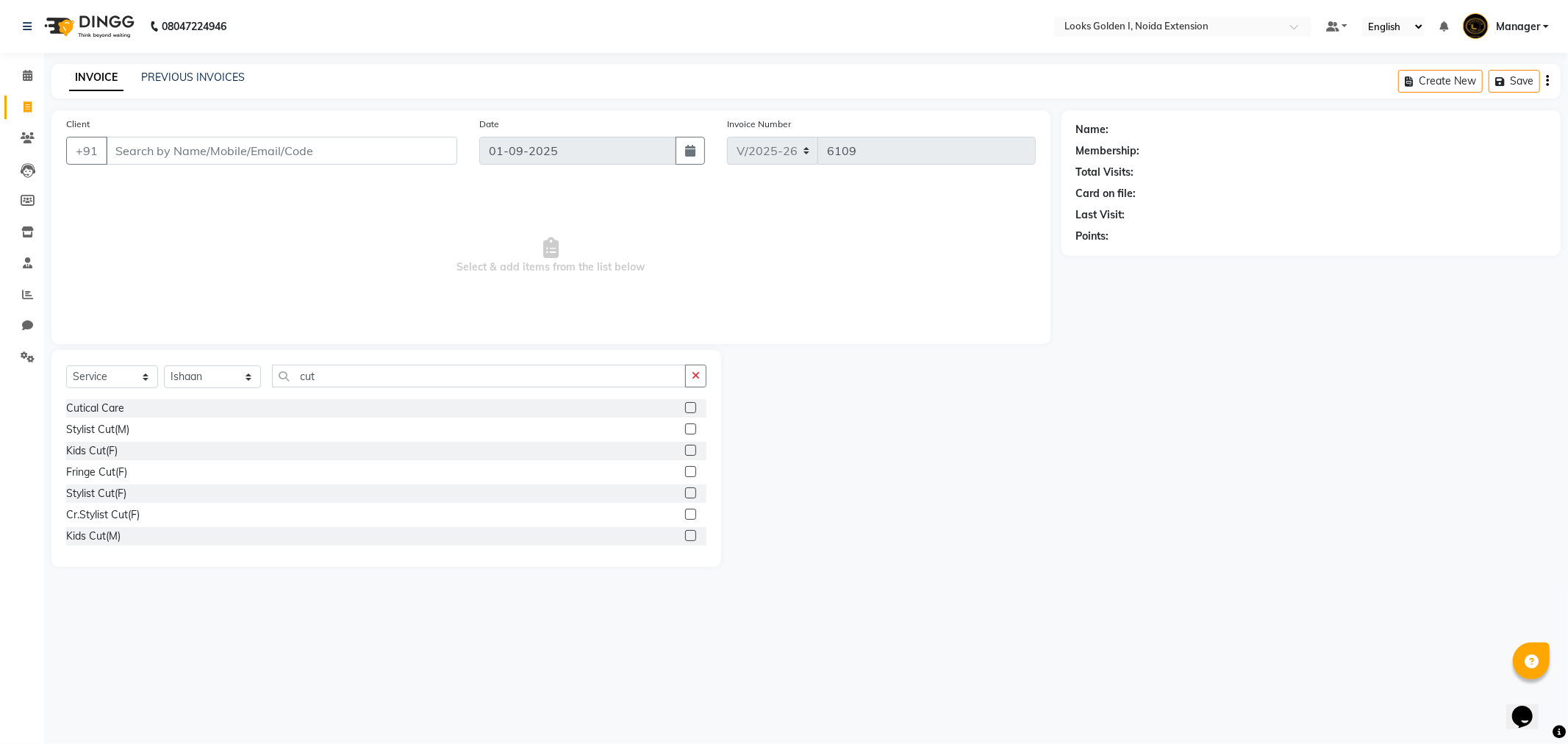
click at [685, 430] on label at bounding box center [691, 430] width 11 height 11
click at [685, 430] on input "checkbox" at bounding box center [690, 430] width 9 height 9
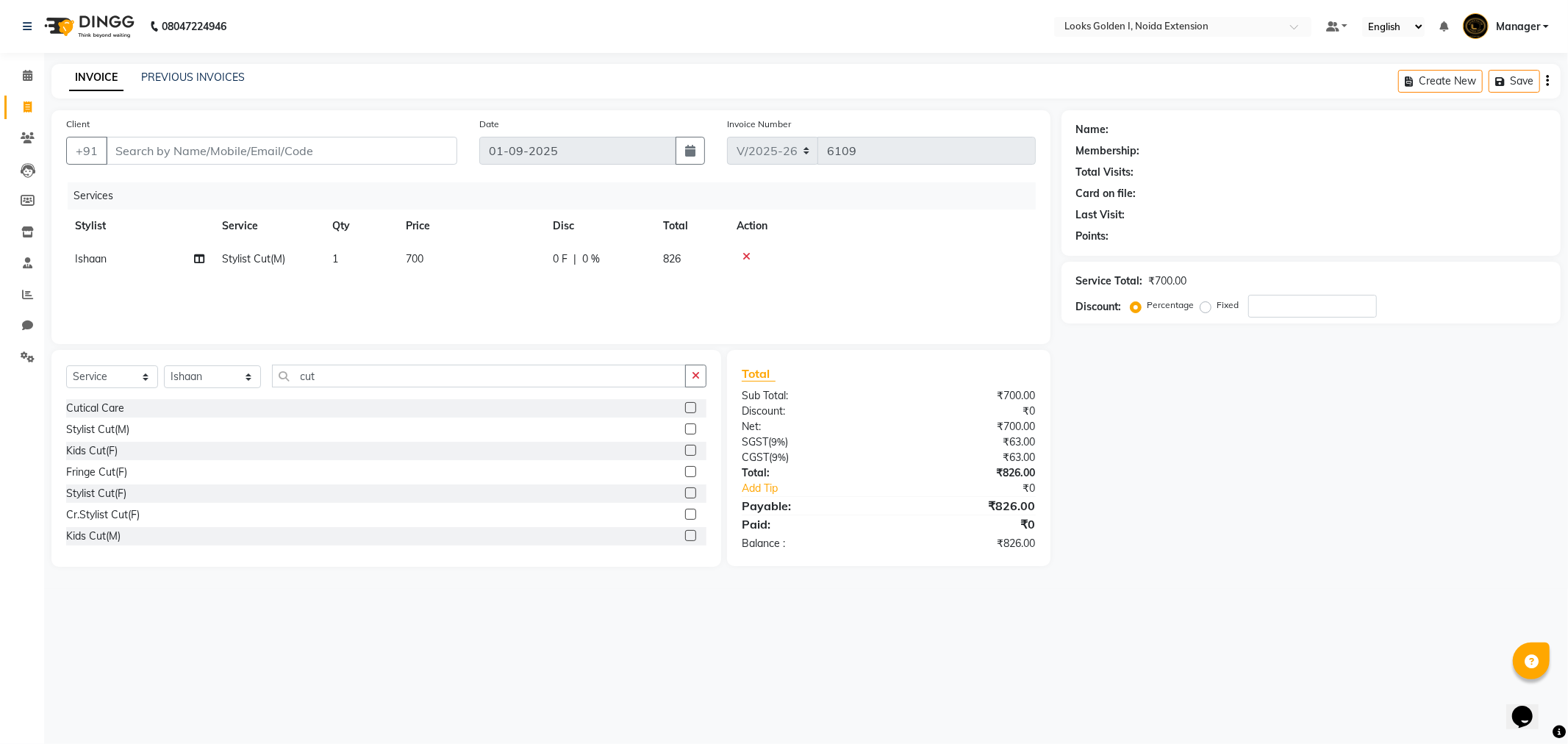
checkbox input "false"
click at [483, 248] on td "700" at bounding box center [470, 259] width 147 height 33
select select "52725"
click at [483, 248] on td "700" at bounding box center [539, 271] width 147 height 56
click at [515, 271] on input "700" at bounding box center [539, 262] width 129 height 23
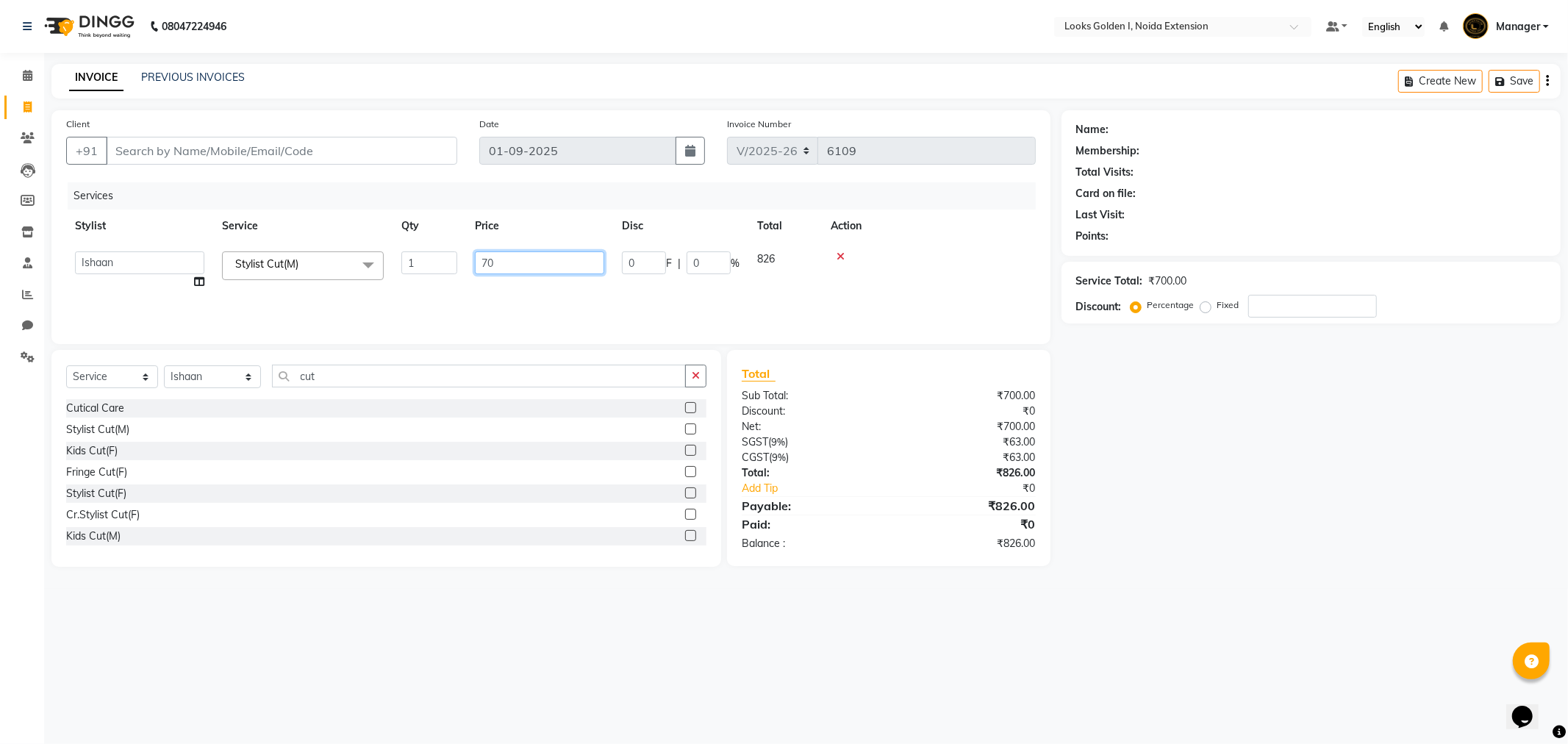
type input "7"
type input "400"
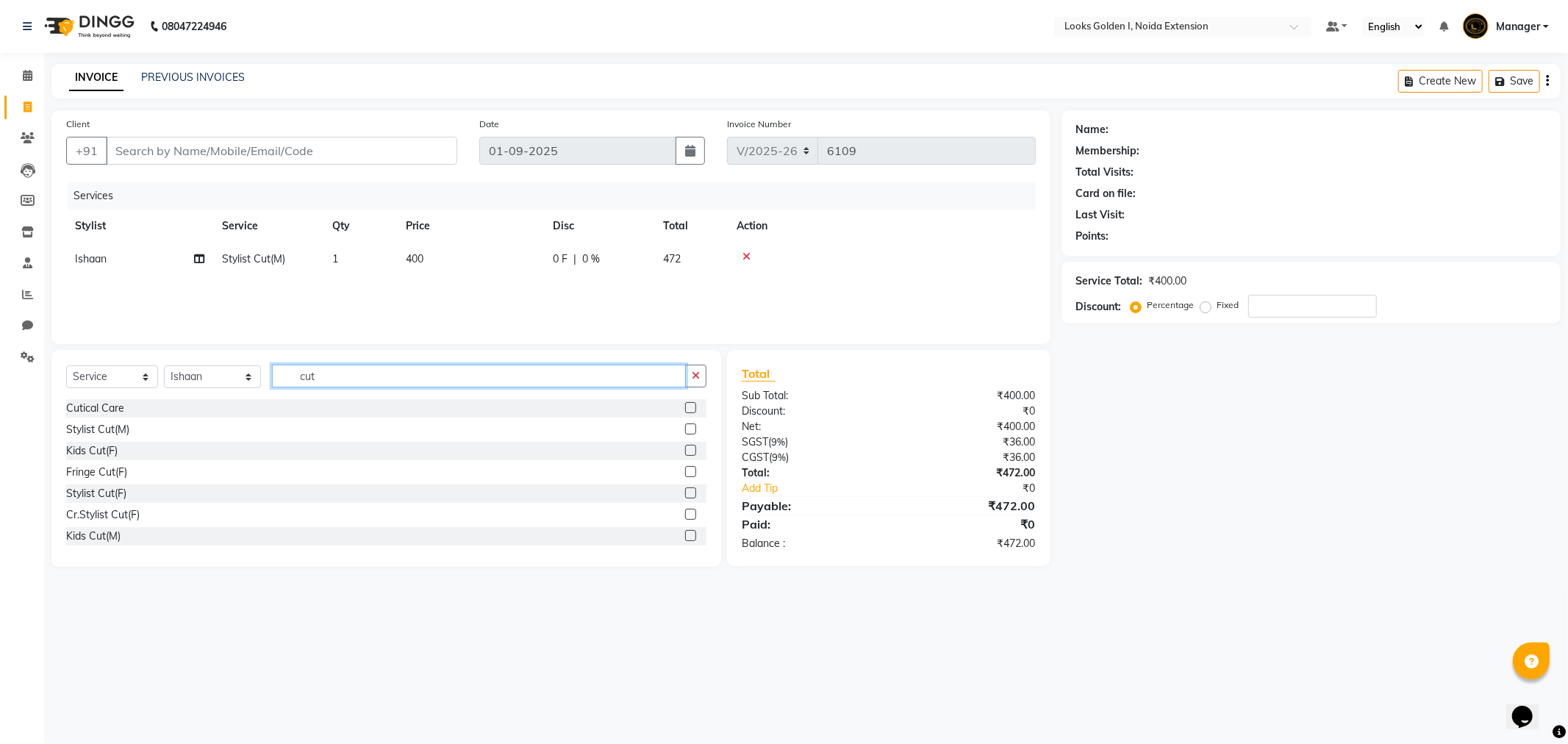
click at [362, 378] on input "cut" at bounding box center [479, 376] width 414 height 23
type input "inoa"
click at [685, 406] on label at bounding box center [691, 408] width 11 height 11
click at [685, 406] on input "checkbox" at bounding box center [690, 408] width 9 height 9
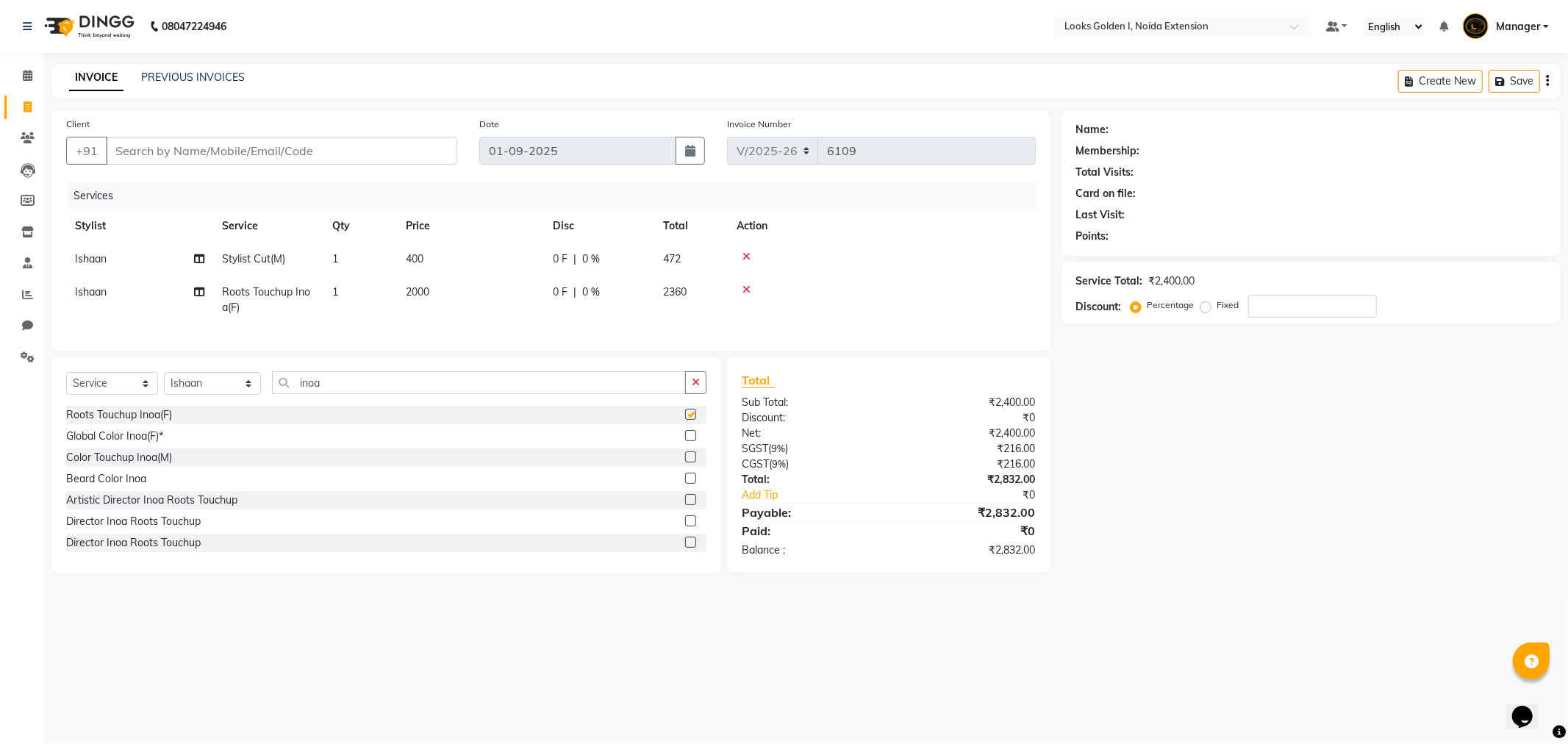
checkbox input "false"
click at [500, 290] on td "2000" at bounding box center [470, 300] width 147 height 48
select select "52725"
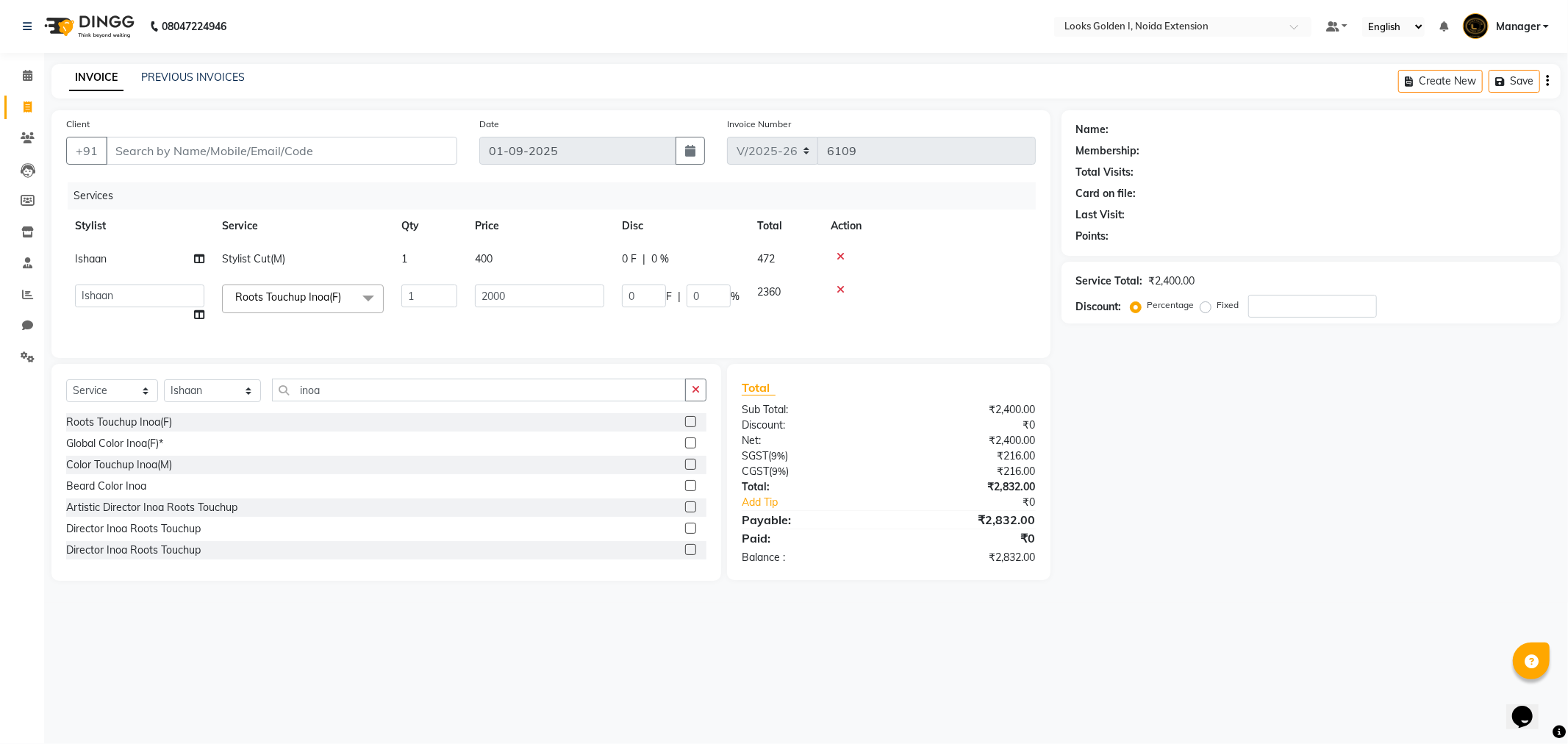
click at [500, 290] on input "2000" at bounding box center [539, 296] width 129 height 23
type input "1200"
drag, startPoint x: 230, startPoint y: 163, endPoint x: 227, endPoint y: 155, distance: 8.5
click at [227, 155] on input "Client" at bounding box center [282, 151] width 351 height 28
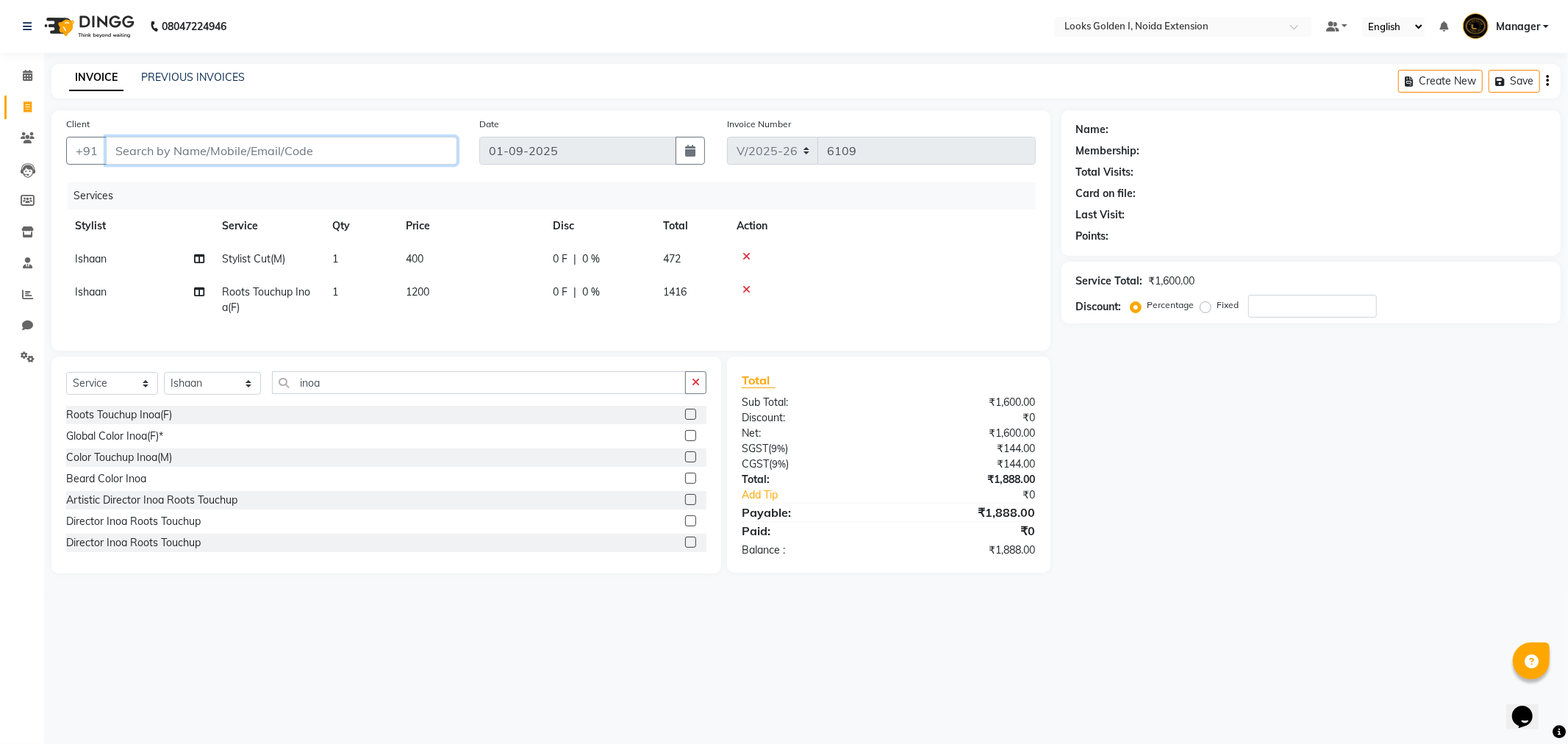
click at [250, 147] on input "Client" at bounding box center [282, 151] width 351 height 28
type input "9"
type input "0"
type input "9911804033"
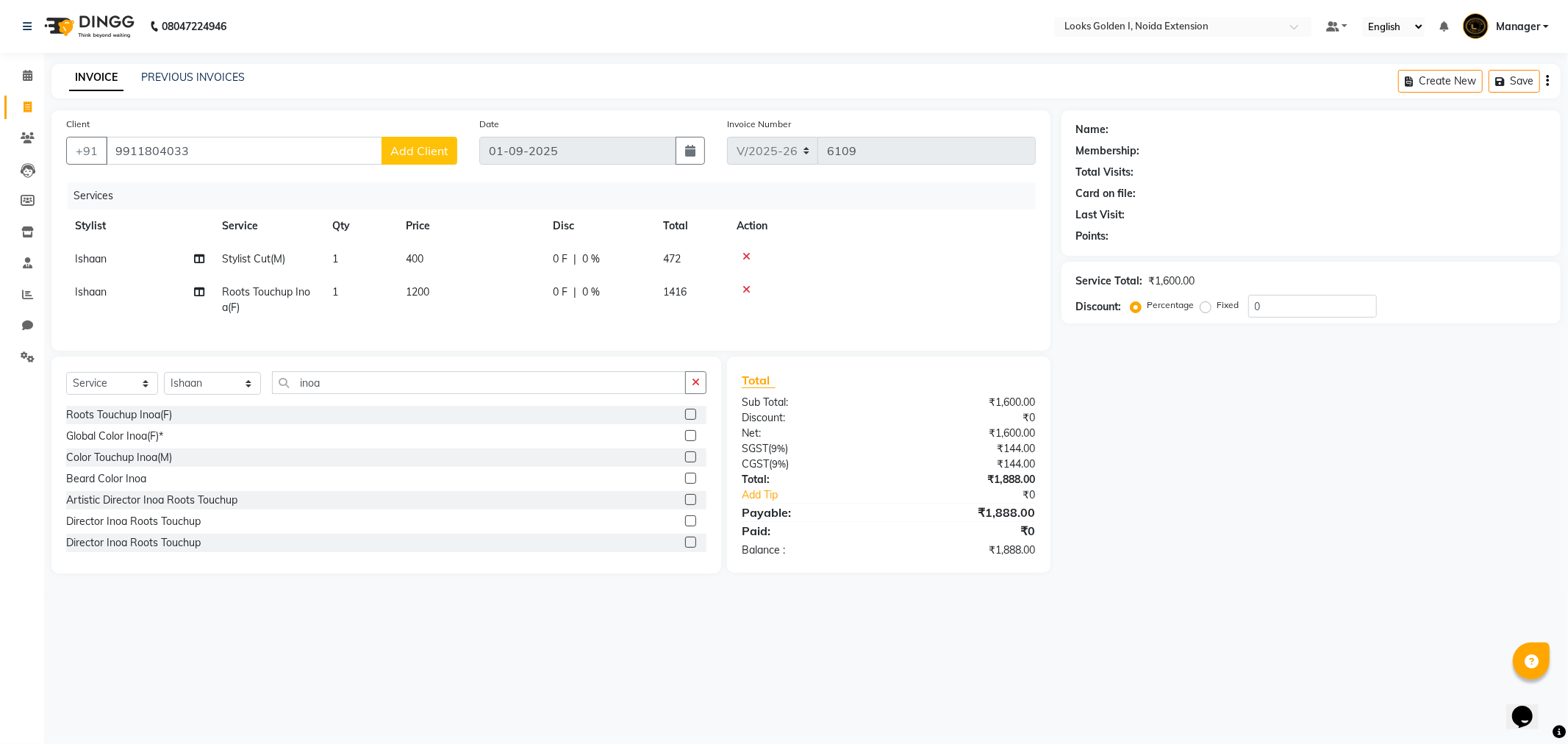
click at [430, 154] on span "Add Client" at bounding box center [419, 151] width 58 height 15
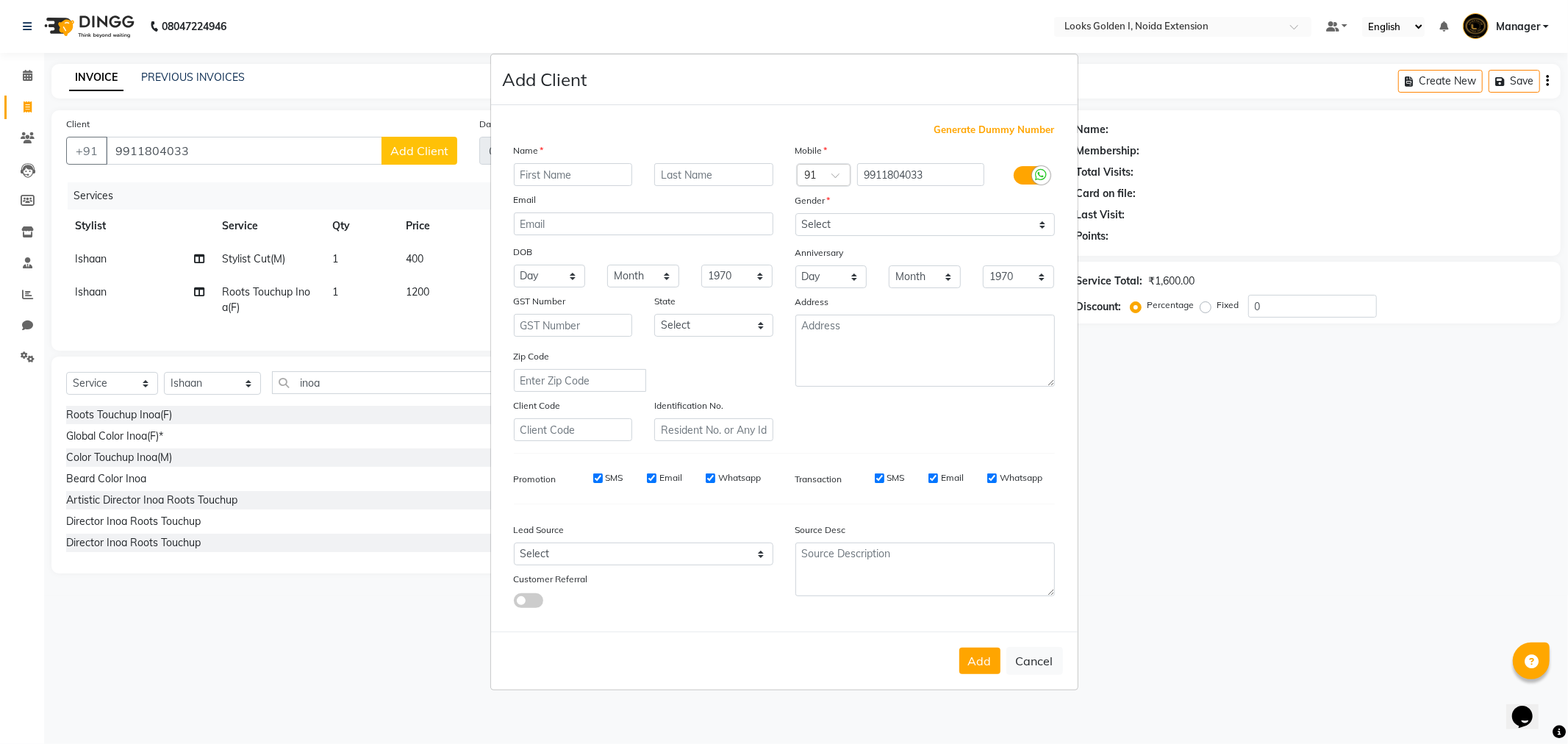
click at [521, 179] on input "text" at bounding box center [573, 175] width 119 height 23
type input "saloni"
click at [854, 233] on select "Select Male Female Other Prefer Not To Say" at bounding box center [925, 224] width 259 height 23
select select "male"
click at [796, 213] on select "Select Male Female Other Prefer Not To Say" at bounding box center [925, 224] width 259 height 23
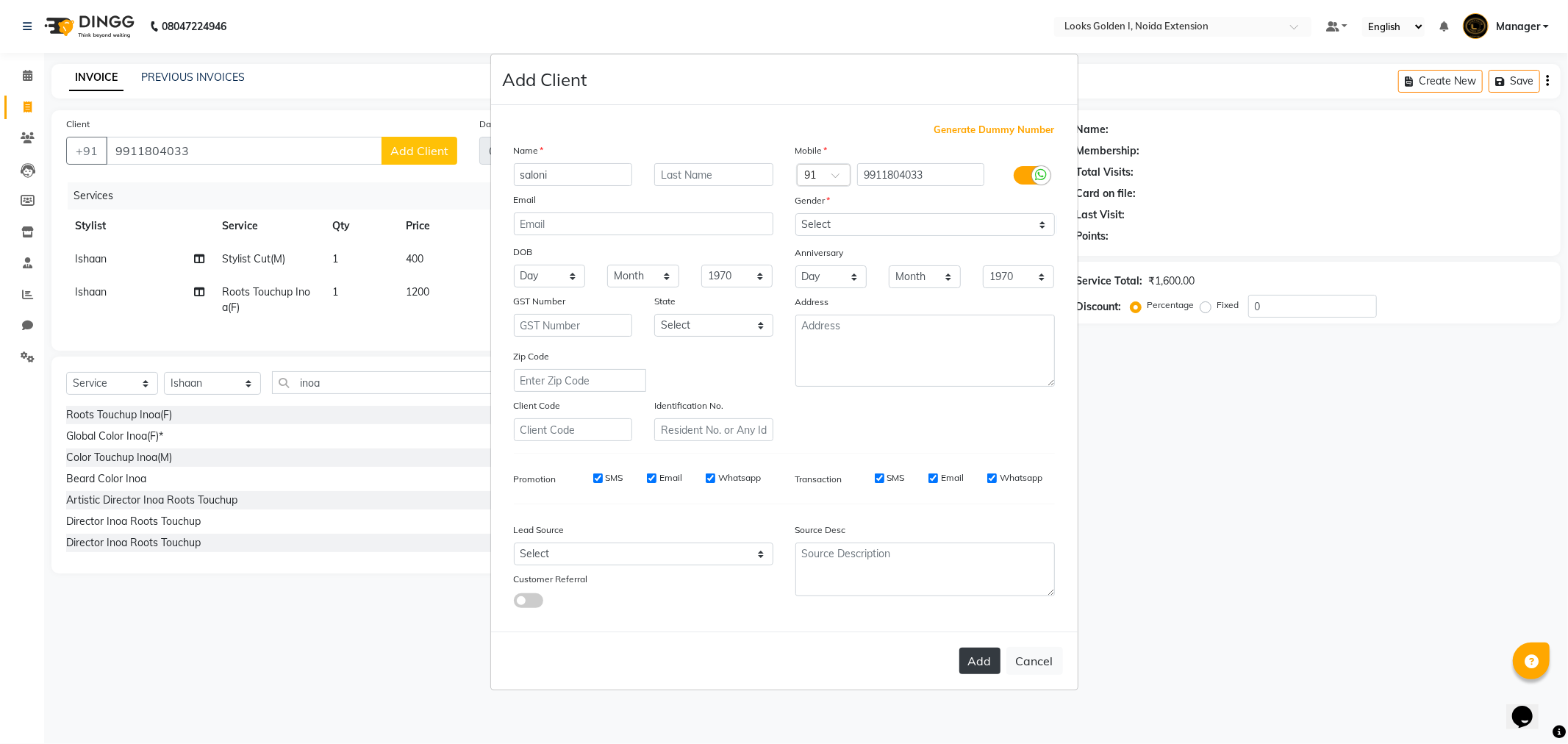
click at [981, 668] on button "Add" at bounding box center [980, 661] width 41 height 26
select select
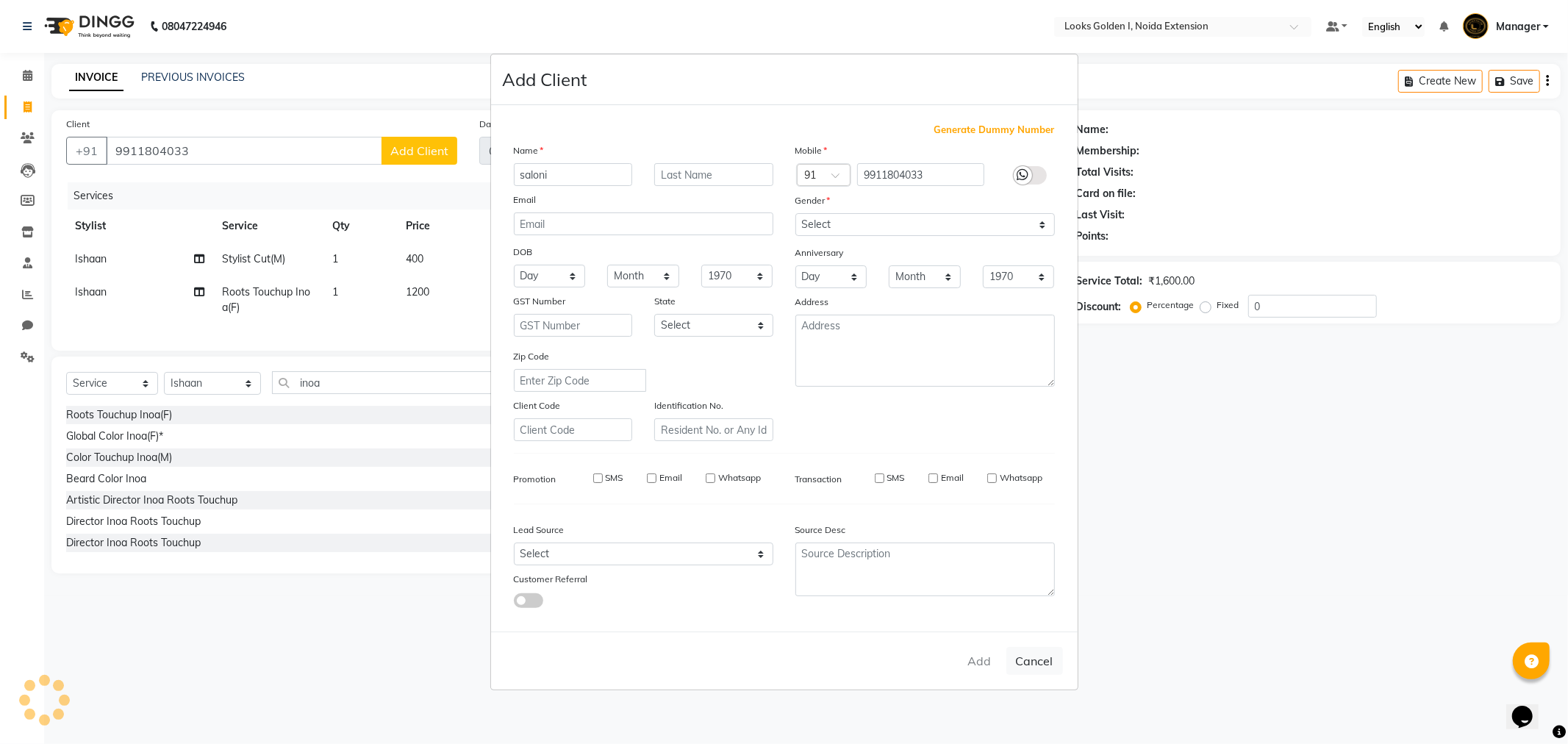
select select
checkbox input "false"
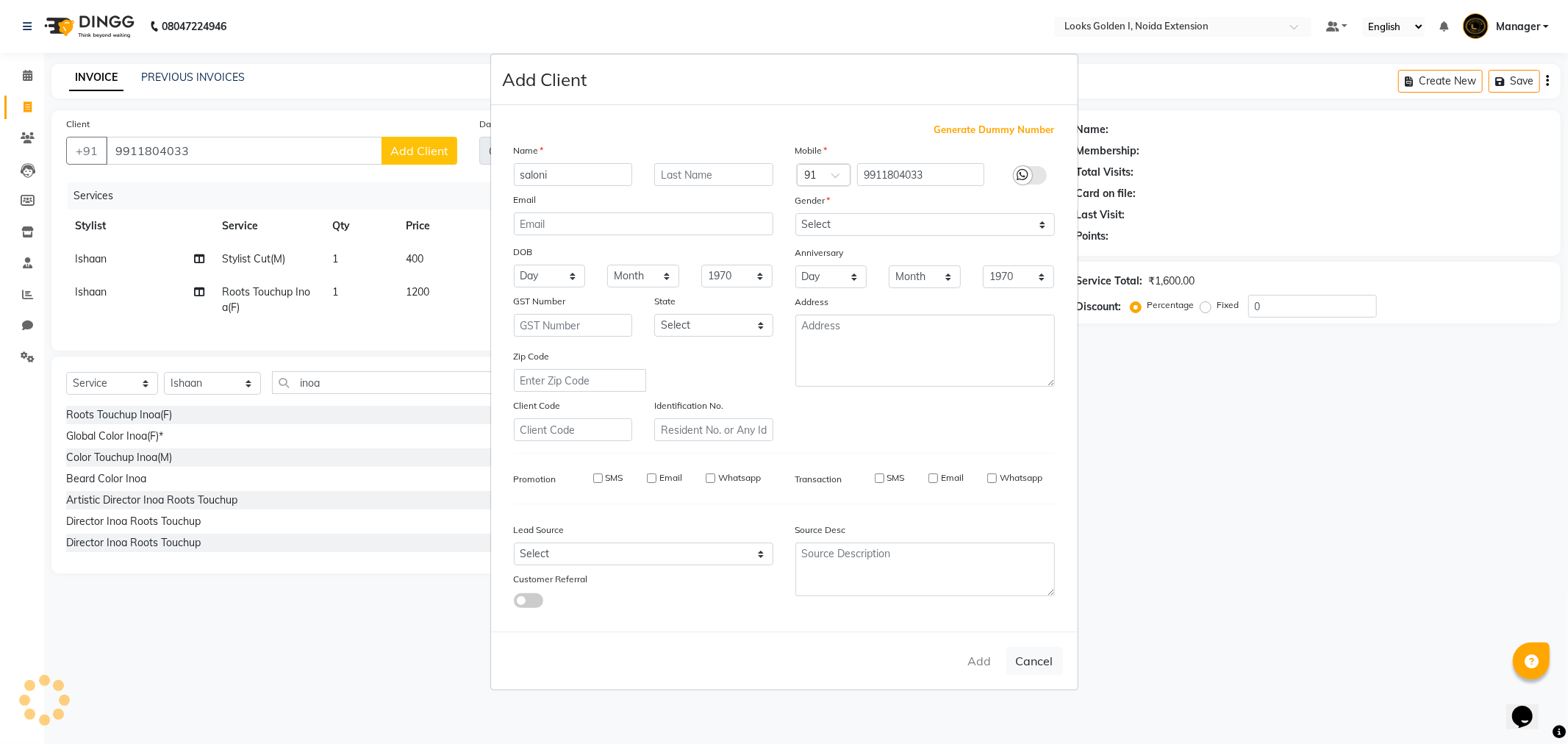
checkbox input "false"
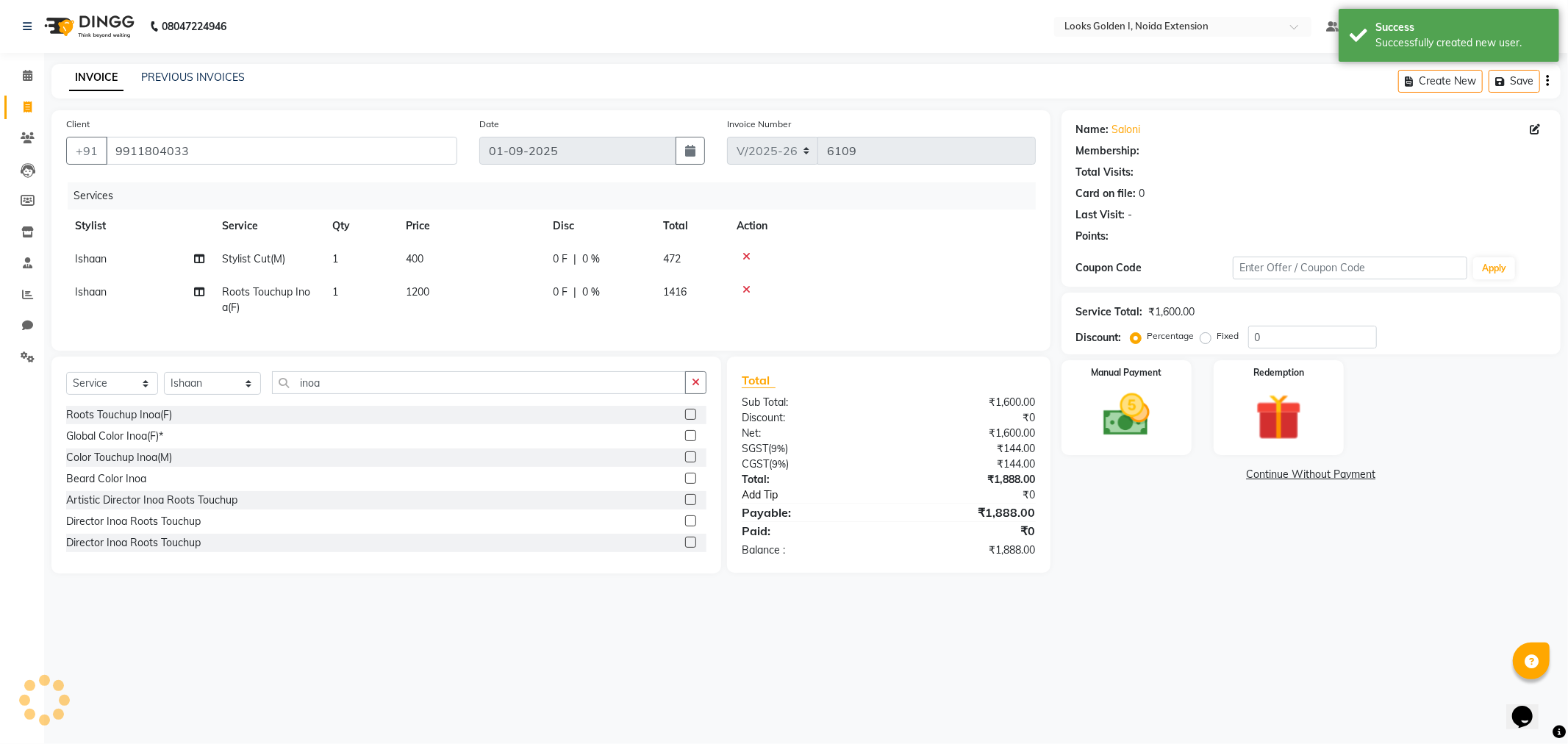
select select "1: Object"
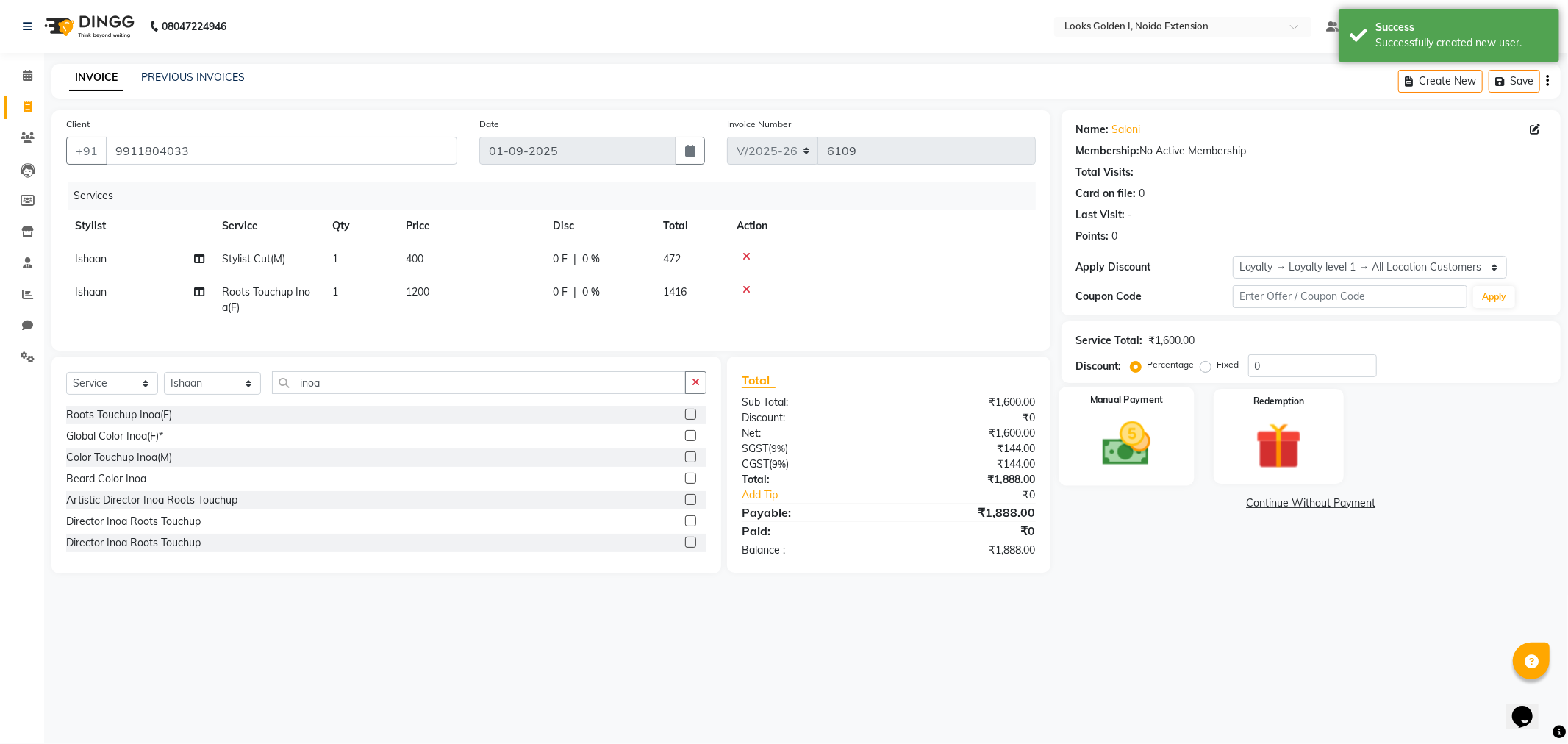
click at [1183, 421] on div "Manual Payment" at bounding box center [1127, 436] width 136 height 99
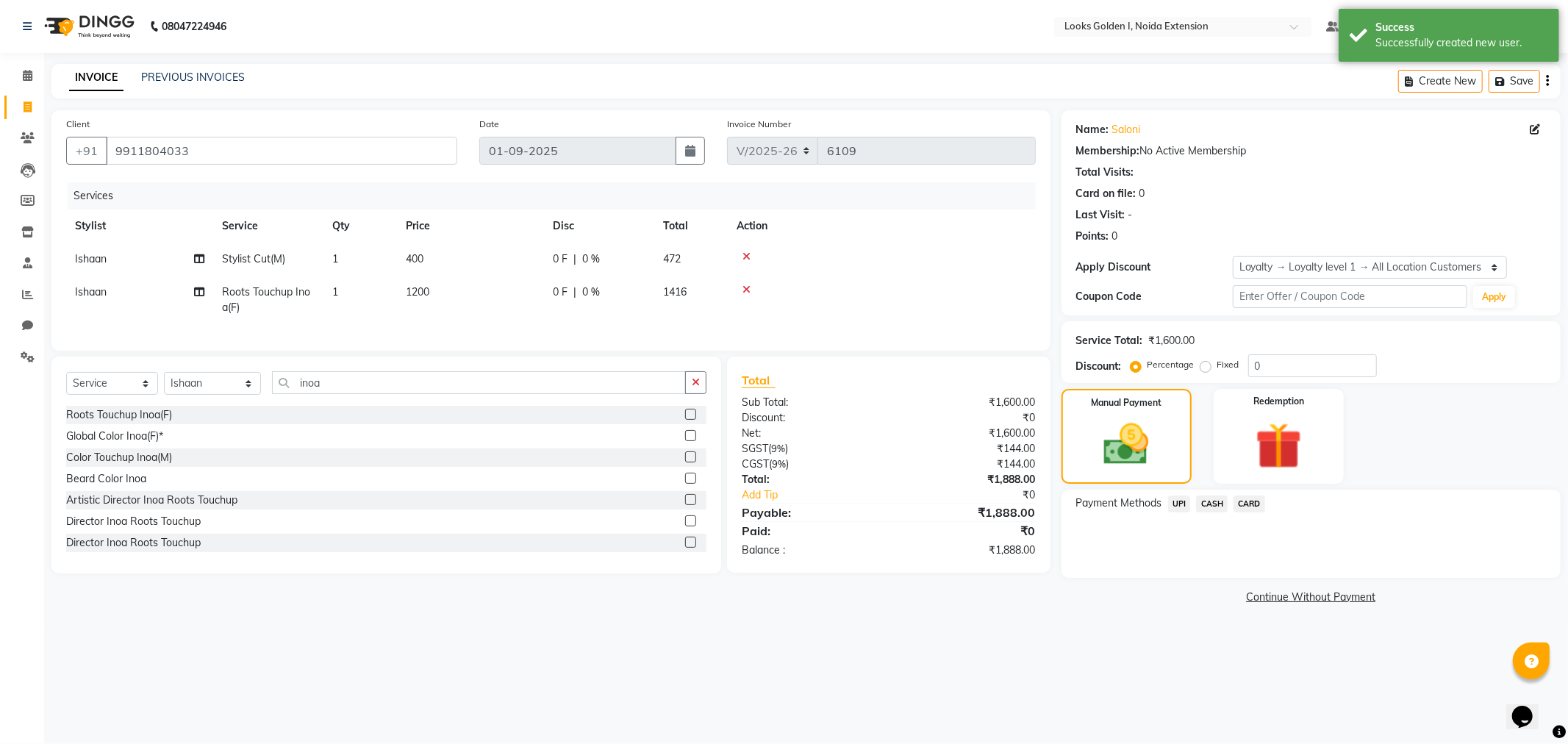
click at [1181, 506] on span "UPI" at bounding box center [1179, 504] width 23 height 17
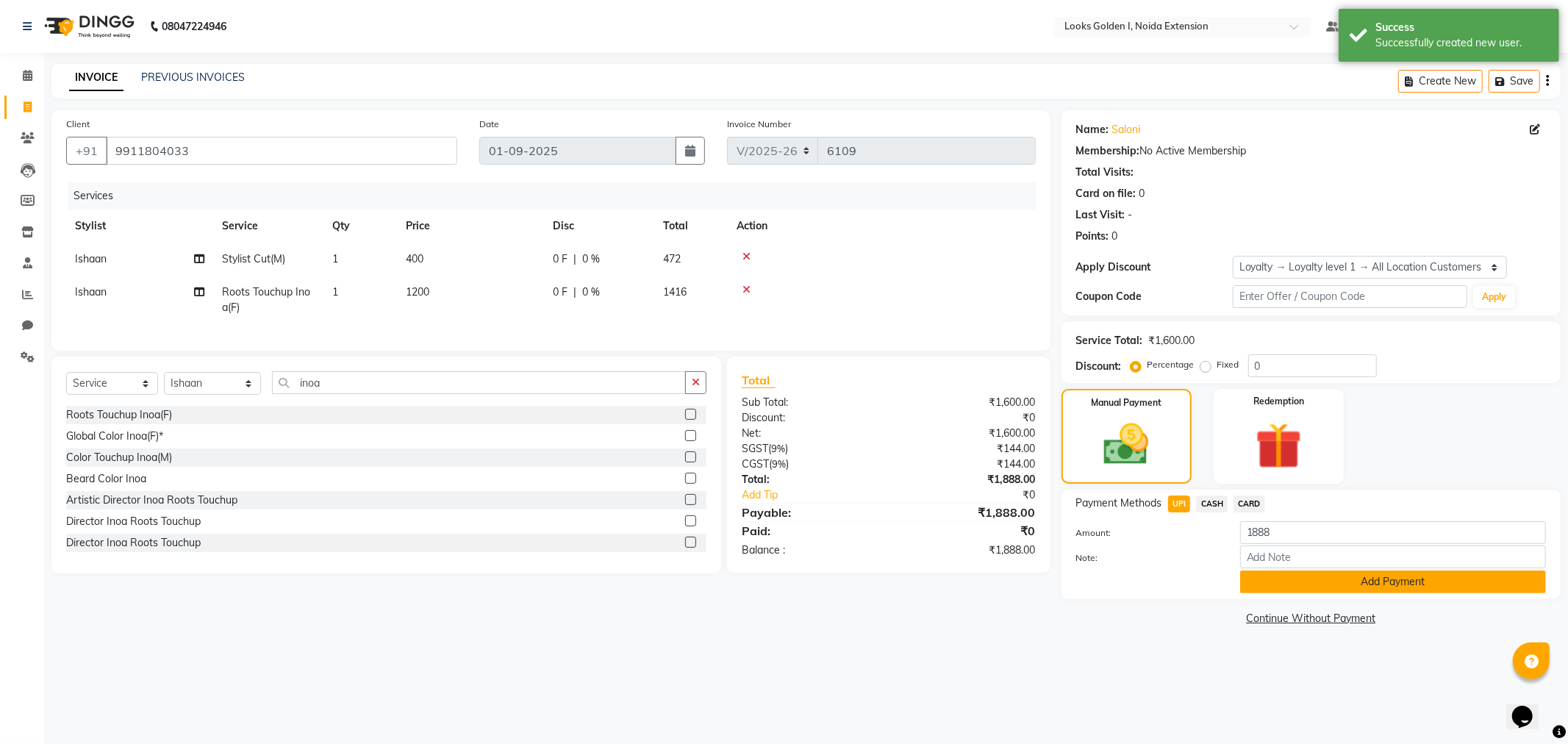
click at [1243, 574] on button "Add Payment" at bounding box center [1392, 582] width 306 height 23
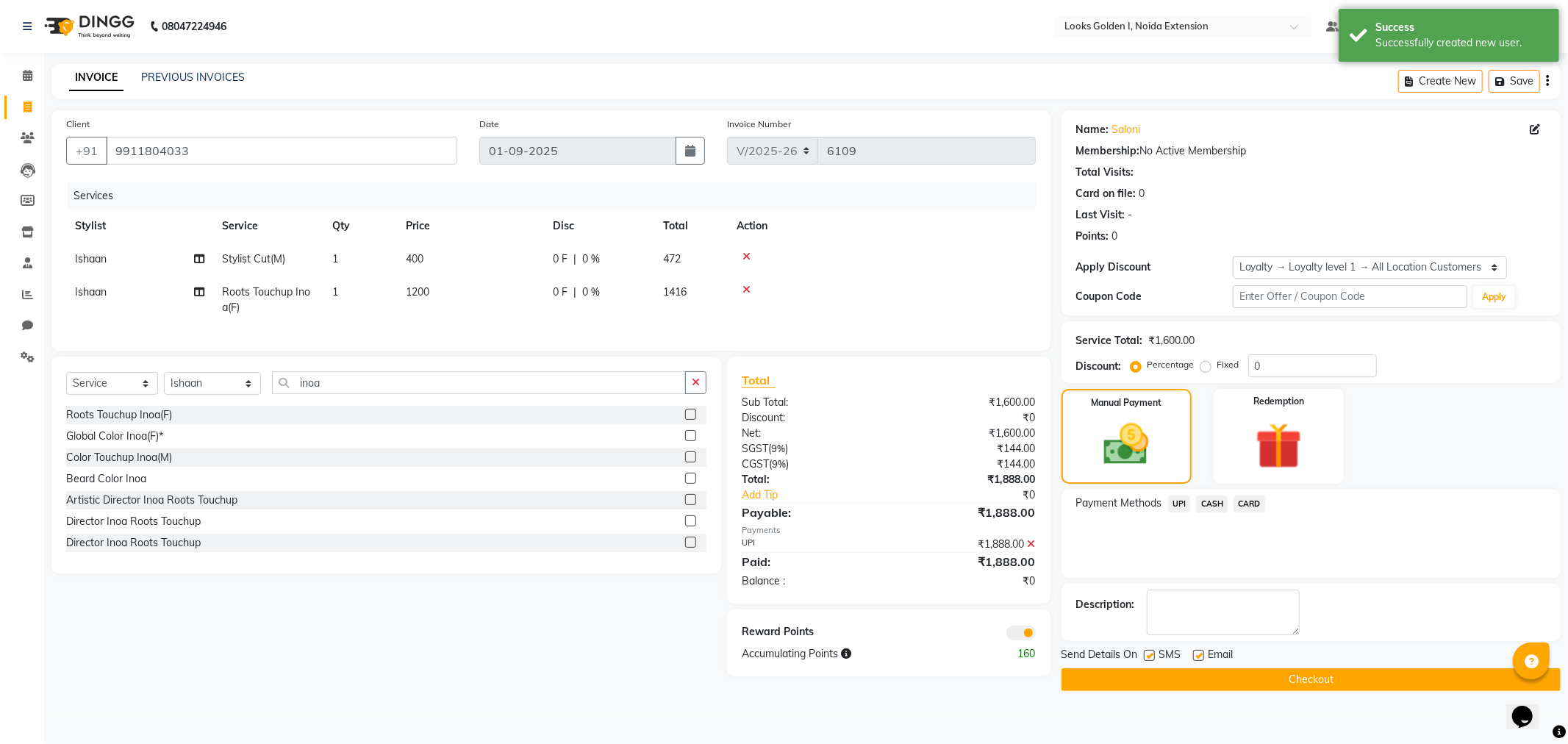
click at [1200, 653] on label at bounding box center [1199, 656] width 11 height 11
click at [1200, 653] on input "checkbox" at bounding box center [1198, 657] width 9 height 9
checkbox input "false"
click at [1182, 677] on button "Checkout" at bounding box center [1311, 680] width 499 height 23
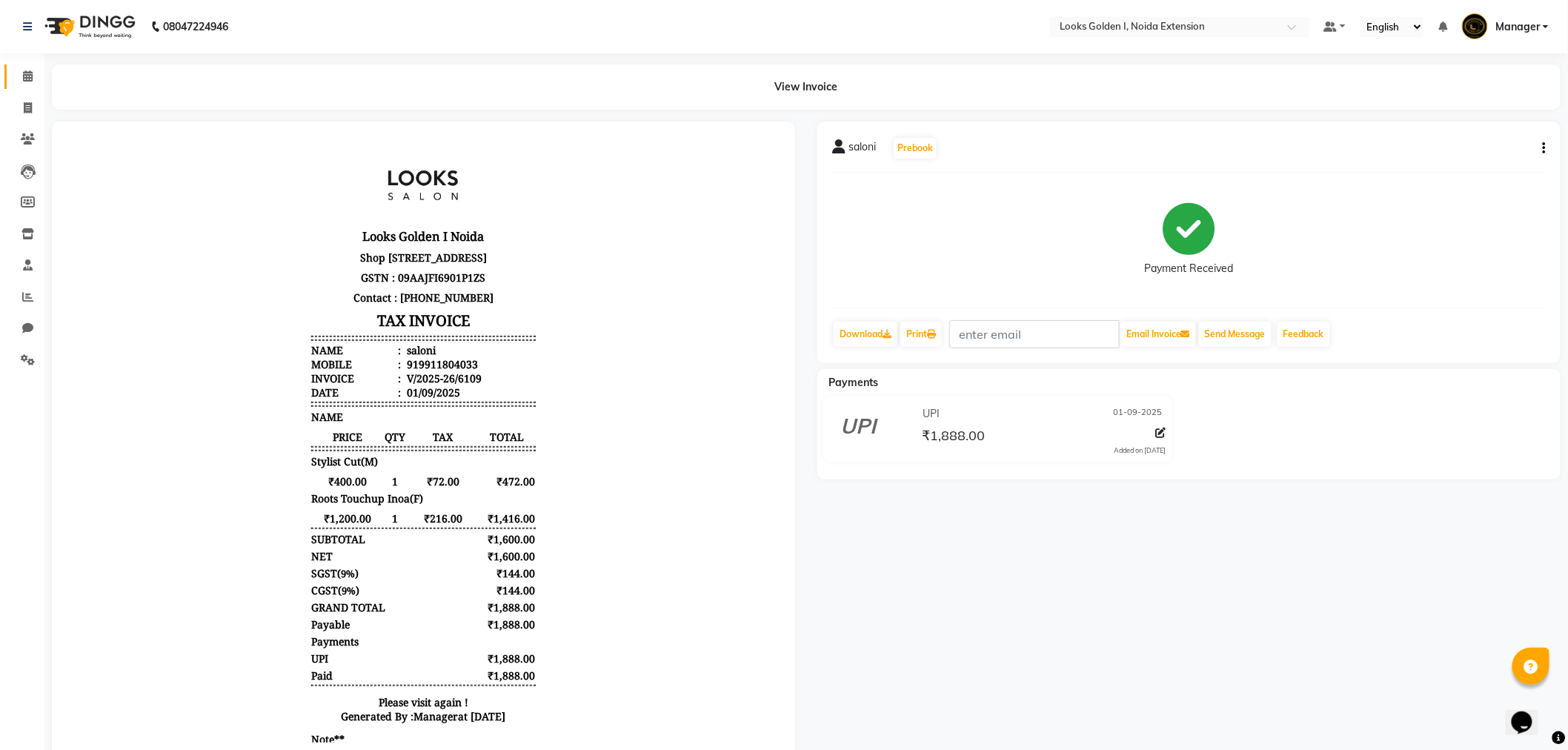
click at [6, 82] on link "Calendar" at bounding box center [22, 77] width 36 height 24
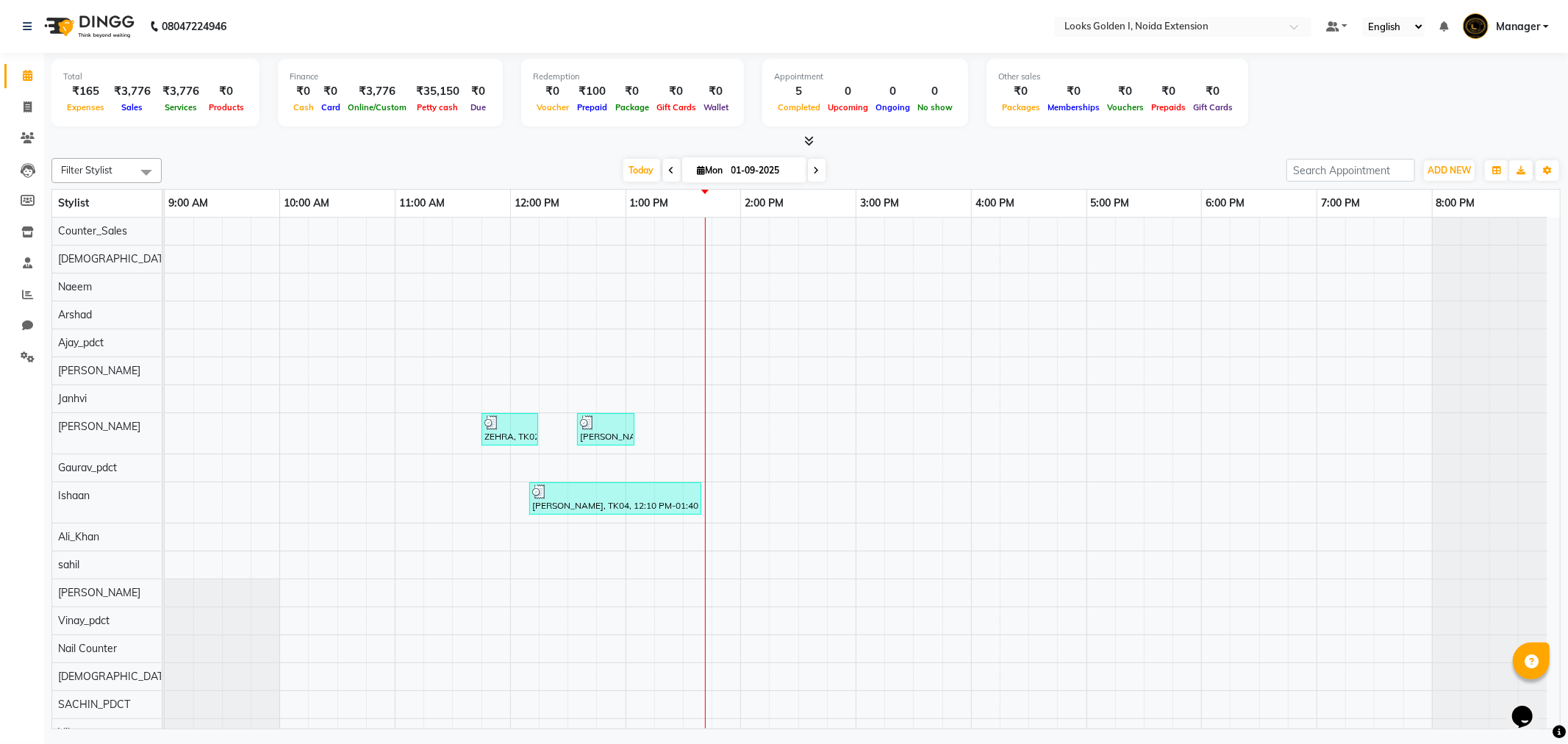
click at [810, 140] on icon at bounding box center [809, 141] width 9 height 11
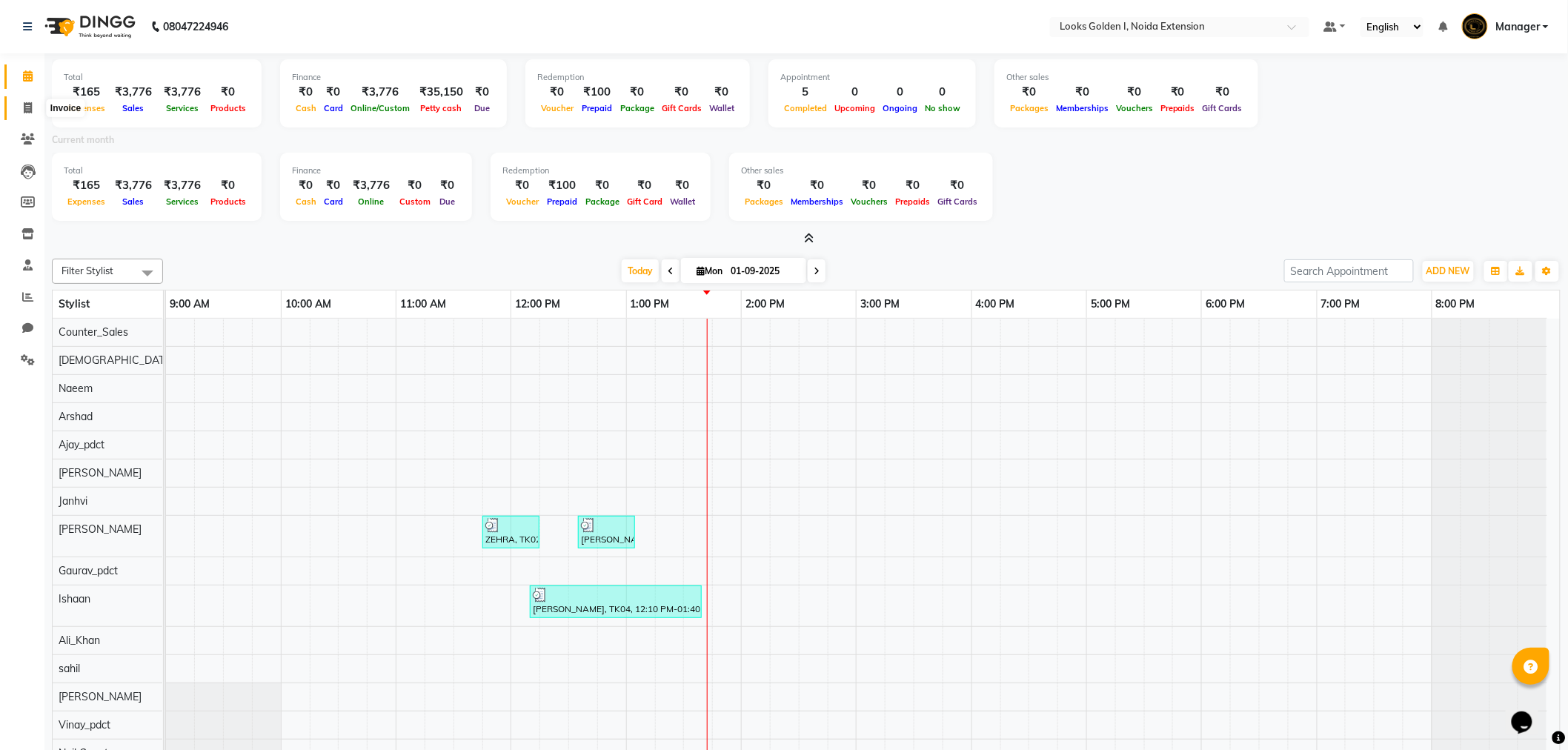
click at [16, 106] on span at bounding box center [28, 109] width 26 height 17
select select "5508"
select select "service"
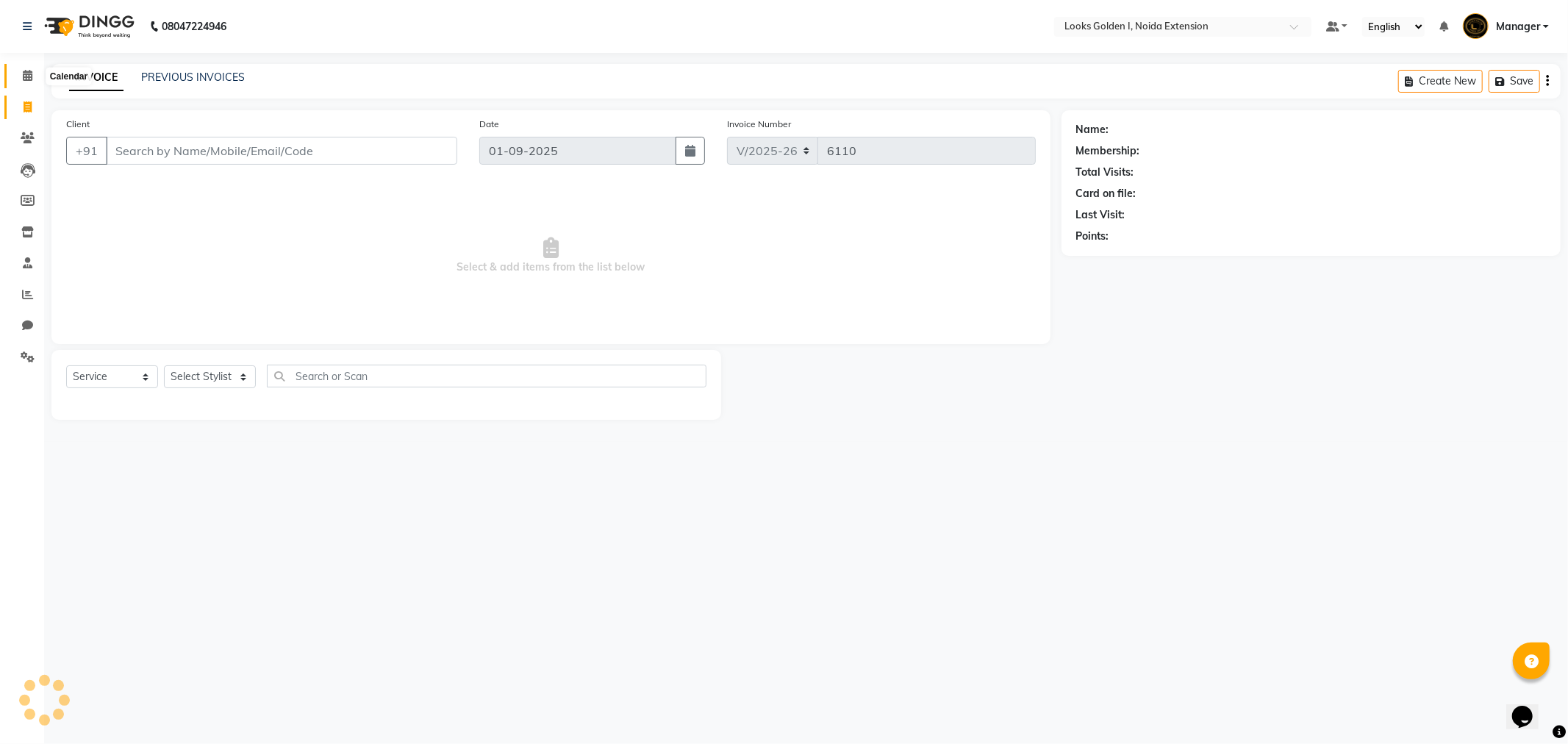
click at [23, 73] on icon at bounding box center [28, 75] width 9 height 11
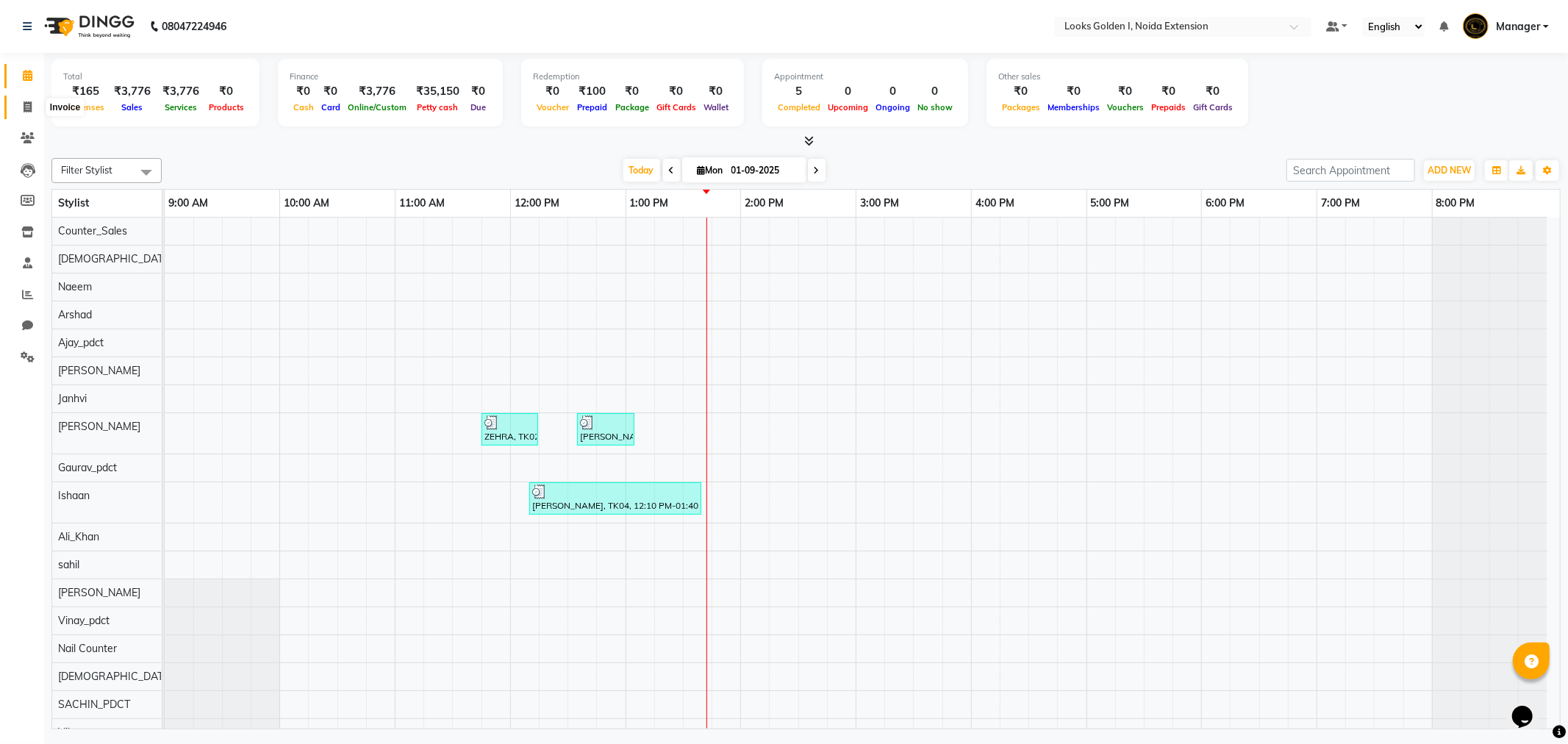
click at [18, 106] on span at bounding box center [28, 108] width 26 height 17
select select "5508"
select select "service"
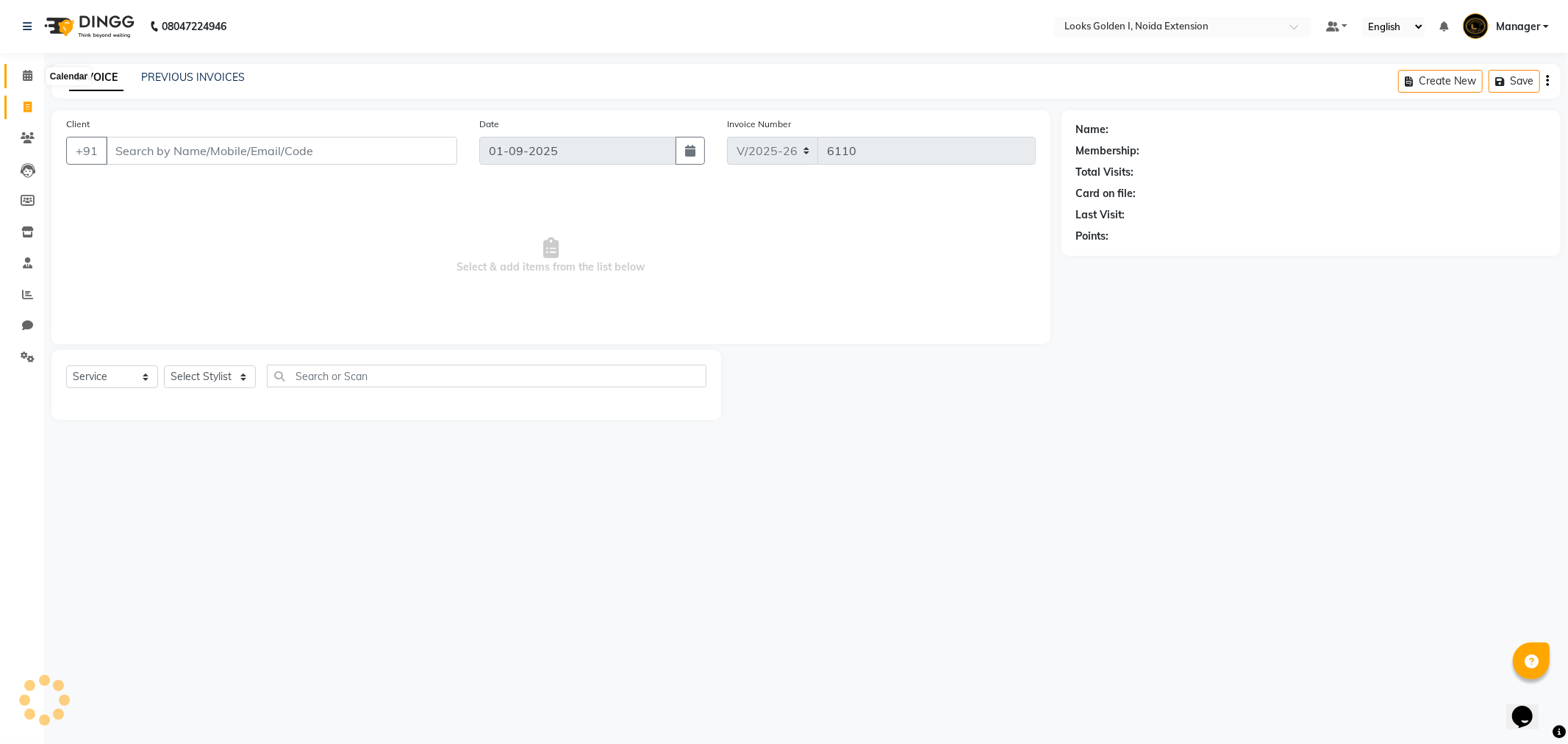
click at [15, 83] on span at bounding box center [28, 76] width 26 height 17
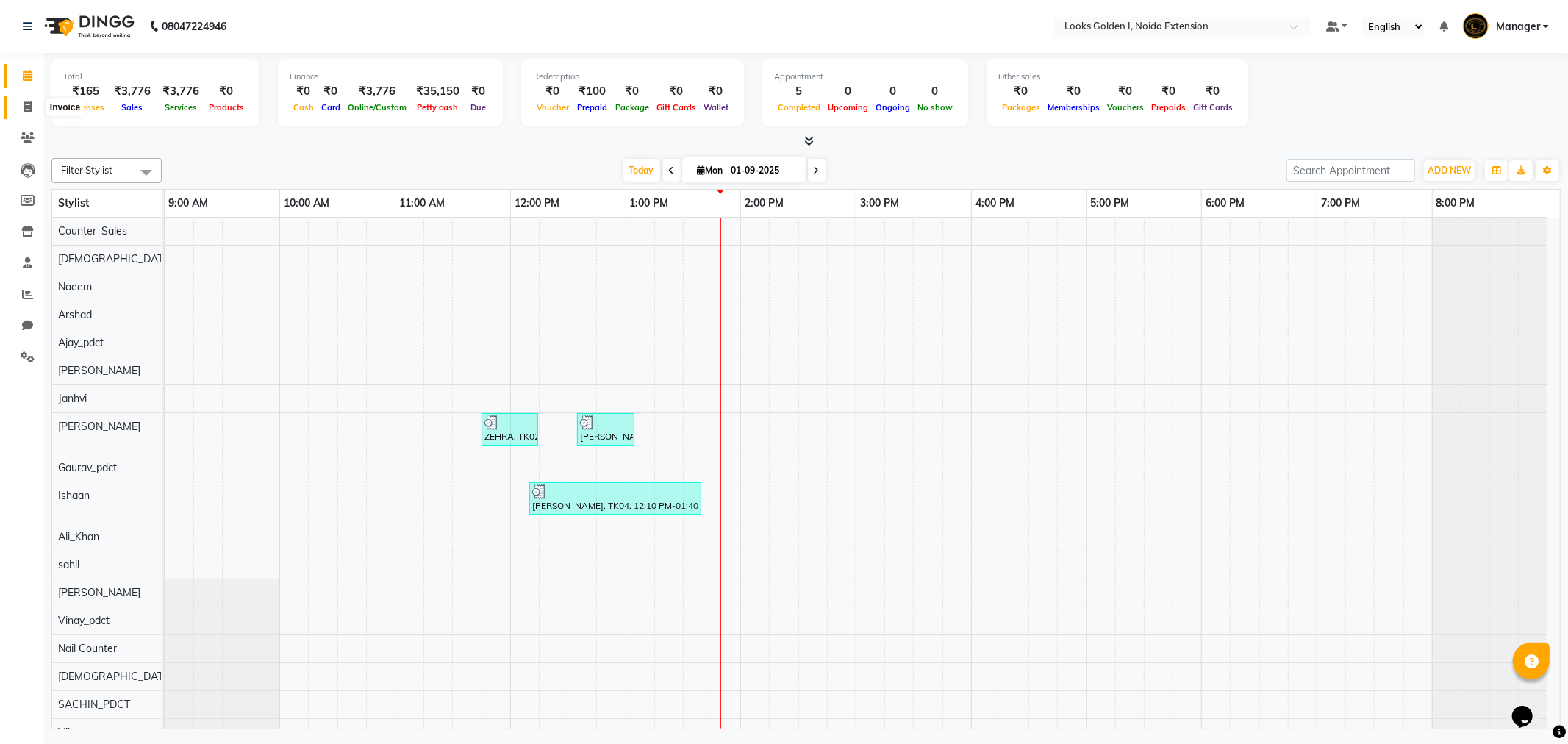
click at [26, 113] on icon at bounding box center [27, 107] width 8 height 11
select select "service"
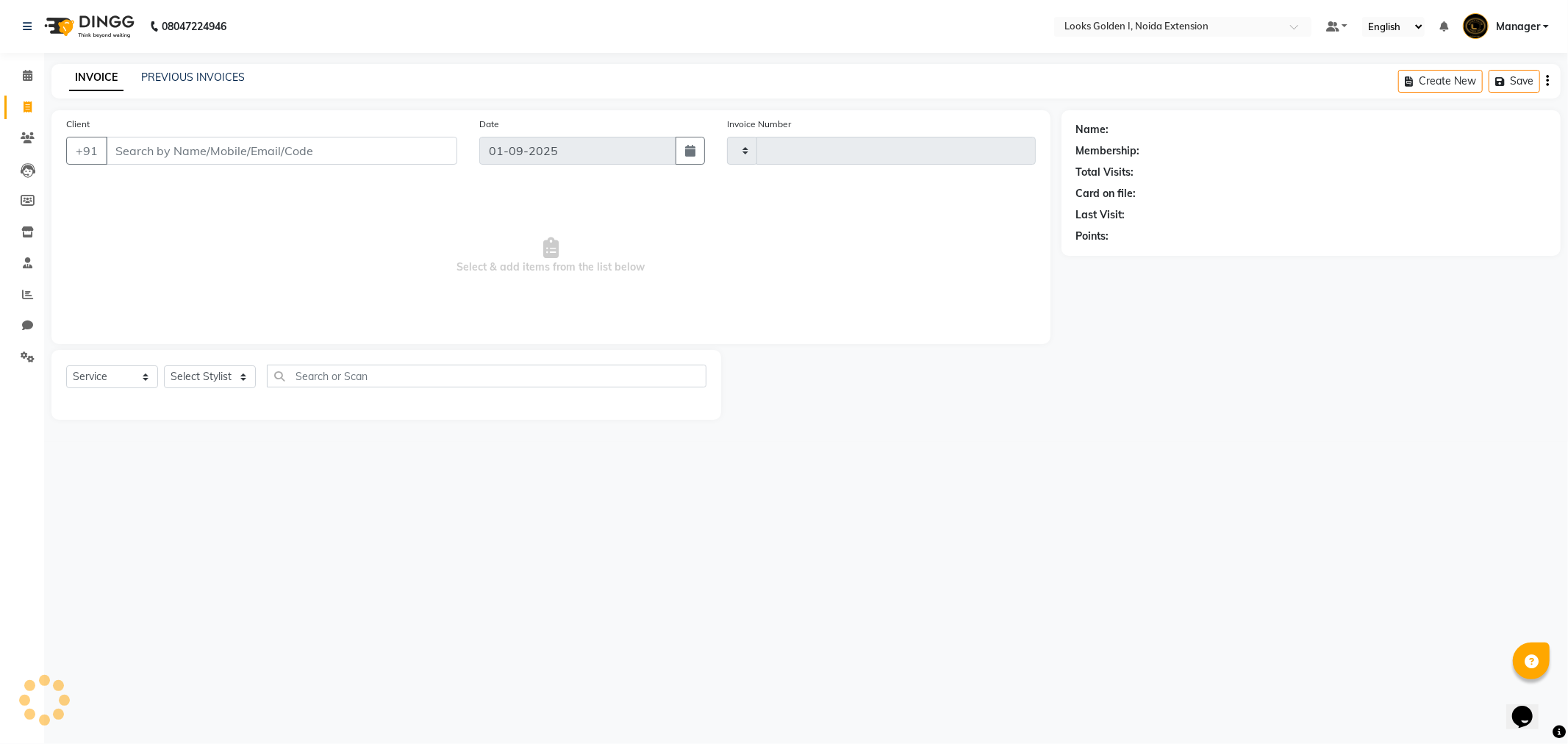
type input "6110"
select select "5508"
click at [181, 75] on link "PREVIOUS INVOICES" at bounding box center [193, 77] width 104 height 13
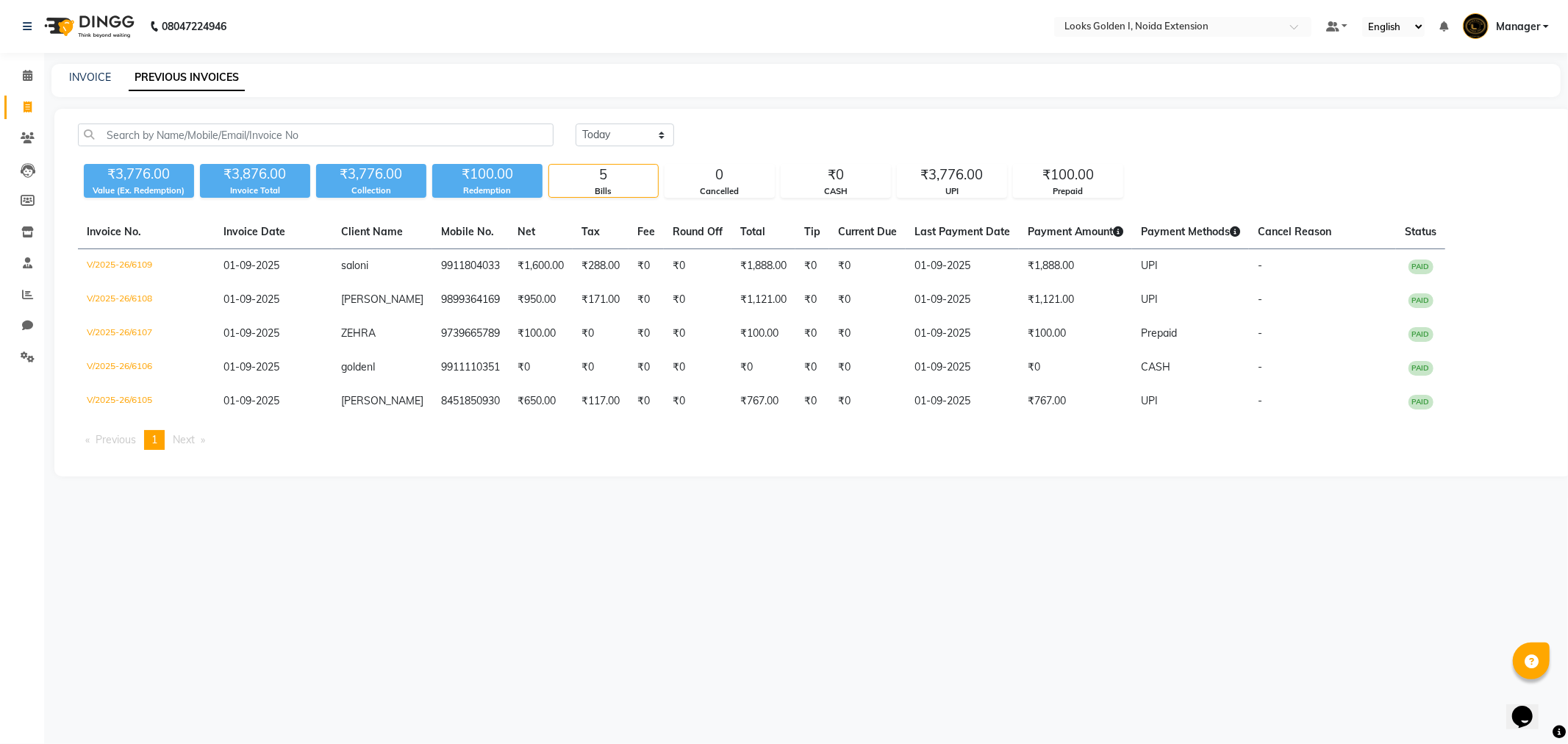
click at [85, 70] on div "INVOICE" at bounding box center [89, 77] width 42 height 16
click at [25, 130] on span at bounding box center [28, 139] width 26 height 17
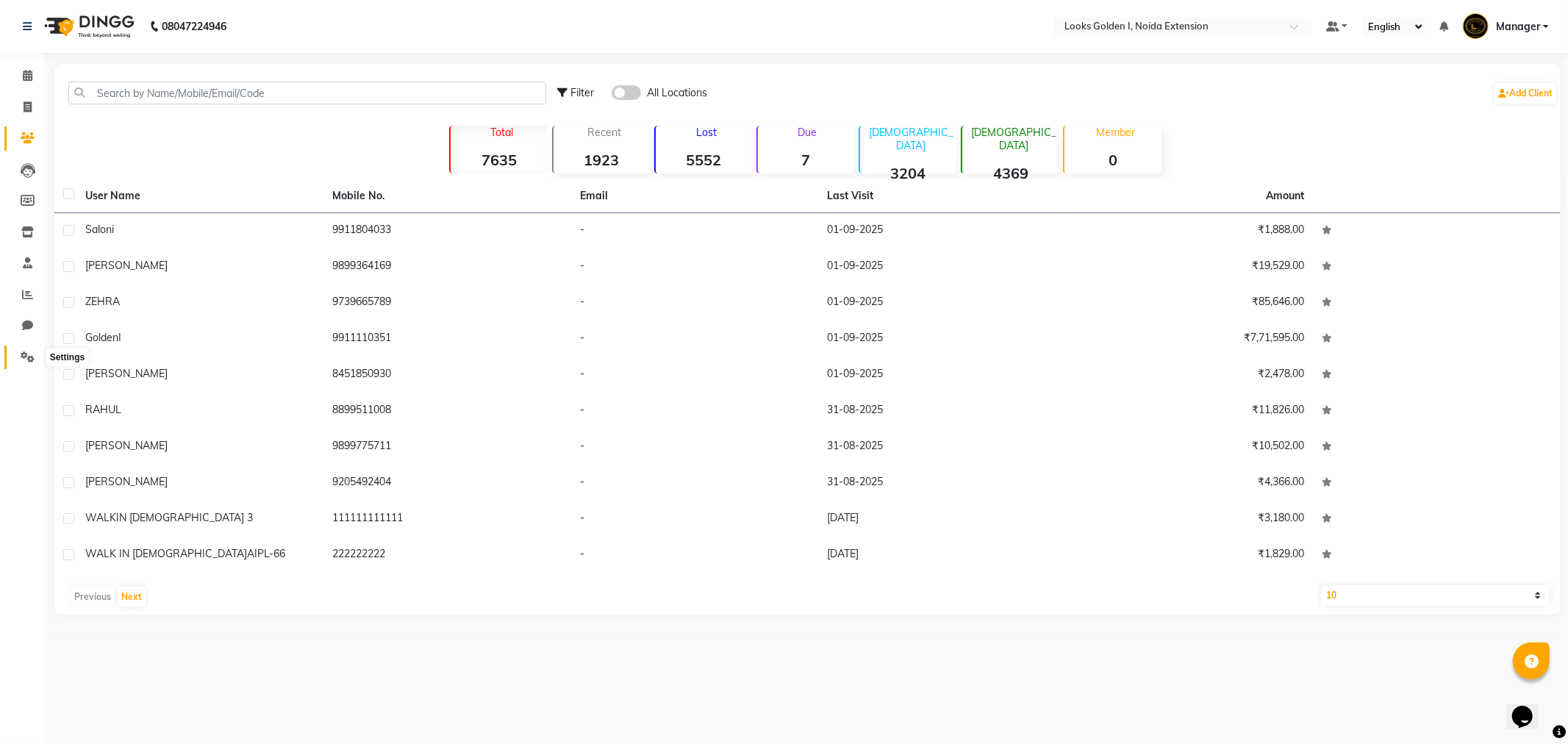
click at [37, 358] on span at bounding box center [28, 358] width 26 height 17
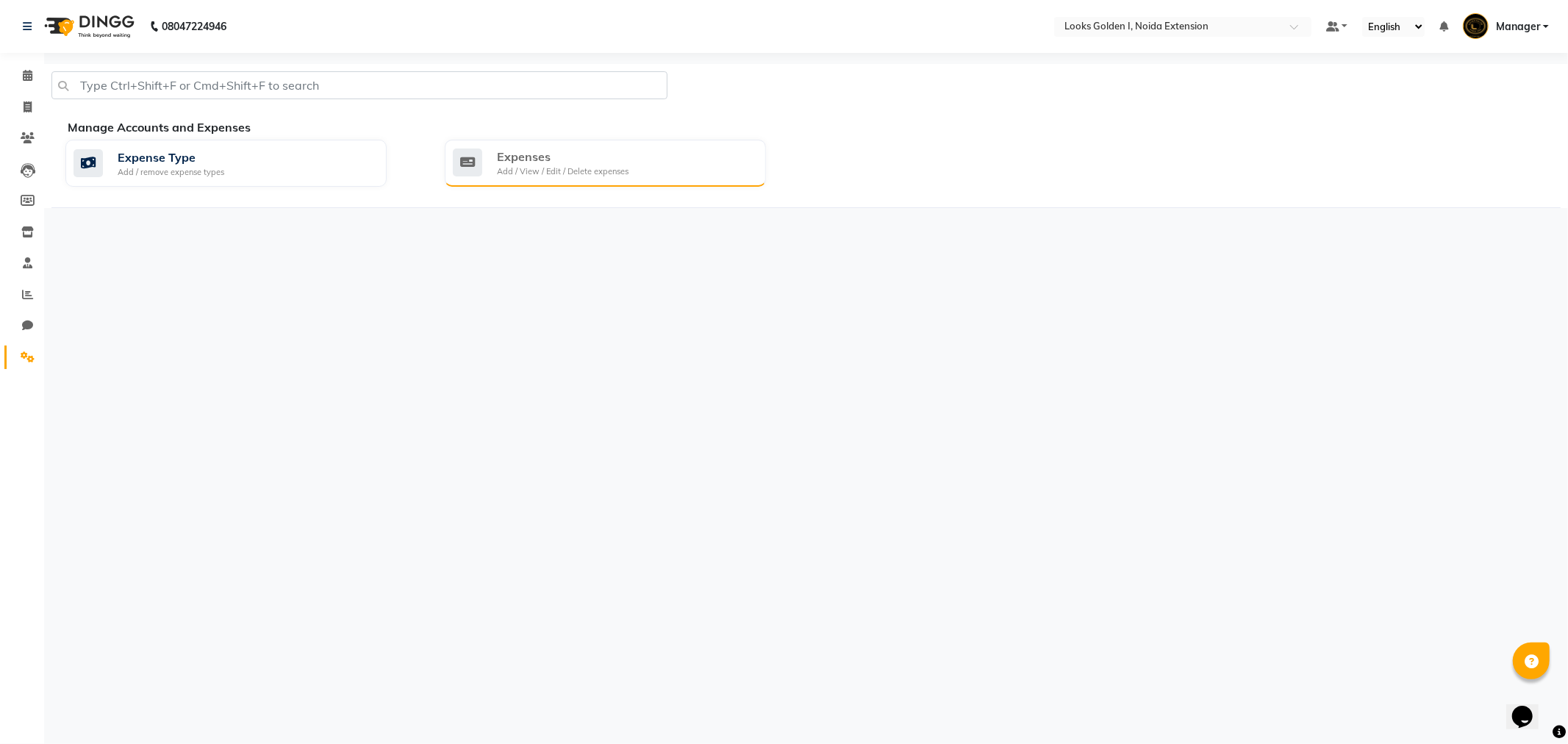
click at [539, 172] on div "Add / View / Edit / Delete expenses" at bounding box center [563, 171] width 132 height 12
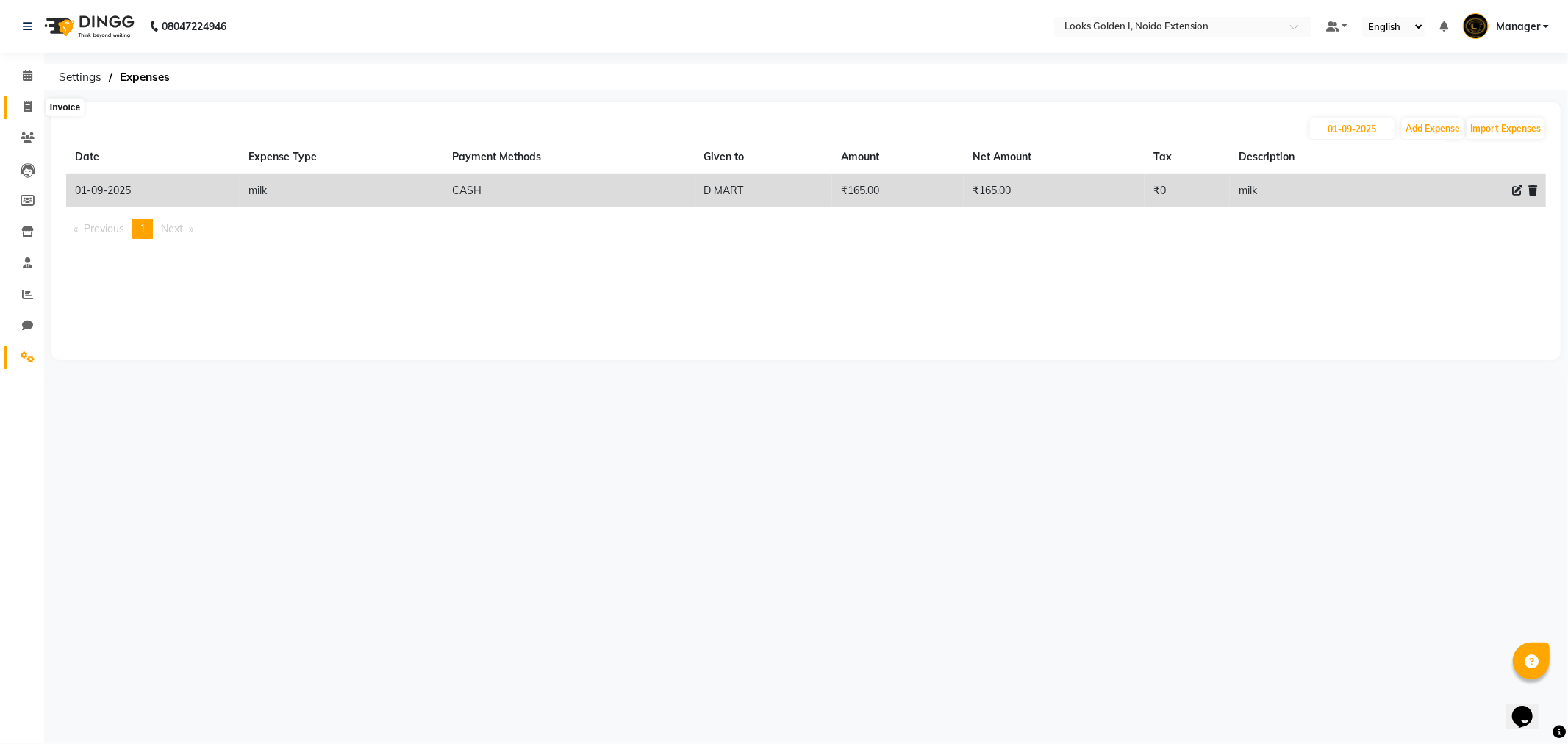
click at [34, 106] on span at bounding box center [28, 108] width 26 height 17
select select "service"
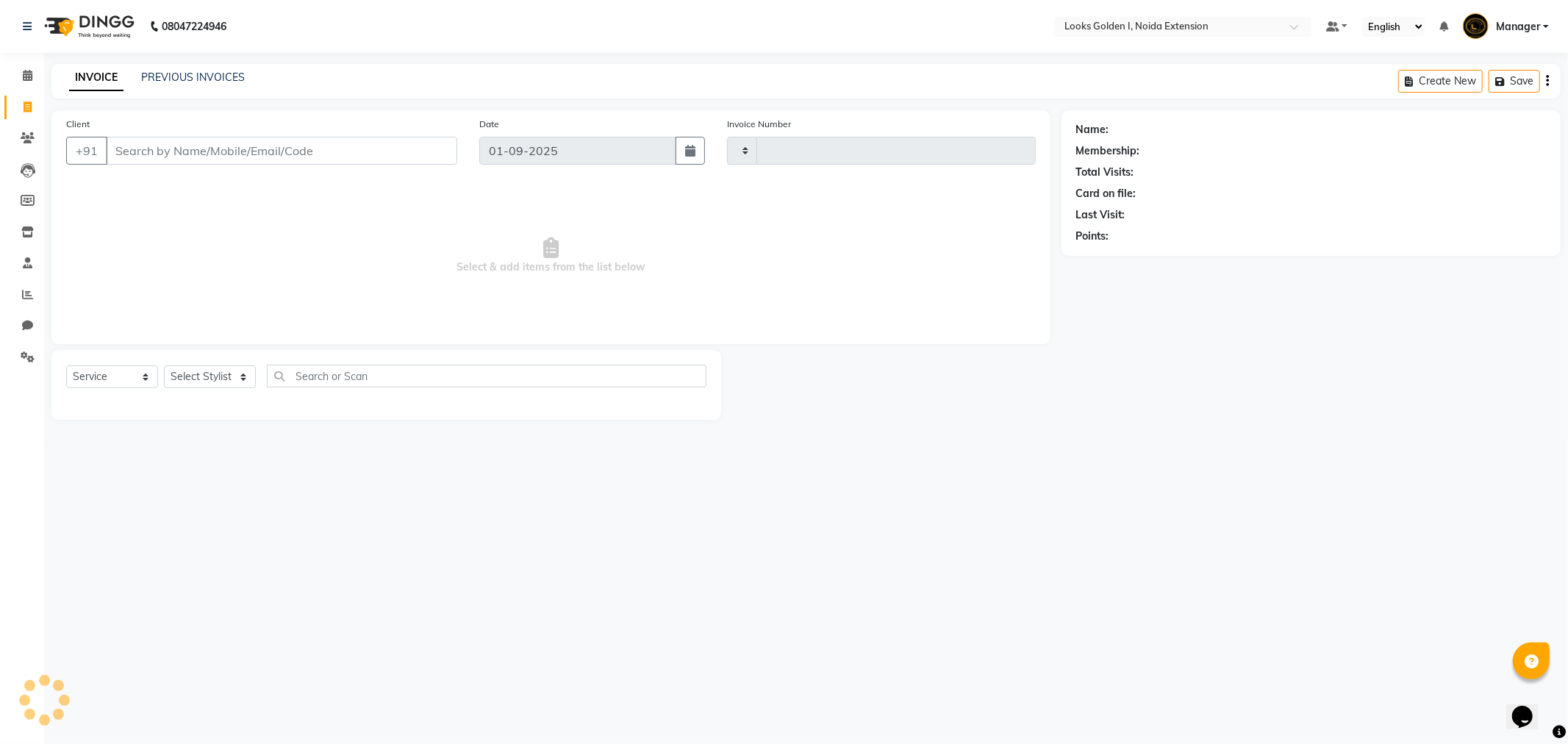
type input "6110"
select select "5508"
click at [211, 75] on link "PREVIOUS INVOICES" at bounding box center [193, 77] width 104 height 13
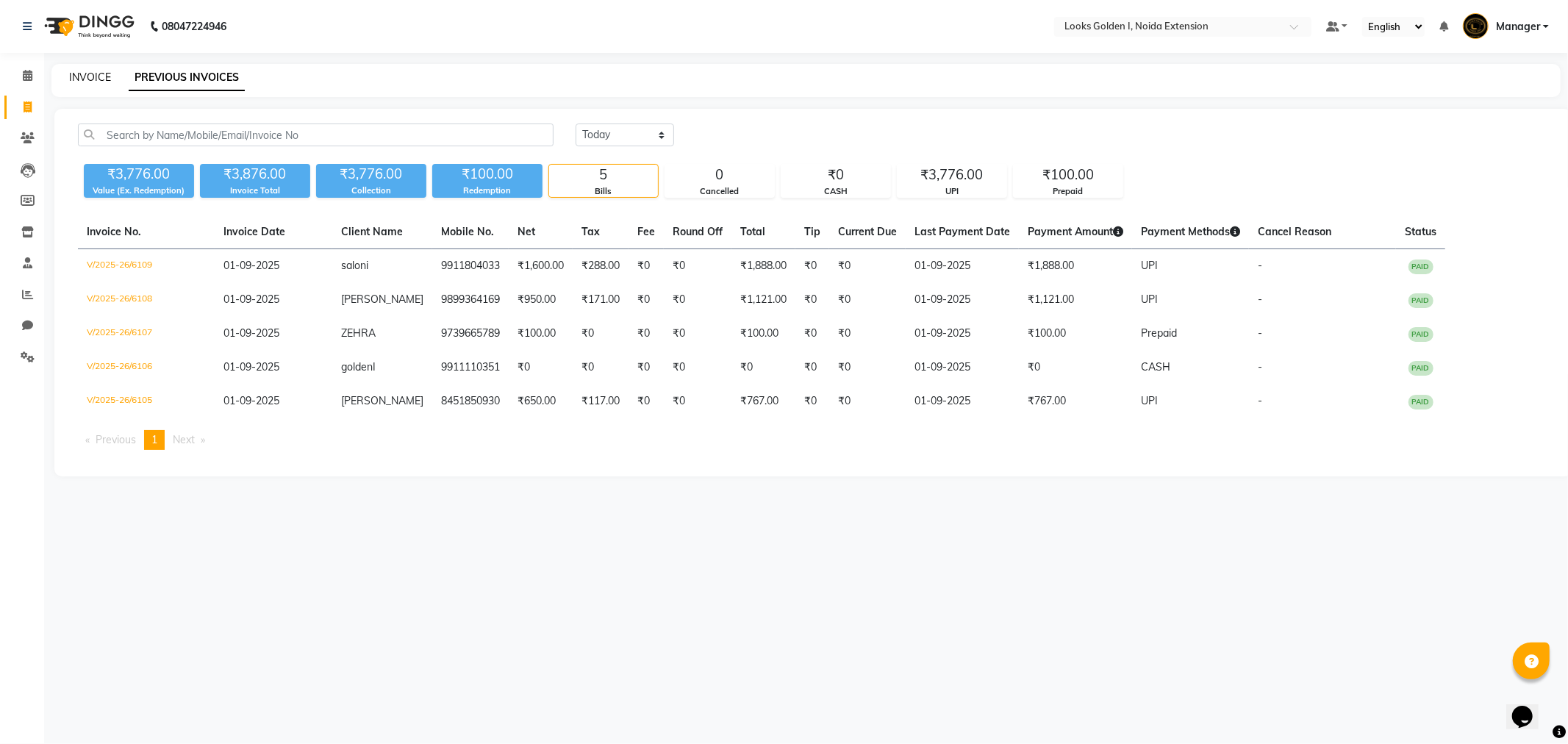
click at [105, 81] on link "INVOICE" at bounding box center [89, 77] width 42 height 13
select select "service"
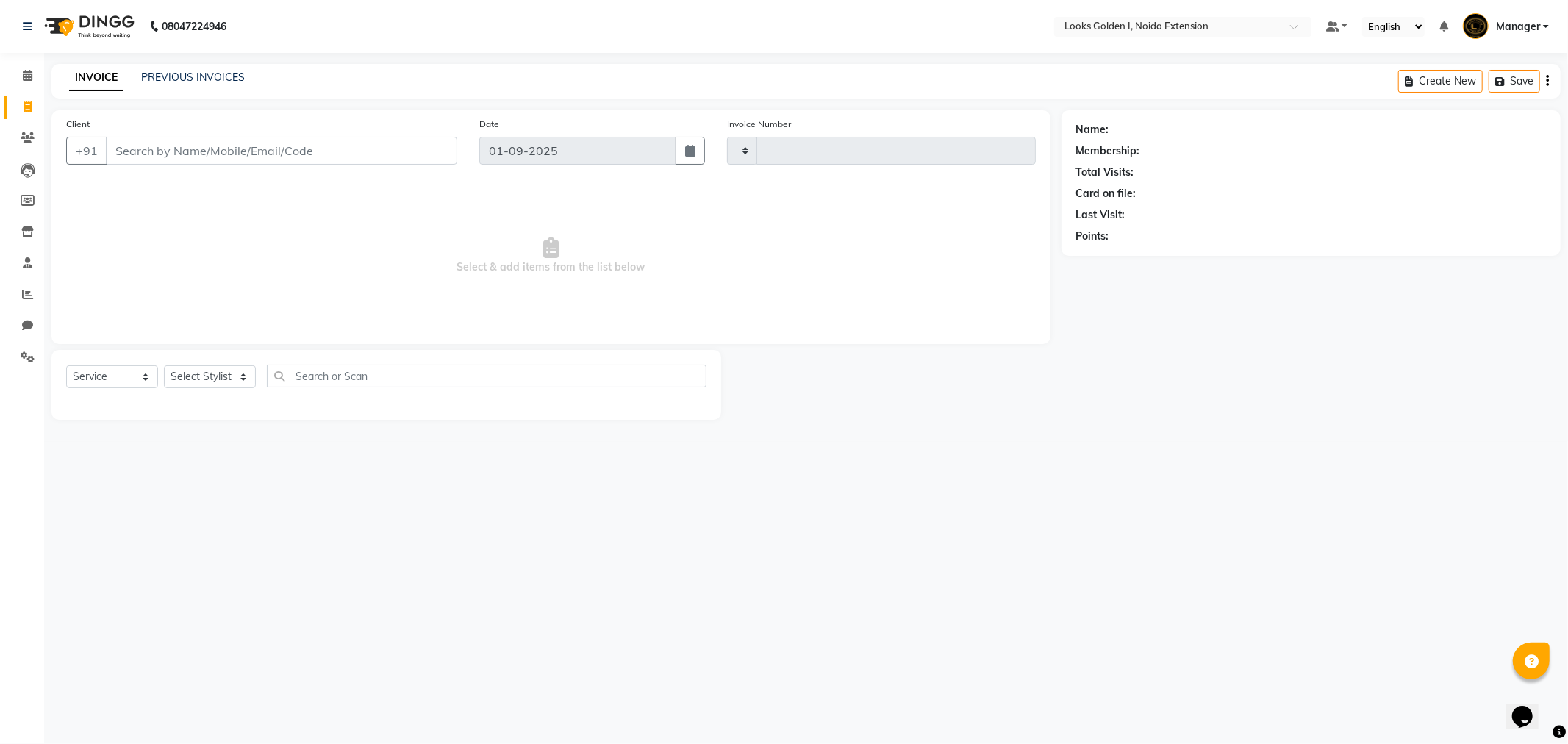
type input "6110"
select select "5508"
click at [187, 369] on select "Select Stylist Ajay_pdct Ali_Khan Anwar Arshad Asad Counter_Sales Faheem Gagan …" at bounding box center [212, 377] width 97 height 23
select select "85709"
click at [164, 366] on select "Select Stylist Ajay_pdct Ali_Khan Anwar Arshad Asad Counter_Sales Faheem Gagan …" at bounding box center [212, 377] width 97 height 23
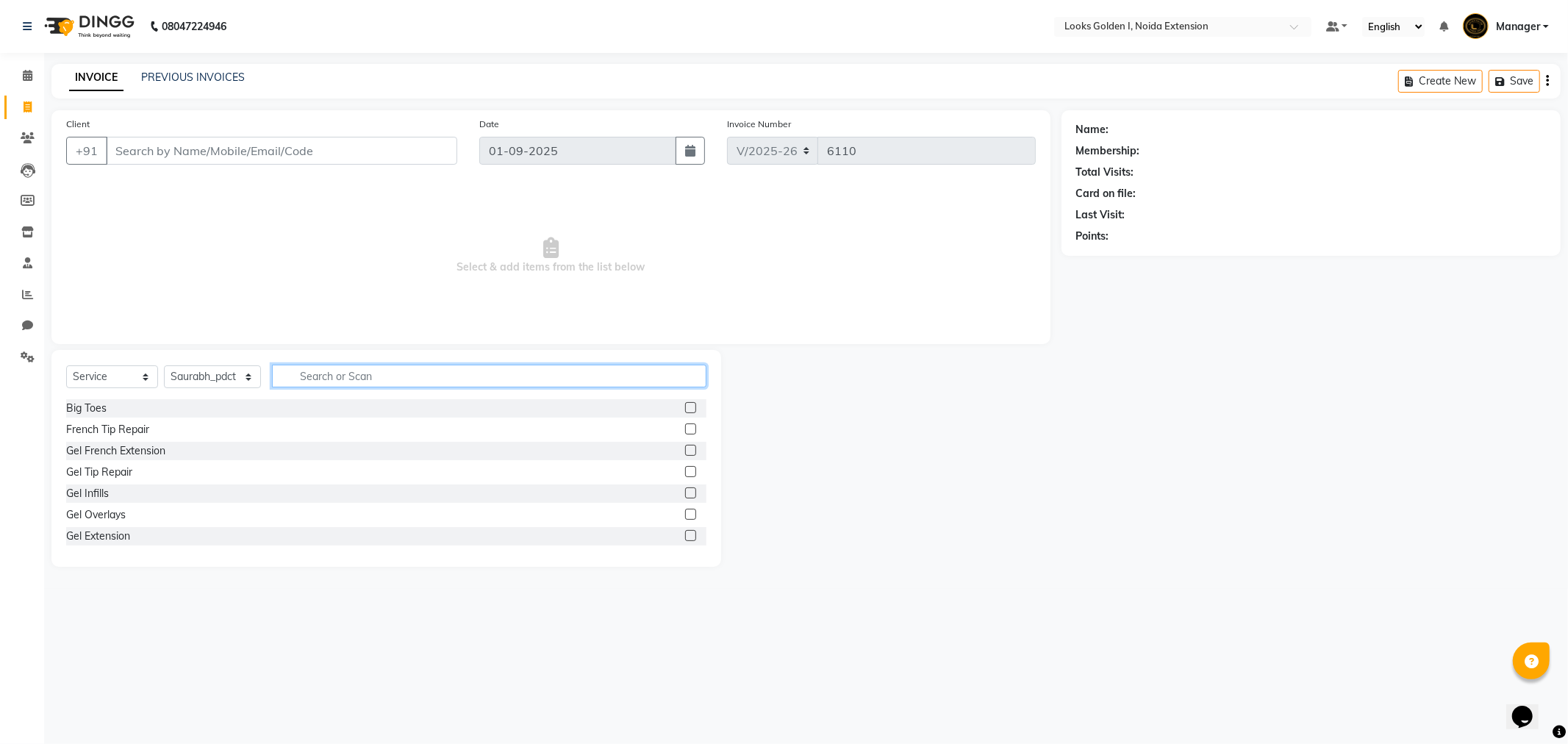
click at [395, 375] on input "text" at bounding box center [489, 376] width 434 height 23
type input "was"
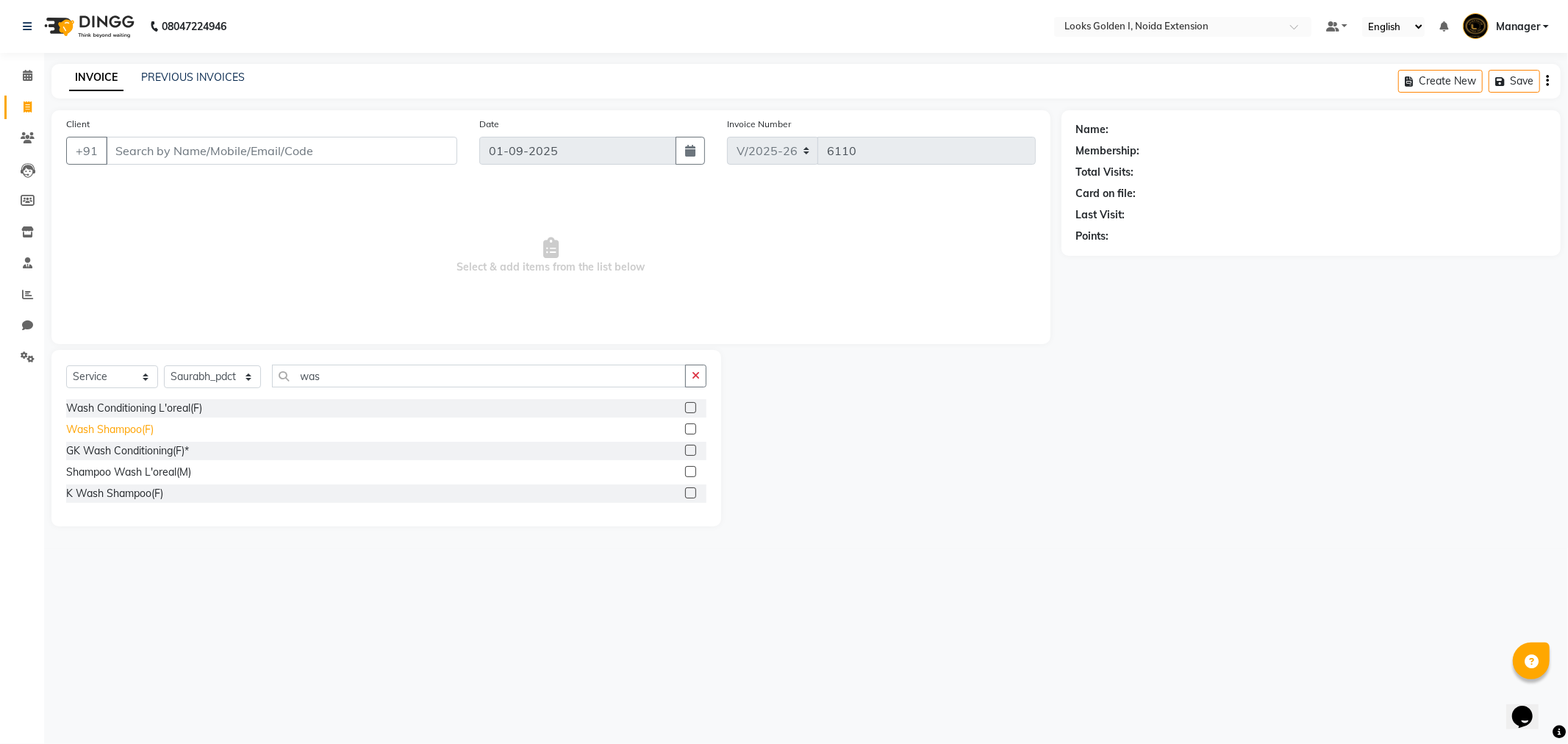
click at [145, 431] on div "Wash Shampoo(F)" at bounding box center [110, 430] width 87 height 16
checkbox input "false"
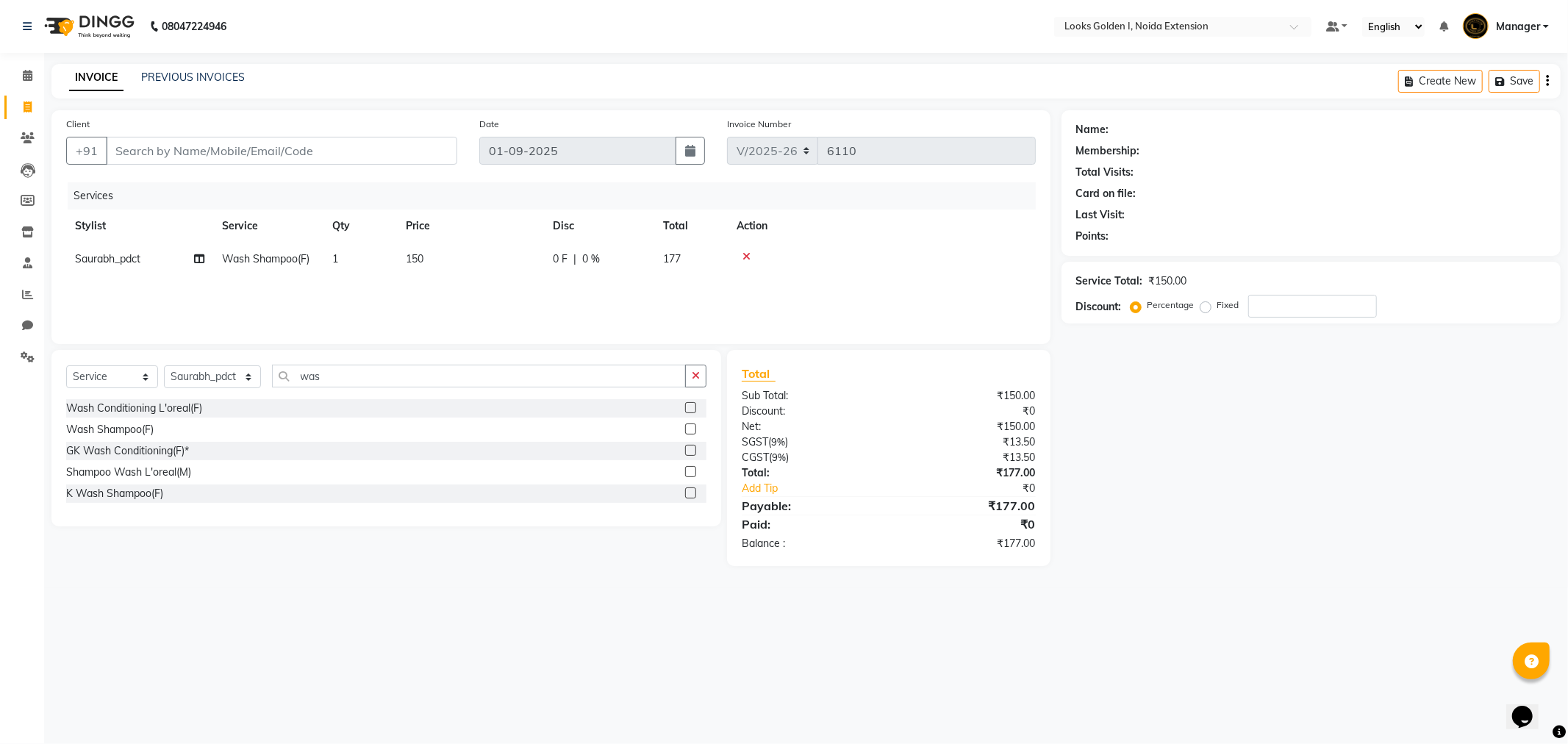
click at [442, 258] on td "150" at bounding box center [470, 259] width 147 height 33
select select "85709"
drag, startPoint x: 518, startPoint y: 254, endPoint x: 427, endPoint y: 276, distance: 93.6
click at [427, 276] on tr "Ajay_pdct Ali_Khan Anwar Arshad Asad Counter_Sales Faheem Gagan Gupta Gaurav_pd…" at bounding box center [550, 271] width 969 height 56
type input "300"
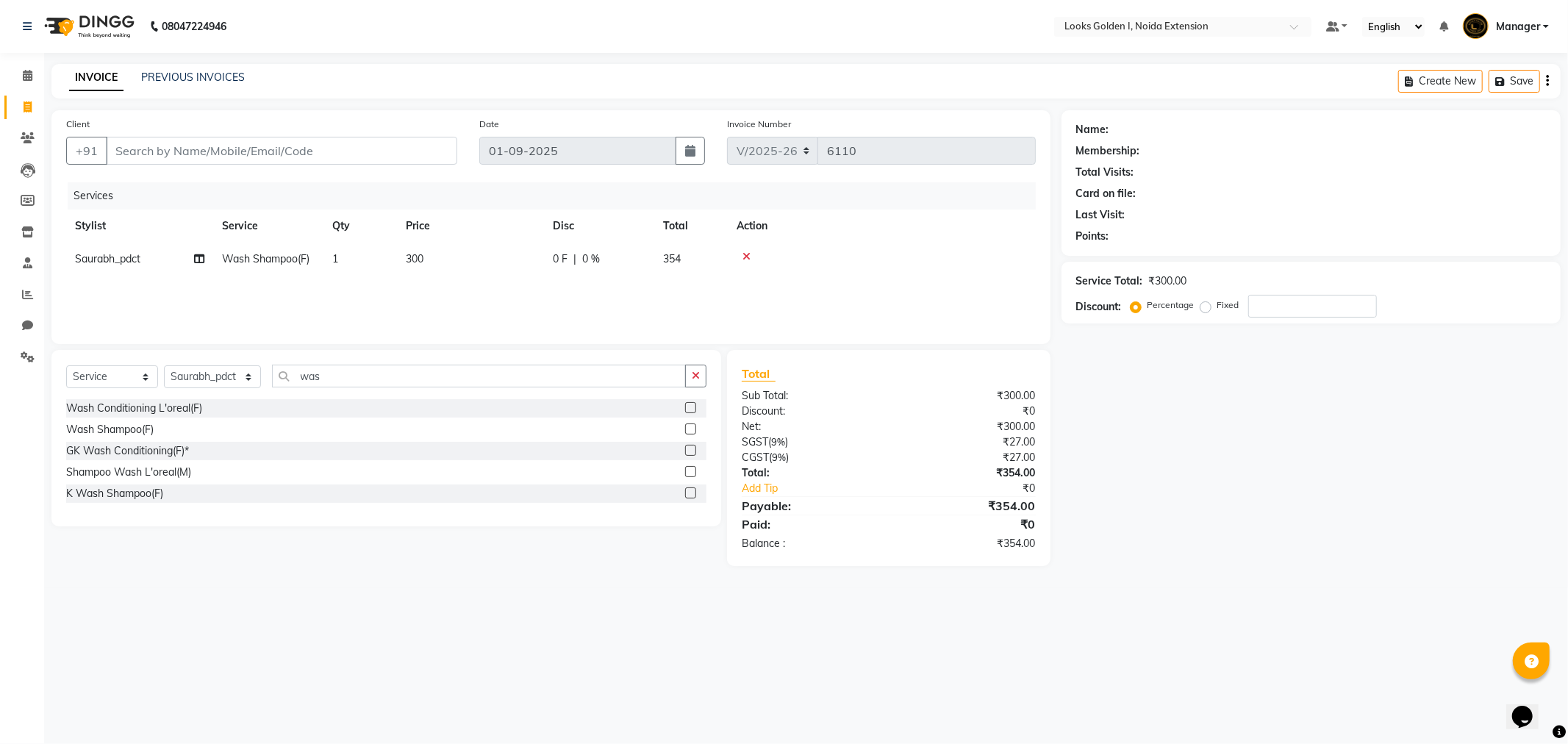
click at [409, 194] on div "Services" at bounding box center [557, 195] width 979 height 27
click at [26, 100] on span at bounding box center [28, 108] width 26 height 17
select select "service"
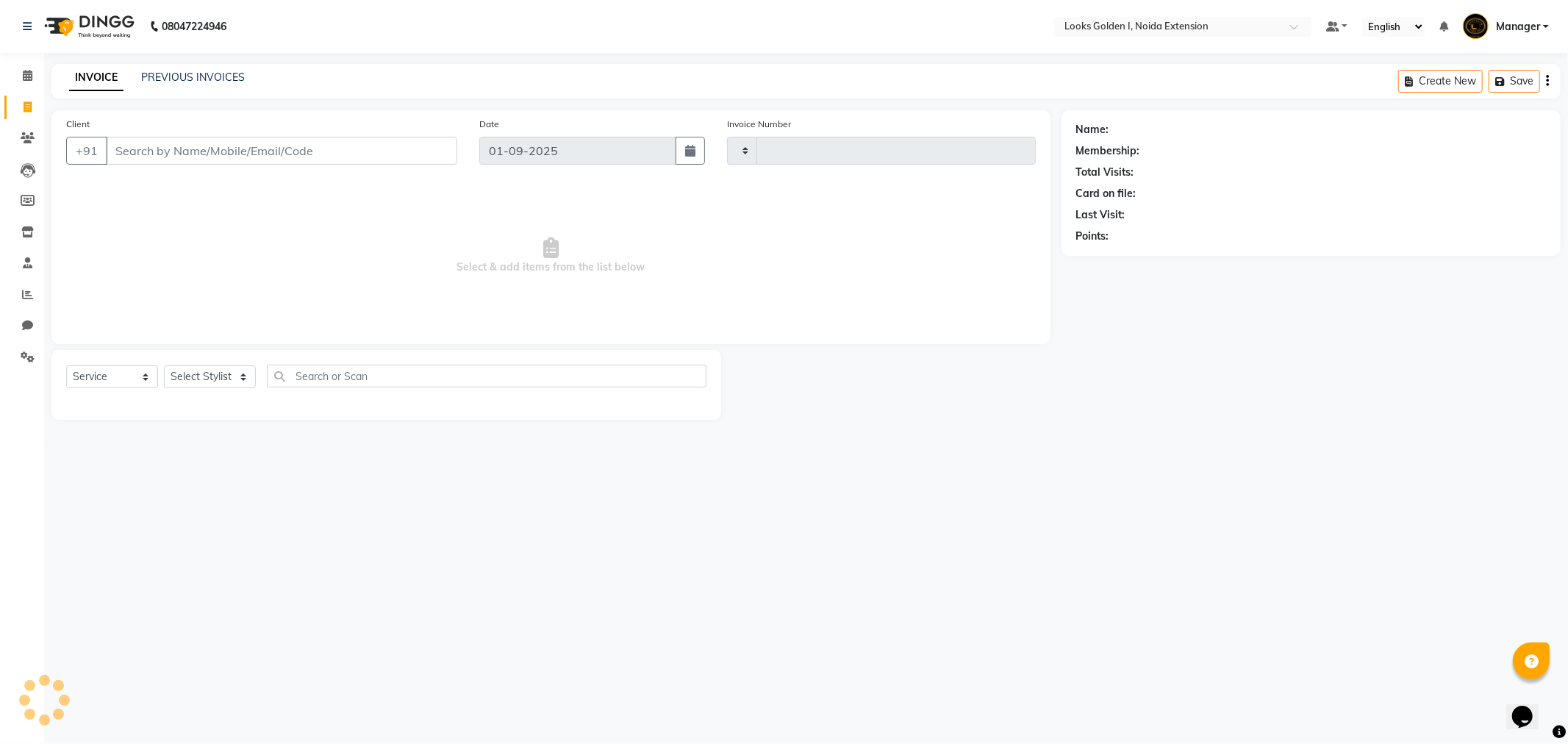
type input "6110"
select select "5508"
click at [237, 371] on select "Select Stylist" at bounding box center [209, 377] width 92 height 23
select select "37647"
click at [316, 365] on input "text" at bounding box center [489, 376] width 434 height 23
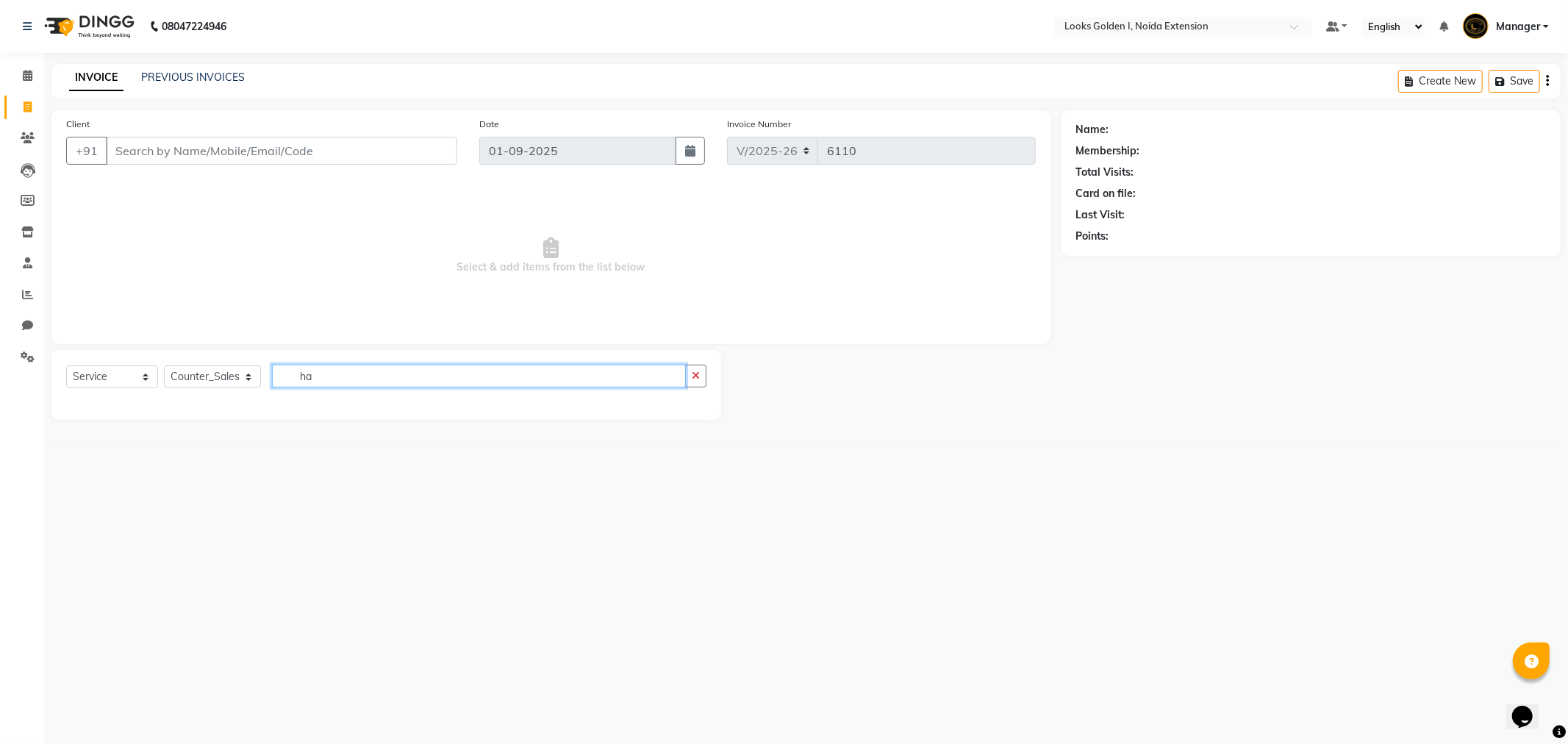
type input "h"
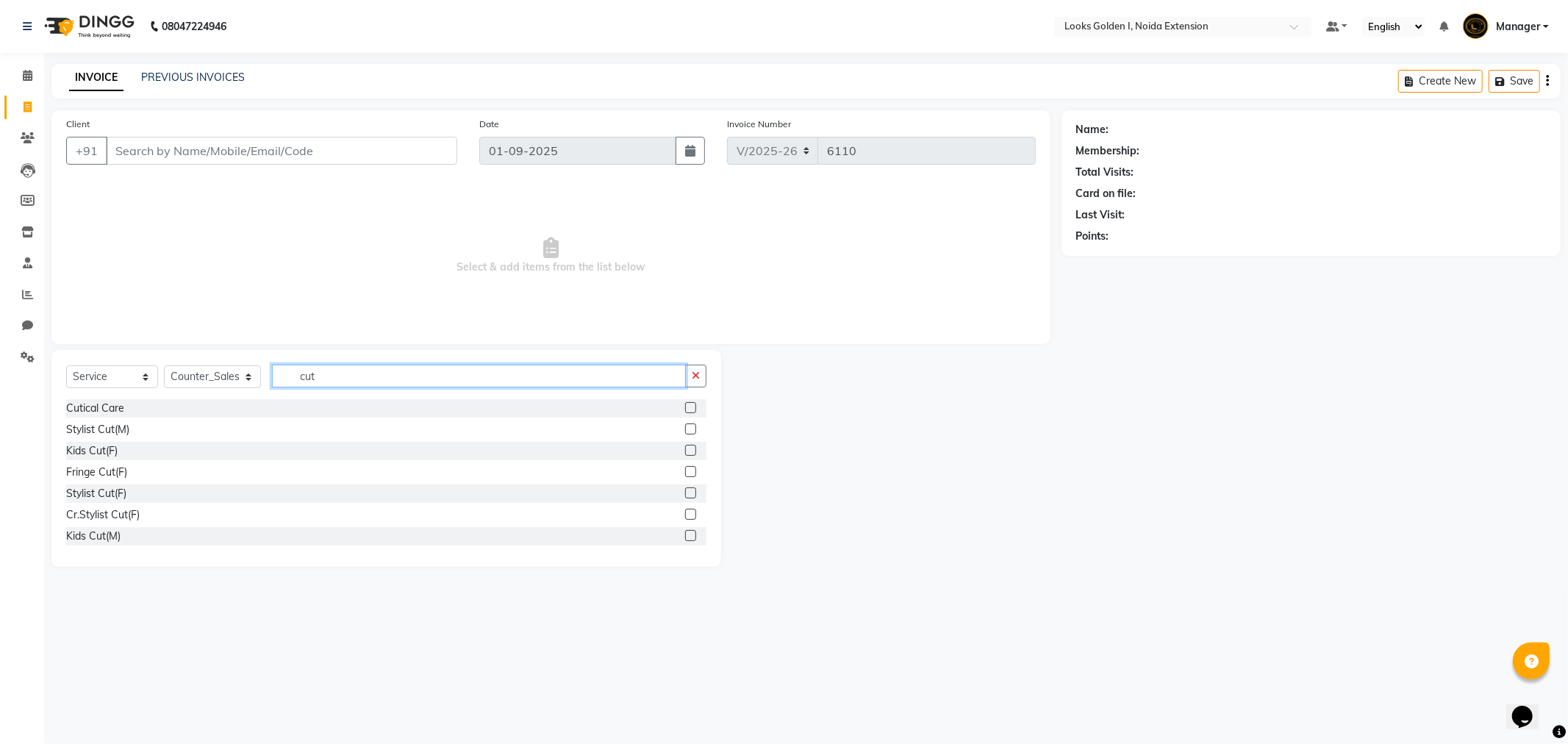
type input "cut"
click at [244, 145] on input "Client" at bounding box center [282, 151] width 351 height 28
type input "7428511677"
click at [409, 153] on span "Add Client" at bounding box center [419, 151] width 58 height 15
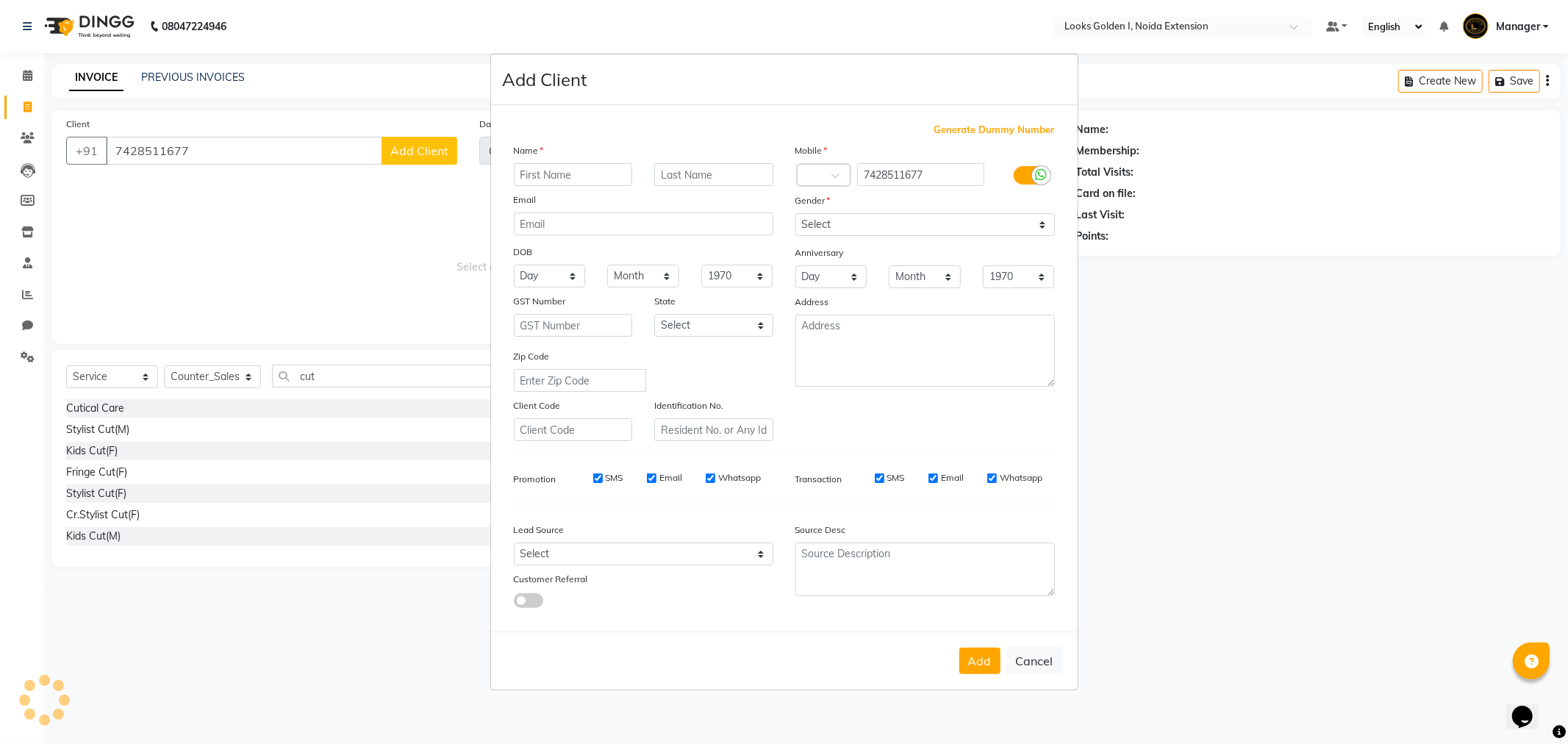
click at [579, 167] on input "text" at bounding box center [573, 175] width 119 height 23
type input "s"
type input "SHIPRA"
click at [876, 225] on select "Select Male Female Other Prefer Not To Say" at bounding box center [925, 224] width 259 height 23
select select "female"
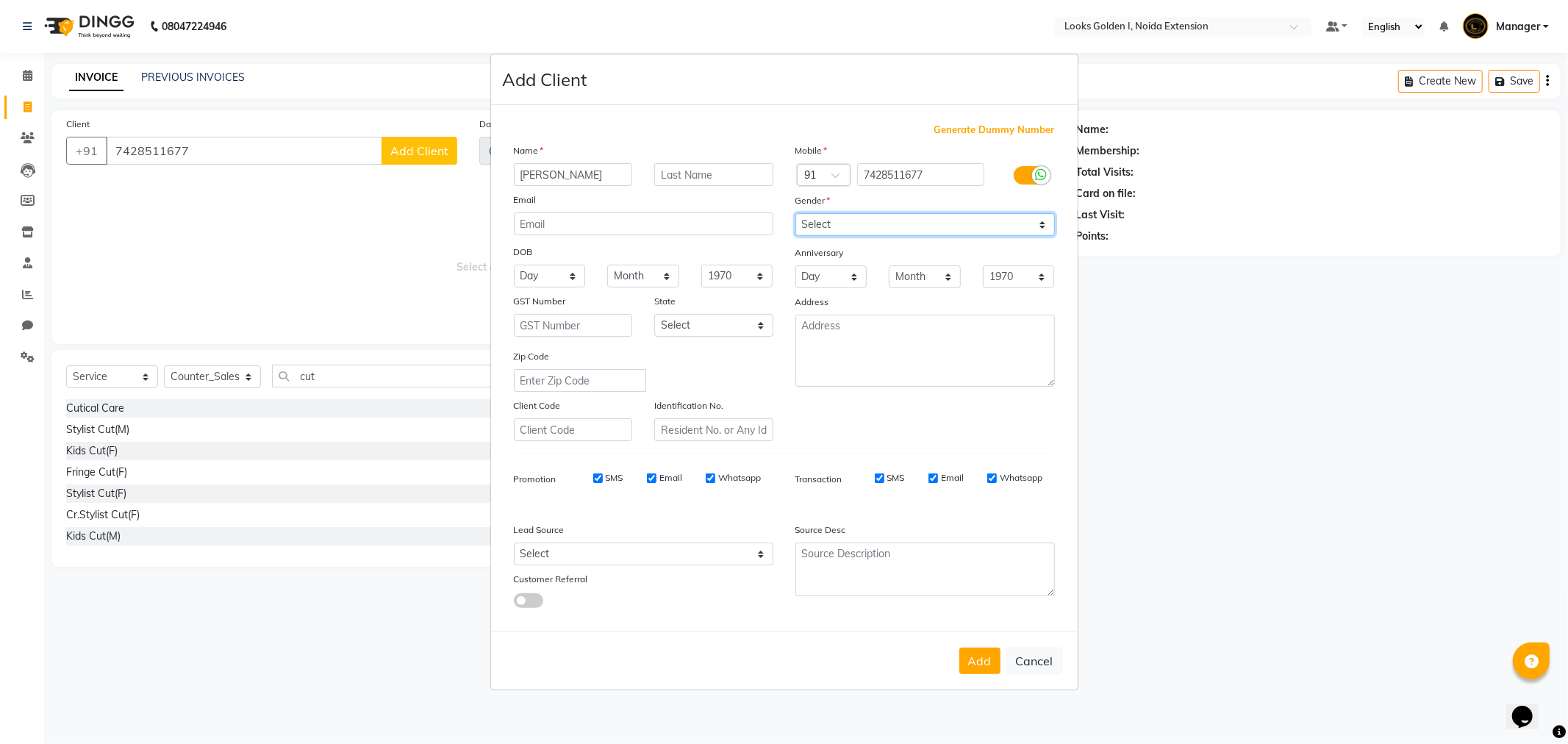
click at [796, 213] on select "Select Male Female Other Prefer Not To Say" at bounding box center [925, 224] width 259 height 23
click at [574, 556] on select "Select Walk-in Referral Internet Friend Word of Mouth Advertisement Facebook Ju…" at bounding box center [643, 554] width 259 height 23
select select "35628"
click at [514, 543] on select "Select Walk-in Referral Internet Friend Word of Mouth Advertisement Facebook Ju…" at bounding box center [643, 554] width 259 height 23
click at [968, 666] on button "Add" at bounding box center [980, 661] width 41 height 26
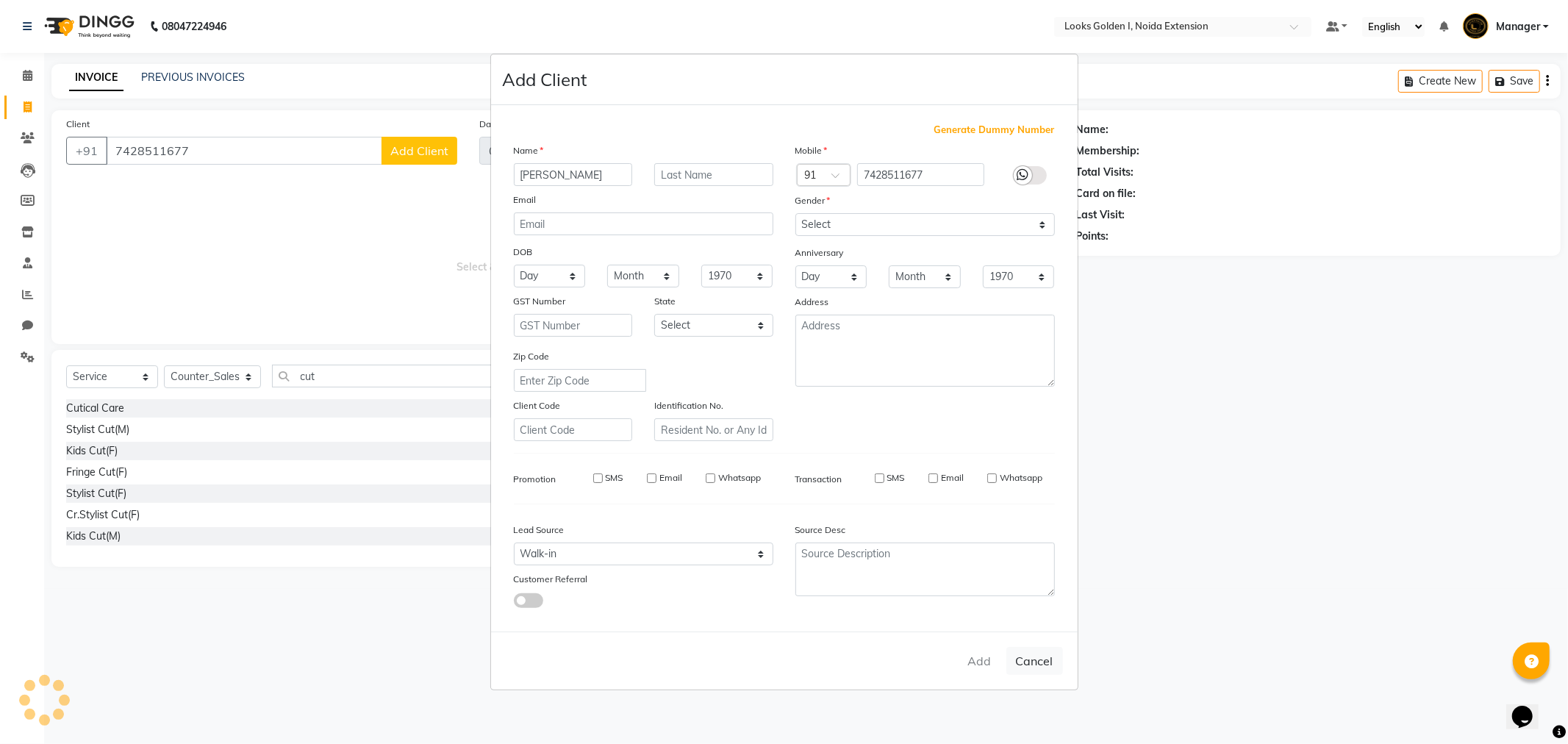
select select
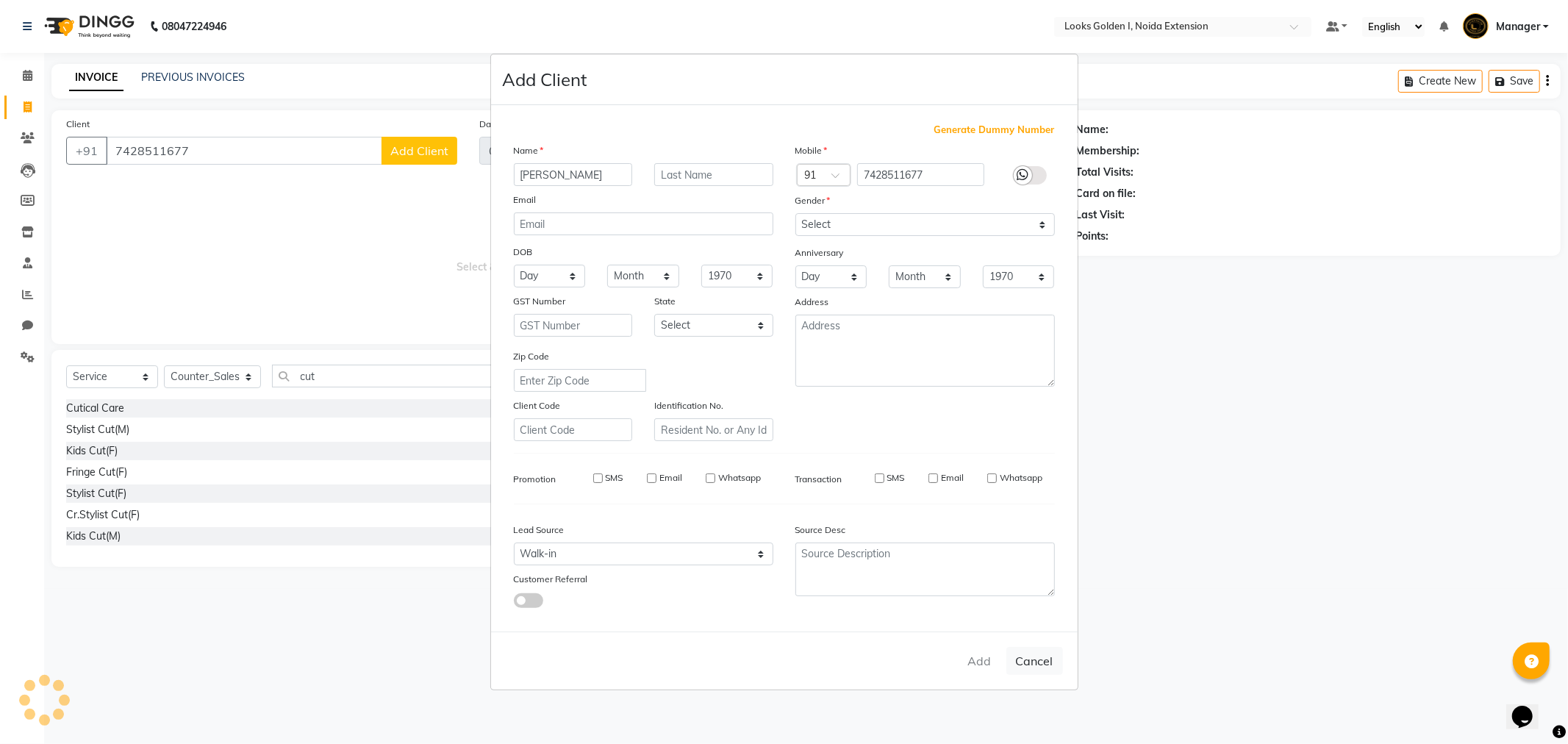
select select
checkbox input "false"
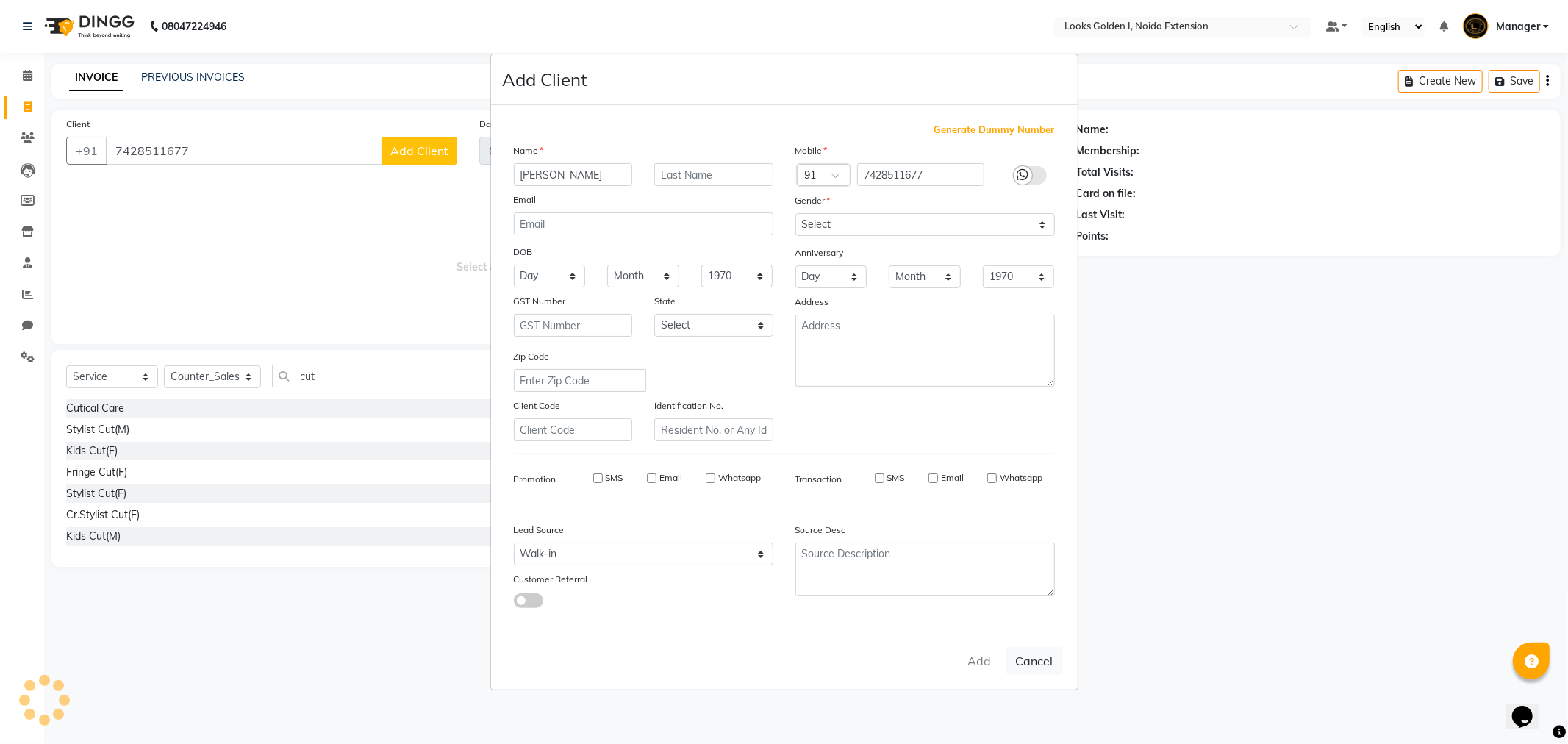
checkbox input "false"
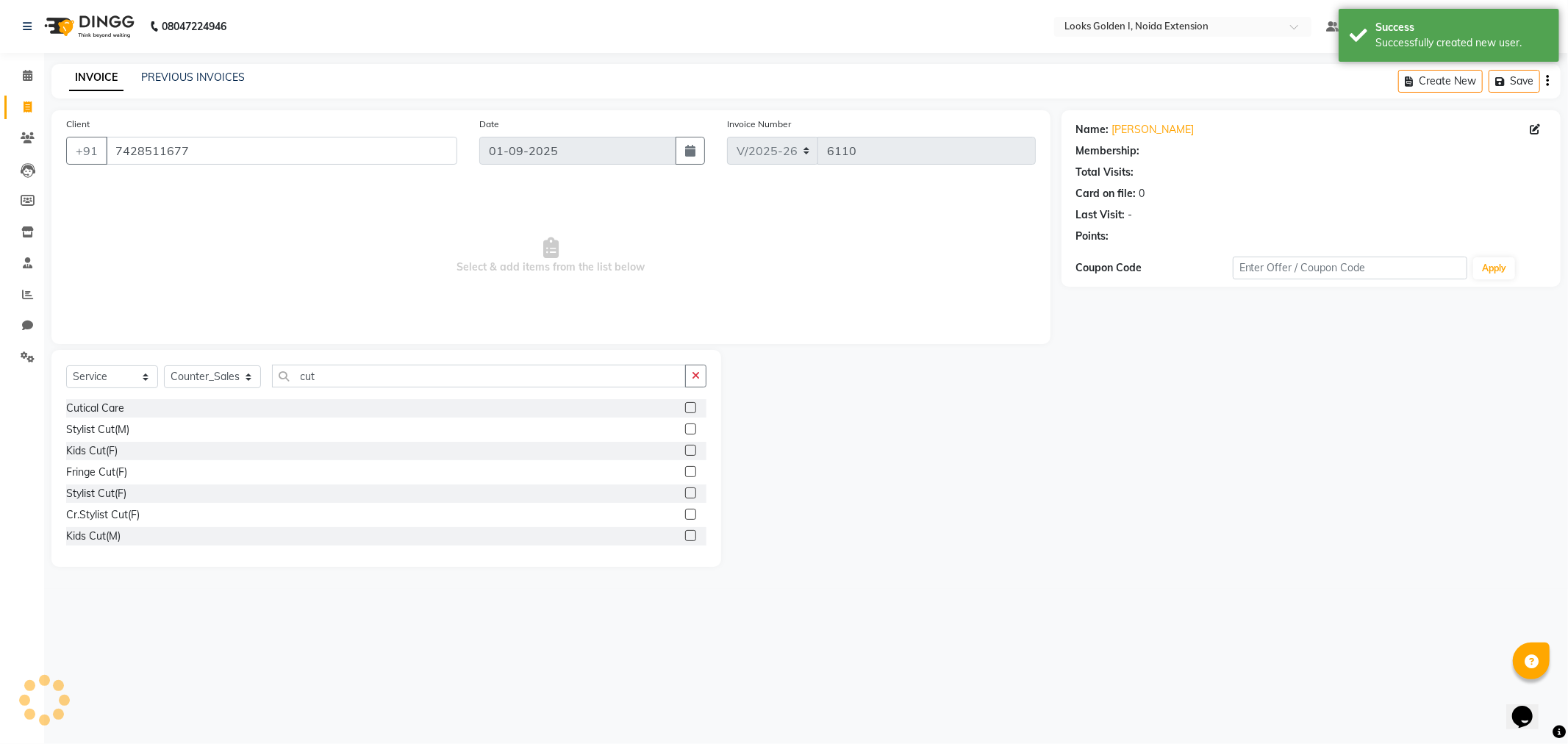
select select "1: Object"
click at [107, 494] on div "Stylist Cut(F)" at bounding box center [96, 494] width 60 height 16
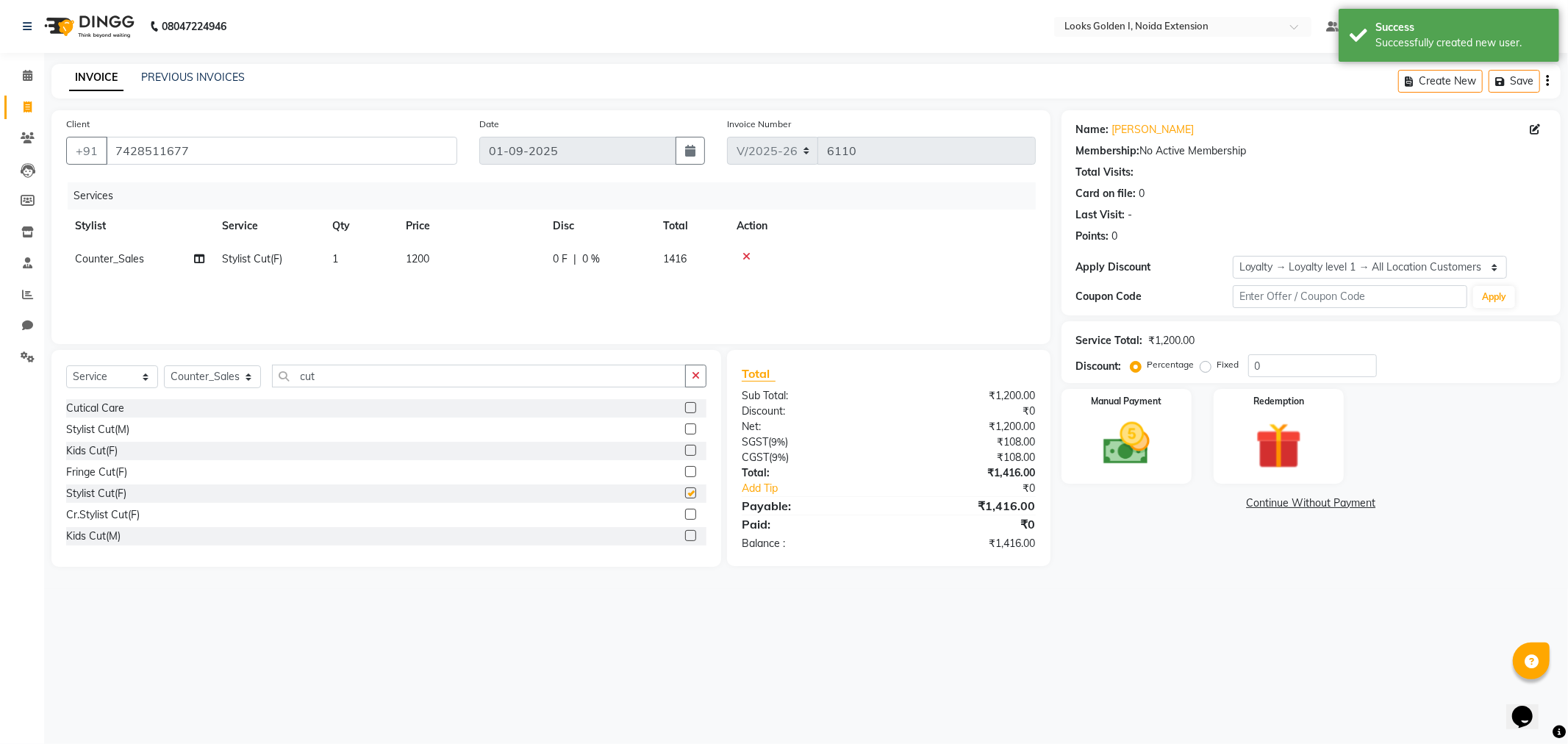
checkbox input "false"
click at [408, 274] on td "1200" at bounding box center [470, 259] width 147 height 33
select select "37647"
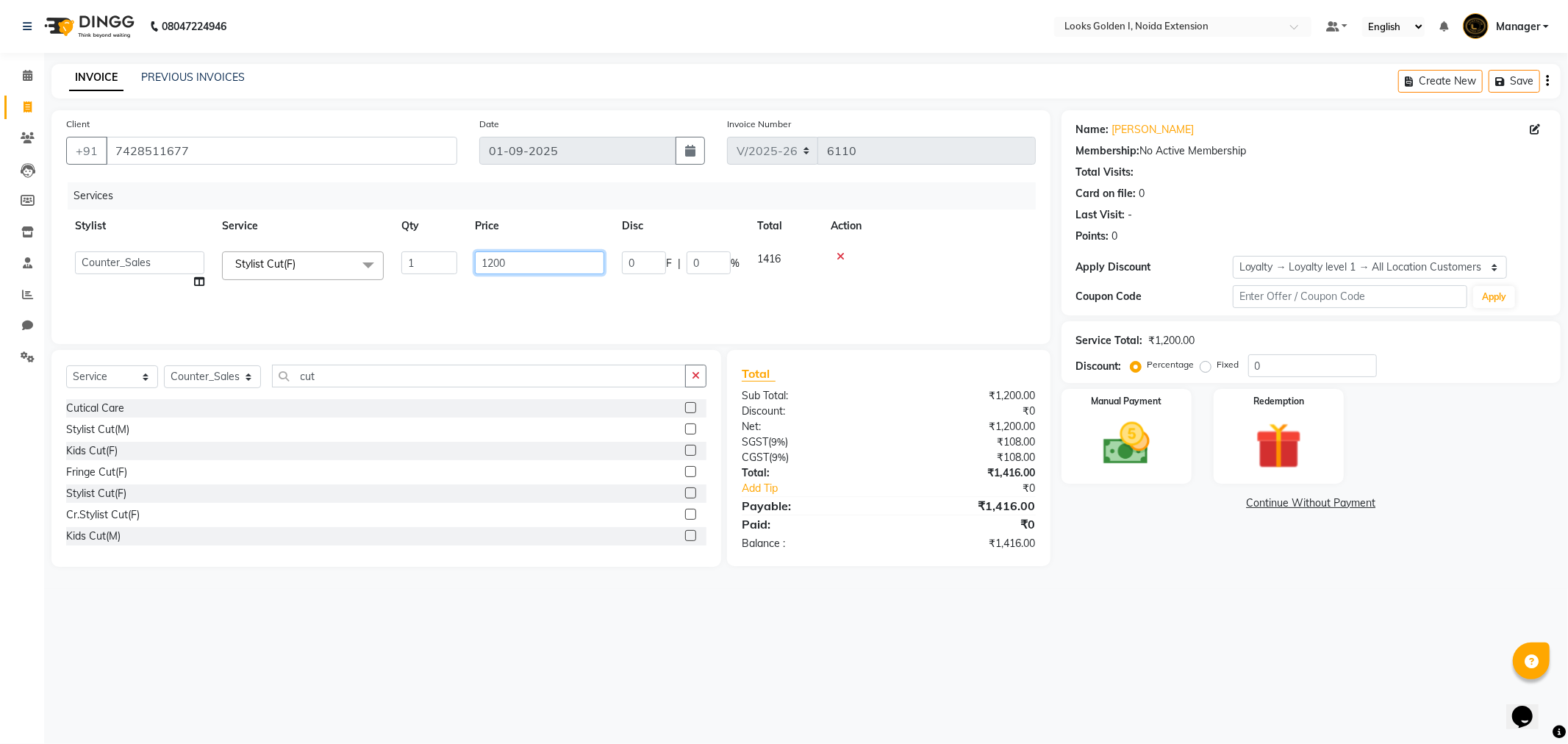
drag, startPoint x: 562, startPoint y: 269, endPoint x: 476, endPoint y: 272, distance: 86.1
click at [476, 272] on input "1200" at bounding box center [539, 262] width 129 height 23
type input "1000"
click at [819, 578] on main "INVOICE PREVIOUS INVOICES Create New Save Client +91 7428511677 Date 01-09-2025…" at bounding box center [805, 326] width 1523 height 525
click at [1163, 473] on div "Manual Payment" at bounding box center [1127, 436] width 136 height 99
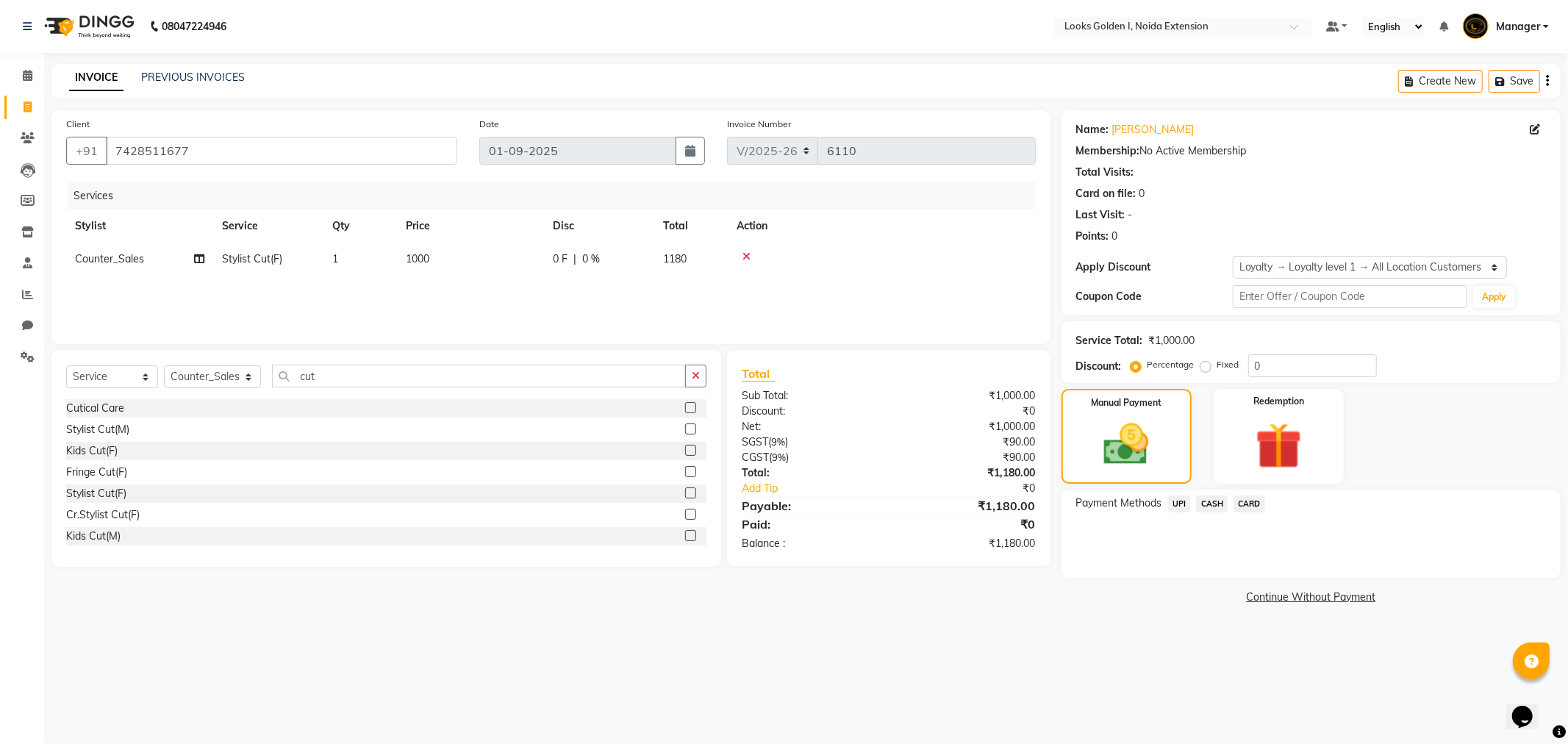
click at [1252, 501] on span "CARD" at bounding box center [1249, 504] width 32 height 17
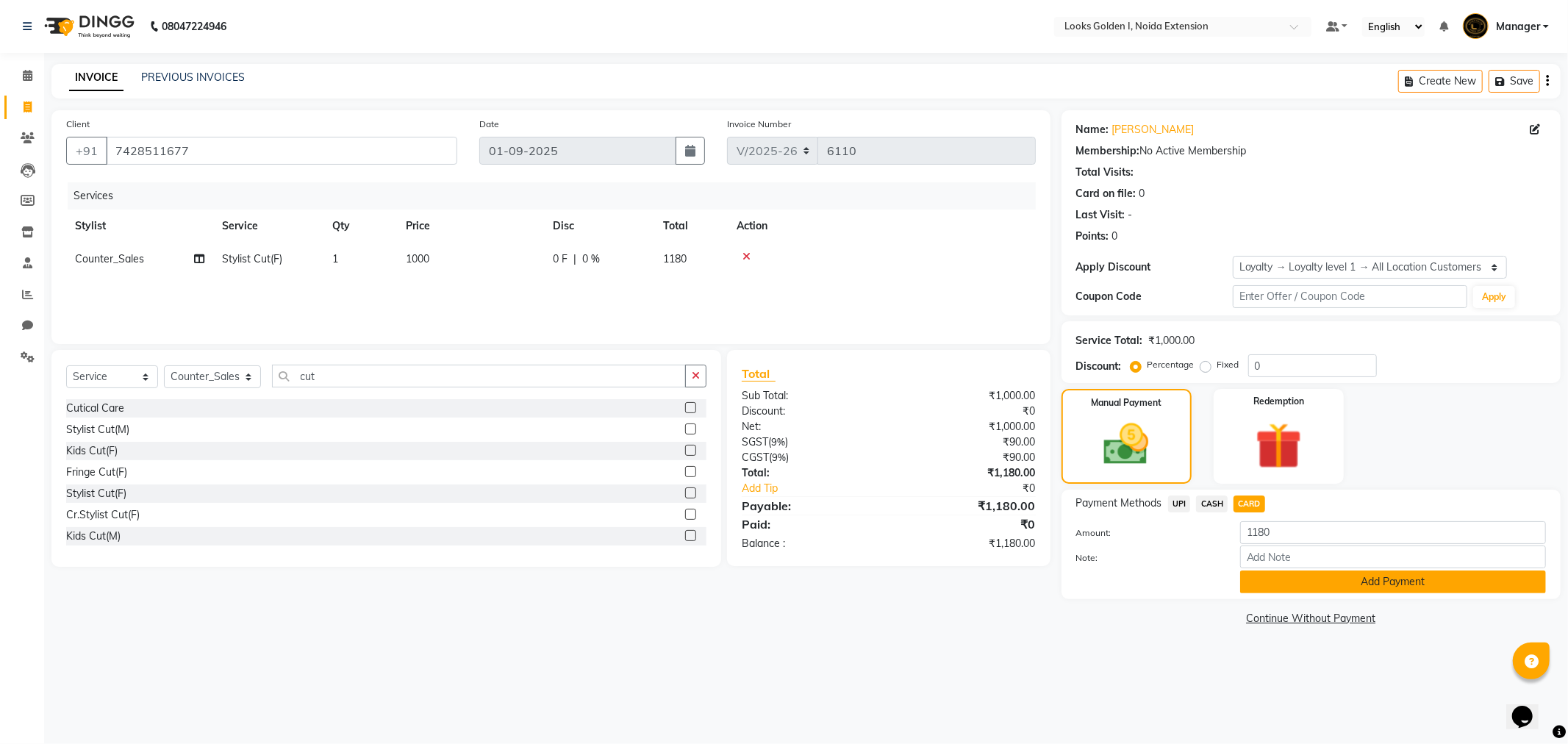
click at [1276, 589] on button "Add Payment" at bounding box center [1392, 582] width 306 height 23
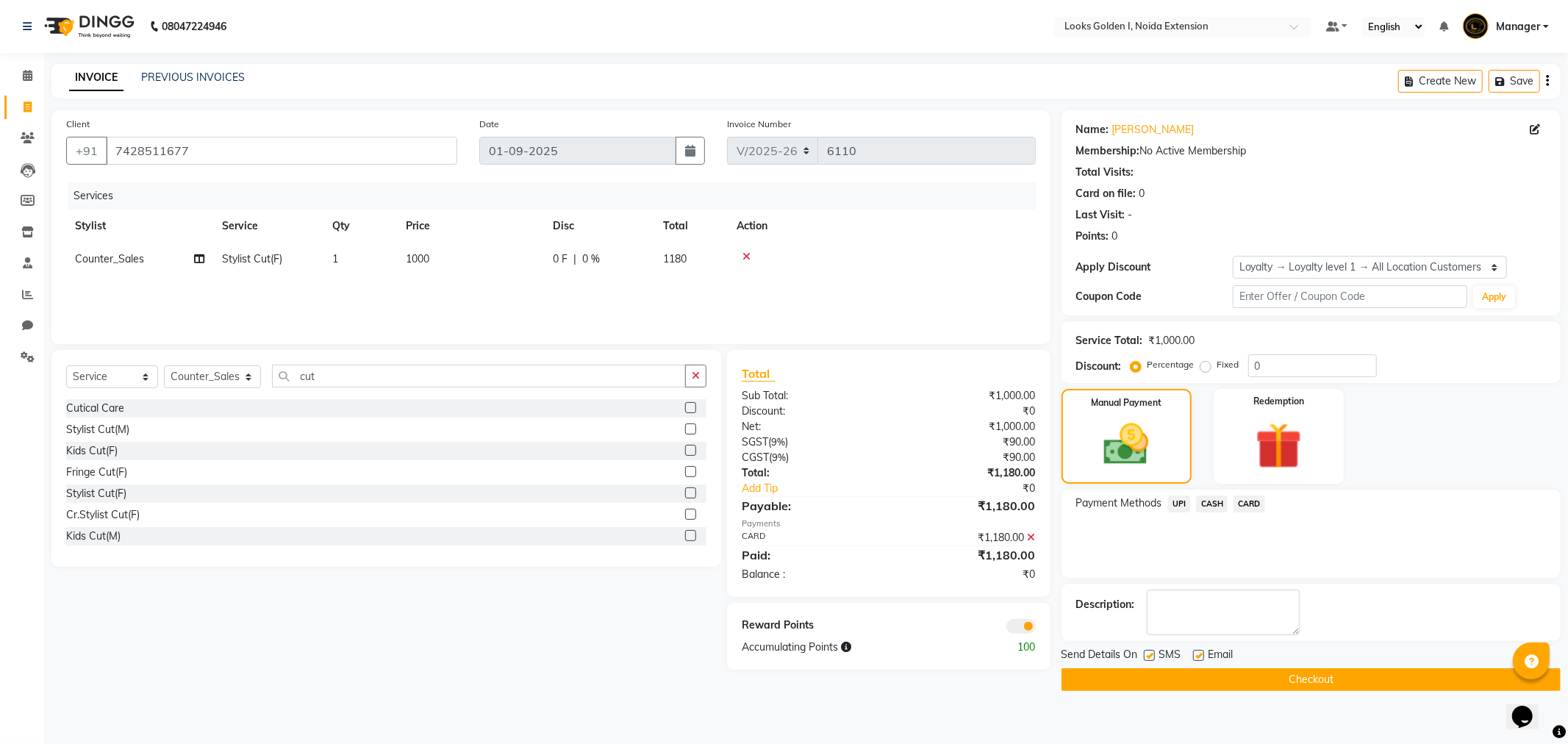
click at [1279, 674] on button "Checkout" at bounding box center [1311, 680] width 499 height 23
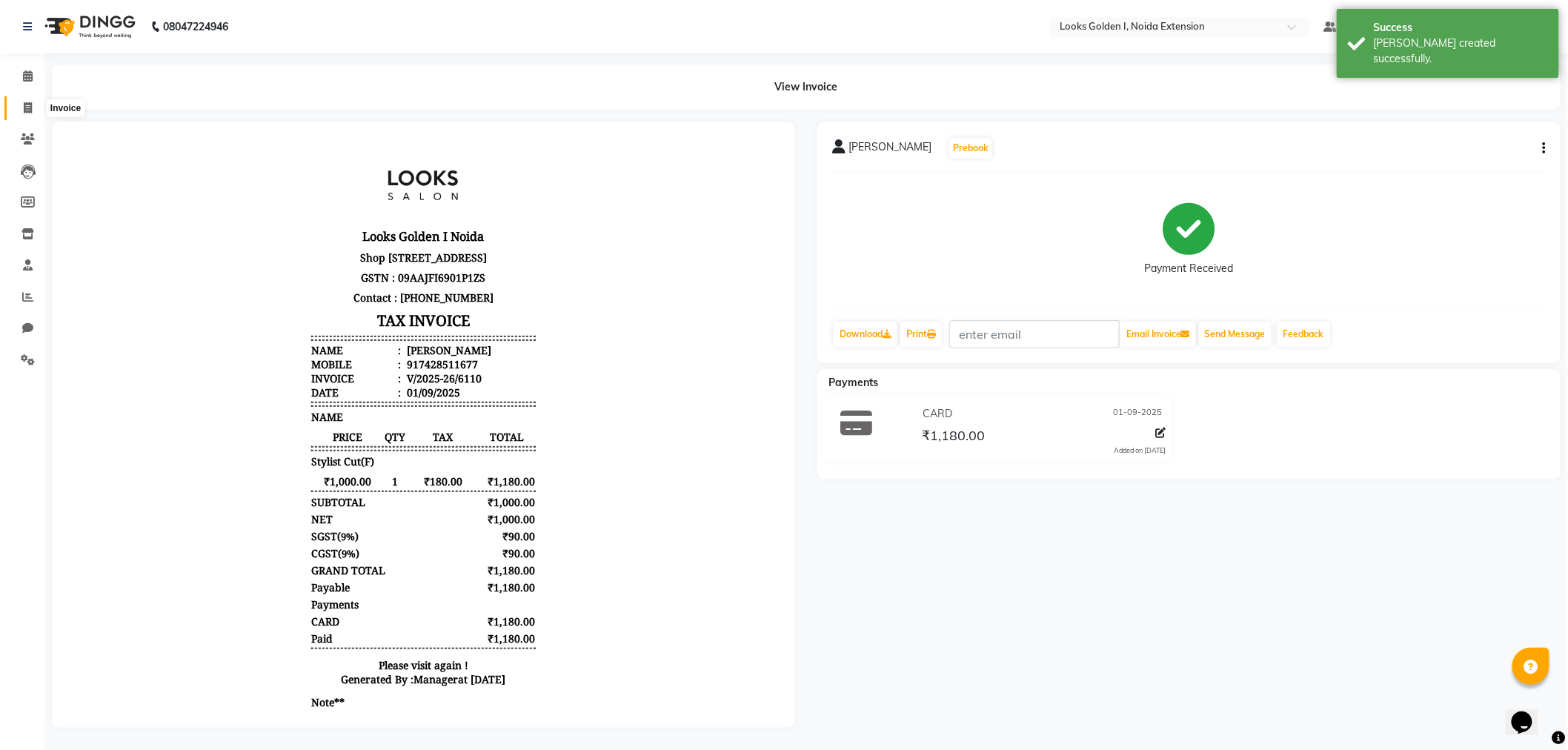
click at [23, 109] on icon at bounding box center [27, 108] width 8 height 11
select select "5508"
select select "service"
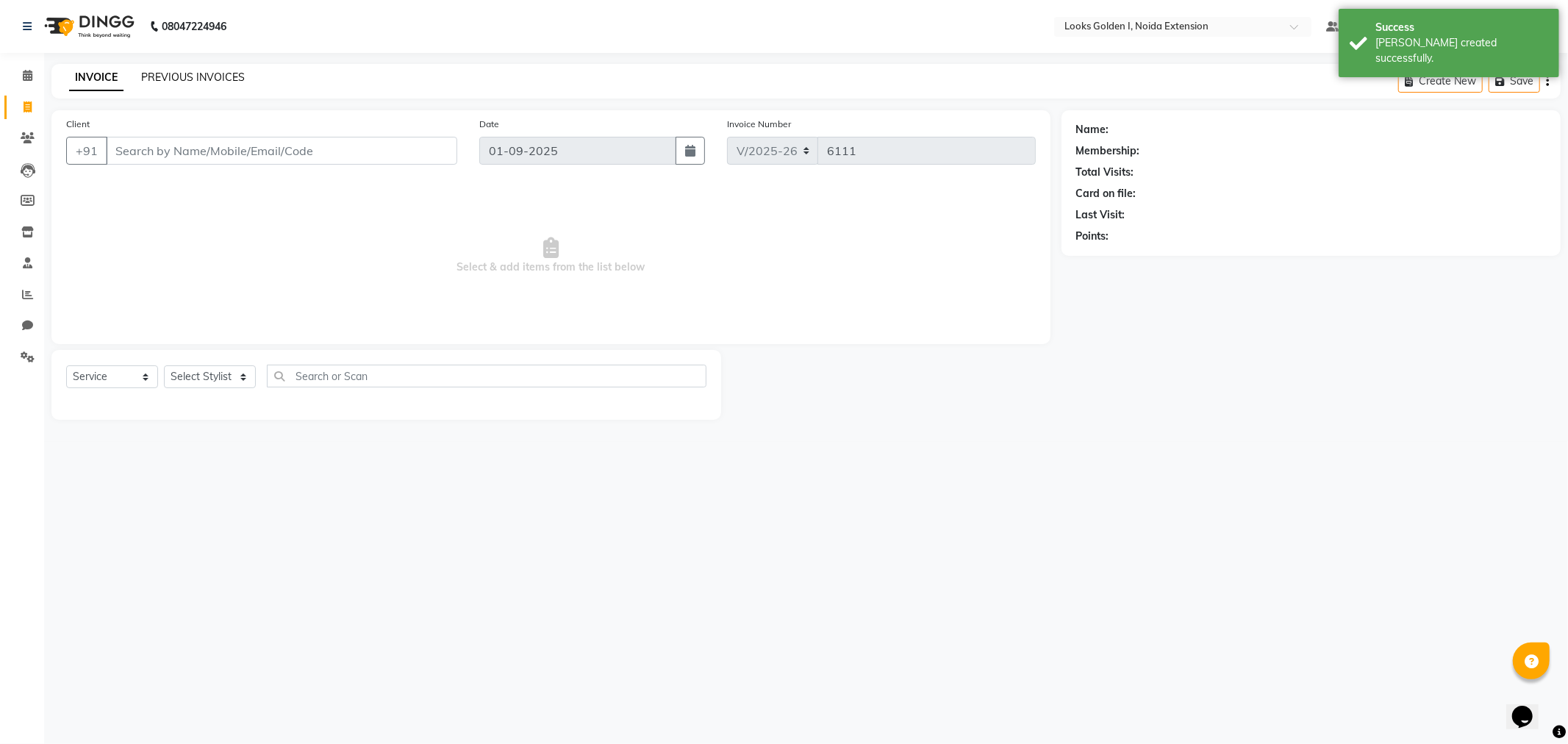
click at [178, 79] on link "PREVIOUS INVOICES" at bounding box center [193, 77] width 104 height 13
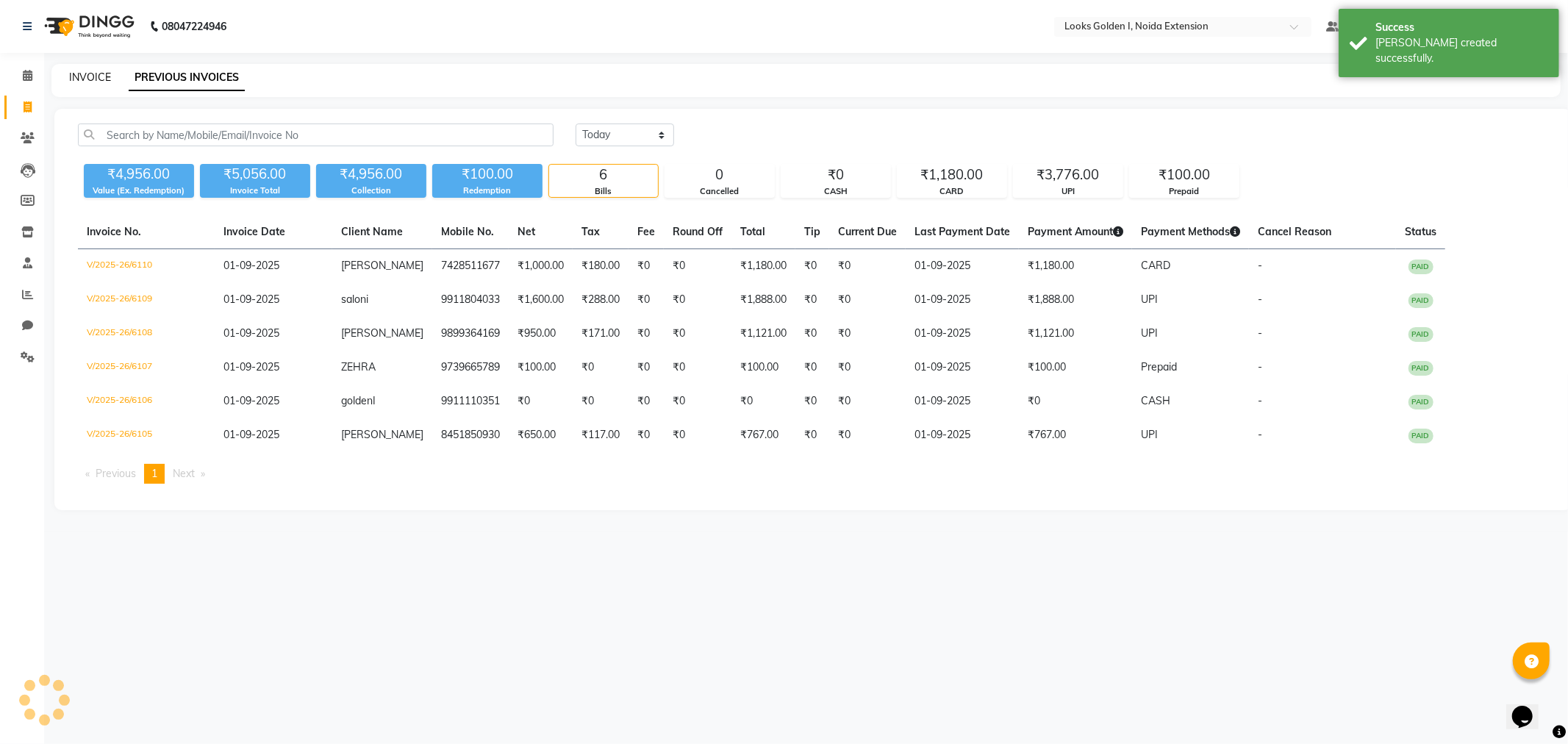
click at [96, 71] on link "INVOICE" at bounding box center [89, 77] width 42 height 13
select select "service"
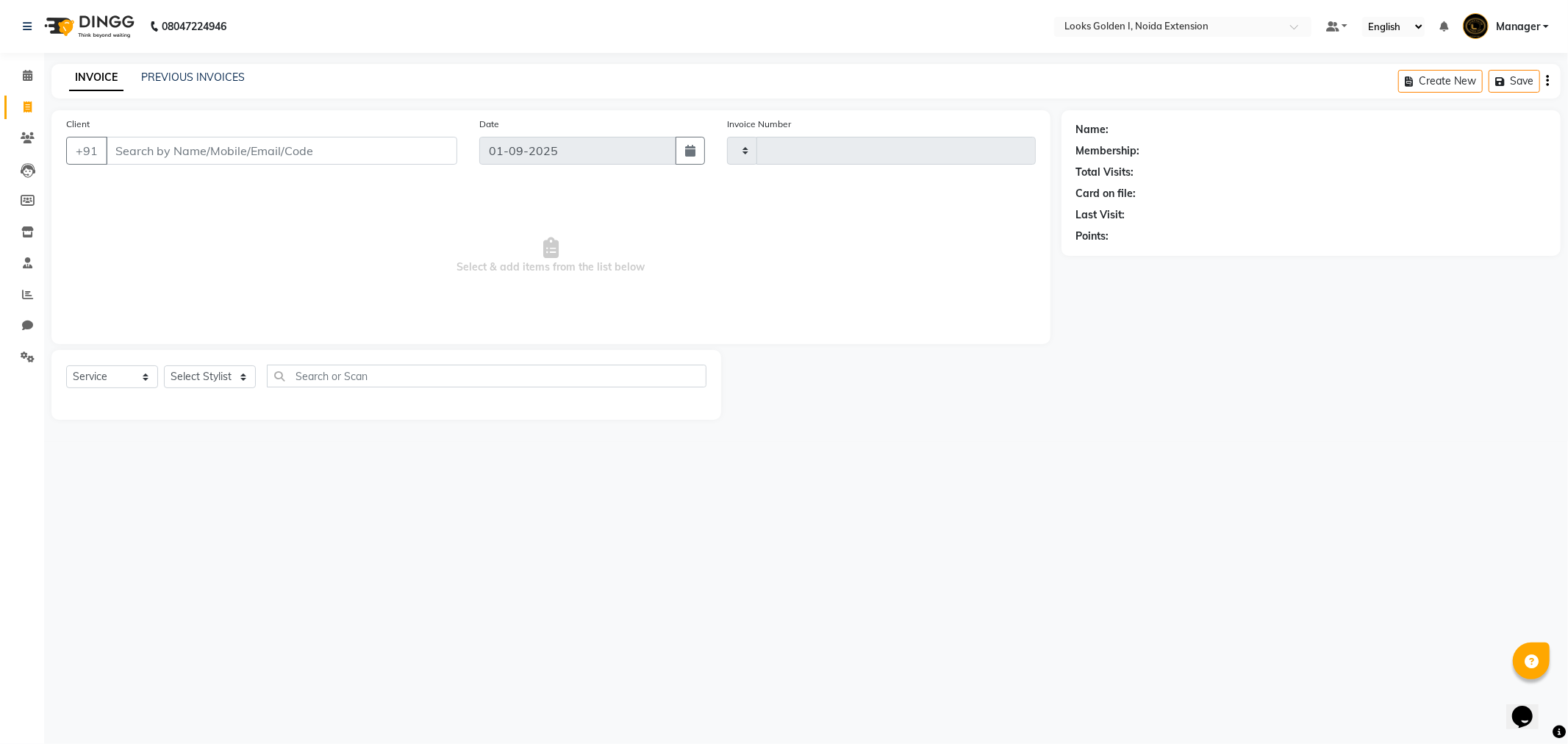
type input "6111"
select select "5508"
click at [184, 82] on link "PREVIOUS INVOICES" at bounding box center [193, 77] width 104 height 13
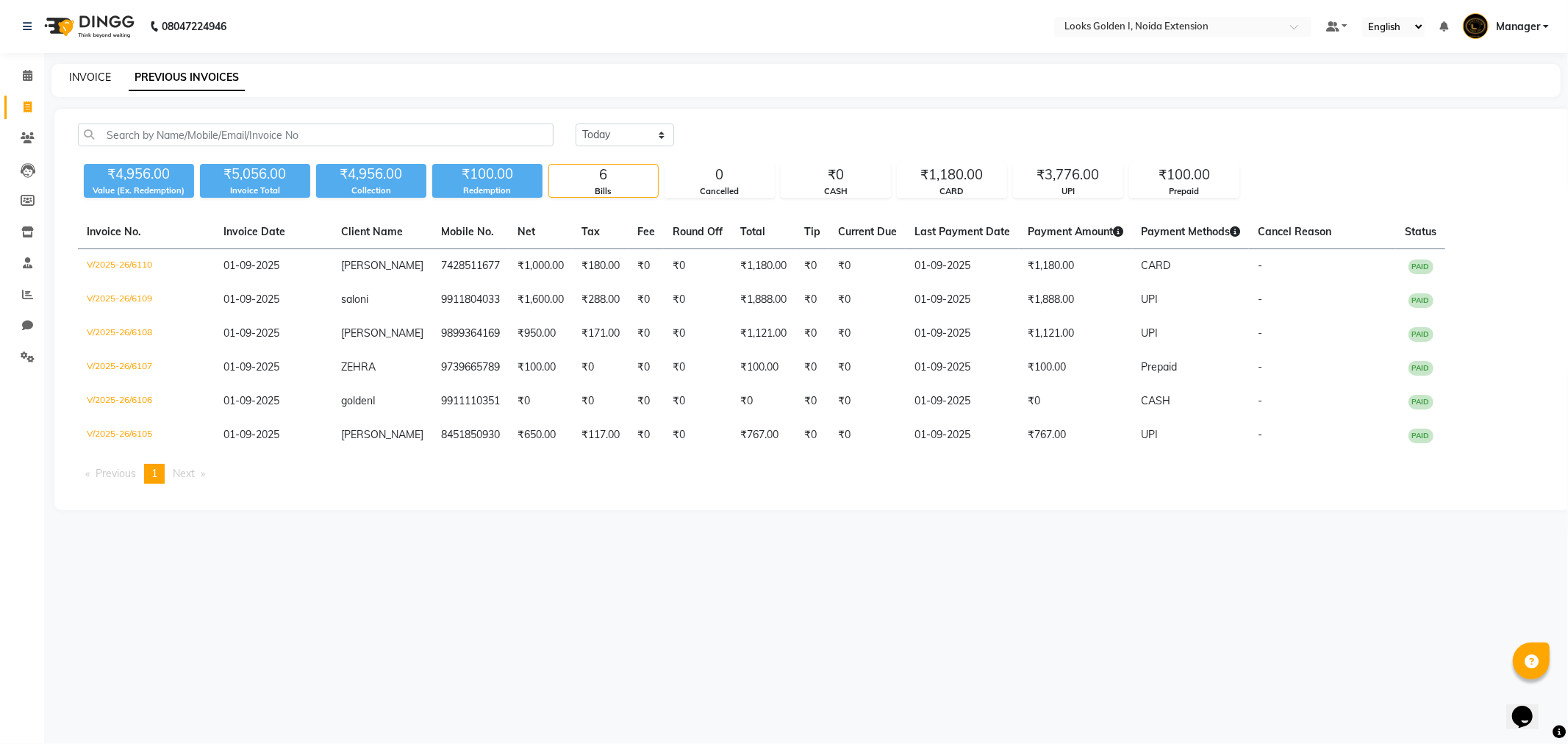
click at [97, 71] on link "INVOICE" at bounding box center [89, 77] width 42 height 13
select select "5508"
select select "service"
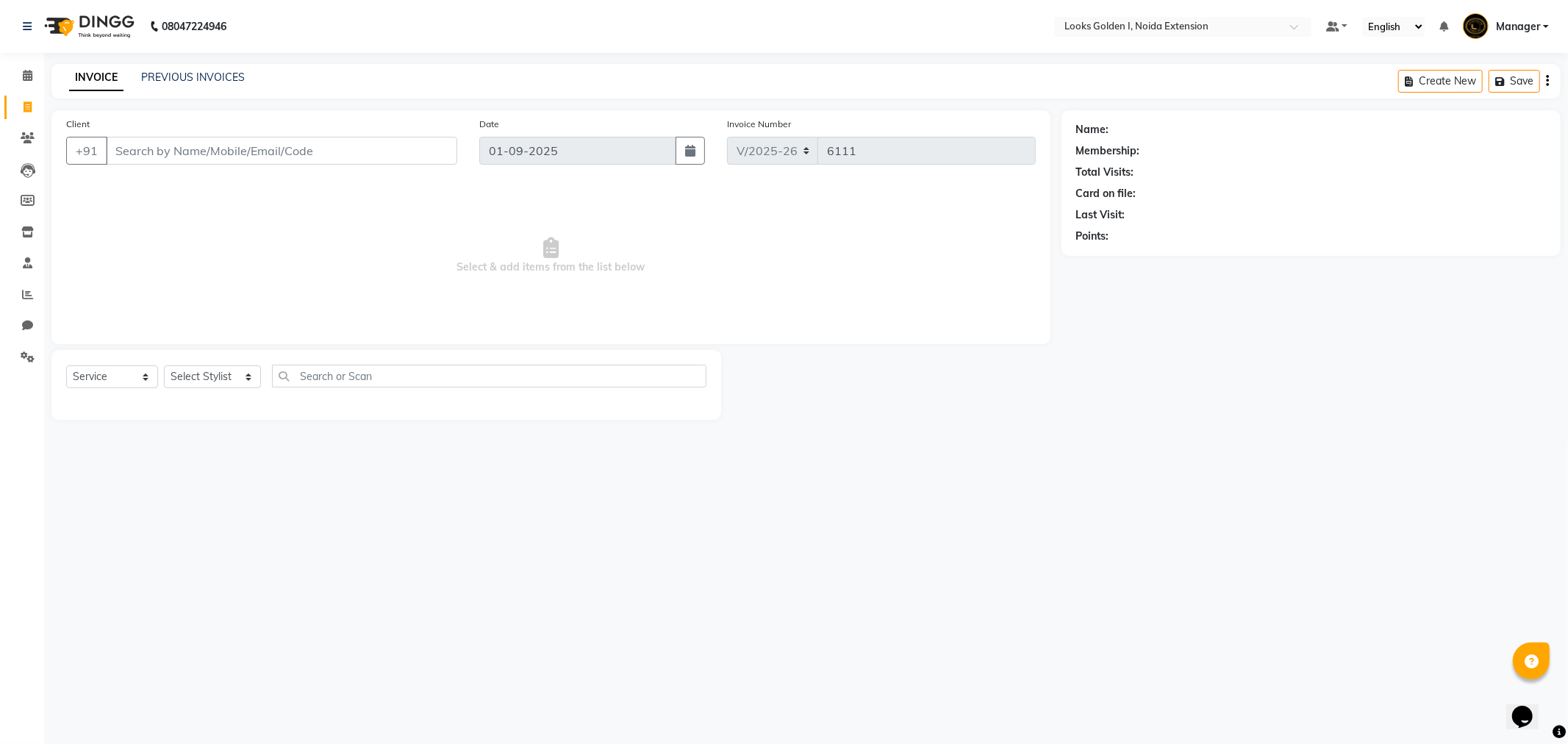
click at [143, 152] on input "Client" at bounding box center [282, 151] width 351 height 28
click at [191, 156] on input "Client" at bounding box center [282, 151] width 351 height 28
click at [193, 379] on select "Select Stylist Ajay_pdct Ali_Khan Anwar Arshad Asad Counter_Sales Faheem Gagan …" at bounding box center [212, 377] width 97 height 23
click at [307, 261] on span "Select & add items from the list below" at bounding box center [550, 256] width 969 height 147
click at [222, 375] on select "Select Stylist Ajay_pdct Ali_Khan Anwar Arshad Asad Counter_Sales Faheem Gagan …" at bounding box center [212, 377] width 97 height 23
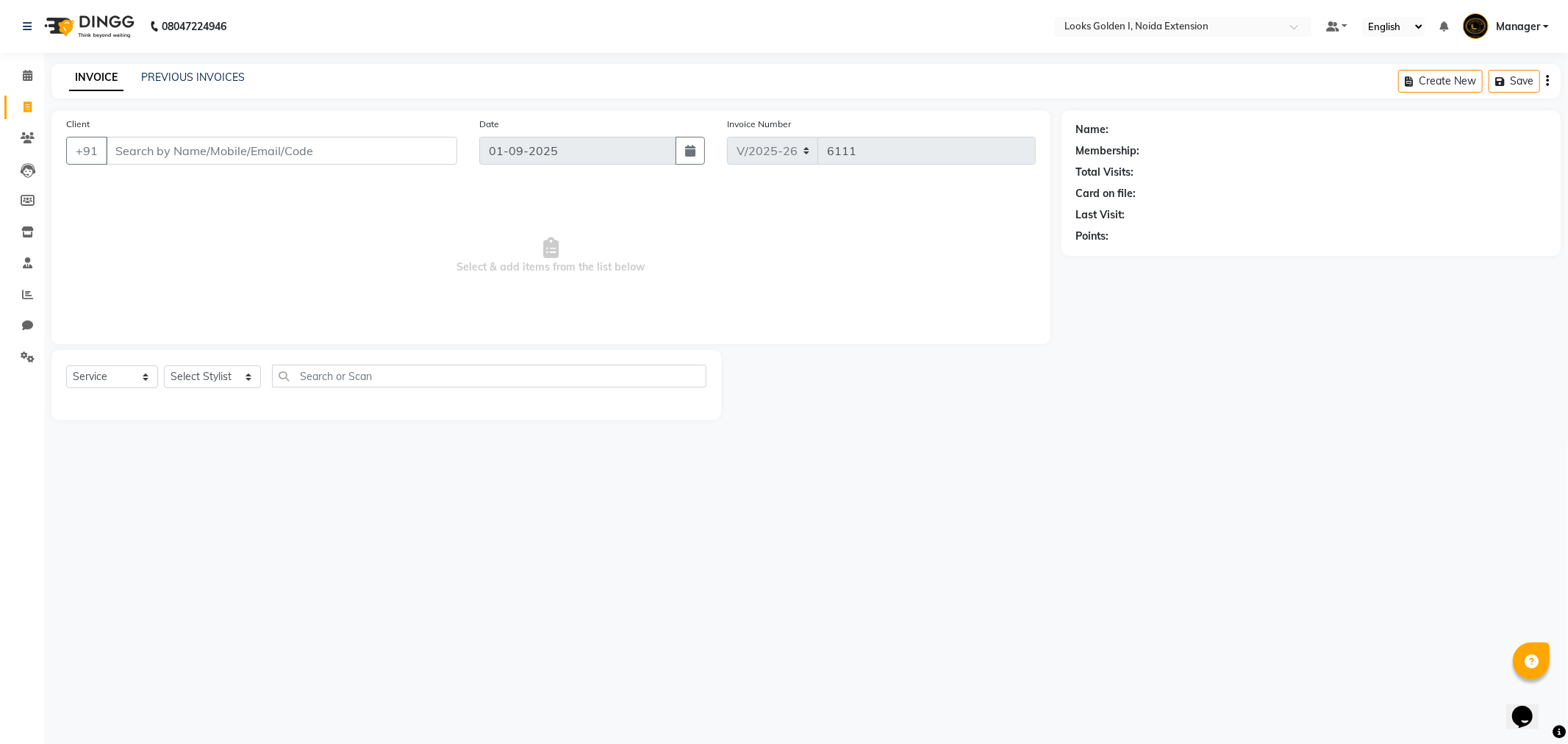
click at [376, 248] on span "Select & add items from the list below" at bounding box center [550, 256] width 969 height 147
drag, startPoint x: 269, startPoint y: 189, endPoint x: 275, endPoint y: 208, distance: 19.9
click at [202, 82] on link "PREVIOUS INVOICES" at bounding box center [193, 77] width 104 height 13
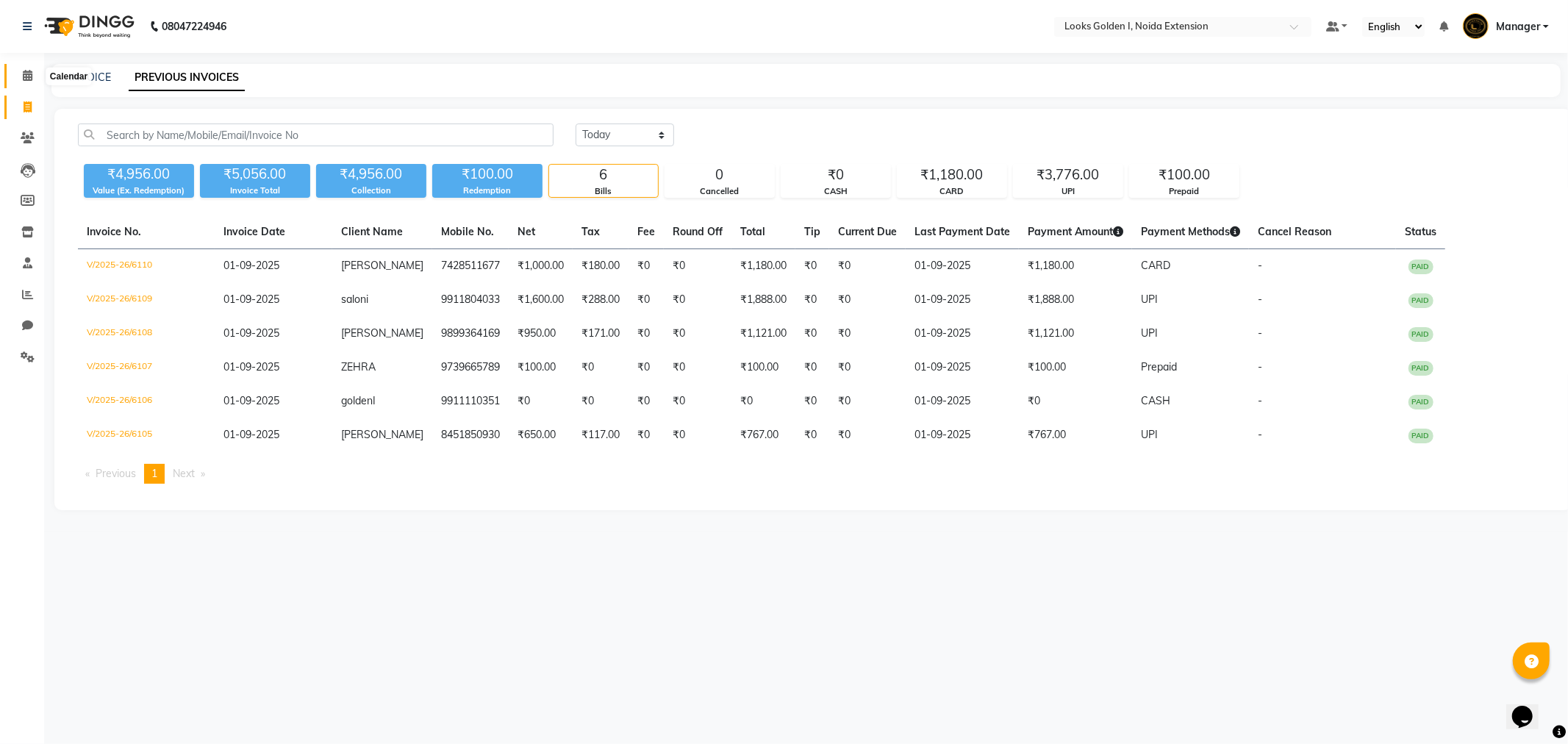
click at [30, 76] on icon at bounding box center [28, 75] width 9 height 11
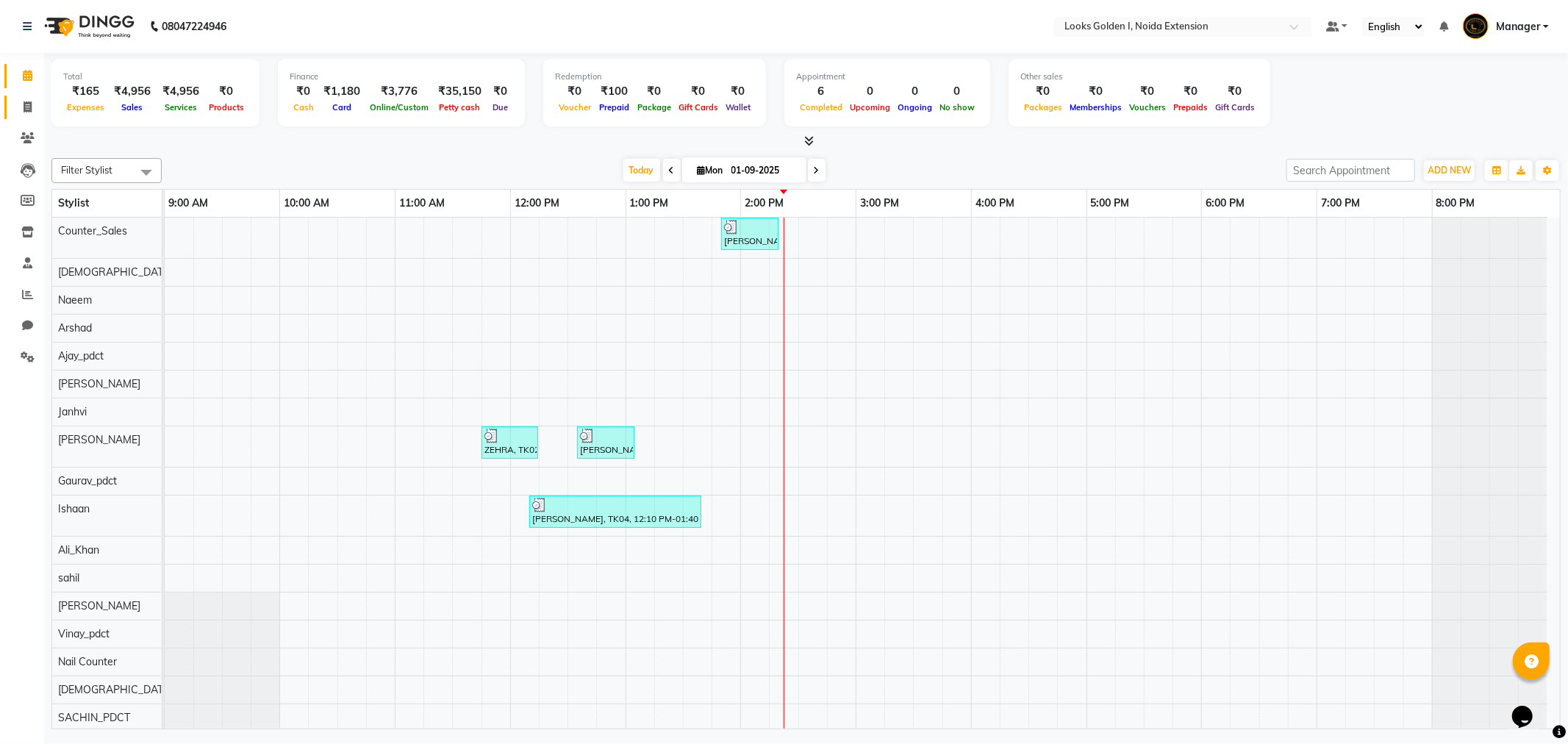
click at [26, 97] on link "Invoice" at bounding box center [22, 108] width 35 height 24
select select "service"
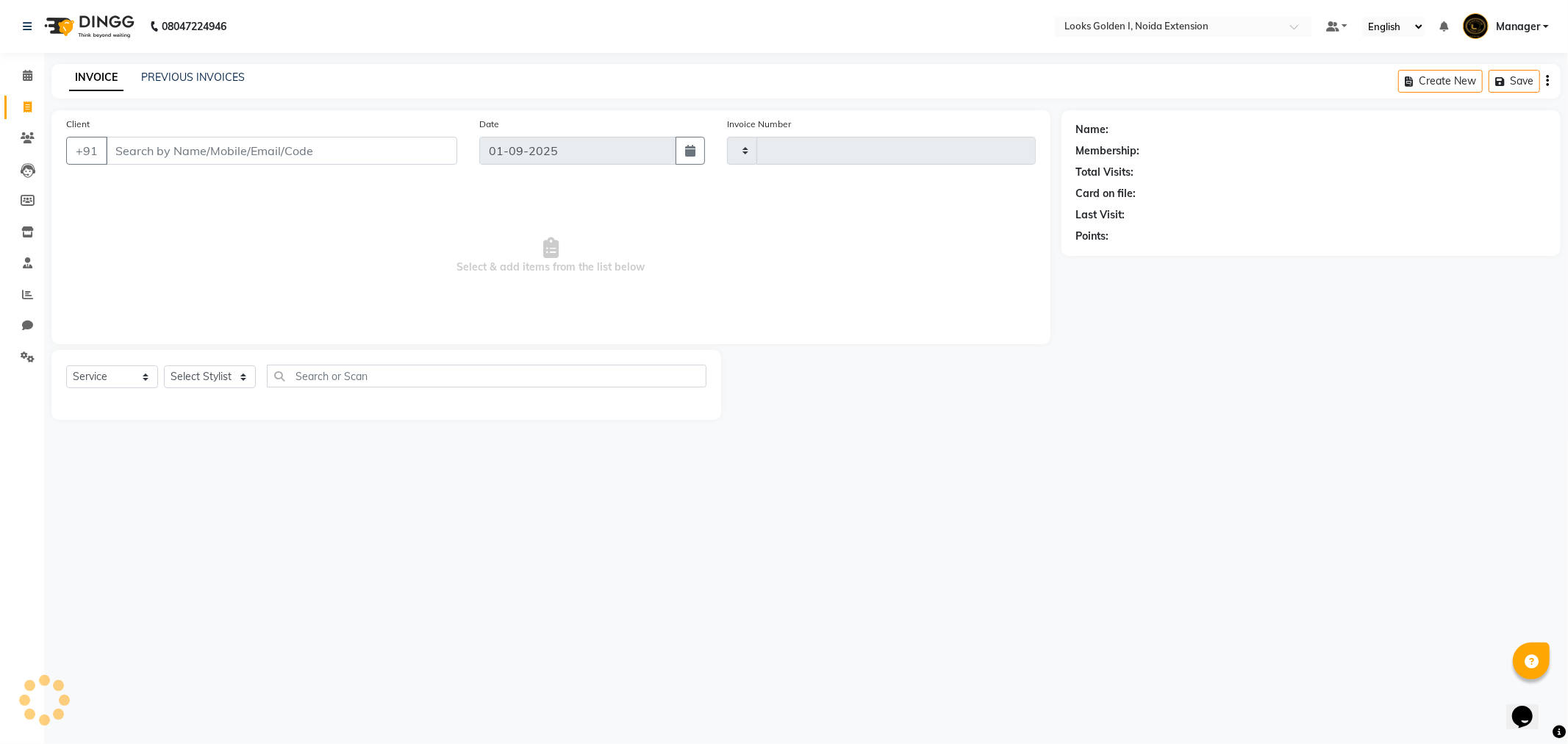
type input "6111"
select select "5508"
click at [178, 83] on link "PREVIOUS INVOICES" at bounding box center [193, 77] width 104 height 13
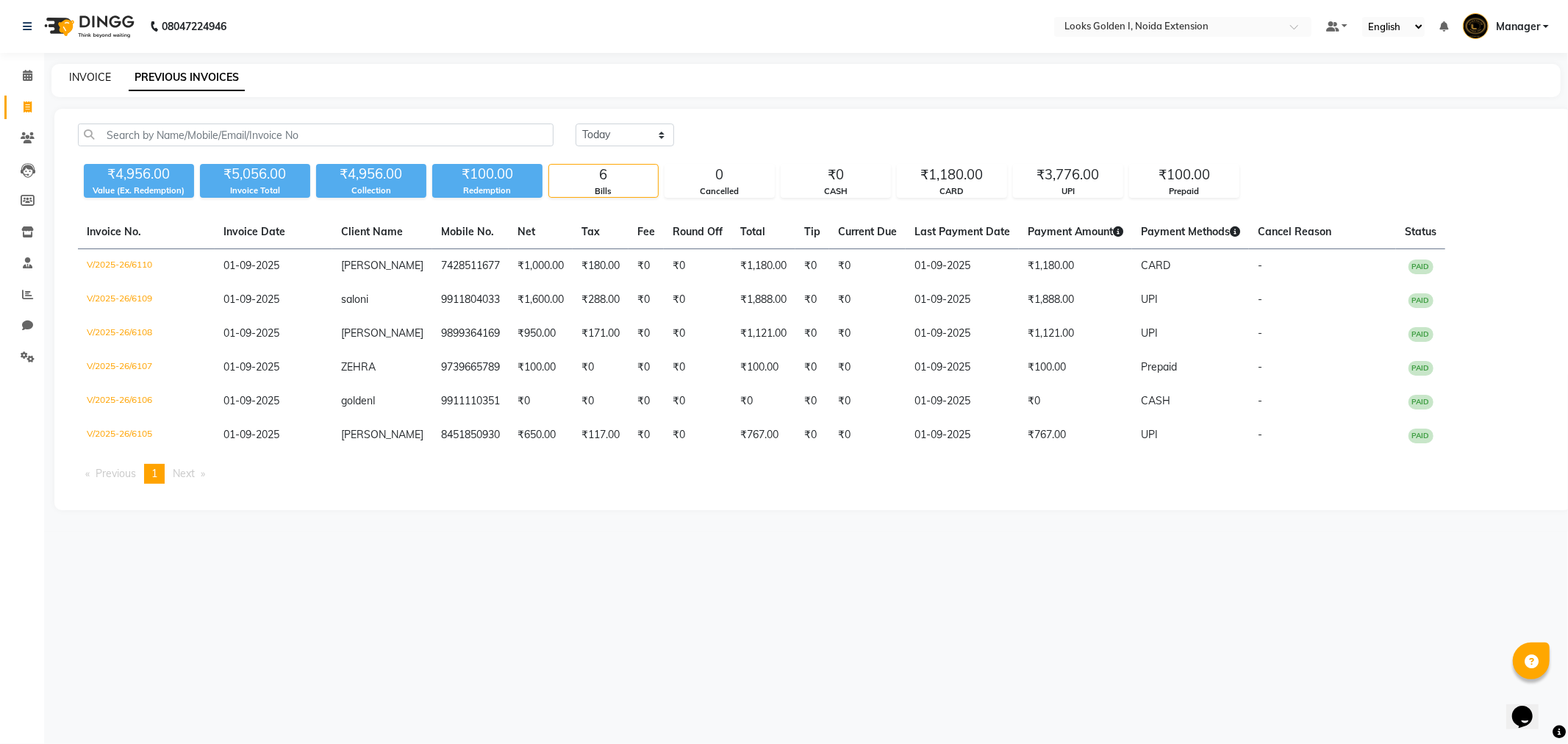
click at [92, 71] on link "INVOICE" at bounding box center [89, 77] width 42 height 13
select select "service"
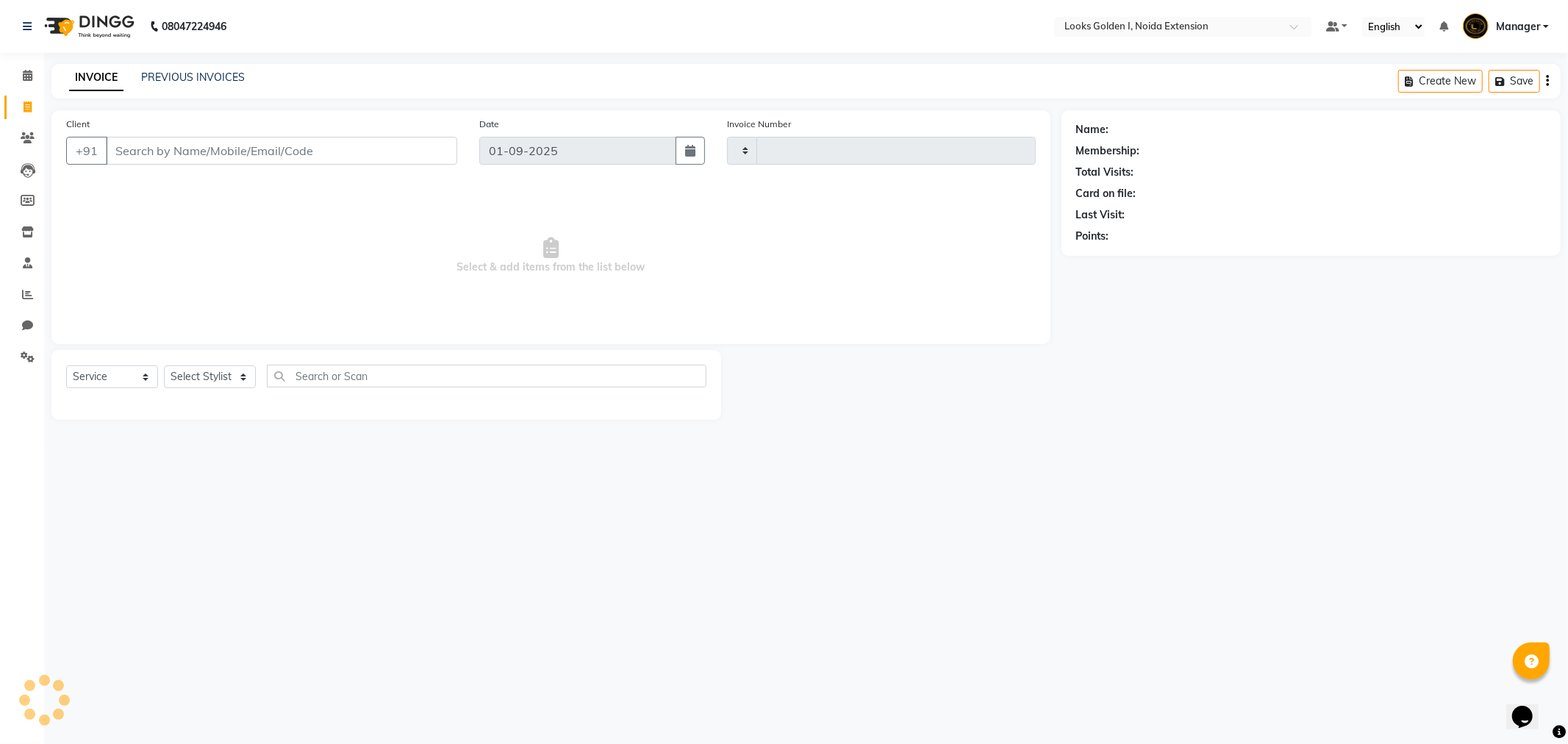
type input "6111"
select select "5508"
click at [169, 71] on link "PREVIOUS INVOICES" at bounding box center [193, 77] width 104 height 13
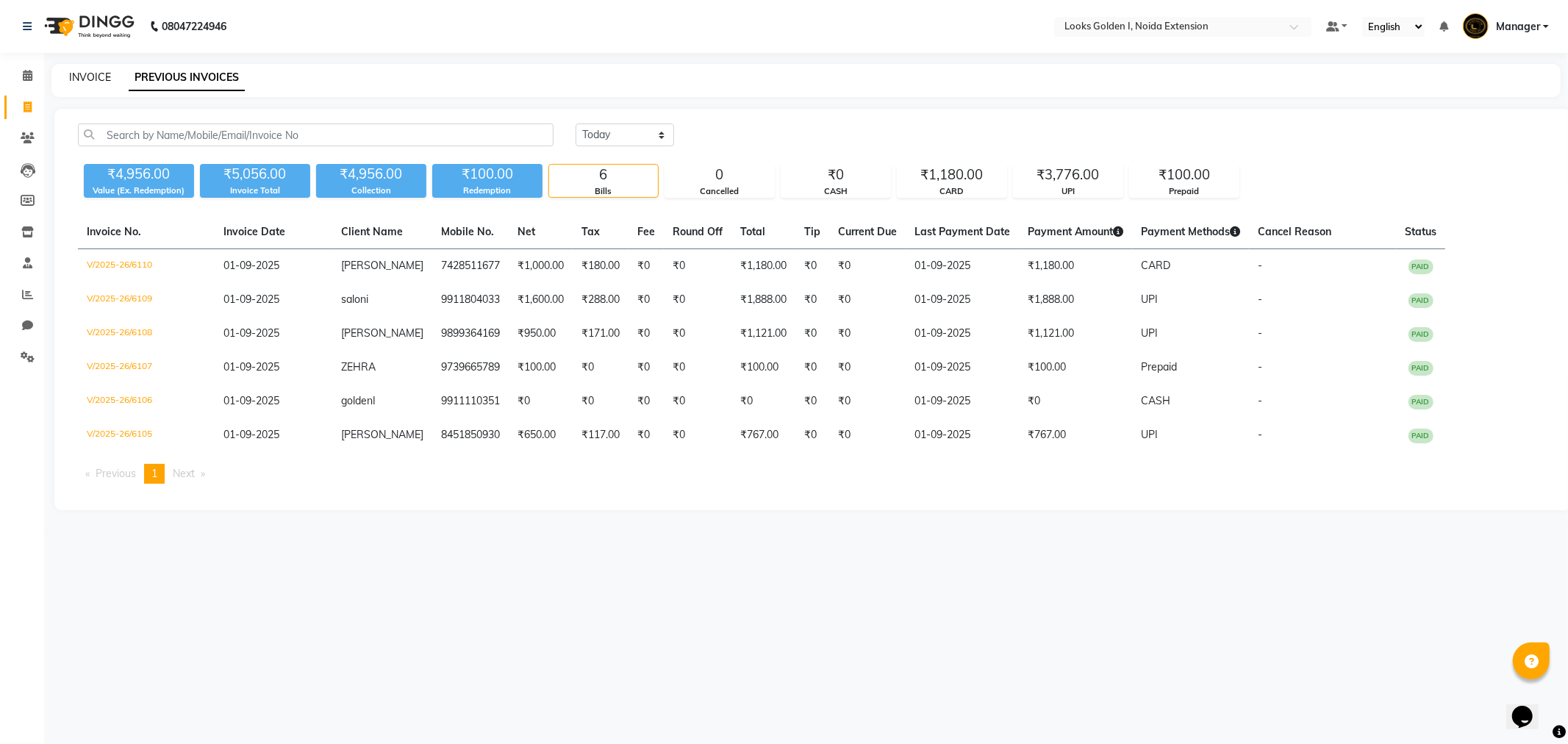
click at [104, 81] on link "INVOICE" at bounding box center [89, 77] width 42 height 13
select select "service"
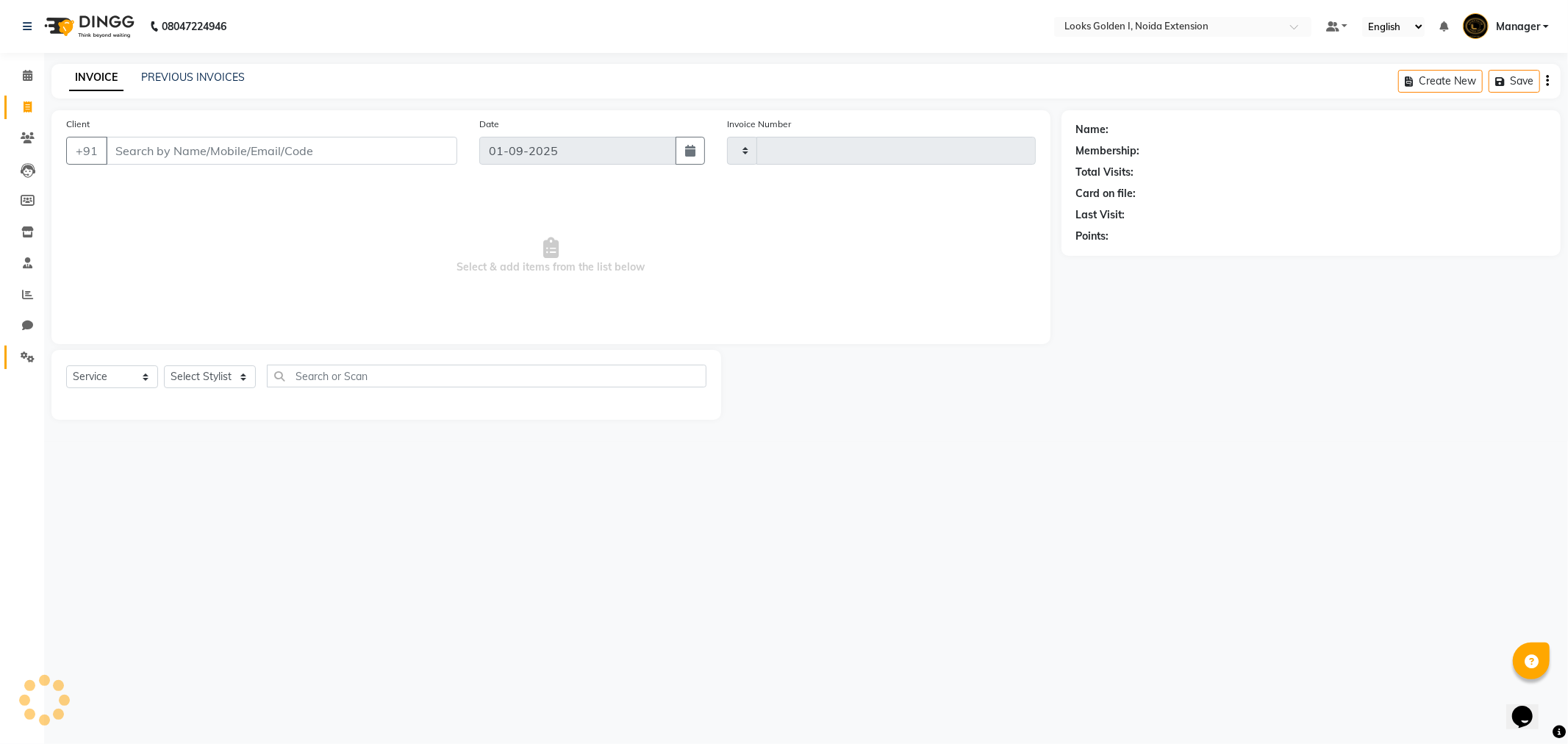
type input "6111"
select select "5508"
click at [33, 136] on span at bounding box center [28, 139] width 26 height 17
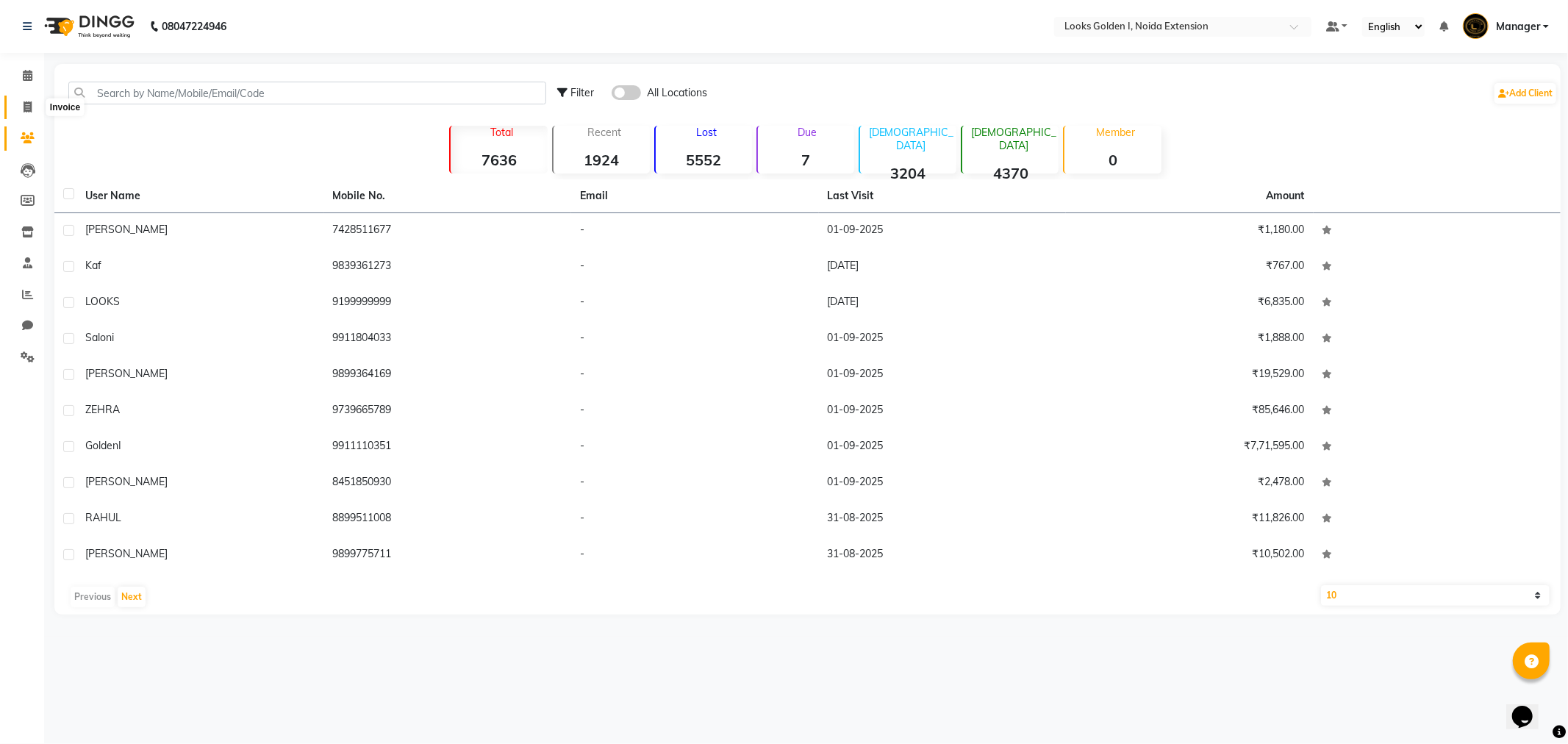
click at [23, 101] on icon at bounding box center [27, 107] width 8 height 11
select select "5508"
select select "service"
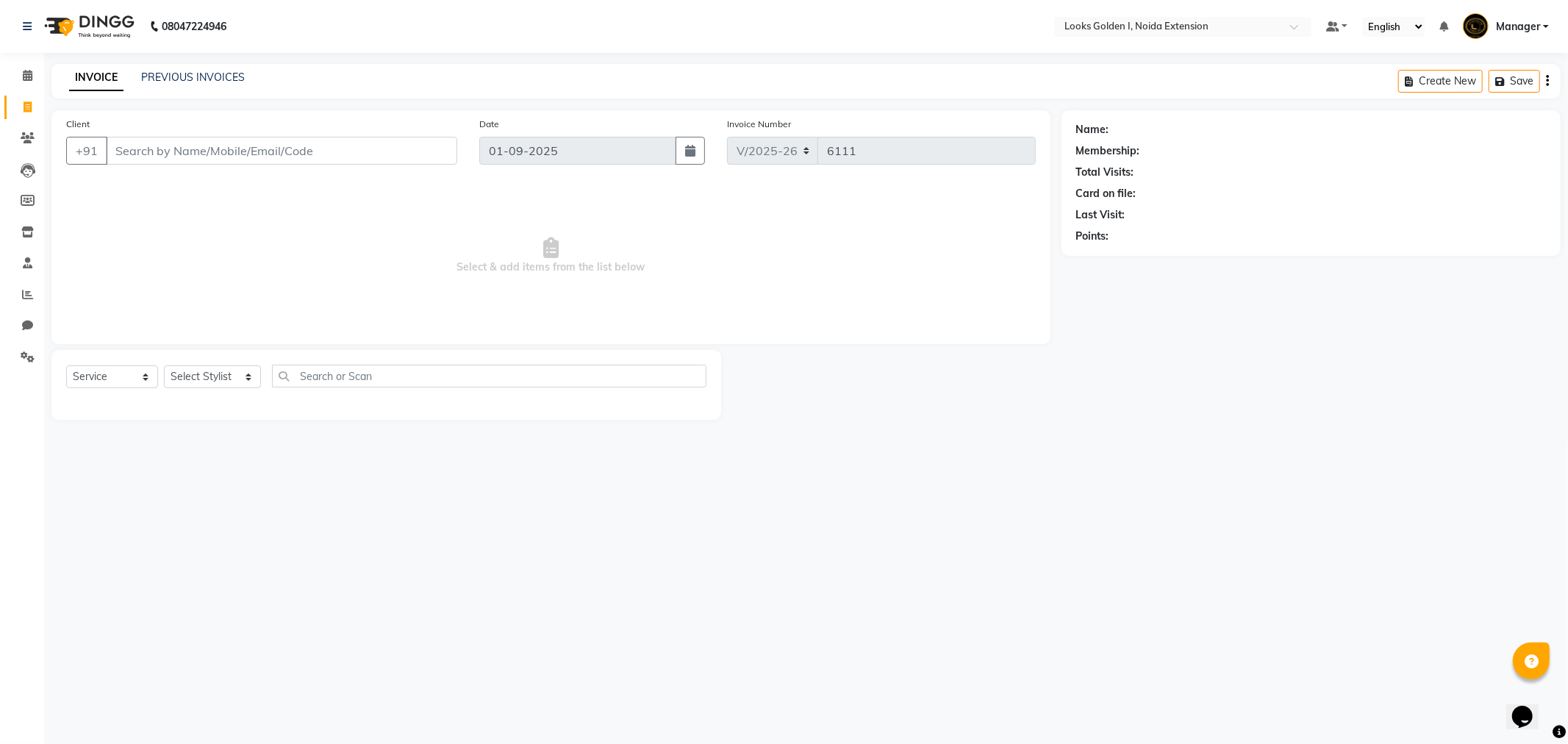
click at [217, 84] on div "PREVIOUS INVOICES" at bounding box center [193, 77] width 104 height 16
drag, startPoint x: 118, startPoint y: 85, endPoint x: 191, endPoint y: 81, distance: 73.1
click at [125, 83] on div "INVOICE PREVIOUS INVOICES" at bounding box center [148, 77] width 193 height 16
click at [164, 74] on link "PREVIOUS INVOICES" at bounding box center [193, 77] width 104 height 13
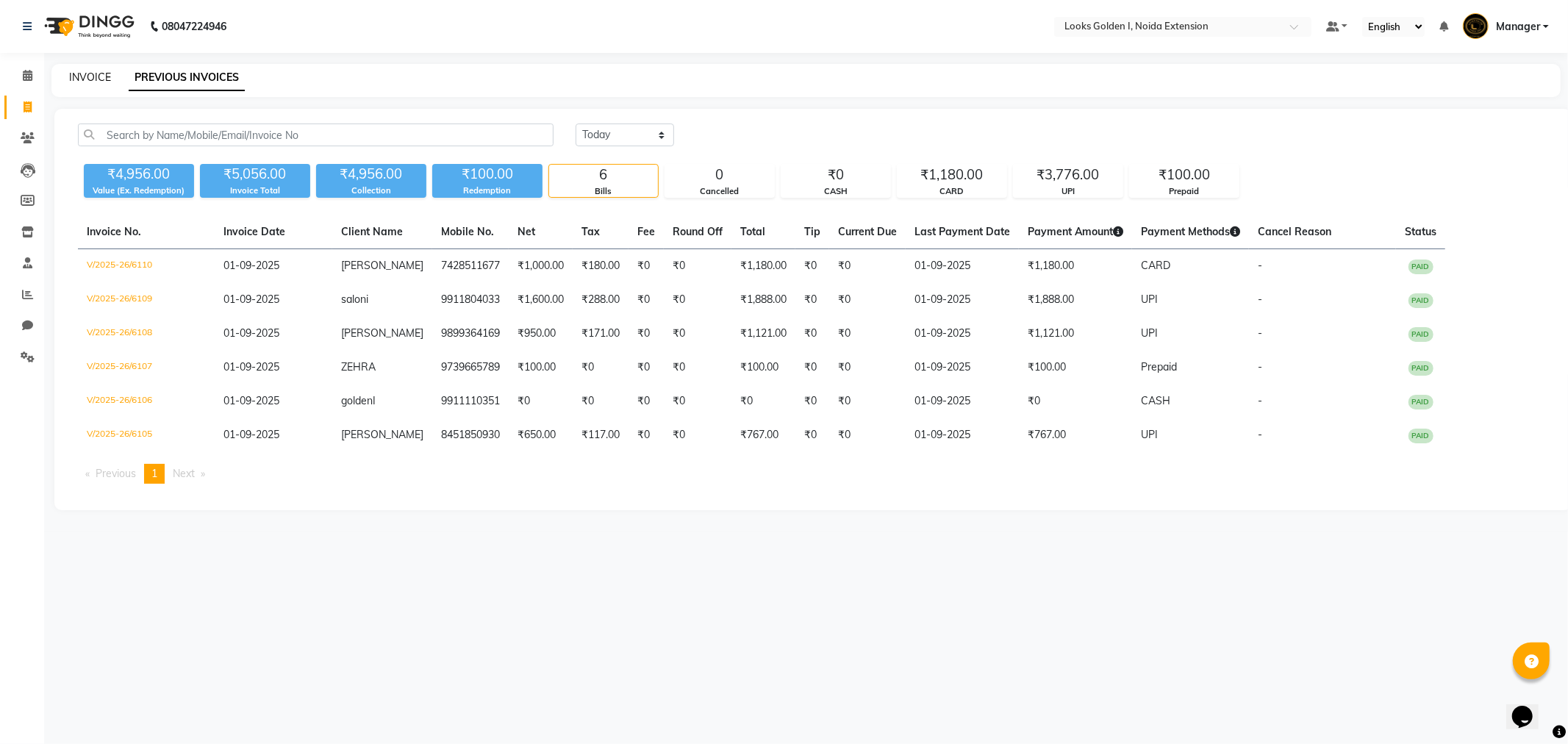
click at [96, 78] on link "INVOICE" at bounding box center [89, 77] width 42 height 13
select select "service"
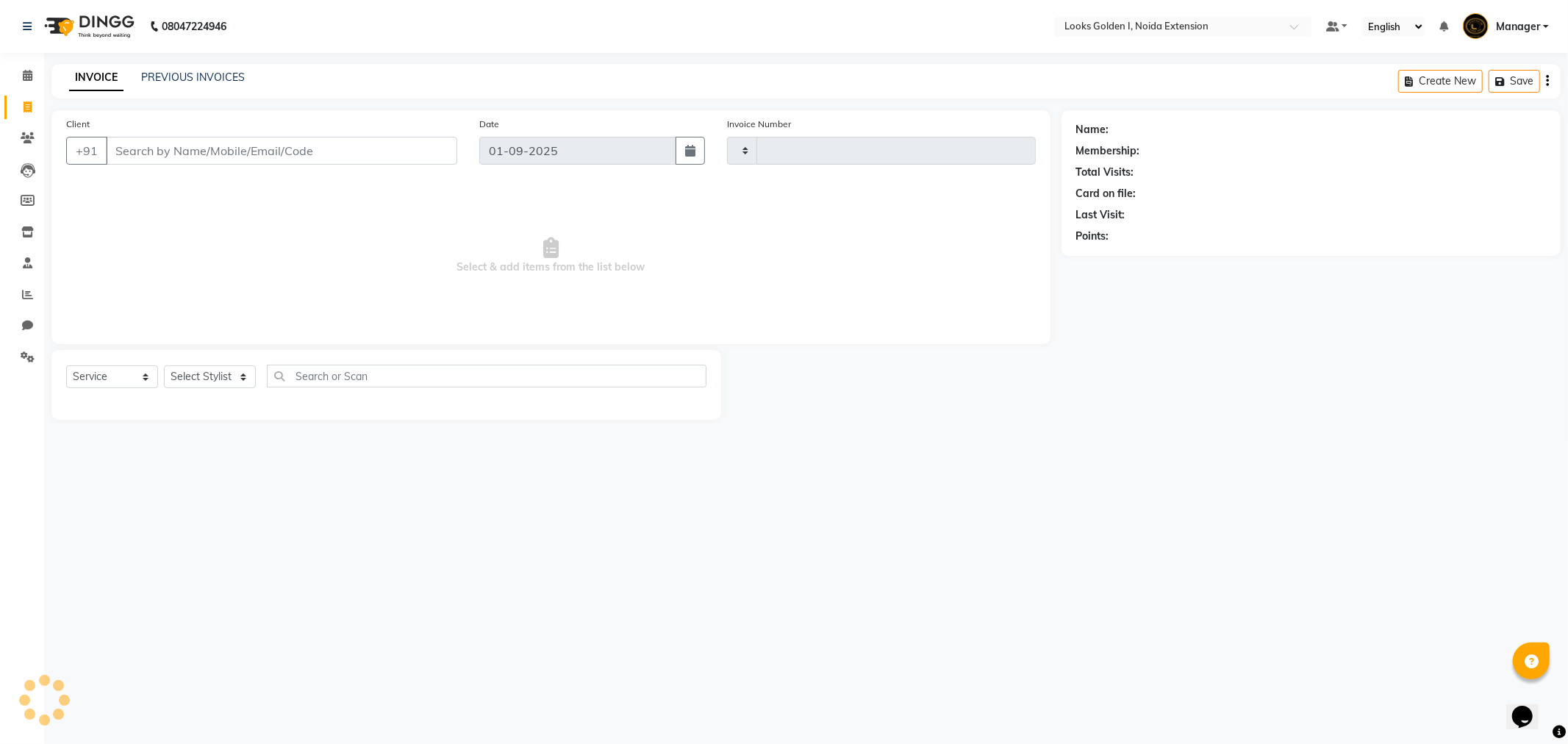
type input "6111"
select select "5508"
click at [225, 140] on input "Client" at bounding box center [282, 151] width 351 height 28
click at [30, 64] on link "Calendar" at bounding box center [22, 76] width 35 height 24
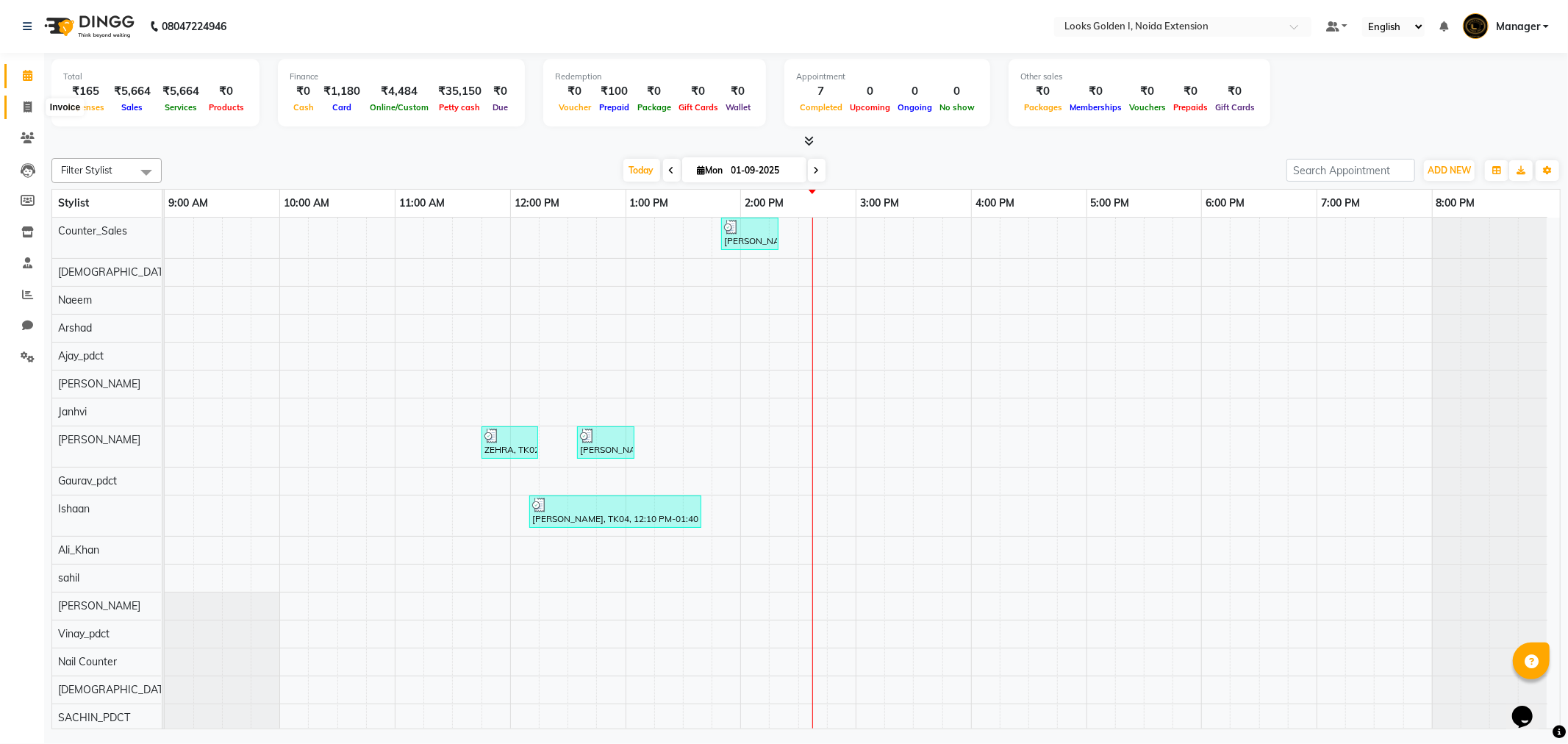
click at [20, 100] on span at bounding box center [28, 108] width 26 height 17
select select "service"
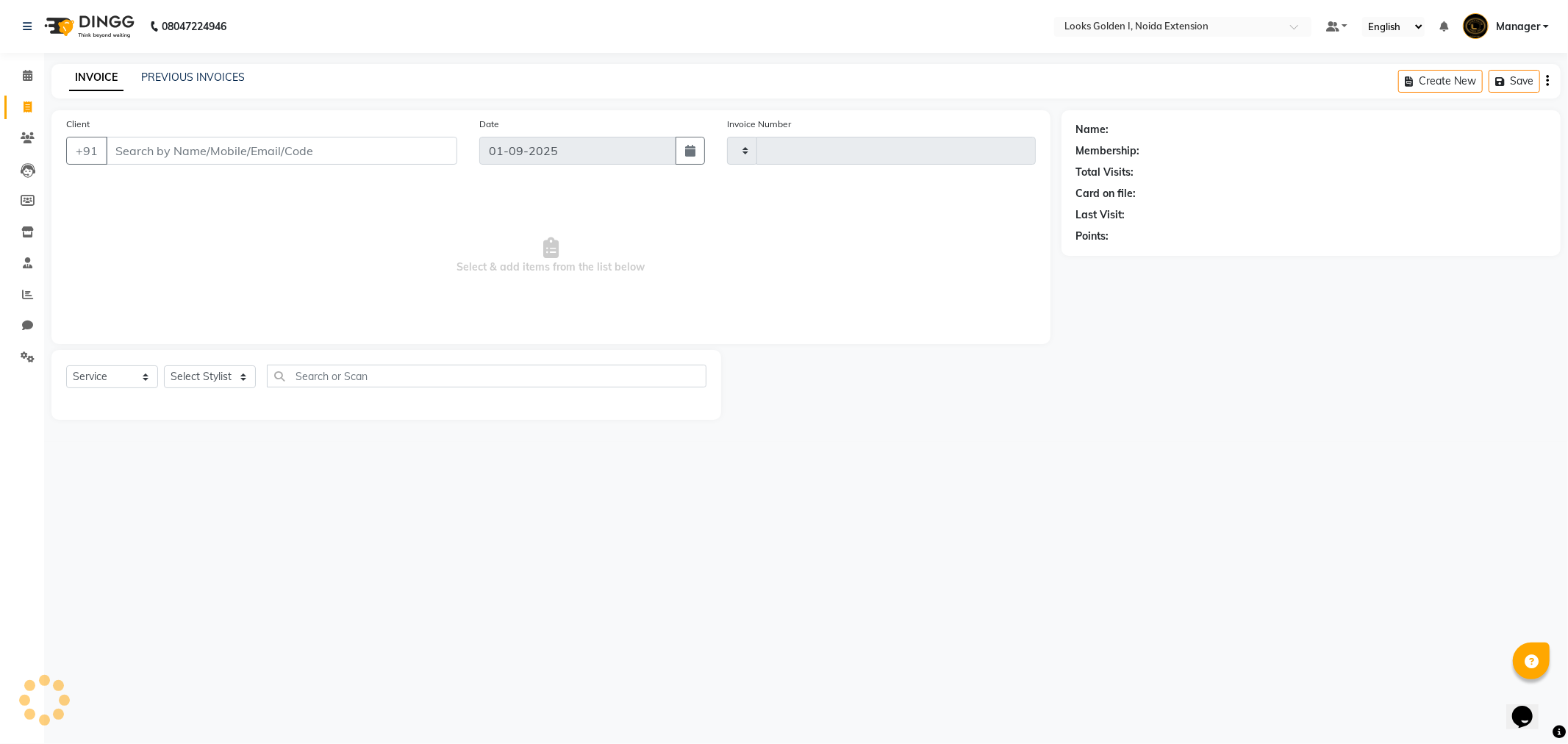
type input "6112"
select select "5508"
click at [193, 371] on select "Select Stylist" at bounding box center [209, 377] width 92 height 23
select select "84909"
click at [164, 366] on select "Select Stylist Ajay_pdct Ali_Khan Anwar Arshad Asad Counter_Sales Faheem Gagan …" at bounding box center [212, 377] width 97 height 23
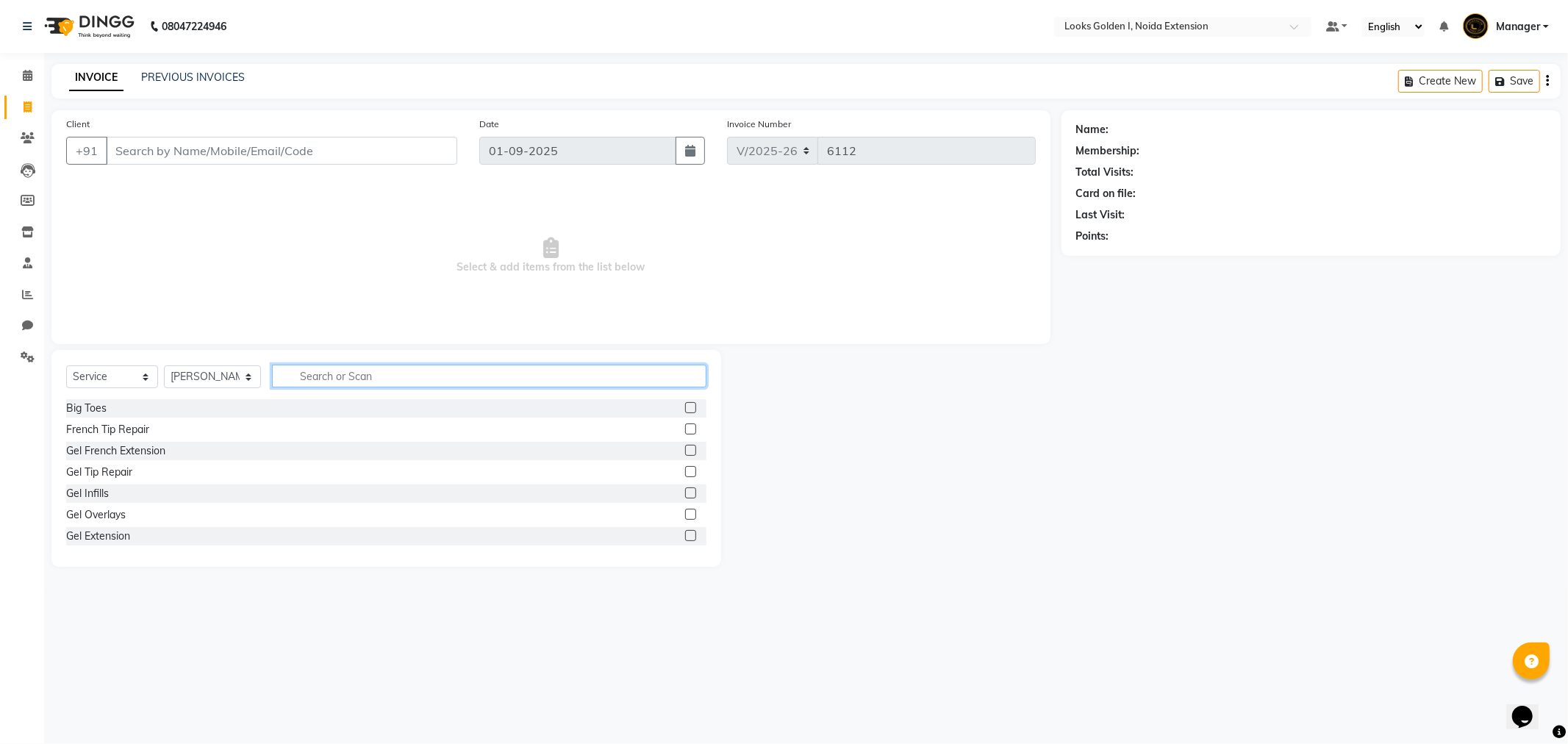
click at [346, 371] on input "text" at bounding box center [489, 376] width 434 height 23
type input "cut"
click at [685, 431] on label at bounding box center [691, 430] width 11 height 11
click at [685, 431] on input "checkbox" at bounding box center [690, 430] width 9 height 9
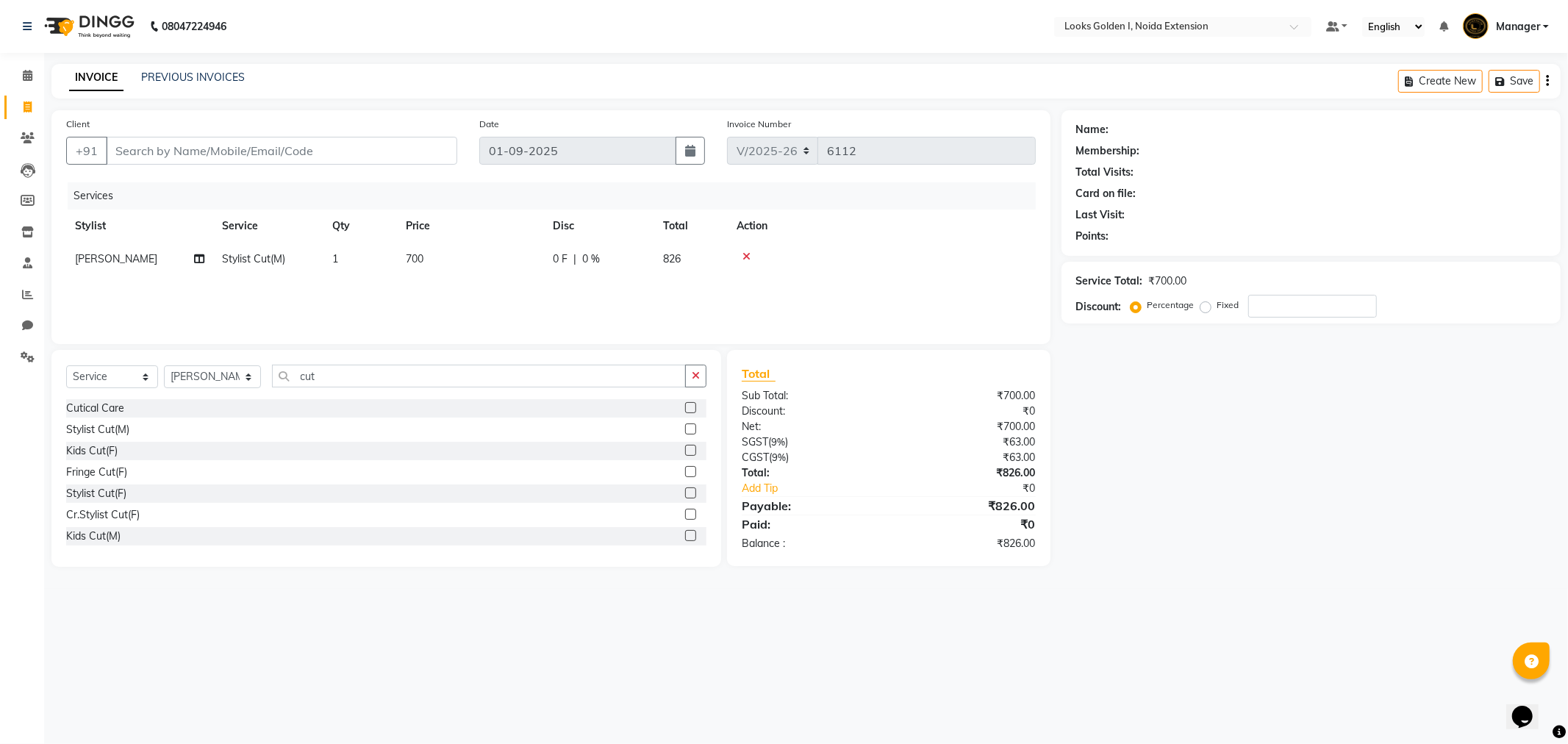
checkbox input "false"
click at [529, 272] on td "700" at bounding box center [470, 259] width 147 height 33
select select "84909"
click at [528, 272] on input "700" at bounding box center [539, 262] width 129 height 23
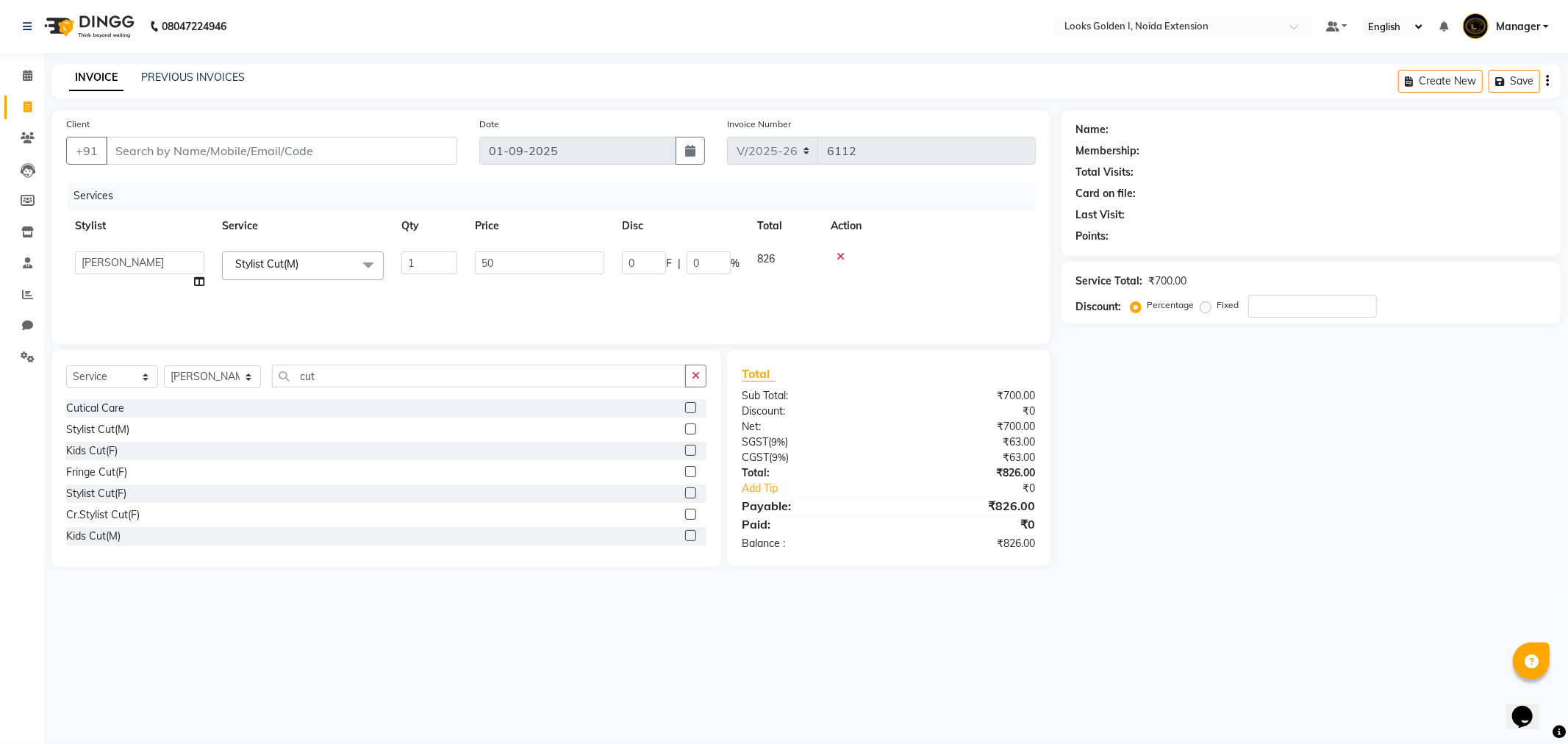
type input "500"
drag, startPoint x: 210, startPoint y: 363, endPoint x: 209, endPoint y: 379, distance: 16.0
click at [209, 379] on div "Select Service Product Membership Package Voucher Prepaid Gift Card Select Styl…" at bounding box center [386, 458] width 669 height 217
click at [209, 379] on select "Select Stylist Ajay_pdct Ali_Khan Anwar Arshad Asad Counter_Sales Faheem Gagan …" at bounding box center [212, 377] width 97 height 23
select select "52723"
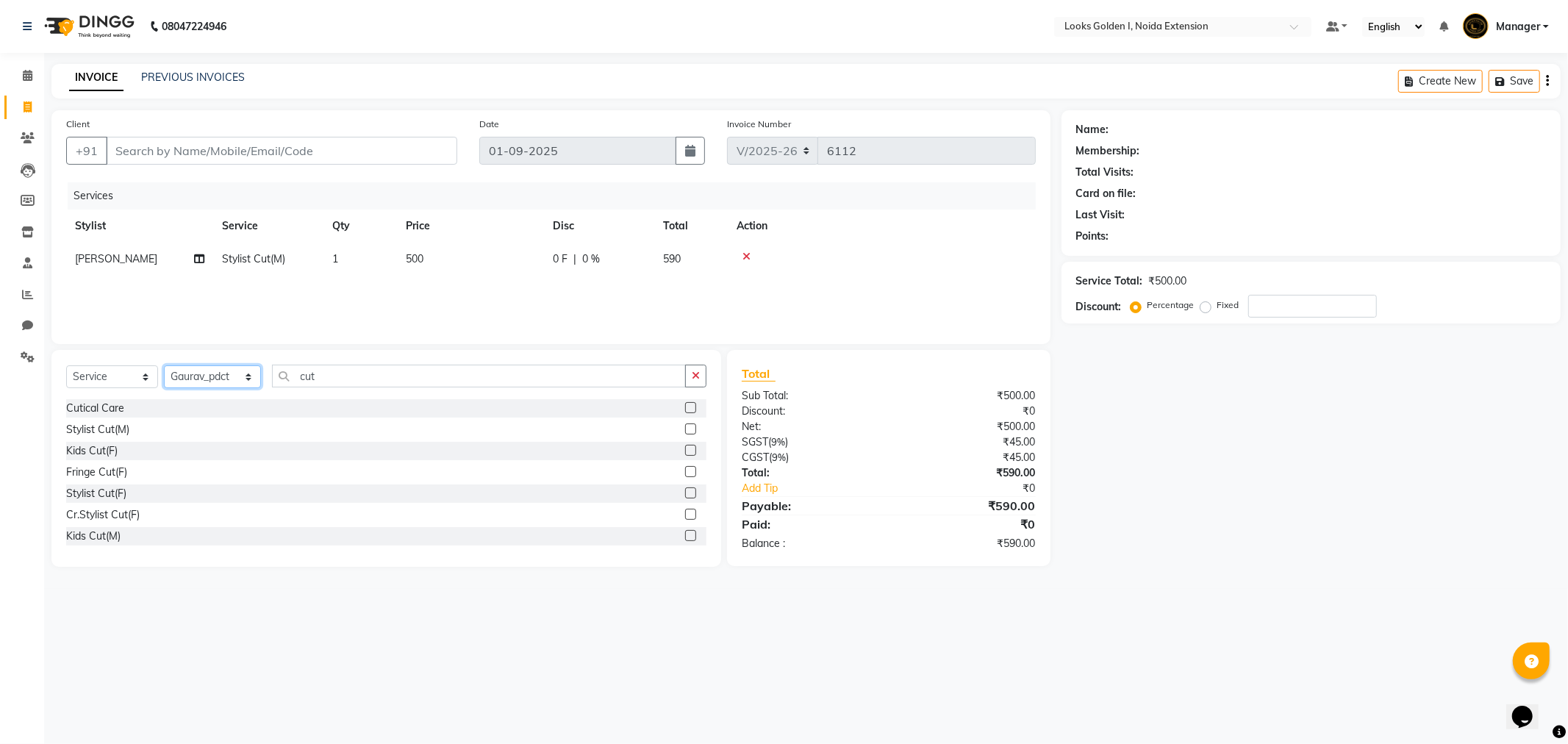
click at [164, 366] on select "Select Stylist Ajay_pdct Ali_Khan Anwar Arshad Asad Counter_Sales Faheem Gagan …" at bounding box center [212, 377] width 97 height 23
click at [328, 385] on input "cut" at bounding box center [479, 376] width 414 height 23
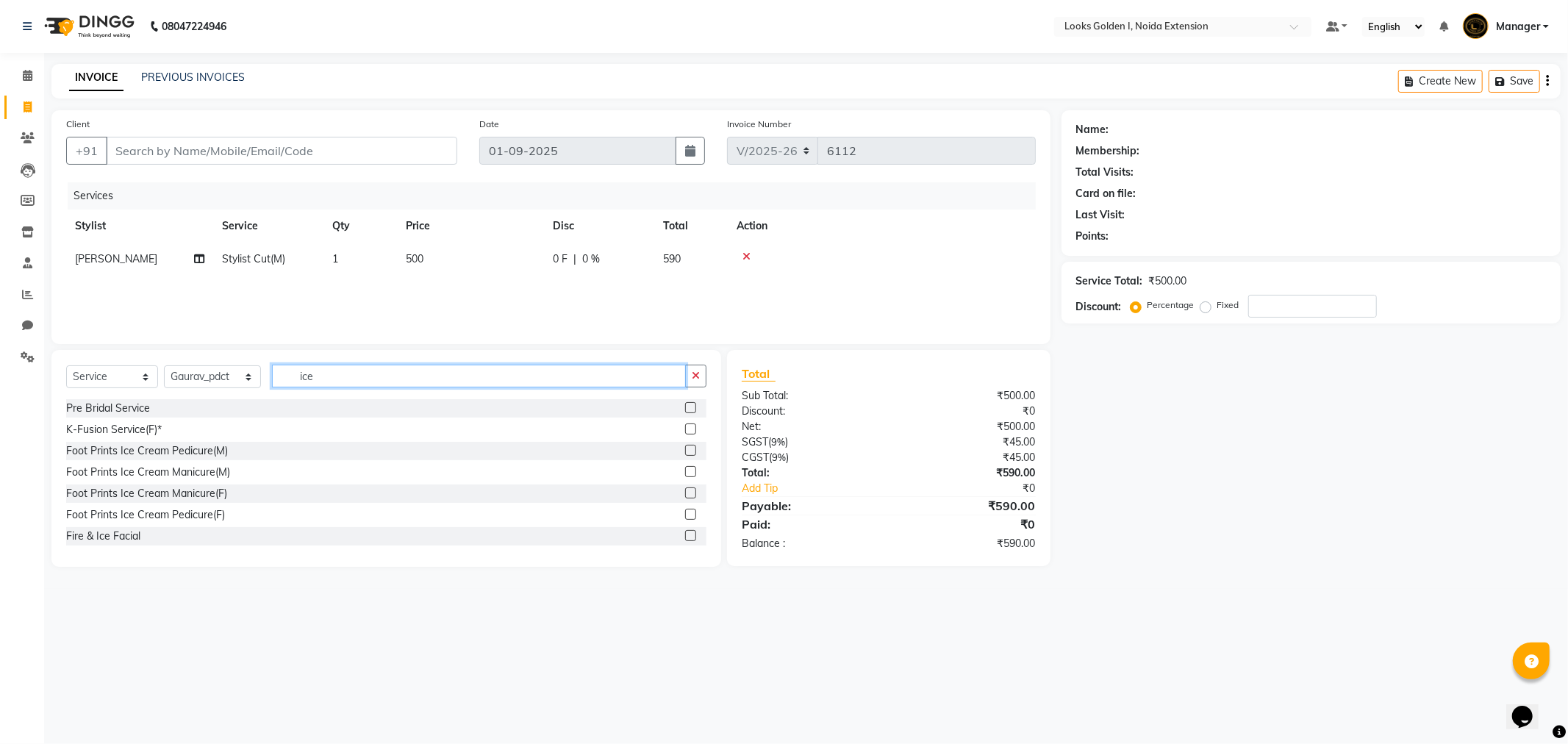
type input "ice"
drag, startPoint x: 679, startPoint y: 449, endPoint x: 626, endPoint y: 397, distance: 74.2
click at [685, 449] on label at bounding box center [691, 450] width 11 height 11
click at [685, 449] on input "checkbox" at bounding box center [690, 451] width 9 height 9
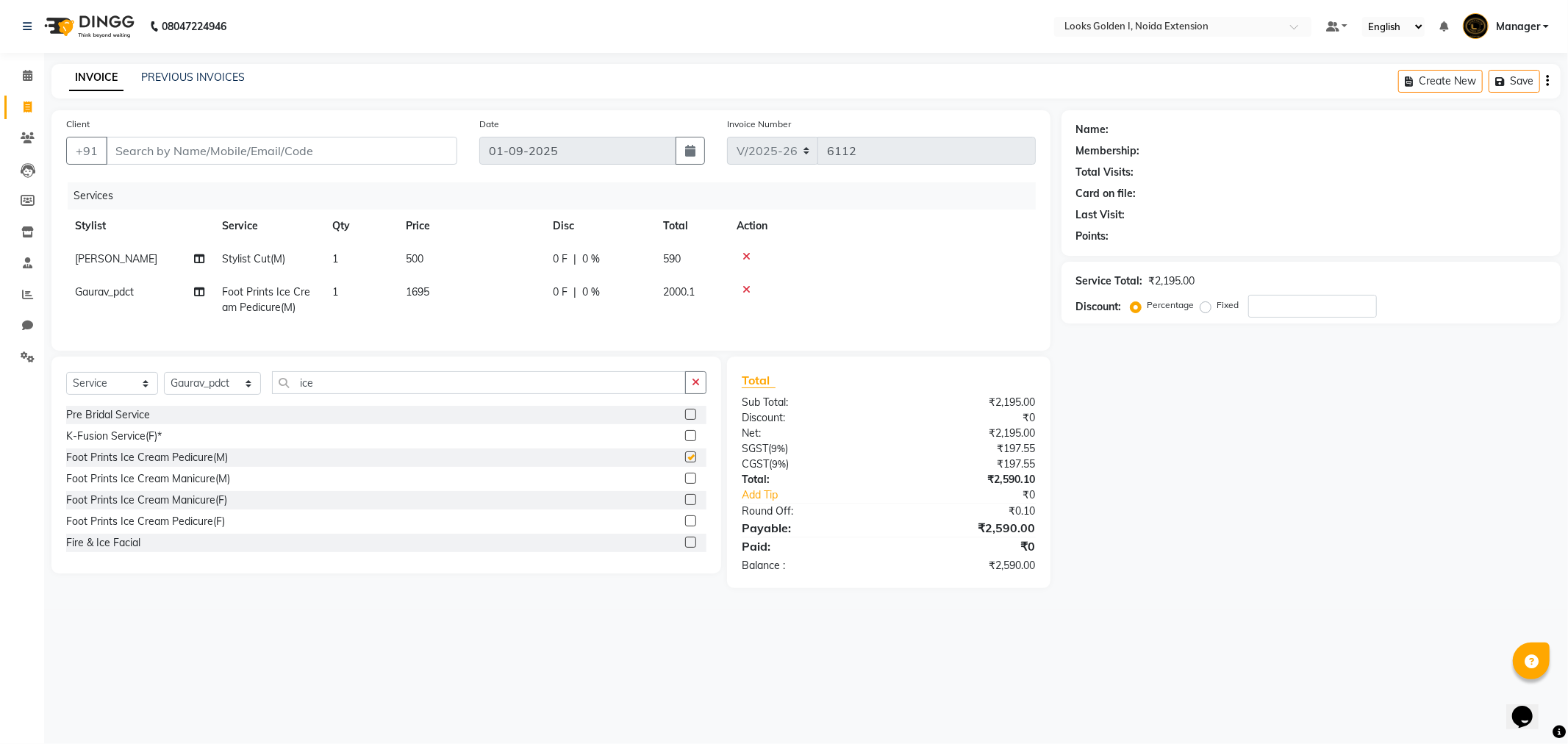
checkbox input "false"
click at [268, 139] on input "Client" at bounding box center [282, 151] width 351 height 28
click at [429, 286] on span "1695" at bounding box center [417, 292] width 23 height 13
select select "52723"
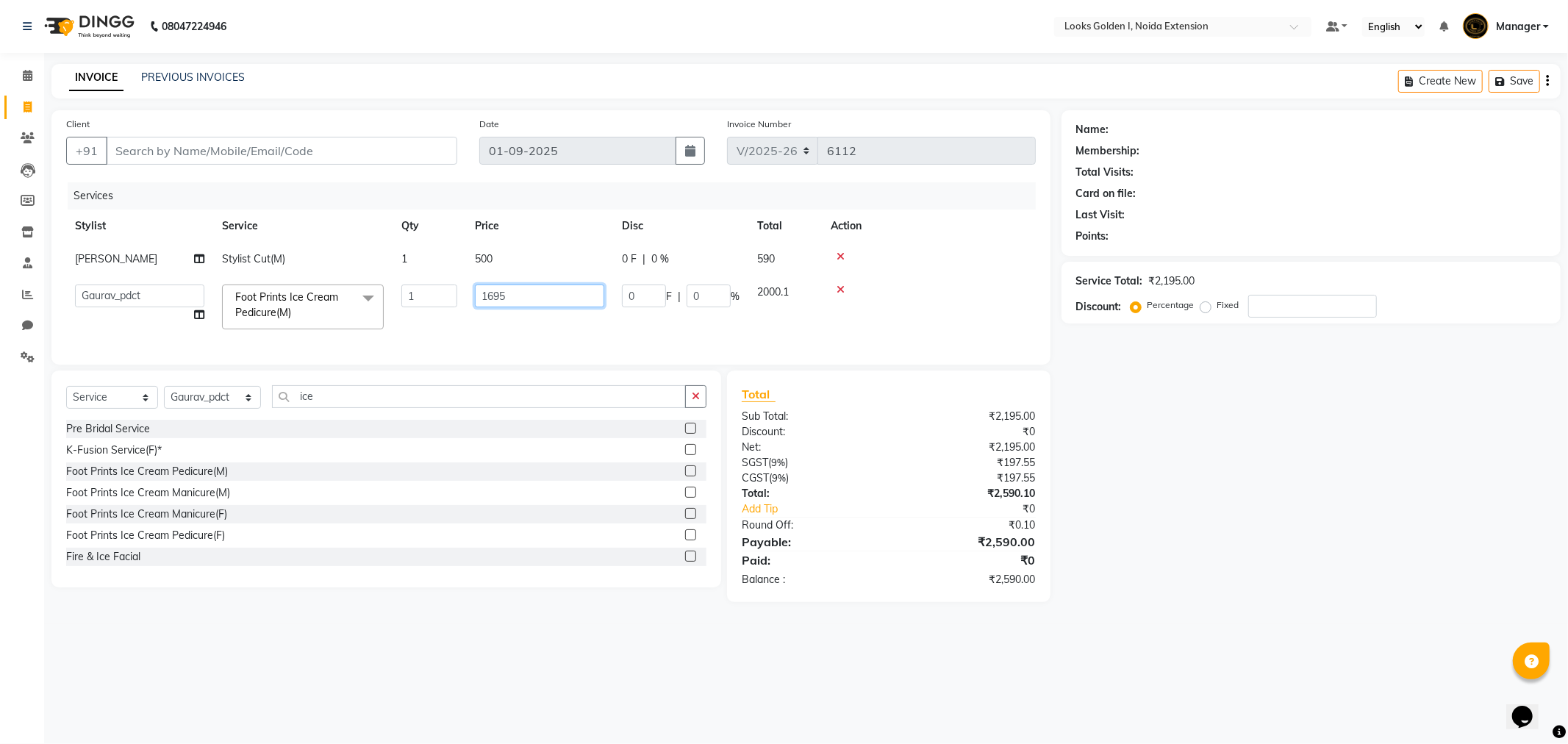
drag, startPoint x: 530, startPoint y: 290, endPoint x: 285, endPoint y: 335, distance: 249.1
click at [285, 335] on tr "Ajay_pdct Ali_Khan Anwar Arshad Asad Counter_Sales Faheem Gagan Gupta Gaurav_pd…" at bounding box center [550, 307] width 969 height 62
type input "1700"
click at [548, 324] on tr "Ajay_pdct Ali_Khan Anwar Arshad Asad Counter_Sales Faheem Gagan Gupta Gaurav_pd…" at bounding box center [550, 307] width 969 height 62
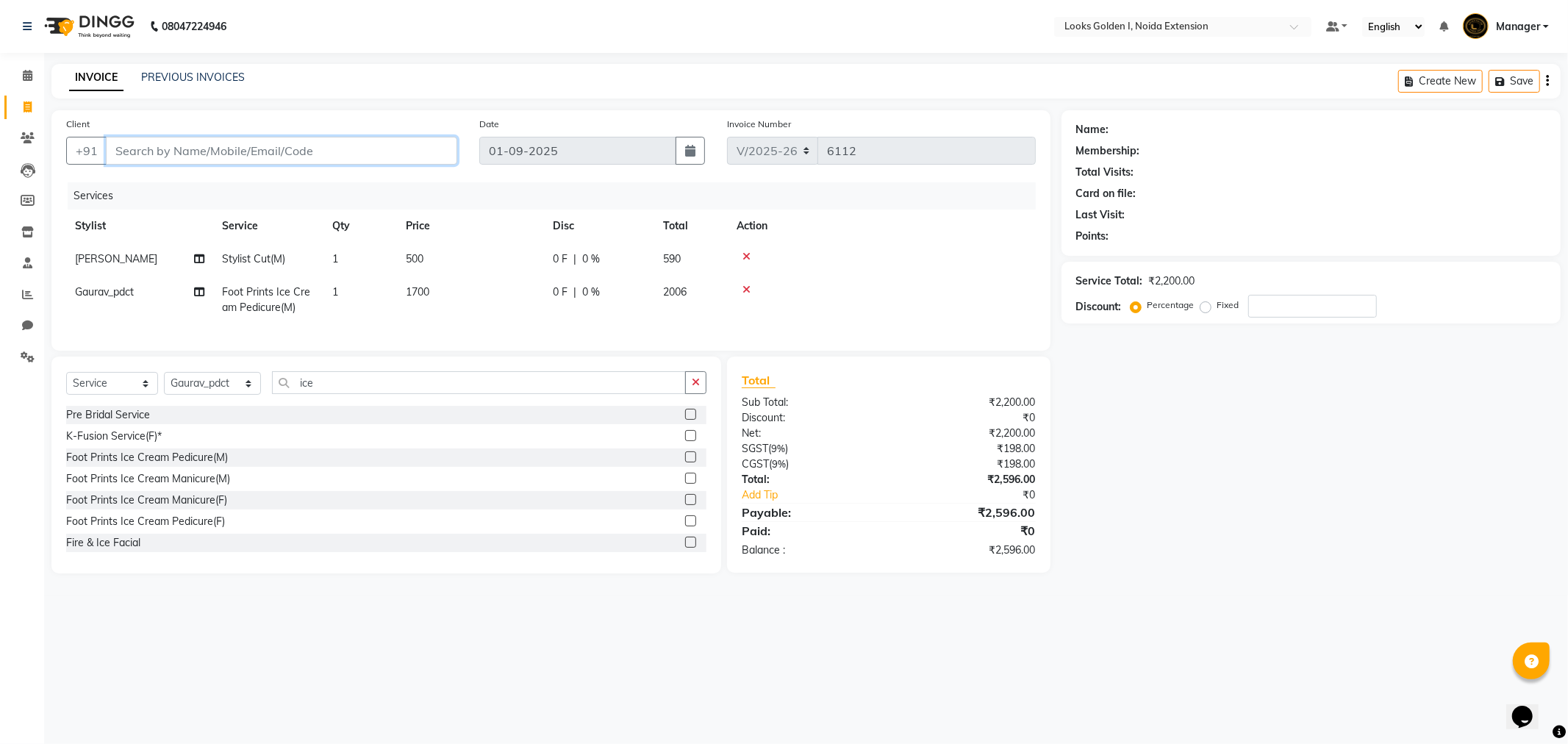
click at [277, 145] on input "Client" at bounding box center [282, 151] width 351 height 28
click at [233, 152] on input "Client" at bounding box center [282, 151] width 351 height 28
type input "9"
type input "0"
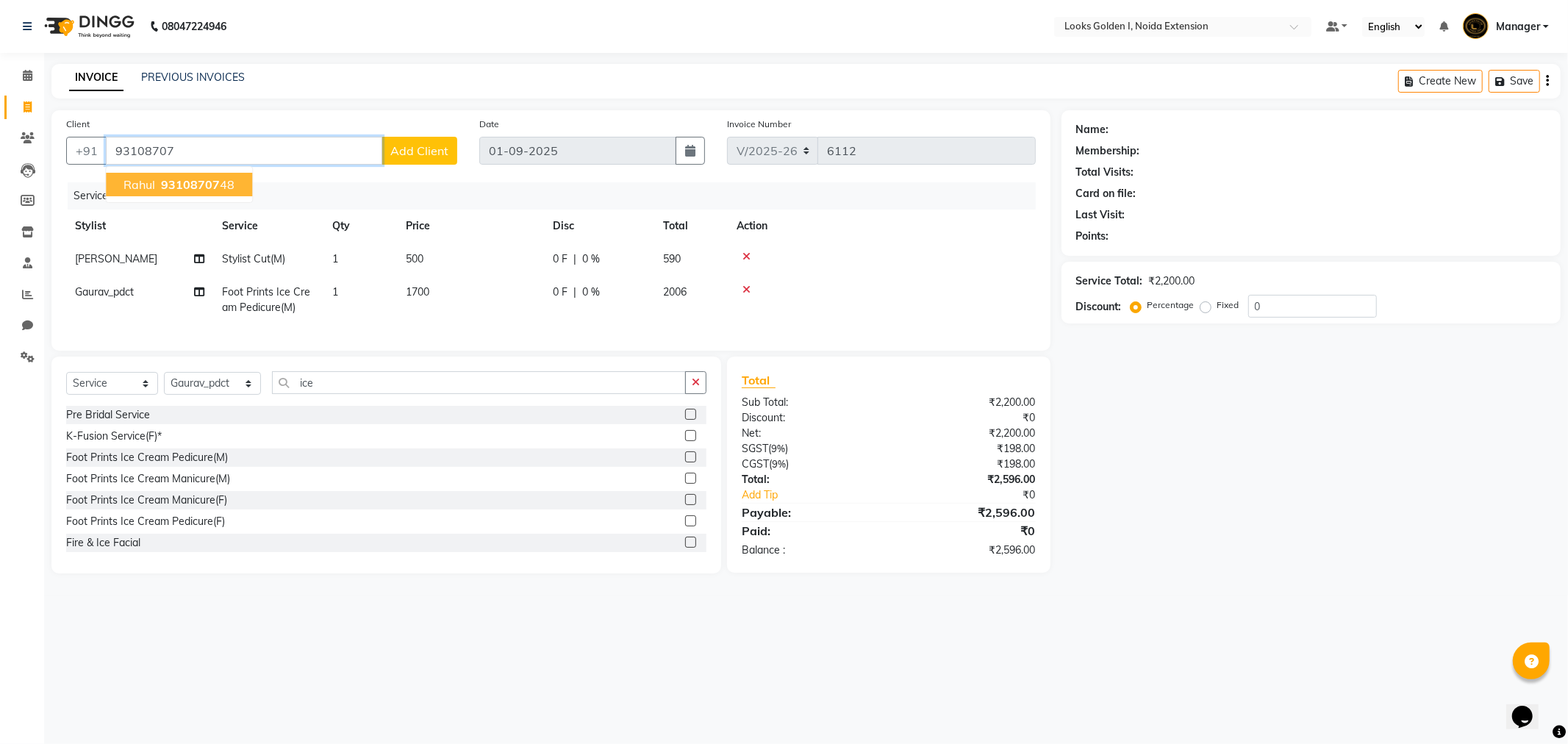
click at [199, 178] on span "93108707" at bounding box center [190, 185] width 59 height 15
type input "9310870748"
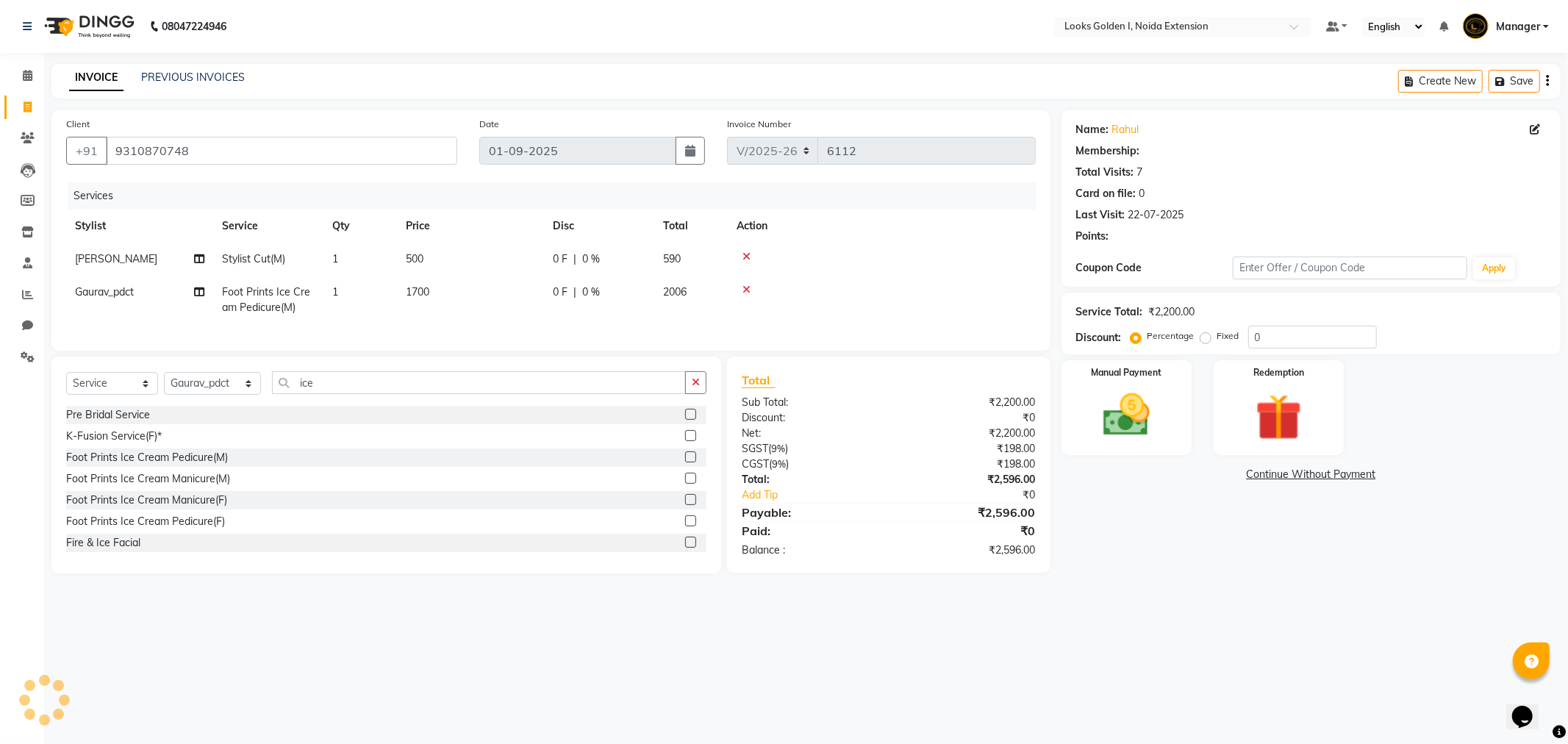
select select "1: Object"
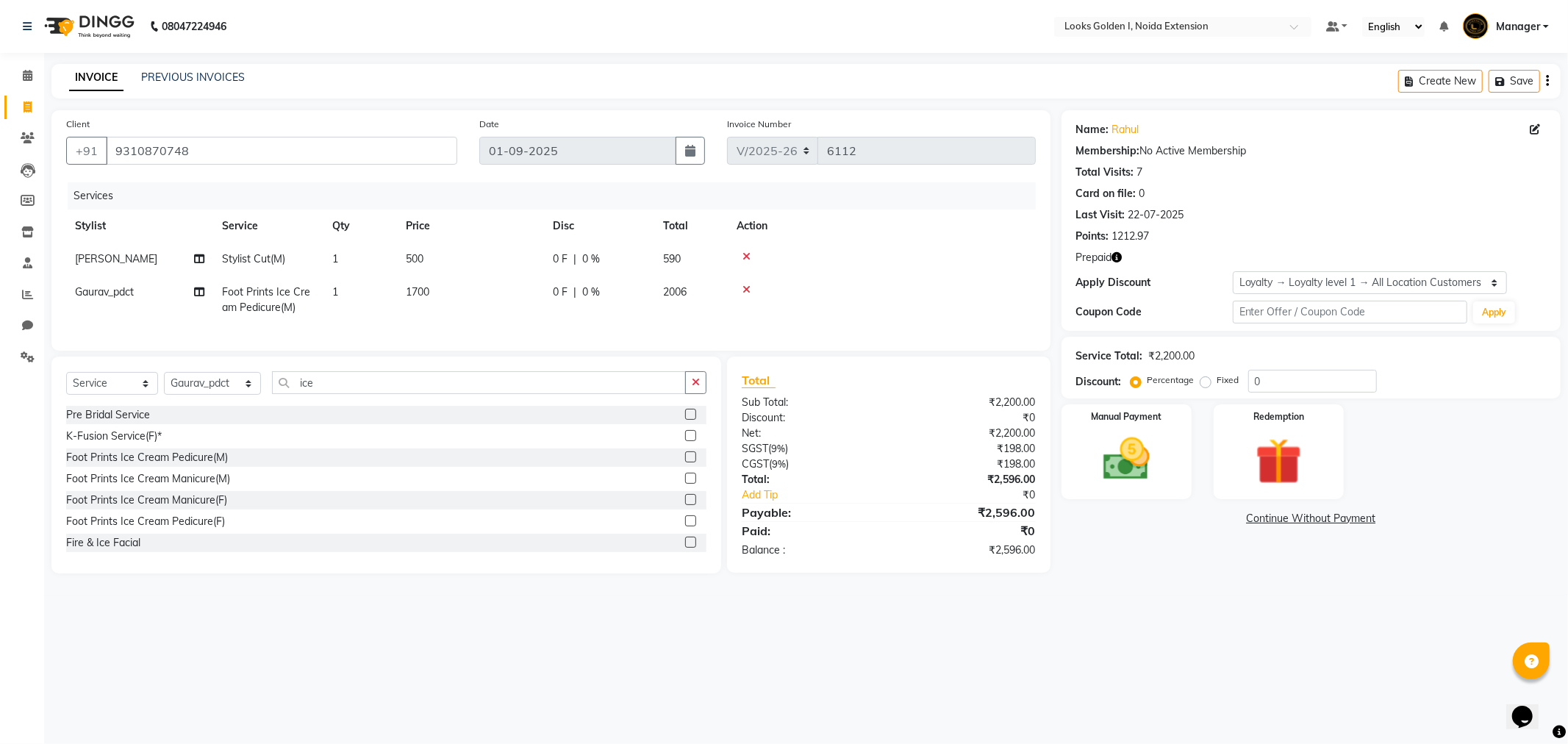
click at [1109, 253] on span "Prepaid" at bounding box center [1094, 258] width 36 height 16
click at [1123, 255] on div "Prepaid" at bounding box center [1311, 258] width 469 height 16
click at [1113, 256] on icon "button" at bounding box center [1117, 257] width 10 height 10
click at [1298, 476] on img at bounding box center [1278, 461] width 79 height 60
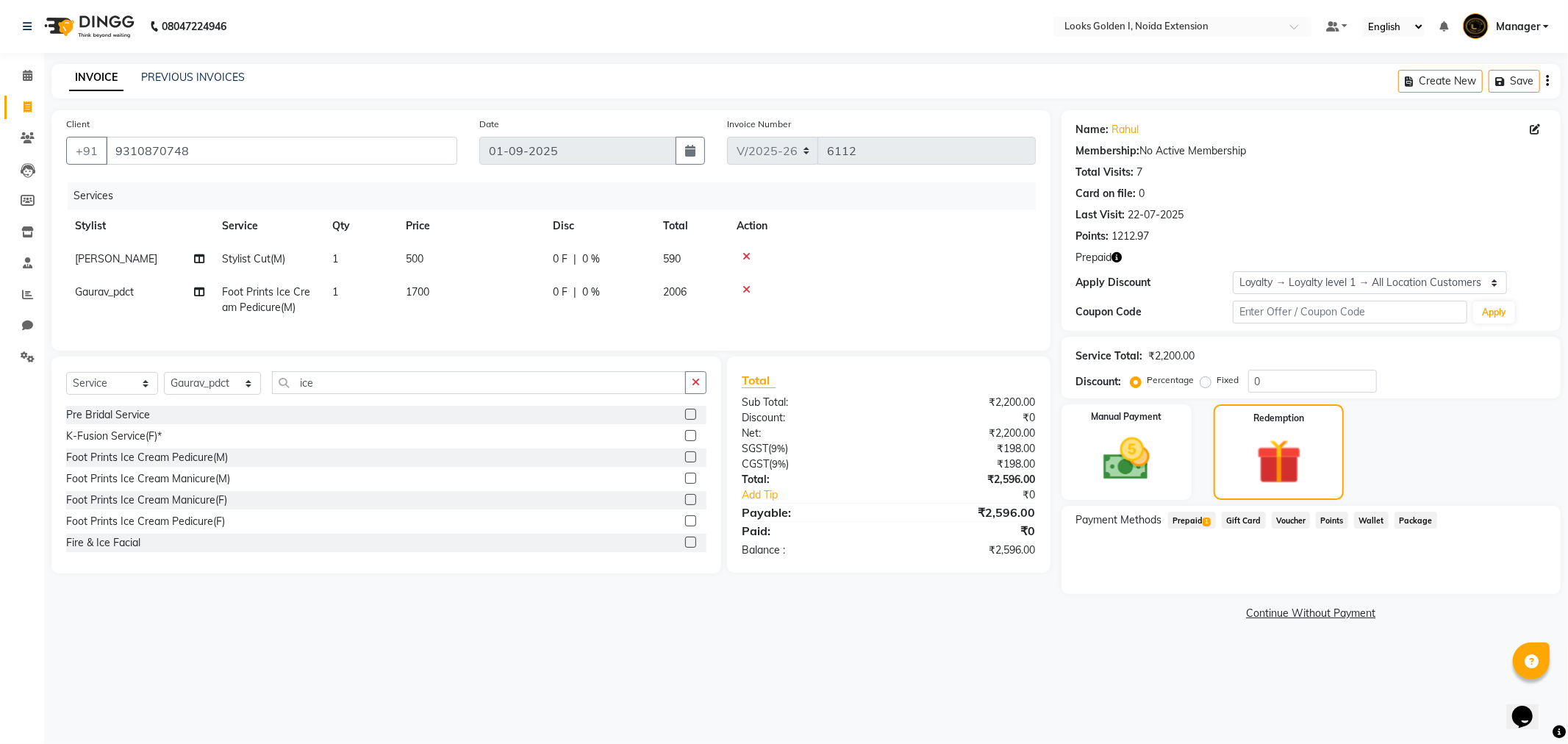
click at [1188, 515] on span "Prepaid 1" at bounding box center [1192, 520] width 47 height 17
click at [1512, 568] on button "Add" at bounding box center [1511, 579] width 54 height 25
click at [1135, 553] on div "Please Confirm OTP To Proceed Send OTP" at bounding box center [1311, 559] width 469 height 44
click at [1136, 566] on button "Send OTP" at bounding box center [1115, 566] width 77 height 25
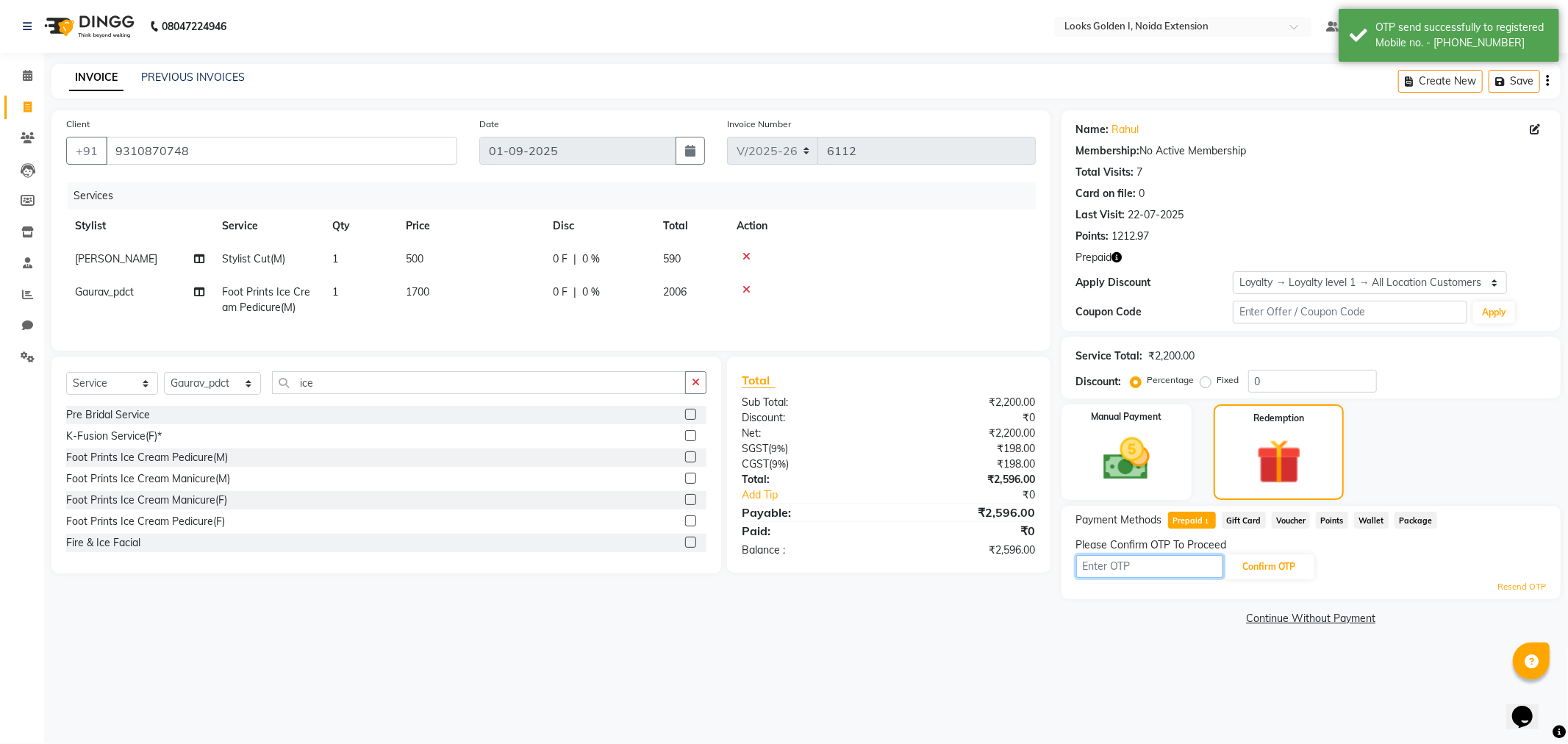
click at [1136, 566] on input "text" at bounding box center [1150, 566] width 147 height 23
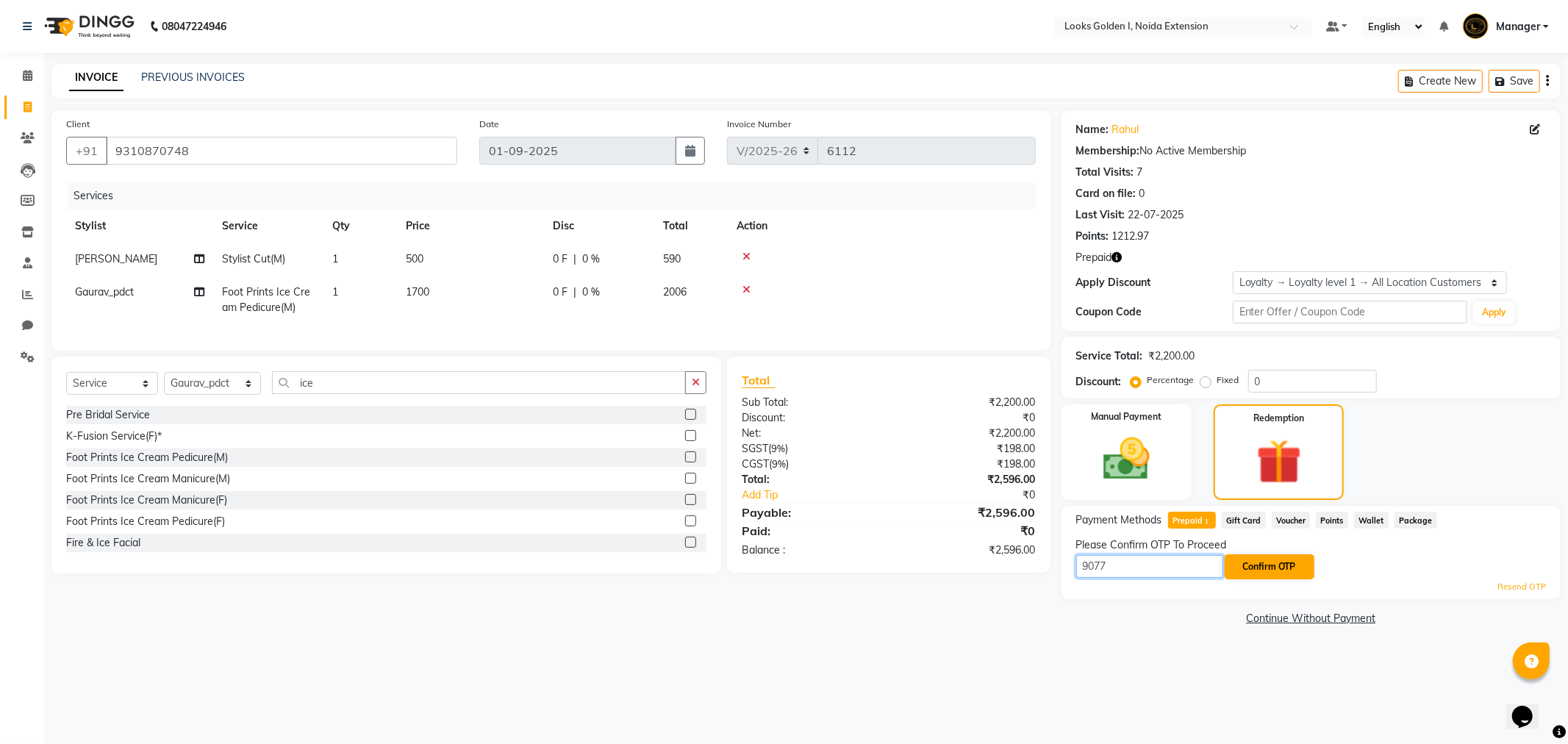
type input "9077"
click at [1279, 554] on button "Confirm OTP" at bounding box center [1270, 566] width 89 height 25
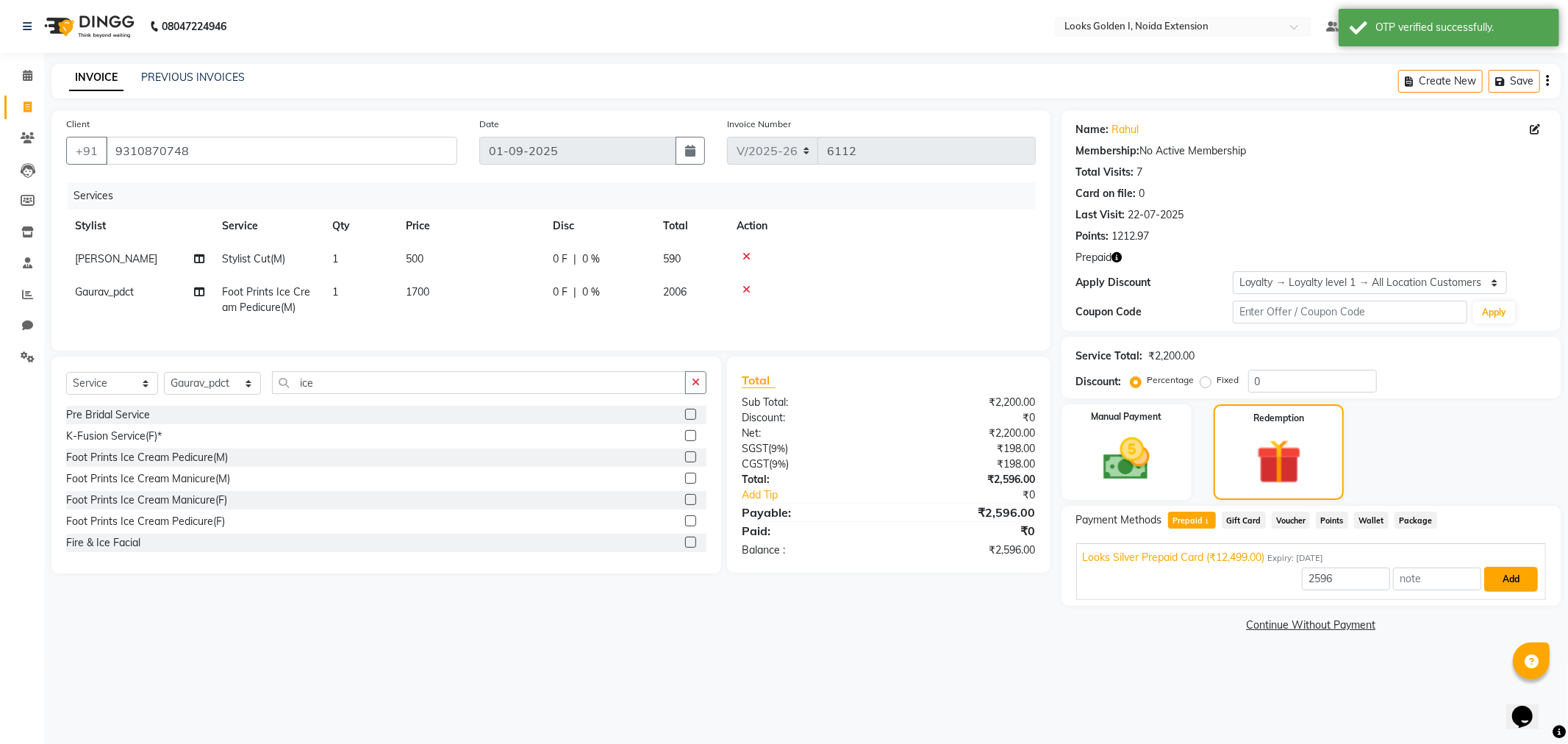
click at [1504, 578] on button "Add" at bounding box center [1511, 579] width 54 height 25
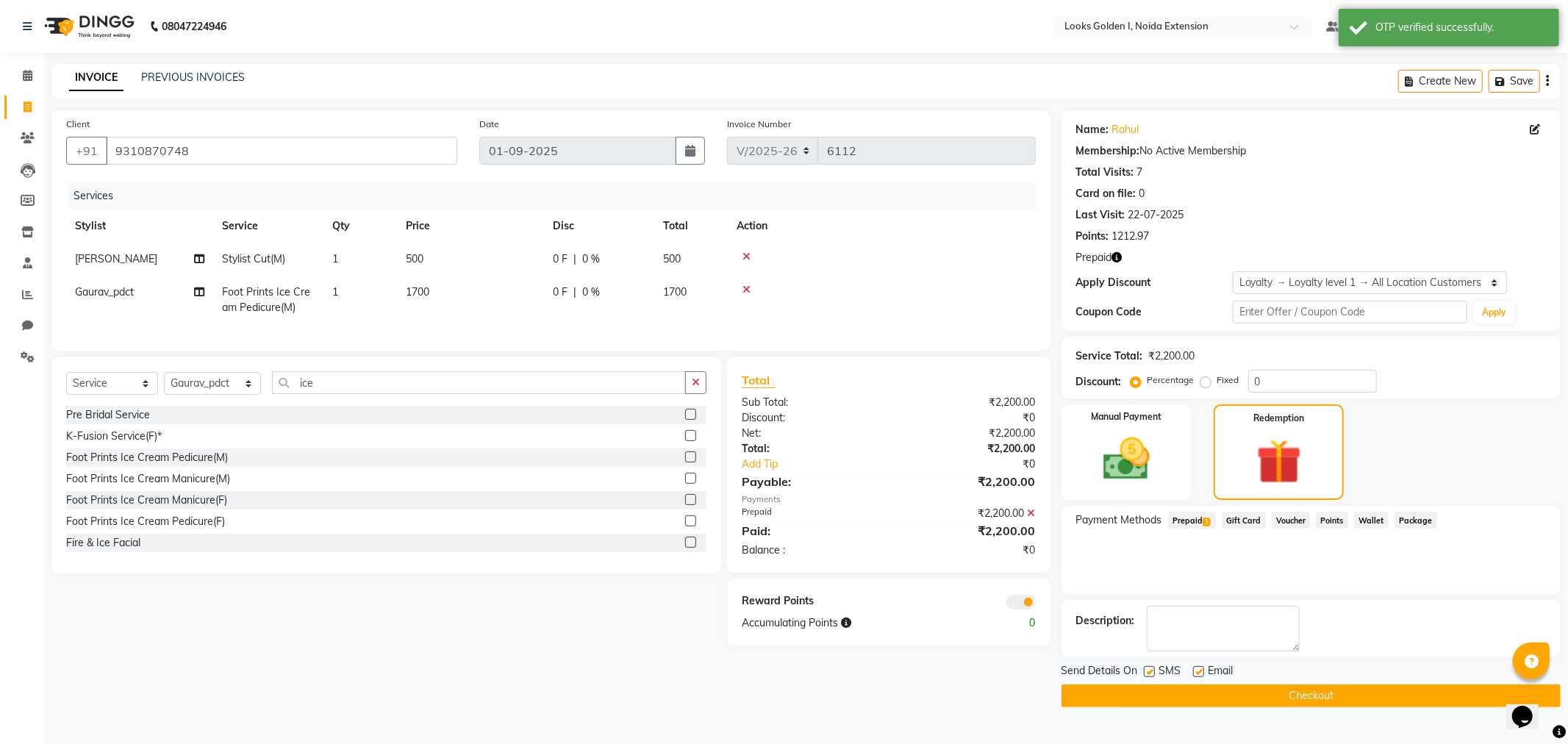
click at [1194, 671] on label at bounding box center [1199, 671] width 11 height 11
click at [1194, 671] on input "checkbox" at bounding box center [1198, 672] width 9 height 9
checkbox input "false"
click at [1181, 695] on button "Checkout" at bounding box center [1311, 696] width 499 height 23
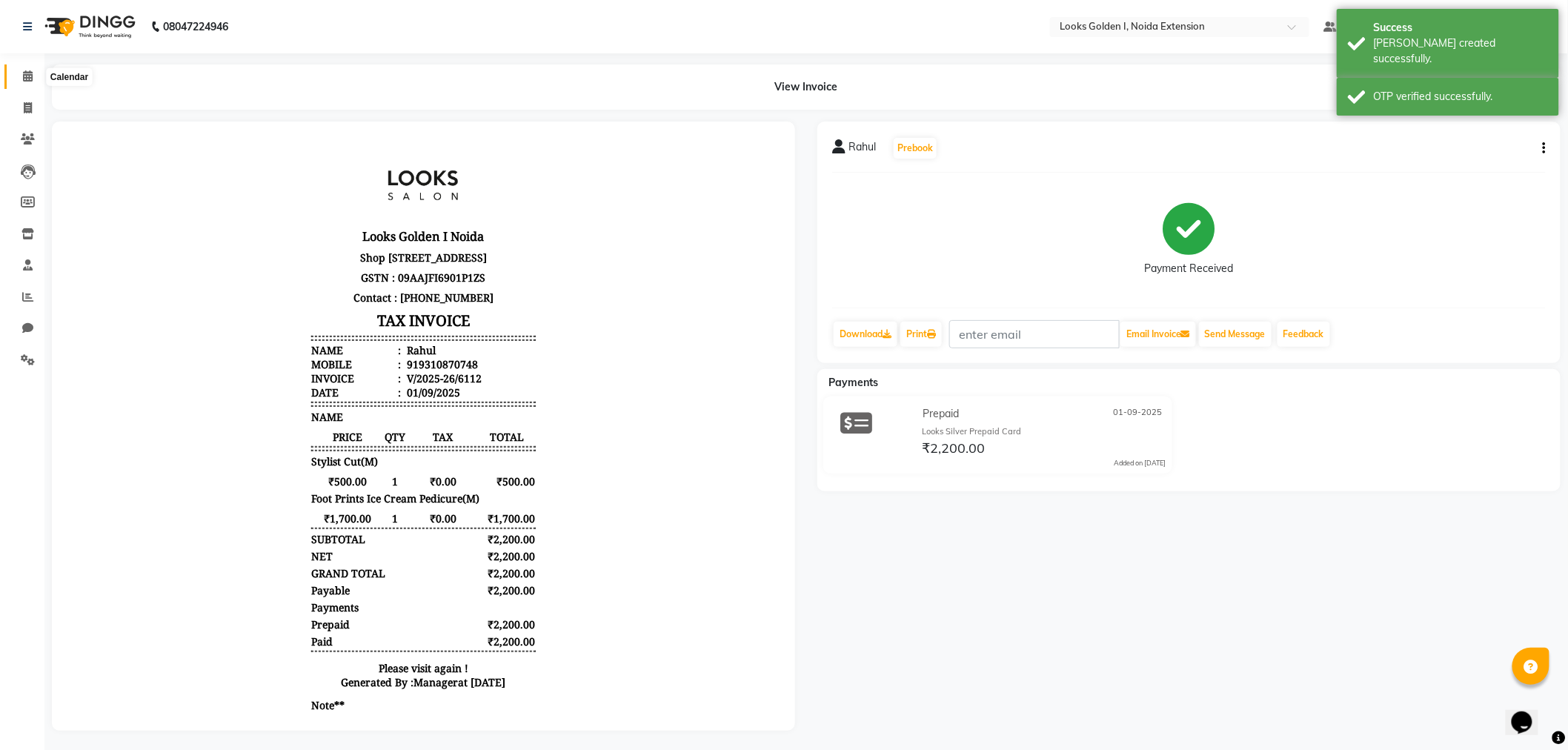
click at [17, 77] on span at bounding box center [28, 77] width 26 height 17
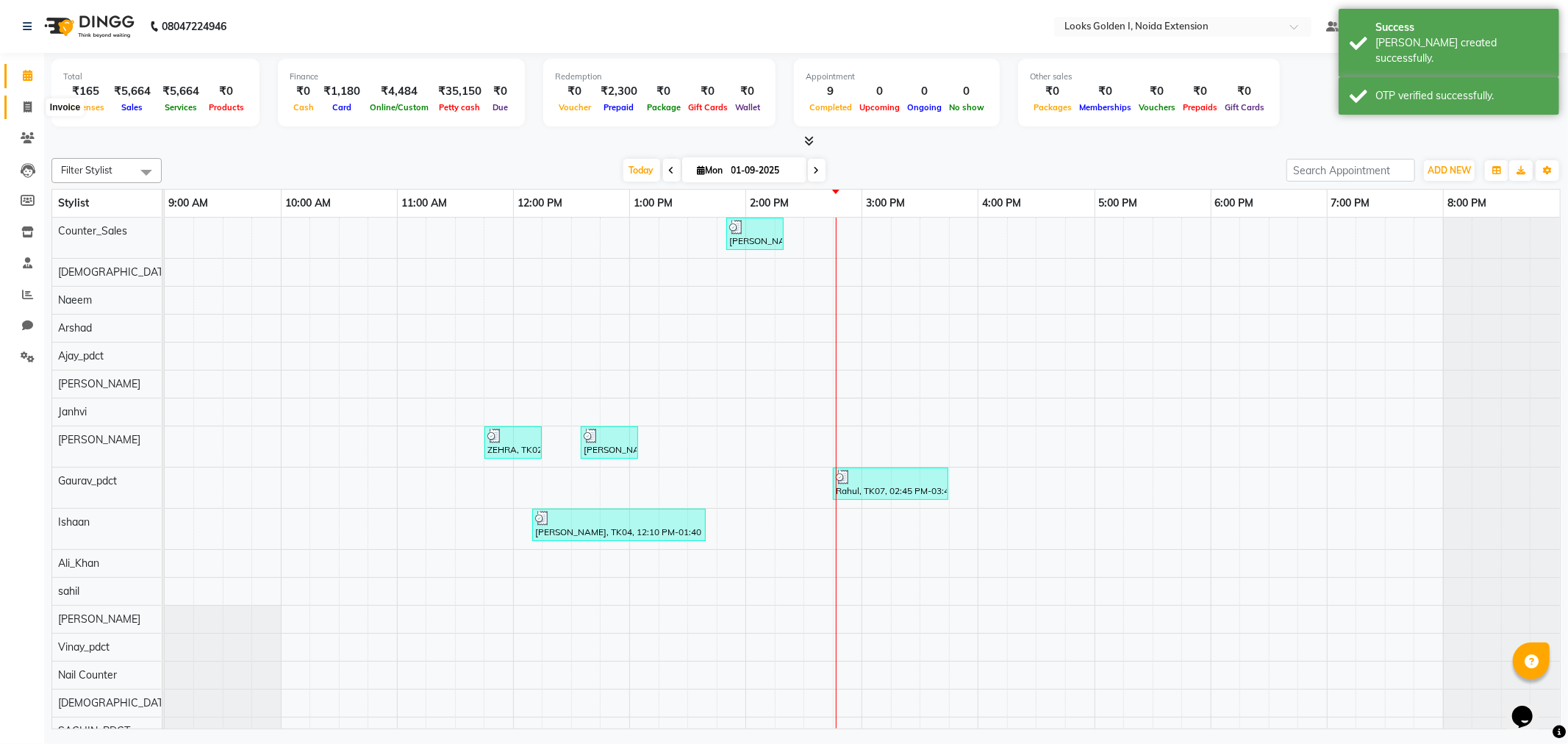
click at [28, 114] on span at bounding box center [28, 108] width 26 height 17
select select "service"
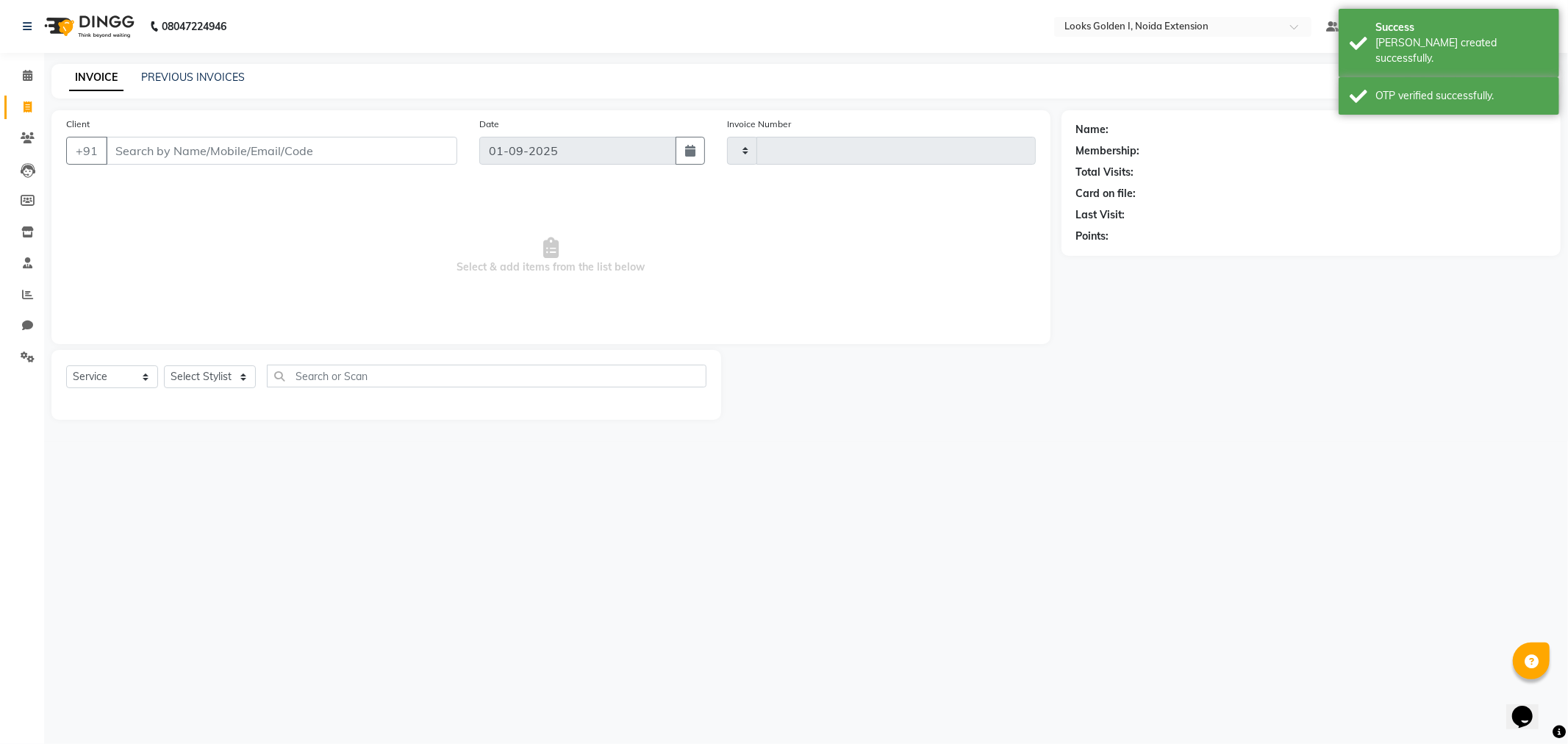
type input "6113"
select select "5508"
click at [171, 146] on input "Client" at bounding box center [282, 151] width 351 height 28
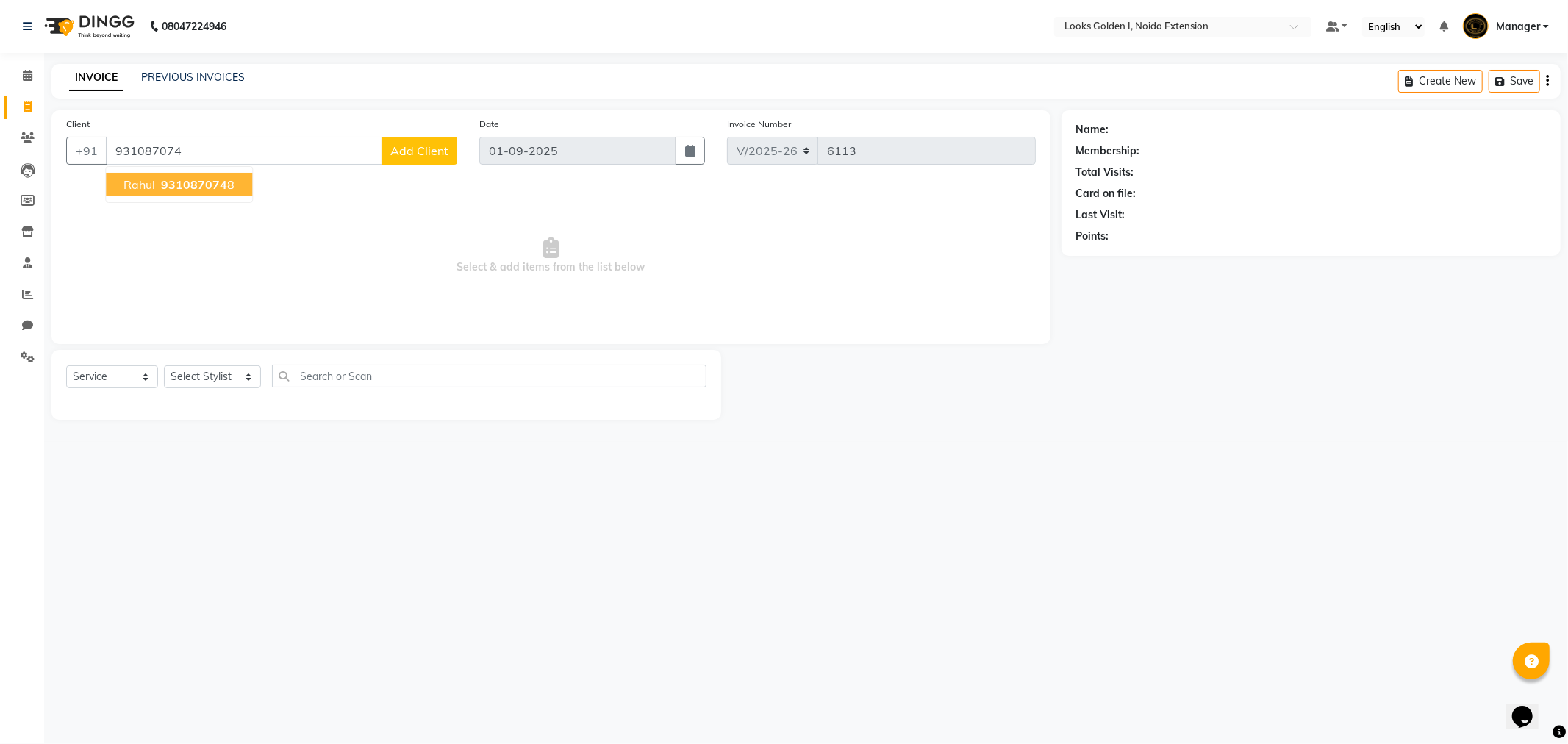
click at [178, 185] on span "931087074" at bounding box center [193, 185] width 66 height 15
type input "9310870748"
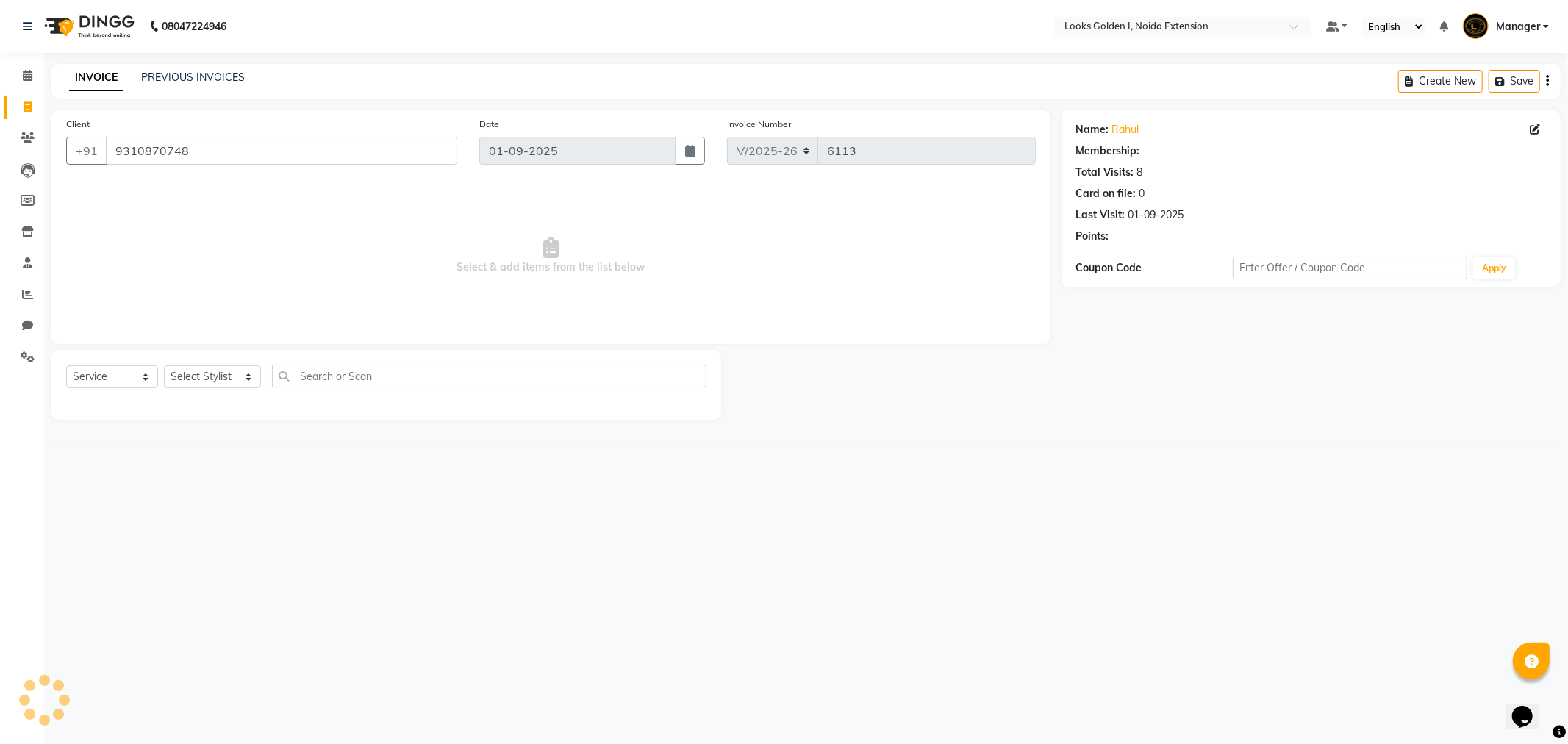
select select "1: Object"
click at [1113, 256] on icon "button" at bounding box center [1117, 257] width 10 height 10
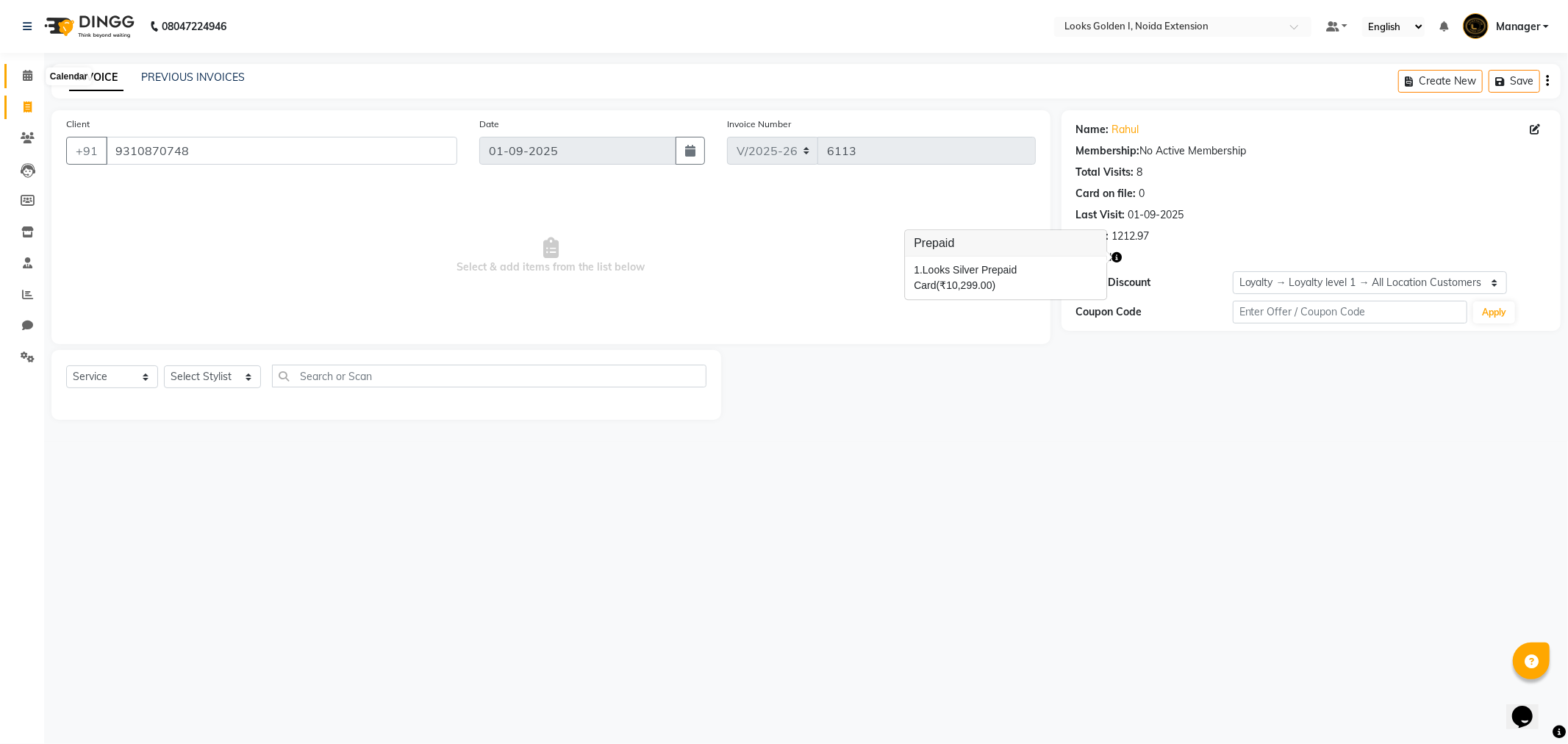
click at [23, 78] on icon at bounding box center [28, 75] width 9 height 11
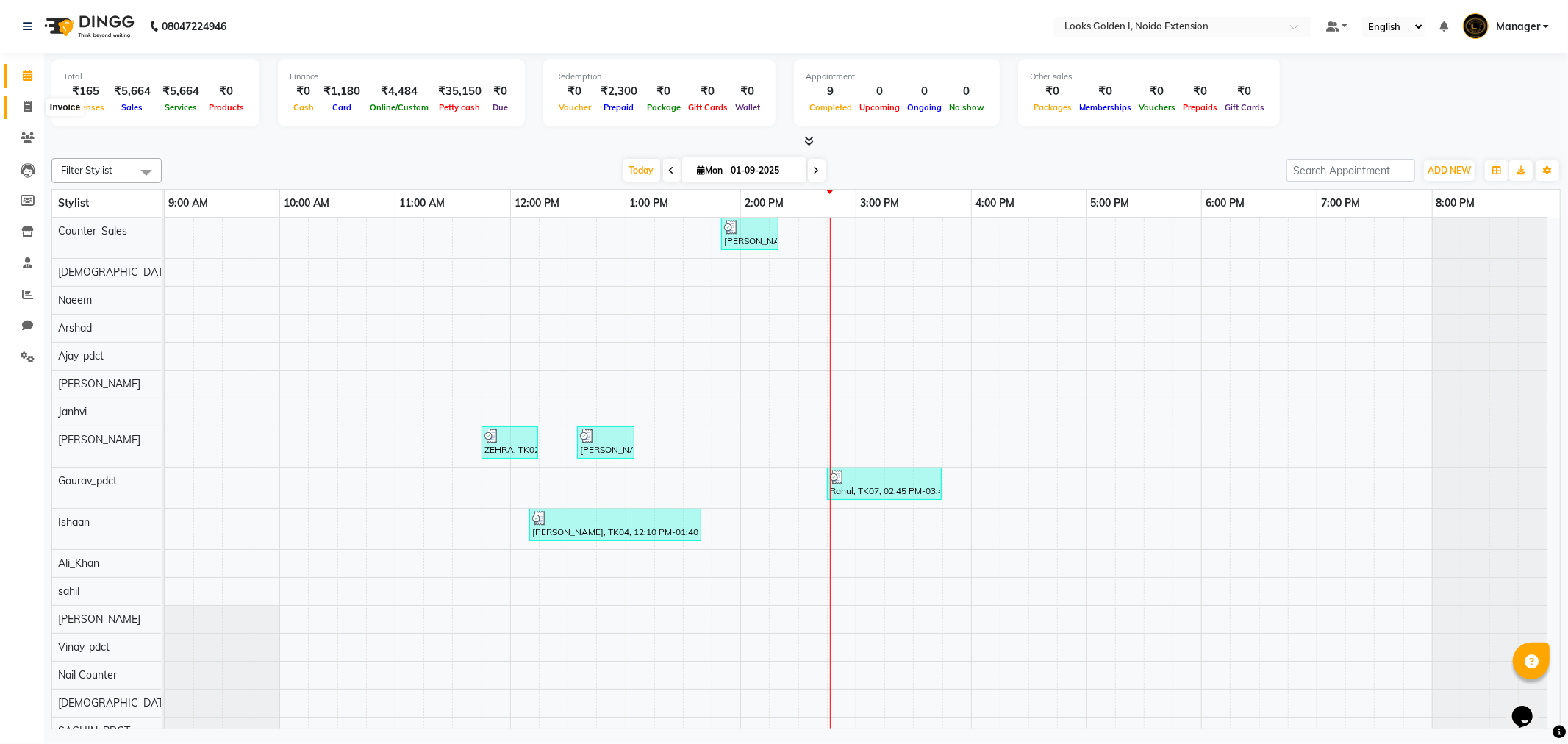
click at [23, 104] on icon at bounding box center [27, 107] width 8 height 11
select select "5508"
select select "service"
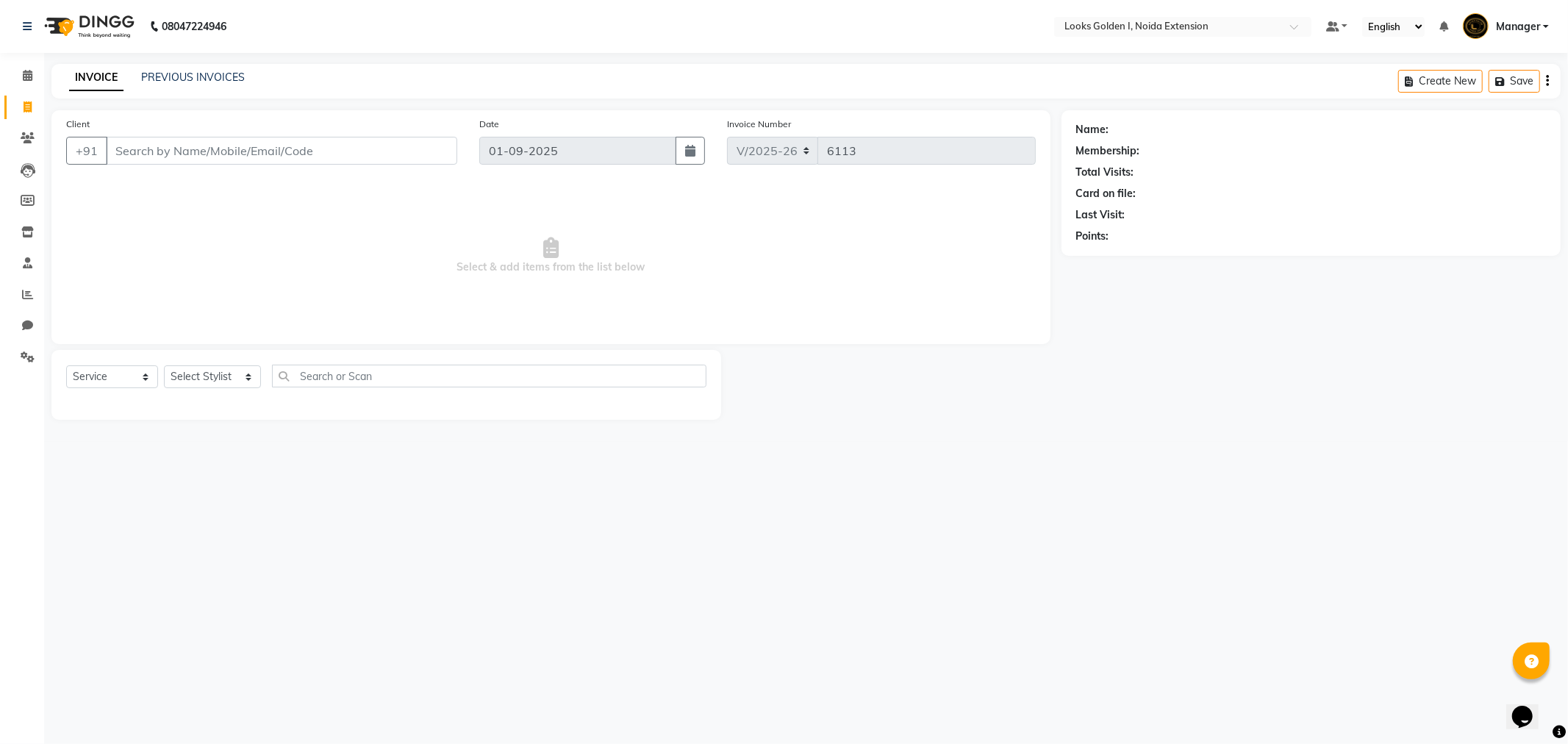
click at [199, 154] on input "Client" at bounding box center [282, 151] width 351 height 28
click at [186, 81] on link "PREVIOUS INVOICES" at bounding box center [193, 77] width 104 height 13
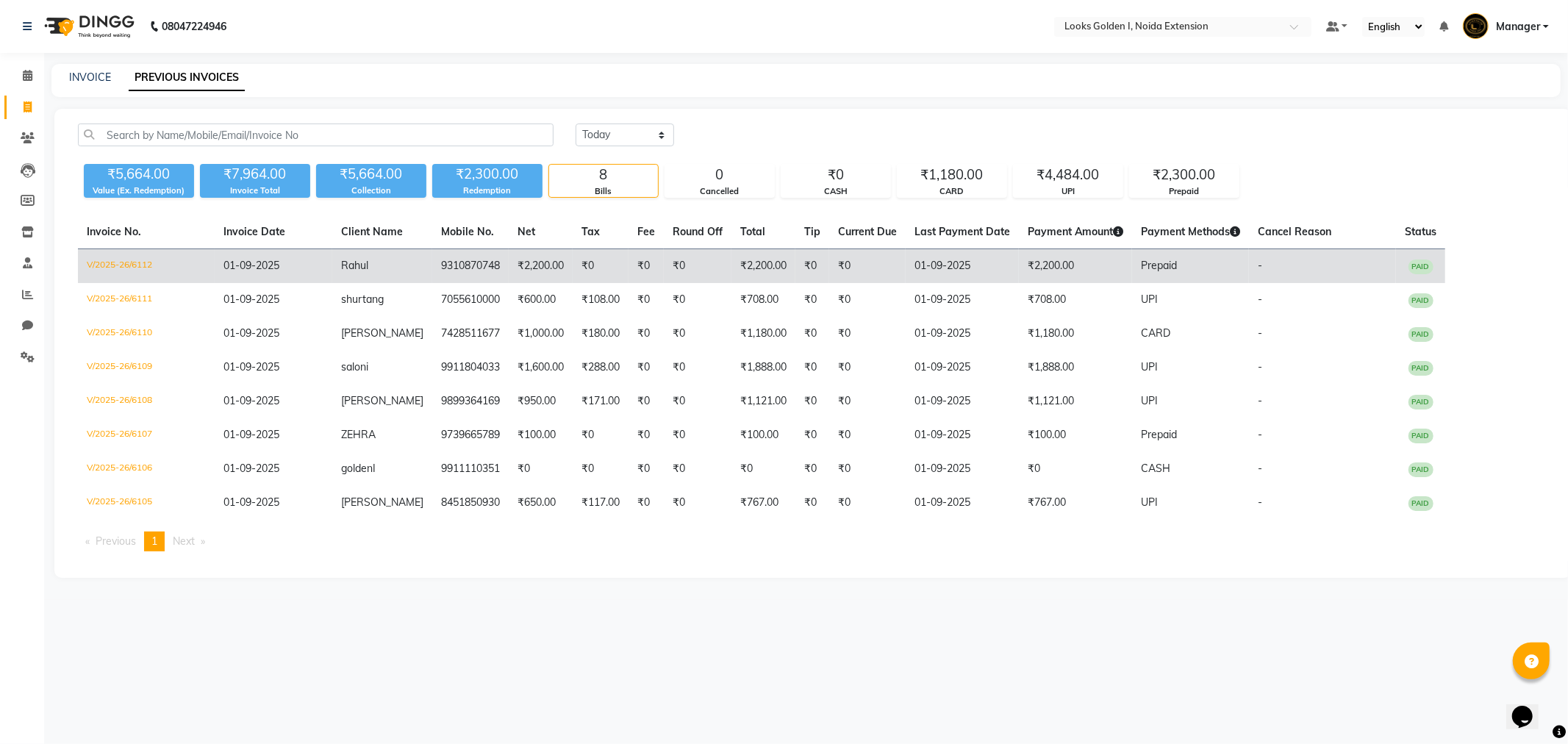
click at [122, 268] on td "V/2025-26/6112" at bounding box center [146, 266] width 137 height 34
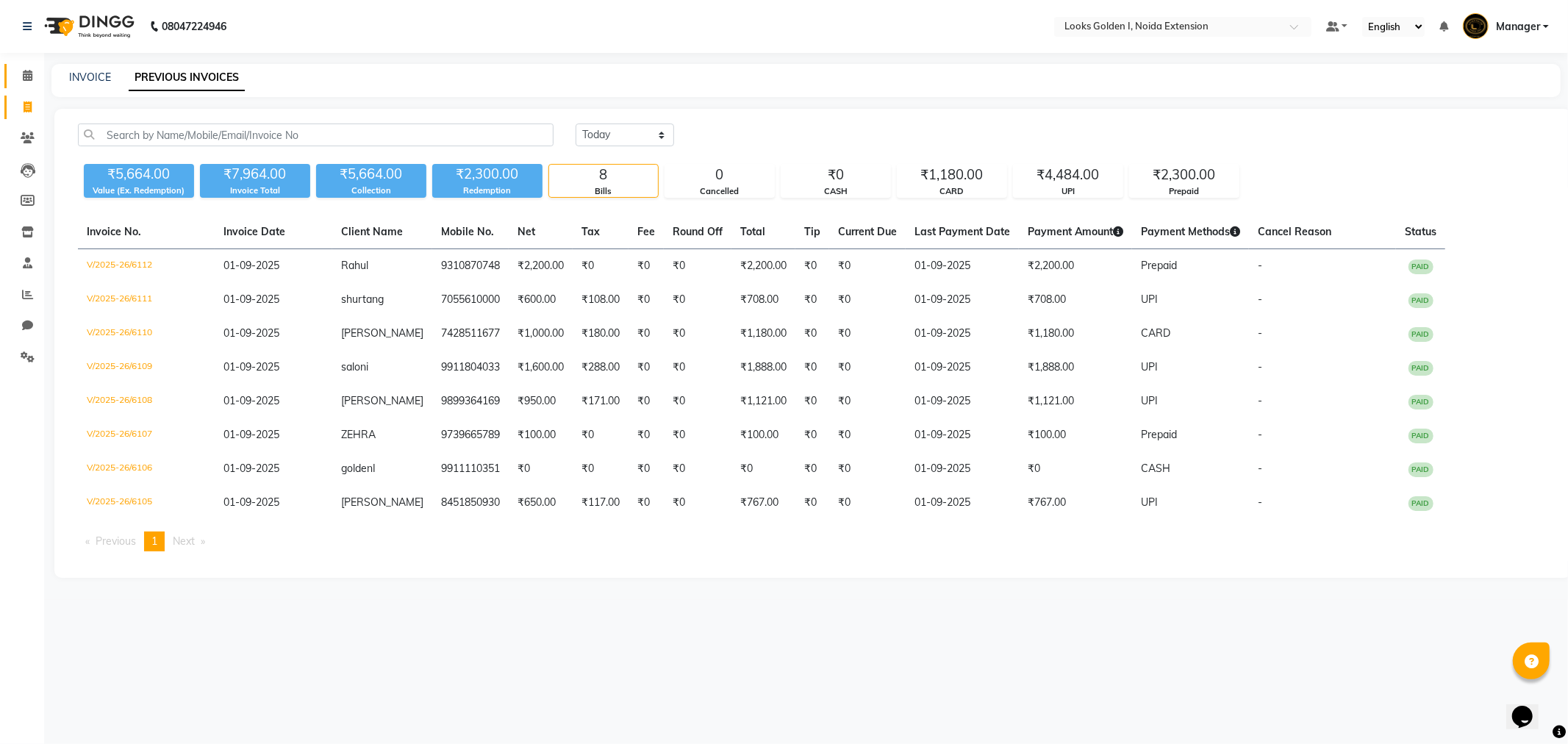
click at [12, 68] on link "Calendar" at bounding box center [22, 76] width 35 height 24
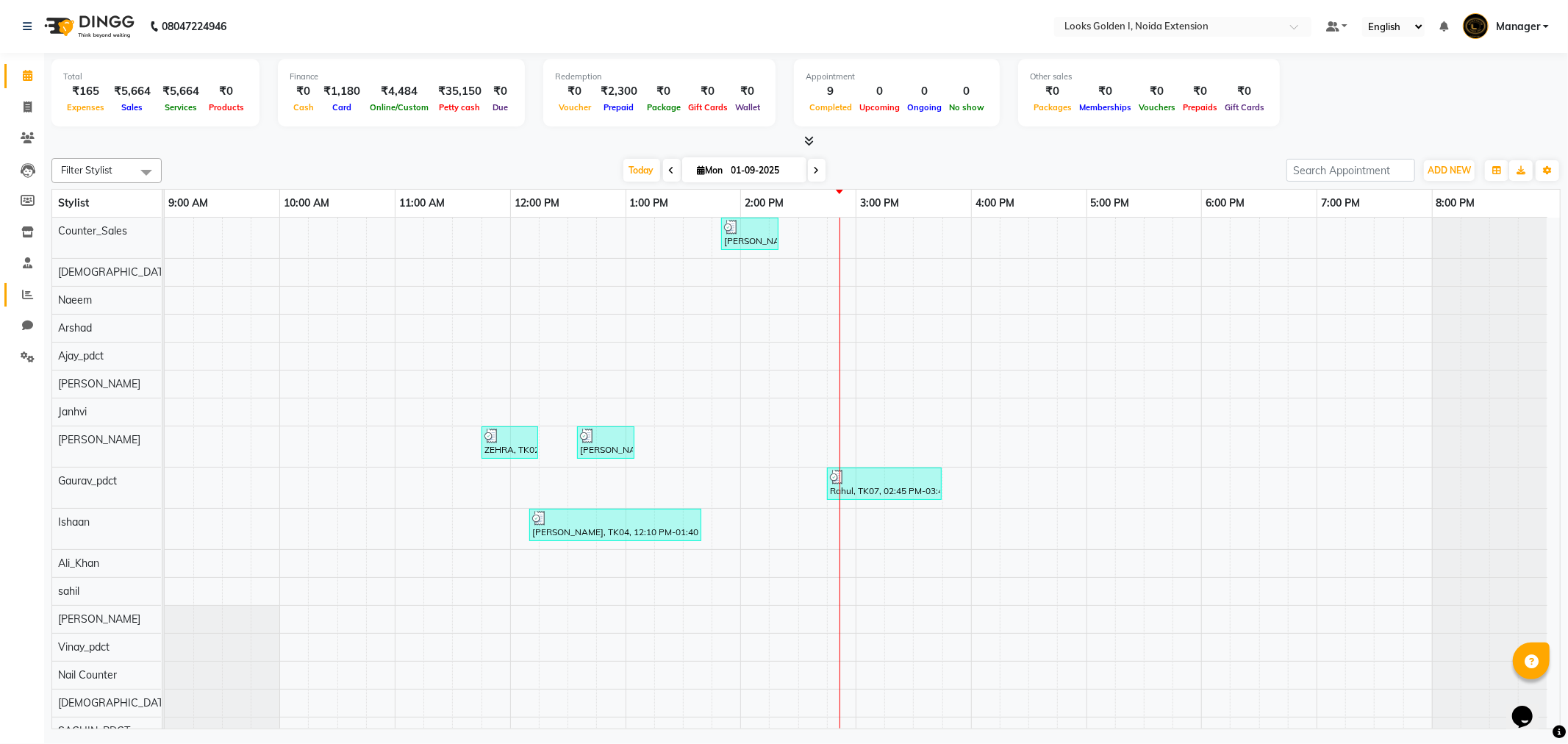
click at [23, 283] on link "Reports" at bounding box center [22, 295] width 35 height 24
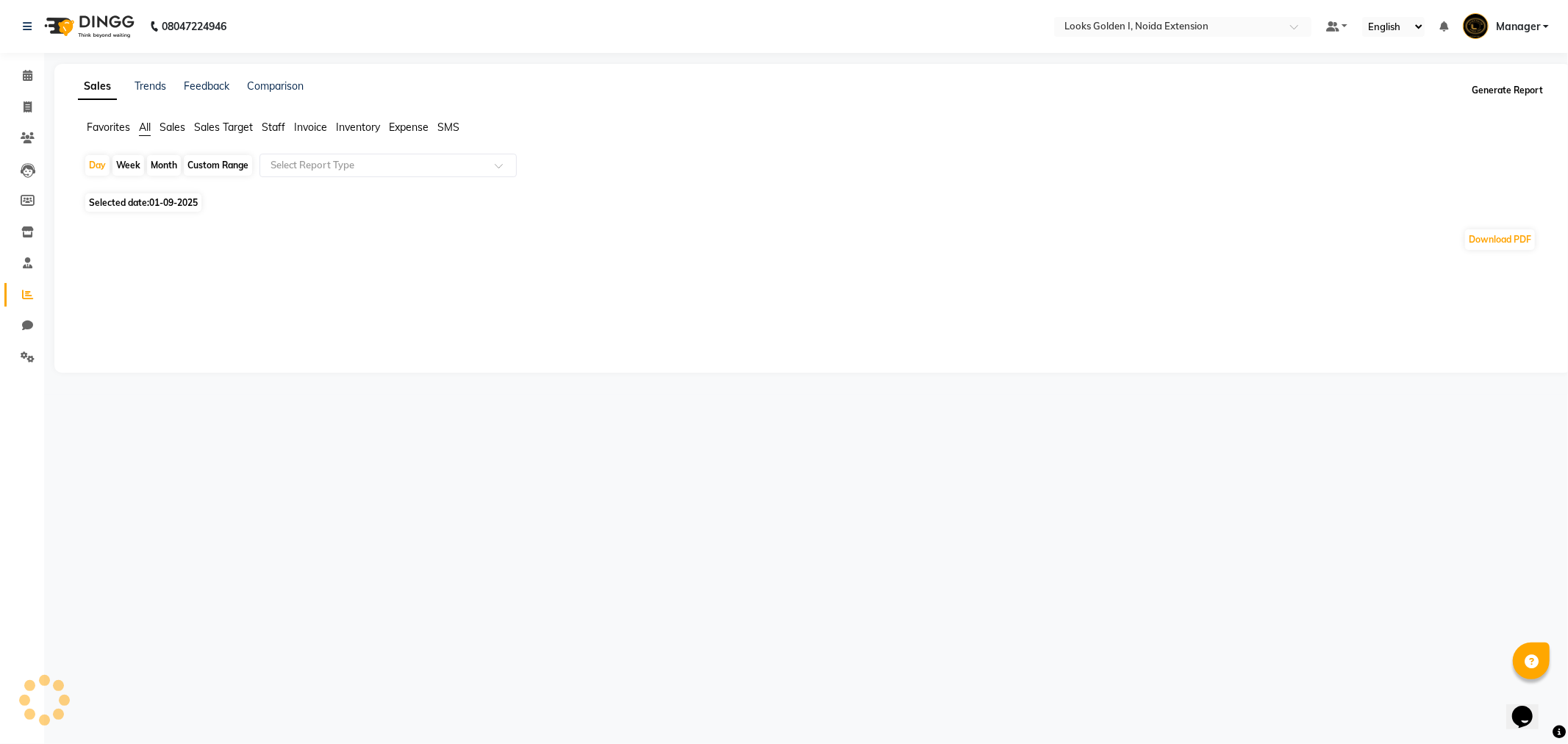
click at [1520, 90] on button "Generate Report" at bounding box center [1507, 90] width 79 height 20
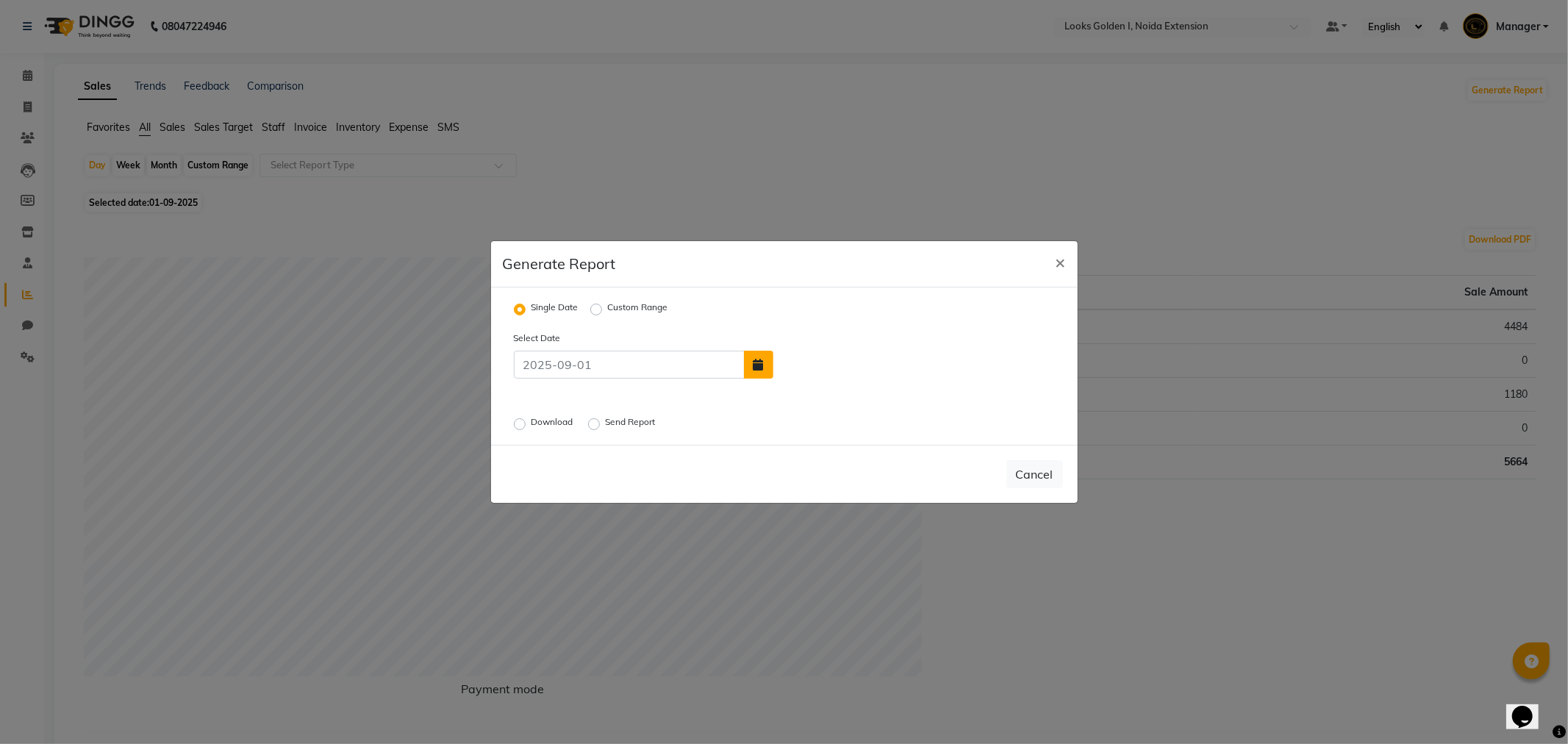
click at [758, 354] on button "button" at bounding box center [758, 365] width 30 height 28
select select "9"
click at [532, 424] on label "Download" at bounding box center [554, 424] width 45 height 18
click at [520, 424] on input "Download" at bounding box center [521, 424] width 10 height 10
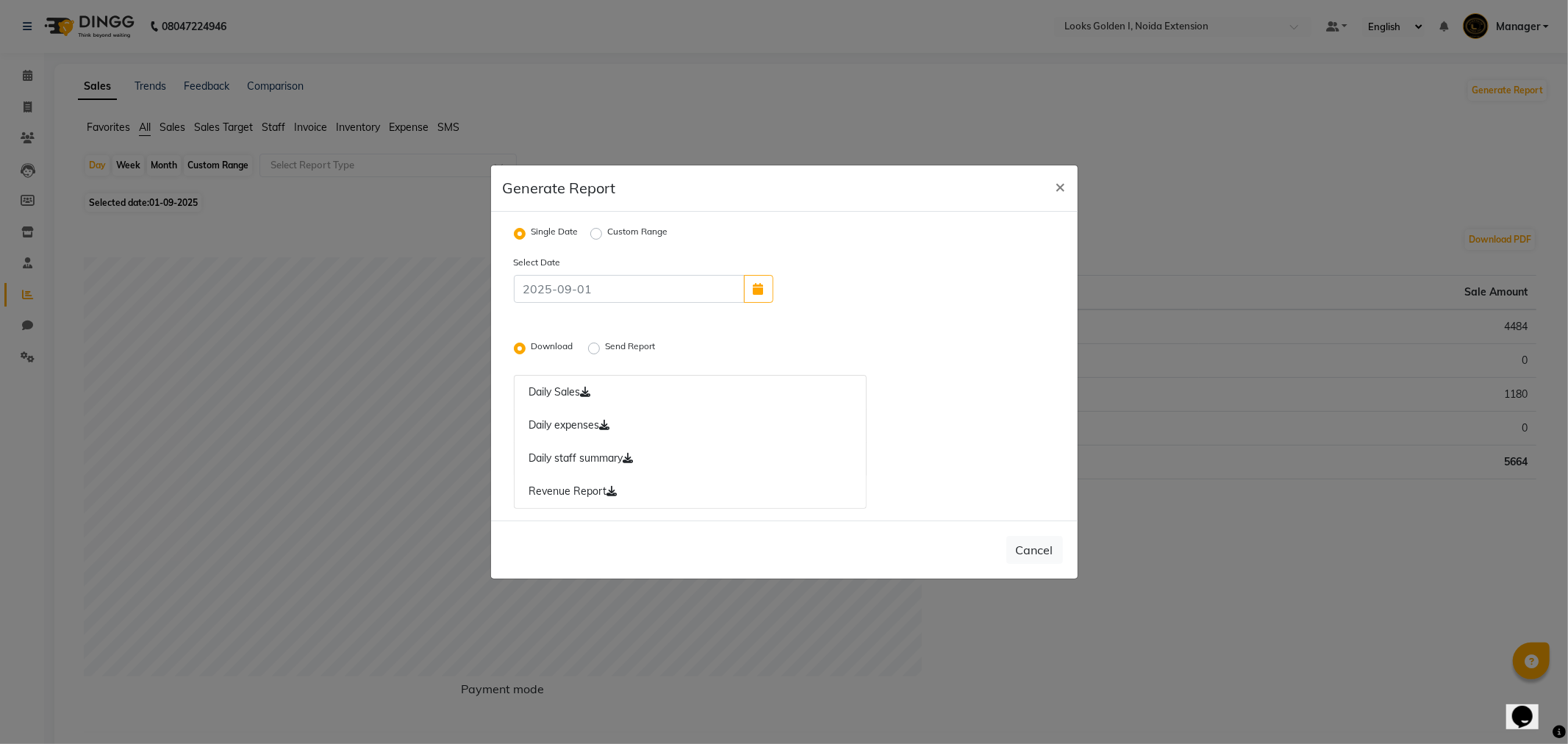
click at [26, 332] on ngb-modal-window "Generate Report × Single Date Custom Range Select Date Download Send Report Dai…" at bounding box center [784, 372] width 1568 height 744
click at [20, 356] on ngb-modal-window "Generate Report × Single Date Custom Range Select Date Download Send Report Dai…" at bounding box center [784, 372] width 1568 height 744
click at [1067, 186] on button "×" at bounding box center [1061, 186] width 33 height 41
radio input "false"
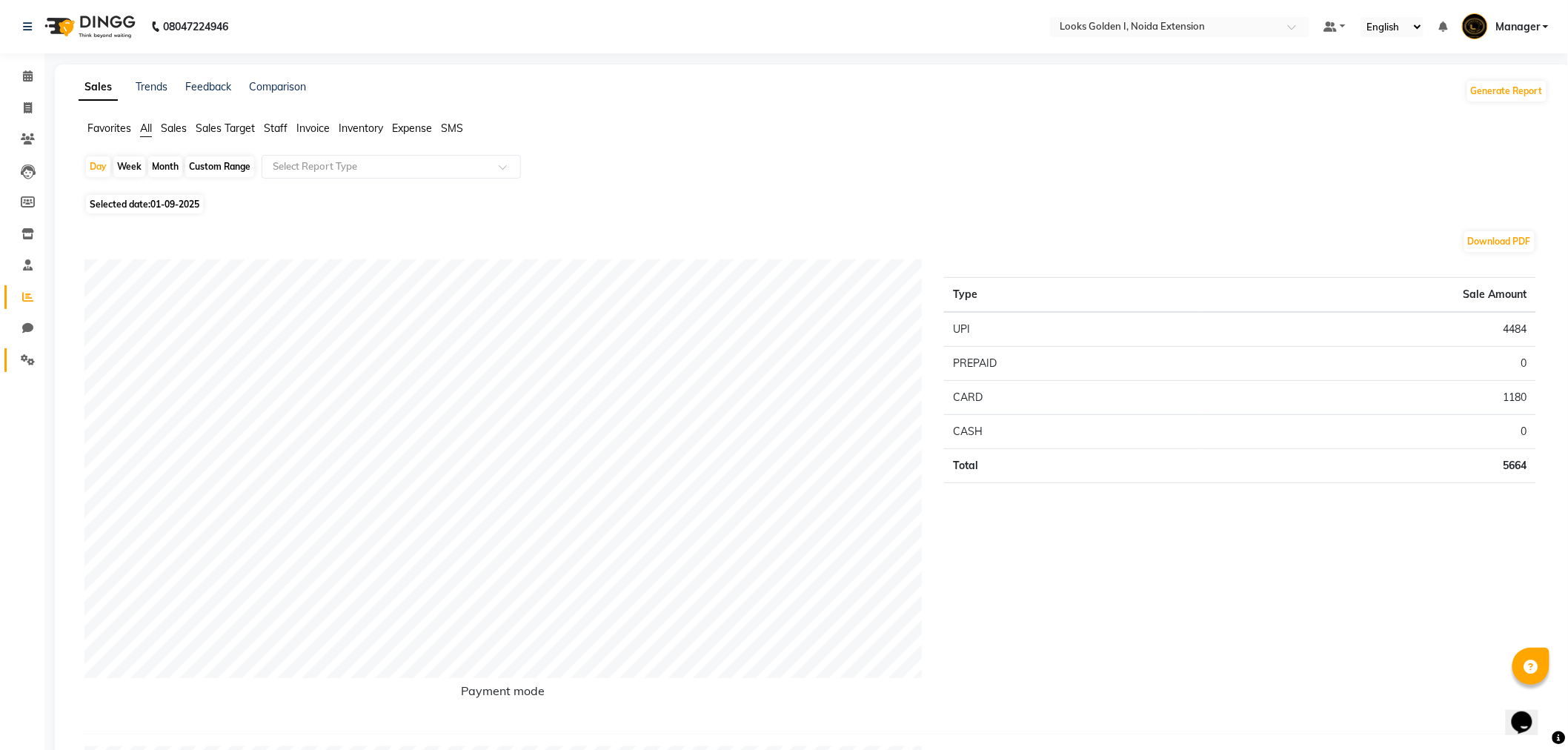
click at [26, 369] on link "Settings" at bounding box center [22, 361] width 36 height 24
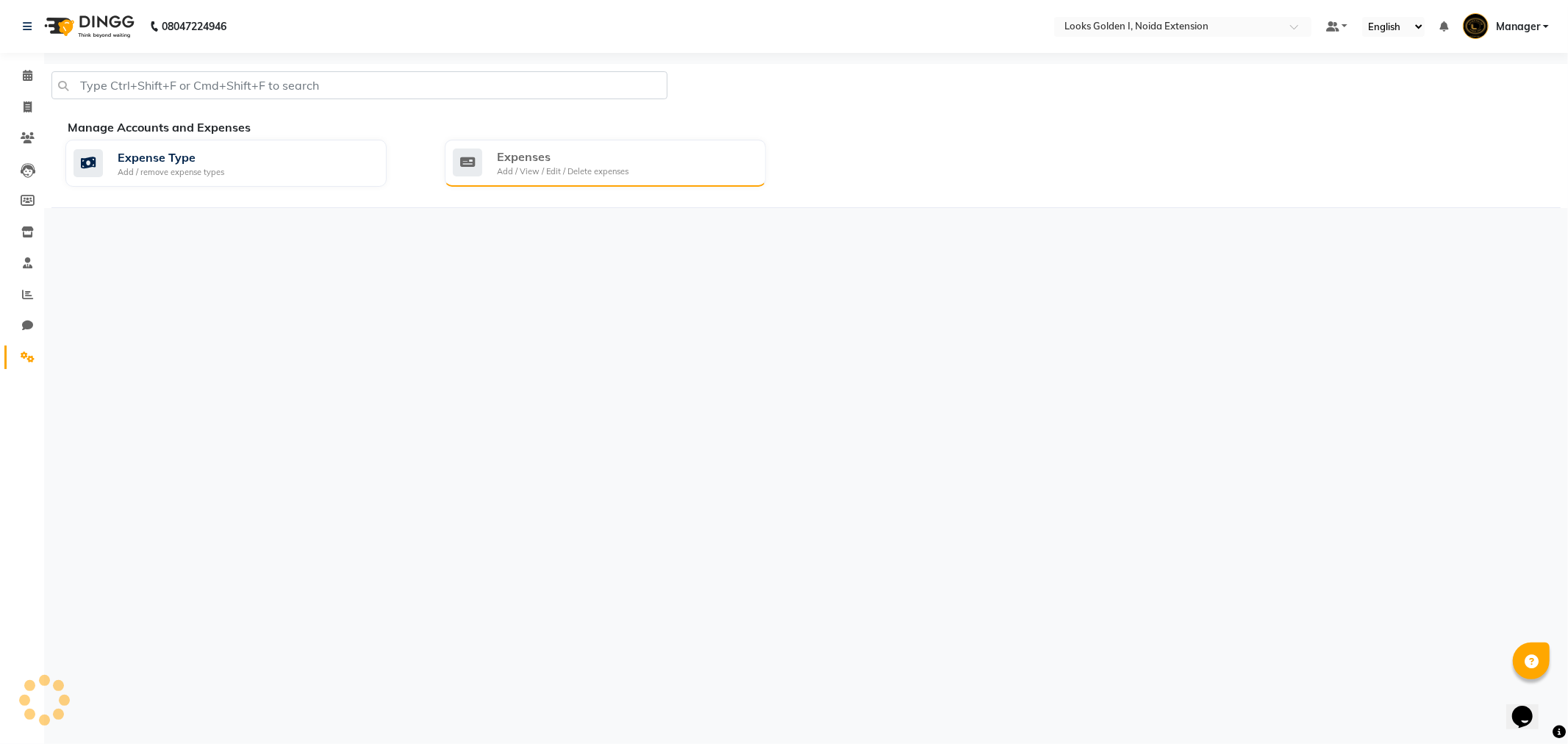
click at [609, 153] on div "Expenses" at bounding box center [563, 156] width 132 height 18
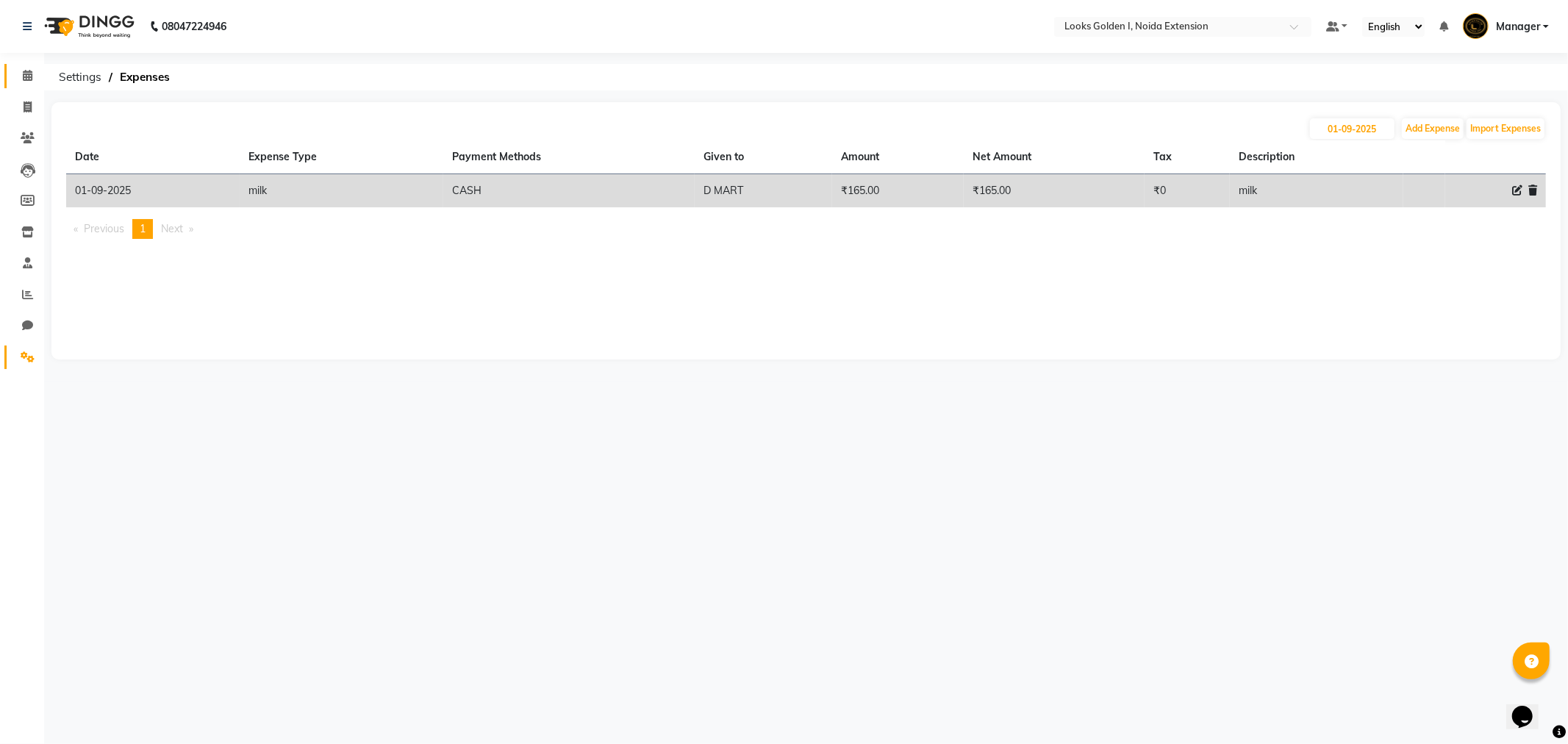
click at [12, 79] on link "Calendar" at bounding box center [22, 76] width 35 height 24
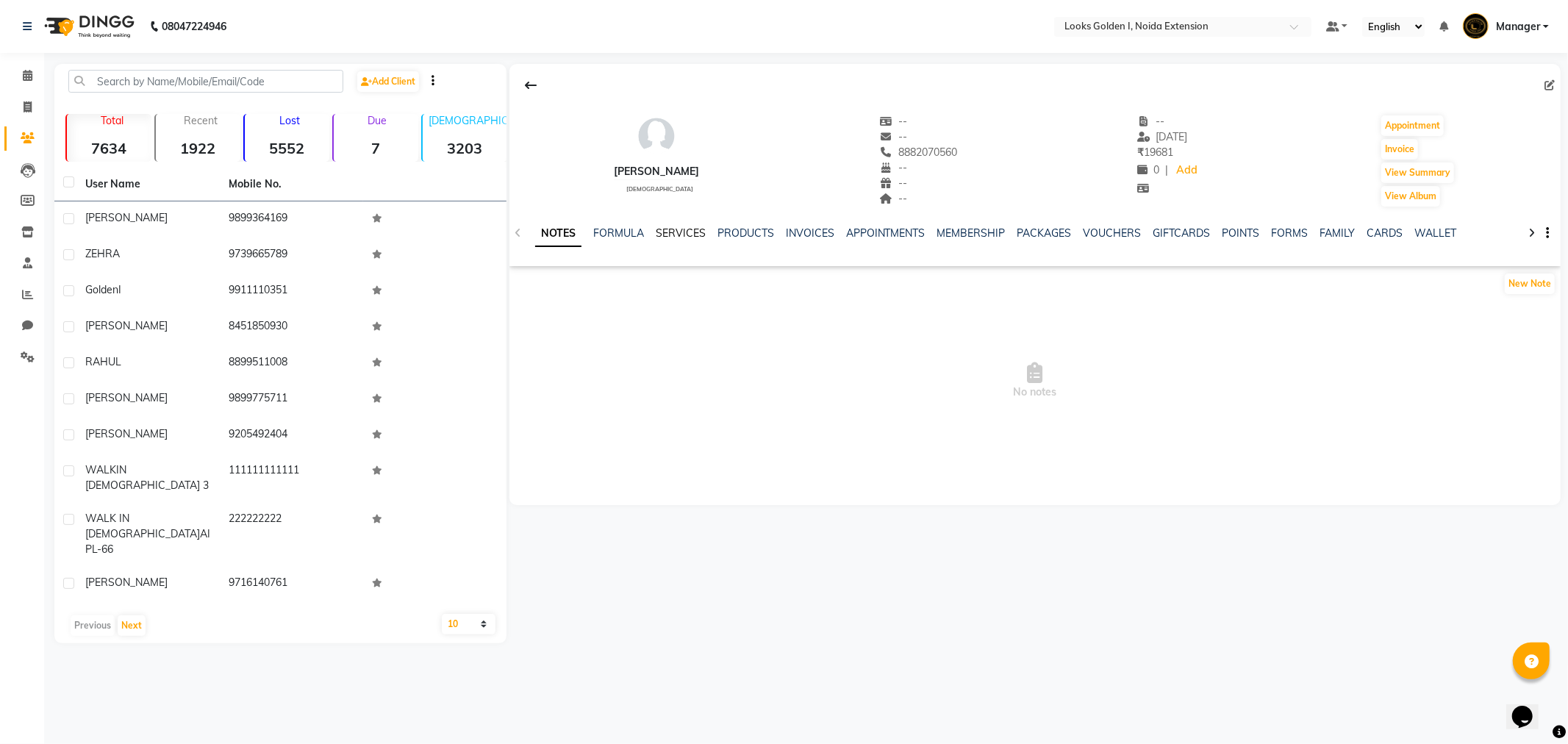
click at [677, 227] on link "SERVICES" at bounding box center [680, 233] width 50 height 13
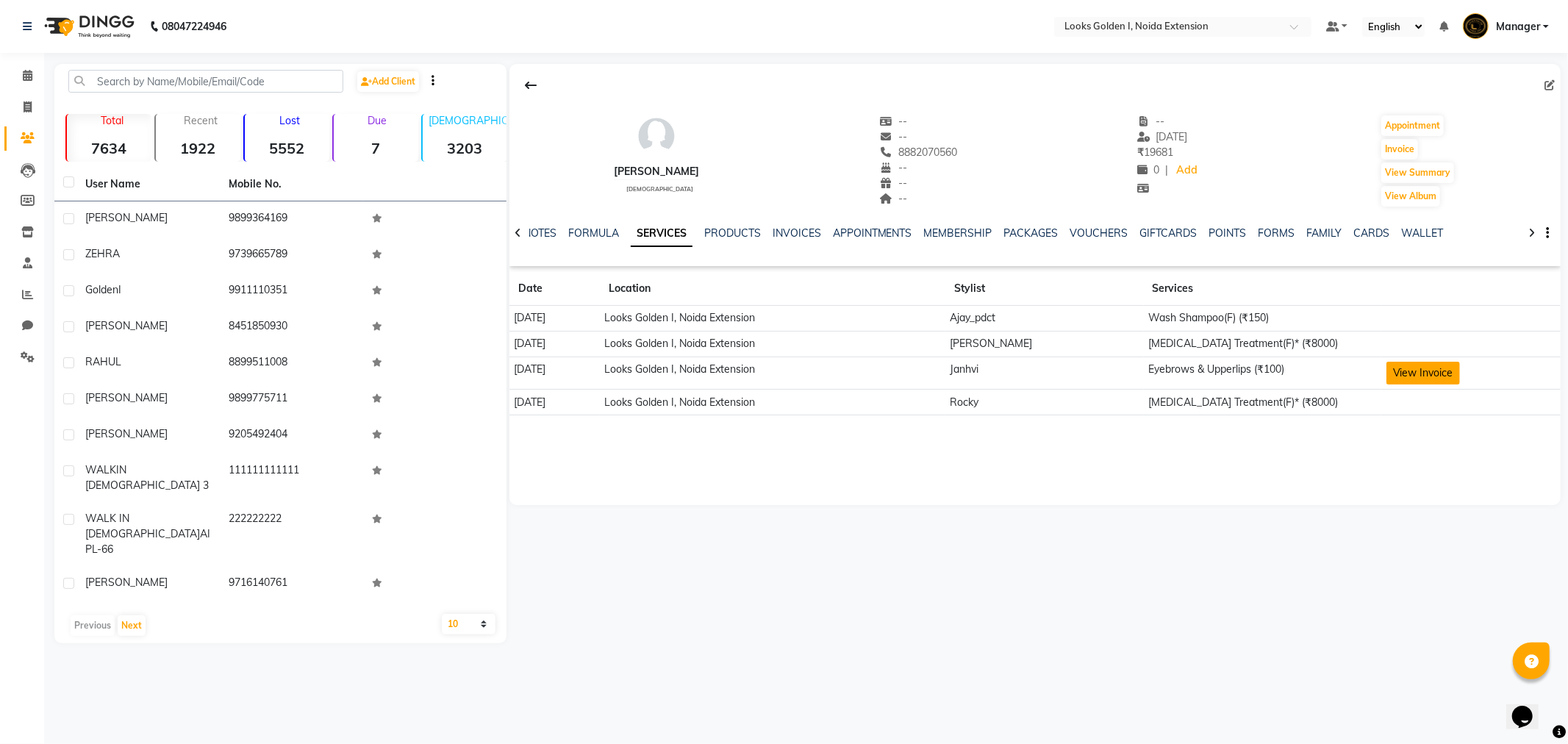
click at [1397, 378] on button "View Invoice" at bounding box center [1422, 373] width 73 height 23
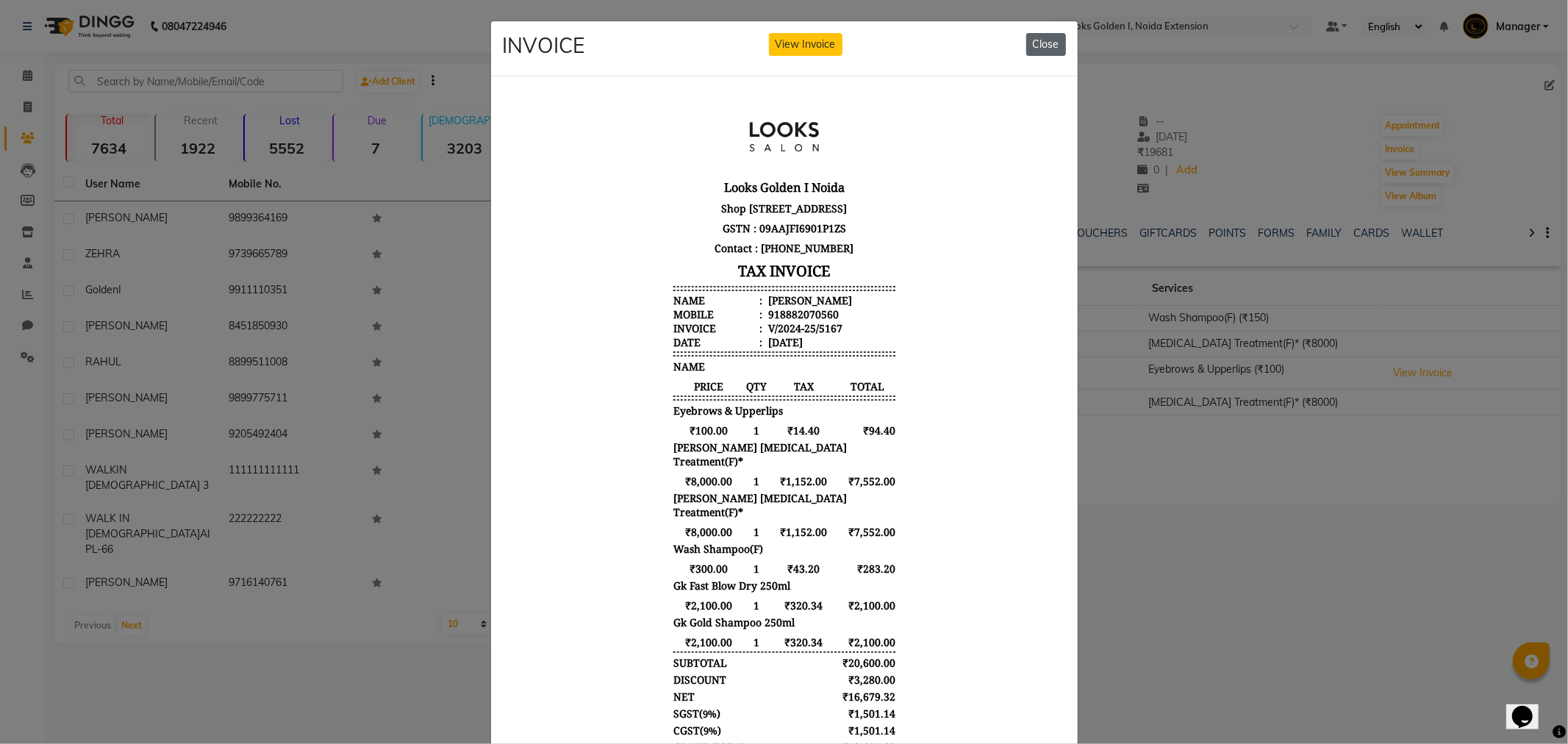
click at [1042, 47] on button "Close" at bounding box center [1046, 45] width 40 height 23
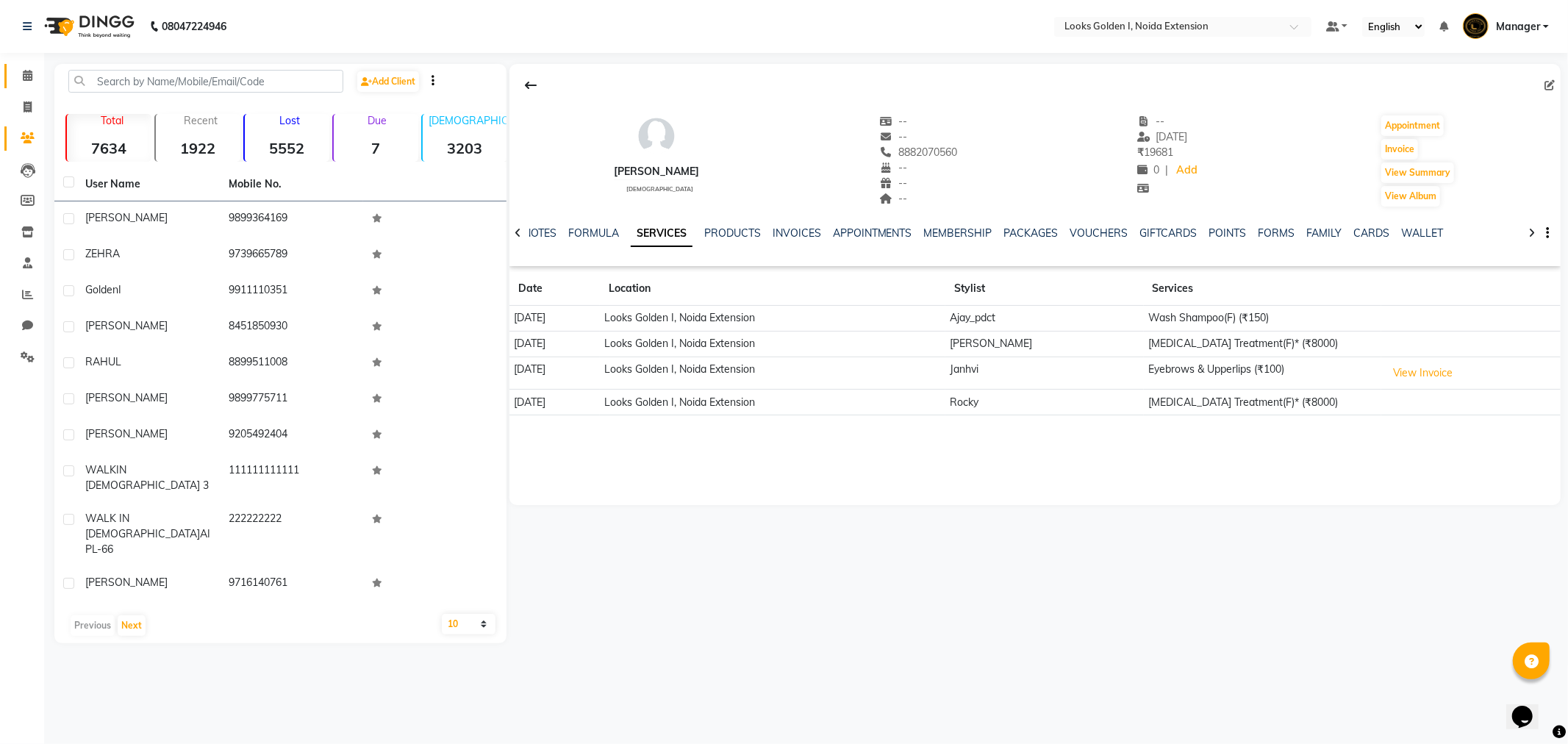
click at [11, 64] on link "Calendar" at bounding box center [22, 76] width 35 height 24
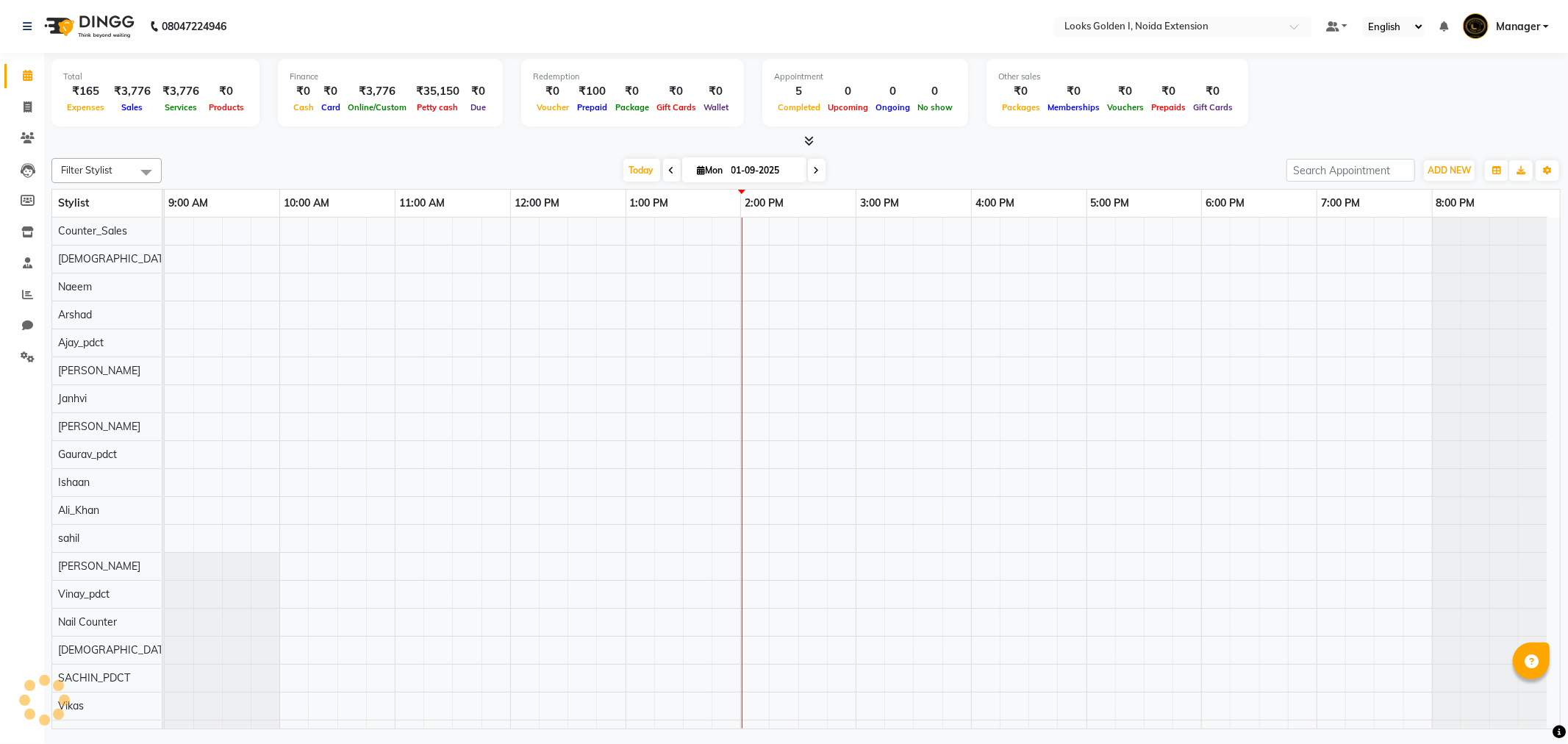
select select "en"
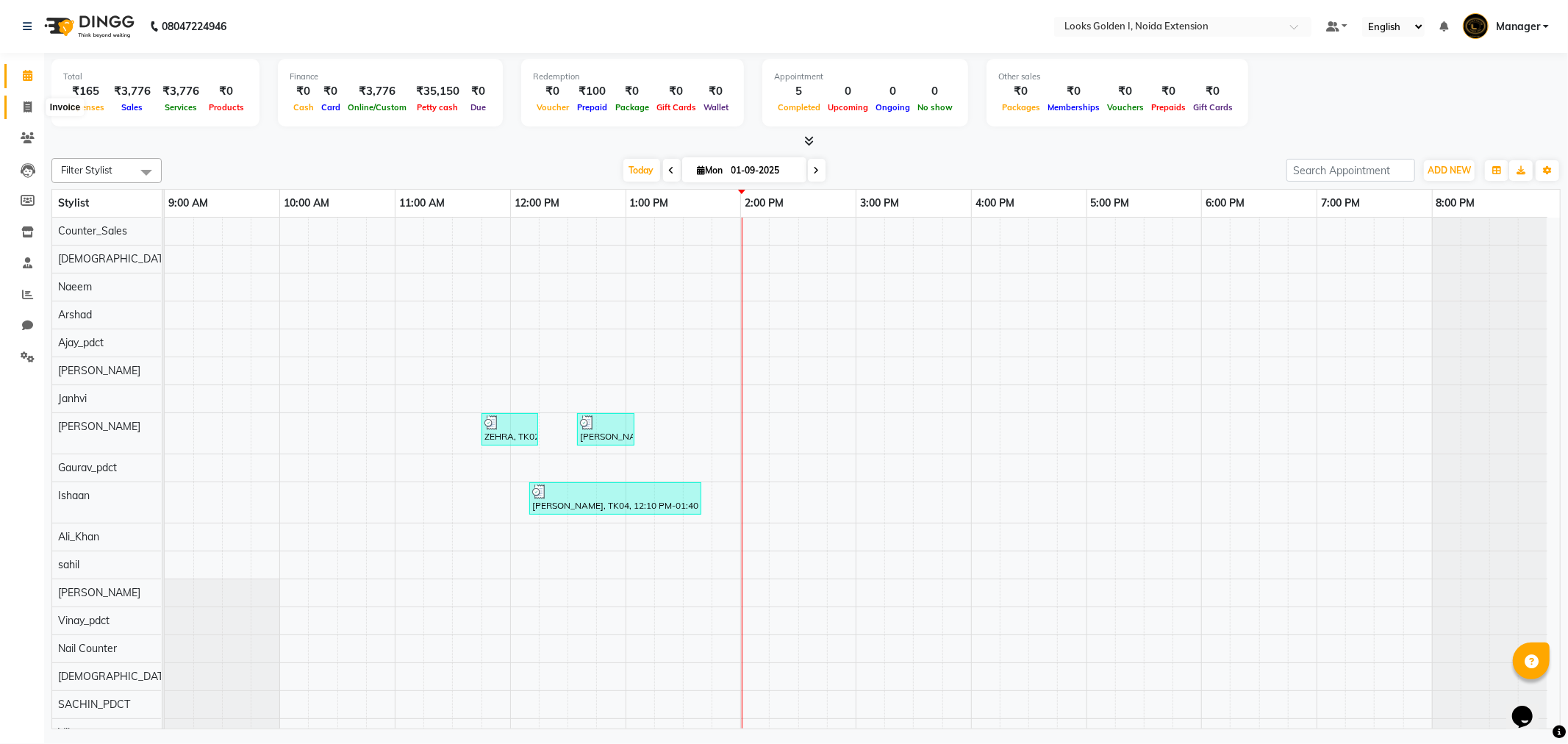
click at [27, 106] on icon at bounding box center [27, 107] width 8 height 11
select select "5508"
select select "service"
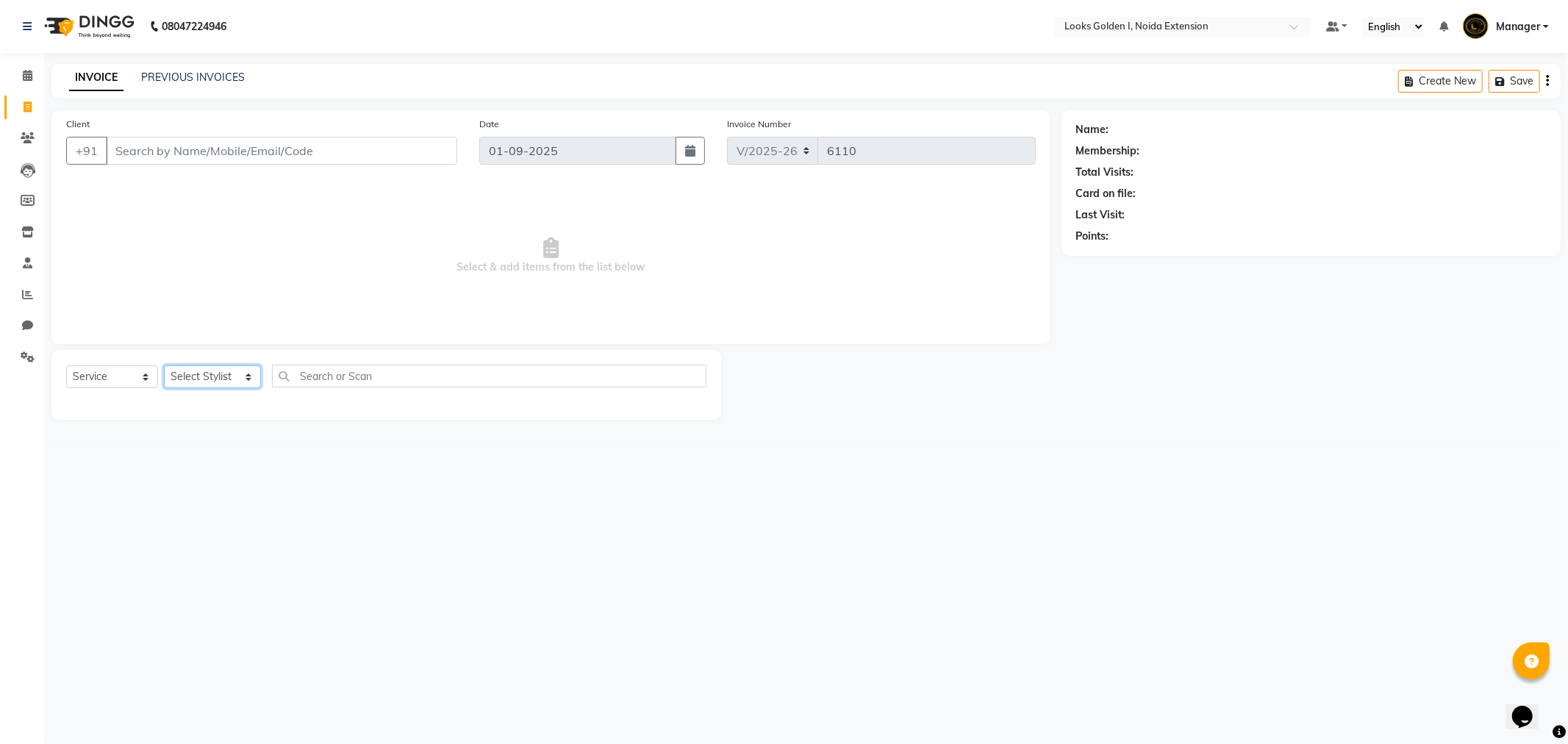
click at [236, 368] on select "Select Stylist Ajay_pdct Ali_Khan Anwar Arshad Asad Counter_Sales Faheem Gagan …" at bounding box center [212, 377] width 97 height 23
select select "37647"
click at [164, 366] on select "Select Stylist Ajay_pdct Ali_Khan Anwar Arshad Asad Counter_Sales Faheem Gagan …" at bounding box center [212, 377] width 97 height 23
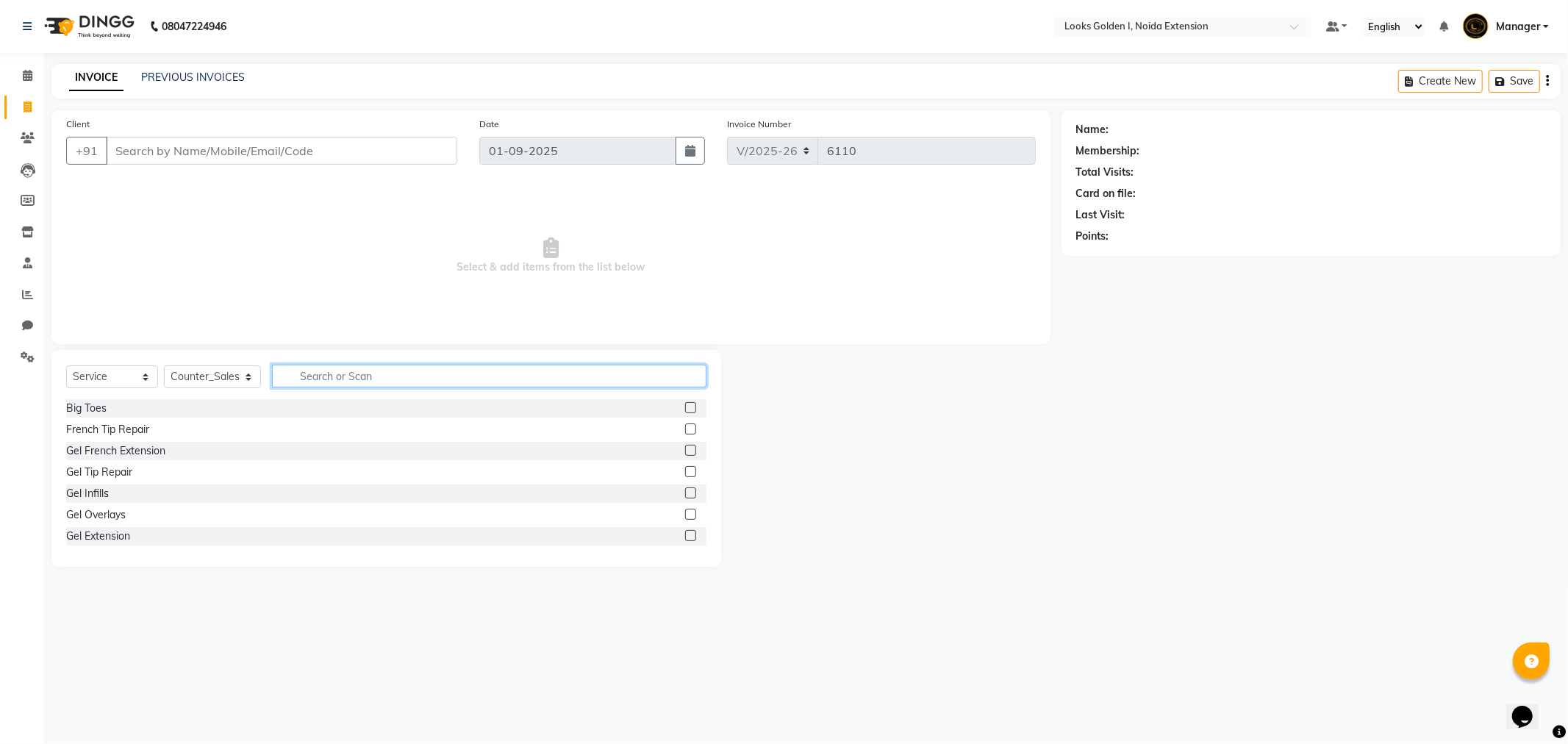
click at [507, 370] on input "text" at bounding box center [489, 376] width 434 height 23
type input "cut"
click at [115, 496] on div "Stylist Cut(F)" at bounding box center [96, 494] width 60 height 16
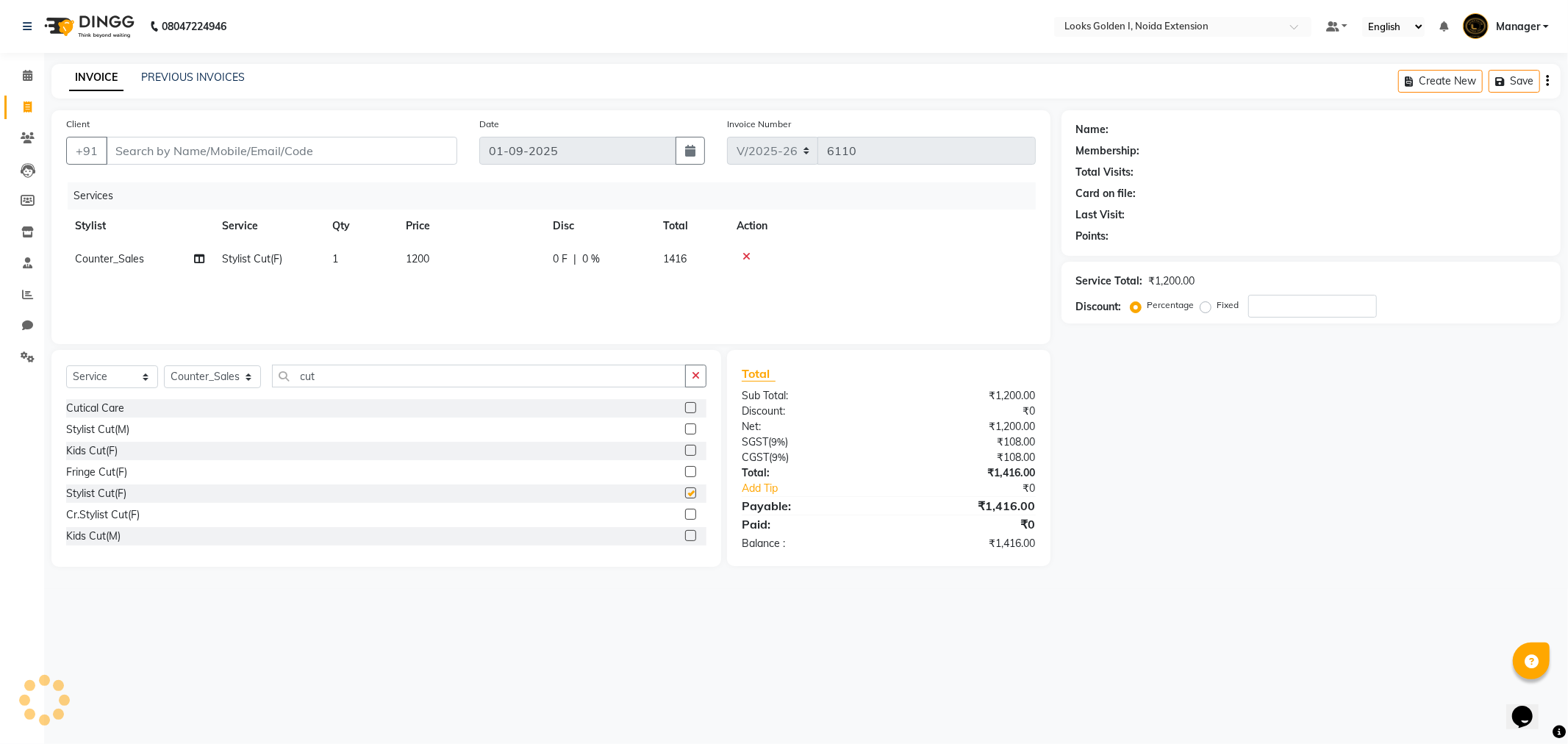
checkbox input "false"
click at [441, 262] on td "1200" at bounding box center [470, 259] width 147 height 33
select select "37647"
drag, startPoint x: 498, startPoint y: 255, endPoint x: 416, endPoint y: 267, distance: 82.9
click at [416, 267] on tr "Ajay_pdct Ali_Khan Anwar Arshad Asad Counter_Sales Faheem Gagan Gupta Gaurav_pd…" at bounding box center [550, 271] width 969 height 56
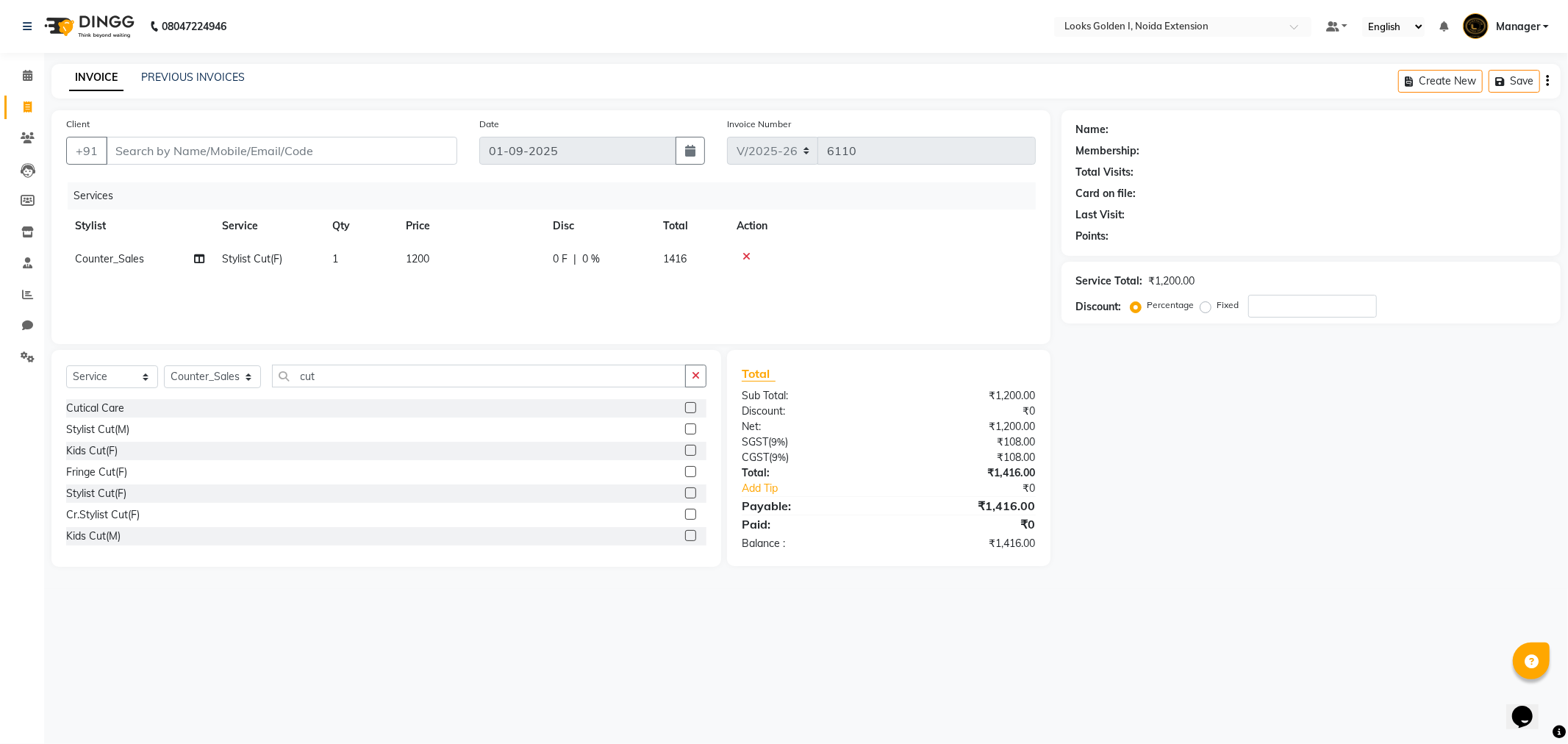
click at [839, 253] on div at bounding box center [881, 256] width 290 height 10
click at [743, 259] on icon at bounding box center [746, 256] width 8 height 10
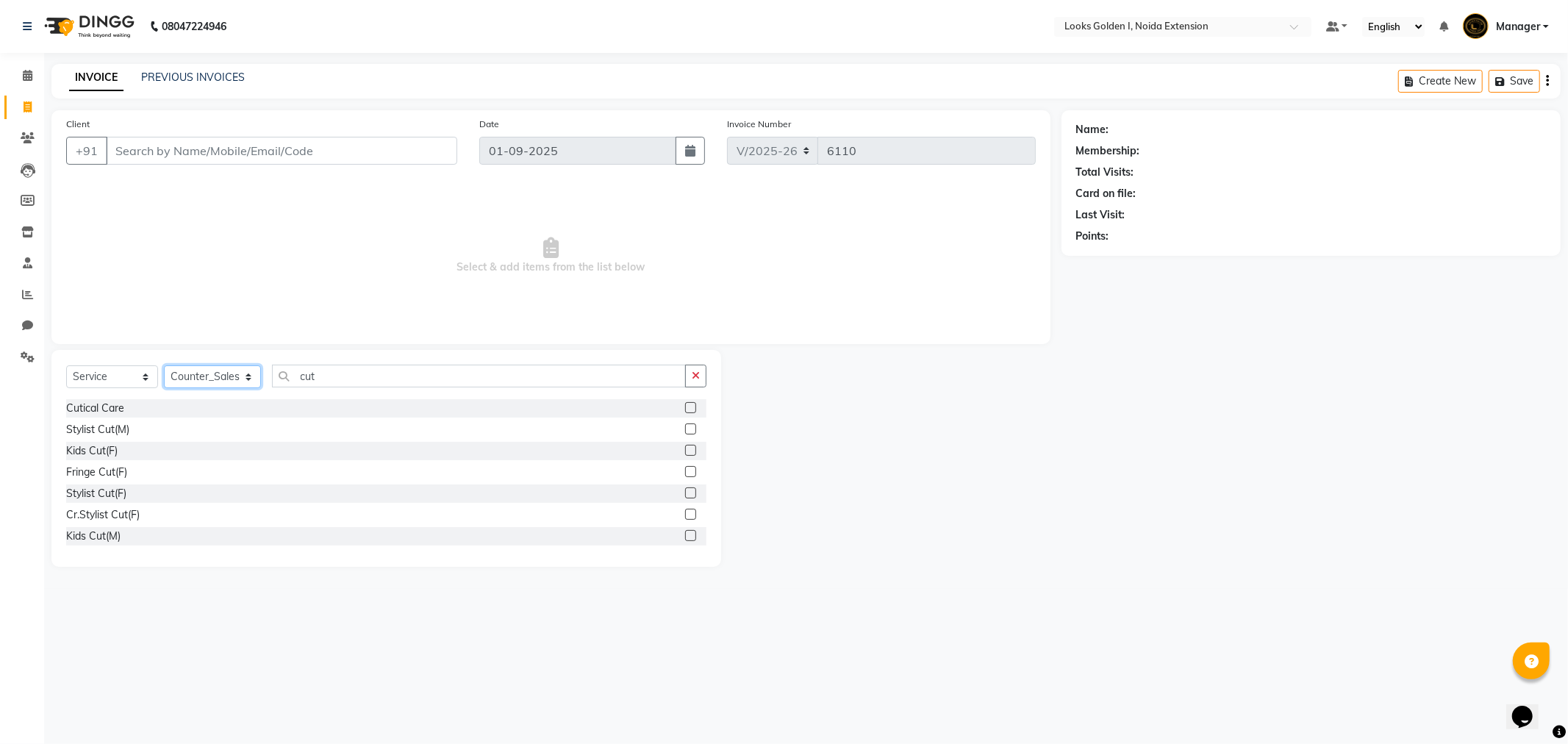
click at [236, 379] on select "Select Stylist Ajay_pdct Ali_Khan Anwar Arshad Asad Counter_Sales Faheem Gagan …" at bounding box center [212, 377] width 97 height 23
select select
click at [164, 366] on select "Select Stylist Ajay_pdct Ali_Khan Anwar Arshad Asad Counter_Sales Faheem Gagan …" at bounding box center [212, 377] width 97 height 23
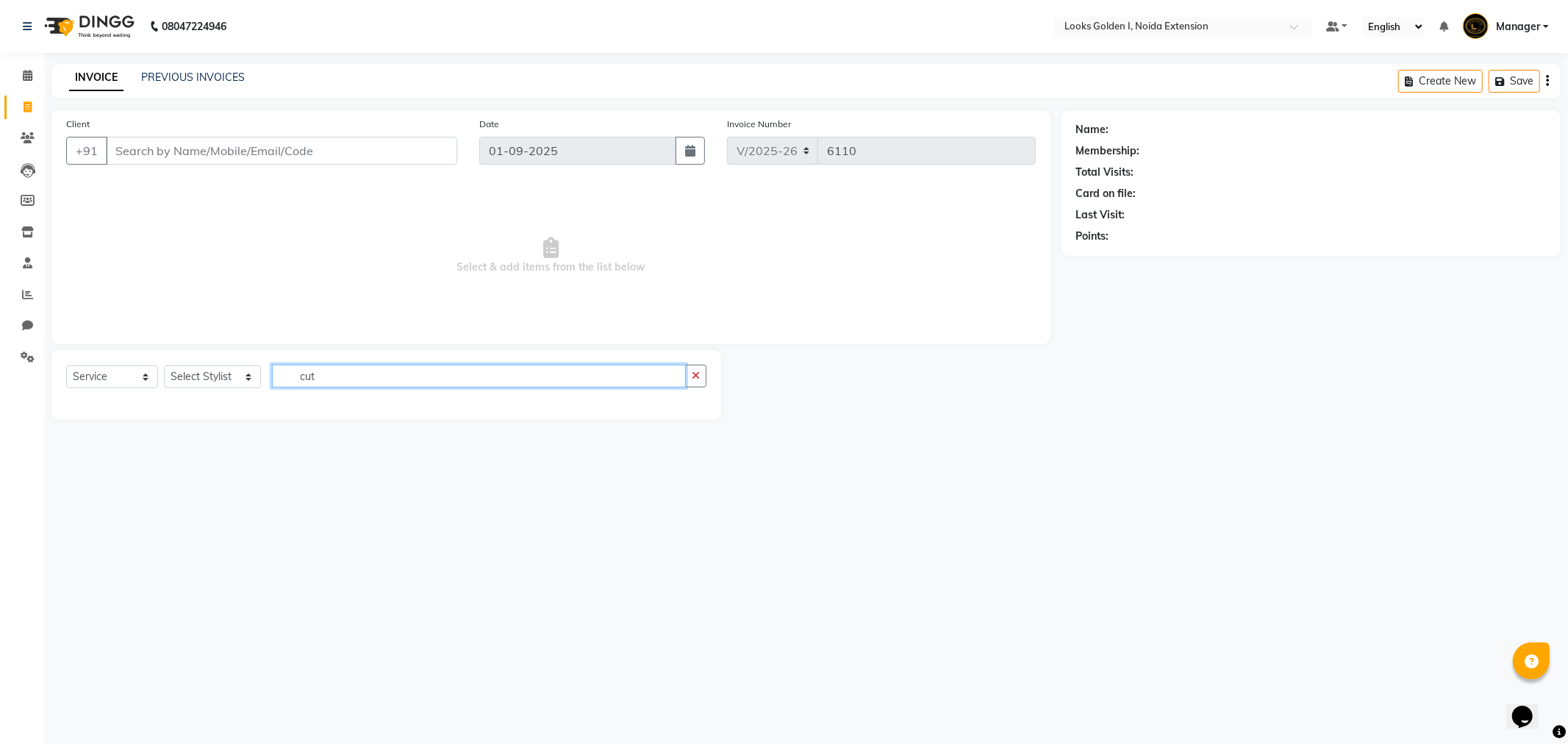
click at [349, 382] on input "cut" at bounding box center [479, 376] width 414 height 23
type input "c"
click at [341, 218] on span "Select & add items from the list below" at bounding box center [550, 256] width 969 height 147
click at [218, 375] on select "Select Stylist Ajay_pdct Ali_Khan Anwar Arshad Asad Counter_Sales Faheem Gagan …" at bounding box center [212, 377] width 97 height 23
select select "85709"
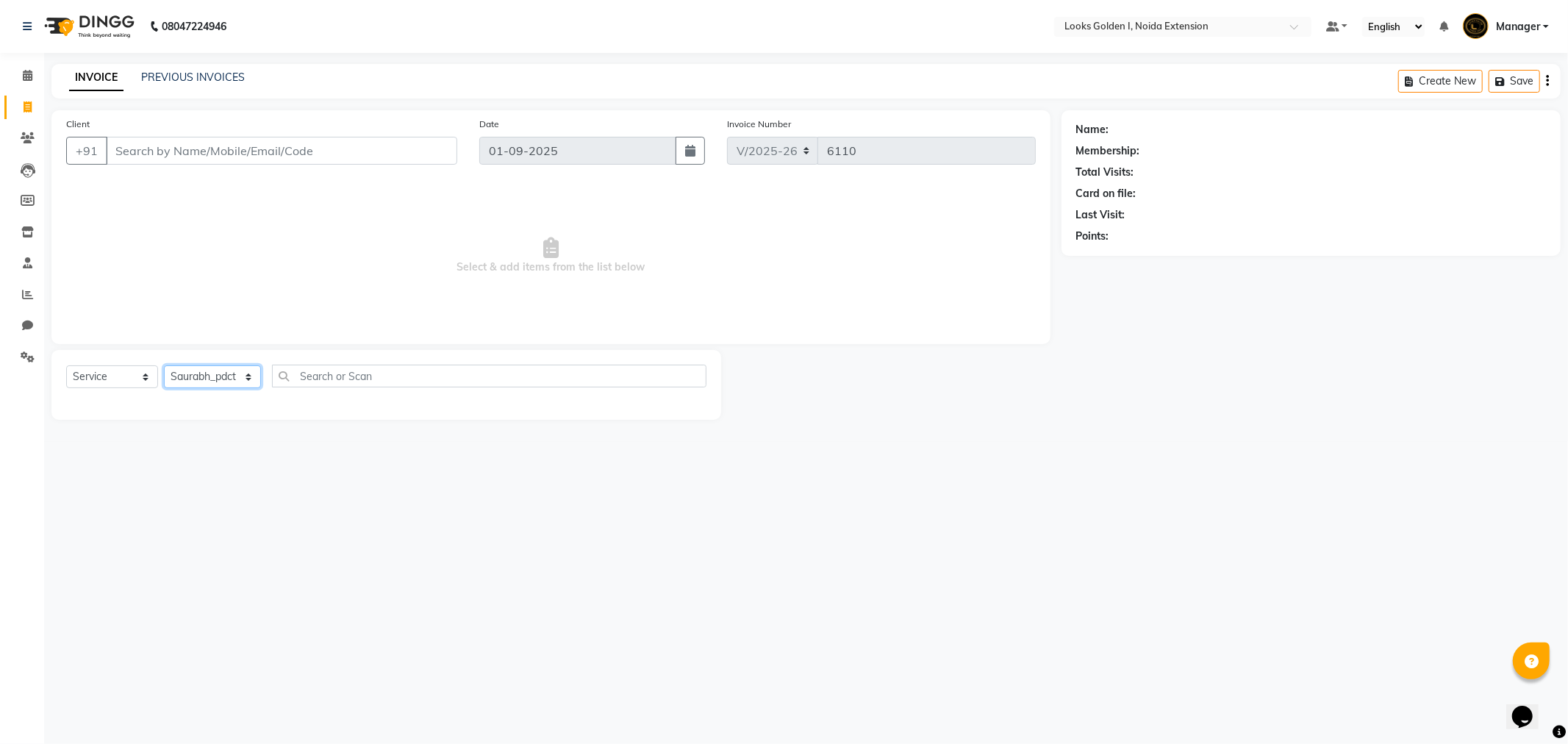
click at [164, 366] on select "Select Stylist Ajay_pdct Ali_Khan Anwar Arshad Asad Counter_Sales Faheem Gagan …" at bounding box center [212, 377] width 97 height 23
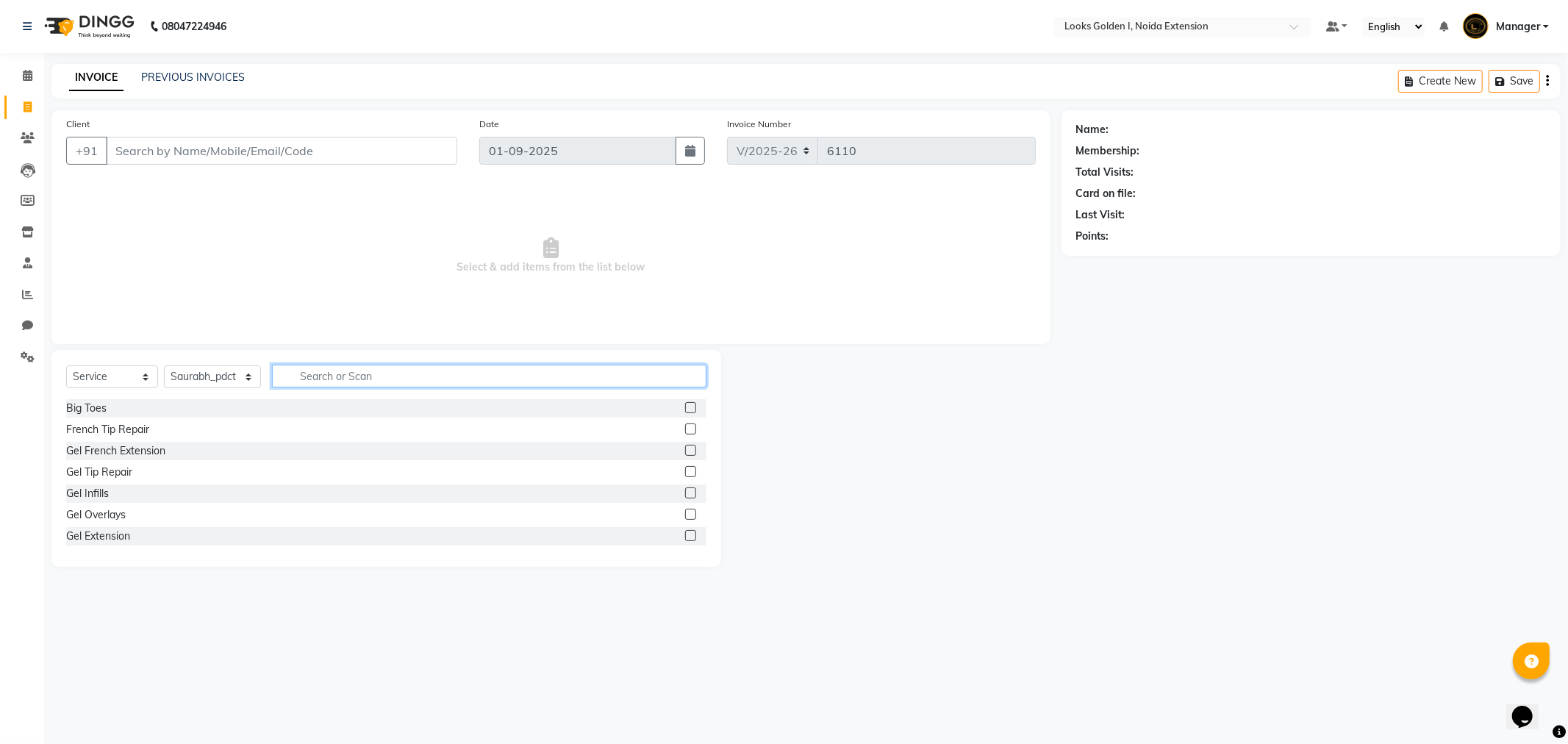
click at [332, 378] on input "text" at bounding box center [489, 376] width 434 height 23
type input "WA"
click at [94, 432] on div "Wash Shampoo(F)" at bounding box center [110, 430] width 87 height 16
checkbox input "false"
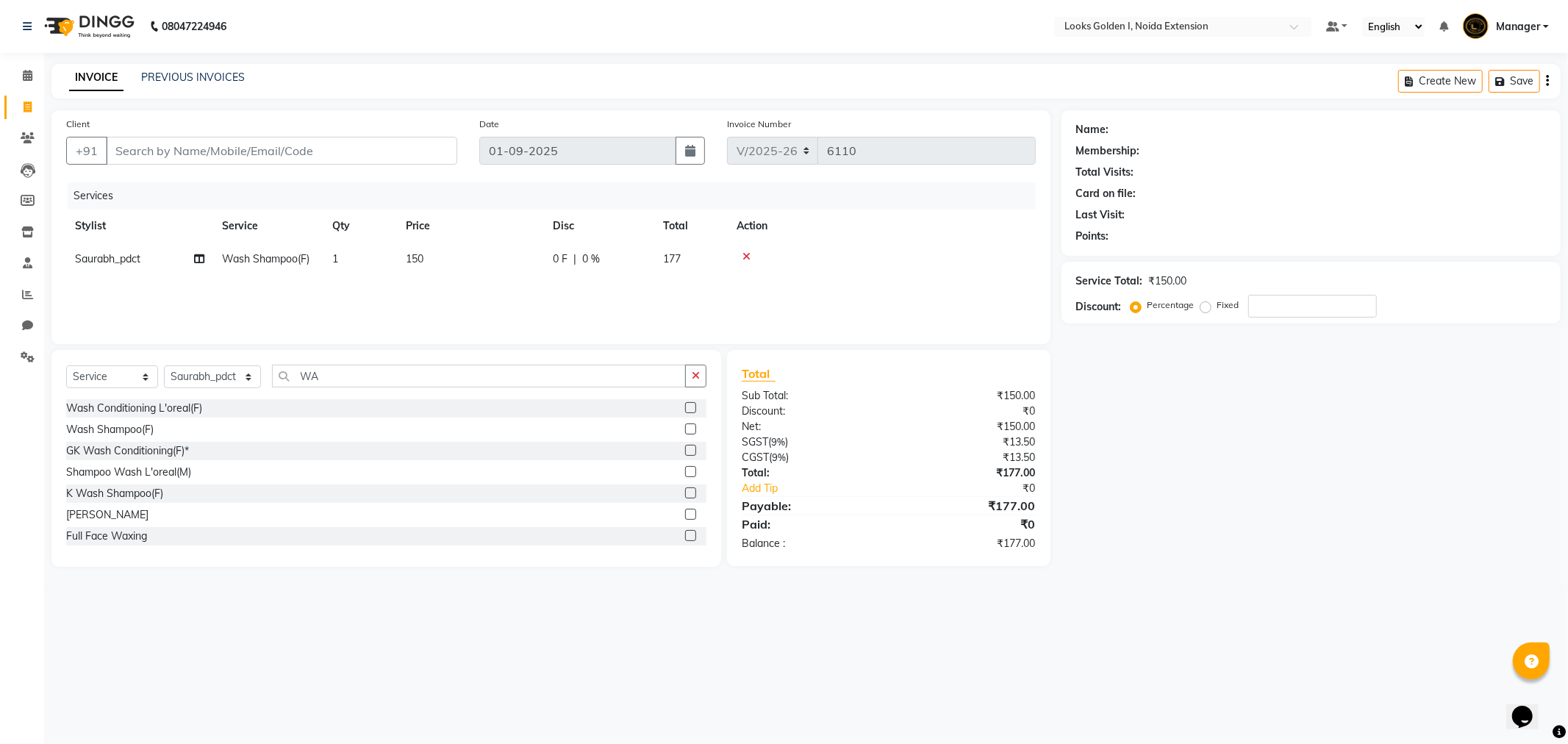
click at [424, 265] on td "150" at bounding box center [470, 259] width 147 height 33
select select "85709"
drag, startPoint x: 467, startPoint y: 259, endPoint x: 427, endPoint y: 259, distance: 40.0
click at [427, 259] on tr "Ajay_pdct Ali_Khan Anwar Arshad Asad Counter_Sales Faheem Gagan Gupta Gaurav_pd…" at bounding box center [550, 271] width 969 height 56
click at [512, 265] on input "150" at bounding box center [539, 262] width 129 height 23
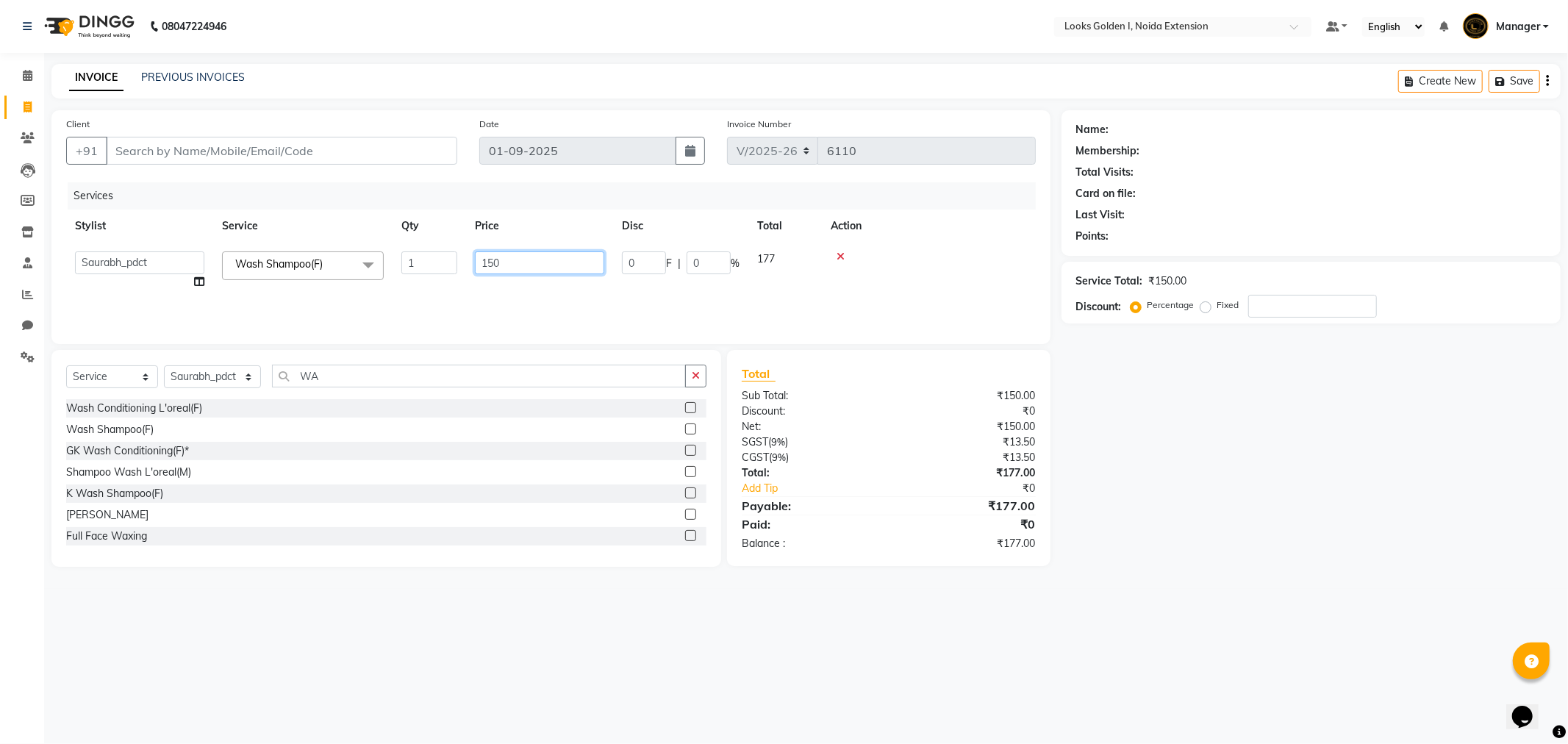
drag, startPoint x: 512, startPoint y: 265, endPoint x: 420, endPoint y: 282, distance: 93.6
click at [420, 282] on tr "Ajay_pdct Ali_Khan Anwar Arshad Asad Counter_Sales Faheem Gagan Gupta Gaurav_pd…" at bounding box center [550, 271] width 969 height 56
type input "300"
click at [430, 309] on div "Services Stylist Service Qty Price Disc Total Action Ajay_pdct Ali_Khan Anwar A…" at bounding box center [550, 256] width 969 height 147
click at [327, 147] on input "Client" at bounding box center [282, 151] width 351 height 28
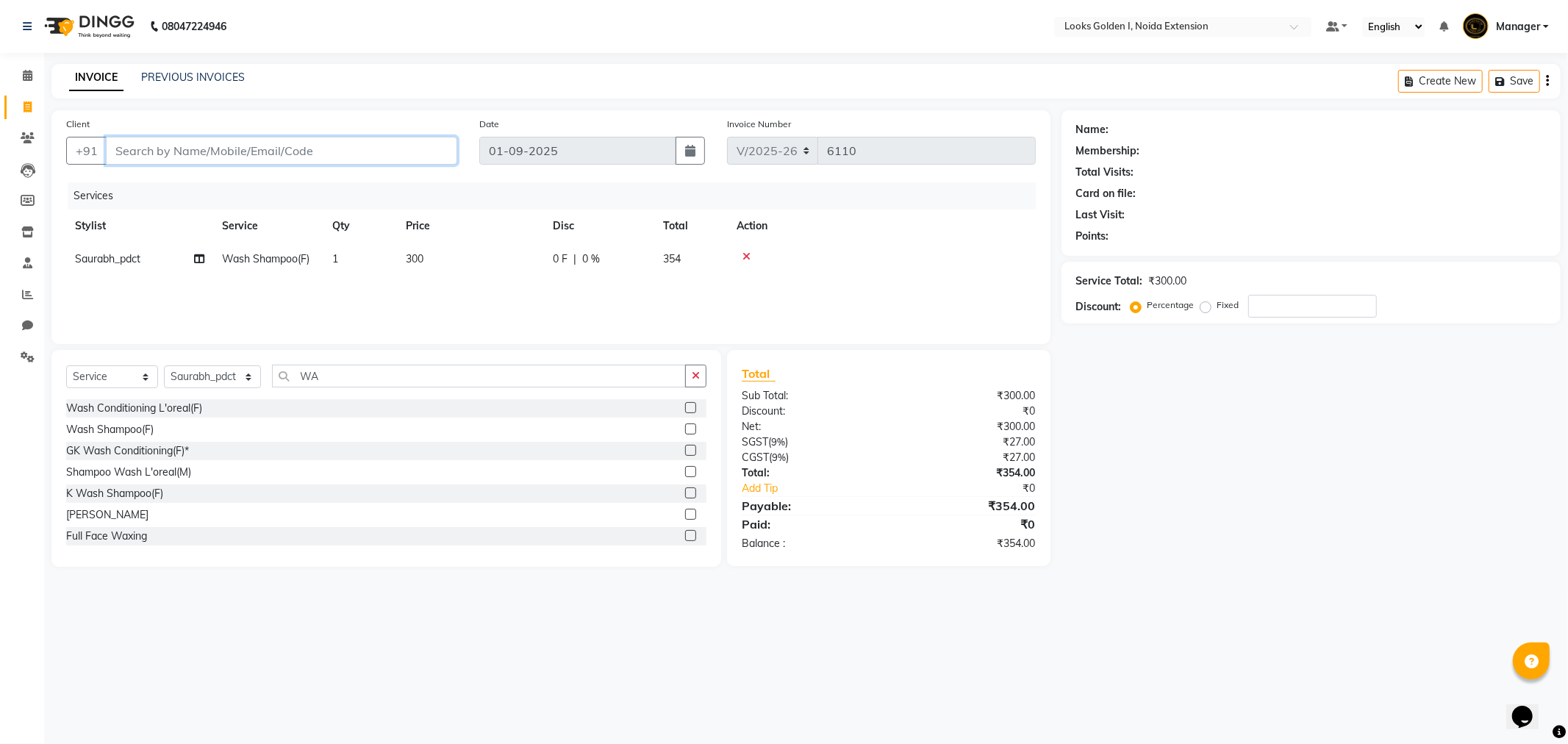
click at [244, 150] on input "Client" at bounding box center [282, 151] width 351 height 28
click at [136, 495] on div "K Wash Shampoo(F)" at bounding box center [114, 494] width 97 height 16
checkbox input "false"
click at [743, 254] on icon at bounding box center [746, 256] width 8 height 10
click at [451, 254] on td "300" at bounding box center [470, 267] width 147 height 48
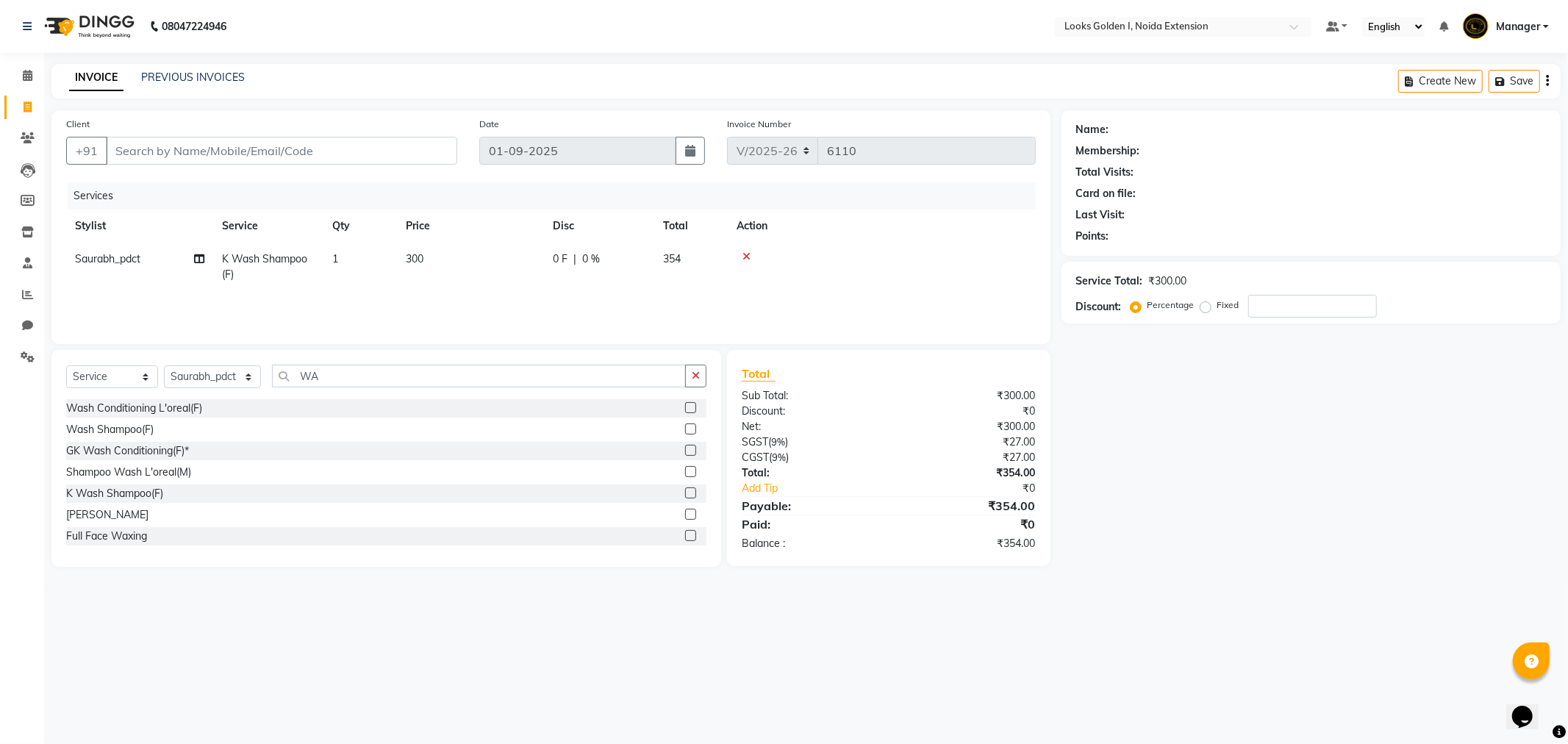
select select "85709"
drag, startPoint x: 549, startPoint y: 259, endPoint x: 415, endPoint y: 269, distance: 134.4
click at [423, 269] on tr "Ajay_pdct Ali_Khan Anwar Arshad Asad Counter_Sales Faheem Gagan Gupta Gaurav_pd…" at bounding box center [550, 271] width 969 height 56
type input "600"
click at [432, 153] on input "Client" at bounding box center [282, 151] width 351 height 28
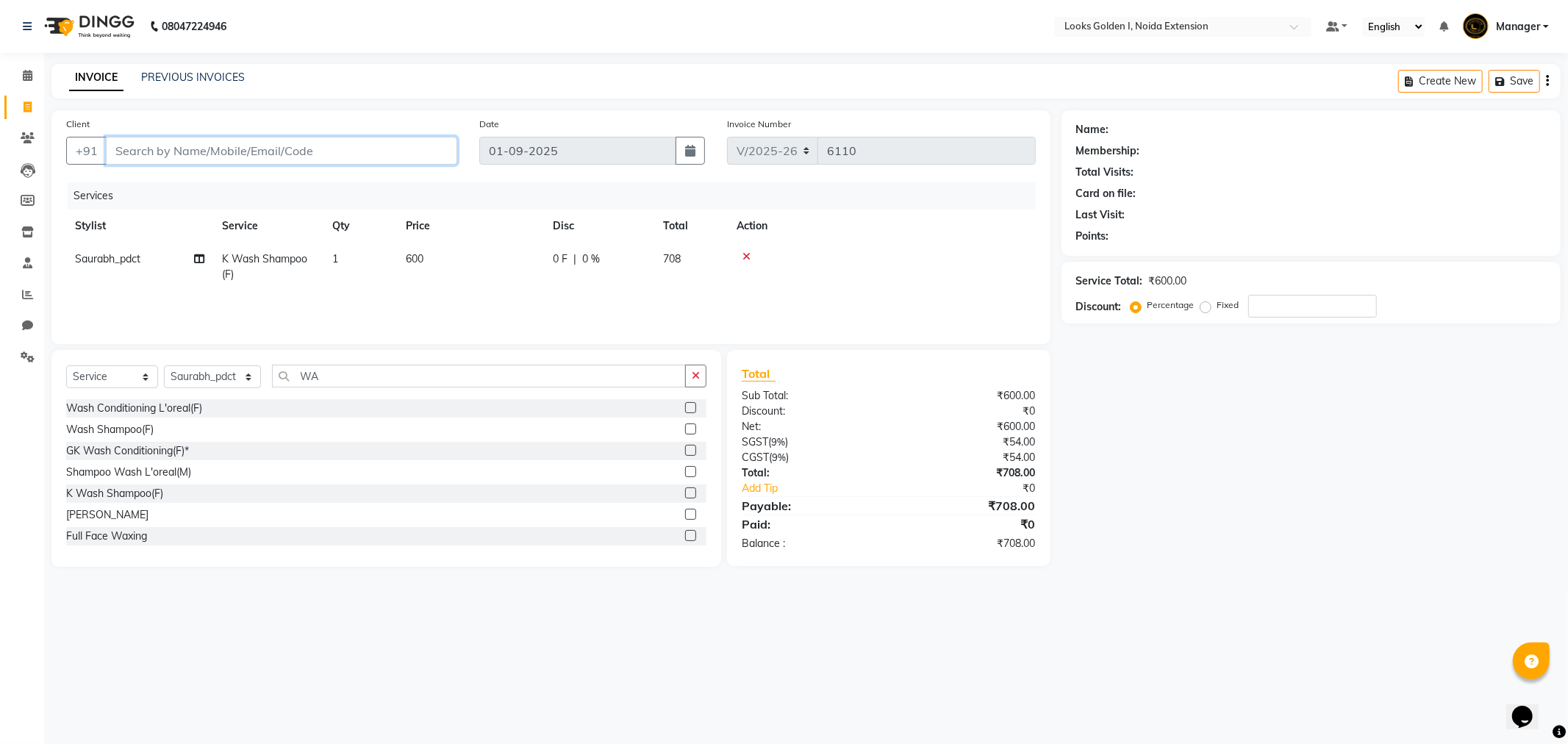
type input "7"
type input "0"
click at [199, 185] on span "70556100" at bounding box center [210, 185] width 59 height 15
type input "7055610000"
select select "1: Object"
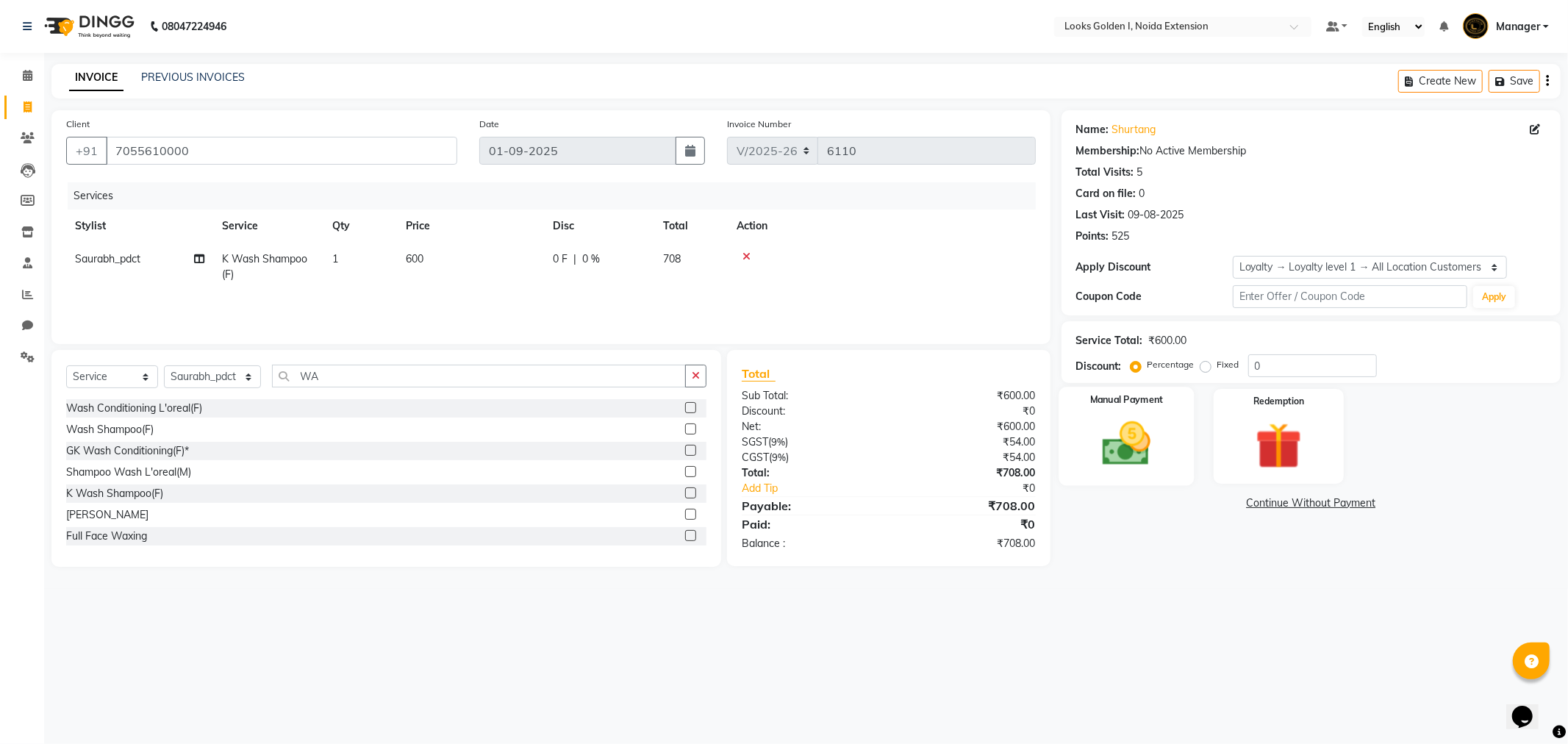
click at [1105, 423] on img at bounding box center [1127, 445] width 79 height 56
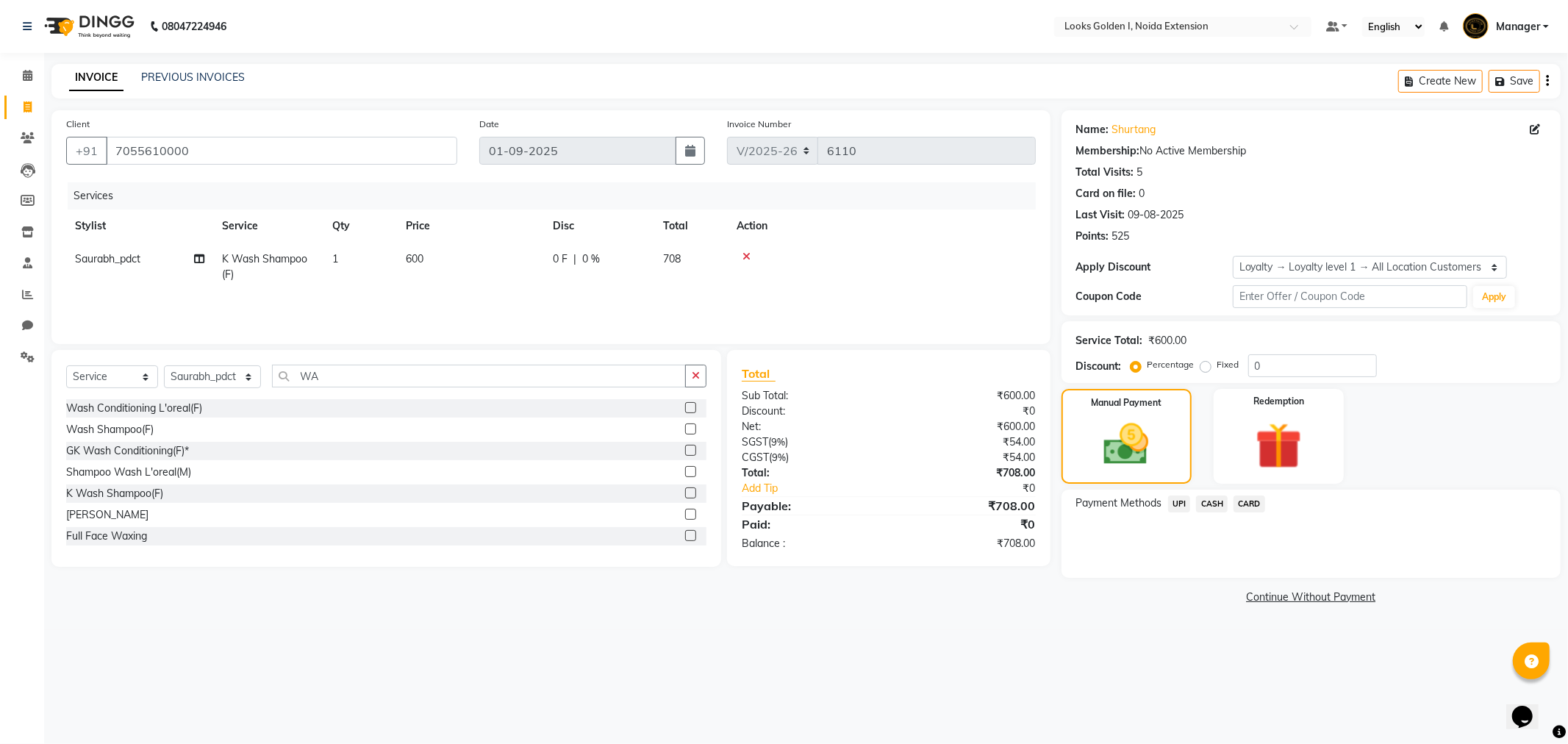
click at [1184, 503] on span "UPI" at bounding box center [1179, 504] width 23 height 17
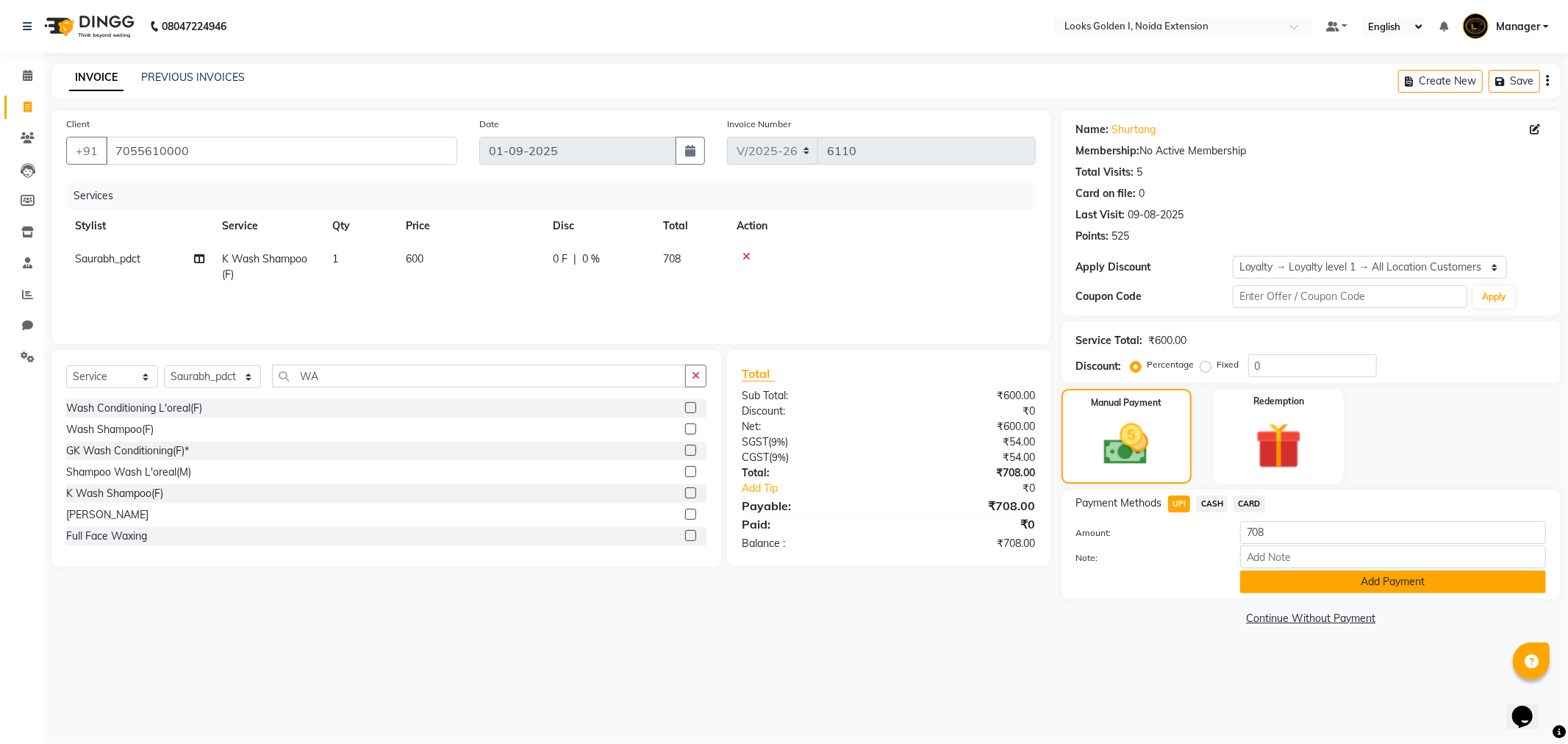
click at [1312, 586] on button "Add Payment" at bounding box center [1392, 582] width 306 height 23
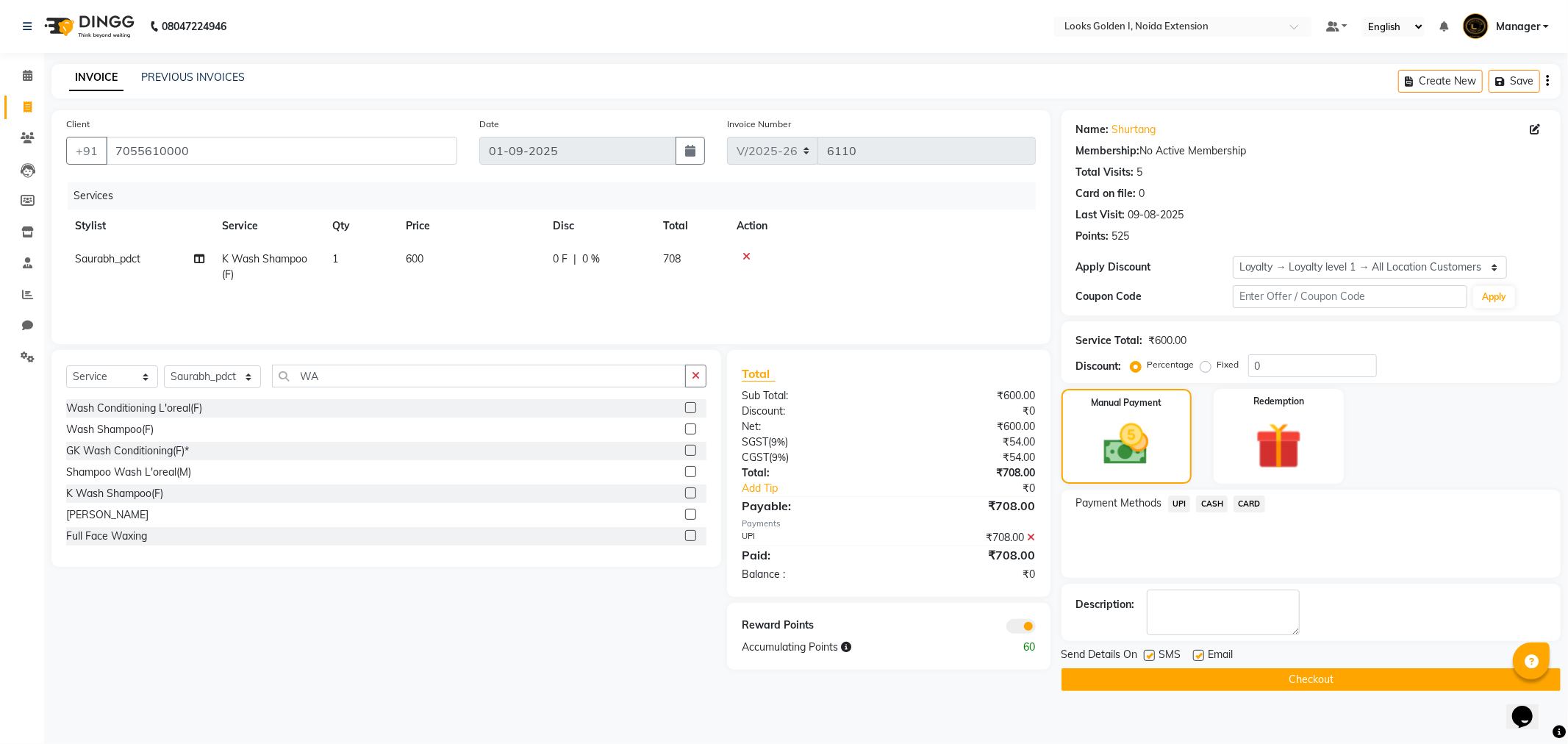
click at [1323, 691] on main "INVOICE PREVIOUS INVOICES Create New Save Client +91 7055610000 Date 01-09-2025…" at bounding box center [805, 389] width 1523 height 649
click at [1328, 673] on button "Checkout" at bounding box center [1311, 680] width 499 height 23
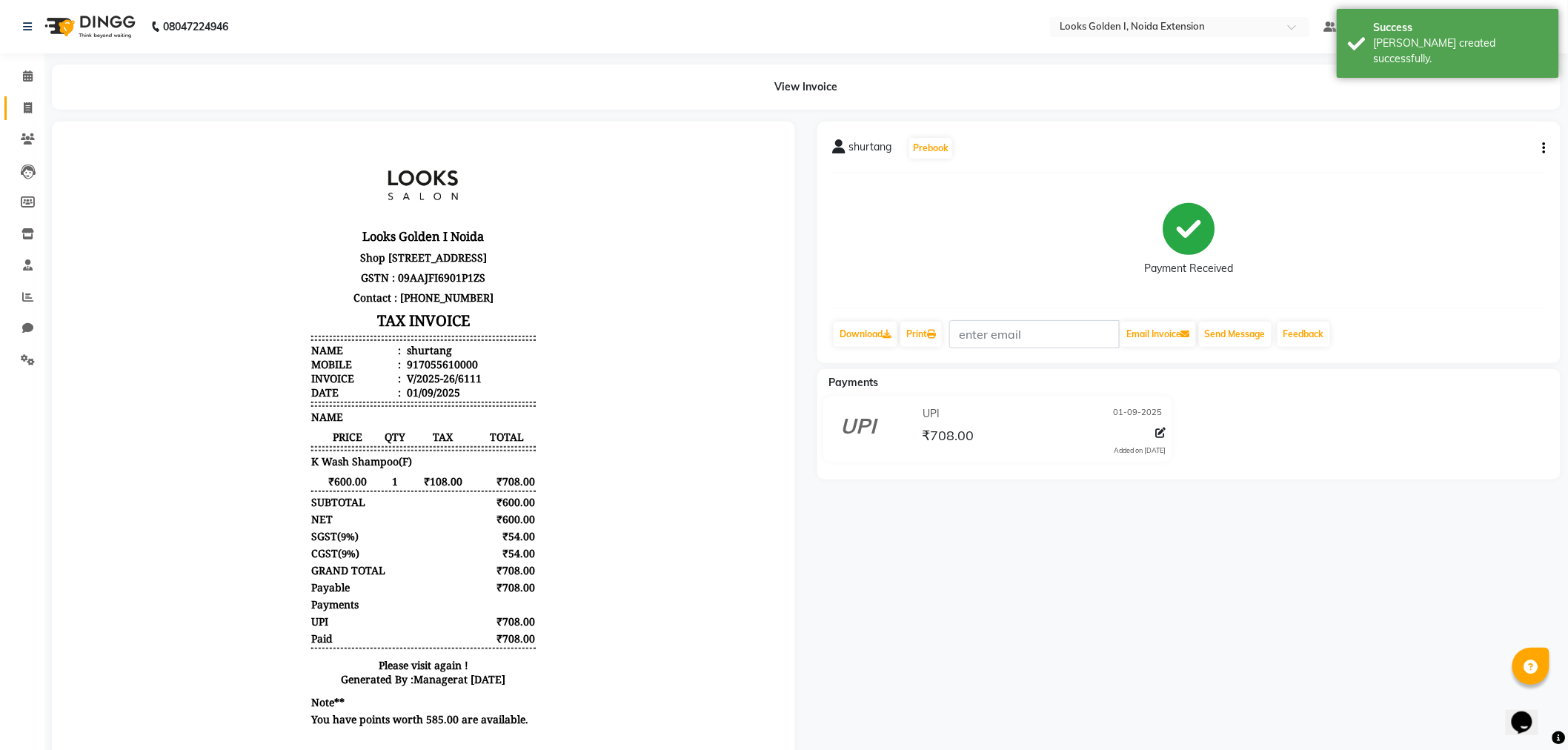
click at [21, 98] on link "Invoice" at bounding box center [22, 109] width 36 height 24
select select "5508"
select select "service"
